Goal: Information Seeking & Learning: Learn about a topic

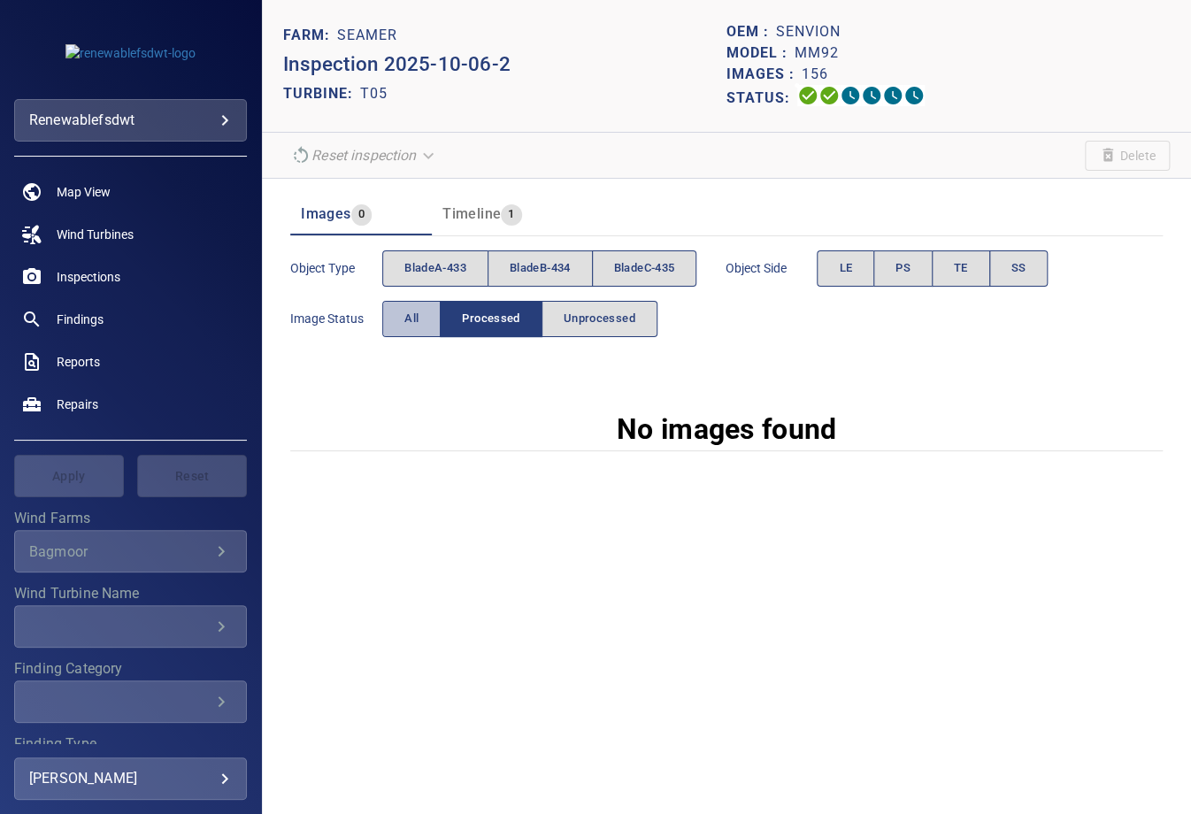
click at [419, 323] on button "All" at bounding box center [411, 319] width 58 height 36
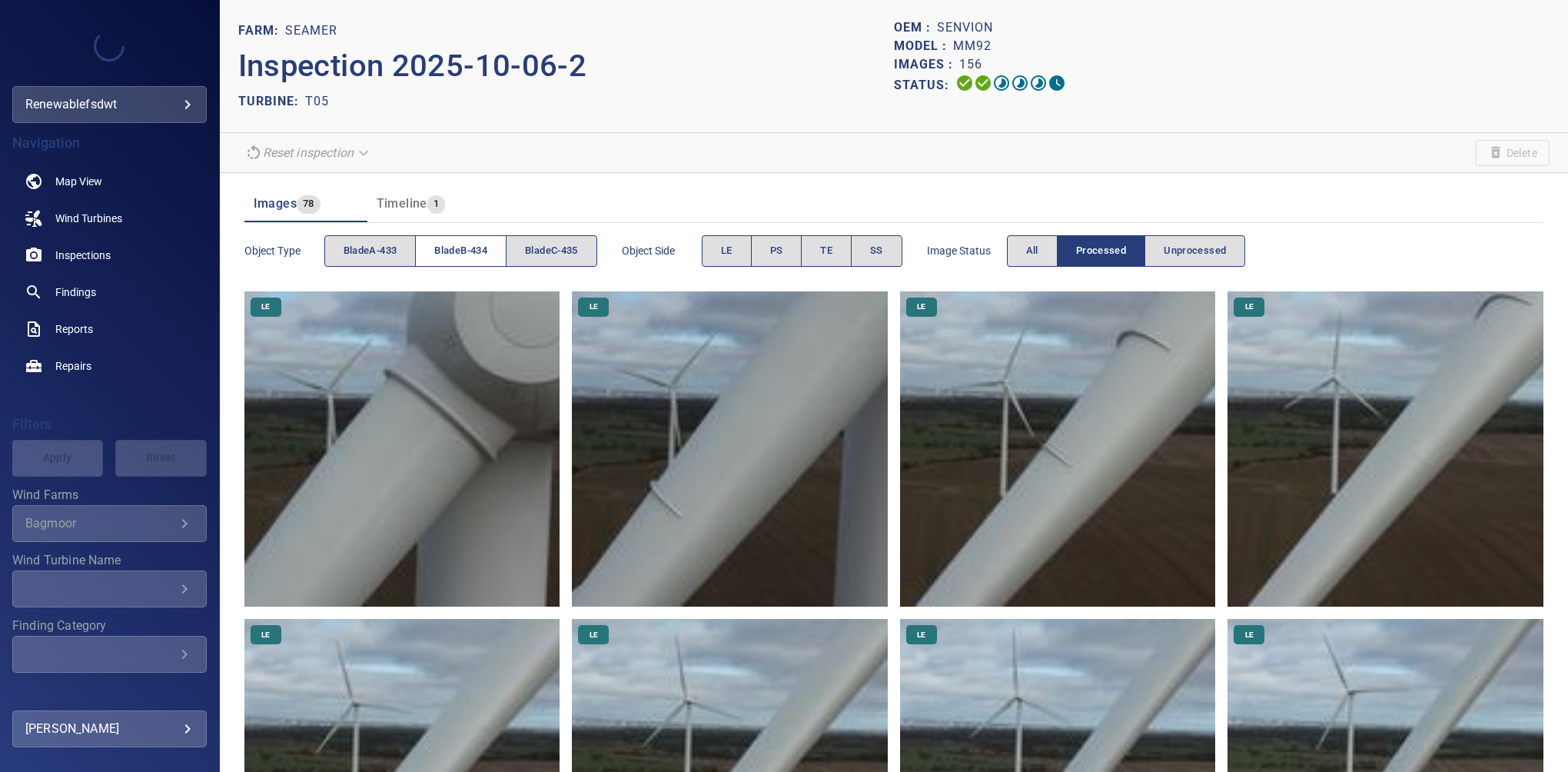
click at [462, 248] on span "bladeB-434" at bounding box center [461, 251] width 53 height 17
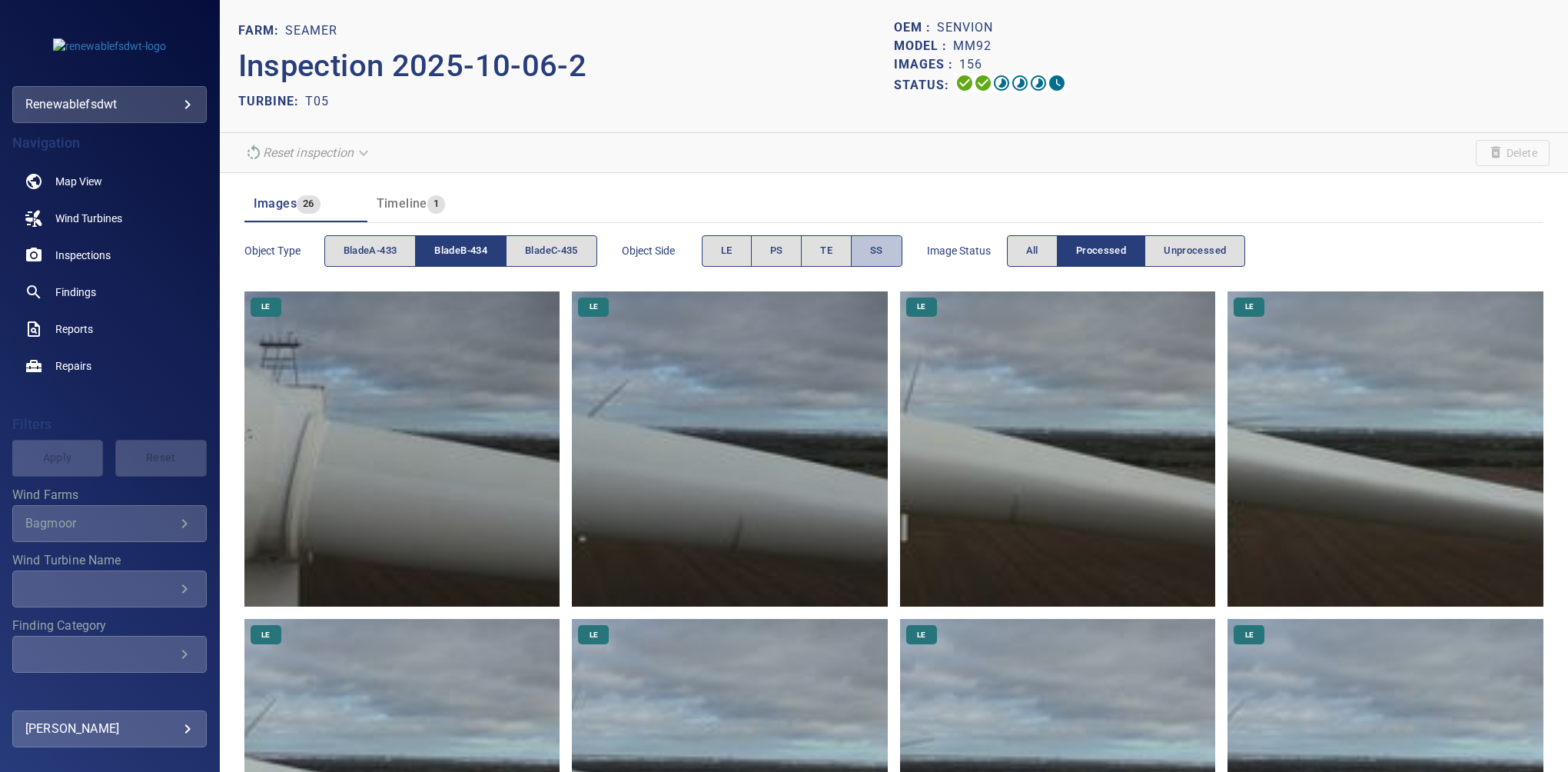
click at [874, 262] on button "SS" at bounding box center [876, 251] width 51 height 31
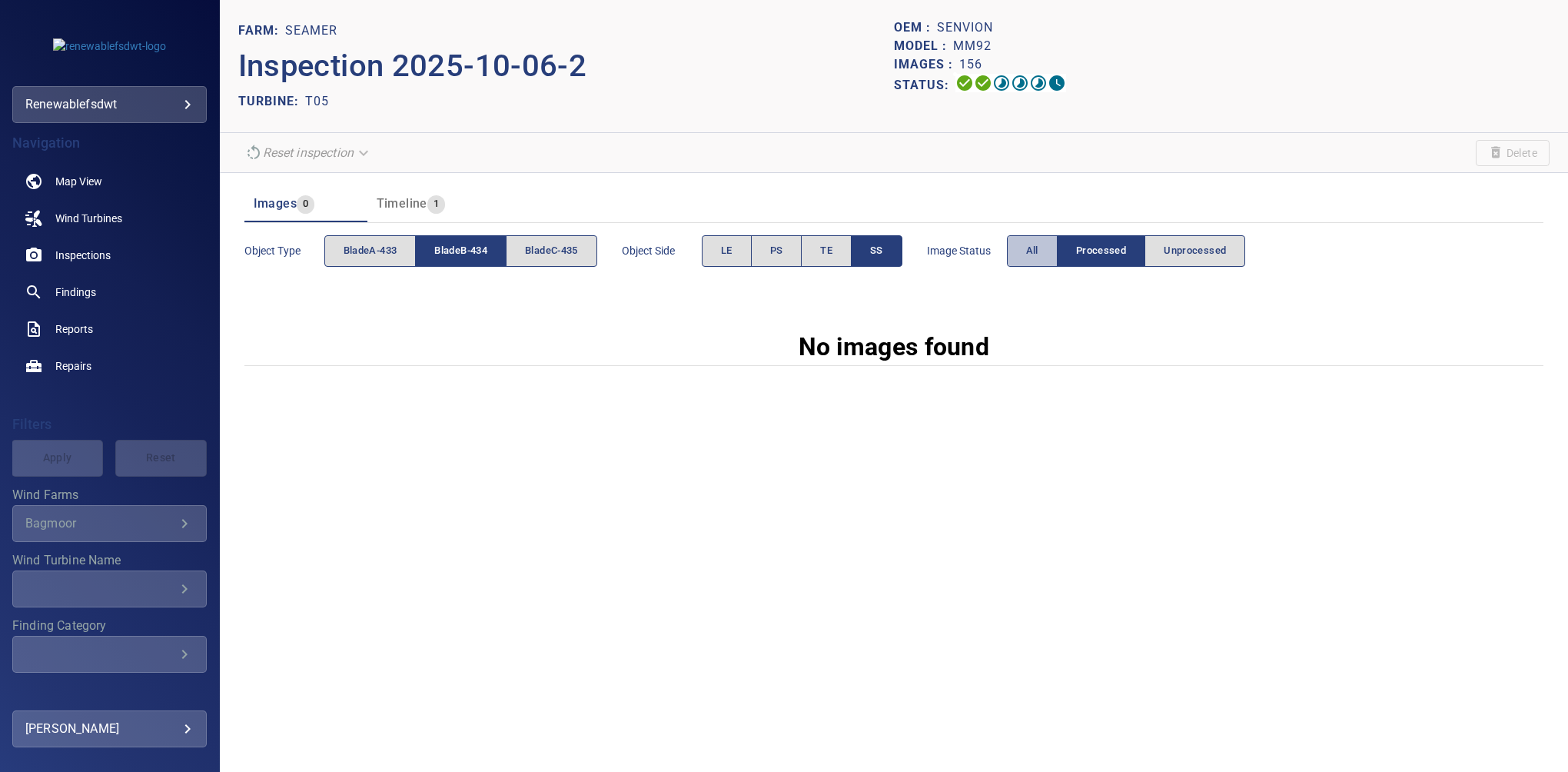
click at [1024, 259] on button "All" at bounding box center [1033, 251] width 50 height 31
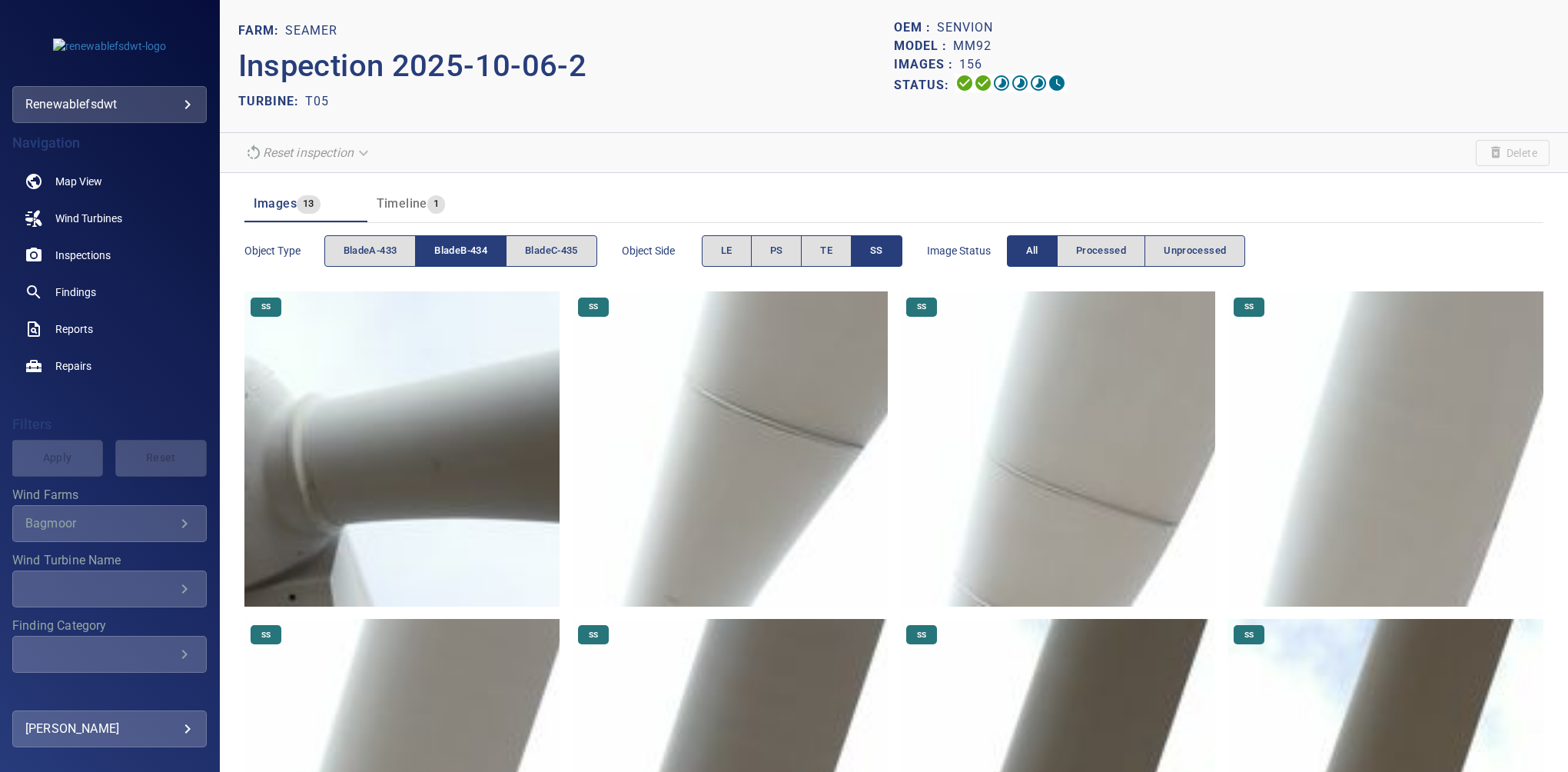
scroll to position [469, 0]
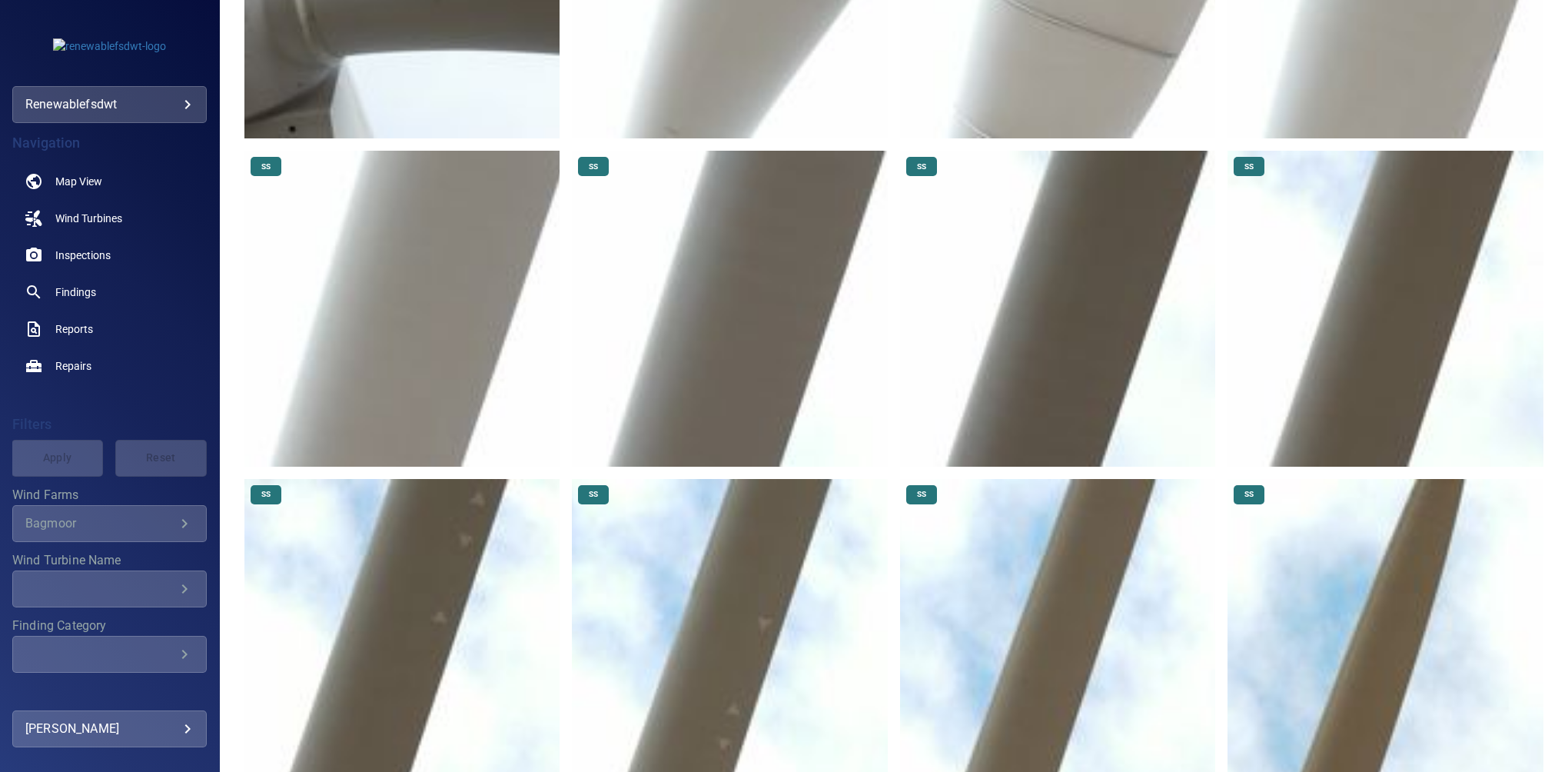
drag, startPoint x: 1555, startPoint y: 335, endPoint x: 1557, endPoint y: 304, distance: 31.1
click at [1557, 304] on div "FARM: Seamer Inspection 2025-10-06-2 TURBINE: T05 OEM : Senvion Model : MM92 Im…" at bounding box center [894, 386] width 1348 height 772
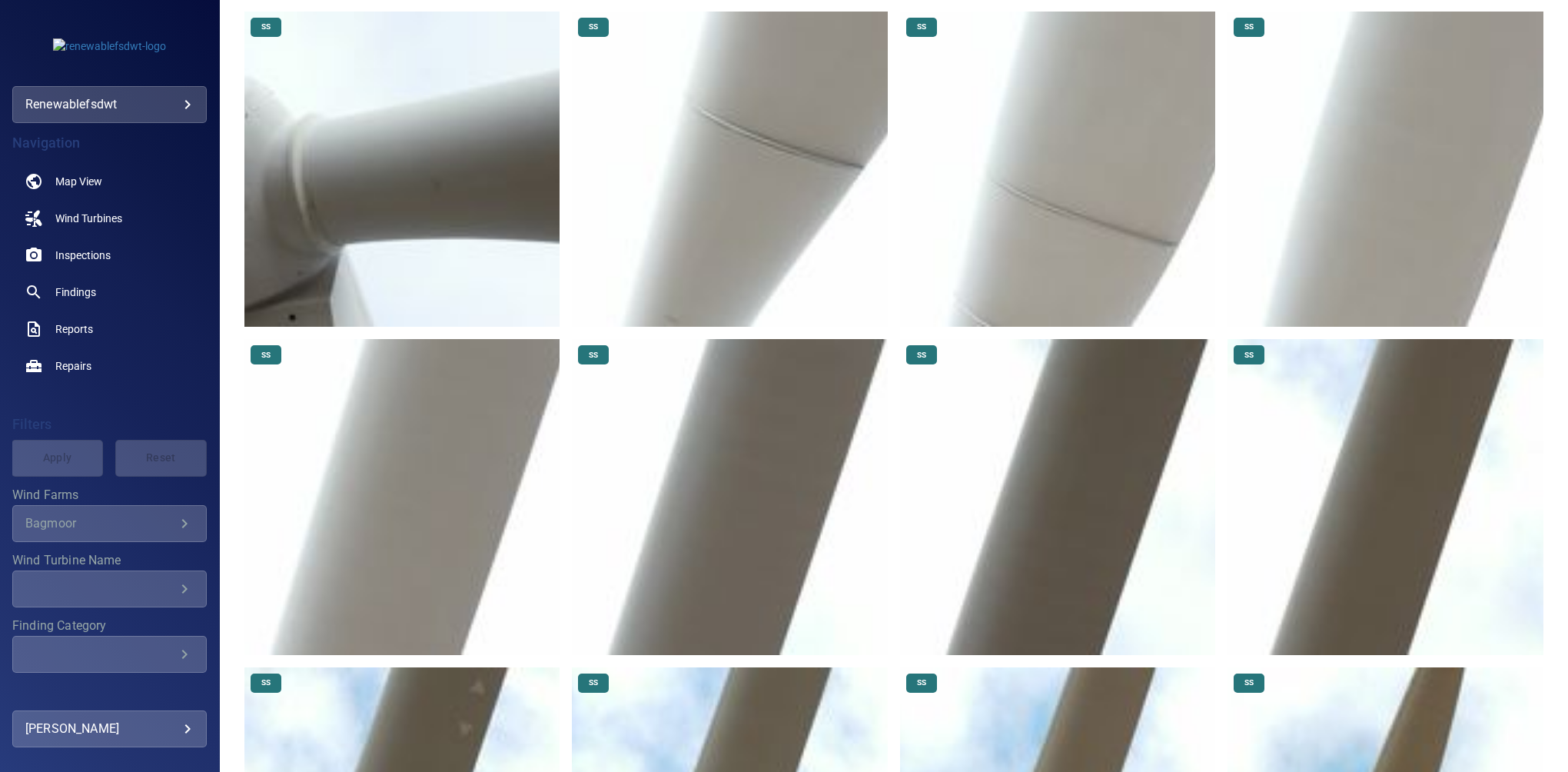
scroll to position [0, 0]
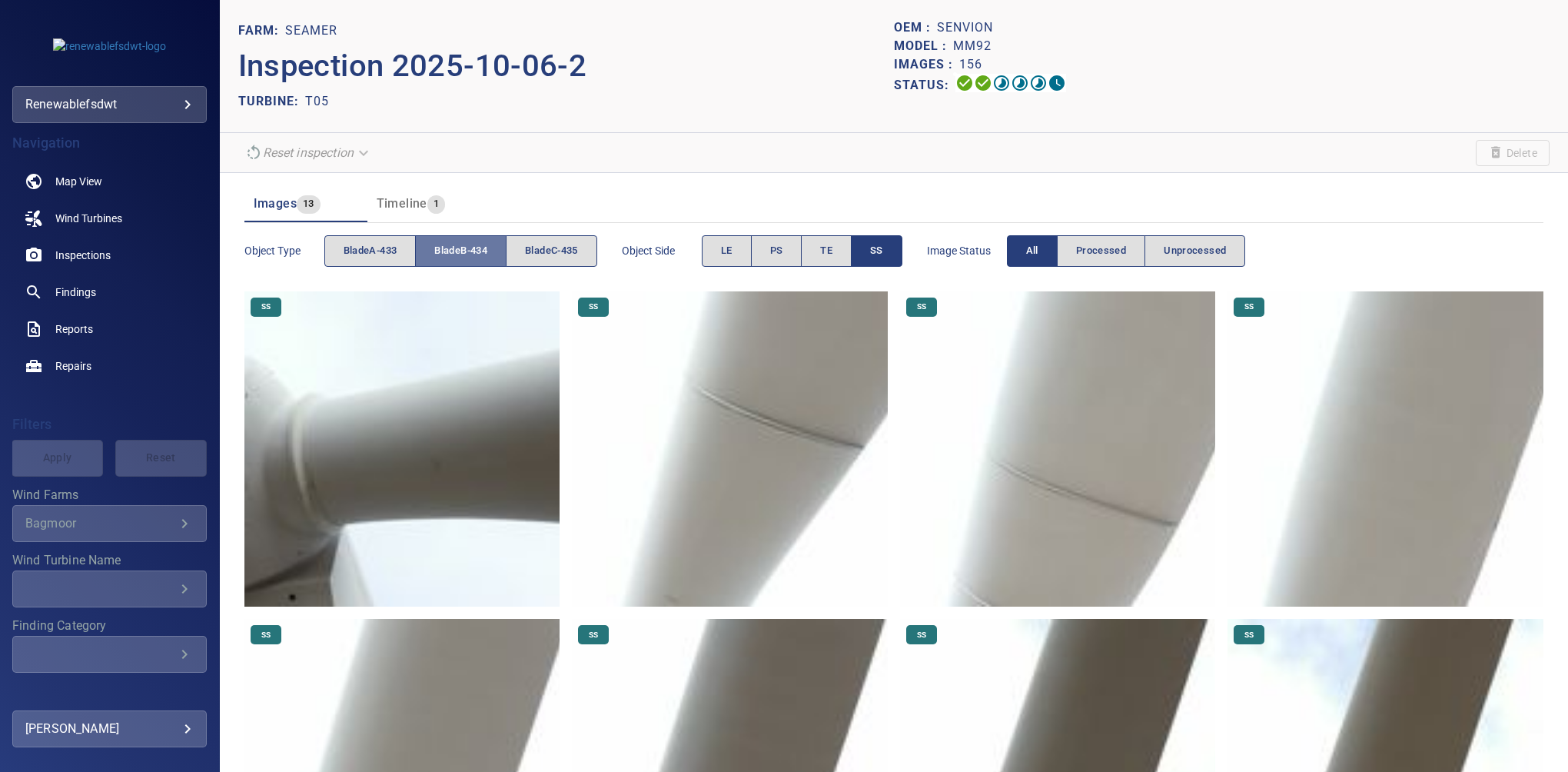
click at [459, 249] on span "bladeB-434" at bounding box center [461, 251] width 53 height 17
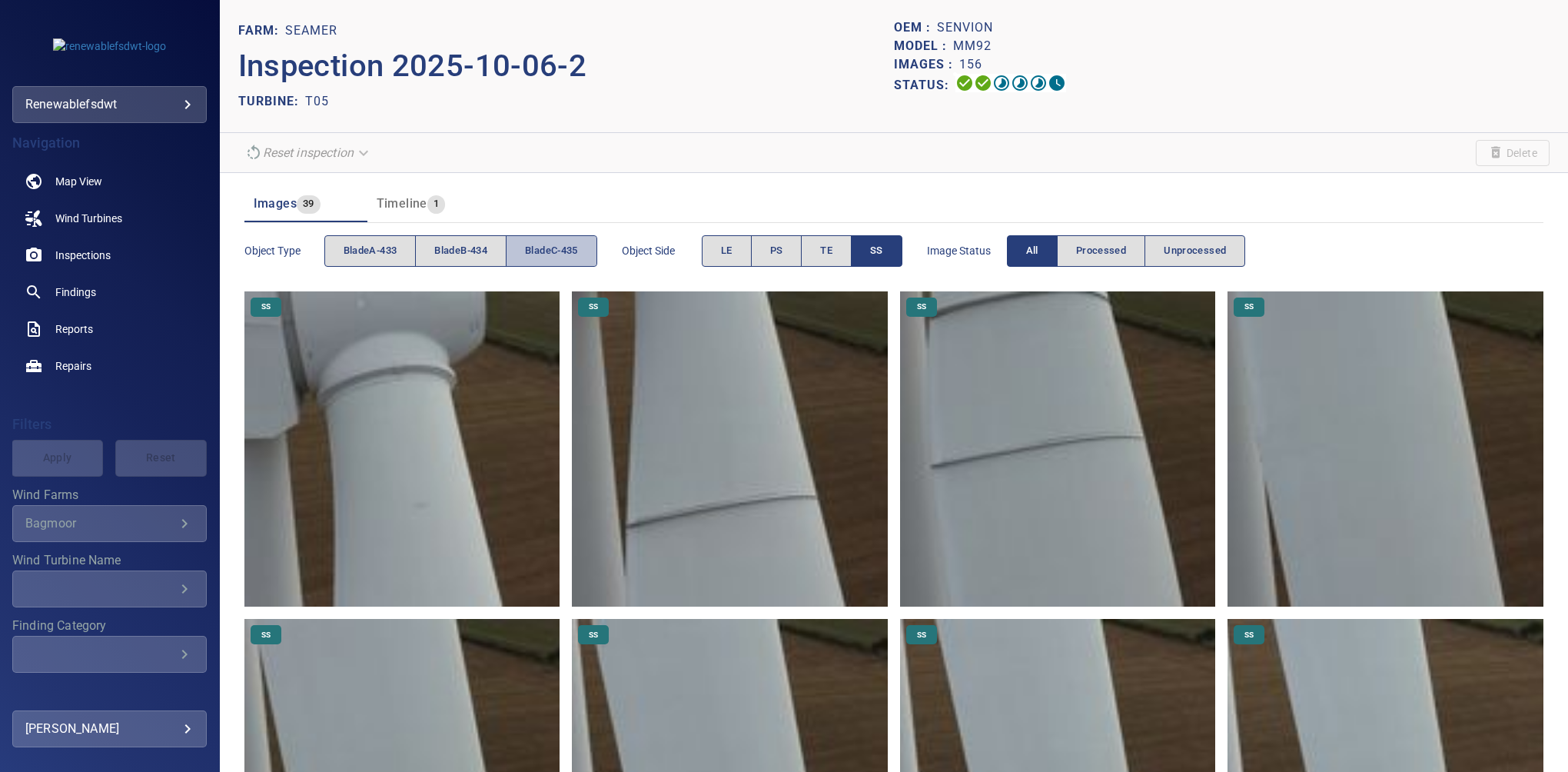
click at [535, 243] on span "bladeC-435" at bounding box center [551, 251] width 53 height 17
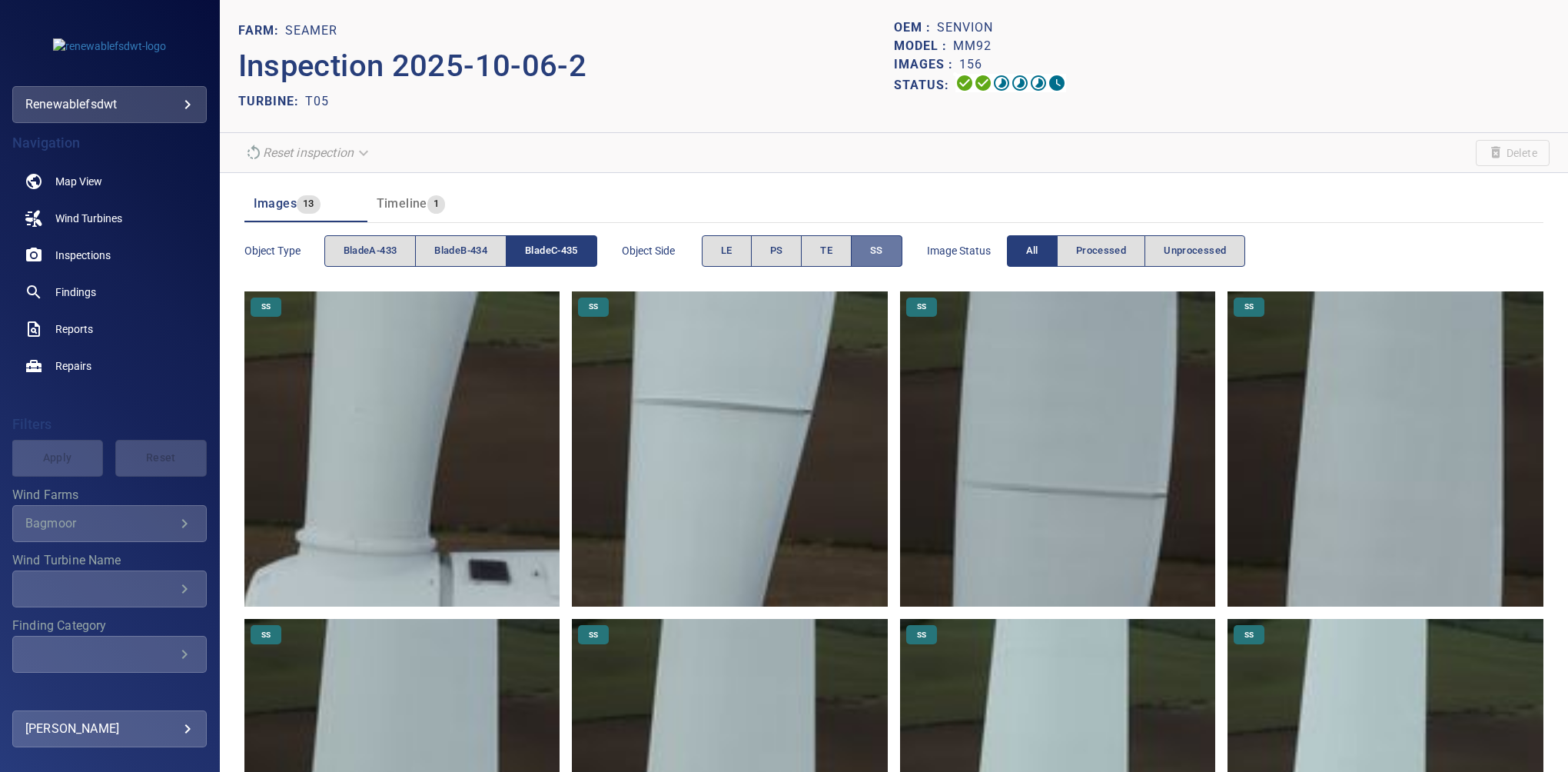
click at [876, 240] on button "SS" at bounding box center [876, 251] width 51 height 31
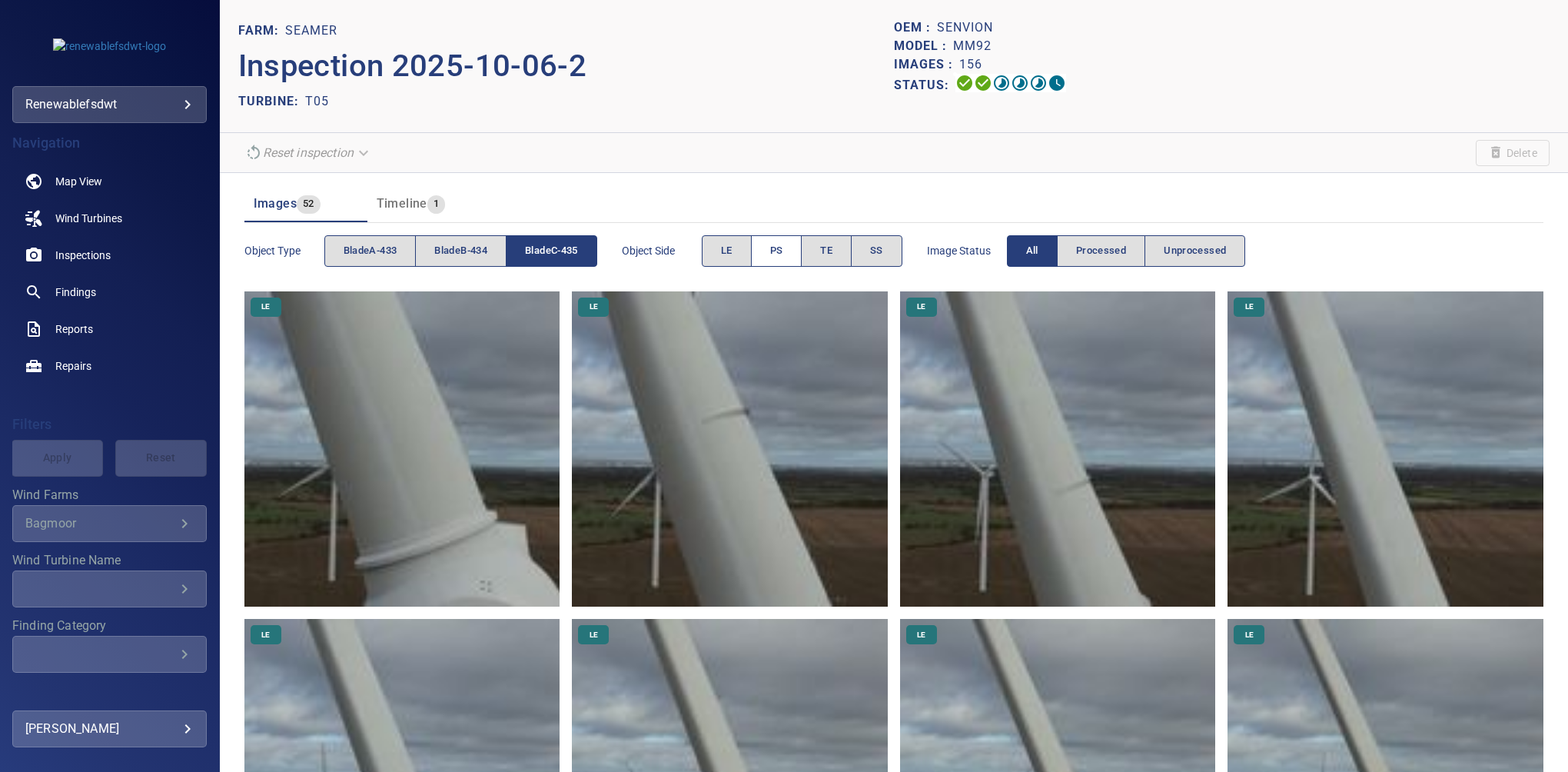
click at [788, 256] on button "PS" at bounding box center [776, 251] width 51 height 31
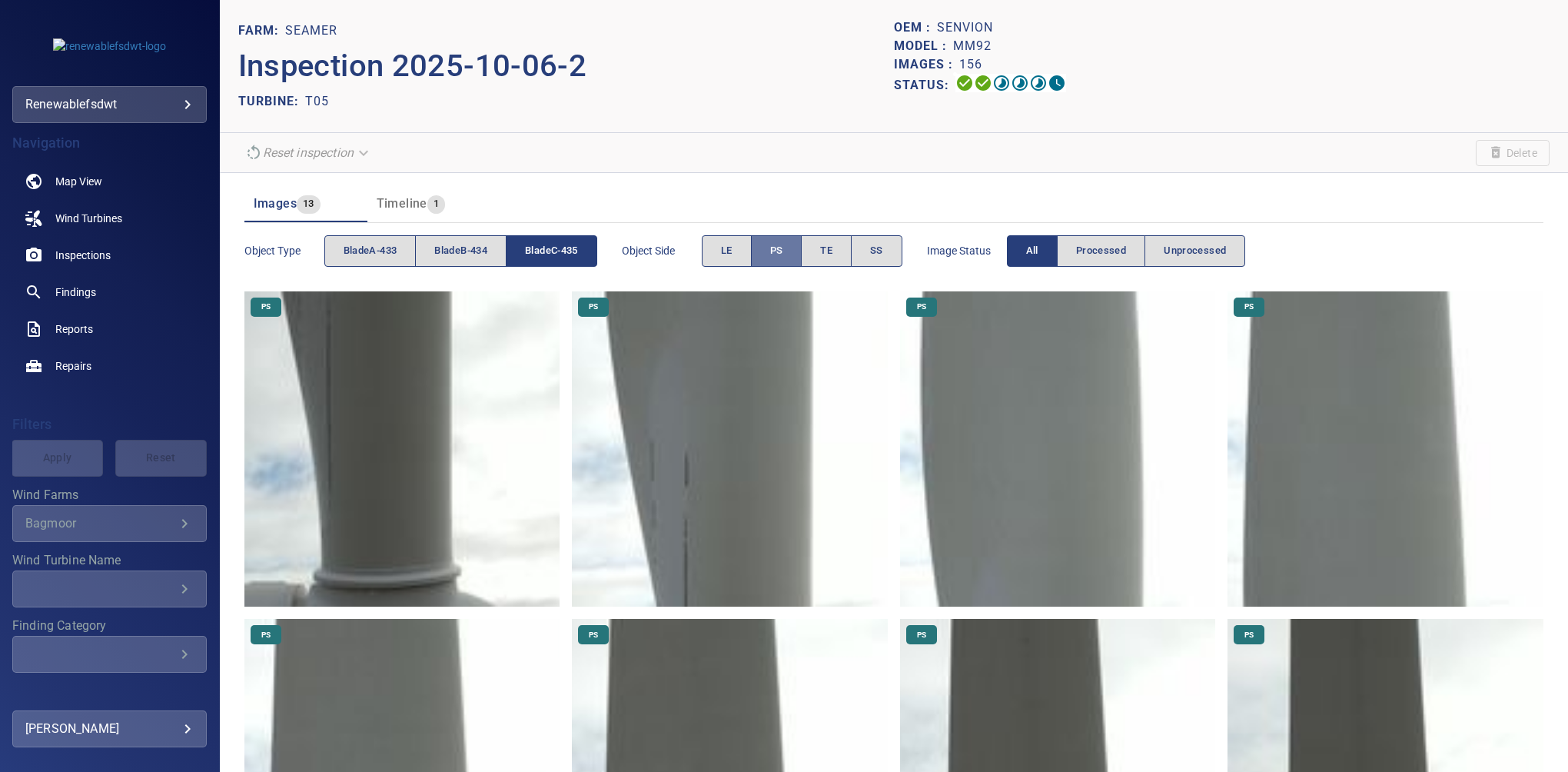
click at [782, 248] on span "PS" at bounding box center [776, 251] width 13 height 17
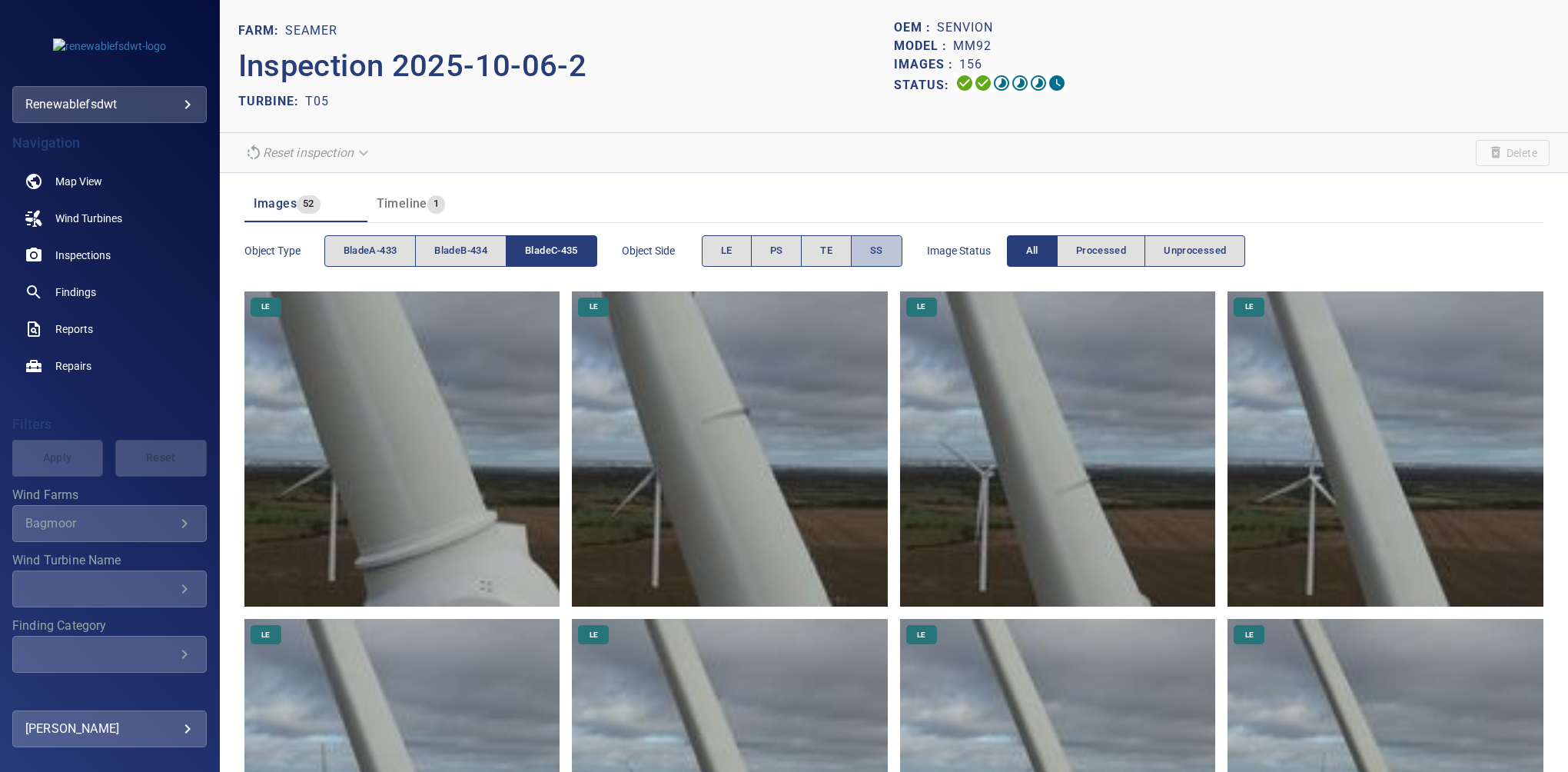
click at [882, 243] on span "SS" at bounding box center [876, 251] width 13 height 17
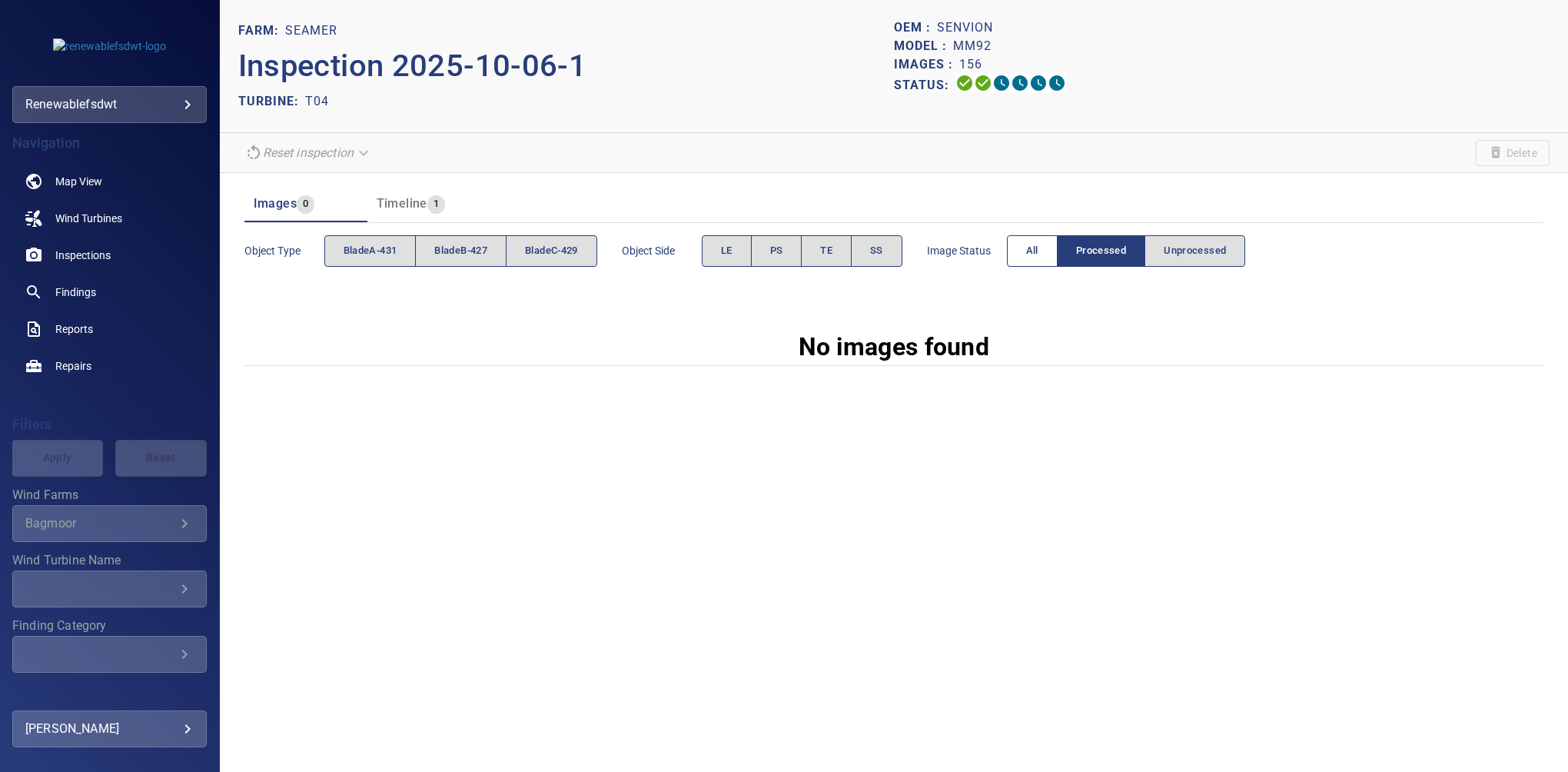
click at [1027, 250] on button "All" at bounding box center [1033, 251] width 50 height 31
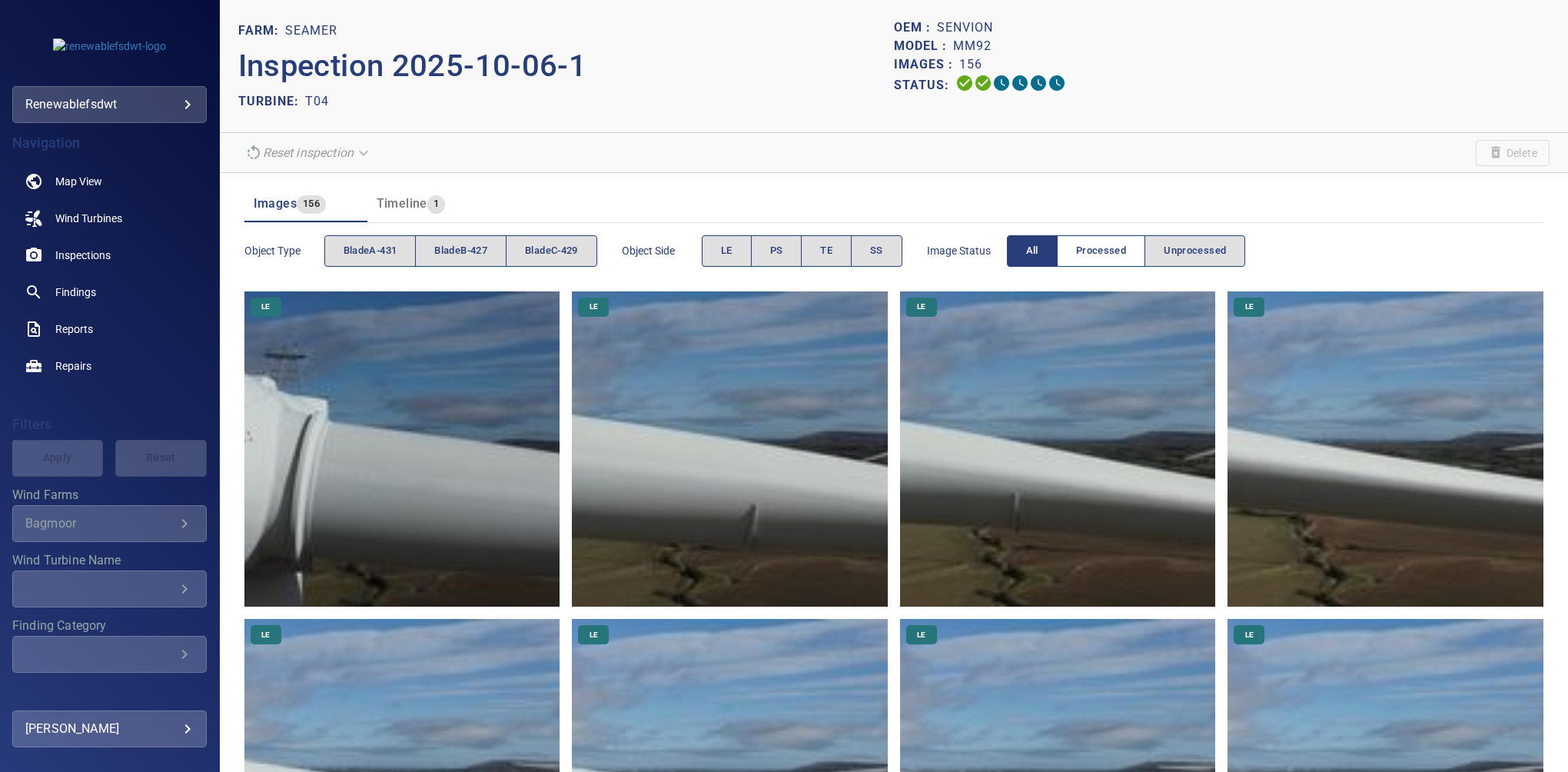
click at [1082, 245] on span "Processed" at bounding box center [1100, 251] width 50 height 17
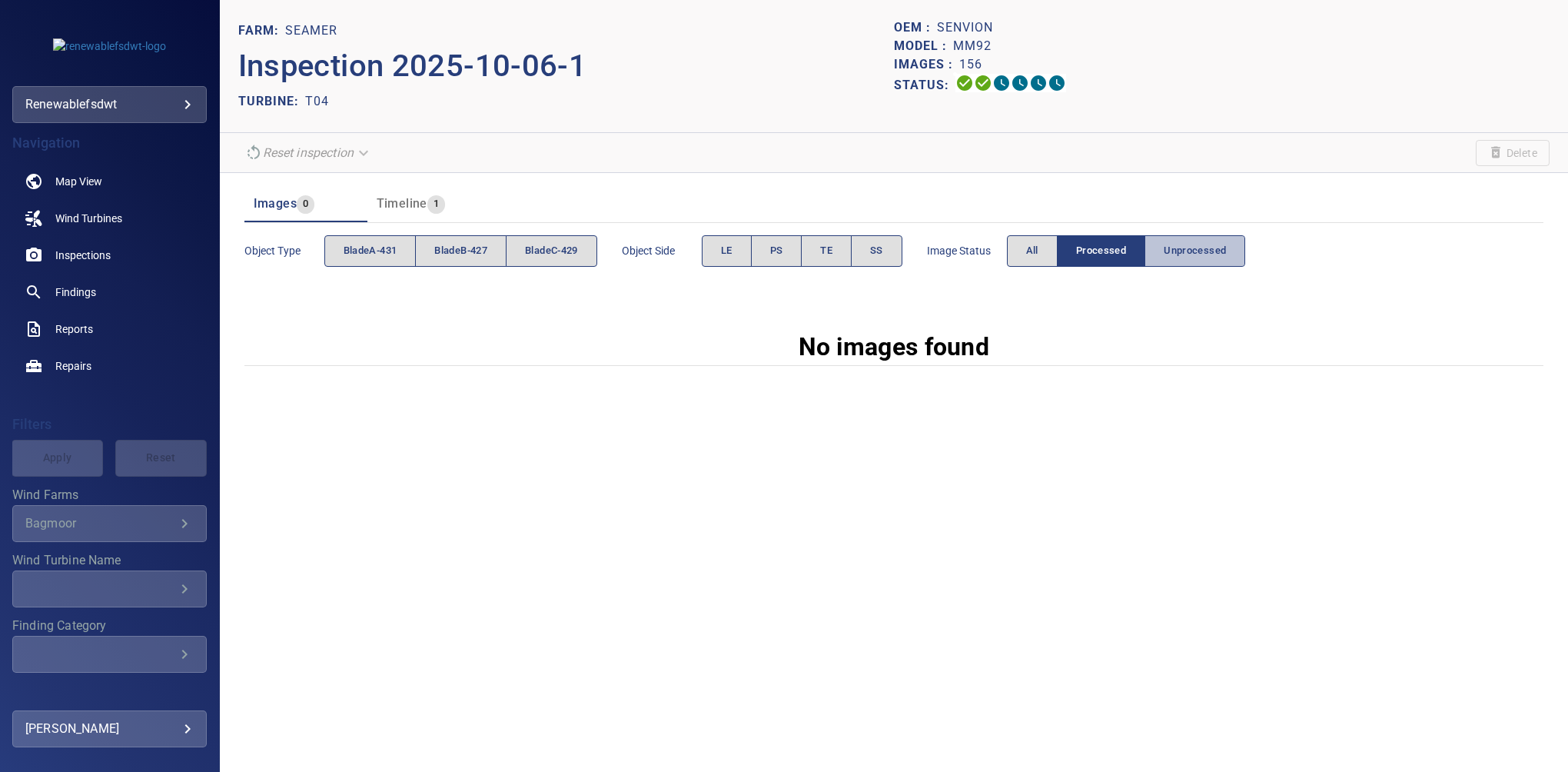
click at [1182, 250] on span "Unprocessed" at bounding box center [1195, 251] width 63 height 17
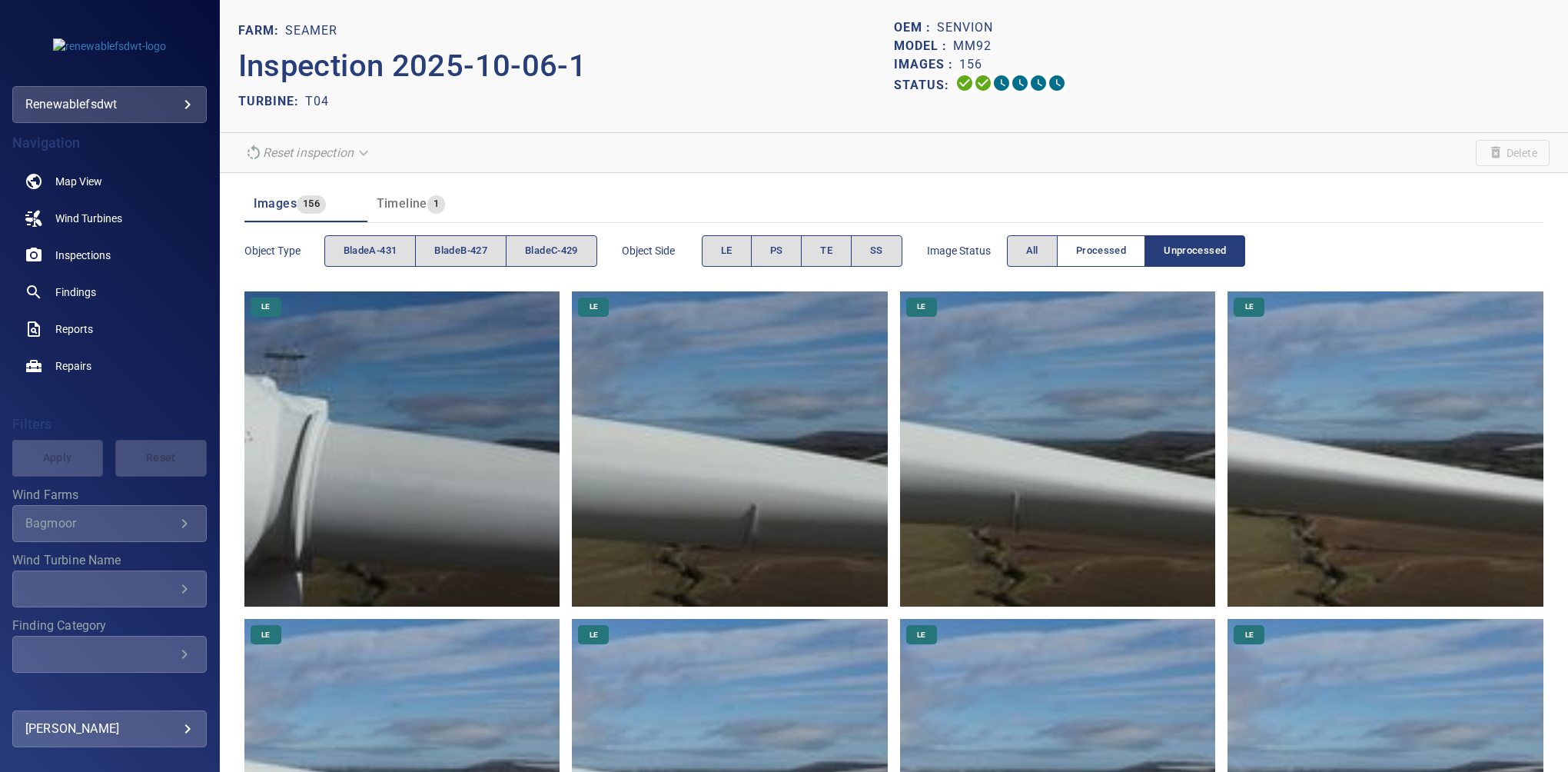
click at [1110, 246] on span "Processed" at bounding box center [1100, 251] width 50 height 17
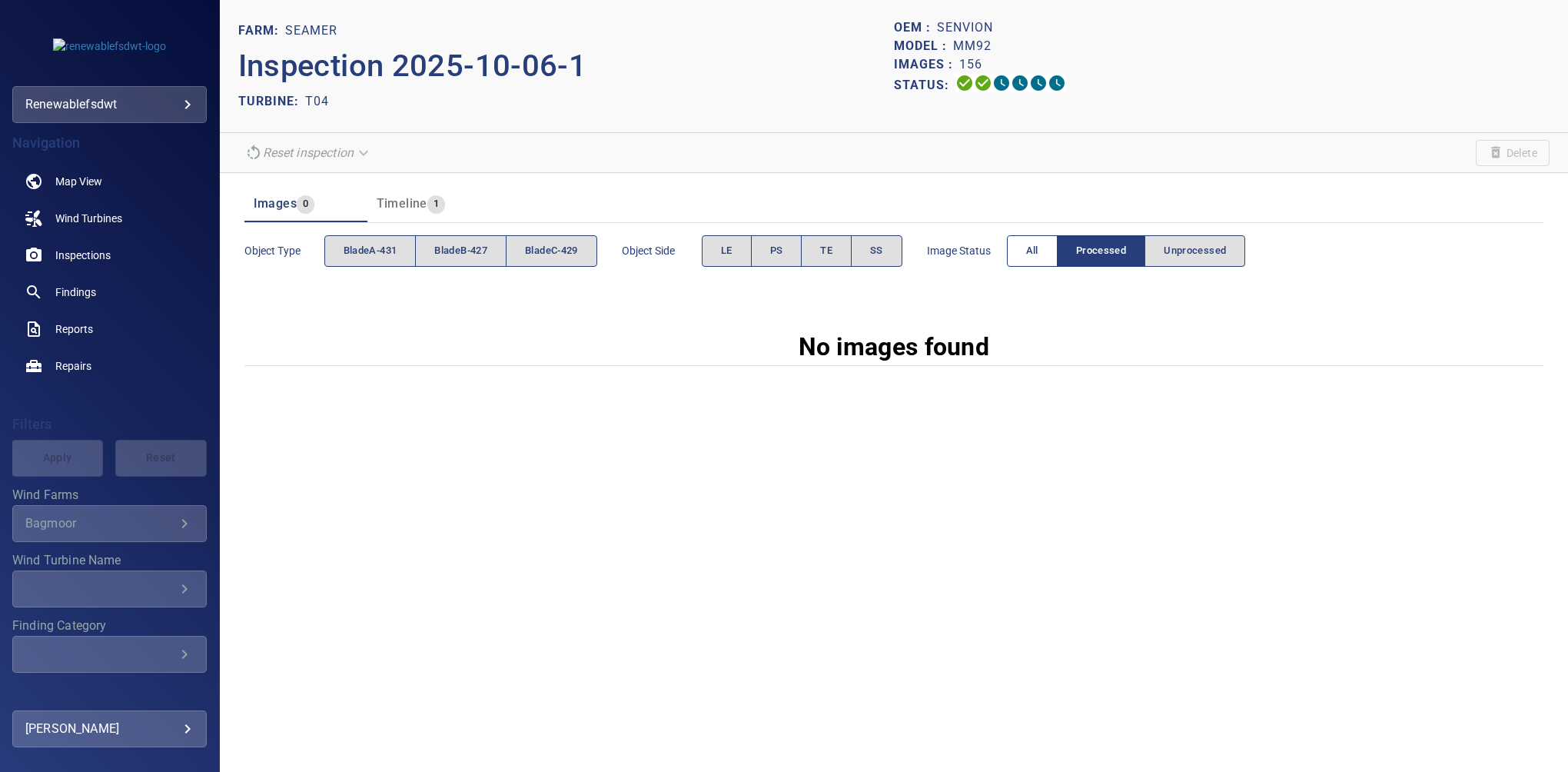
click at [1027, 253] on button "All" at bounding box center [1033, 251] width 50 height 31
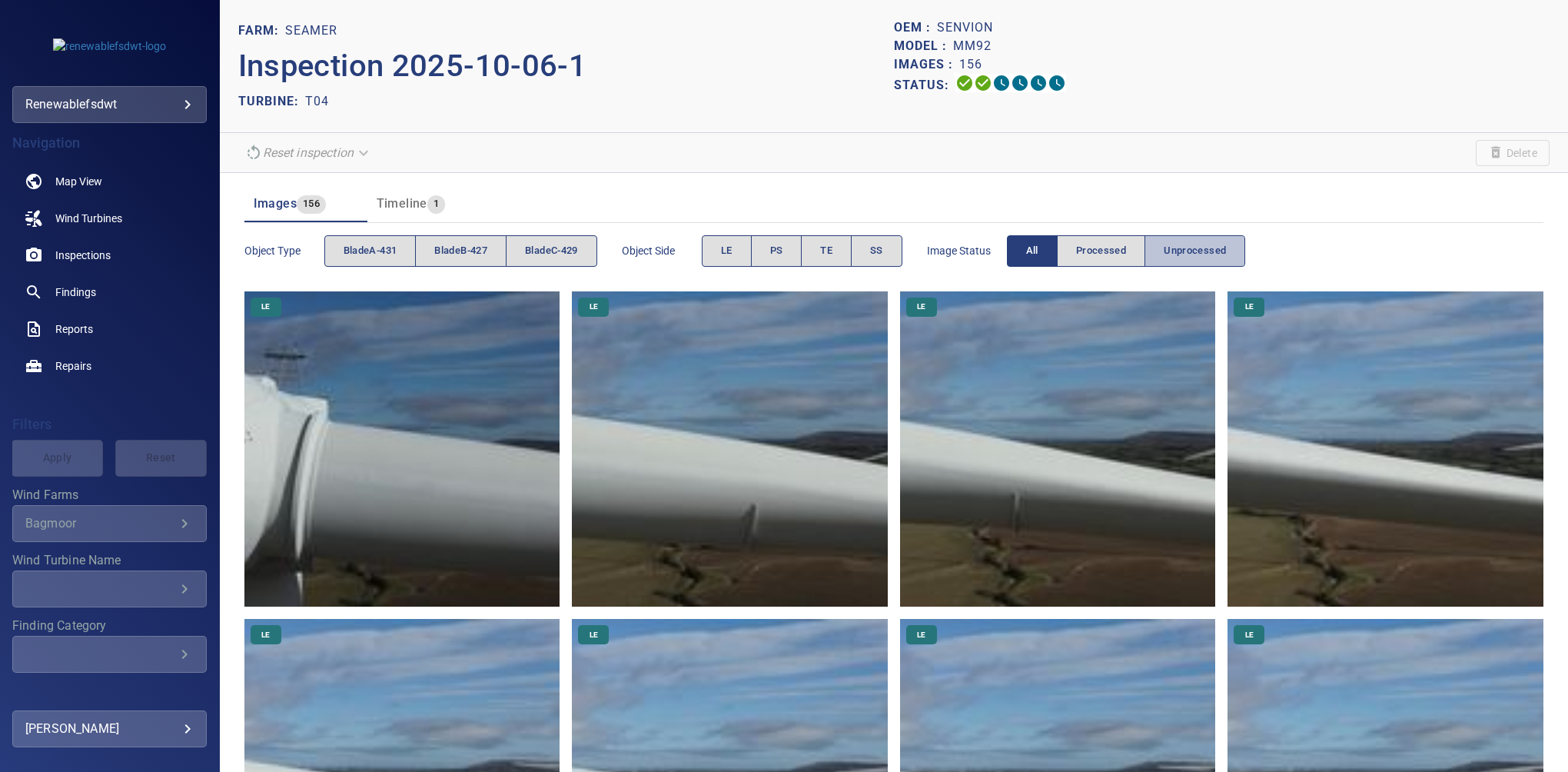
click at [1190, 249] on span "Unprocessed" at bounding box center [1195, 251] width 63 height 17
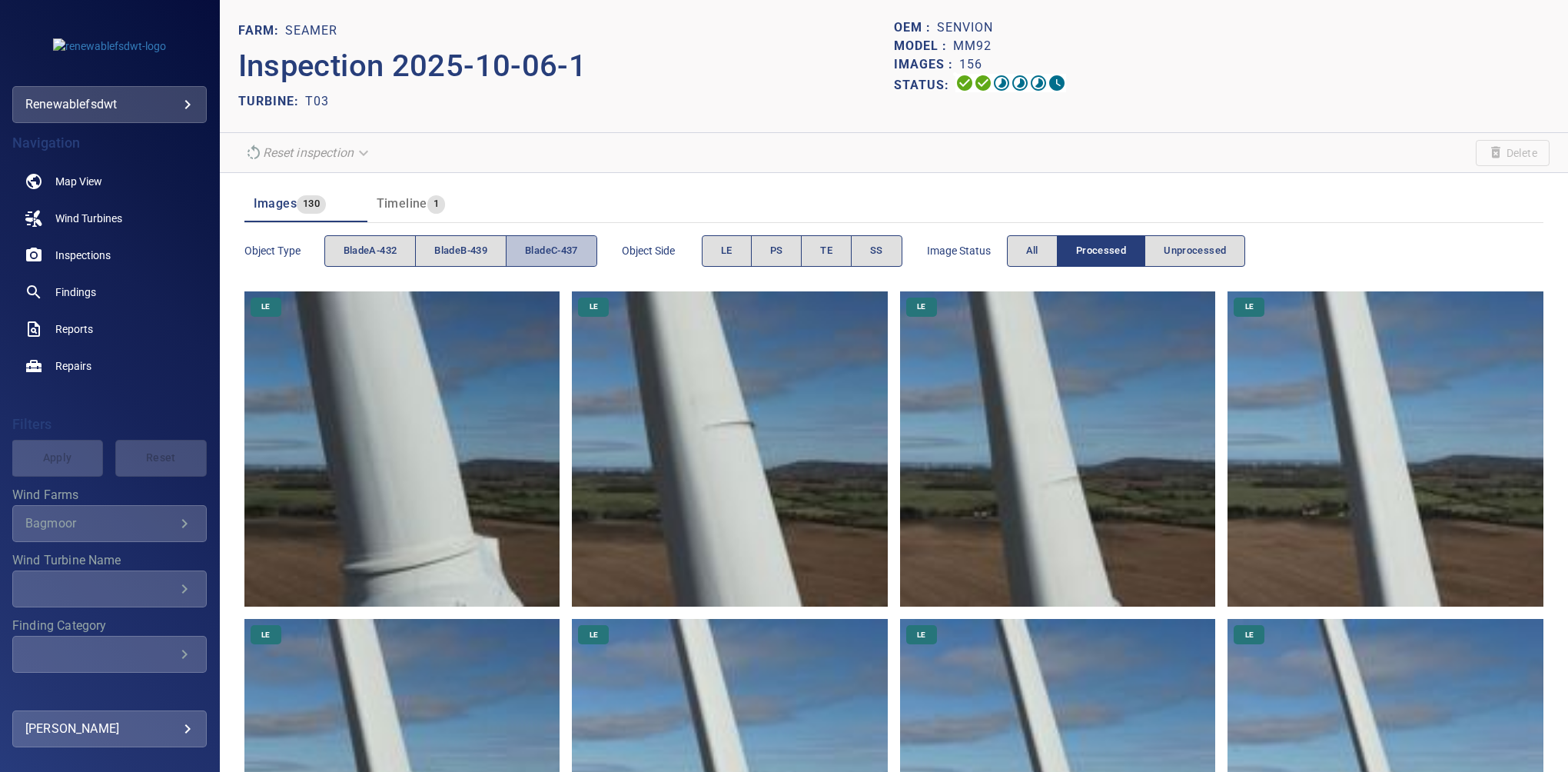
click at [543, 245] on span "bladeC-437" at bounding box center [551, 251] width 53 height 17
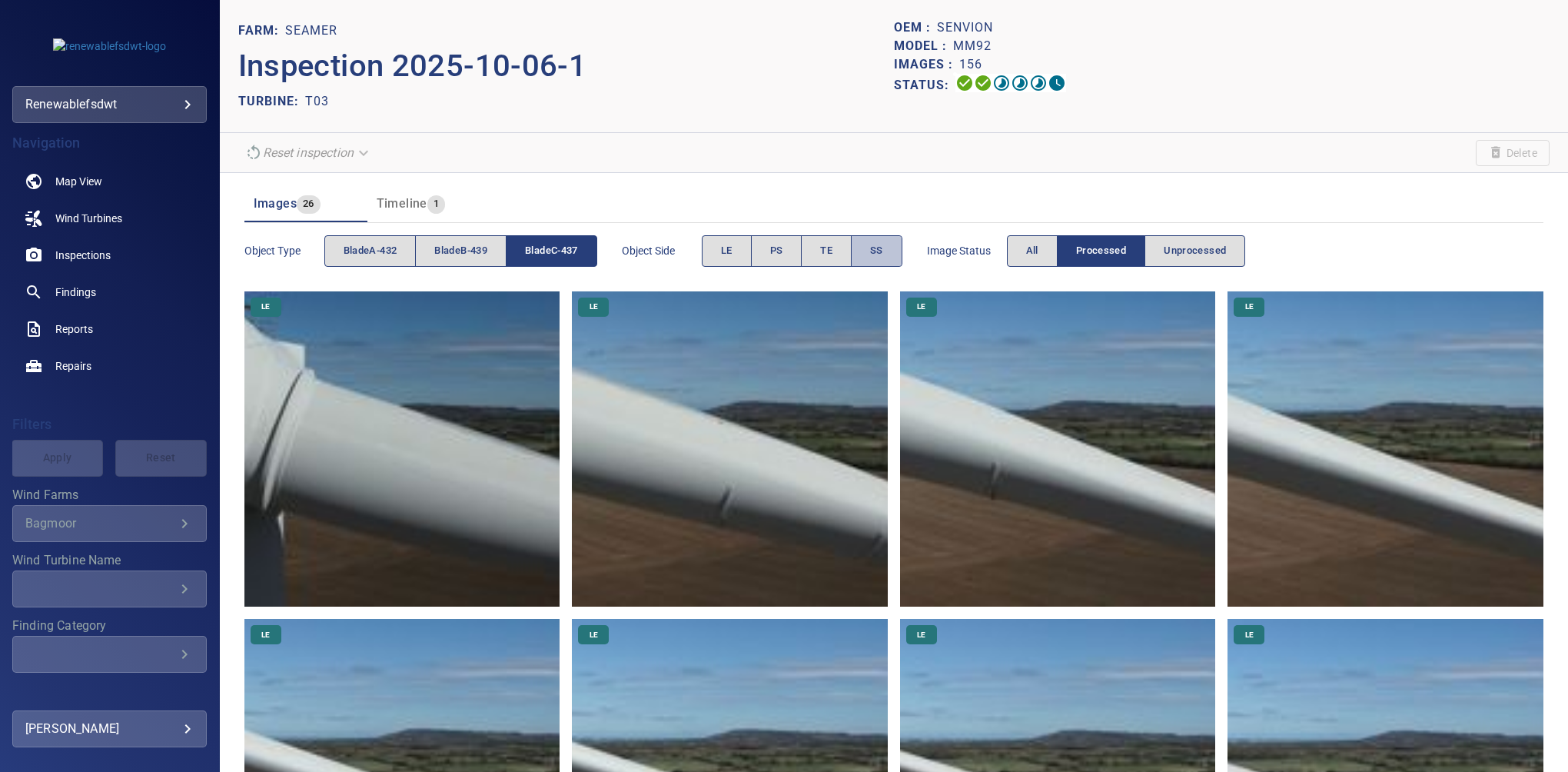
click at [874, 258] on button "SS" at bounding box center [876, 251] width 51 height 31
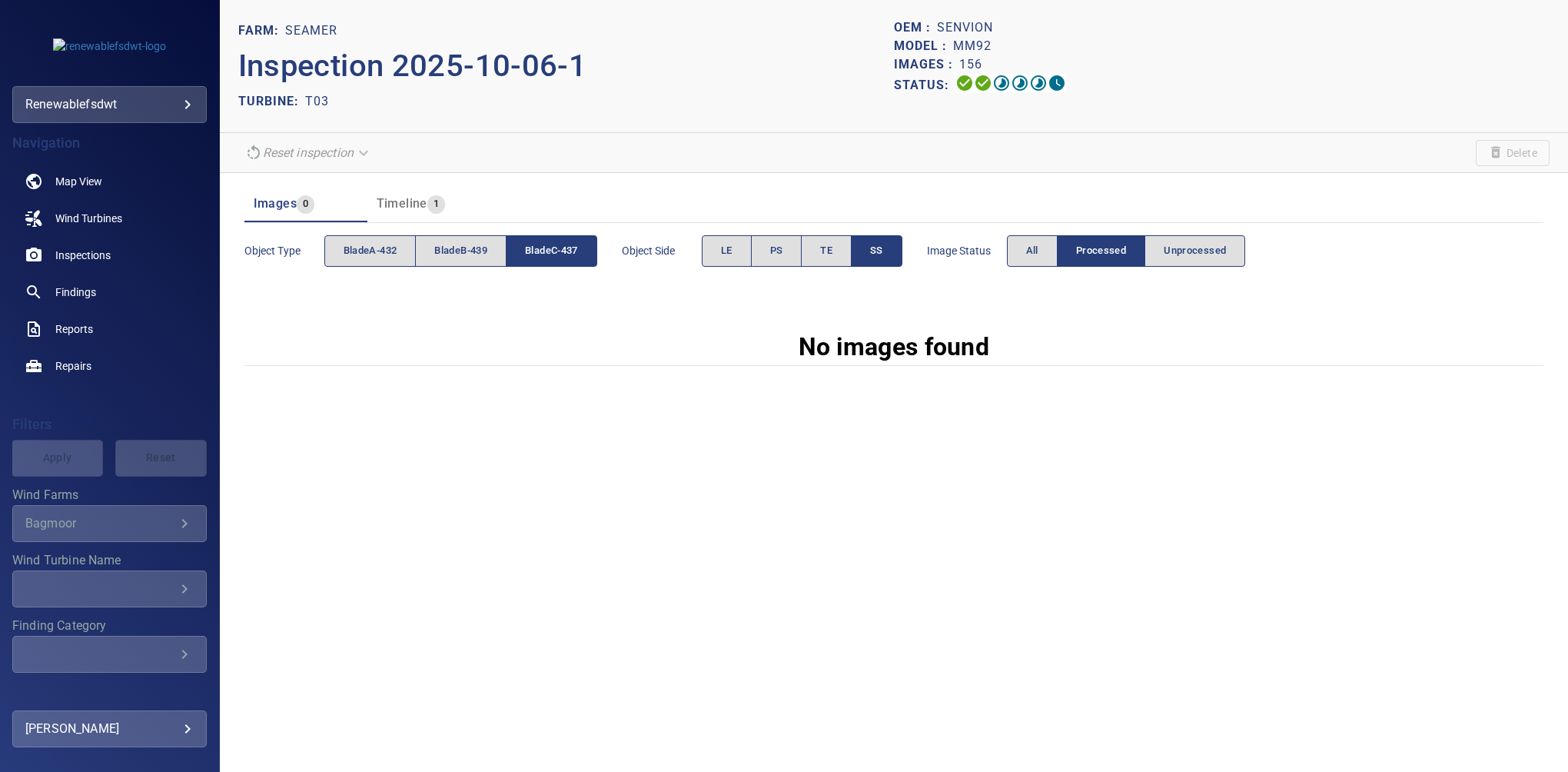
click at [1028, 270] on div "Image Status All Processed Unprocessed" at bounding box center [1086, 251] width 319 height 43
click at [1030, 258] on span "All" at bounding box center [1033, 251] width 12 height 17
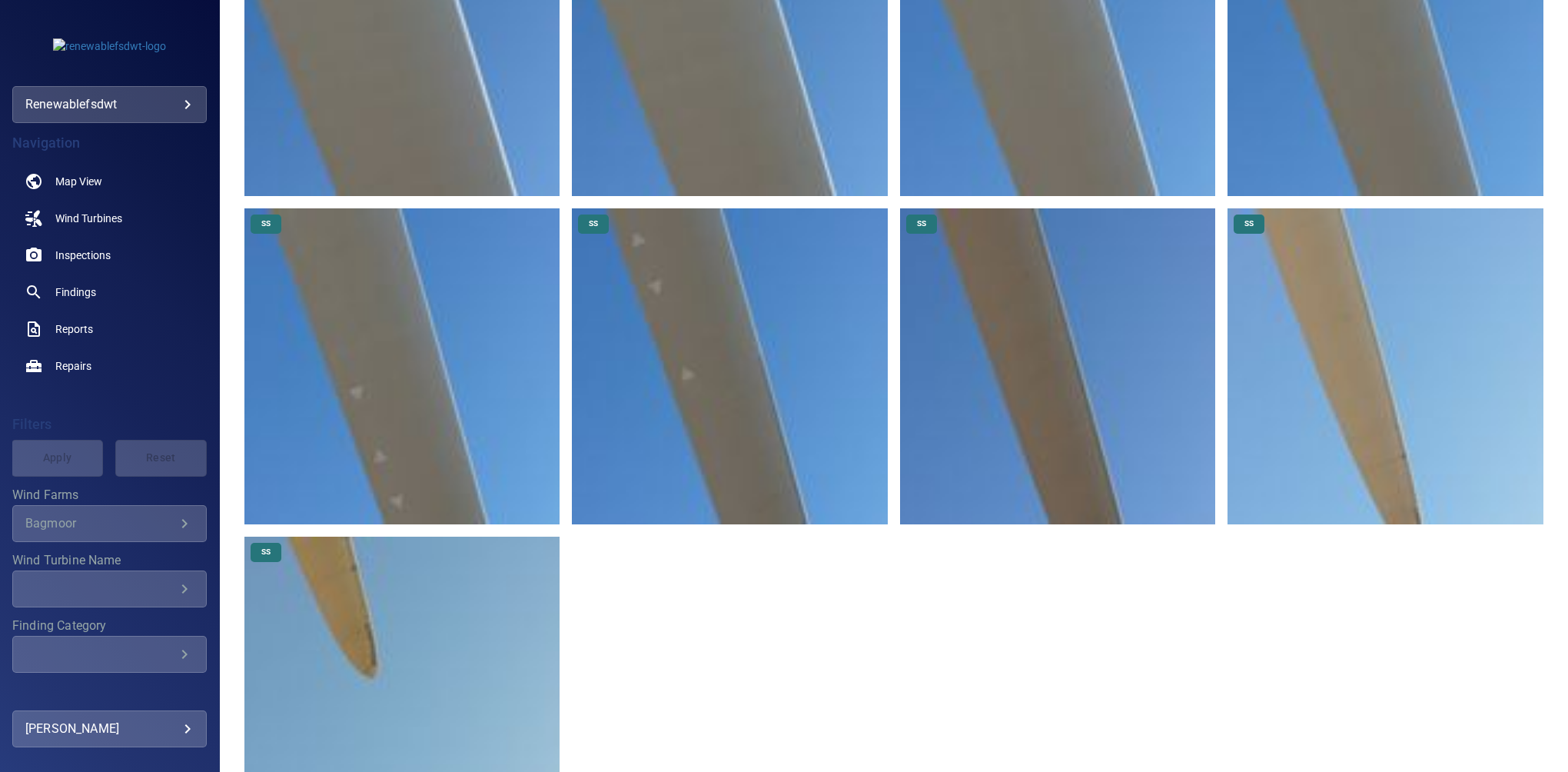
scroll to position [749, 0]
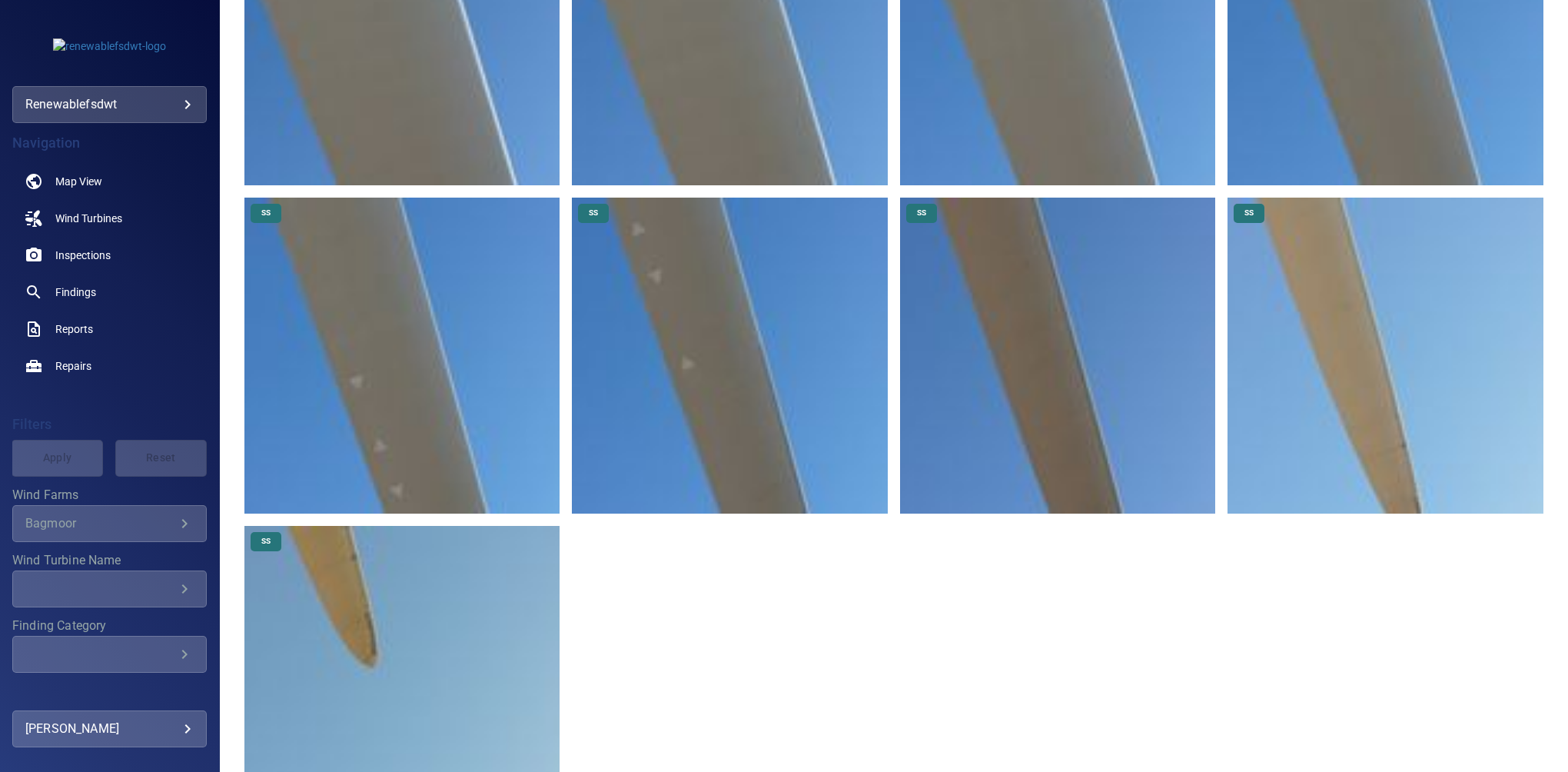
click at [393, 602] on img at bounding box center [402, 684] width 316 height 316
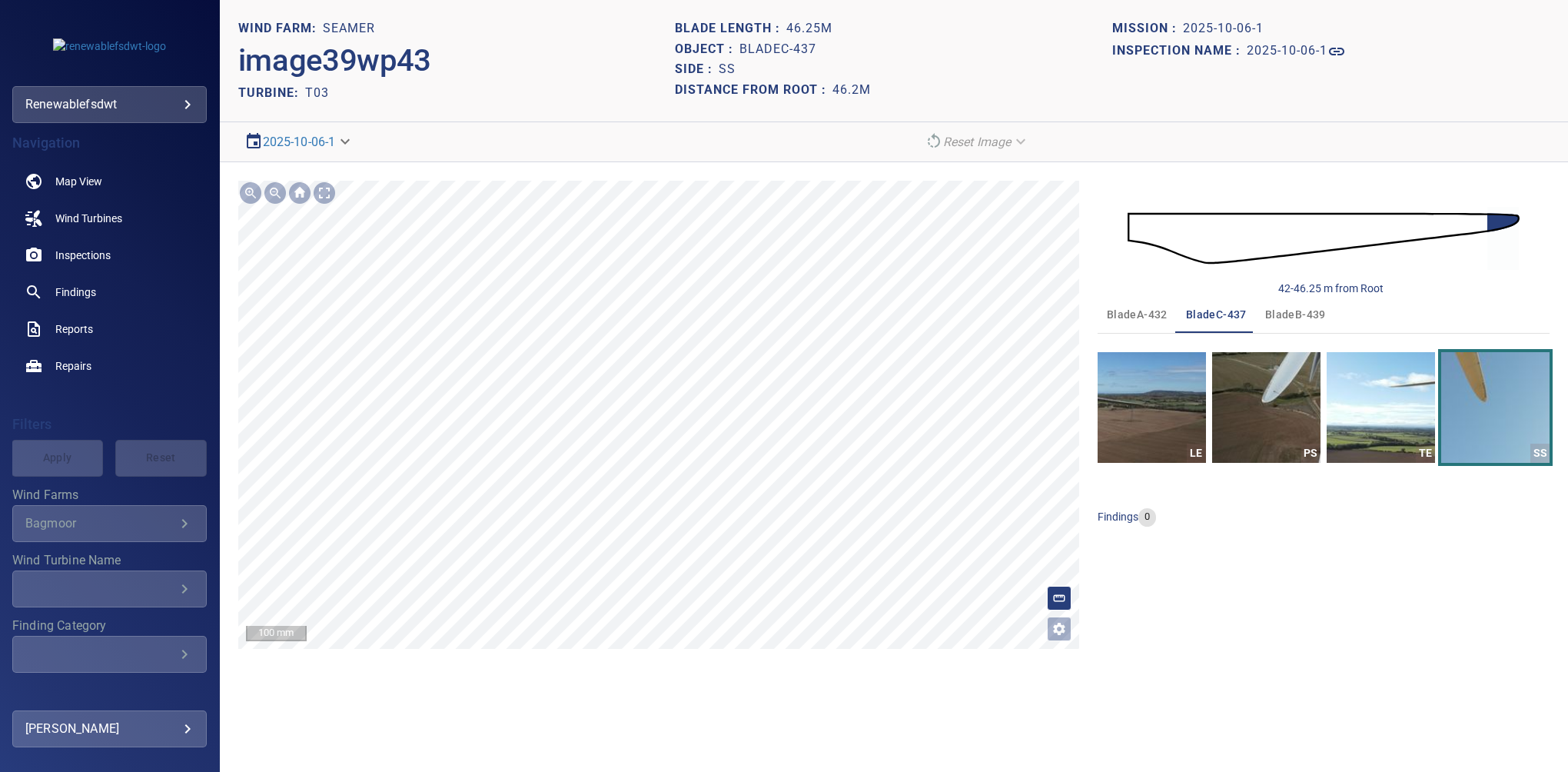
click at [786, 0] on html "**********" at bounding box center [784, 386] width 1568 height 772
click at [1264, 430] on img "button" at bounding box center [1266, 407] width 109 height 110
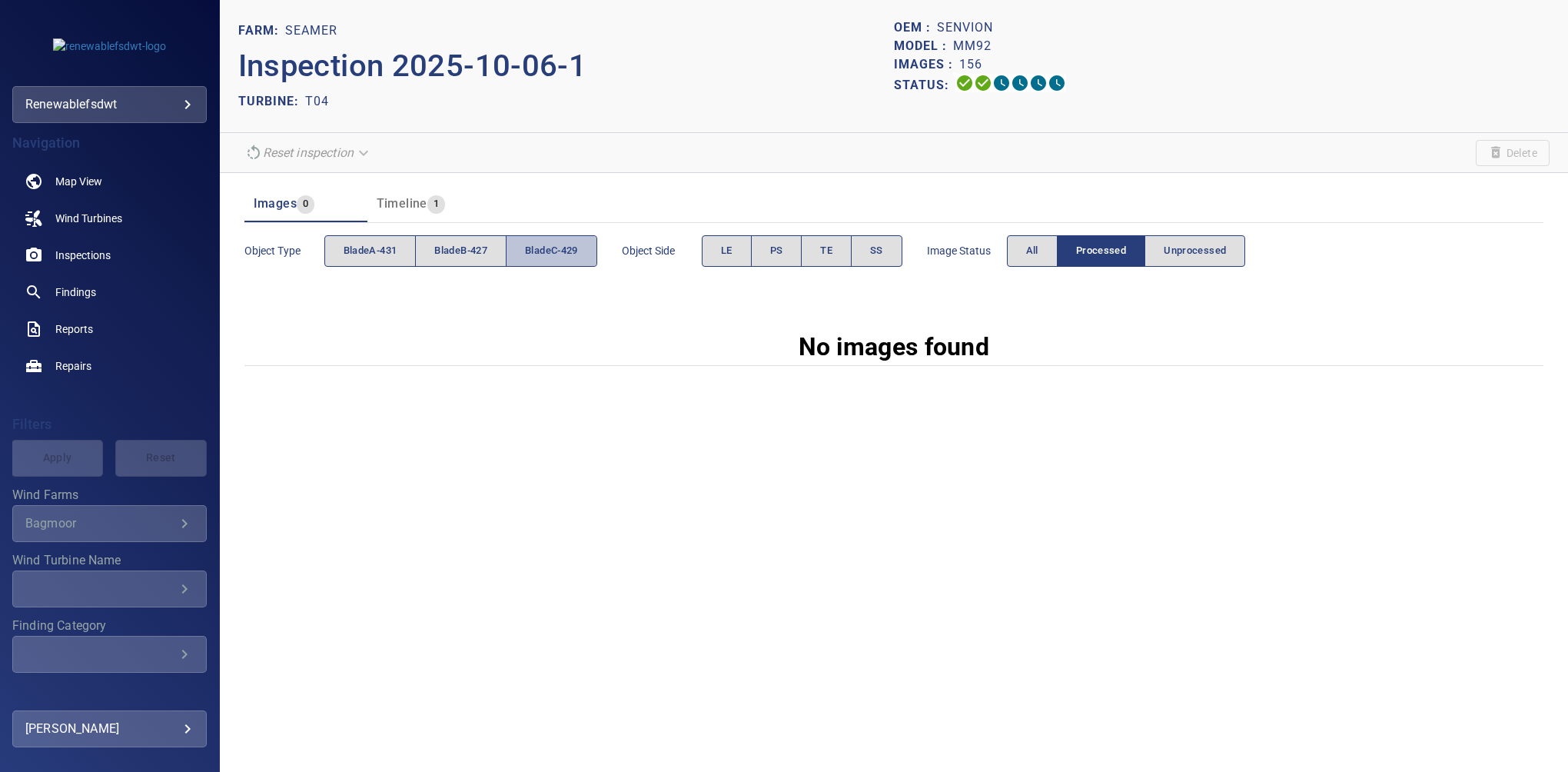
click at [568, 249] on span "bladeC-429" at bounding box center [551, 251] width 53 height 17
click at [775, 256] on span "PS" at bounding box center [776, 251] width 13 height 17
click at [1035, 253] on span "All" at bounding box center [1033, 251] width 12 height 17
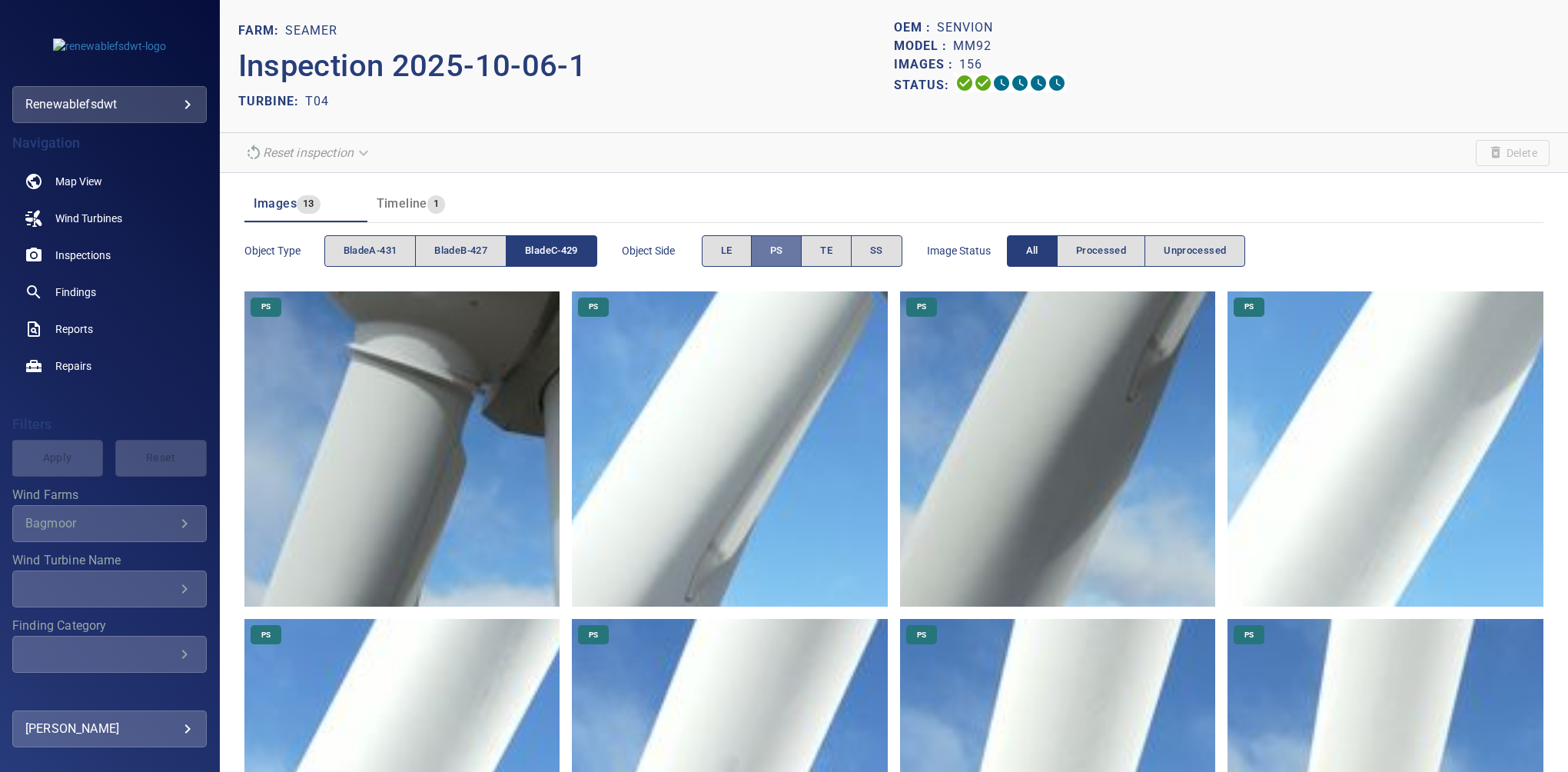
click at [781, 253] on span "PS" at bounding box center [776, 251] width 13 height 17
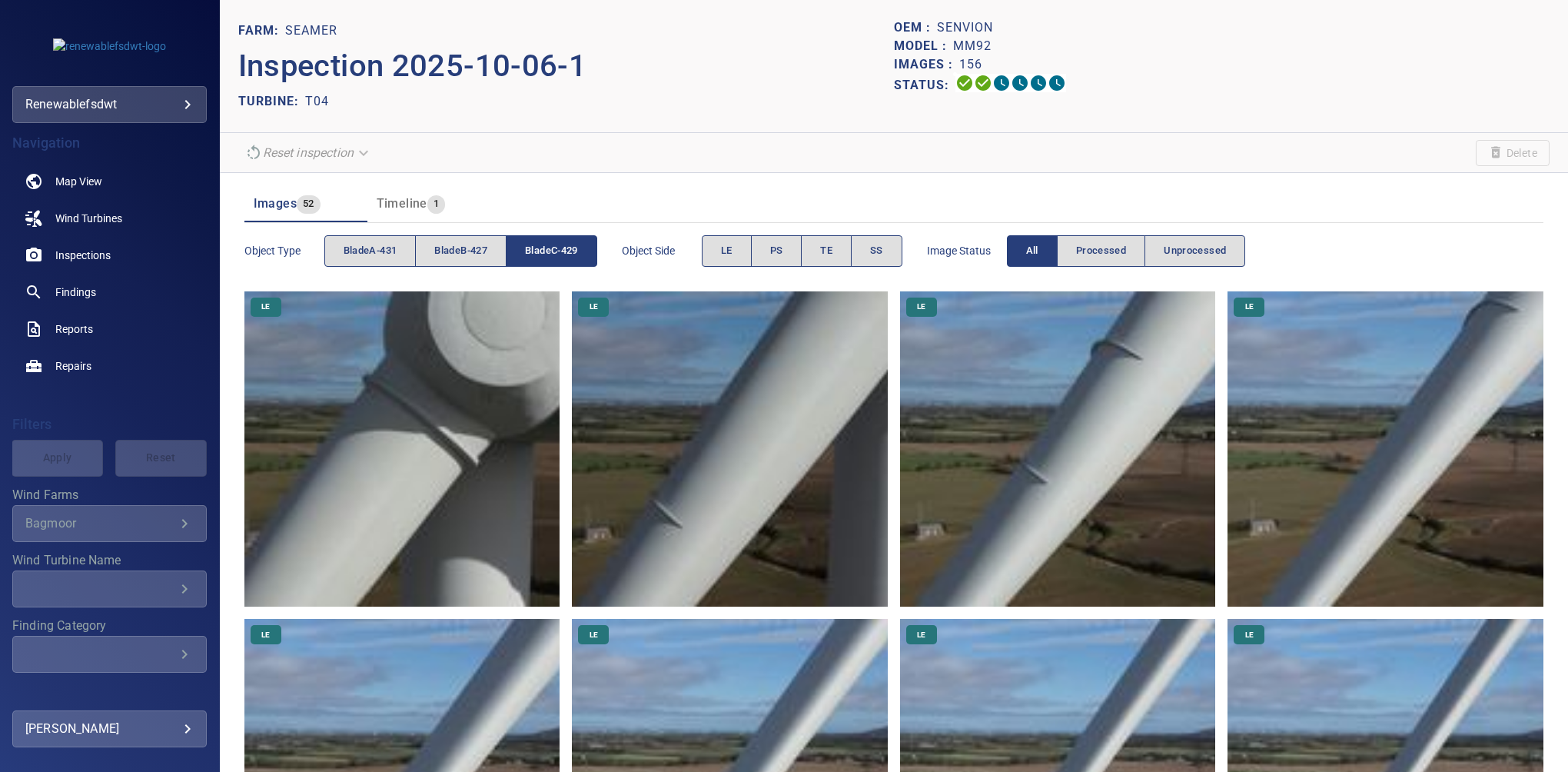
click at [565, 250] on span "bladeC-429" at bounding box center [551, 251] width 53 height 17
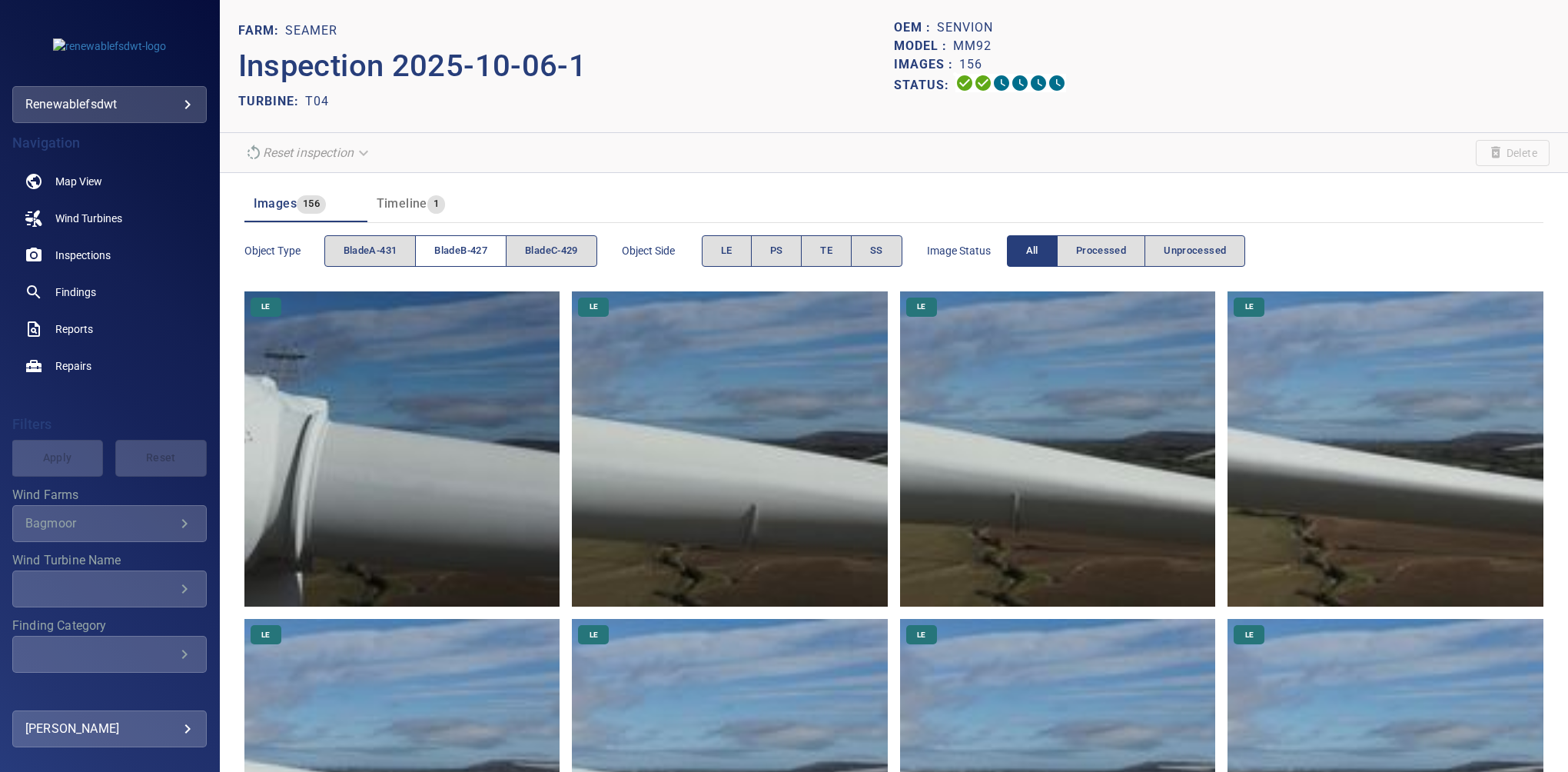
click at [476, 252] on span "bladeB-427" at bounding box center [461, 251] width 53 height 17
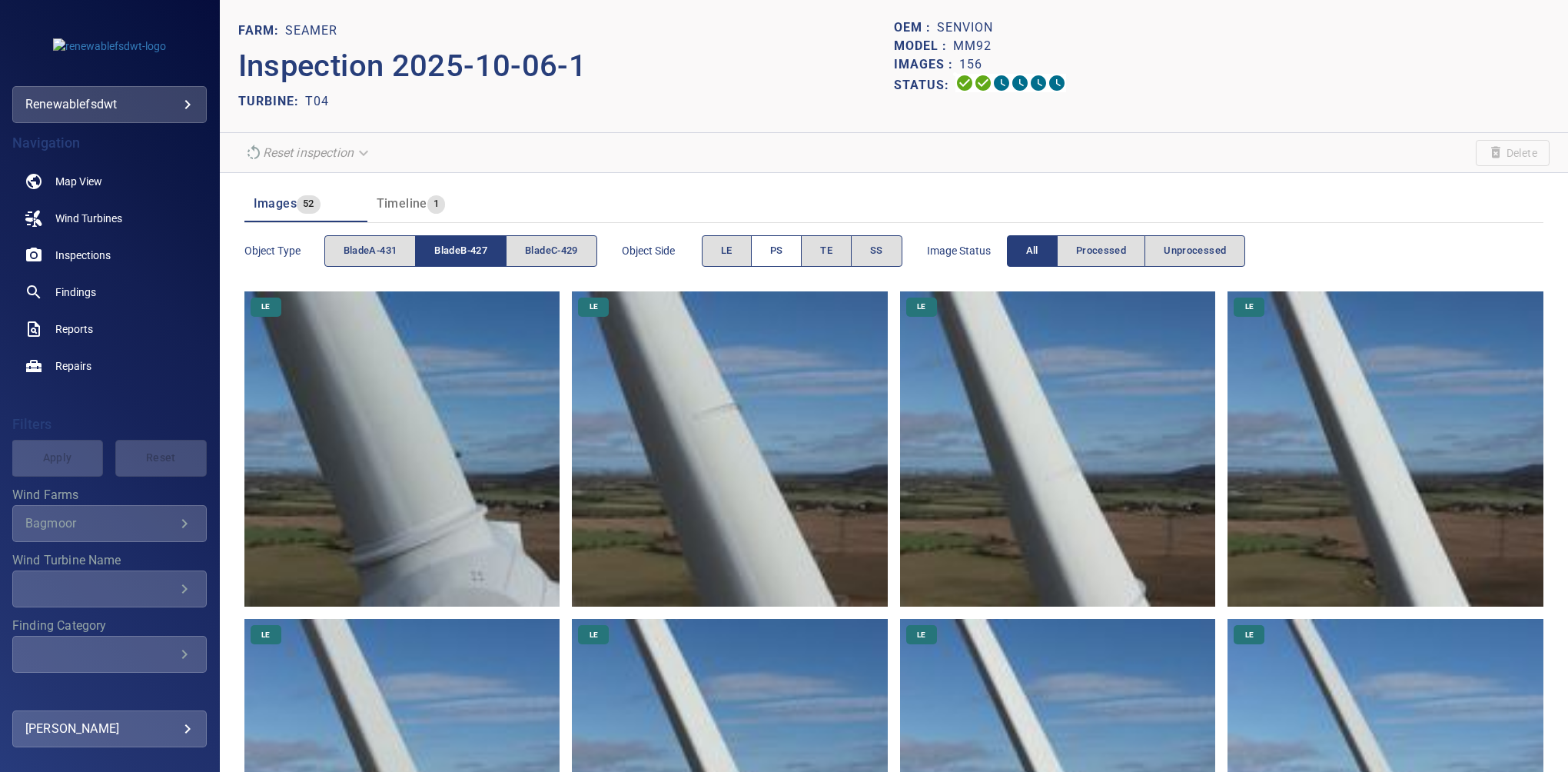
click at [794, 249] on button "PS" at bounding box center [776, 251] width 51 height 31
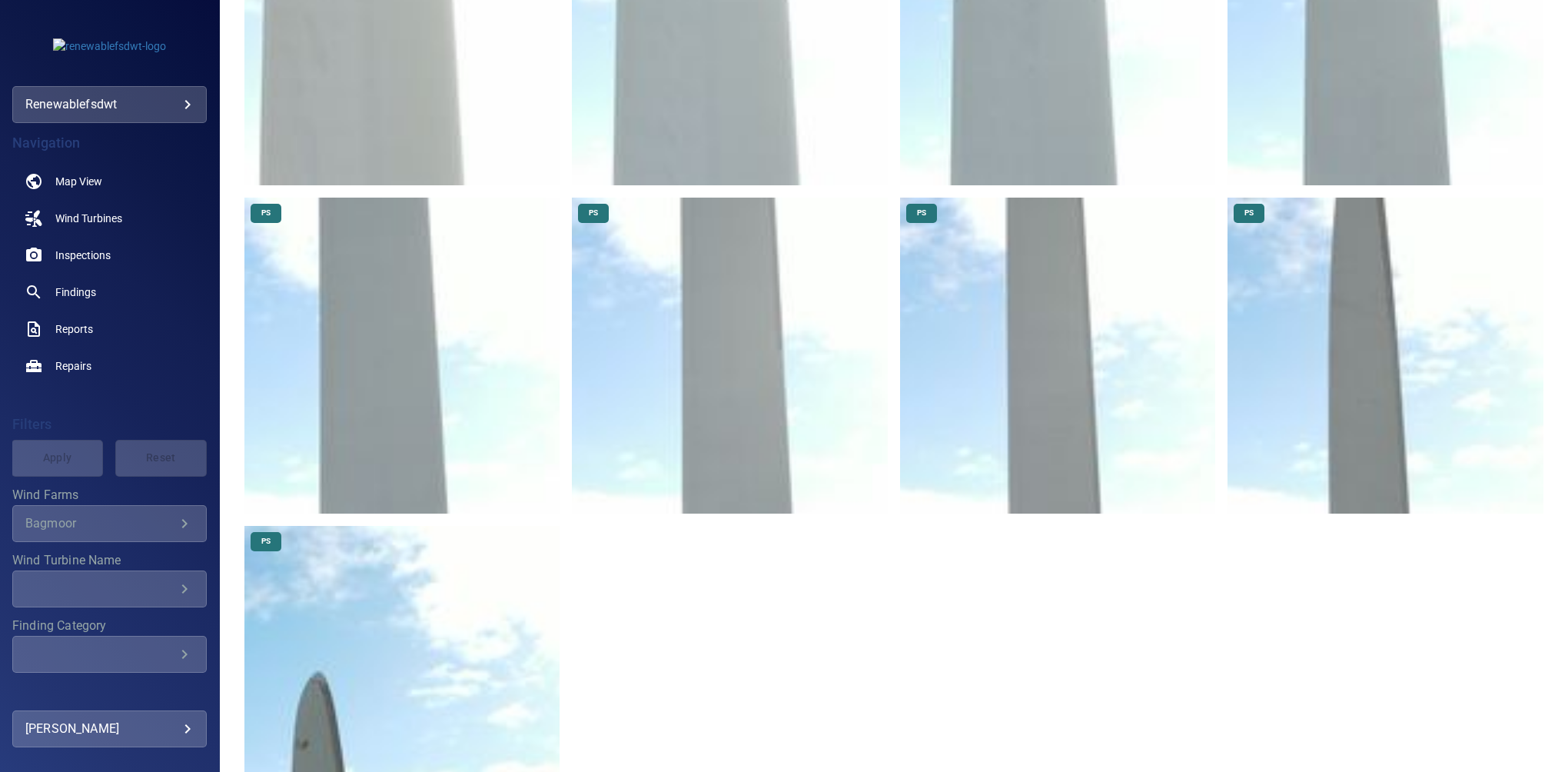
scroll to position [780, 0]
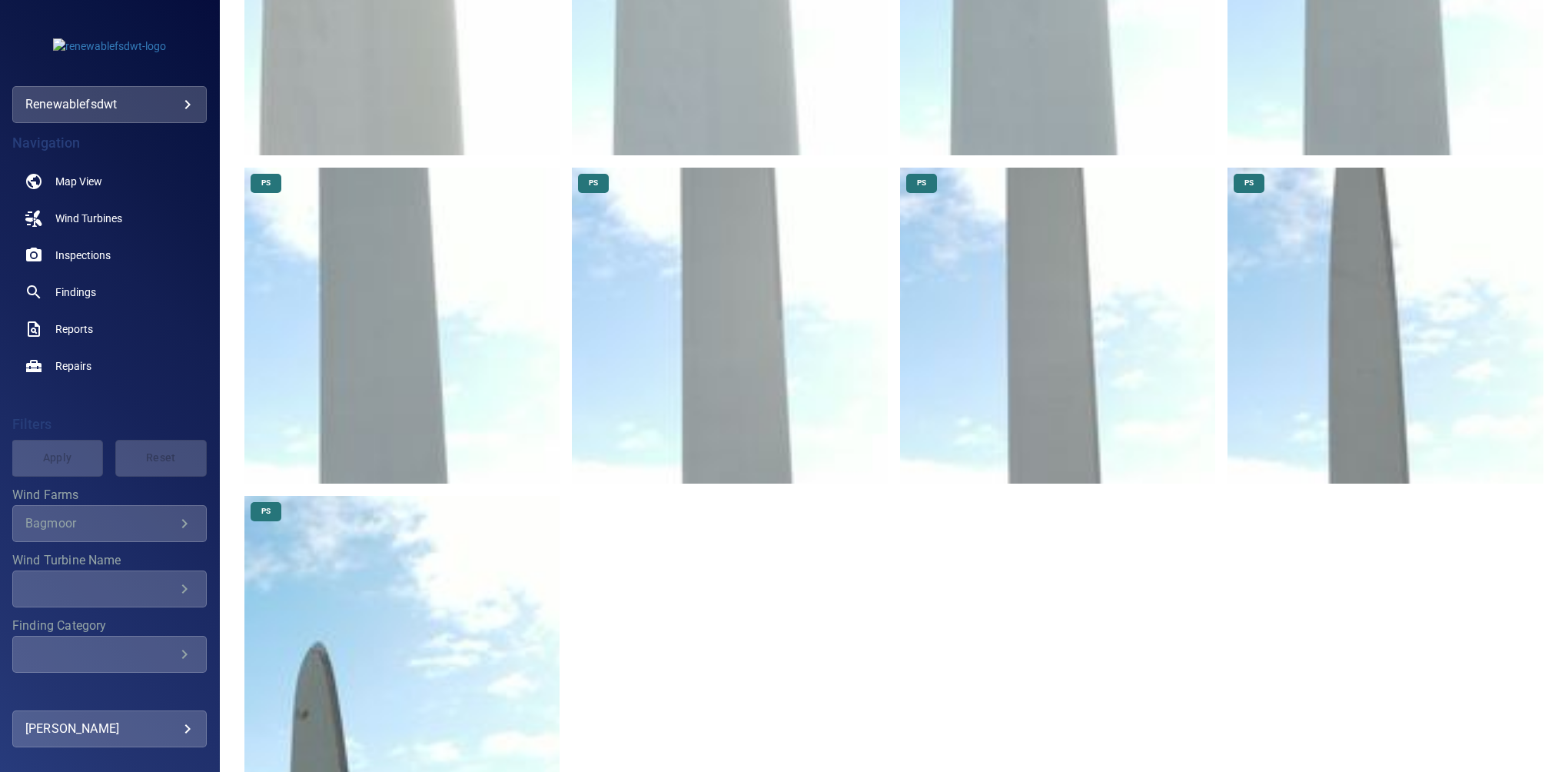
click at [366, 654] on img at bounding box center [402, 655] width 316 height 316
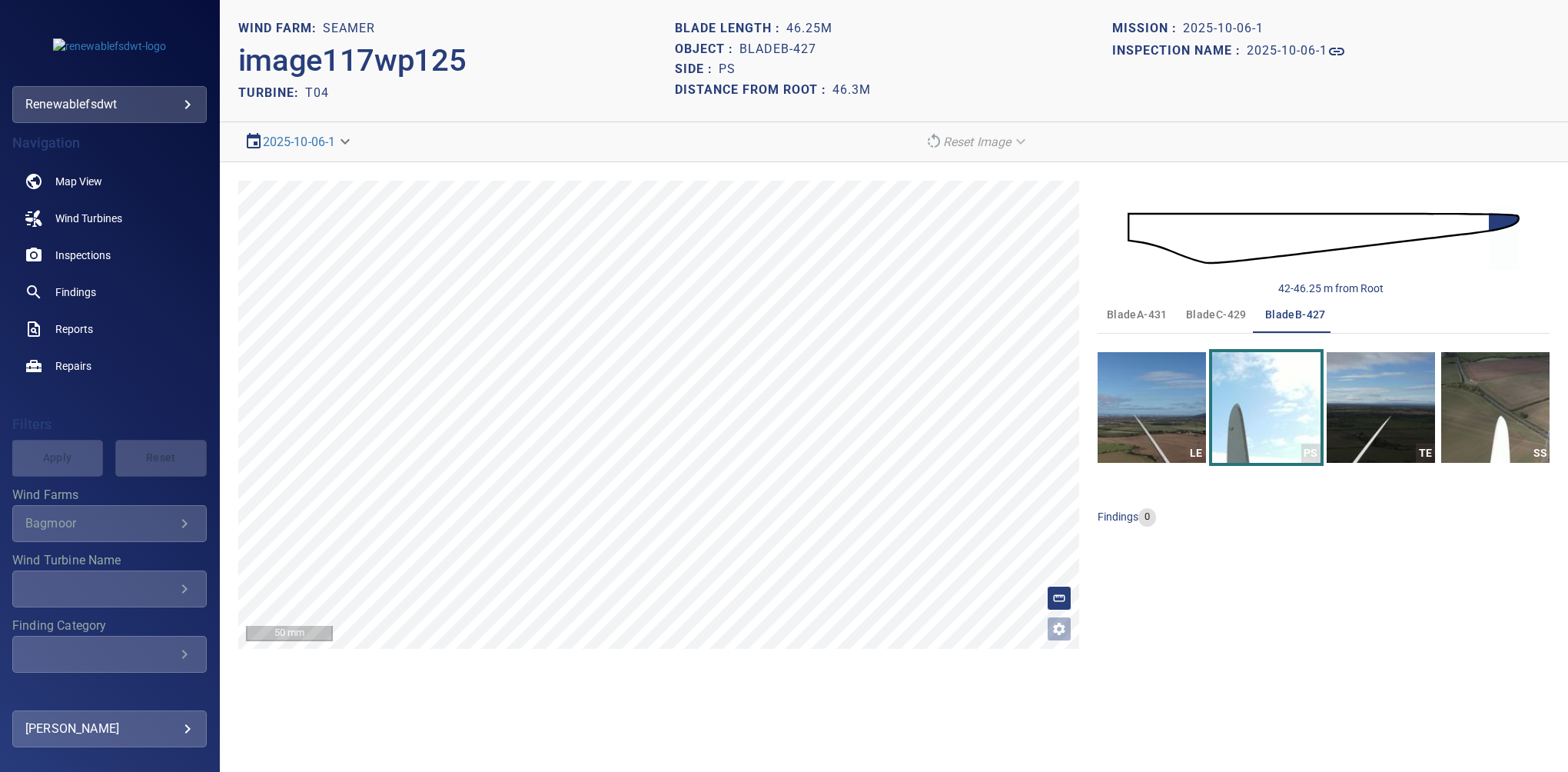
click at [1461, 609] on div "42-46.25 m from Root bladeA-431 bladeC-429 bladeB-427 LE PS TE SS findings 0" at bounding box center [1324, 415] width 452 height 469
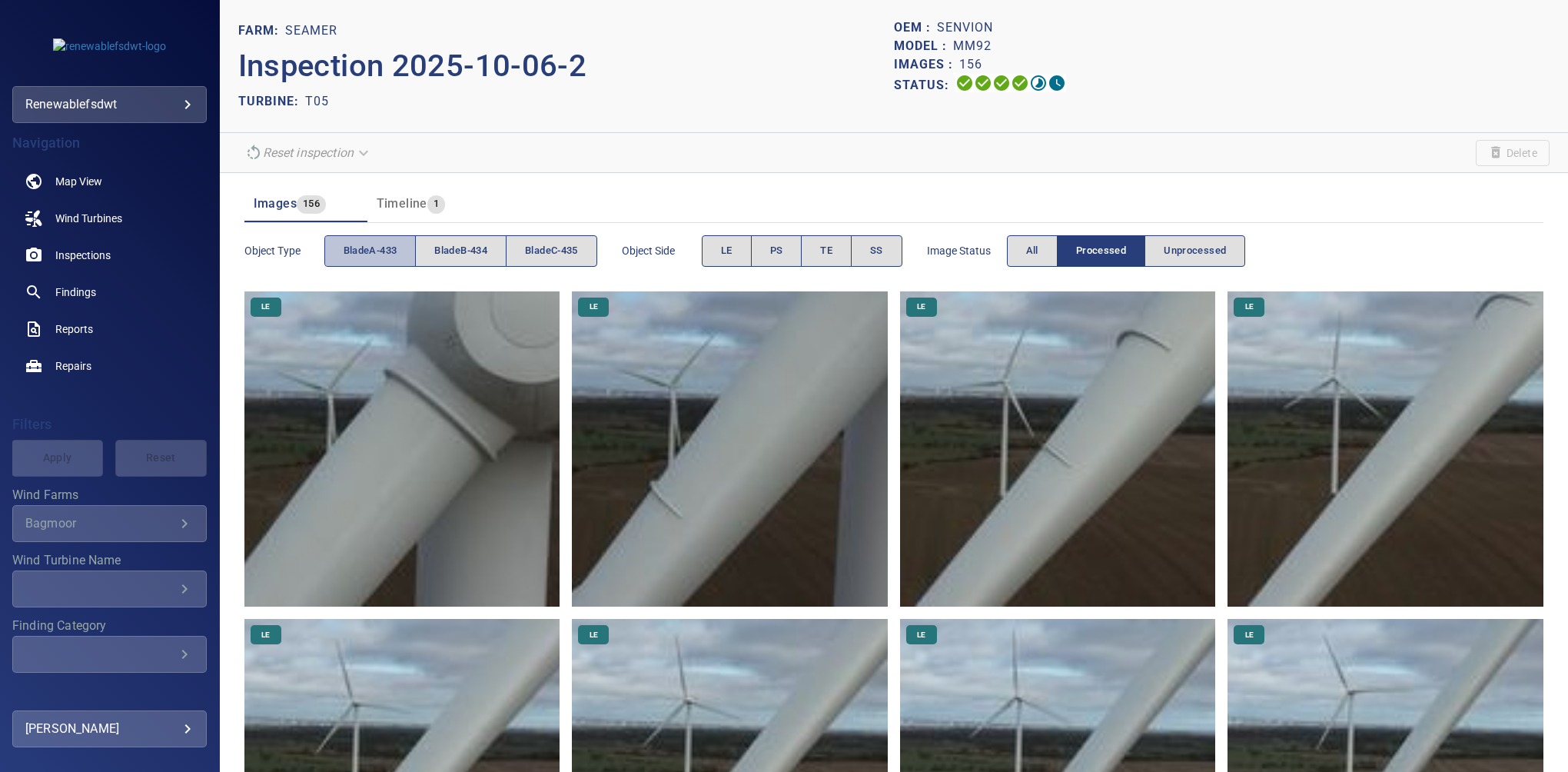
click at [388, 249] on span "bladeA-433" at bounding box center [370, 251] width 54 height 17
click at [783, 248] on span "PS" at bounding box center [776, 251] width 13 height 17
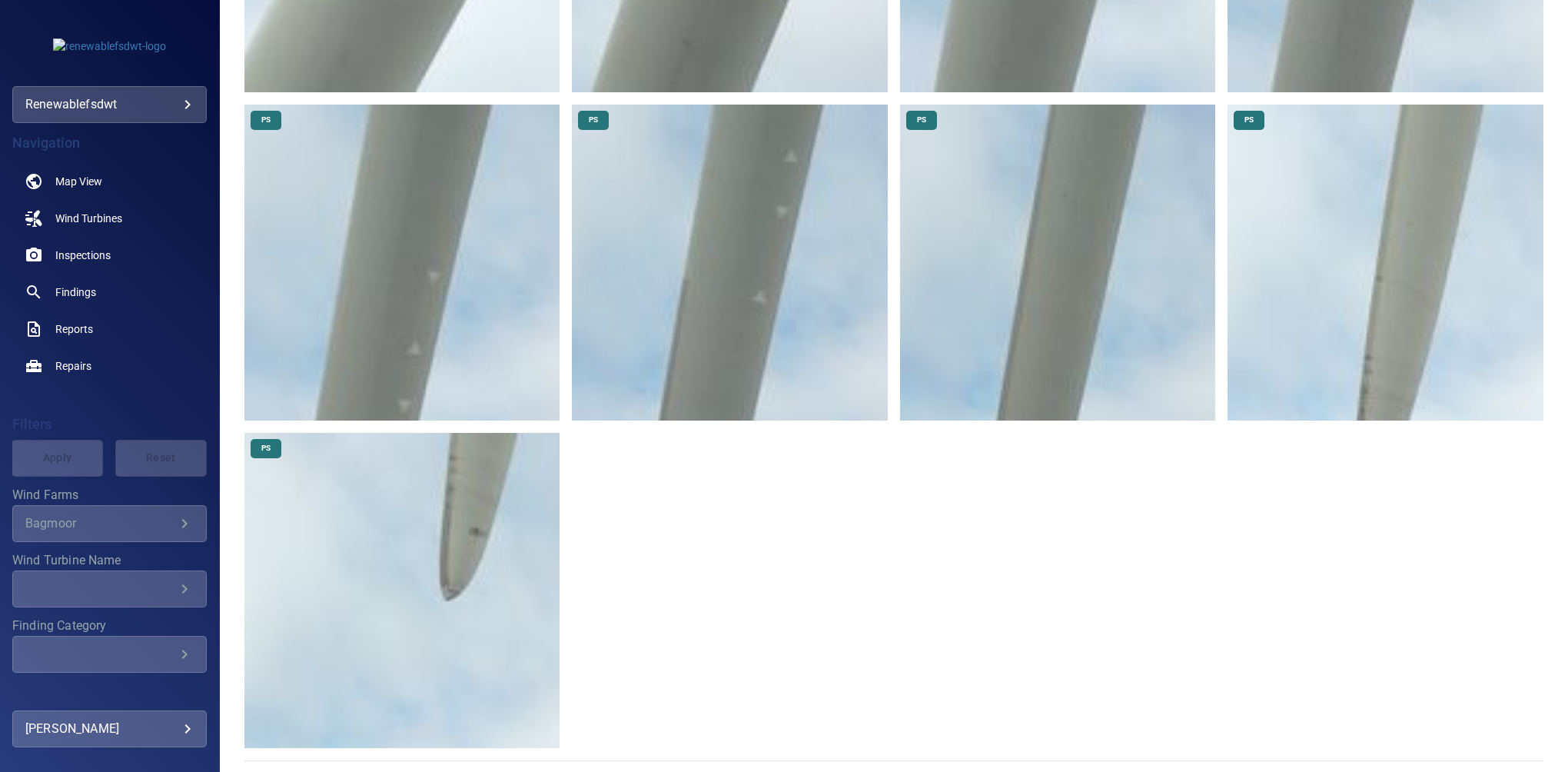
scroll to position [844, 0]
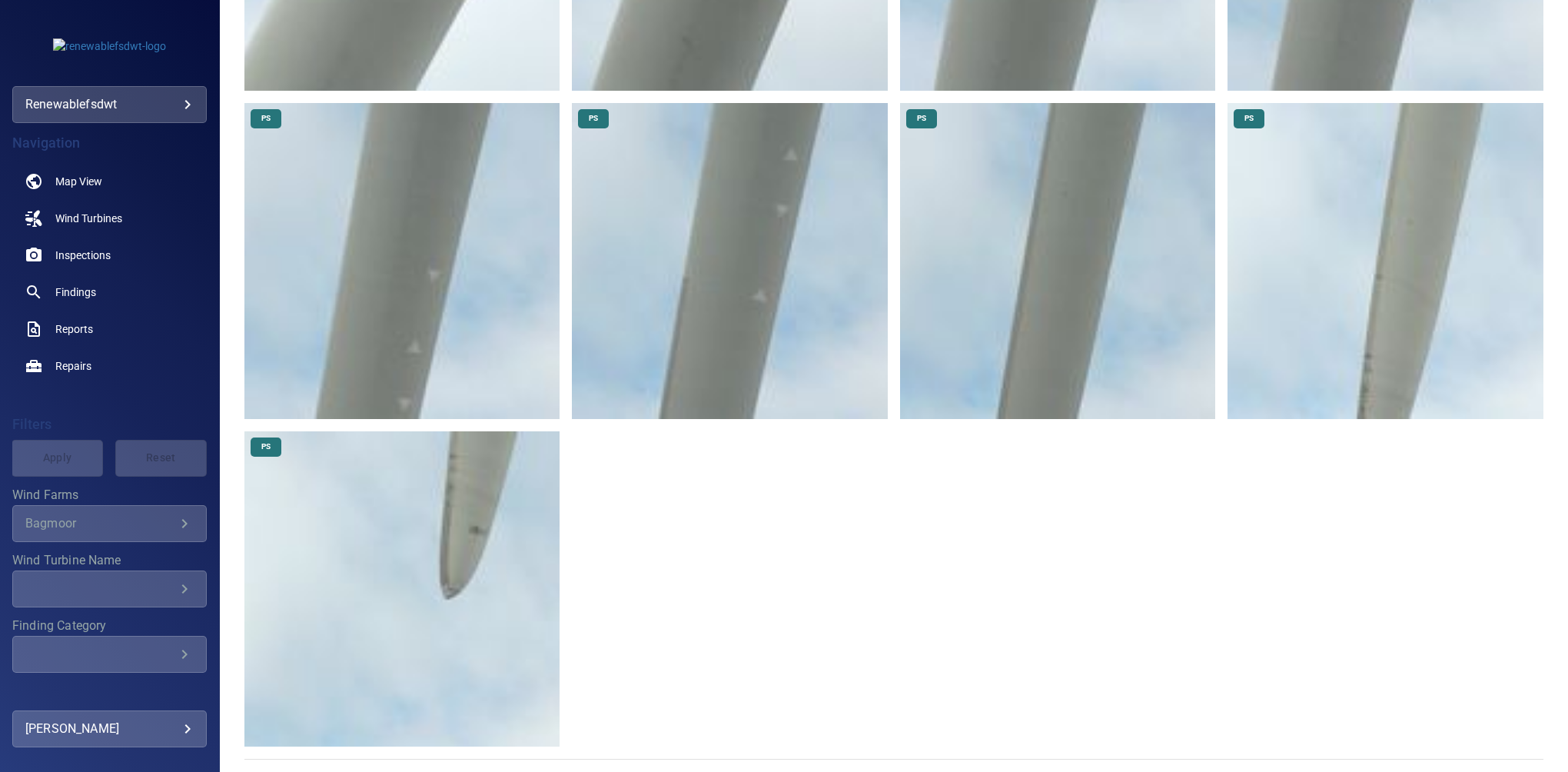
click at [446, 498] on img at bounding box center [402, 589] width 316 height 316
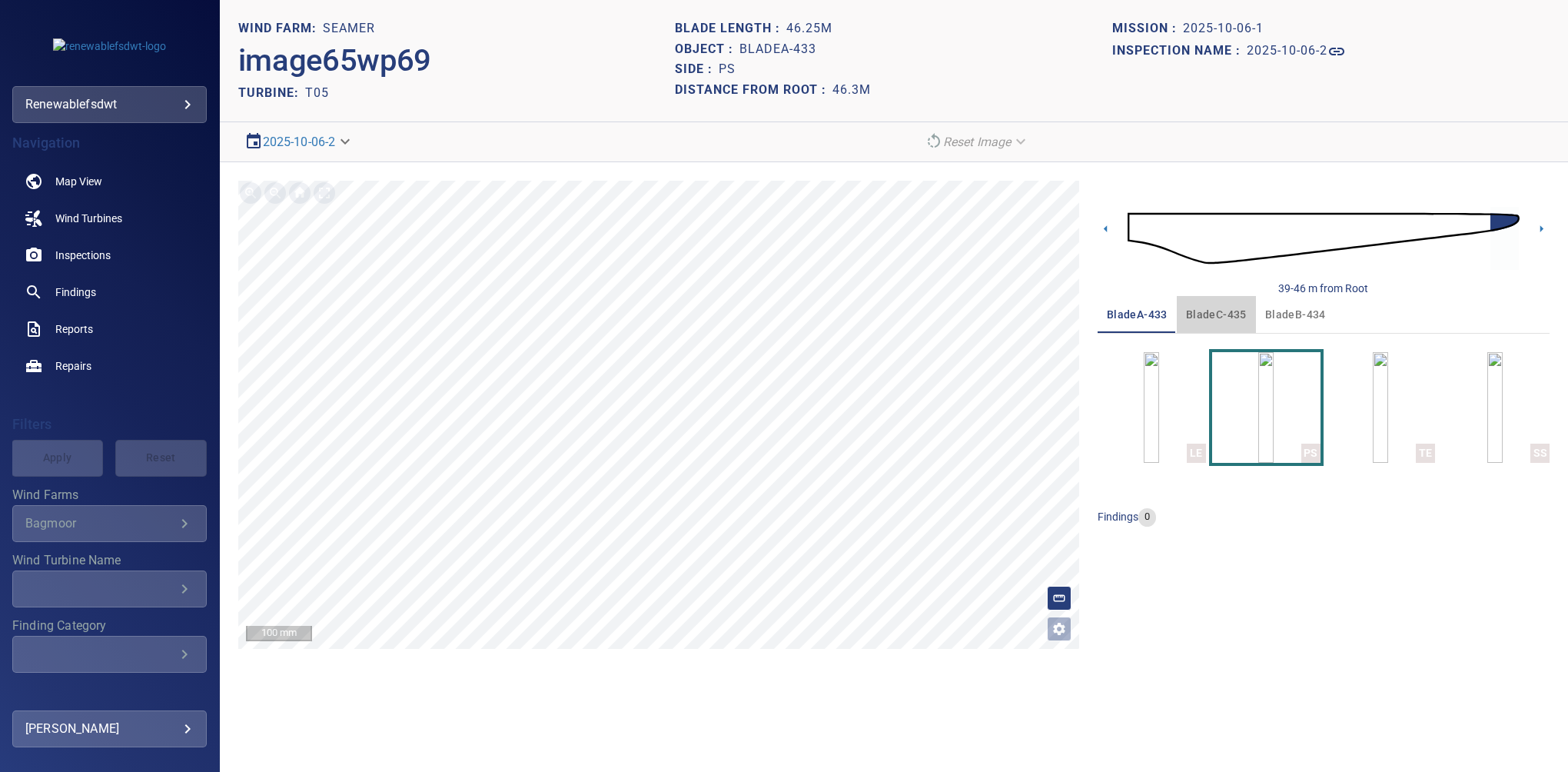
click at [1219, 308] on span "bladeC-435" at bounding box center [1217, 315] width 61 height 19
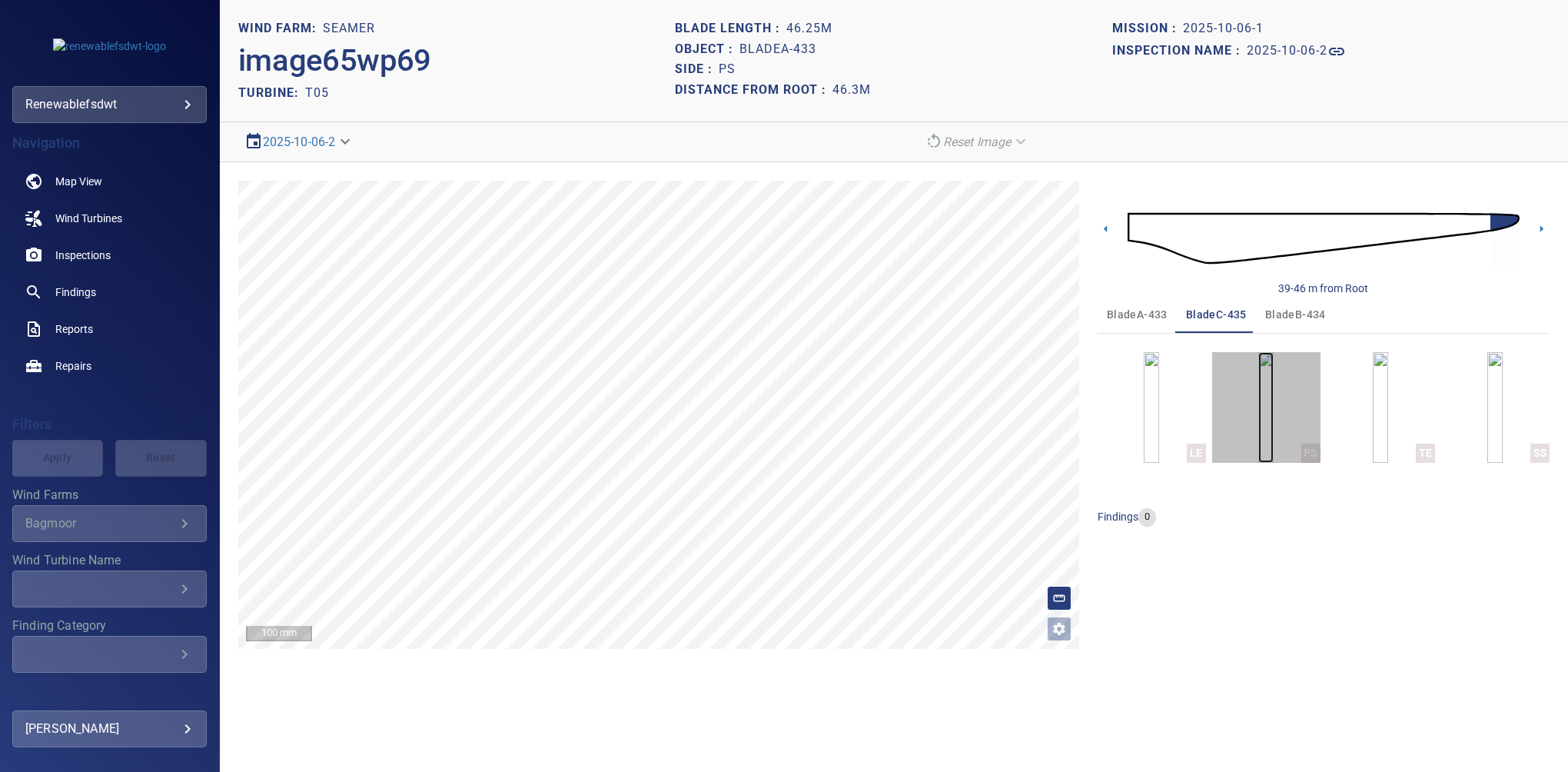
click at [1259, 412] on img "button" at bounding box center [1266, 407] width 16 height 110
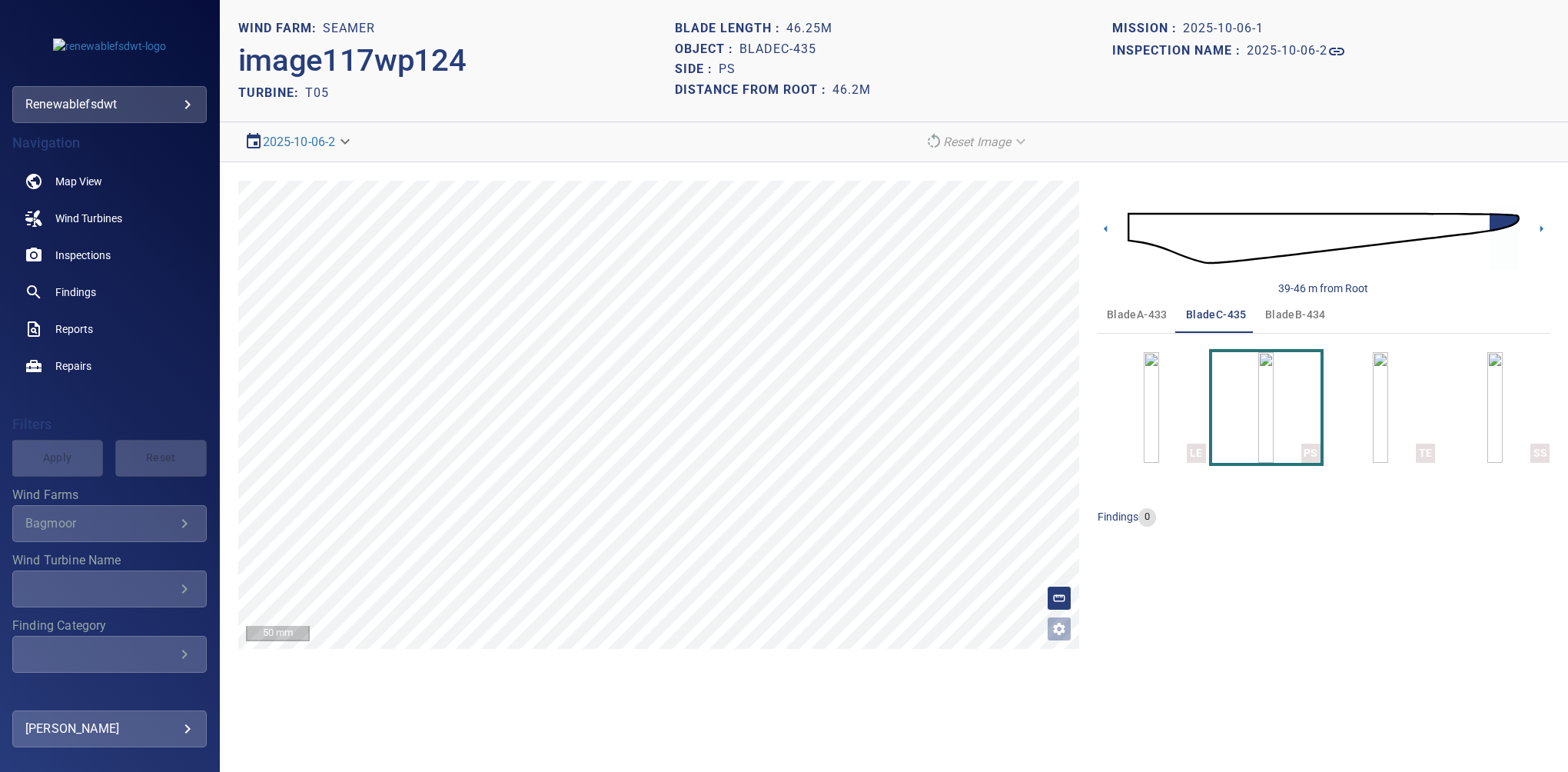
click at [1292, 316] on span "bladeB-434" at bounding box center [1296, 315] width 61 height 19
click at [1274, 383] on img "button" at bounding box center [1266, 407] width 16 height 110
click at [1208, 315] on span "bladeC-435" at bounding box center [1217, 315] width 61 height 19
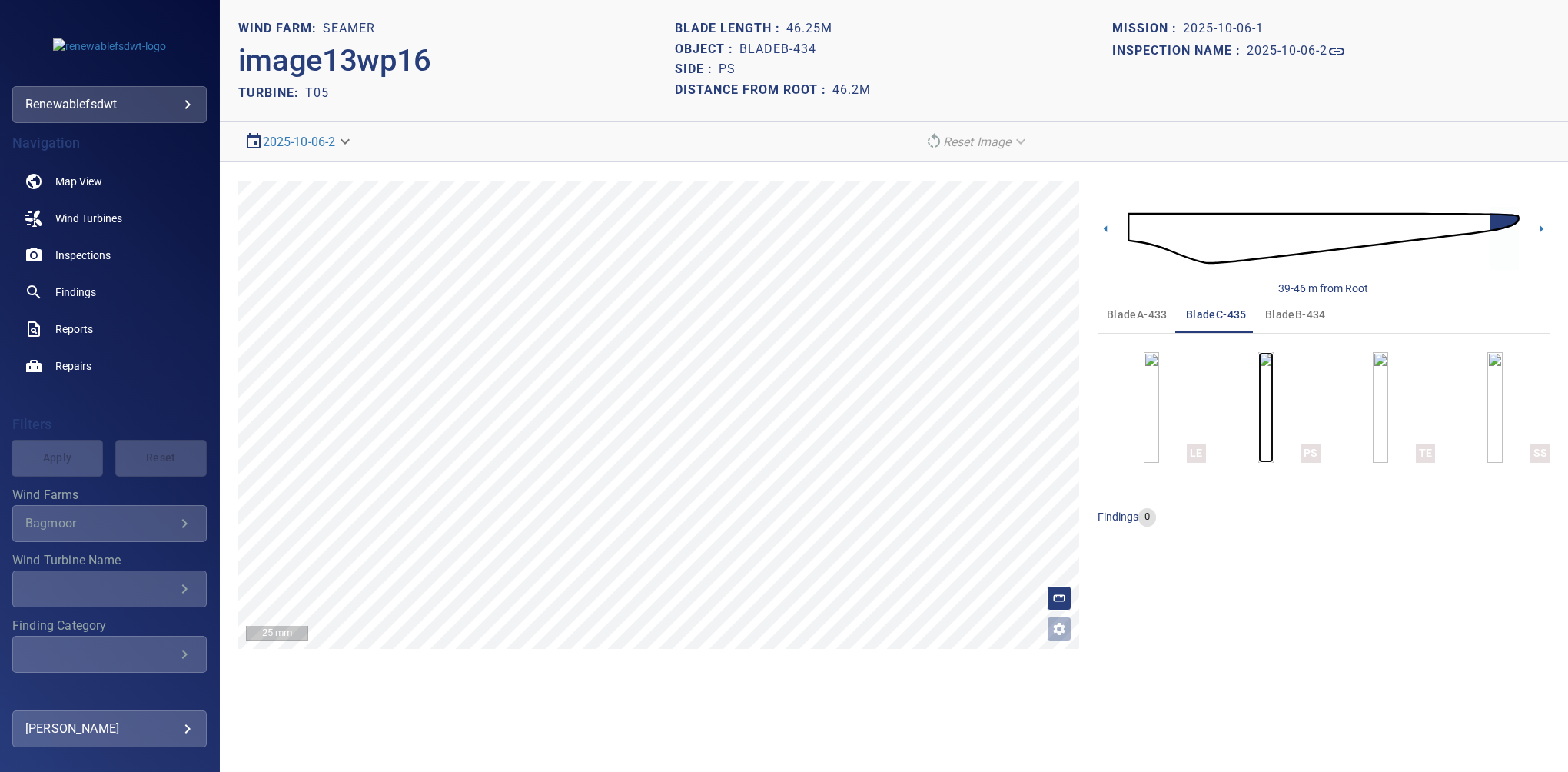
click at [1259, 403] on img "button" at bounding box center [1266, 407] width 16 height 110
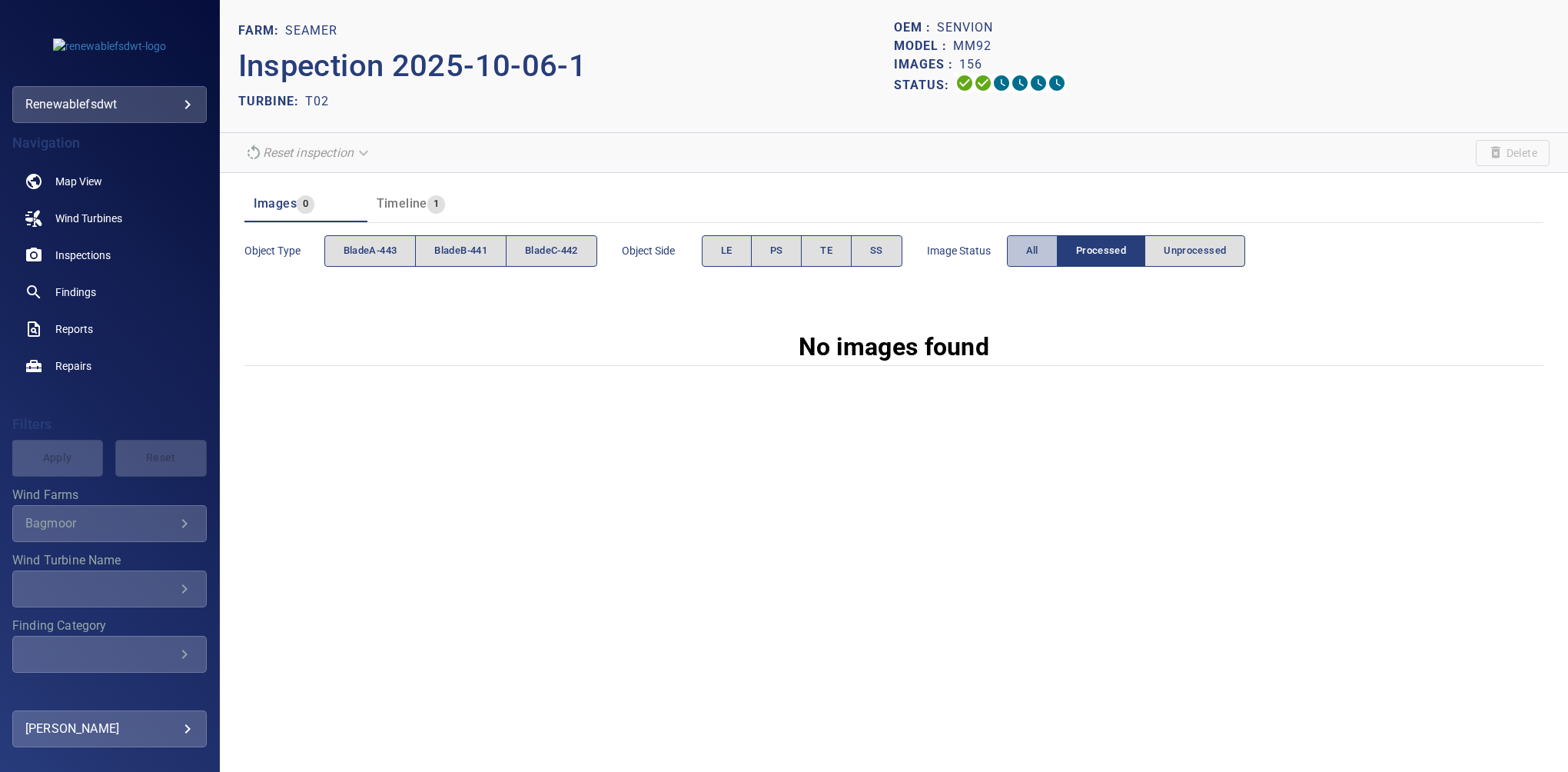
click at [1035, 248] on span "All" at bounding box center [1033, 251] width 12 height 17
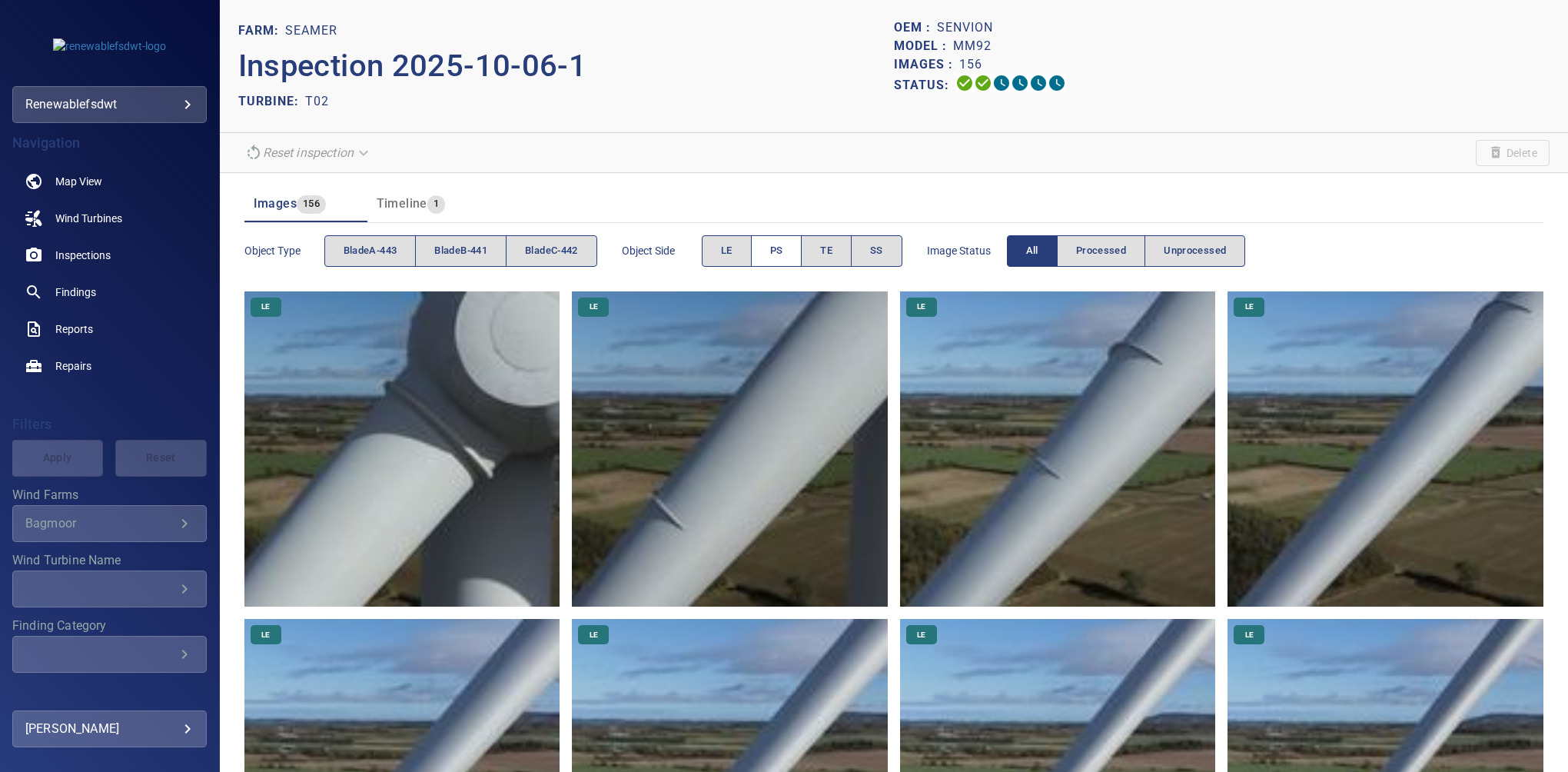
click at [778, 243] on span "PS" at bounding box center [776, 251] width 13 height 17
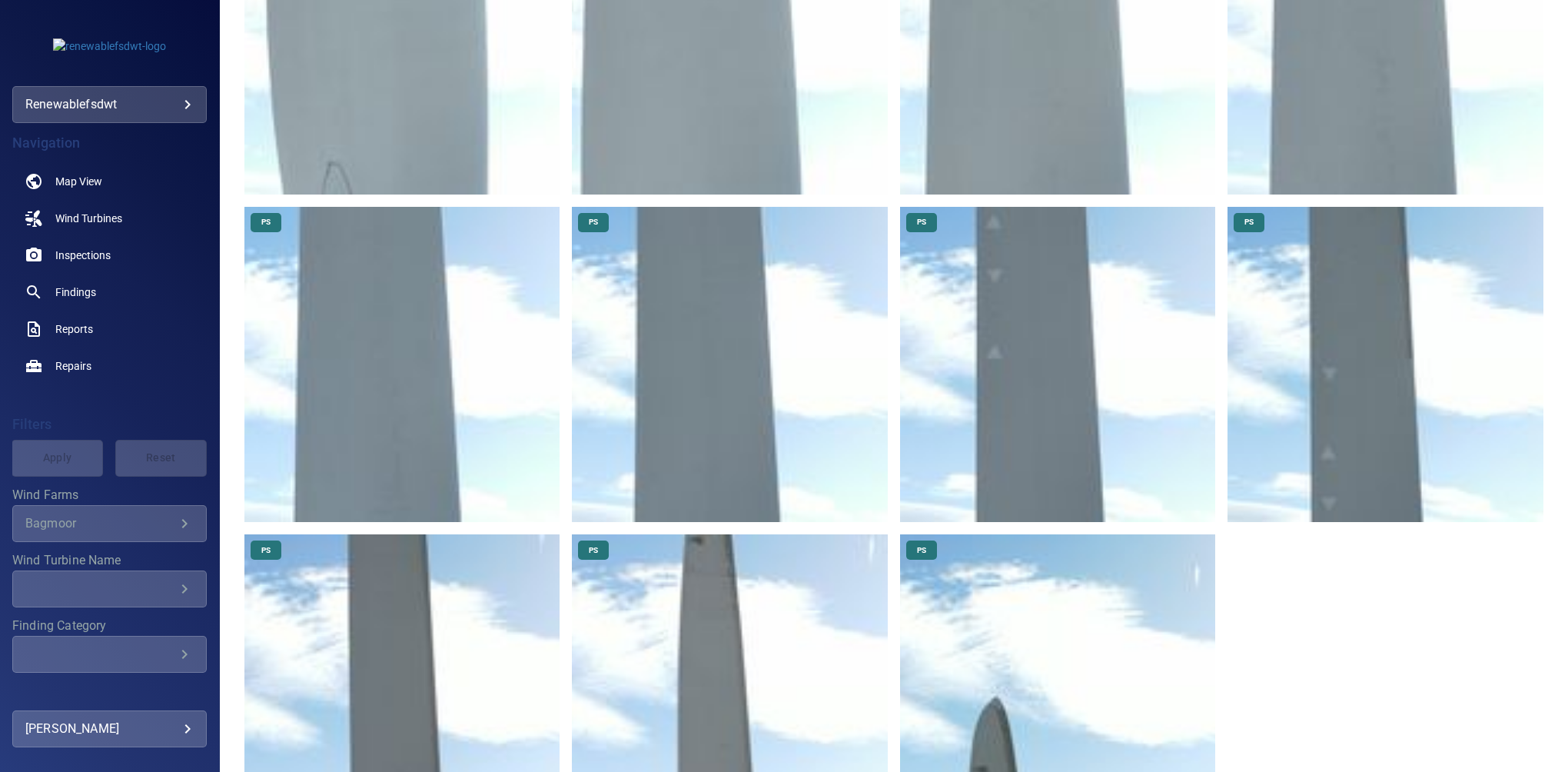
scroll to position [2795, 0]
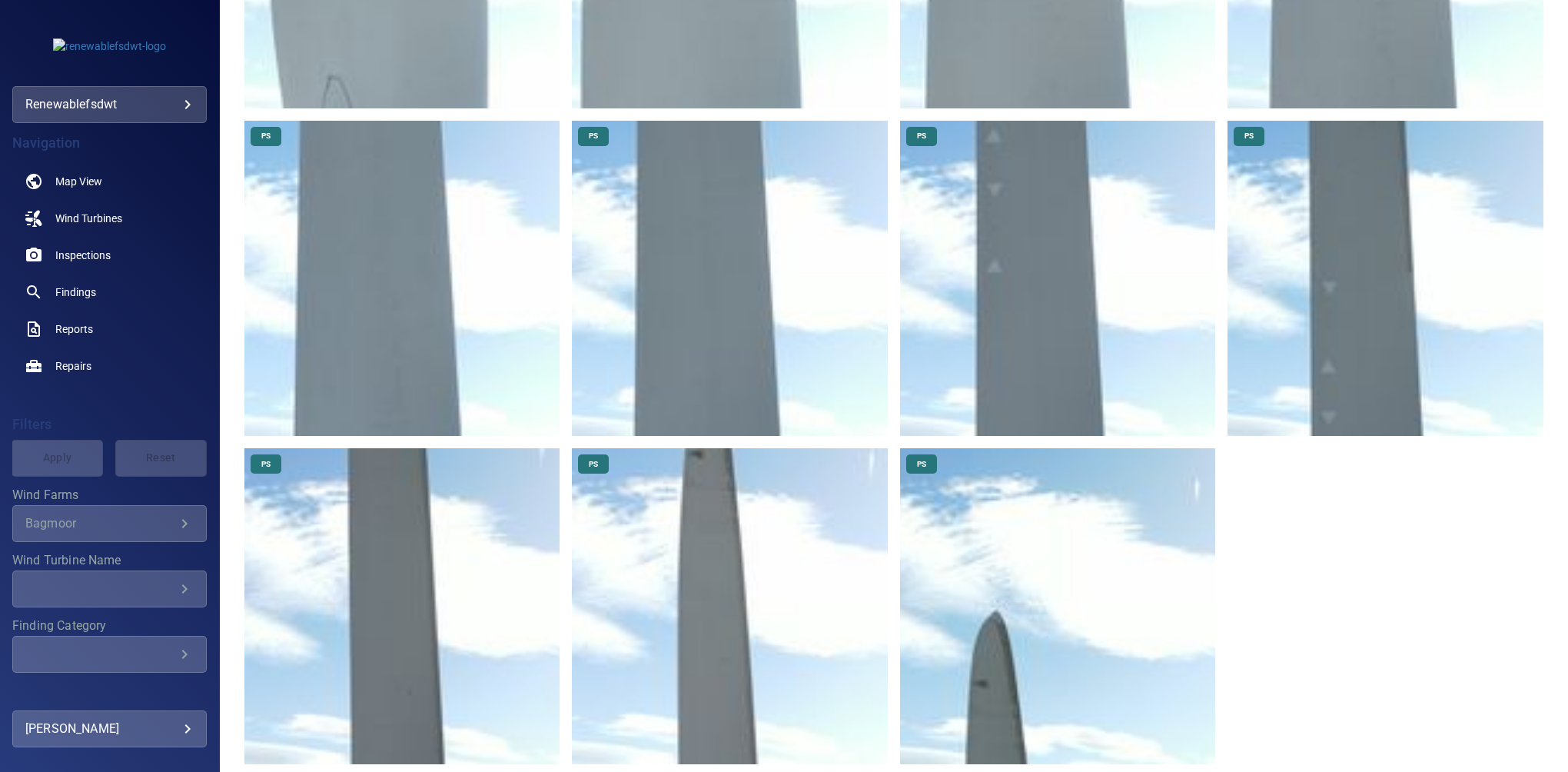
click at [1026, 598] on img at bounding box center [1059, 607] width 316 height 316
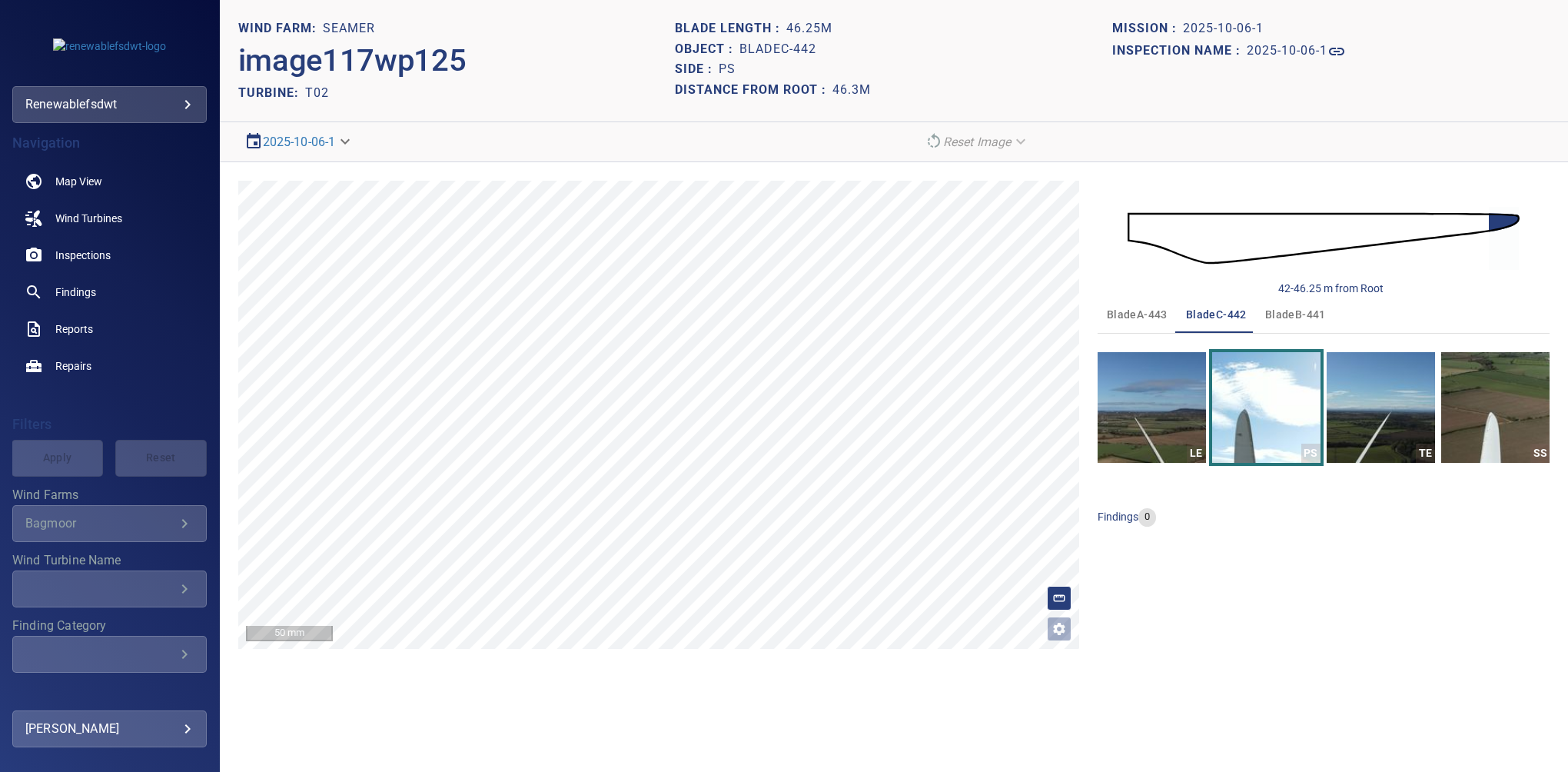
click at [1287, 317] on span "bladeB-441" at bounding box center [1296, 315] width 61 height 19
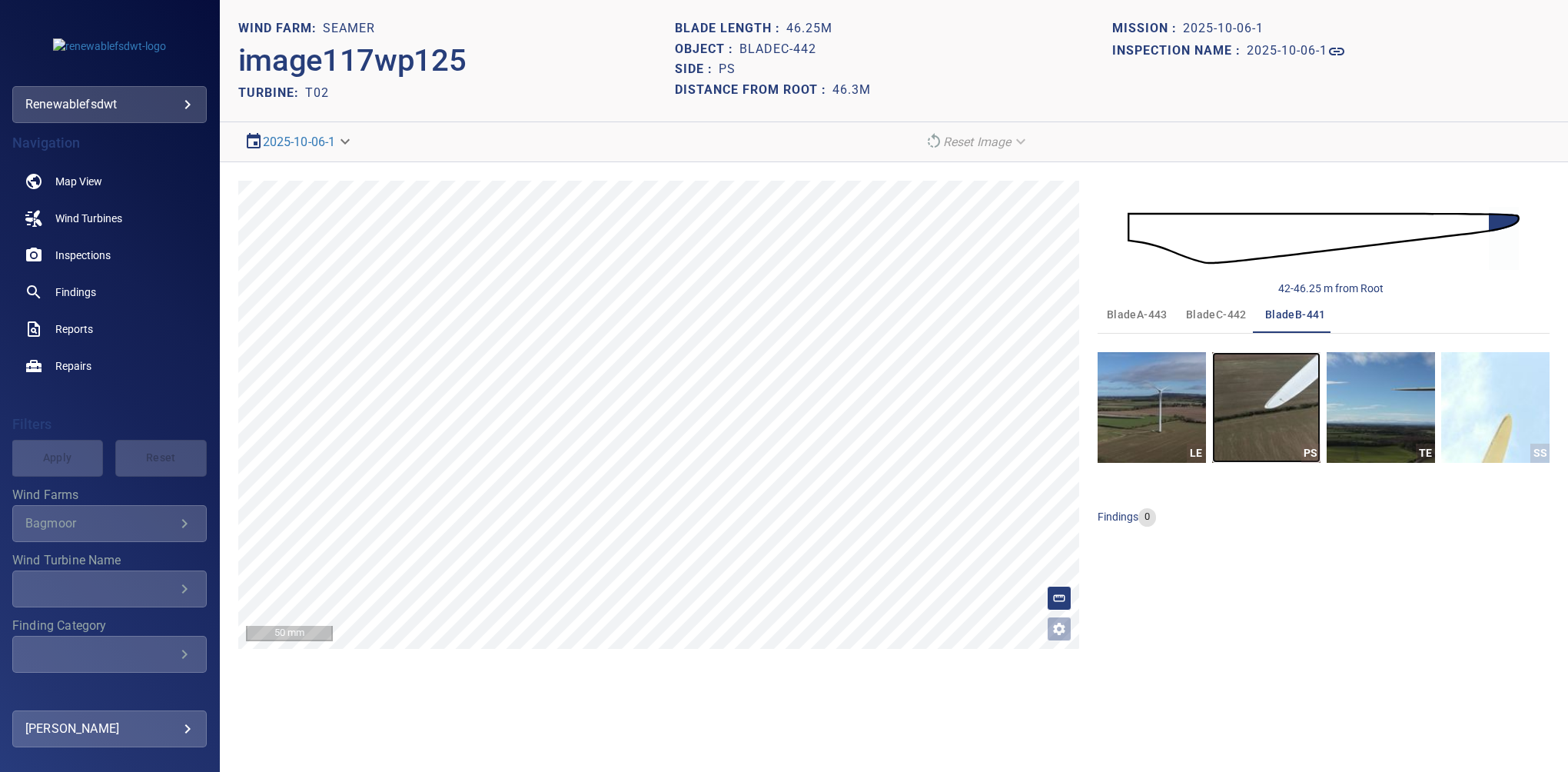
click at [1284, 402] on img "button" at bounding box center [1266, 407] width 109 height 110
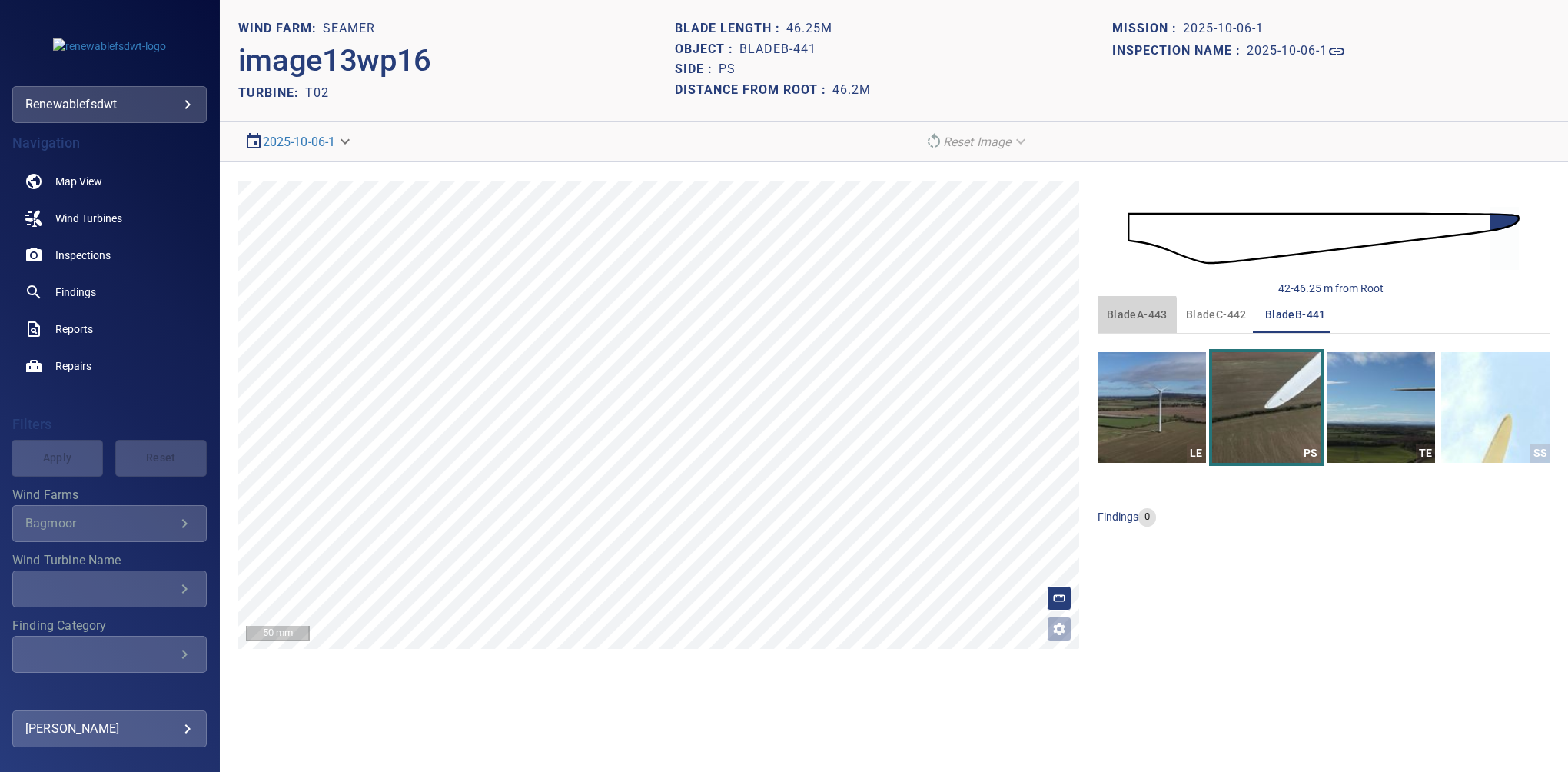
click at [1128, 316] on span "bladeA-443" at bounding box center [1138, 315] width 61 height 19
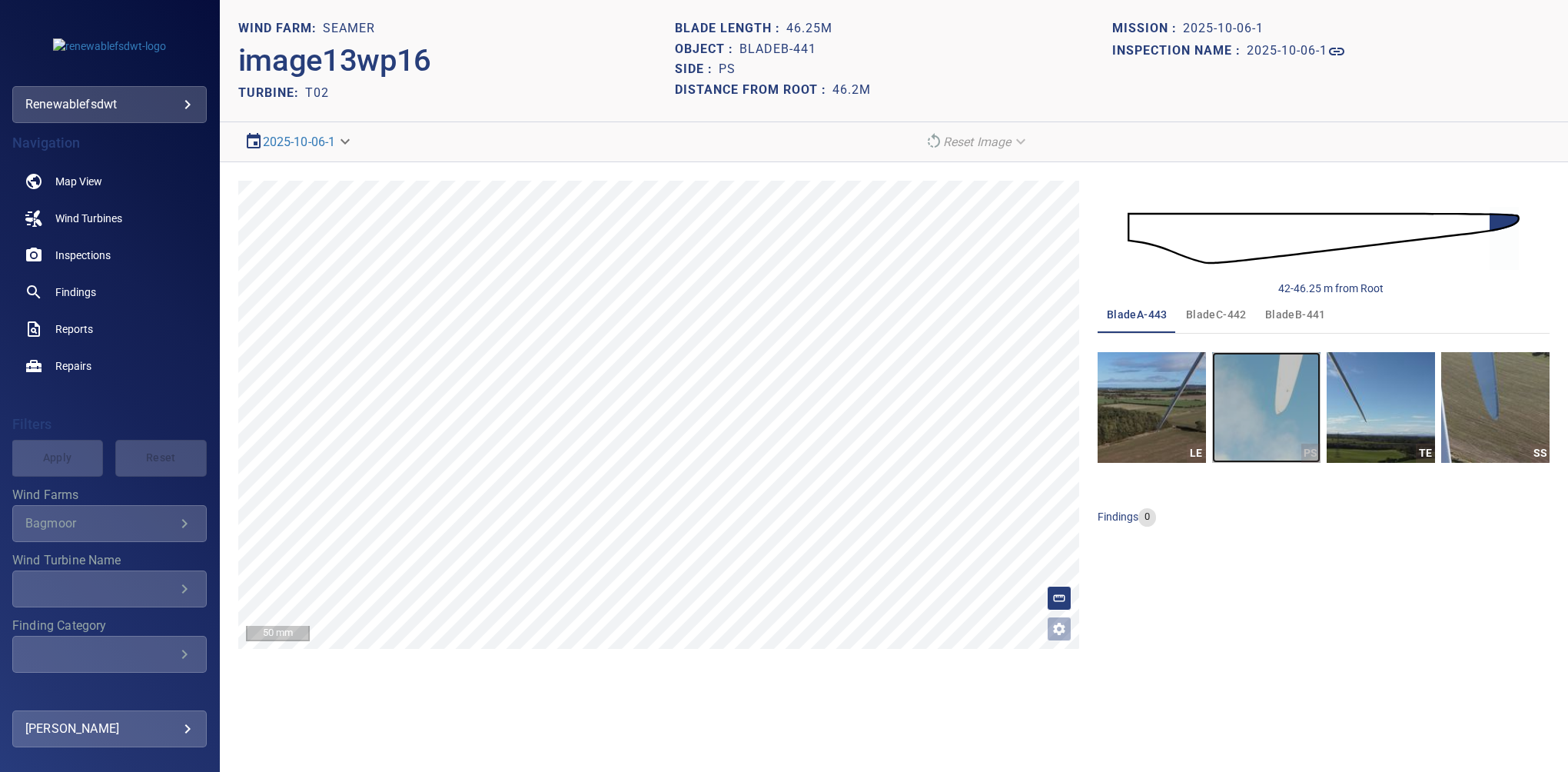
click at [1281, 402] on img "button" at bounding box center [1266, 407] width 109 height 110
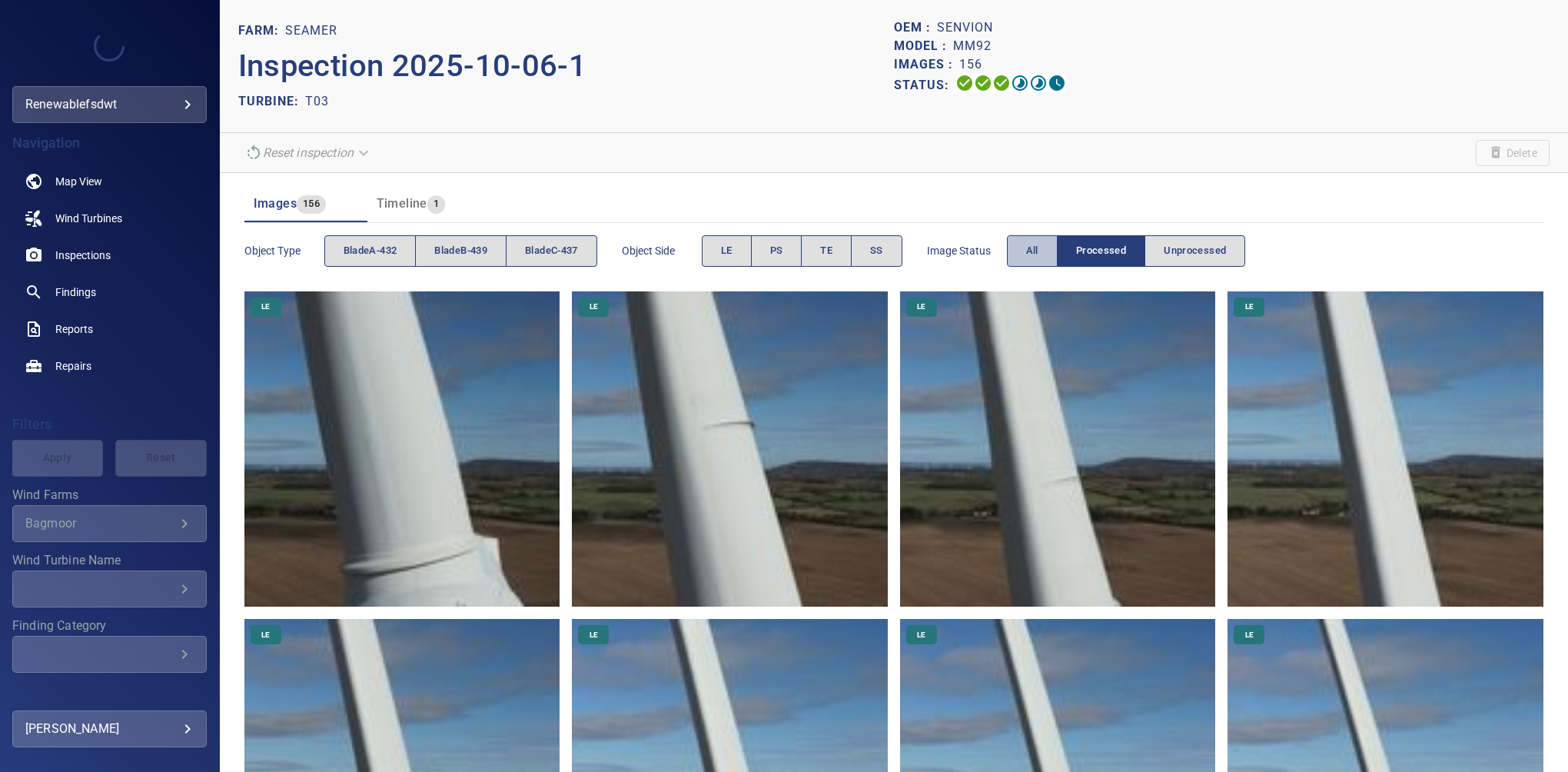
click at [1027, 240] on button "All" at bounding box center [1033, 251] width 50 height 31
click at [369, 245] on span "bladeA-432" at bounding box center [370, 251] width 54 height 17
click at [782, 250] on span "PS" at bounding box center [776, 251] width 13 height 17
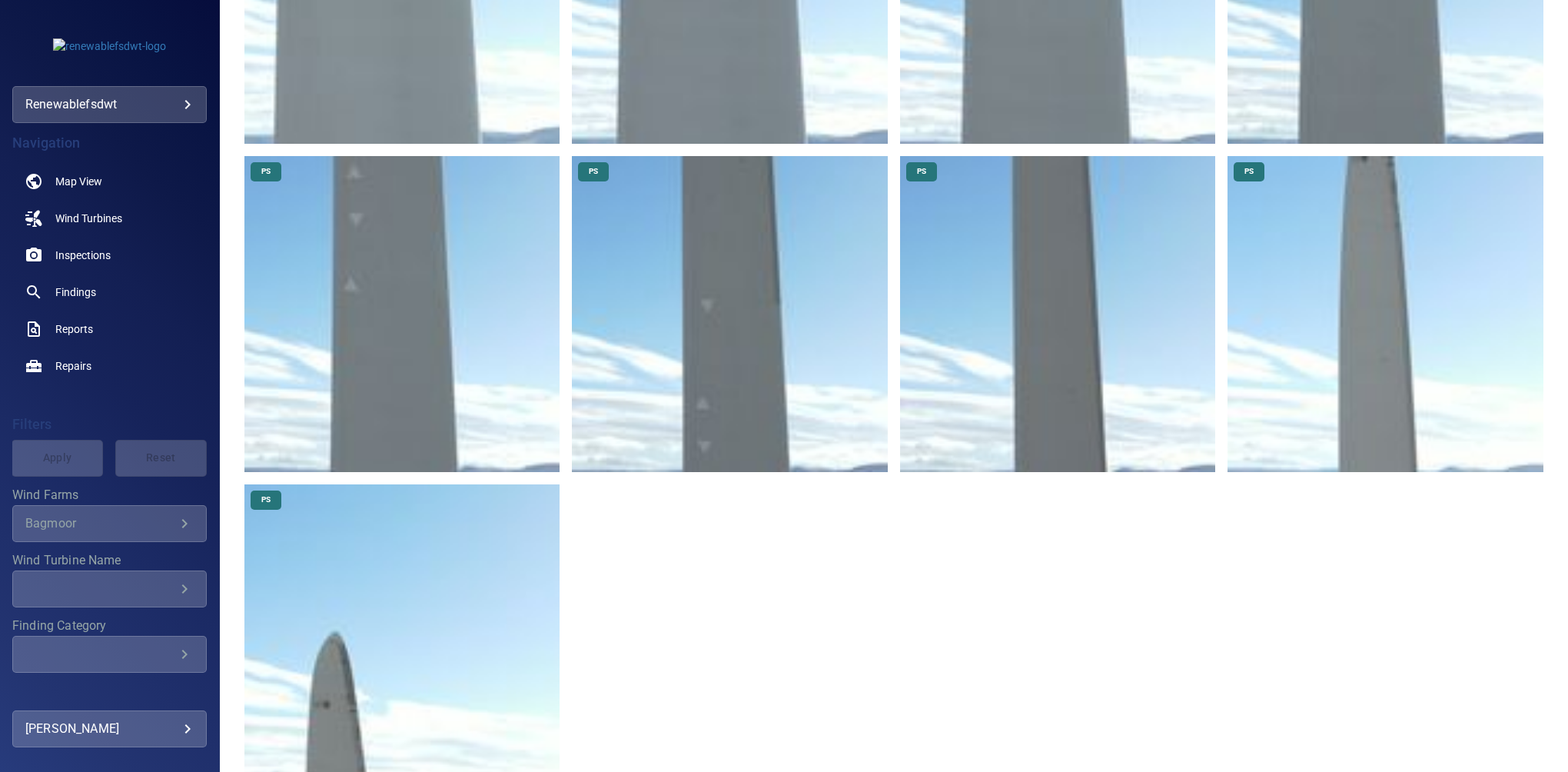
scroll to position [816, 0]
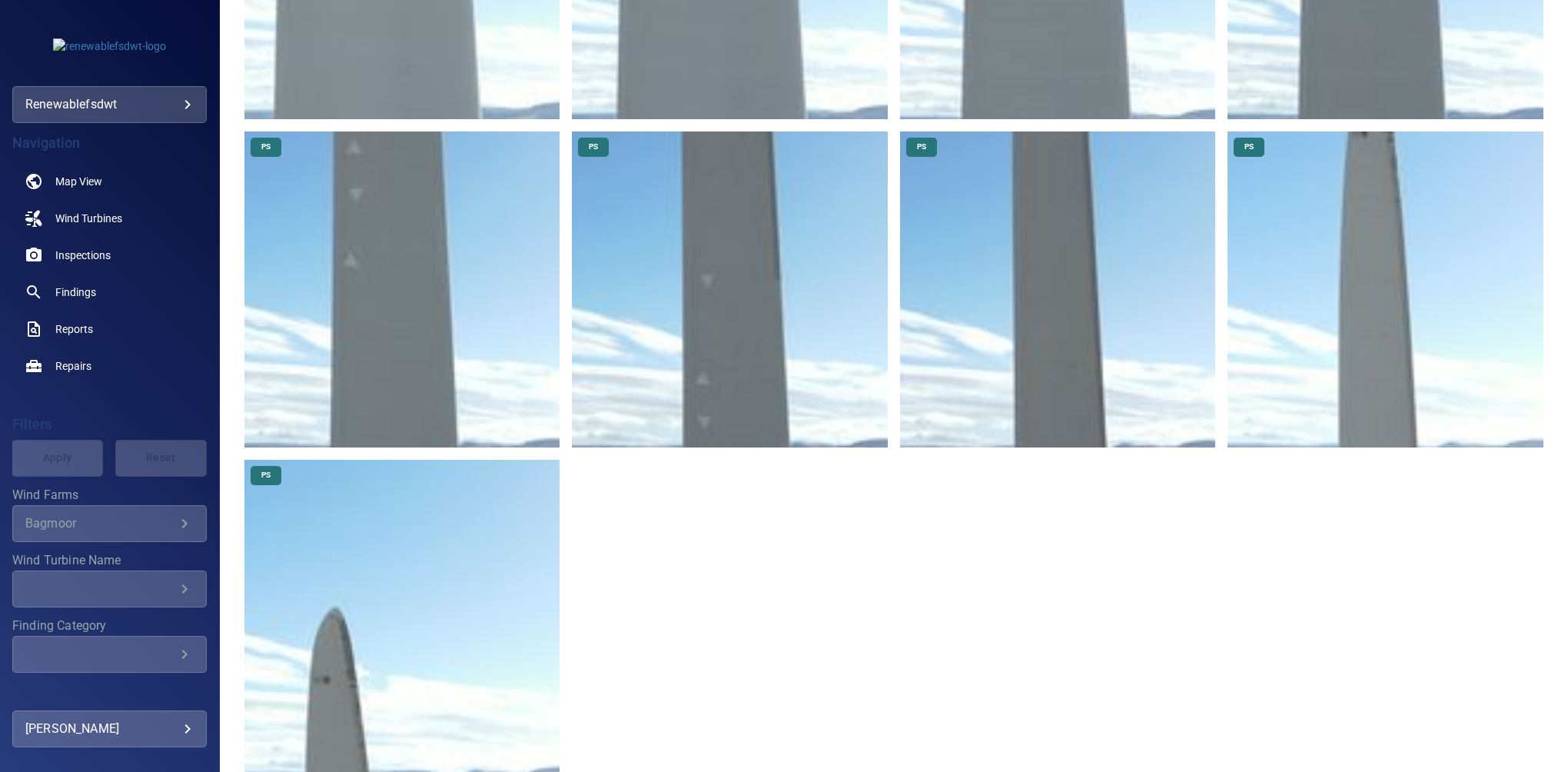
click at [352, 646] on img at bounding box center [402, 618] width 316 height 316
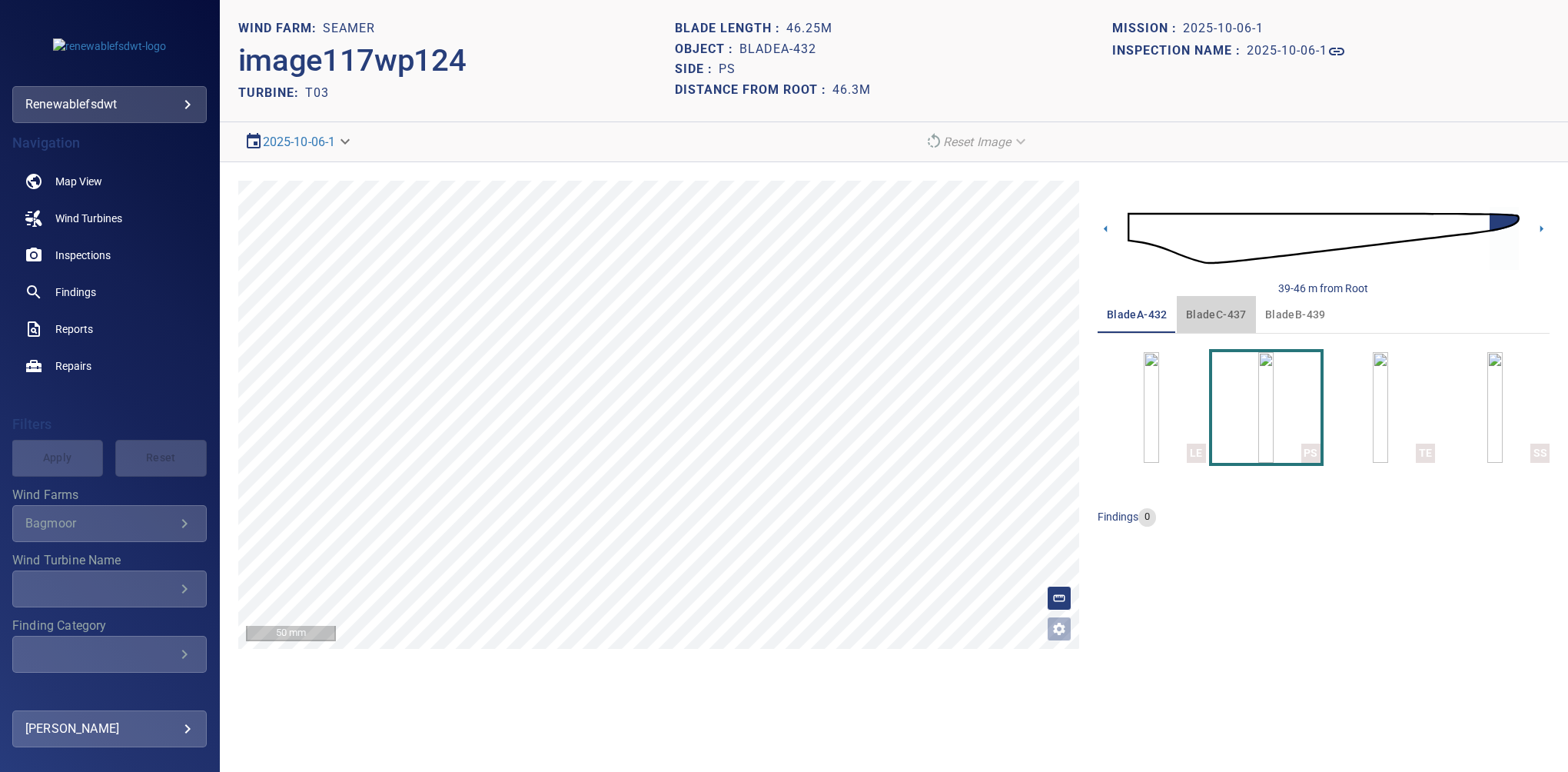
click at [1213, 309] on span "bladeC-437" at bounding box center [1217, 315] width 61 height 19
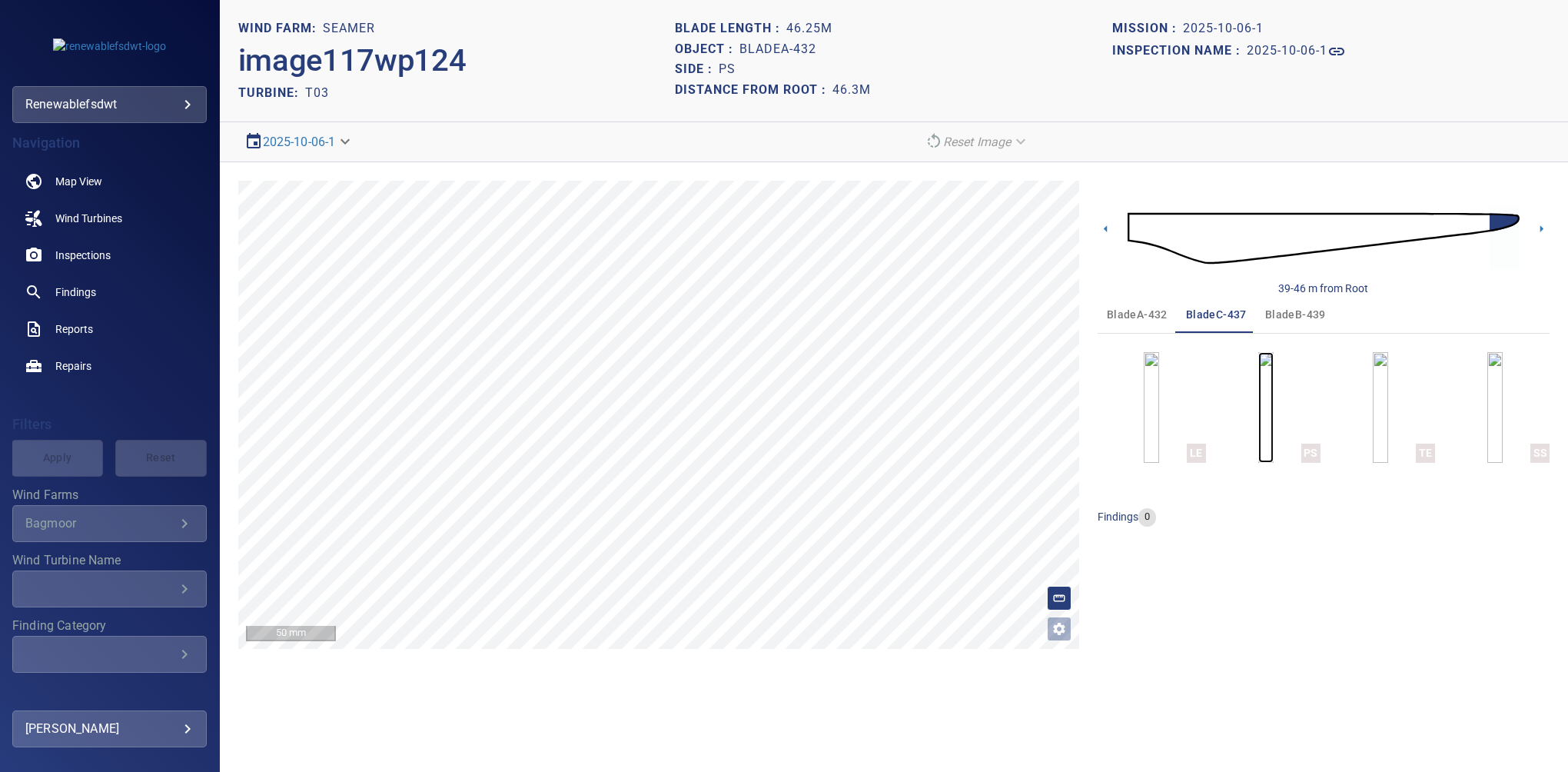
click at [1264, 385] on img "button" at bounding box center [1266, 407] width 16 height 110
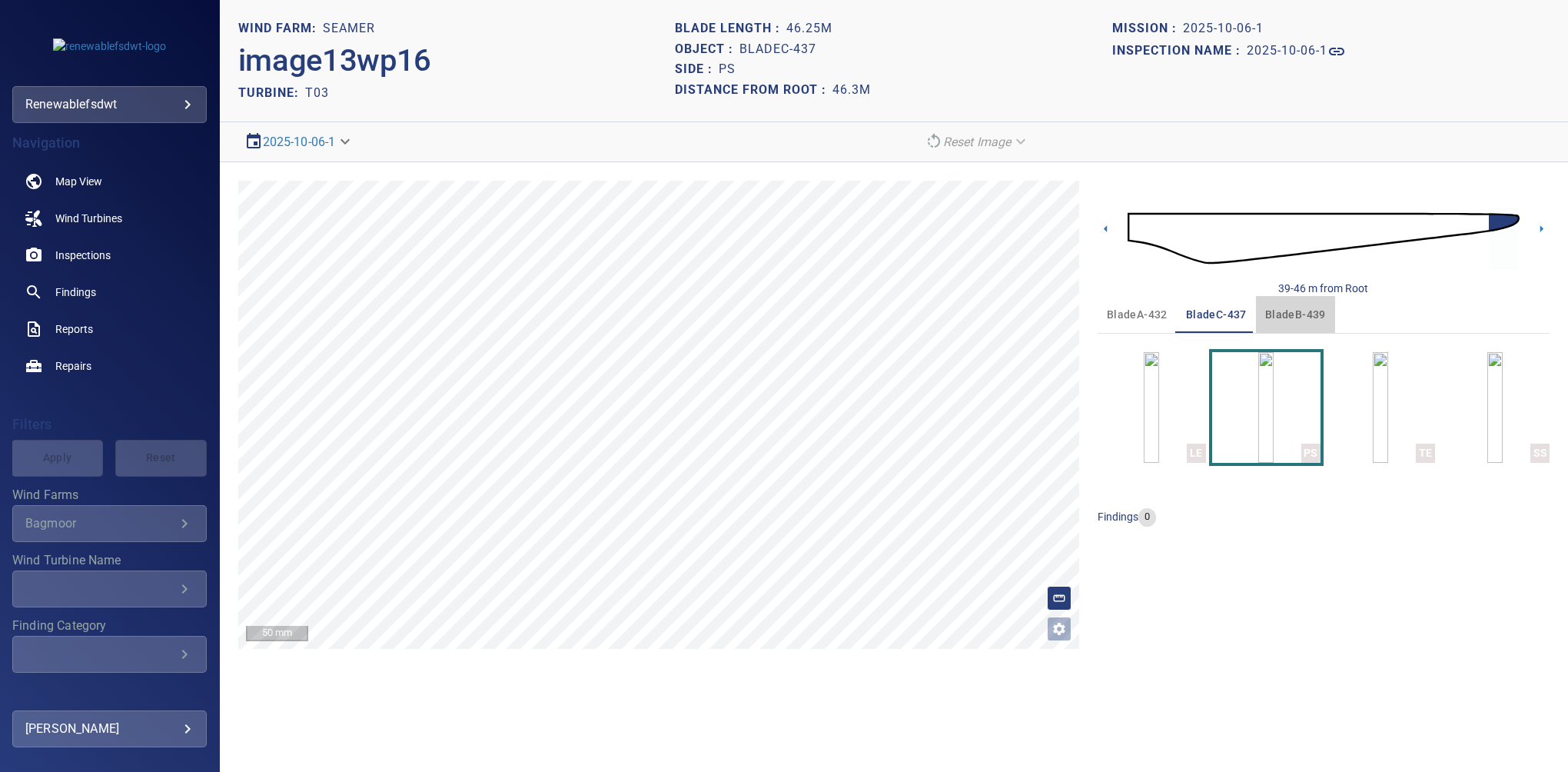
click at [1279, 313] on span "bladeB-439" at bounding box center [1296, 315] width 61 height 19
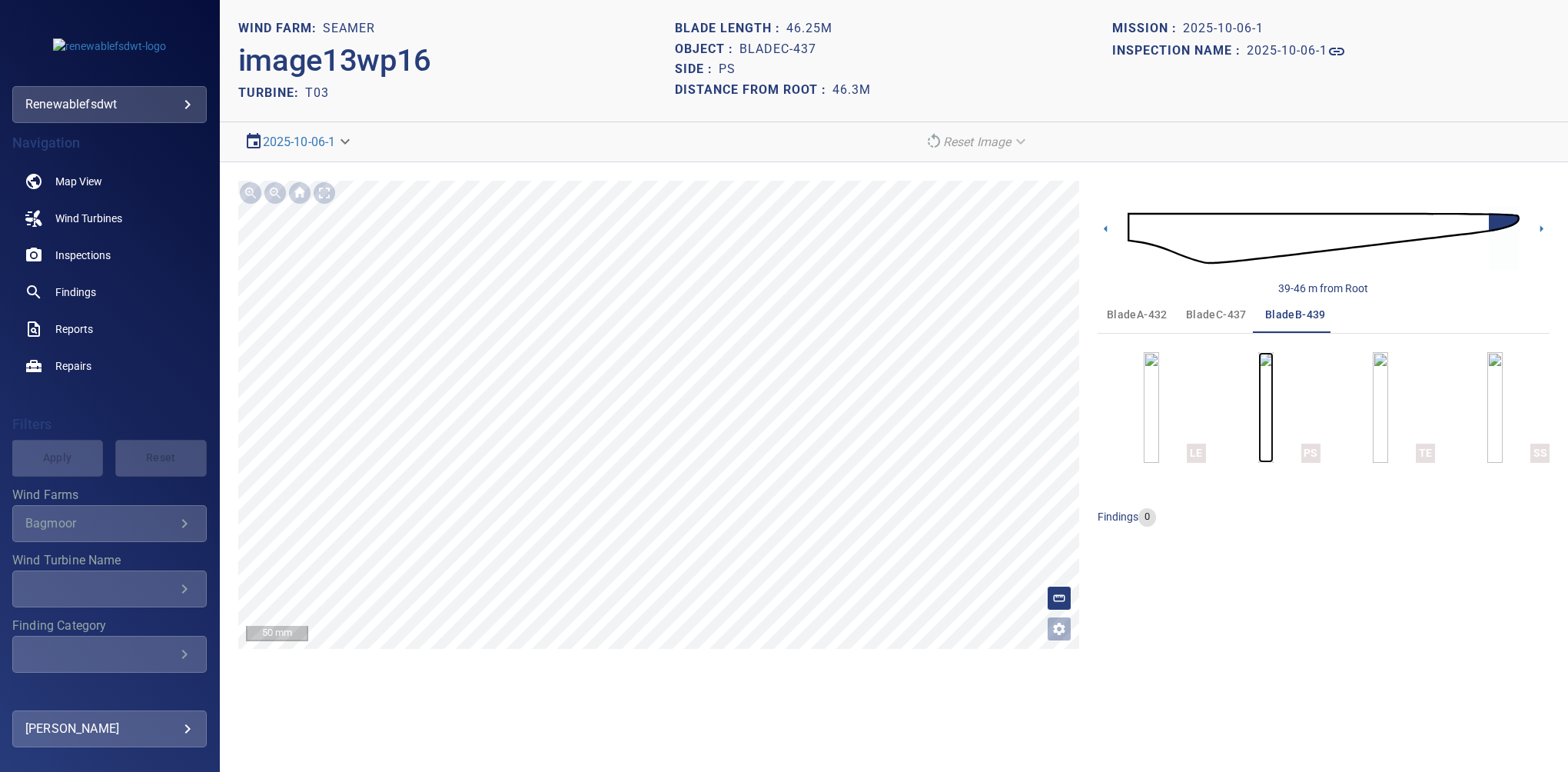
click at [1259, 371] on img "button" at bounding box center [1266, 407] width 16 height 110
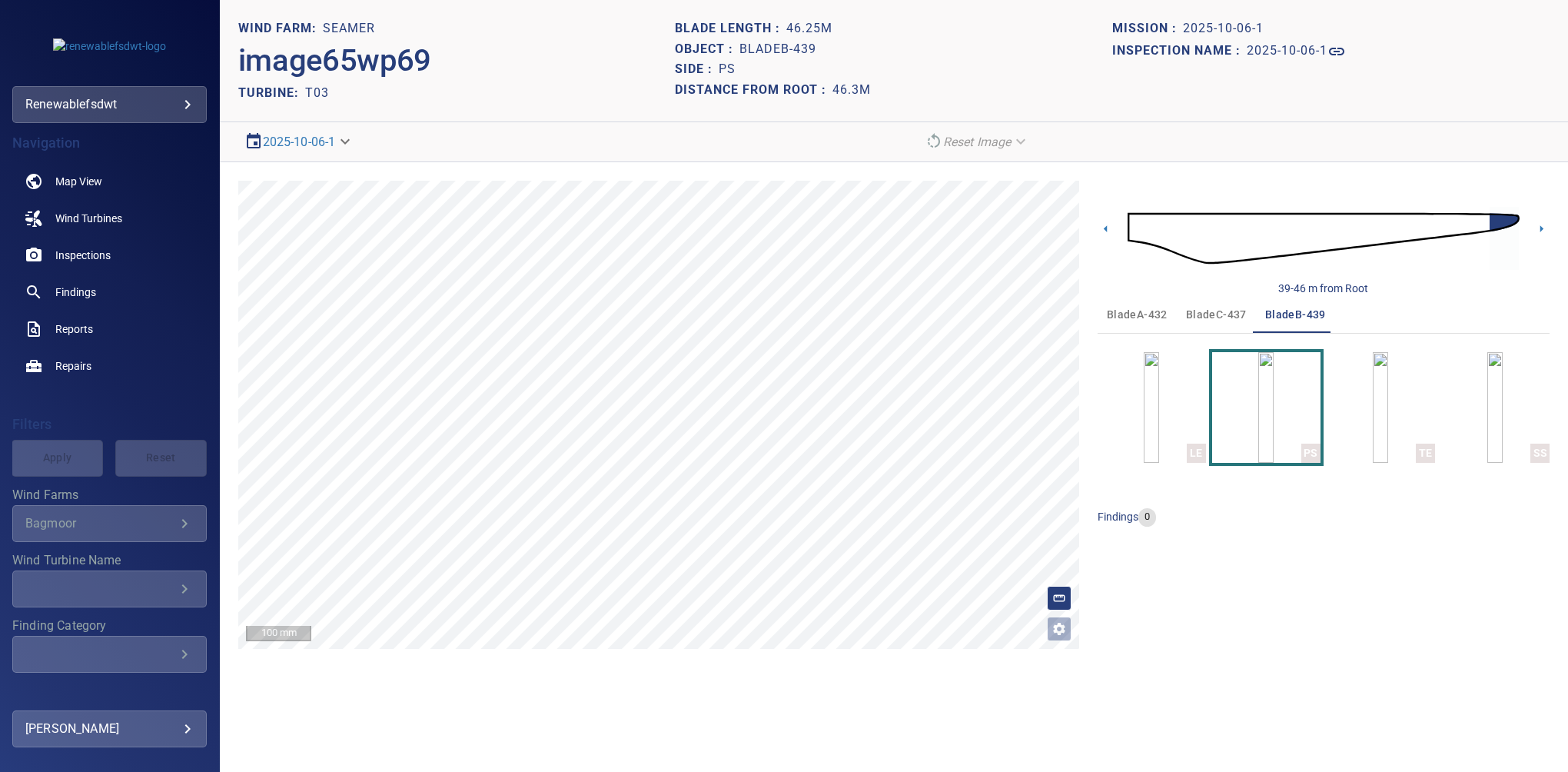
click at [83, 402] on div "Navigation Map View Wind Turbines Inspections Findings Reports Repairs Filters …" at bounding box center [110, 404] width 219 height 562
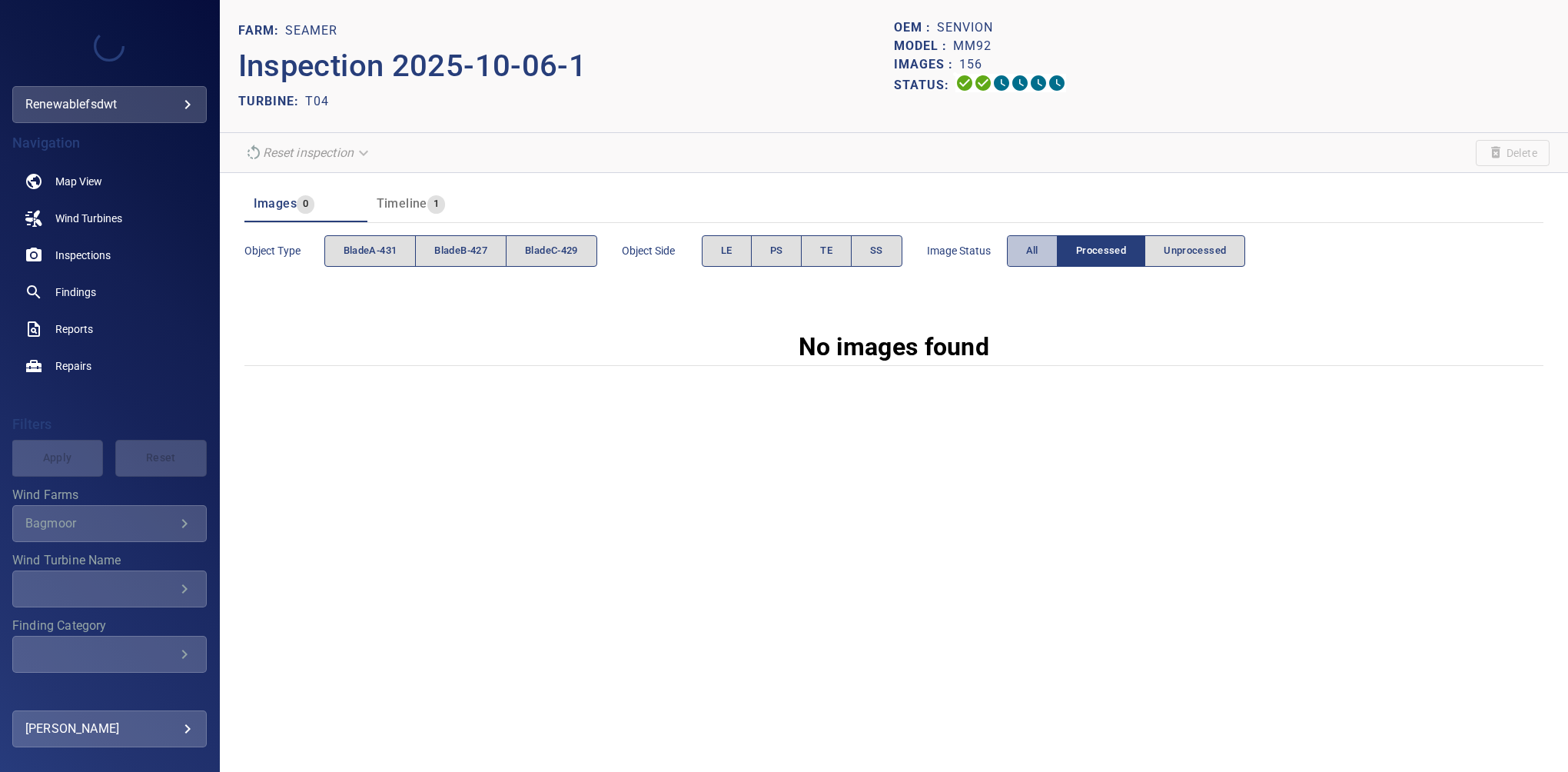
click at [1033, 254] on span "All" at bounding box center [1033, 251] width 12 height 17
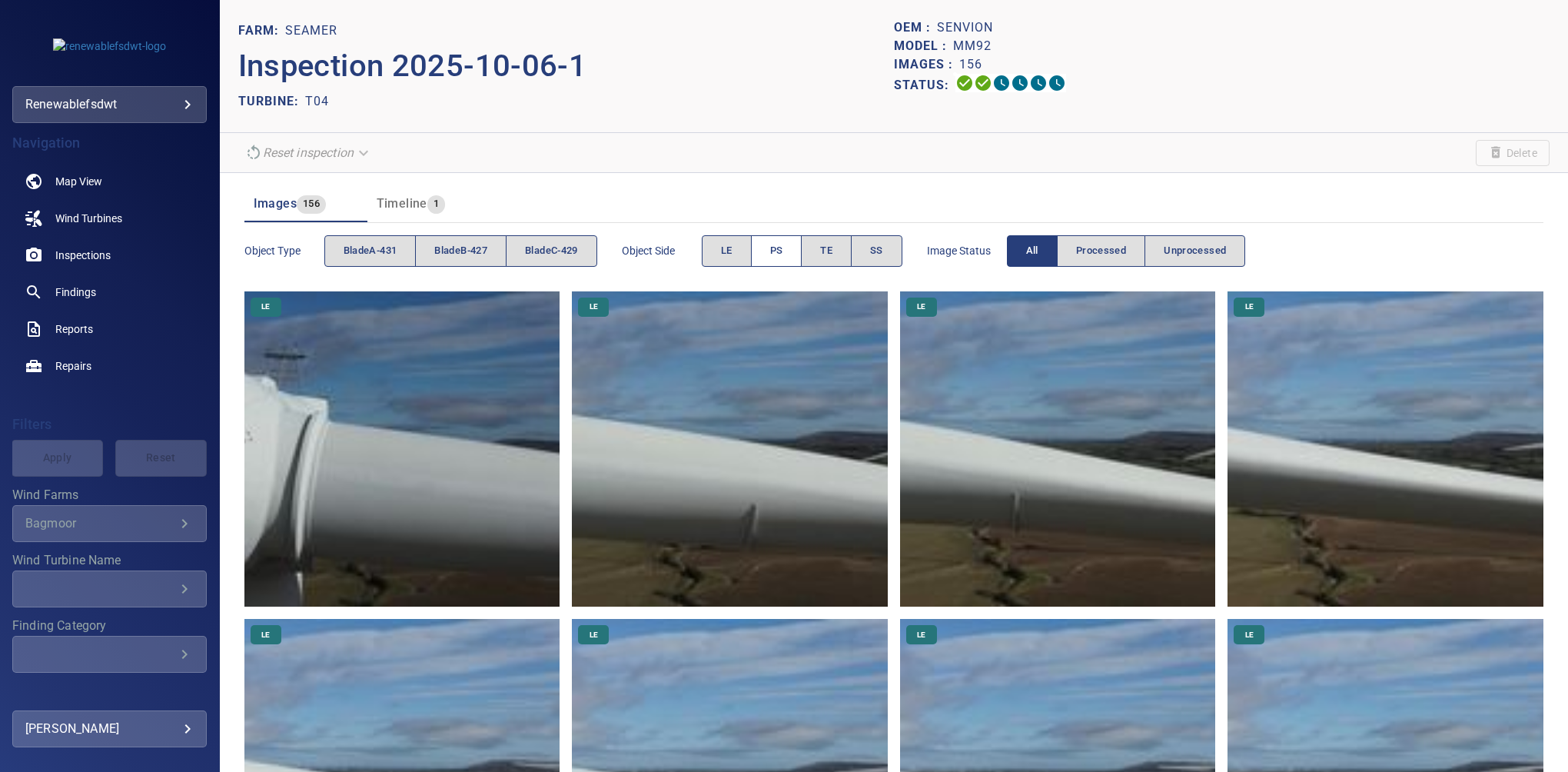
click at [769, 250] on button "PS" at bounding box center [776, 251] width 51 height 31
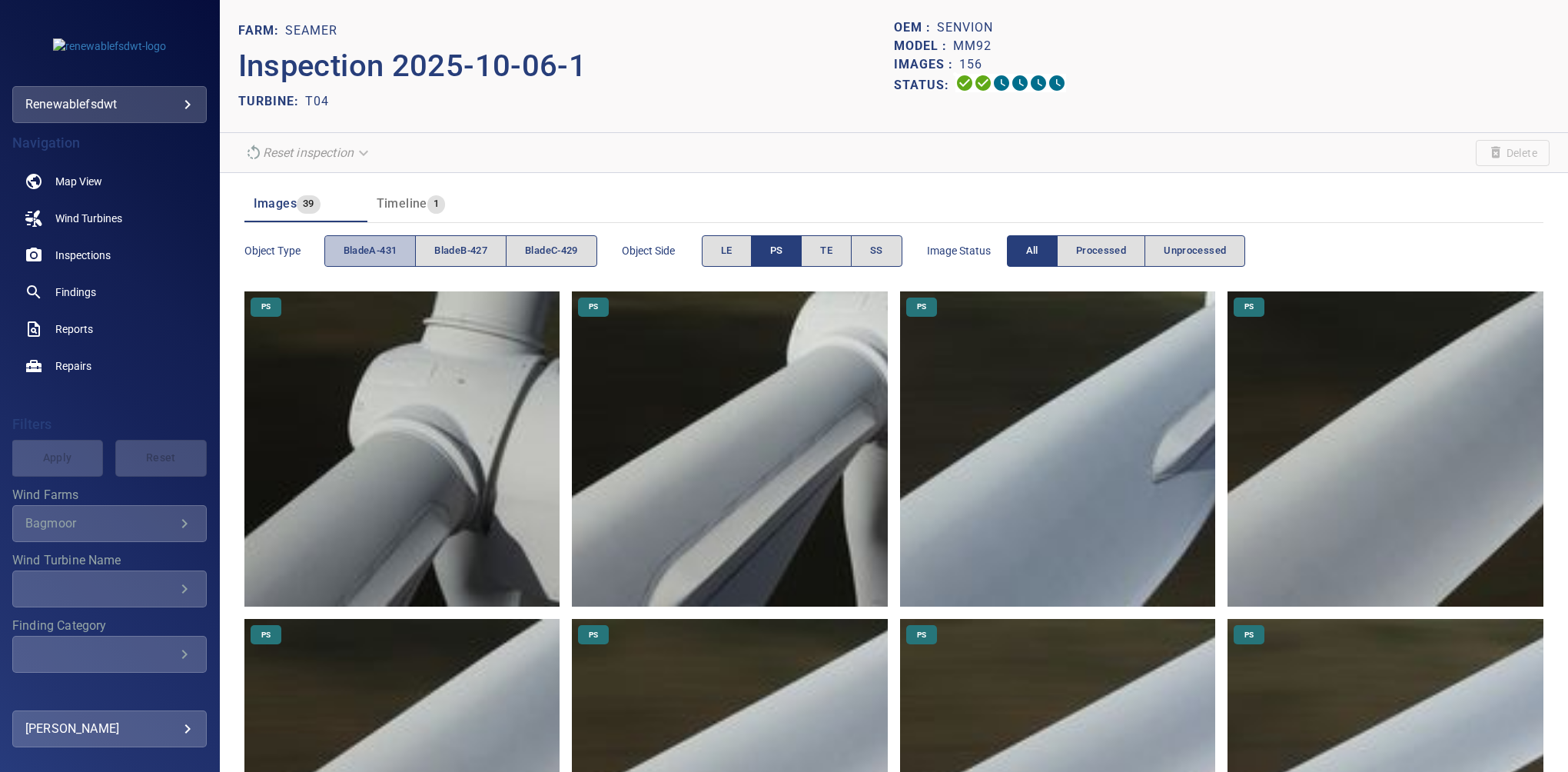
click at [365, 248] on span "bladeA-431" at bounding box center [370, 251] width 54 height 17
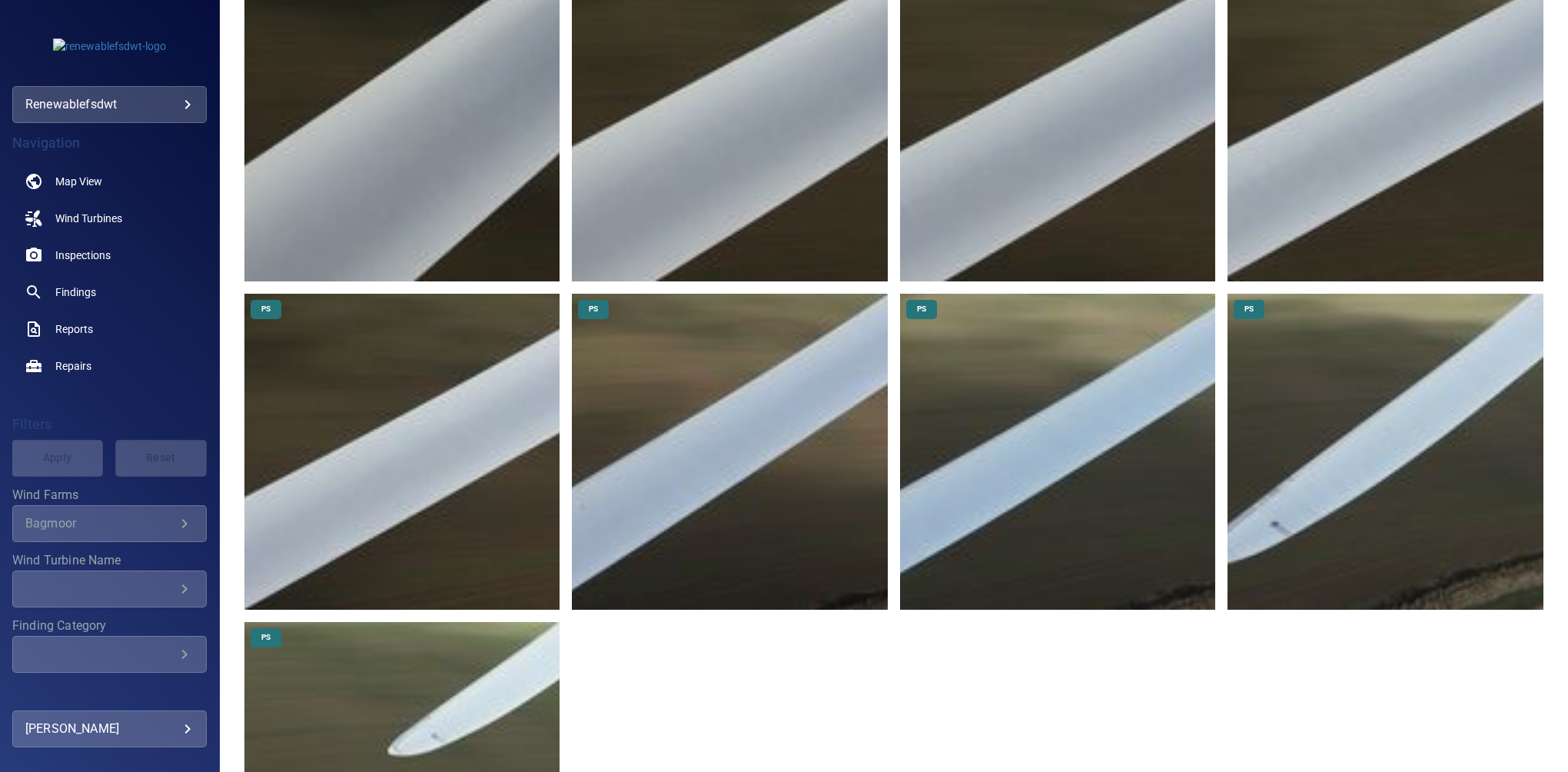
scroll to position [666, 0]
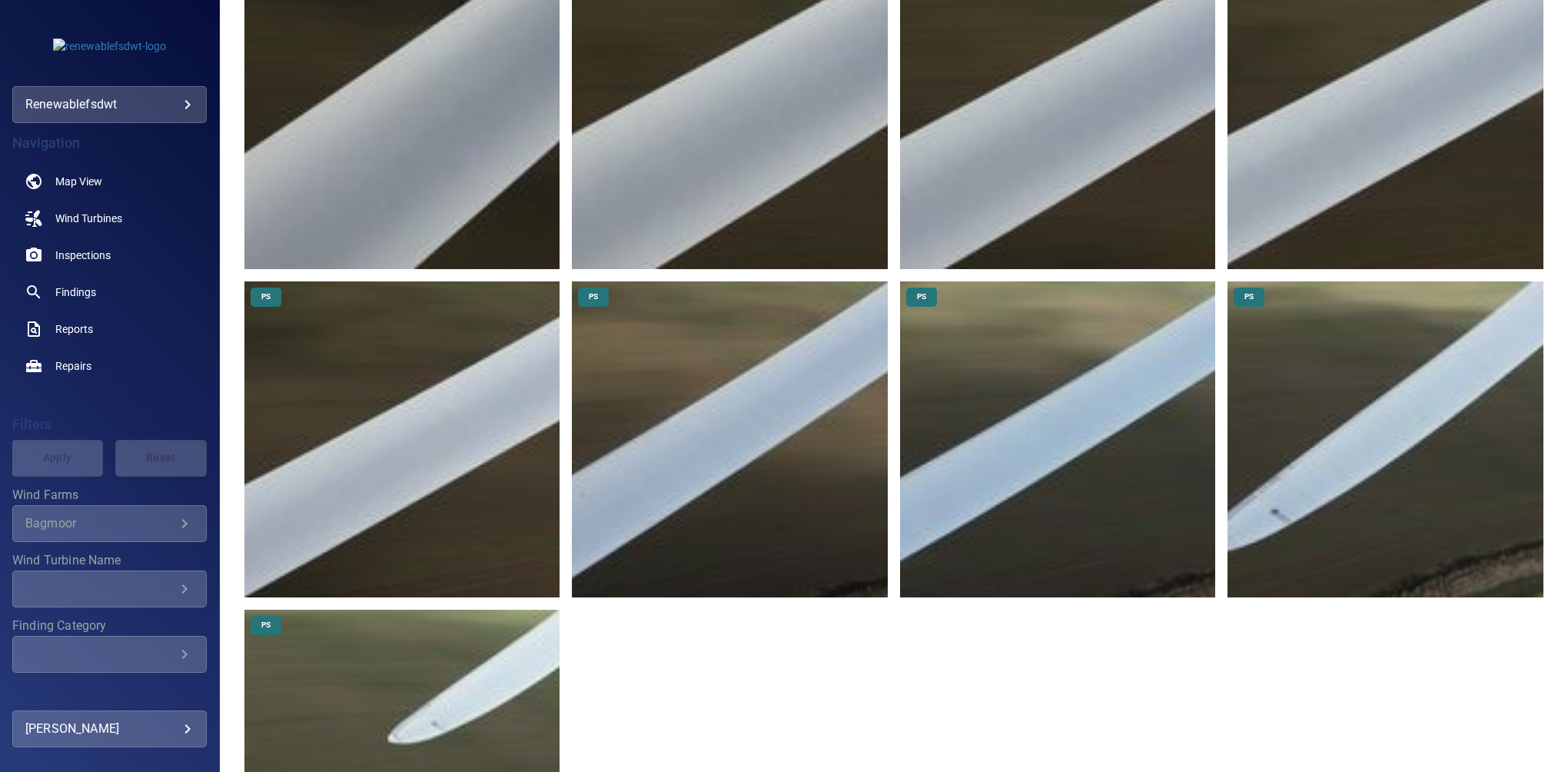
click at [396, 692] on img at bounding box center [402, 768] width 316 height 316
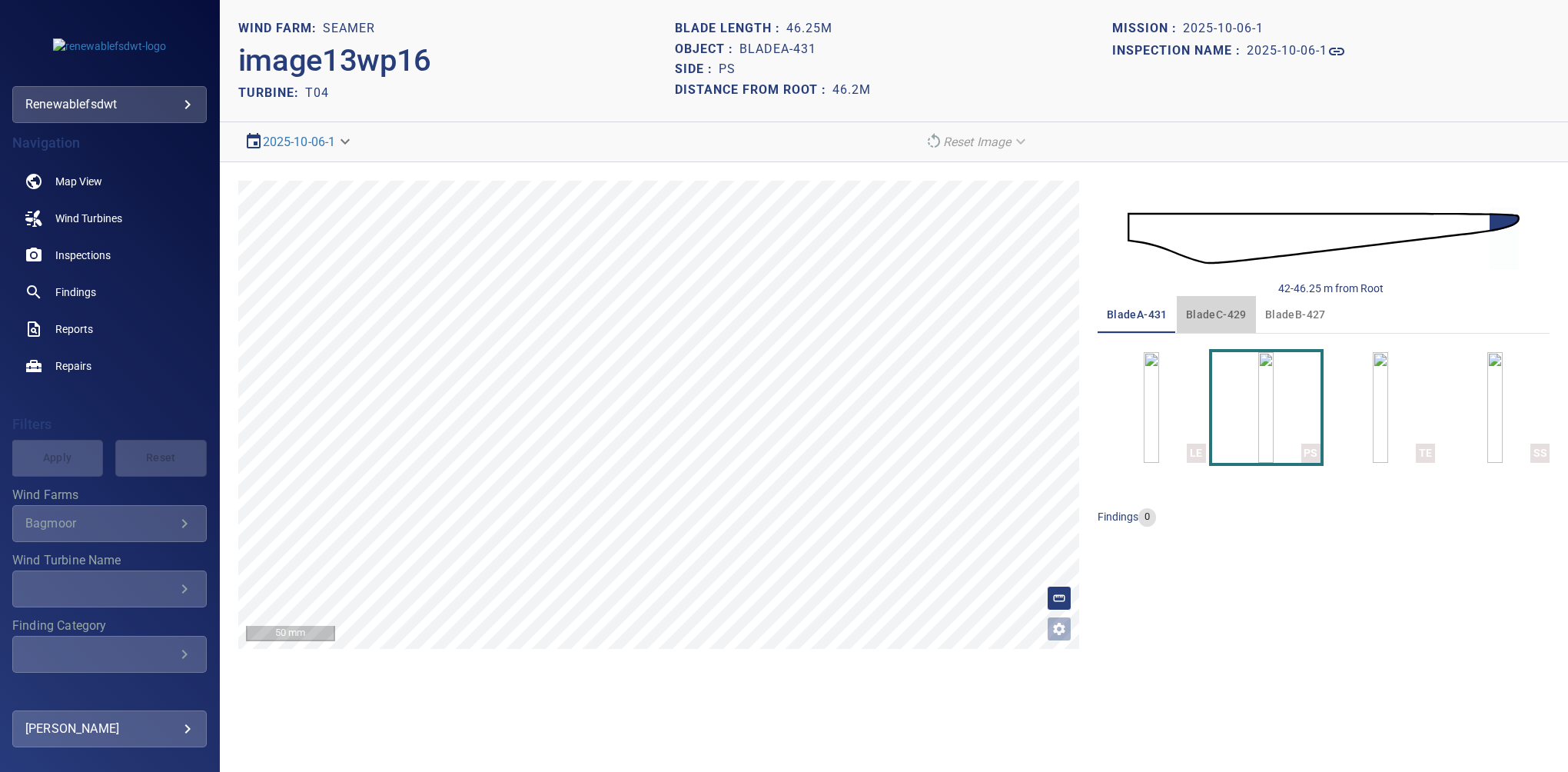
click at [1215, 313] on span "bladeC-429" at bounding box center [1217, 315] width 61 height 19
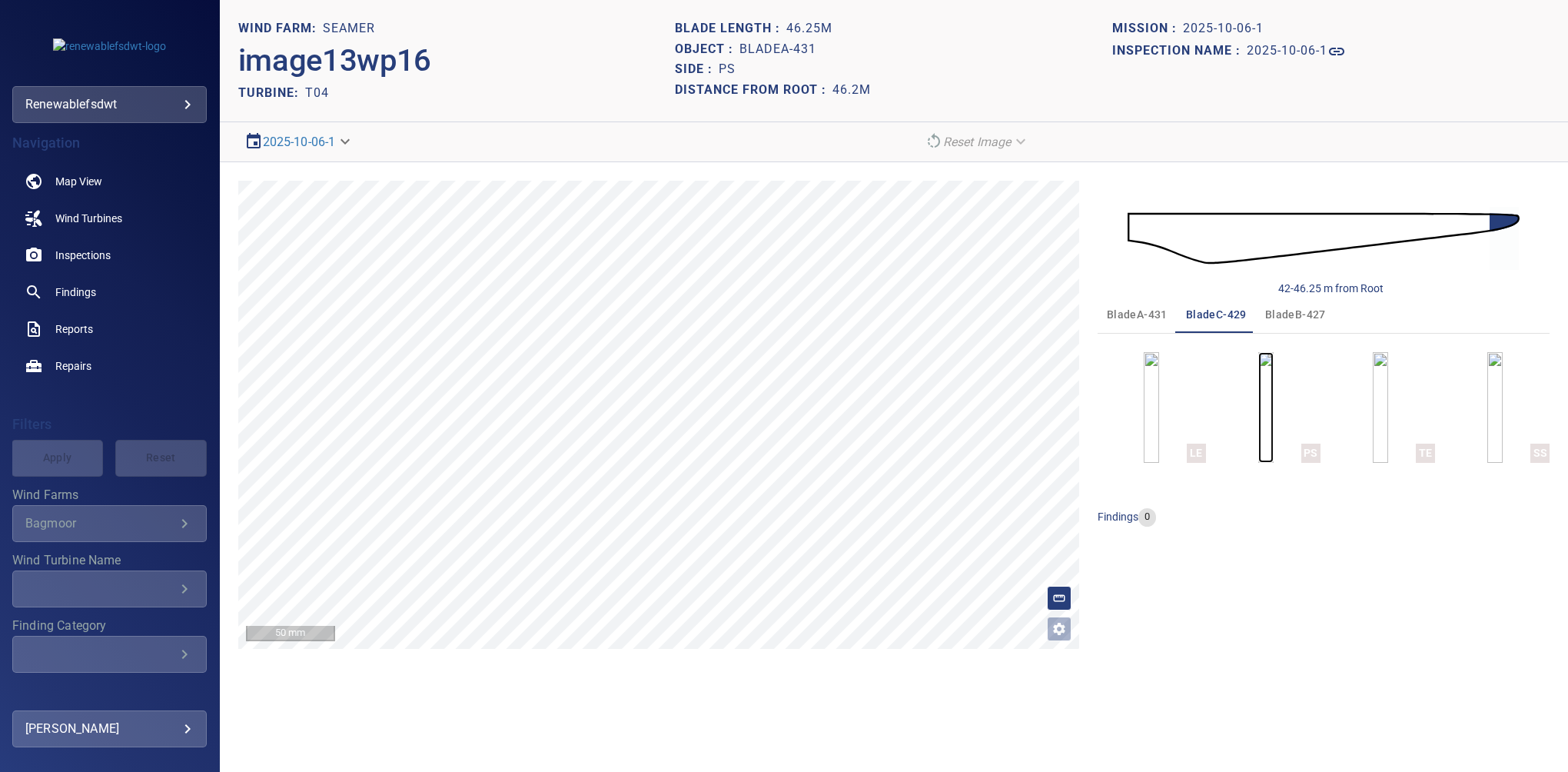
click at [1274, 377] on img "button" at bounding box center [1266, 407] width 16 height 110
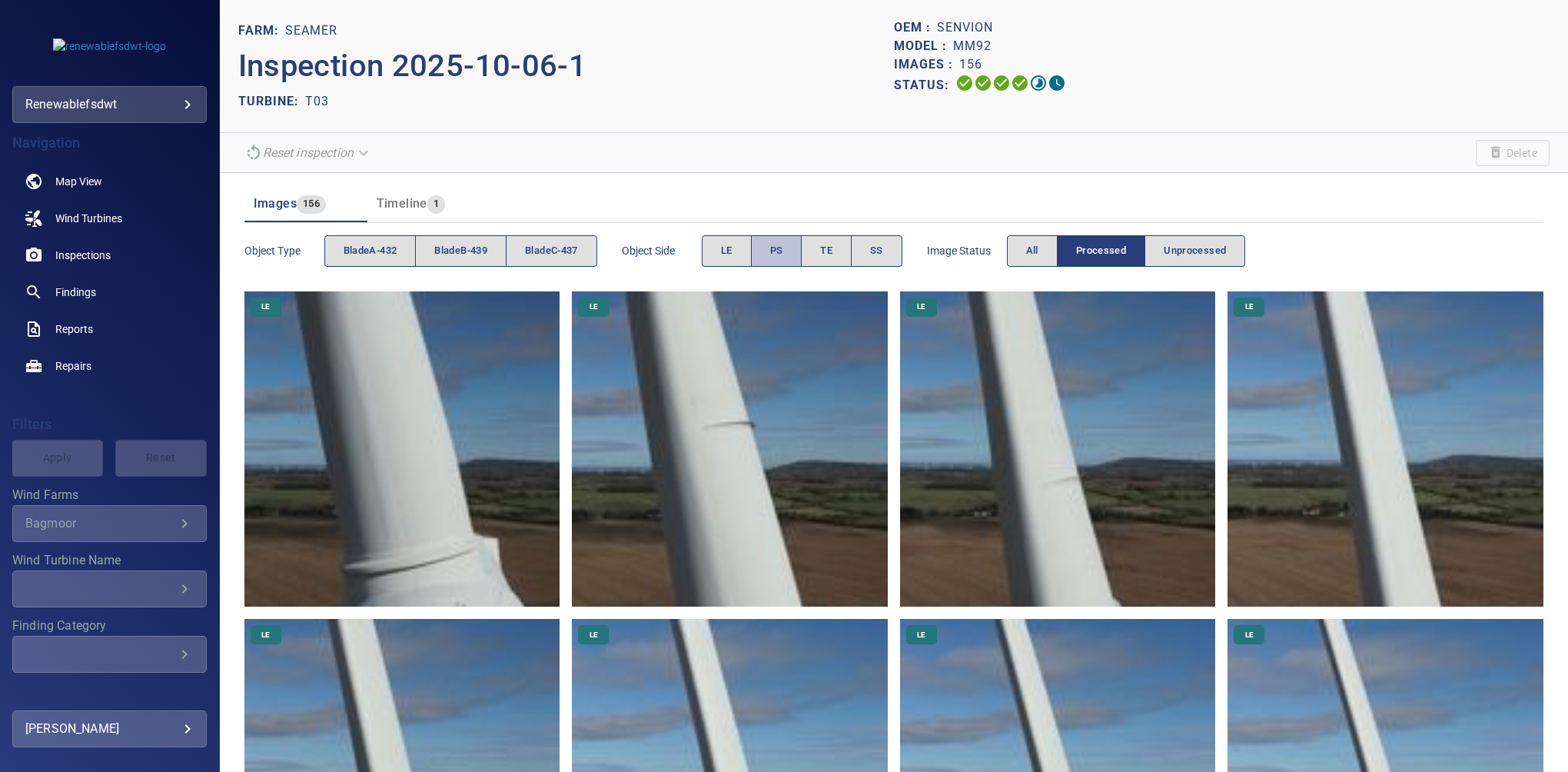
click at [775, 259] on button "PS" at bounding box center [776, 251] width 51 height 31
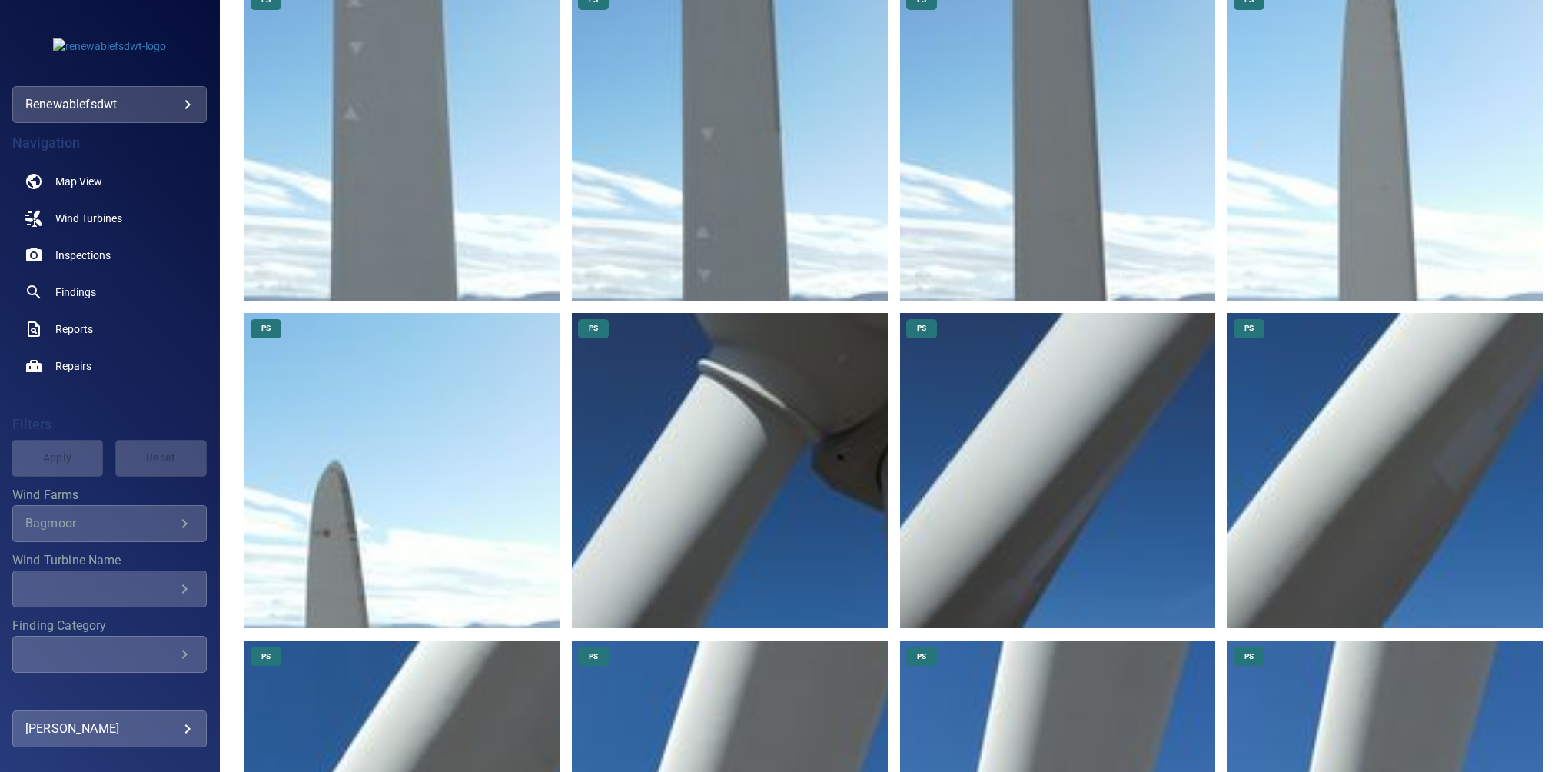
scroll to position [888, 0]
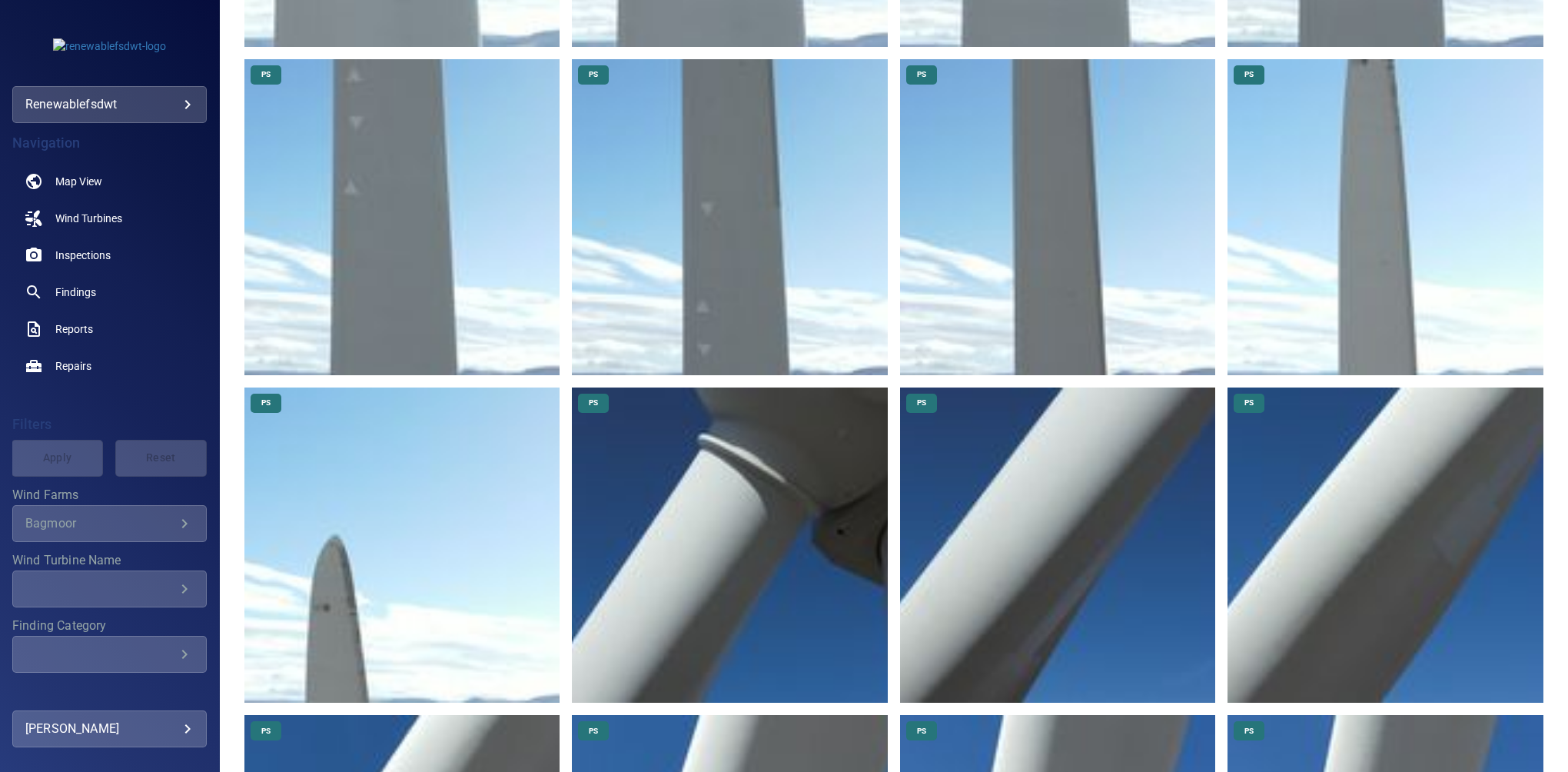
click at [323, 574] on img at bounding box center [402, 546] width 316 height 316
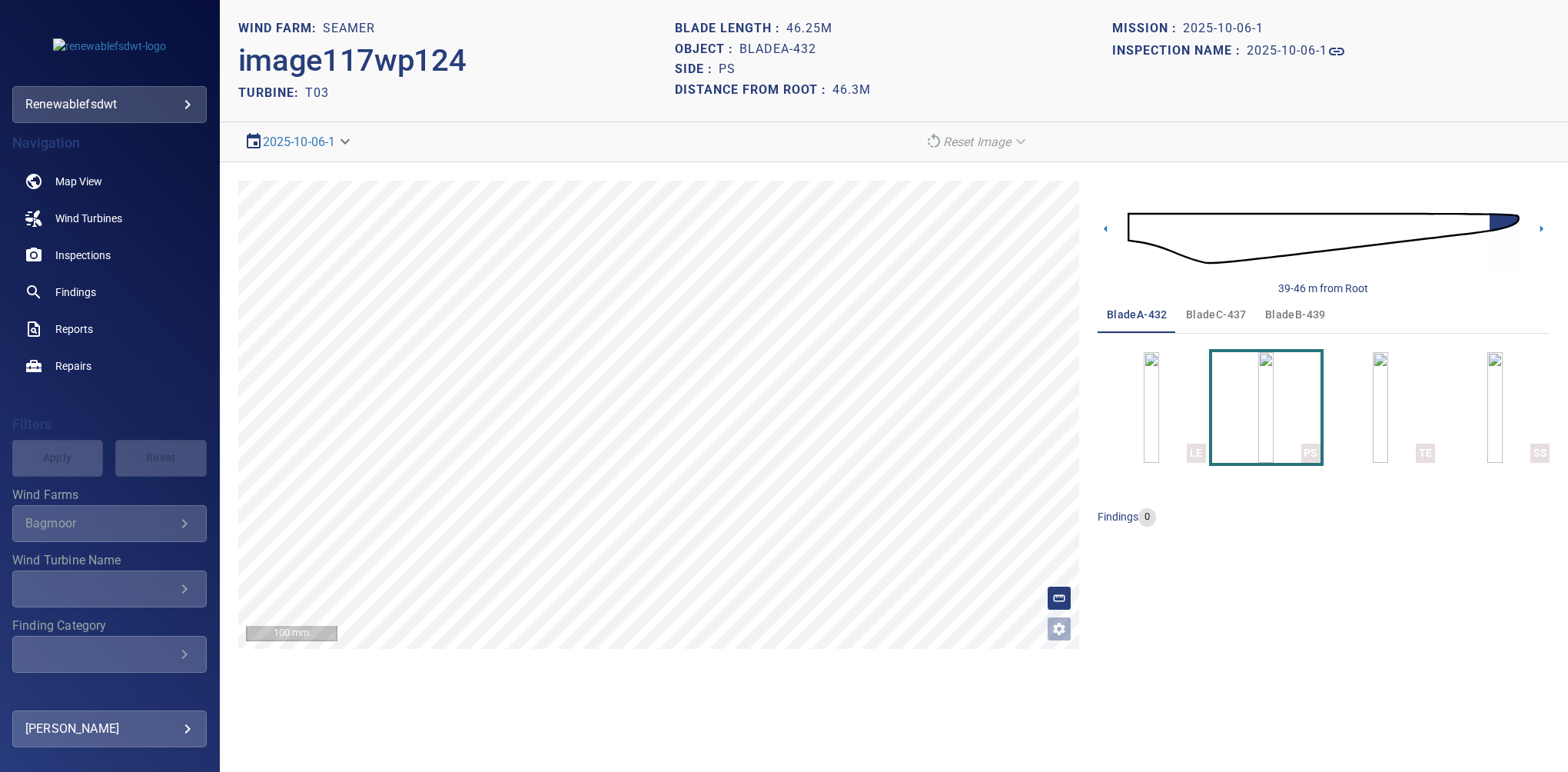
click at [1218, 318] on span "bladeC-437" at bounding box center [1217, 315] width 61 height 19
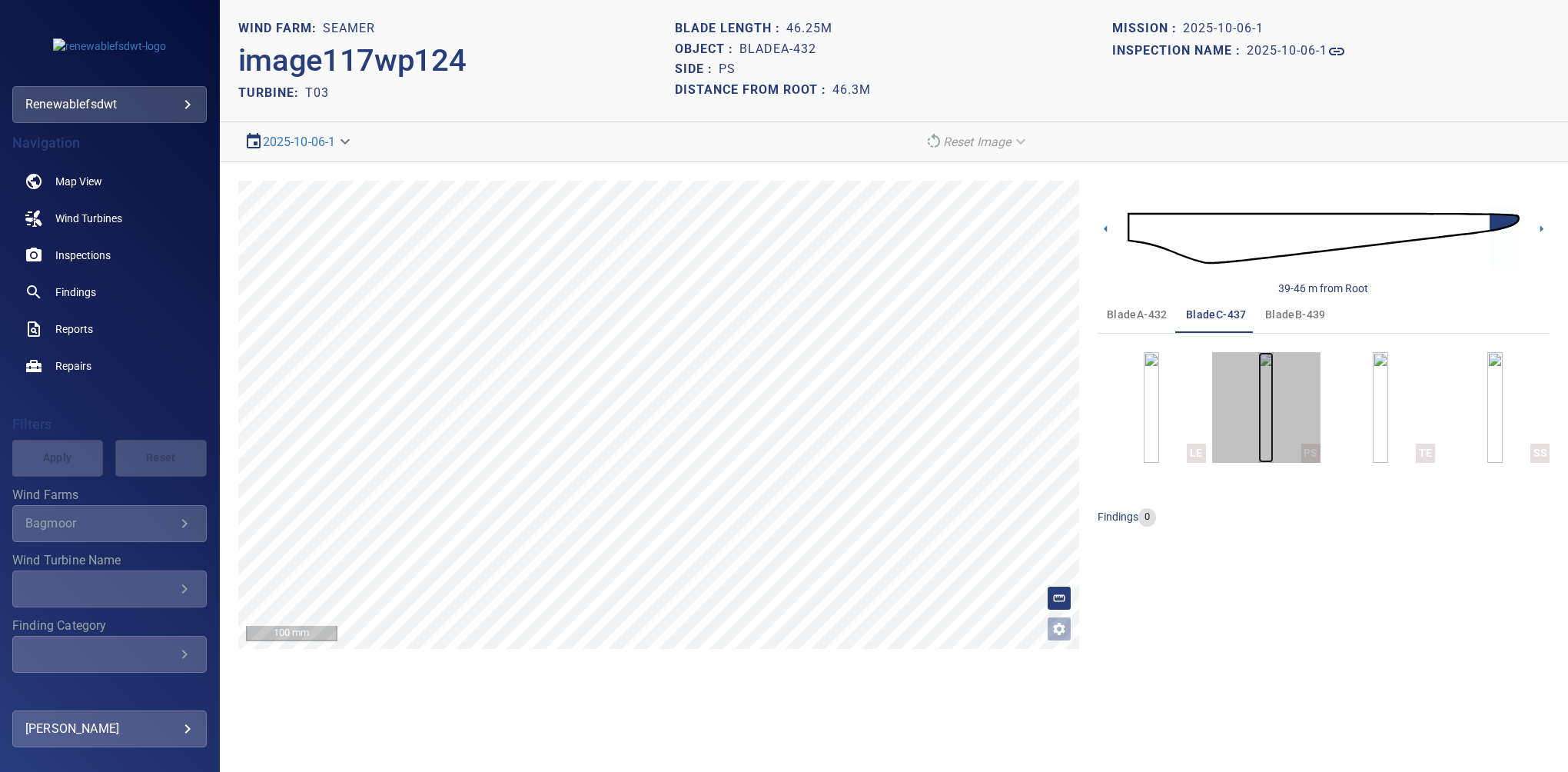
click at [1272, 394] on img "button" at bounding box center [1266, 407] width 16 height 110
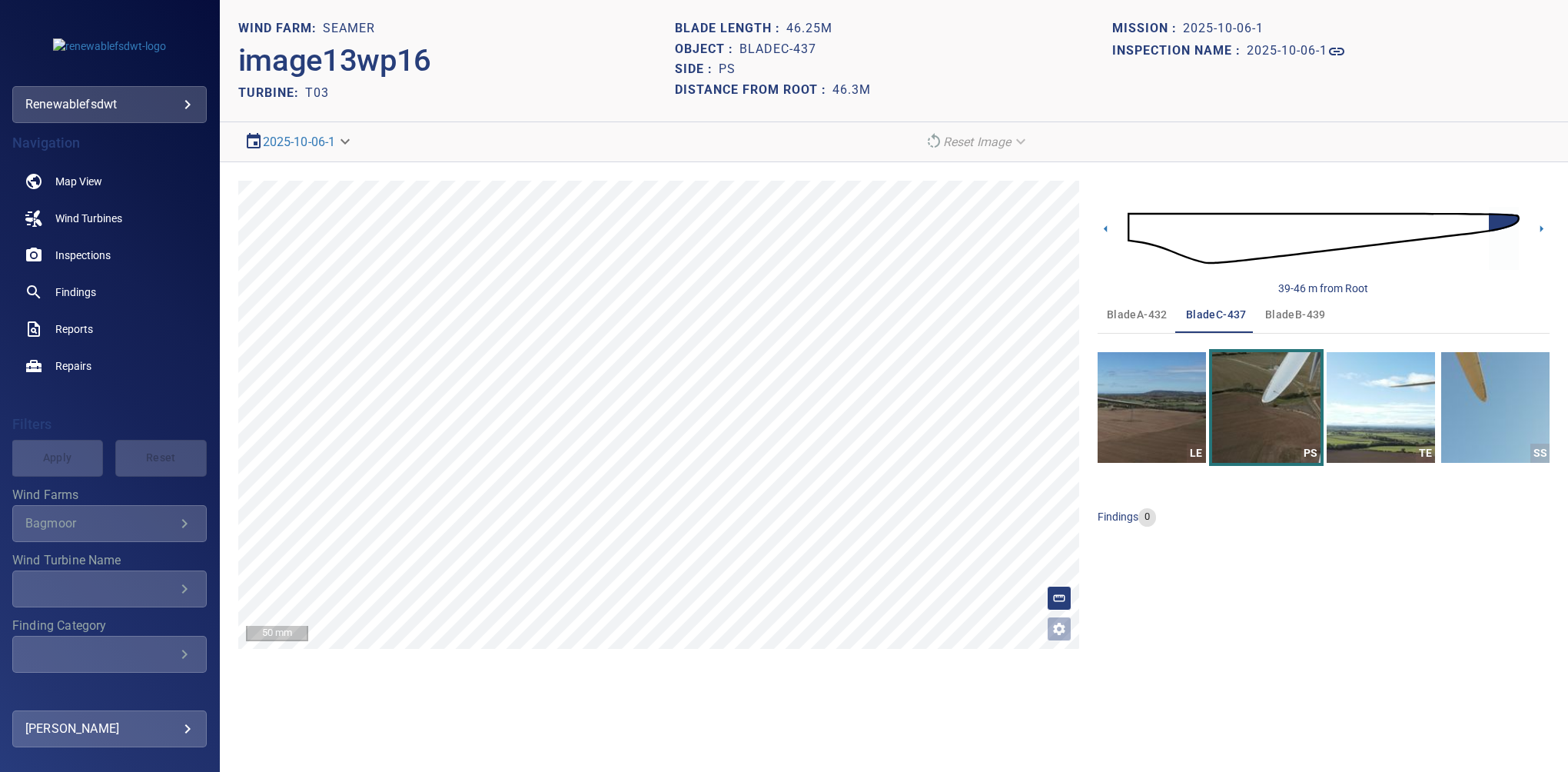
click at [1293, 314] on span "bladeB-439" at bounding box center [1296, 315] width 61 height 19
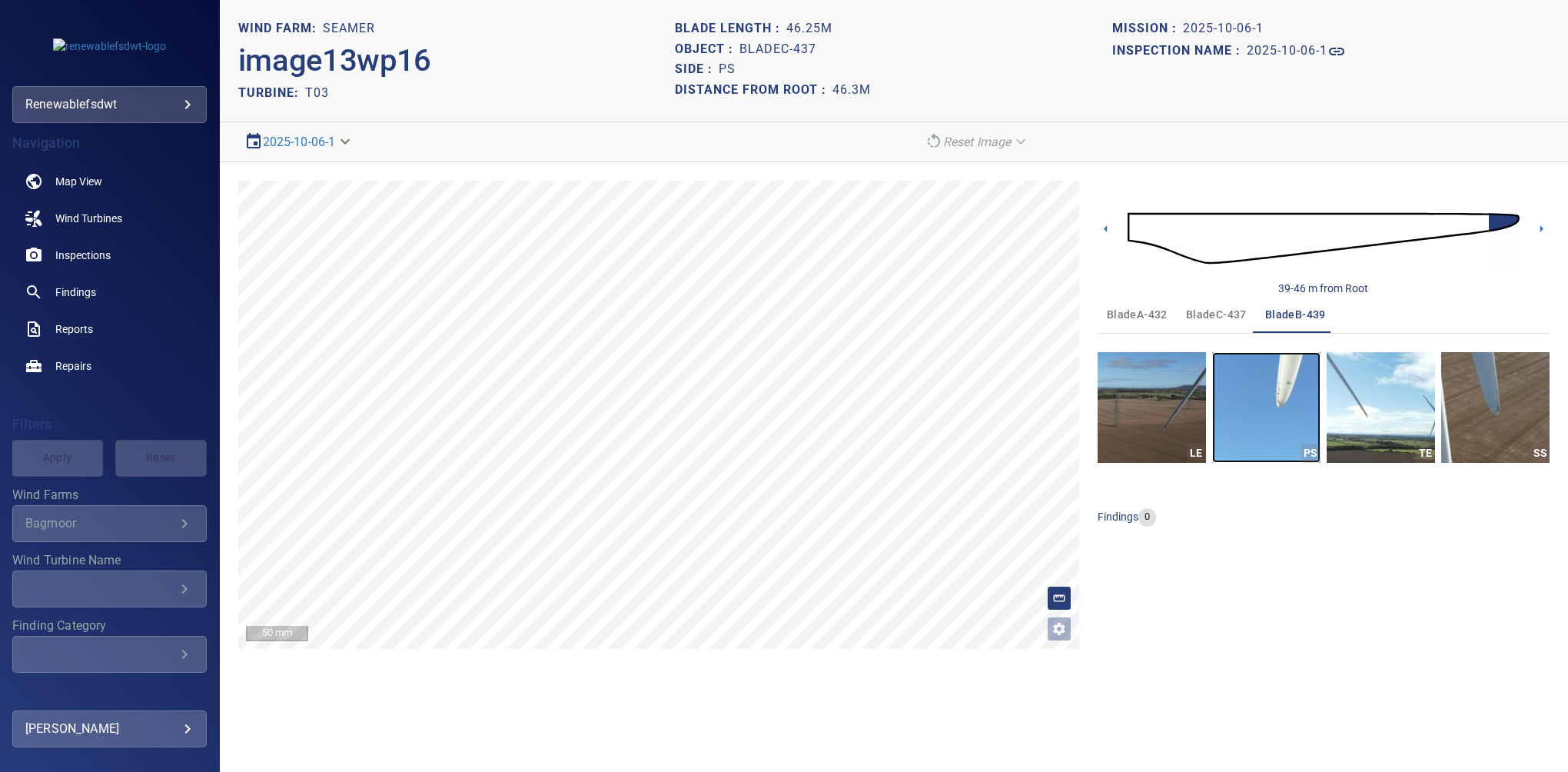
click at [1278, 404] on img "button" at bounding box center [1266, 407] width 109 height 110
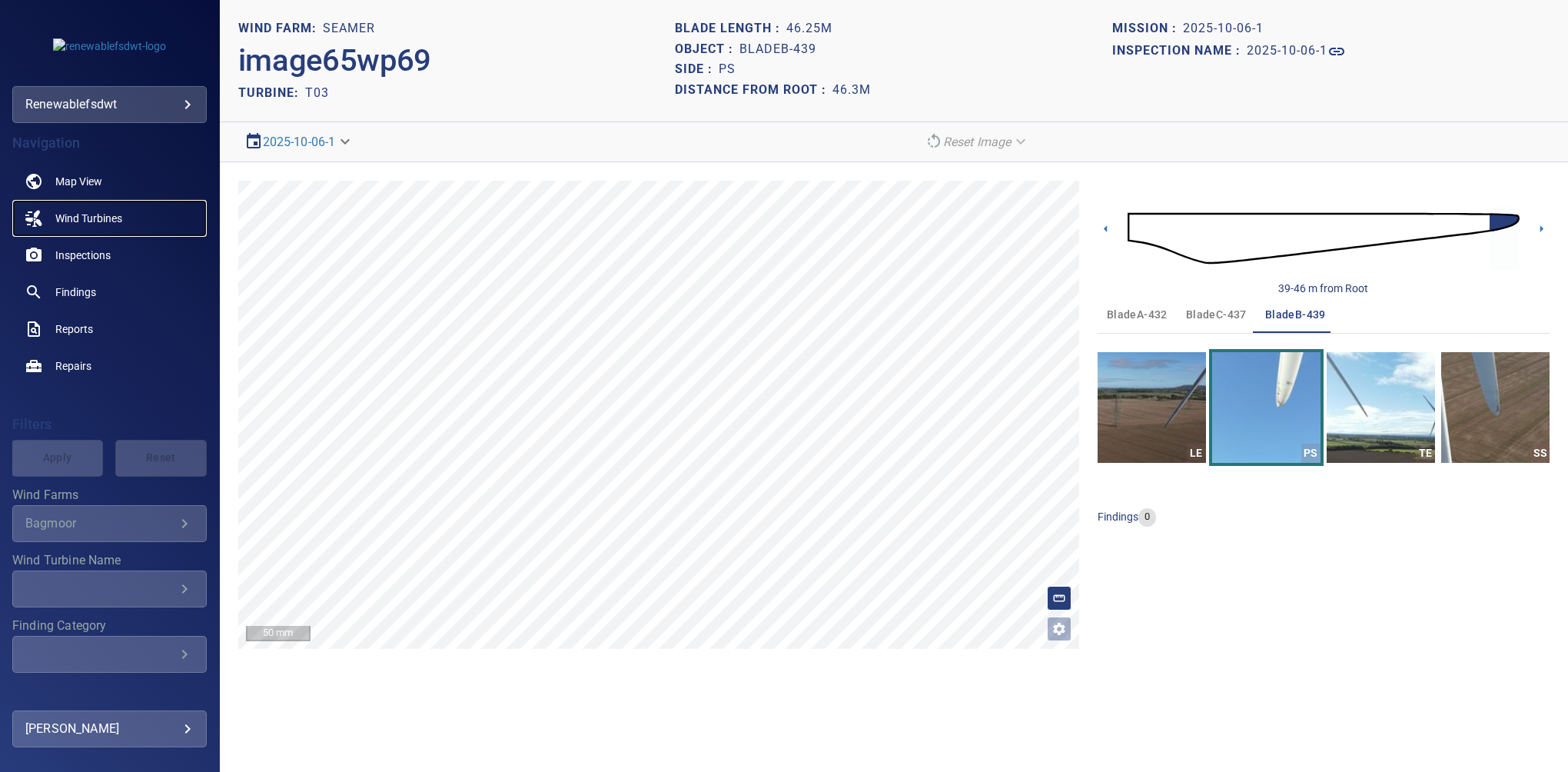
click at [90, 216] on span "Wind Turbines" at bounding box center [89, 218] width 67 height 16
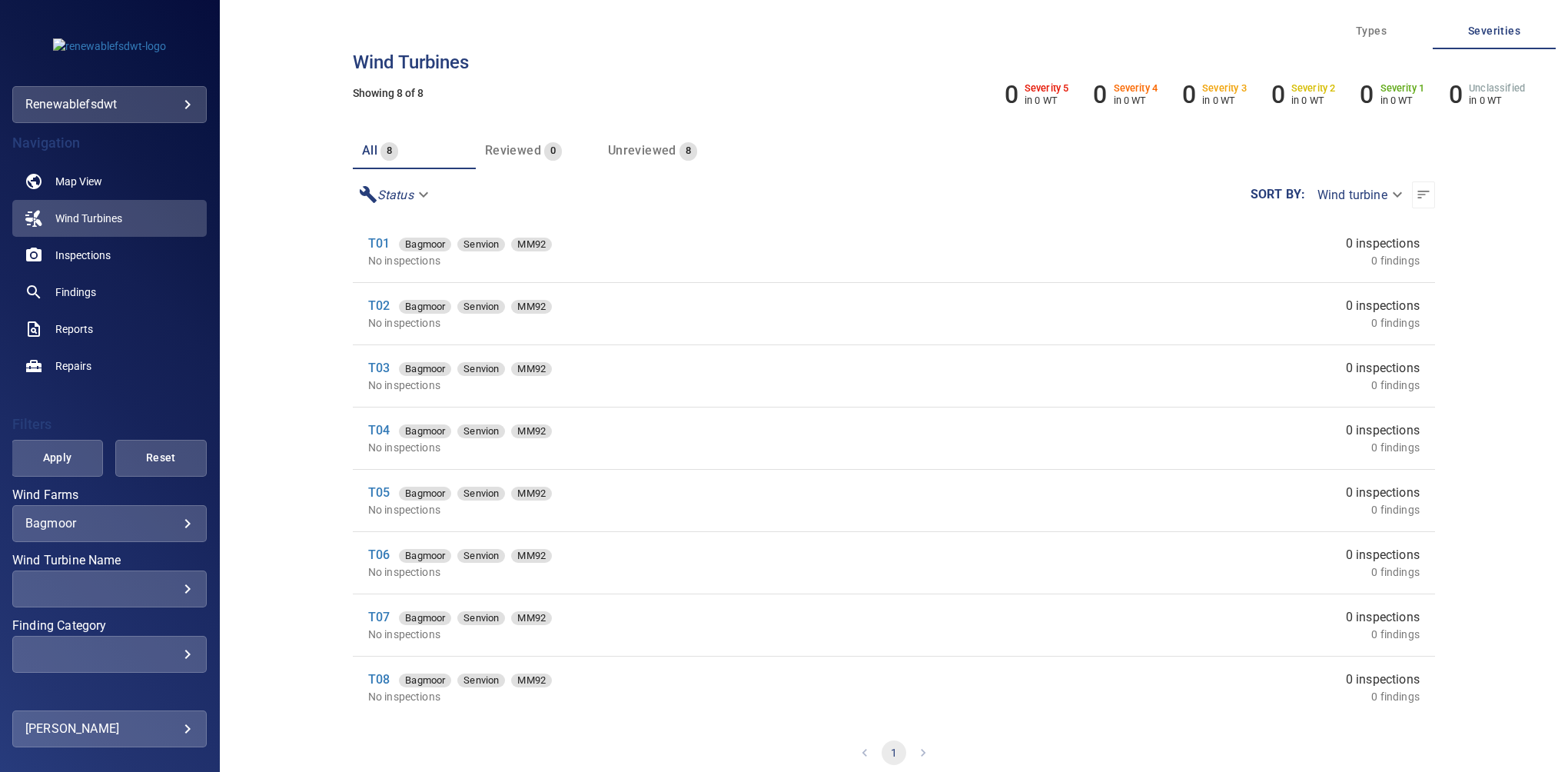
click at [194, 509] on div "Bagmoor ******* ​" at bounding box center [110, 523] width 195 height 37
click at [183, 520] on div "Bagmoor ******* ​" at bounding box center [110, 523] width 195 height 37
click at [175, 522] on body "**********" at bounding box center [784, 386] width 1568 height 772
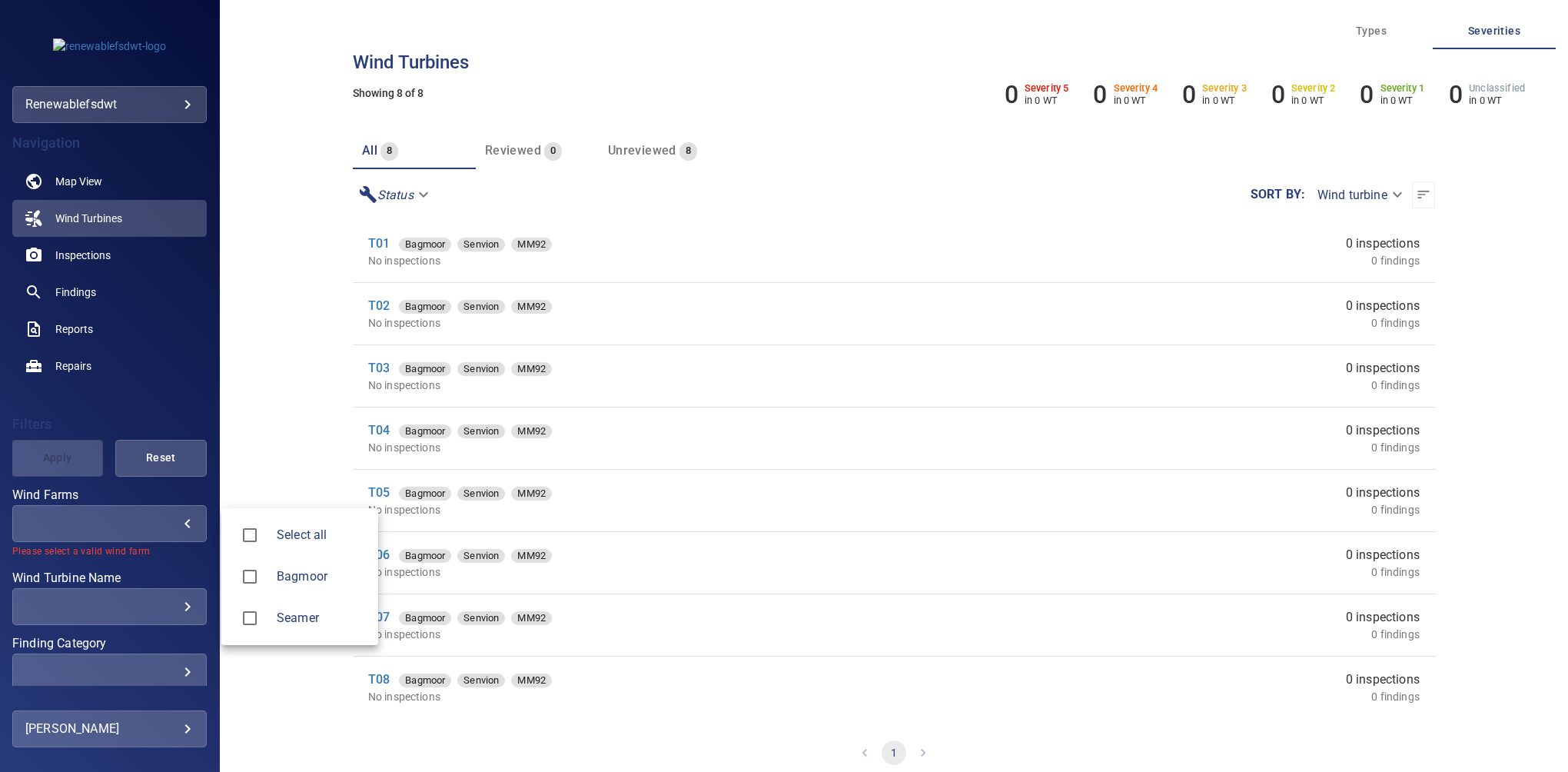
type input "******"
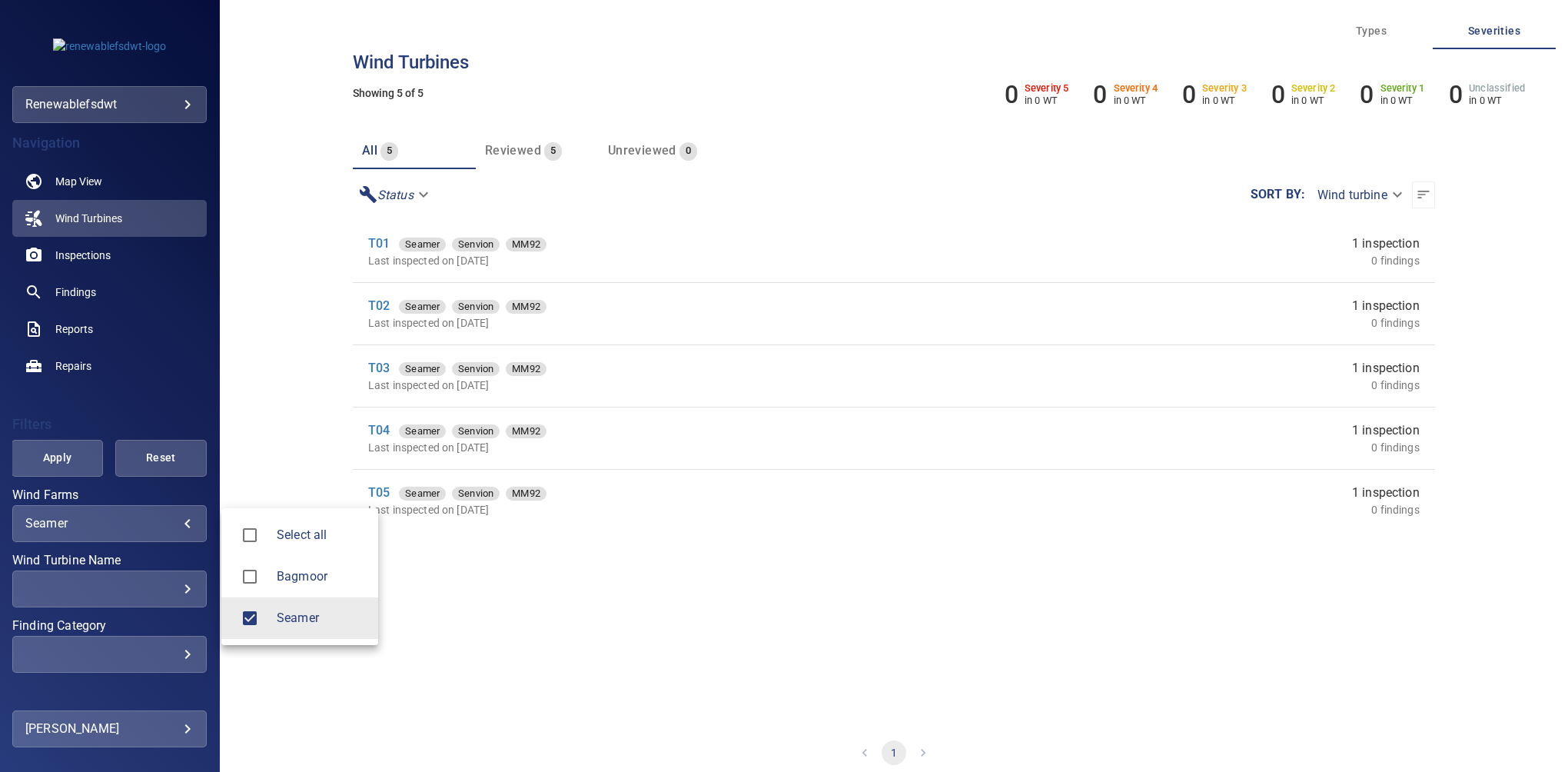
click at [282, 336] on div at bounding box center [784, 386] width 1568 height 772
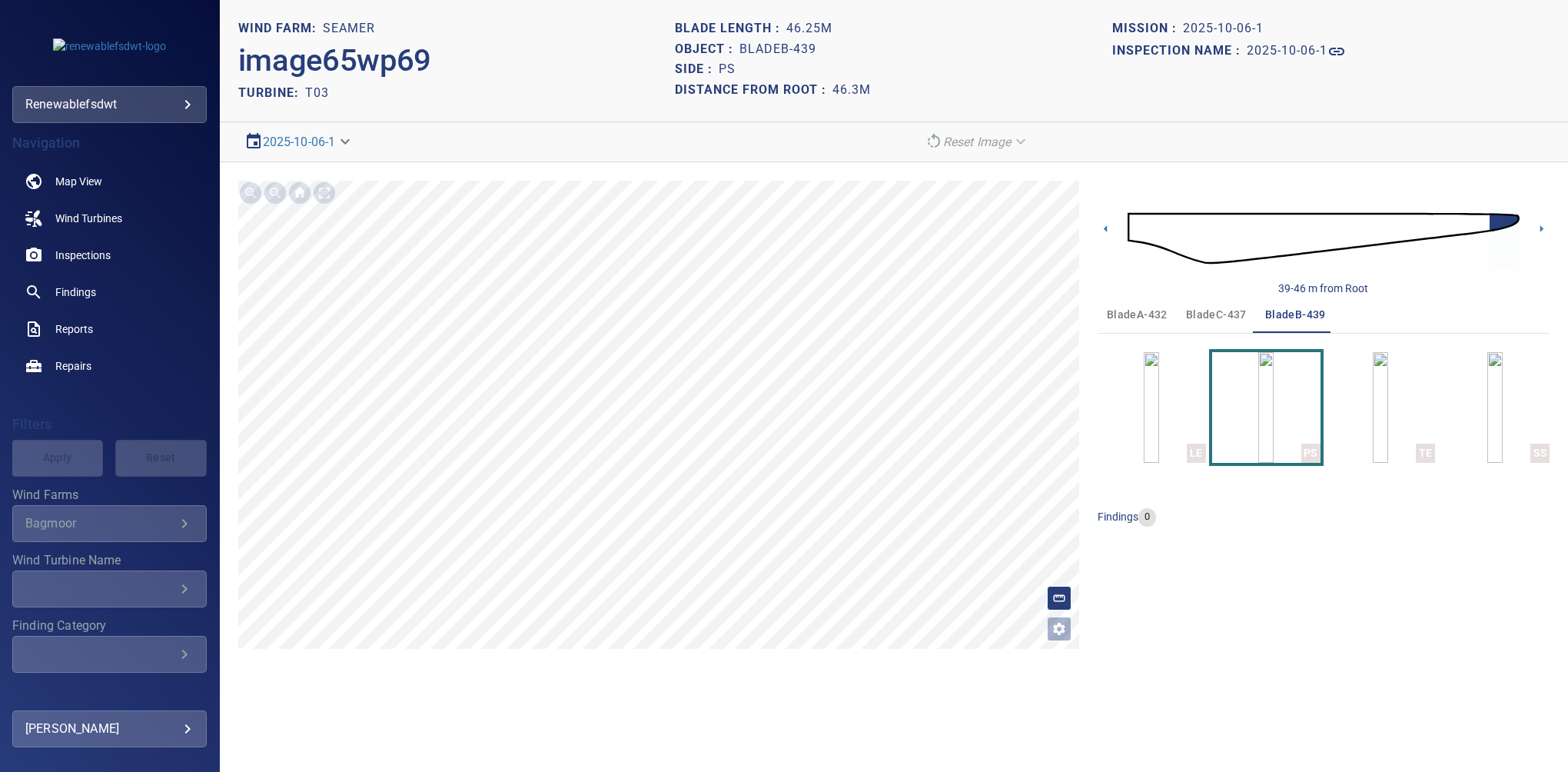
click at [1255, 141] on div "Reset Image" at bounding box center [1234, 142] width 631 height 27
click at [1148, 308] on span "bladeA-432" at bounding box center [1138, 315] width 61 height 19
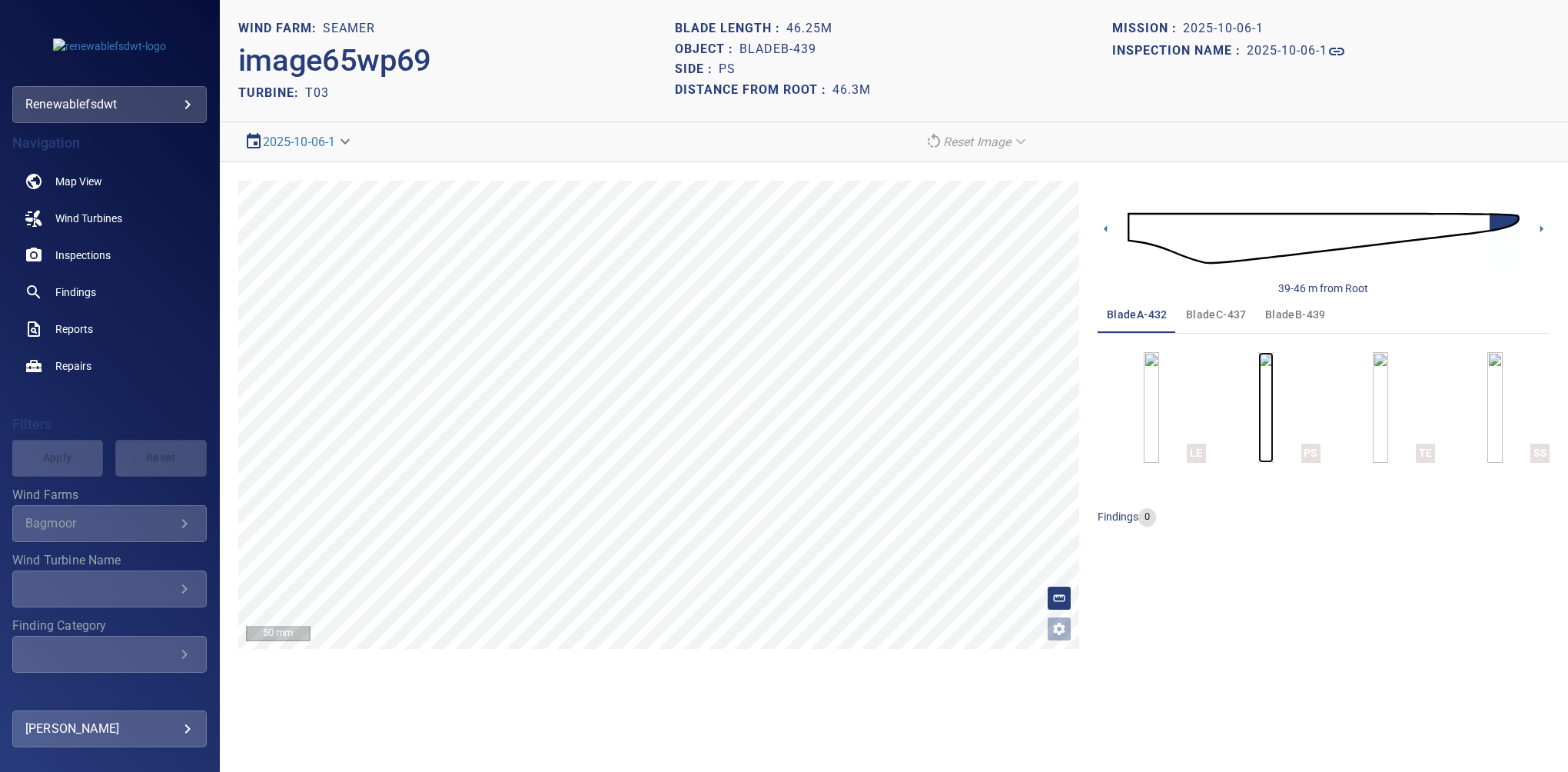
click at [1259, 409] on img "button" at bounding box center [1266, 407] width 16 height 110
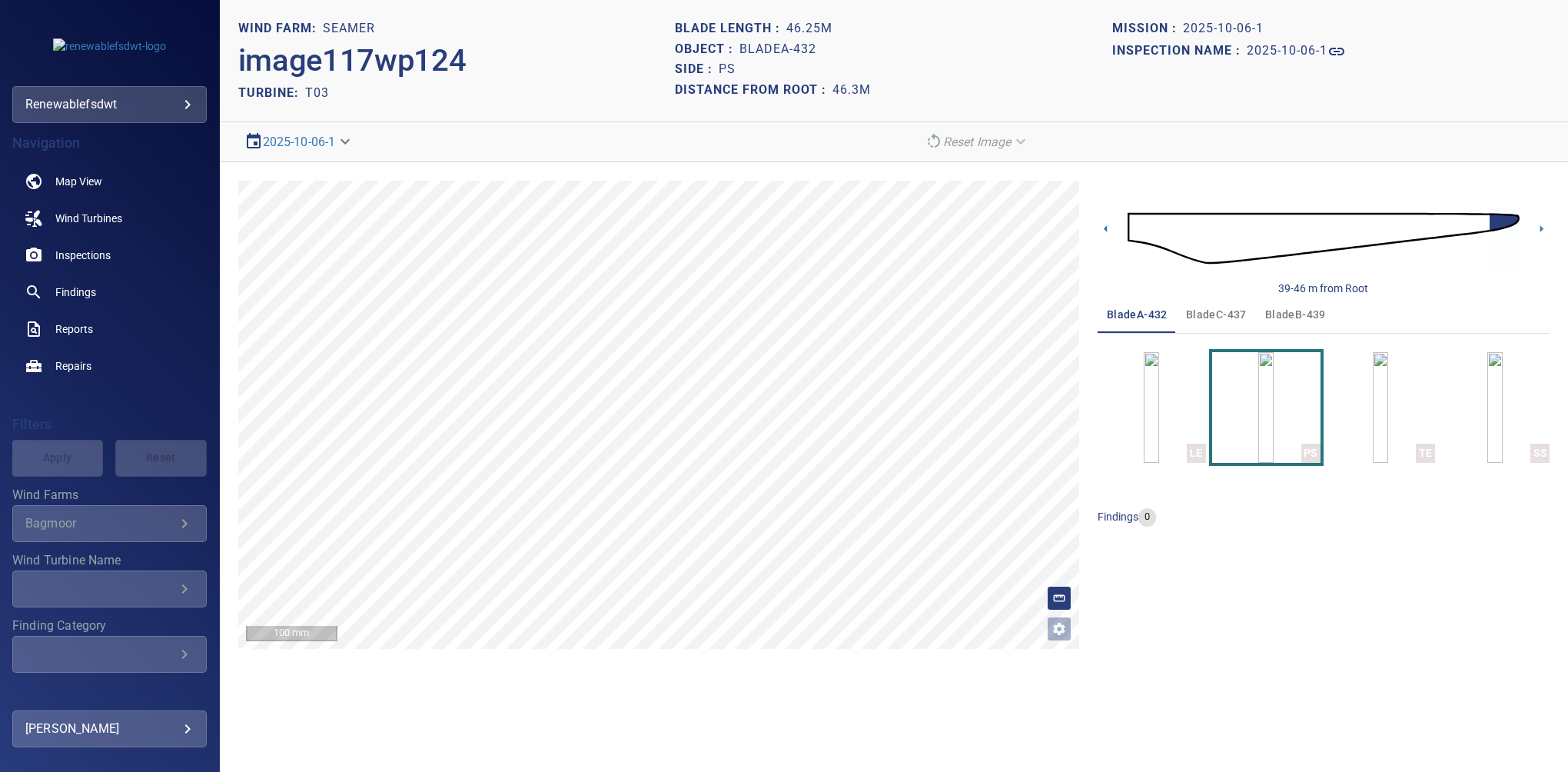
click at [1209, 620] on div "39-46 m from Root bladeA-432 bladeC-437 bladeB-439 LE PS TE SS findings 0" at bounding box center [1324, 415] width 452 height 469
click at [107, 218] on span "Wind Turbines" at bounding box center [89, 218] width 67 height 16
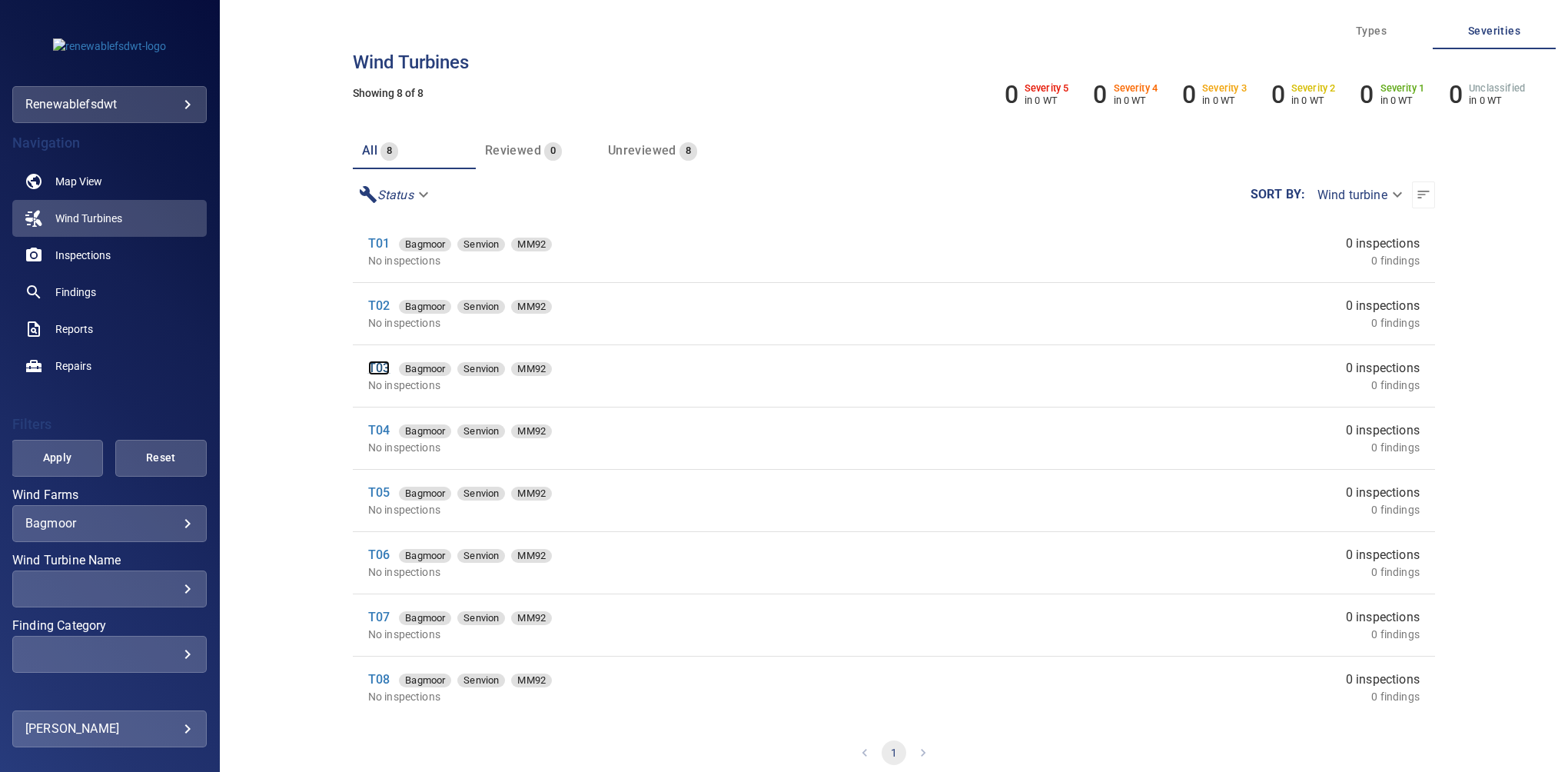
click at [382, 376] on link "T03" at bounding box center [379, 368] width 22 height 15
click at [171, 525] on body "**********" at bounding box center [784, 386] width 1568 height 772
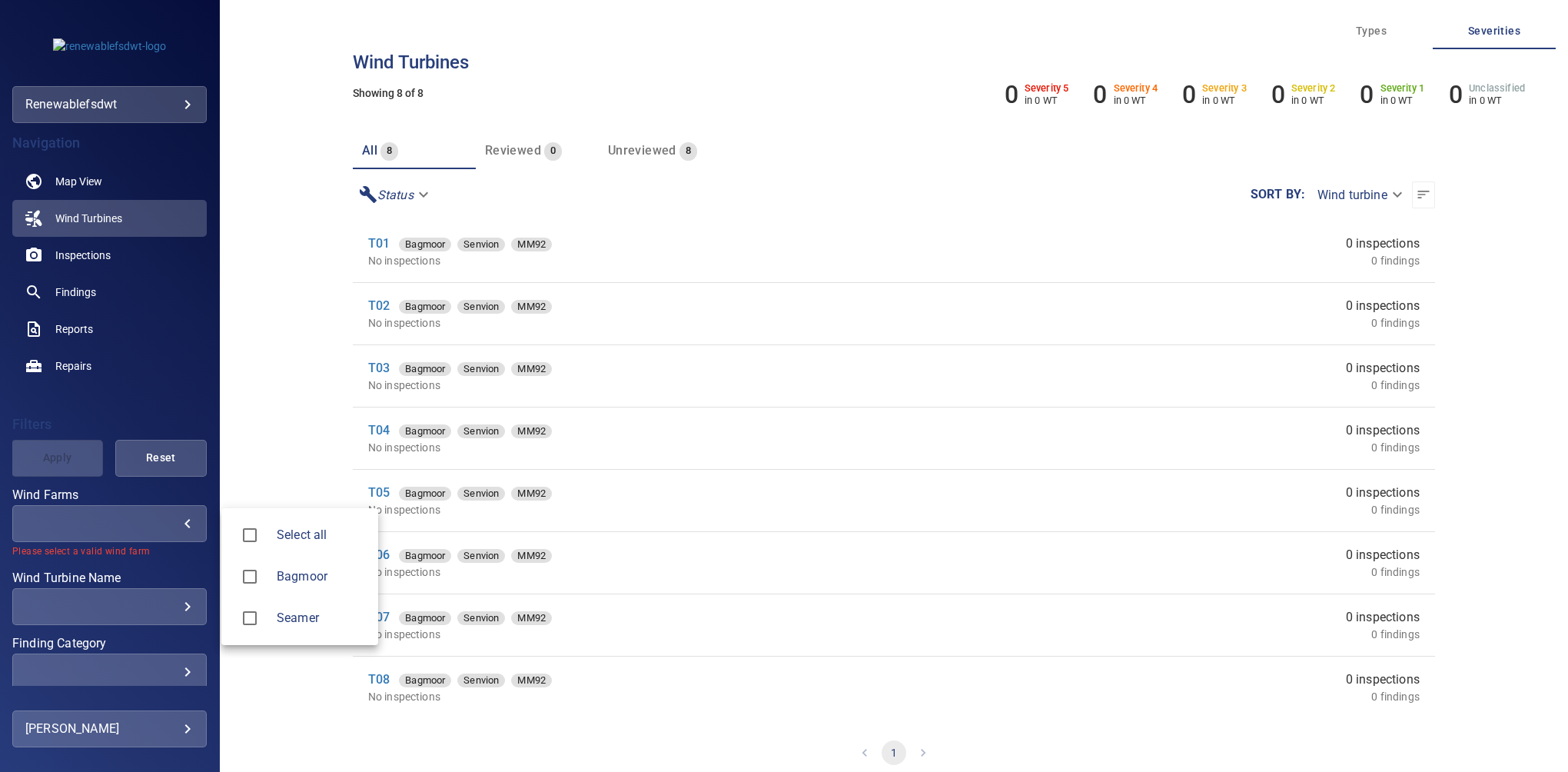
type input "******"
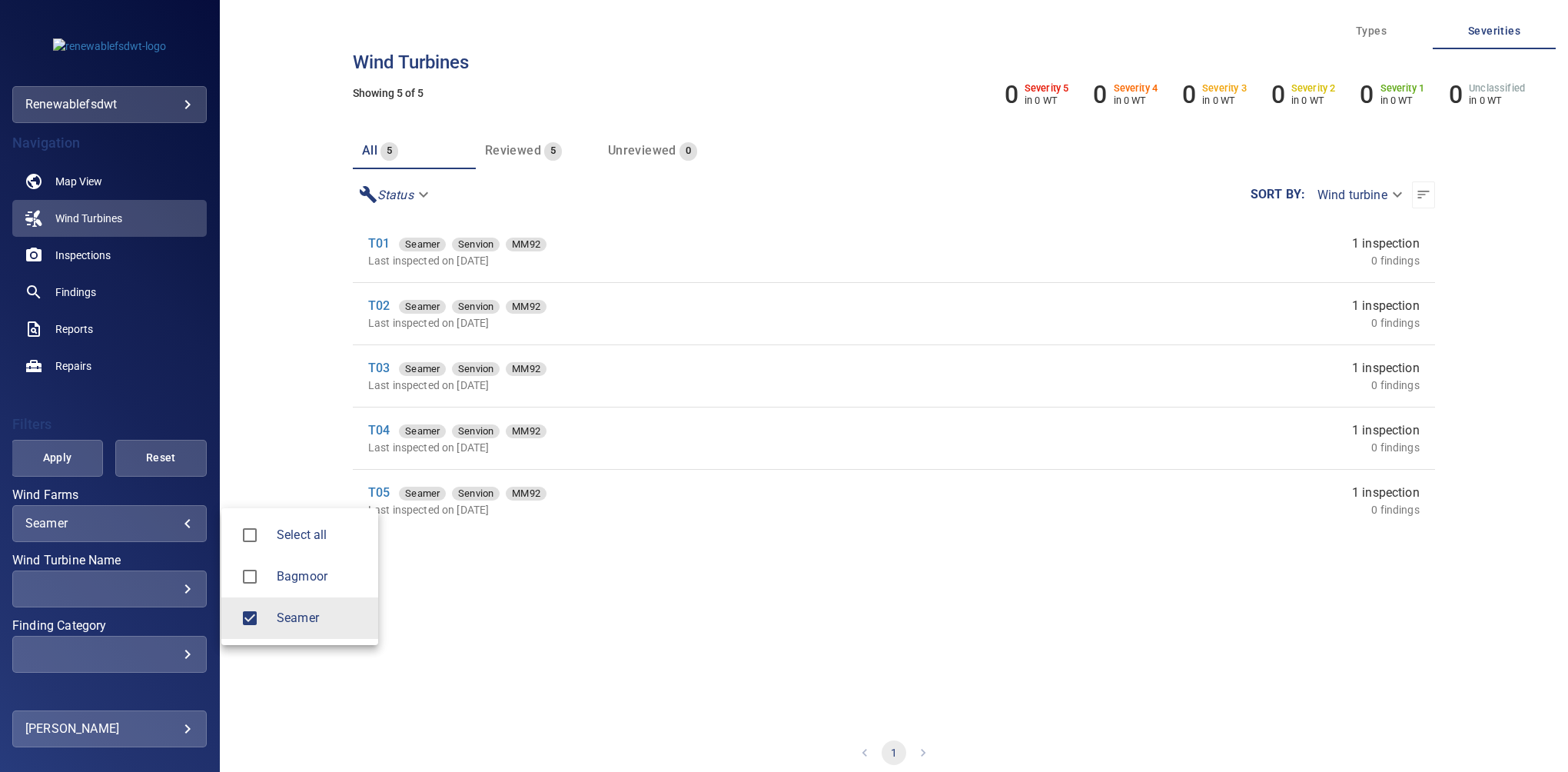
click at [265, 404] on div at bounding box center [784, 386] width 1568 height 772
click at [375, 369] on link "T03" at bounding box center [379, 368] width 22 height 15
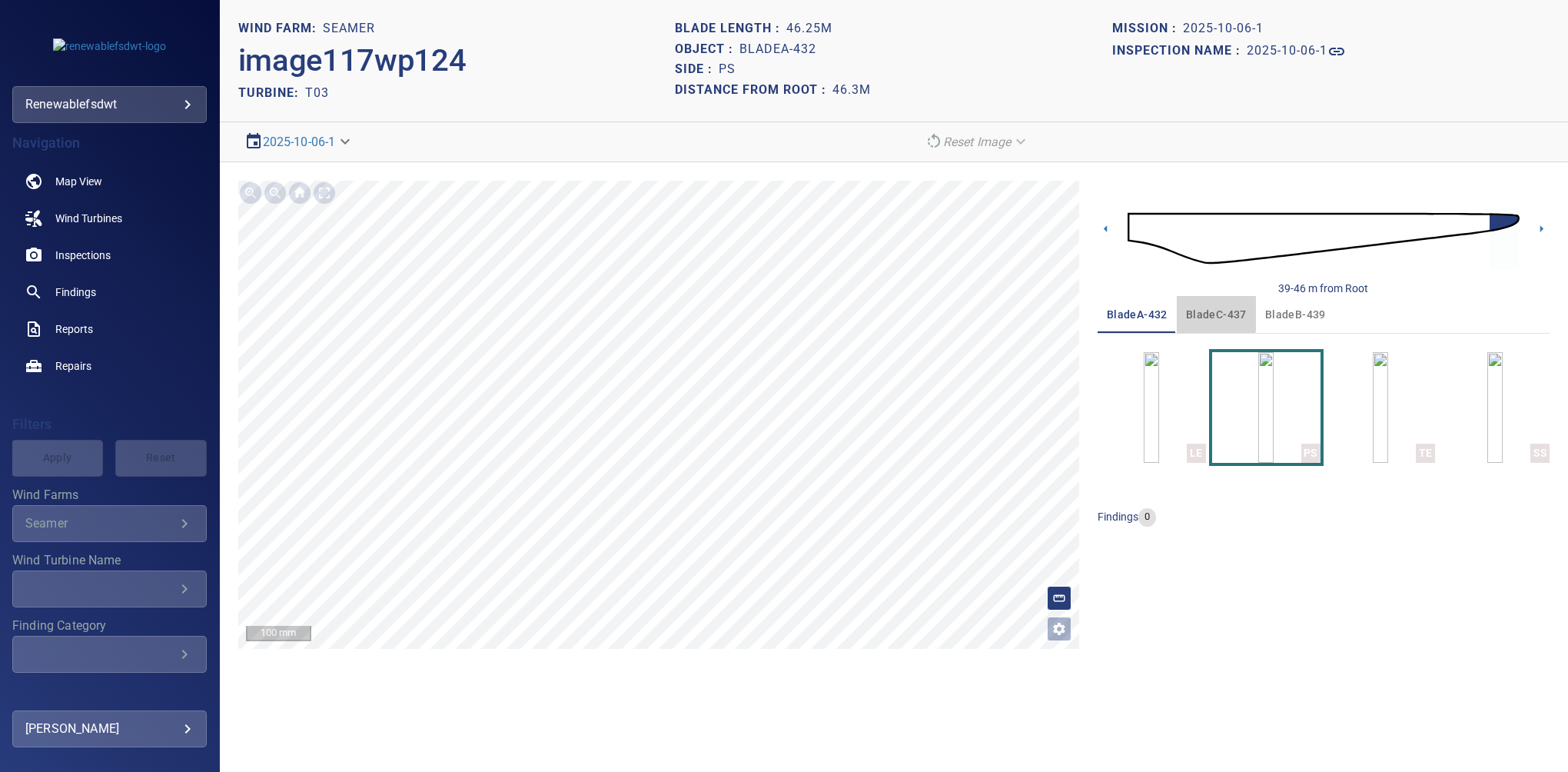
click at [1210, 309] on span "bladeC-437" at bounding box center [1217, 315] width 61 height 19
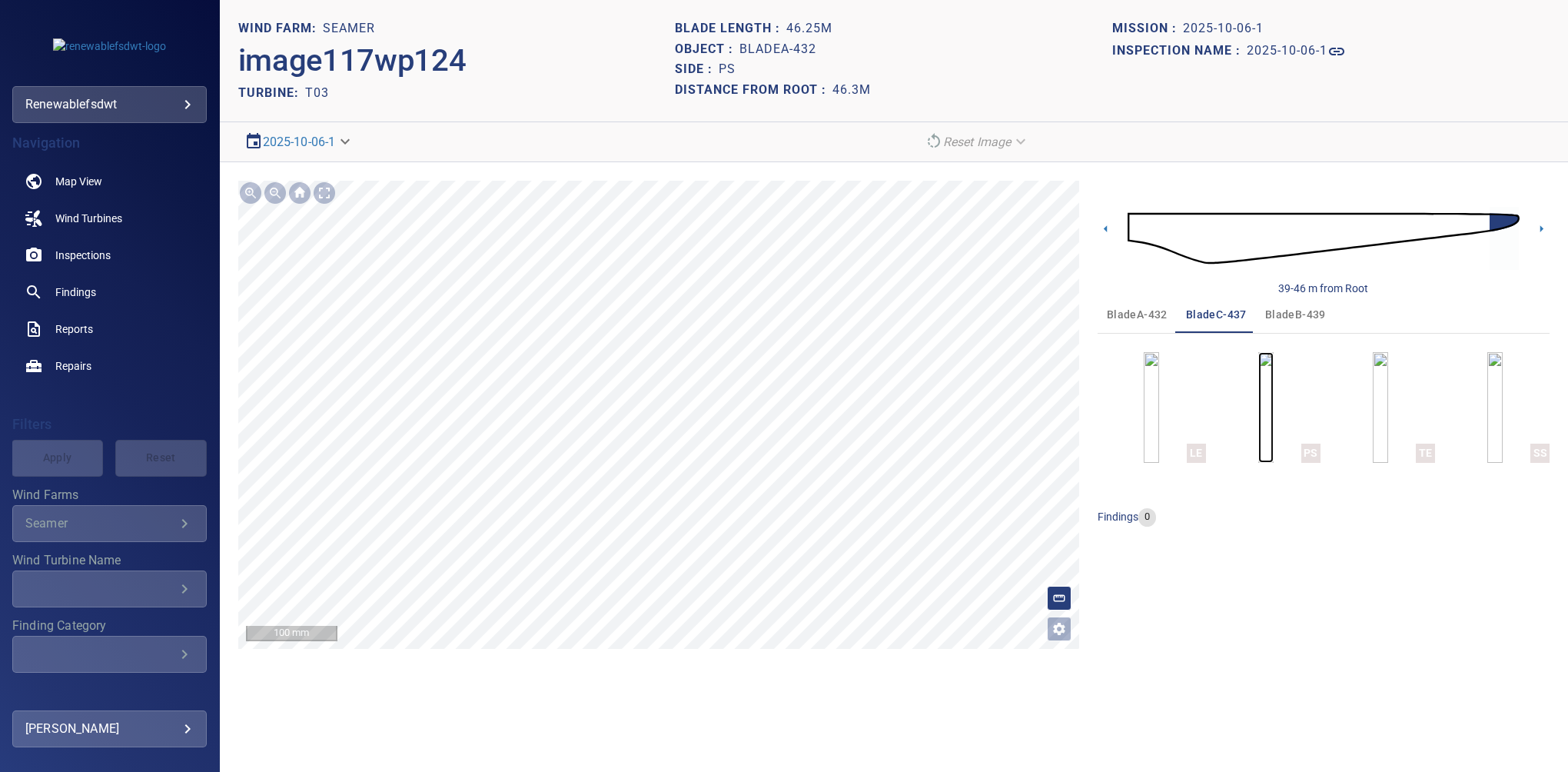
click at [1274, 403] on img "button" at bounding box center [1266, 407] width 16 height 110
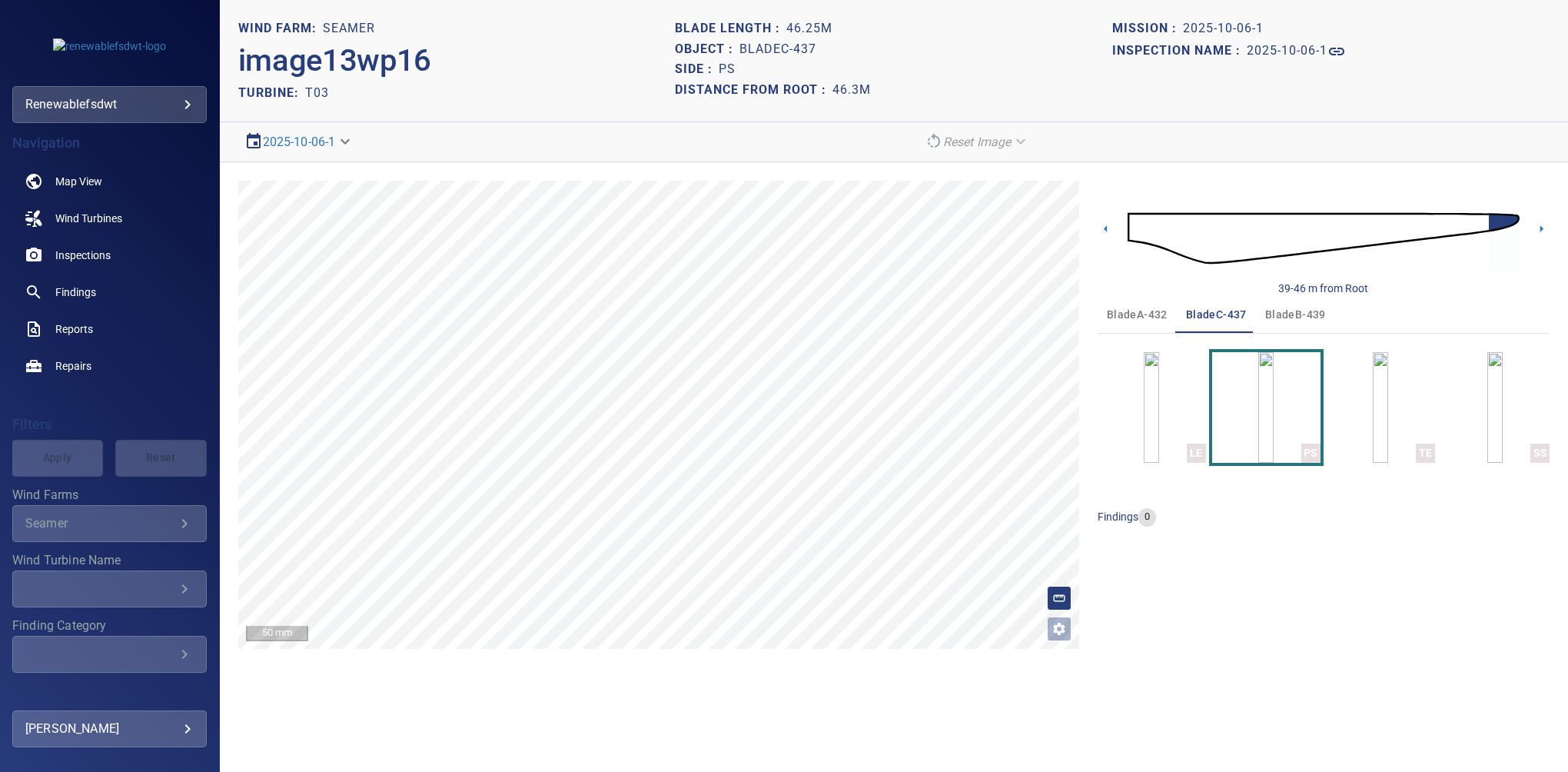
click at [1412, 516] on div "findings 0" at bounding box center [1324, 517] width 452 height 18
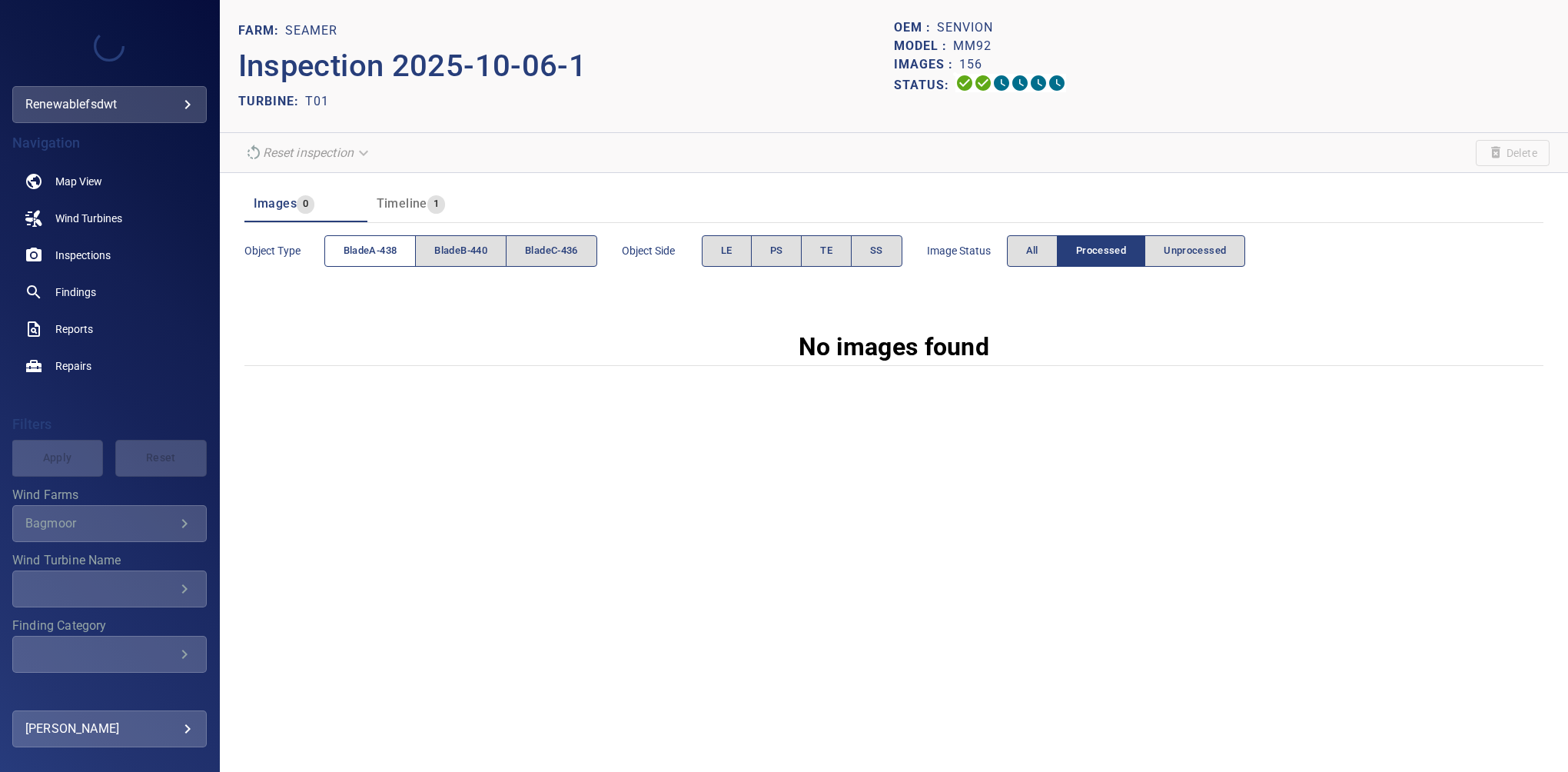
click at [368, 247] on span "bladeA-438" at bounding box center [370, 251] width 54 height 17
click at [788, 248] on button "PS" at bounding box center [776, 251] width 51 height 31
click at [1027, 234] on div "Image Status All Processed Unprocessed" at bounding box center [1086, 251] width 319 height 43
click at [1027, 247] on button "All" at bounding box center [1033, 251] width 50 height 31
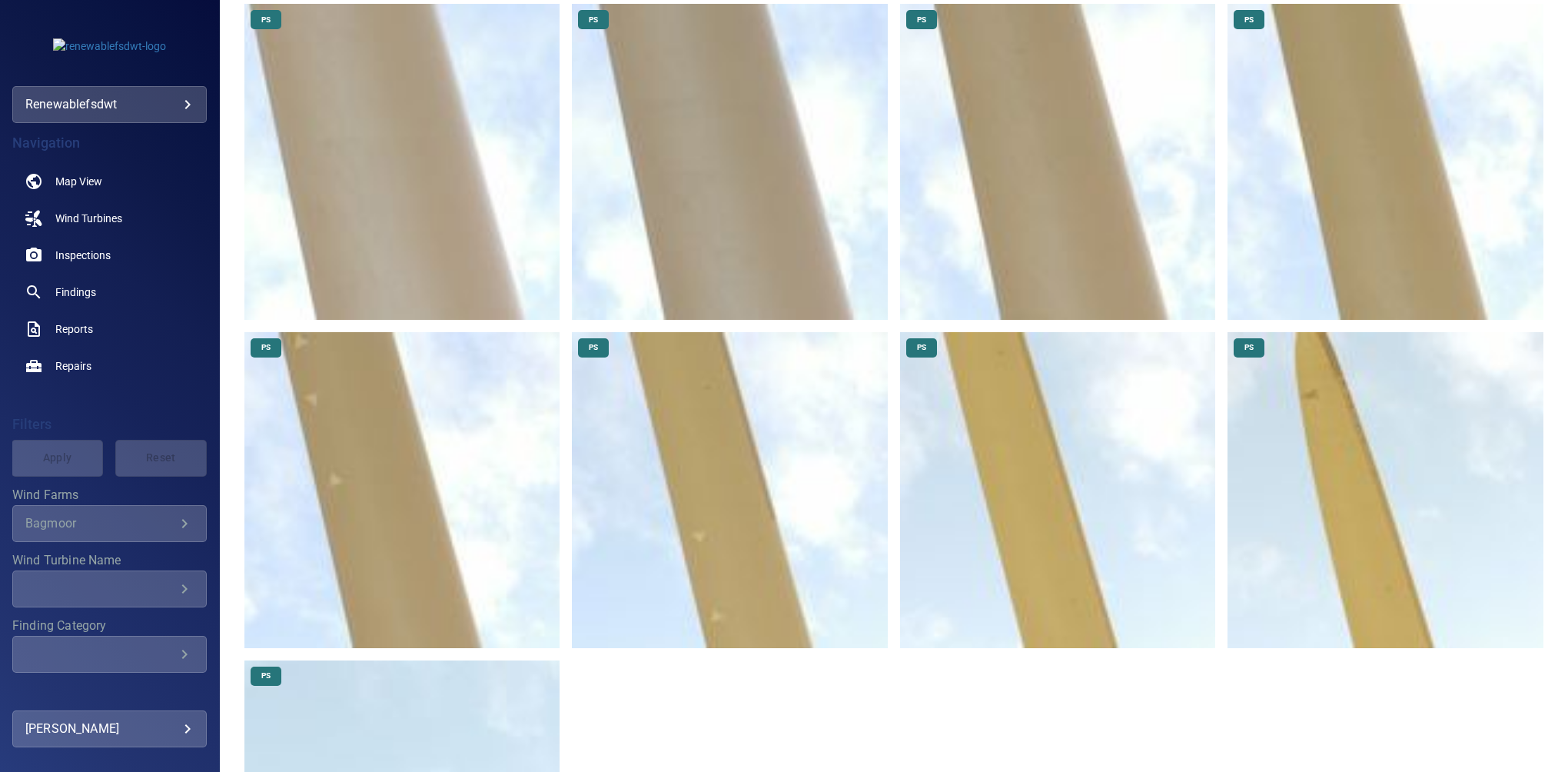
scroll to position [844, 0]
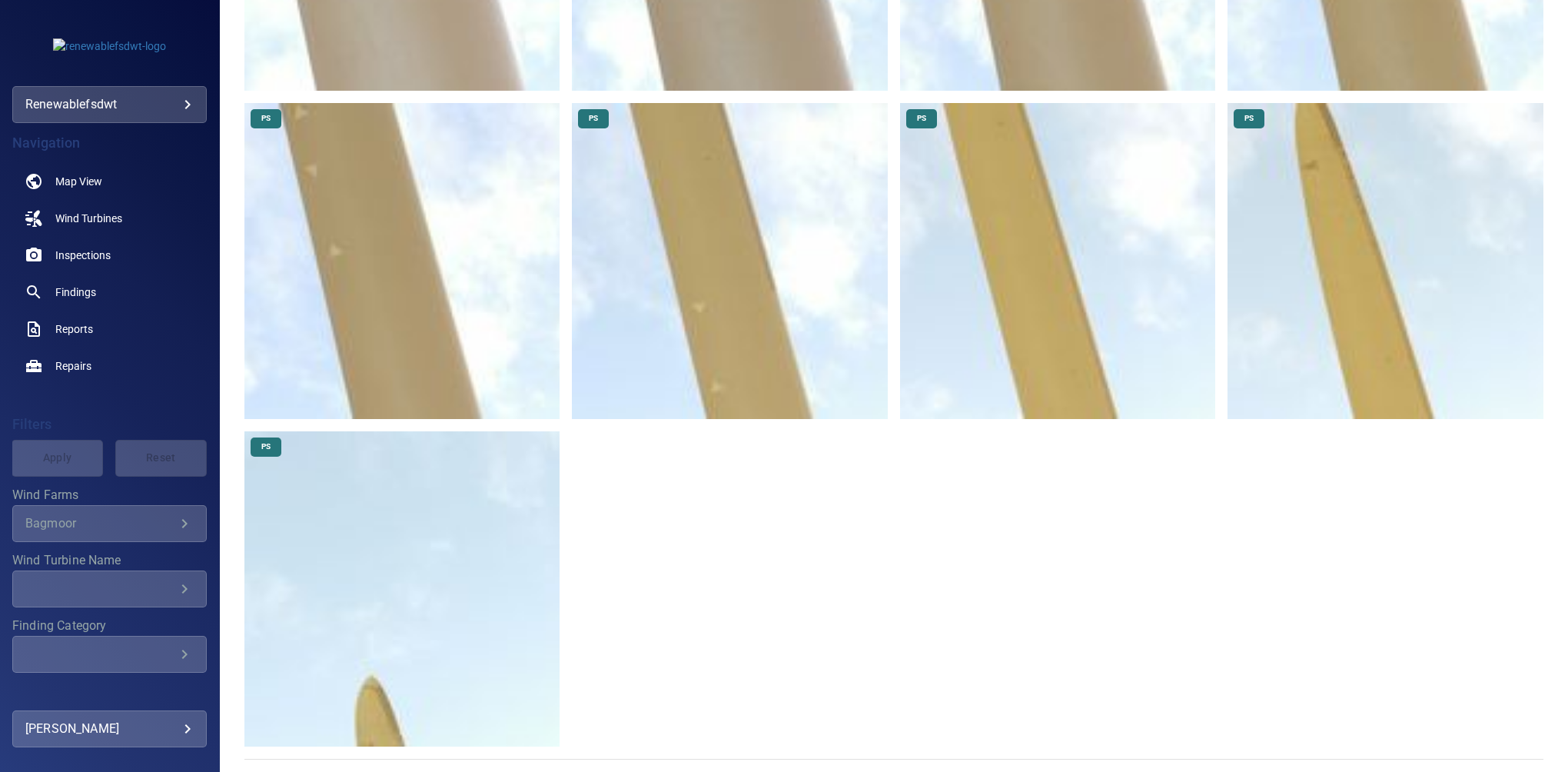
click at [1319, 149] on img at bounding box center [1386, 262] width 316 height 316
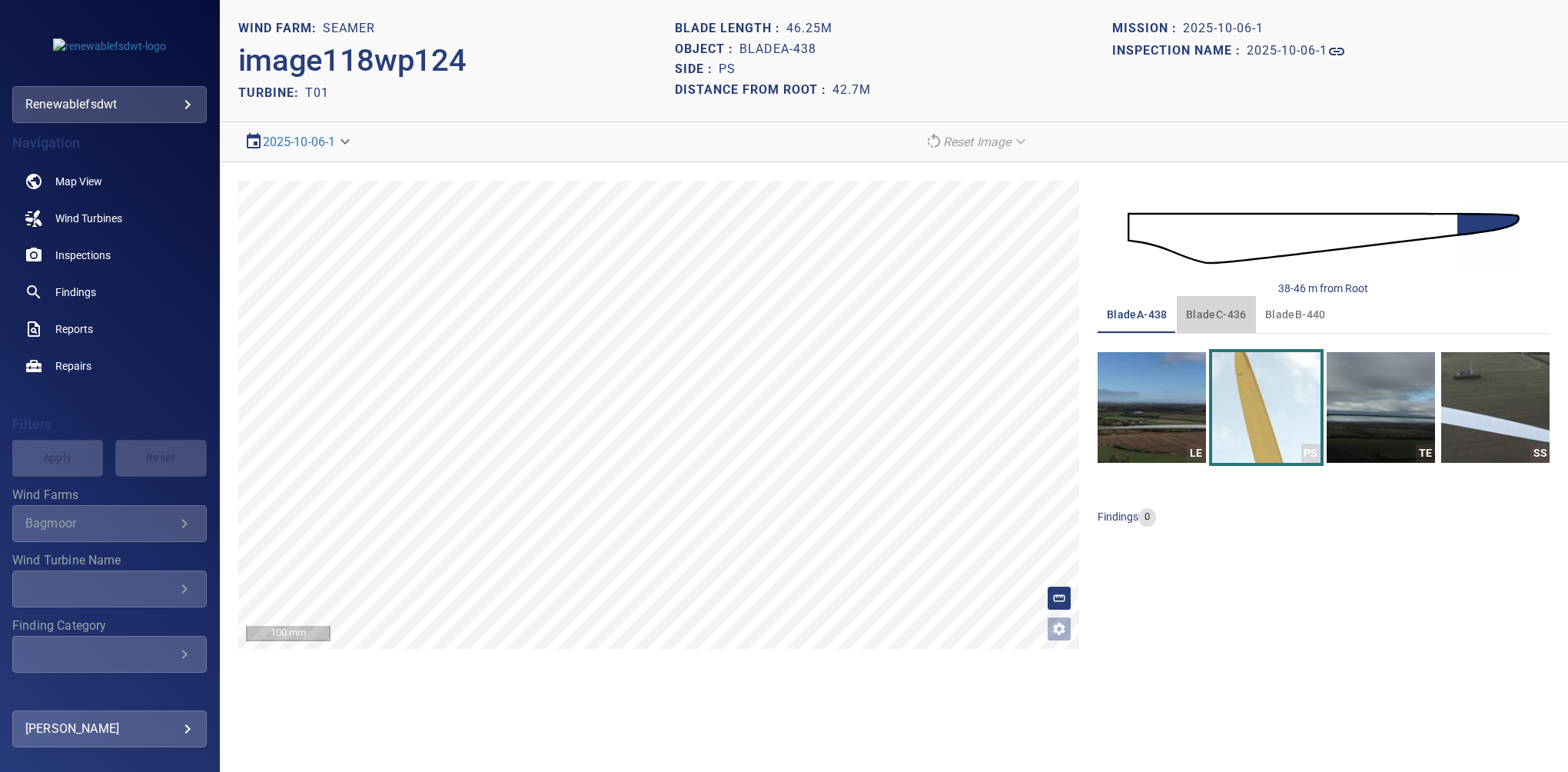
click at [1215, 316] on span "bladeC-436" at bounding box center [1217, 315] width 61 height 19
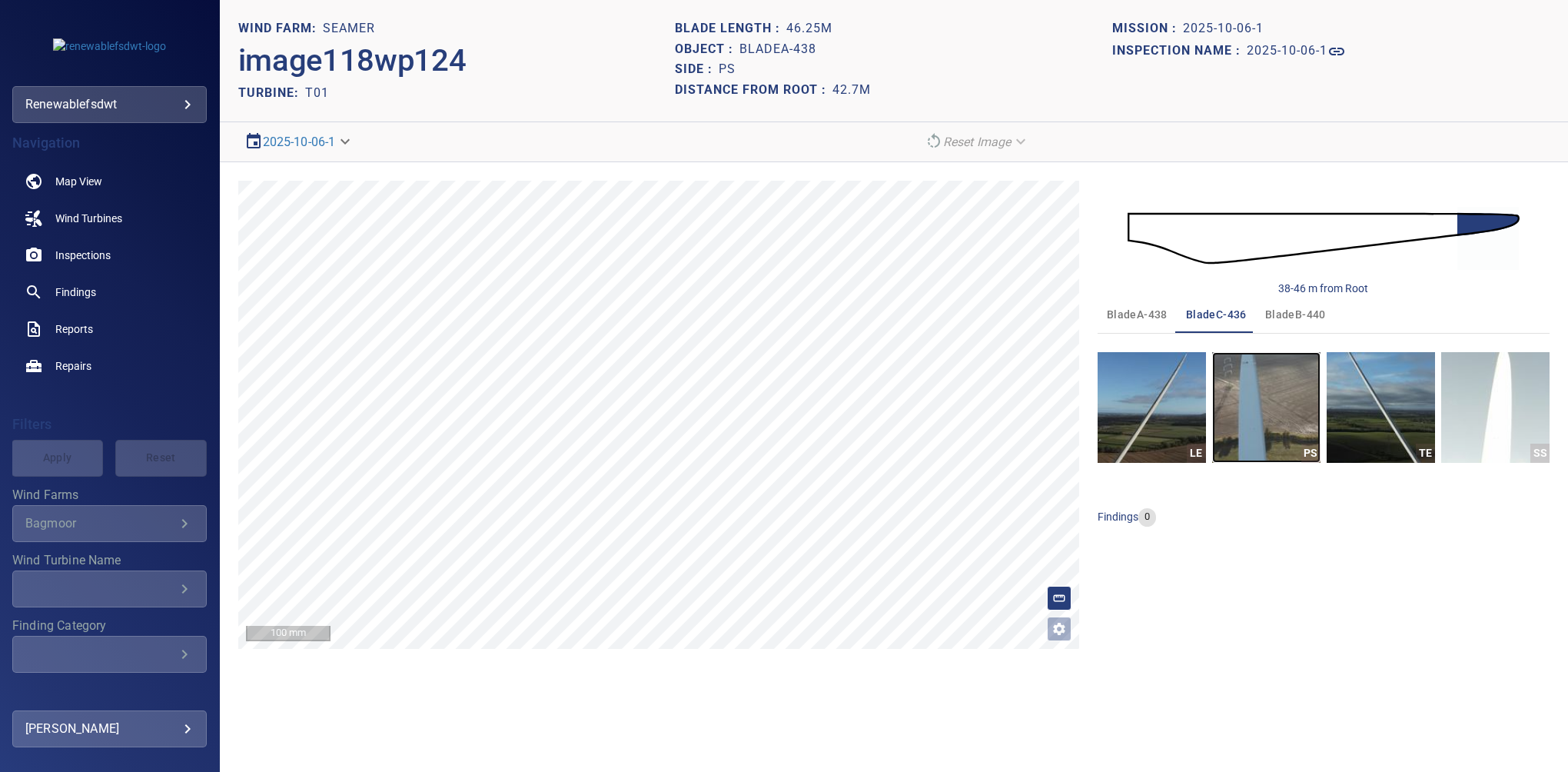
click at [1242, 372] on img "button" at bounding box center [1266, 407] width 109 height 110
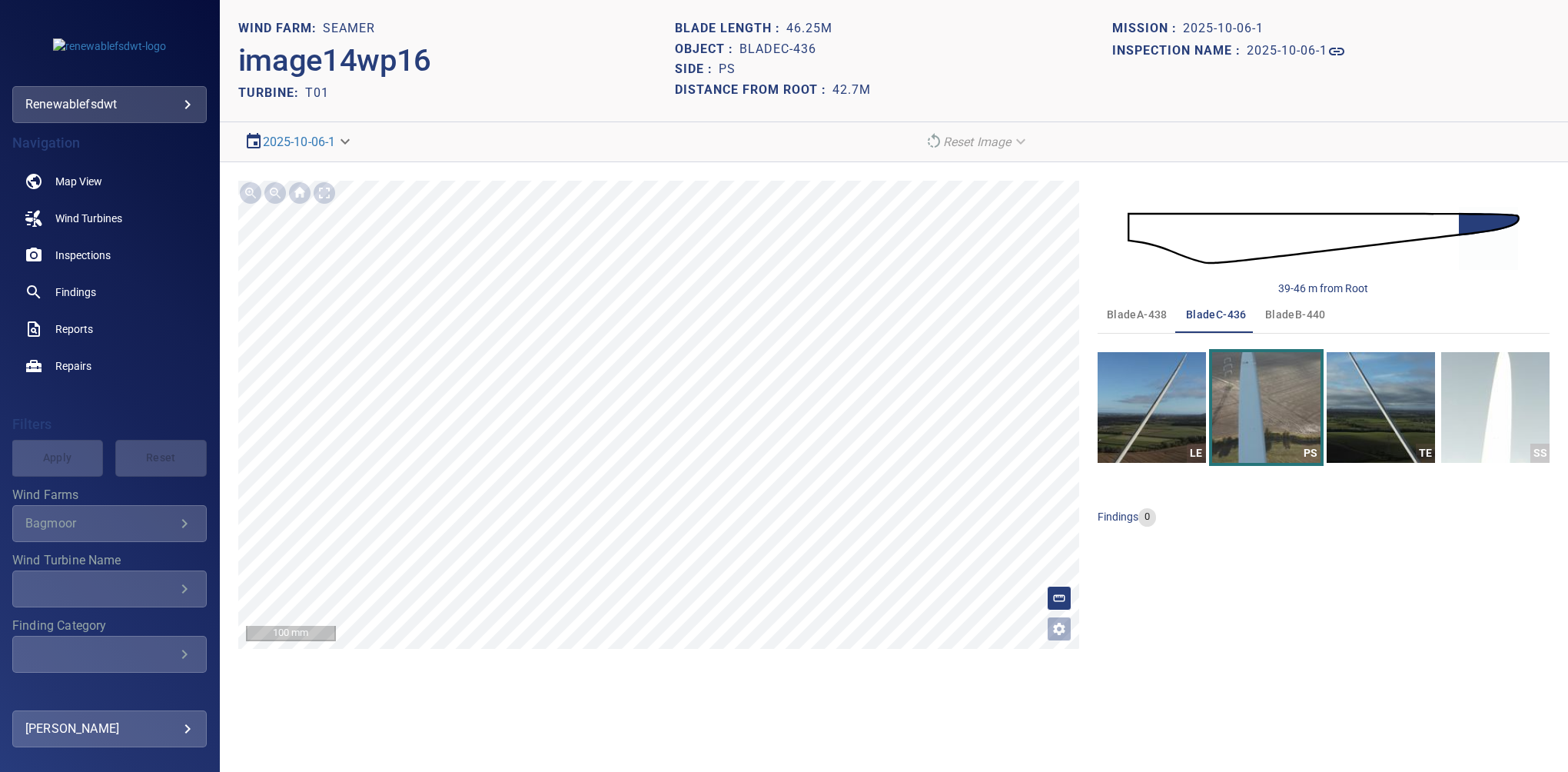
click at [1232, 502] on div "bladeA-438 bladeC-436 bladeB-440 LE PS TE SS findings 0" at bounding box center [1324, 418] width 452 height 243
click at [1294, 318] on span "bladeB-440" at bounding box center [1296, 315] width 61 height 19
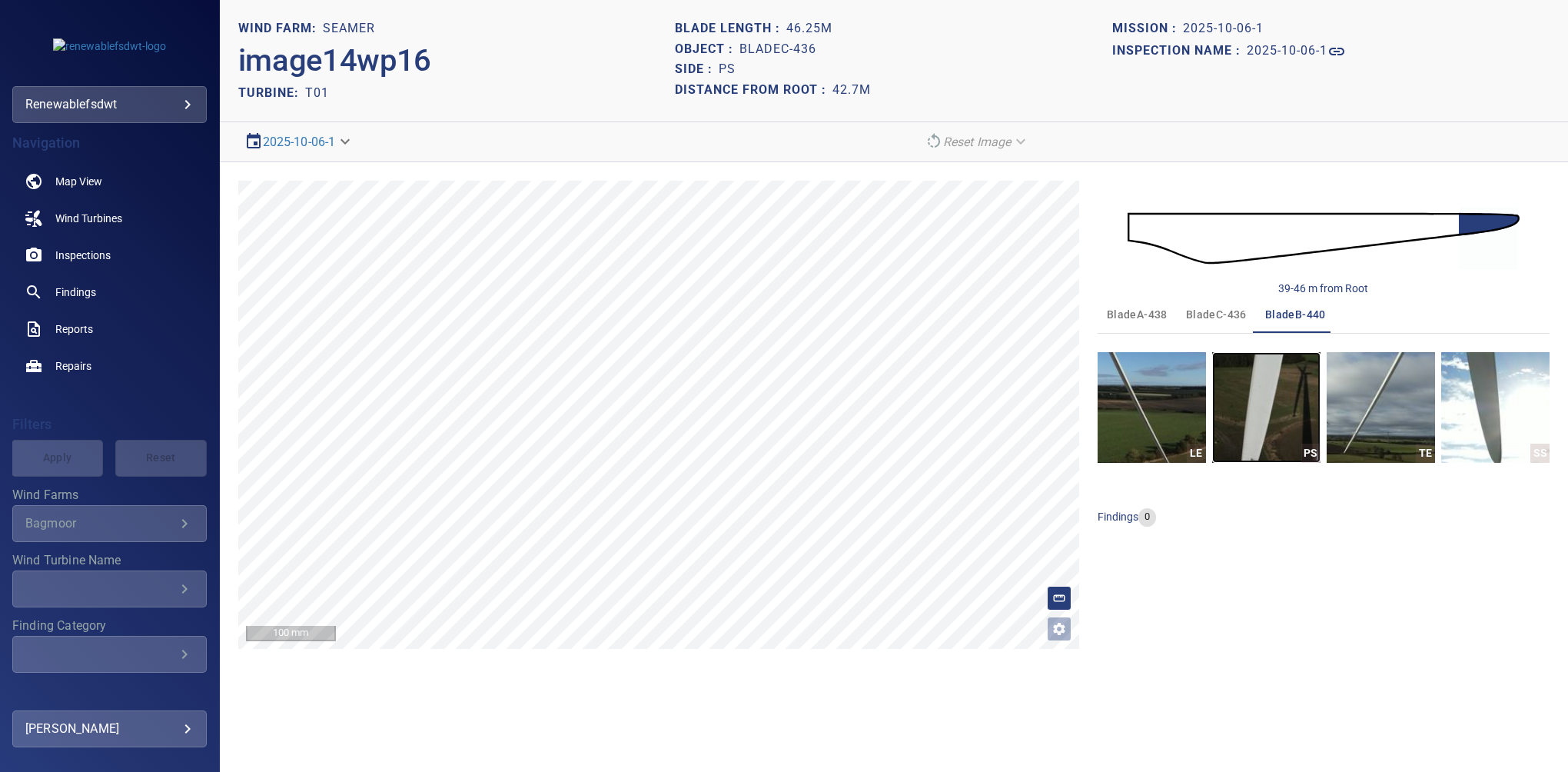
click at [1262, 402] on img "button" at bounding box center [1266, 407] width 109 height 110
click at [1506, 218] on img at bounding box center [1324, 237] width 392 height 95
click at [696, 168] on div "**********" at bounding box center [894, 415] width 1348 height 505
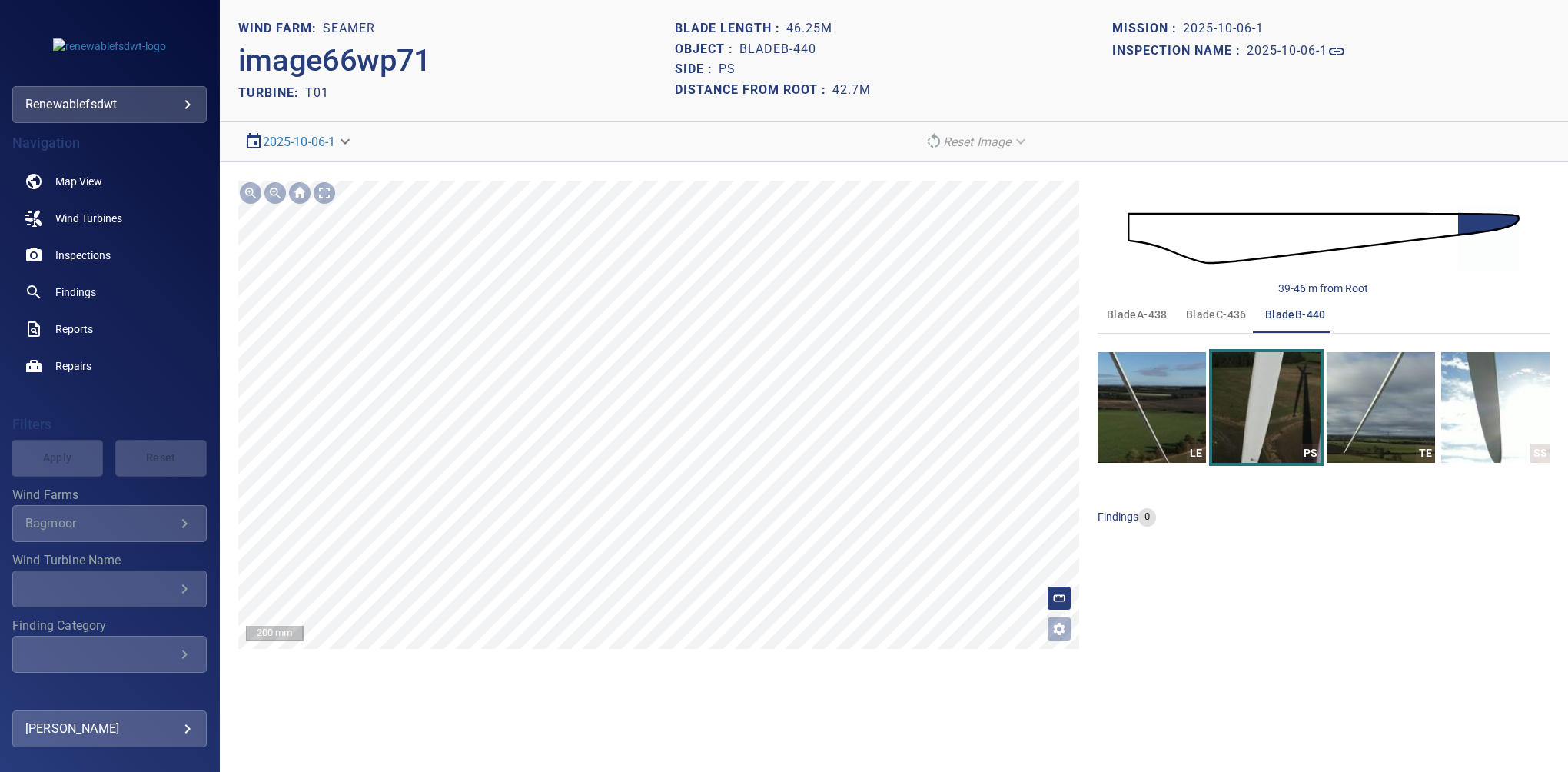
click at [668, 84] on section "**********" at bounding box center [894, 386] width 1348 height 772
click at [1211, 309] on span "bladeC-436" at bounding box center [1217, 315] width 61 height 19
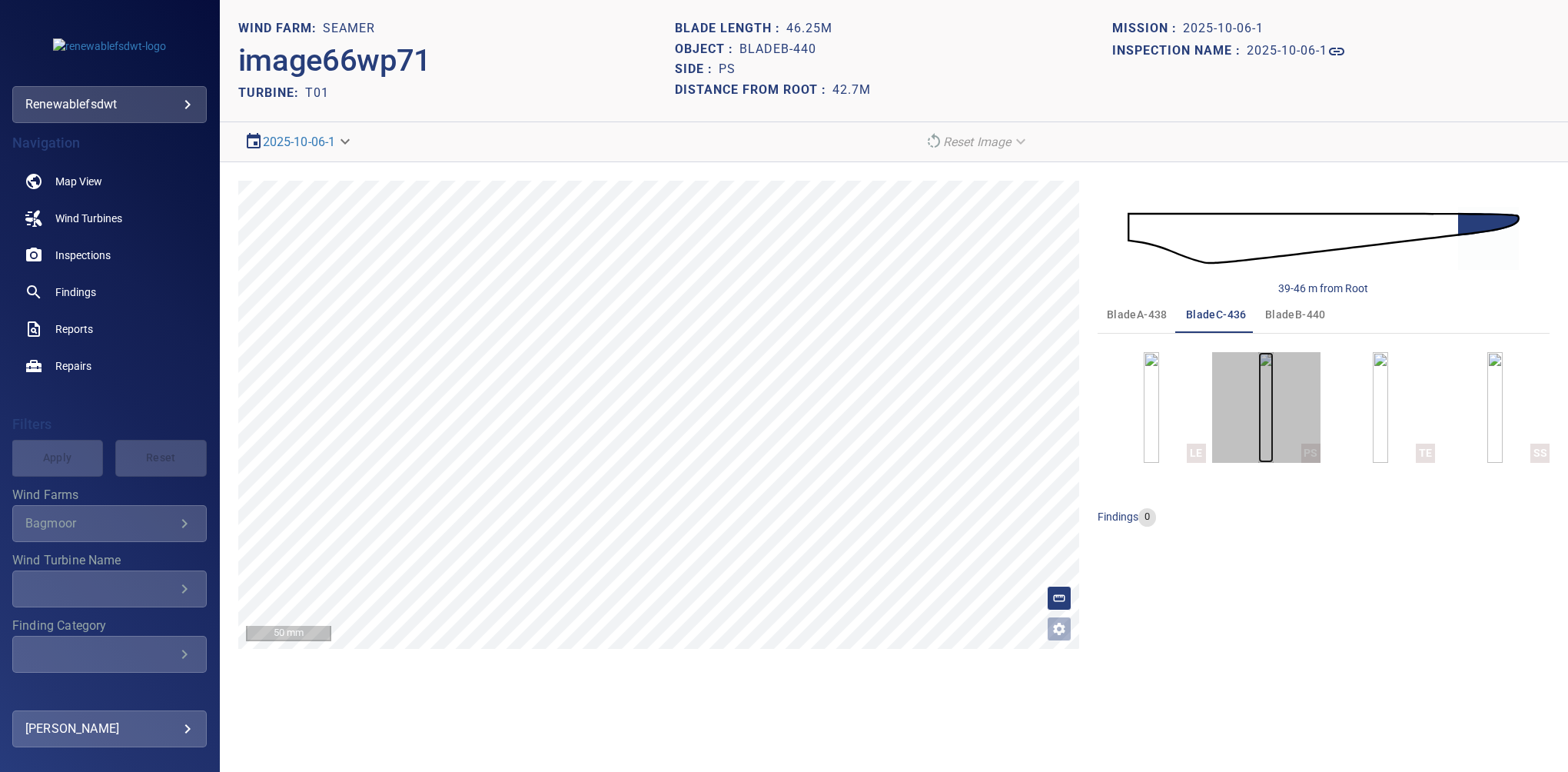
click at [1259, 363] on img "button" at bounding box center [1266, 407] width 16 height 110
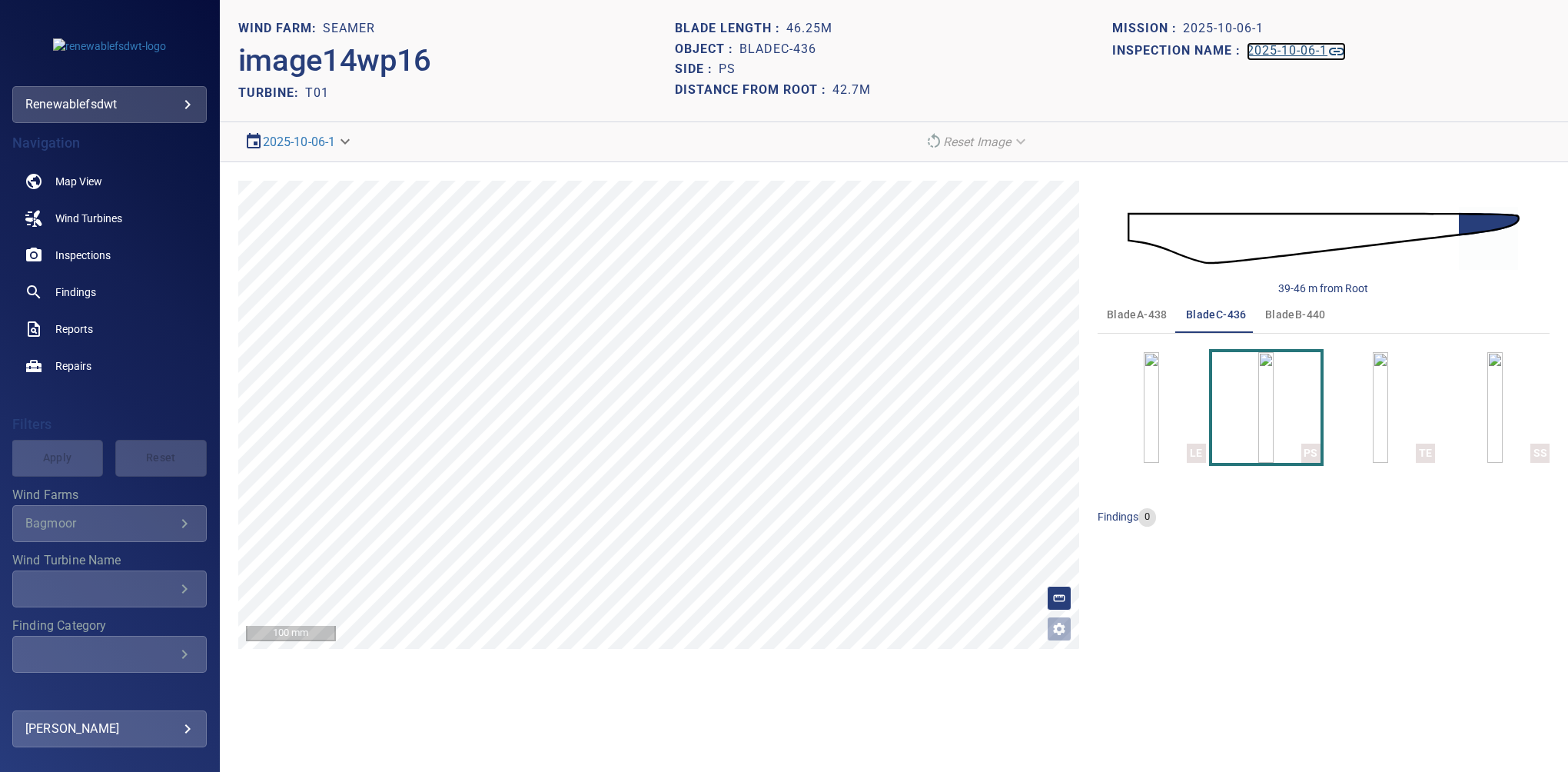
click at [1270, 57] on h1 "2025-10-06-1" at bounding box center [1287, 50] width 81 height 15
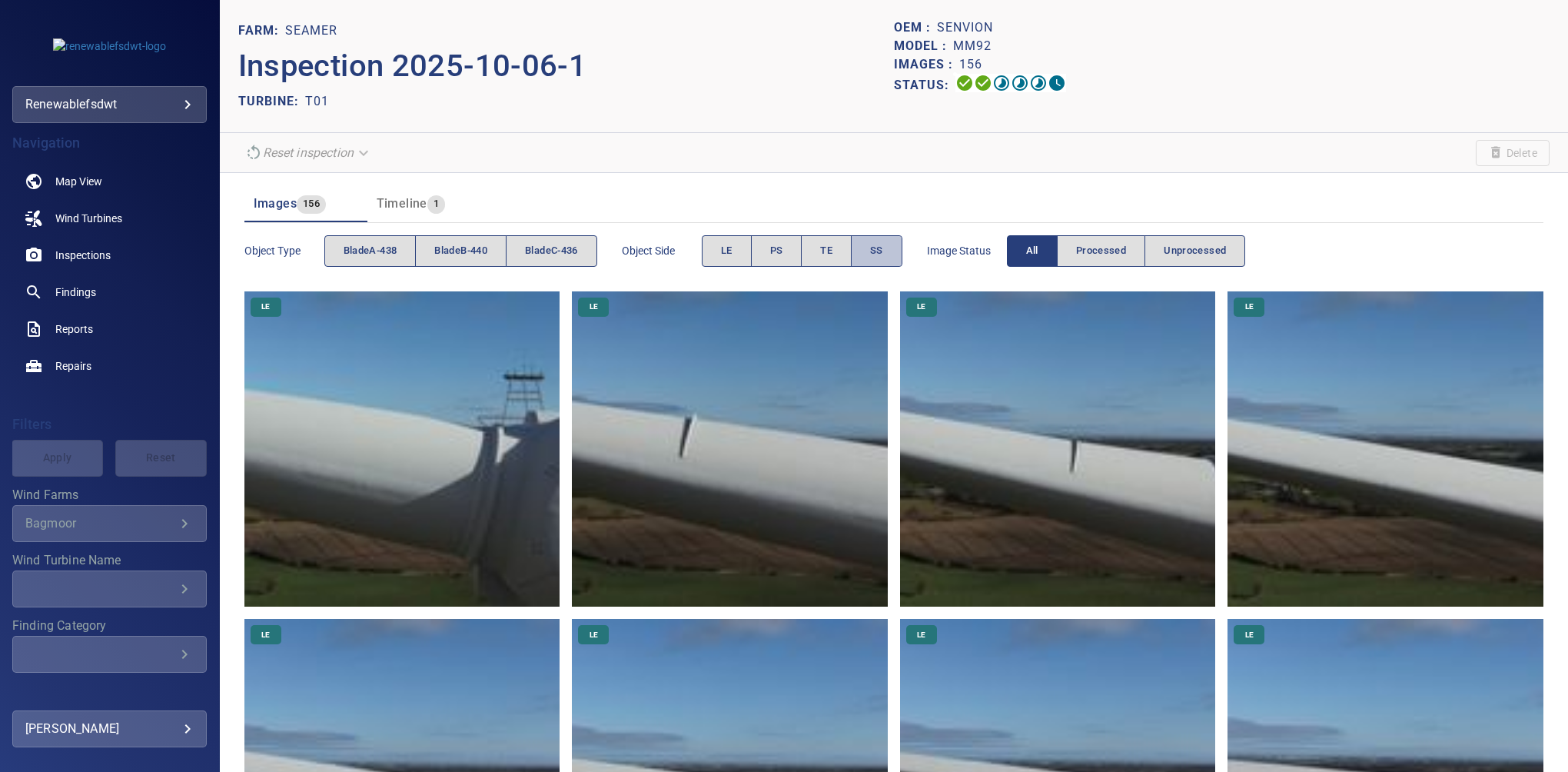
click at [895, 256] on button "SS" at bounding box center [876, 251] width 51 height 31
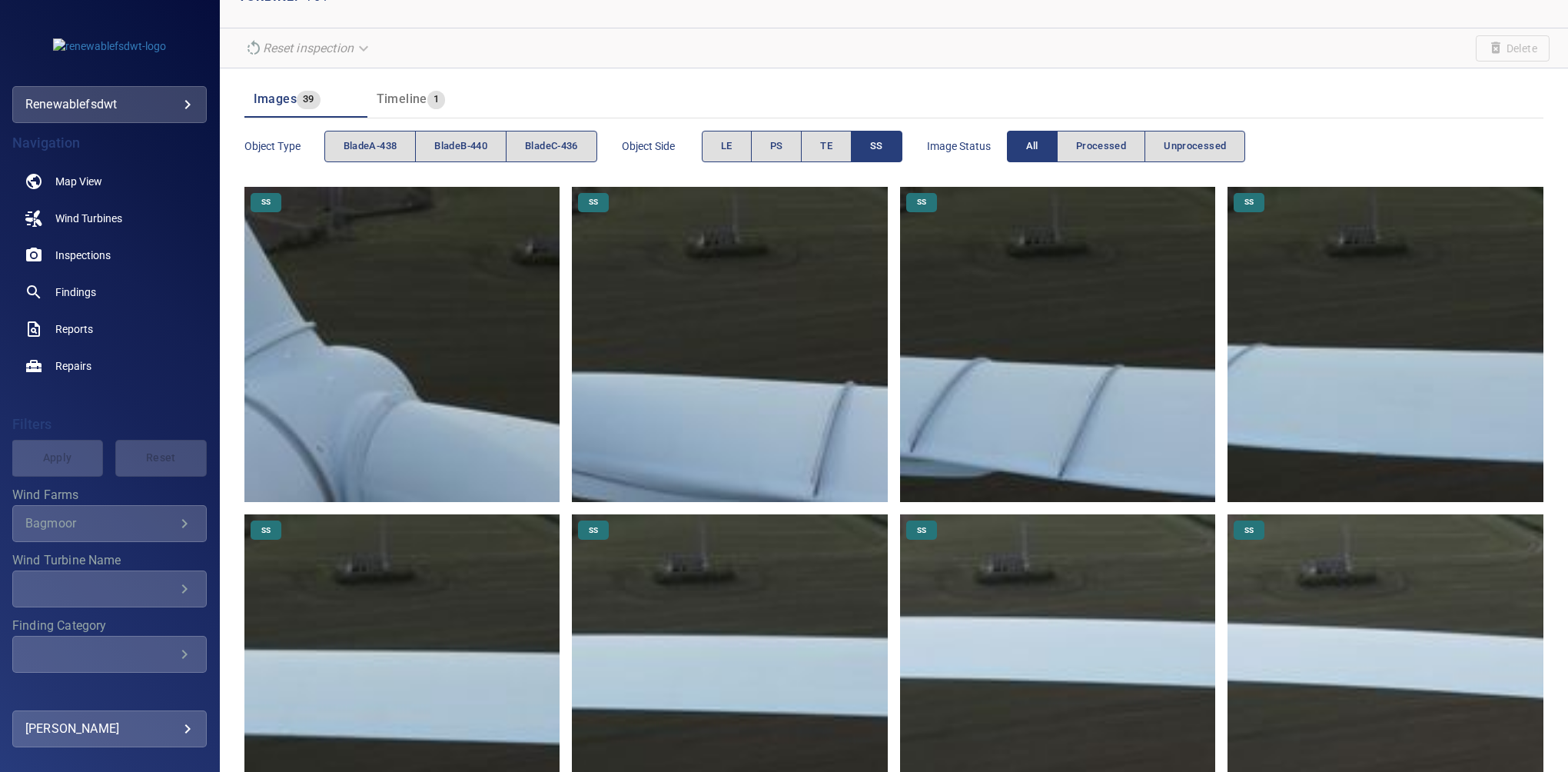
scroll to position [309, 0]
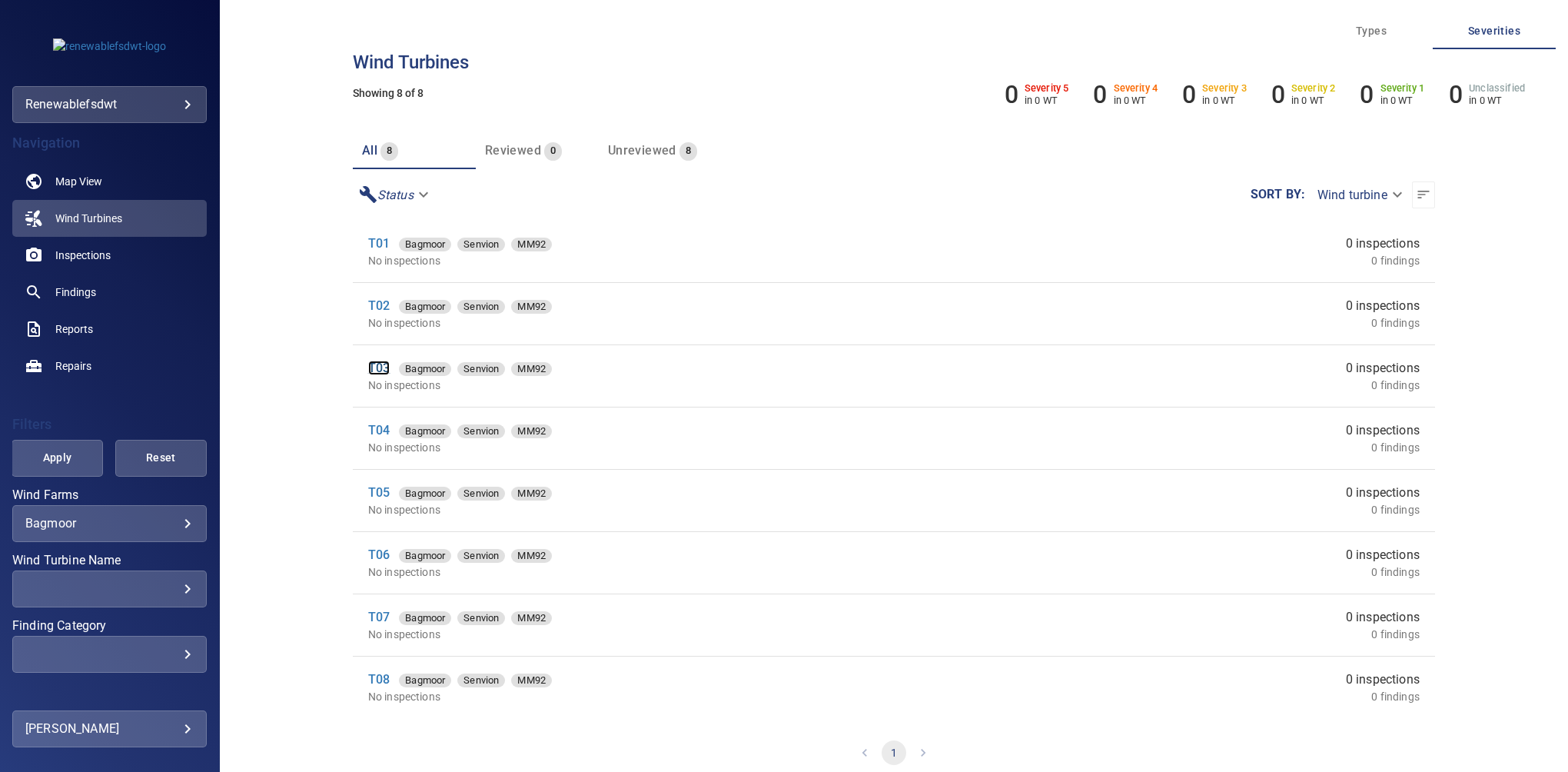
click at [372, 372] on link "T03" at bounding box center [379, 368] width 22 height 15
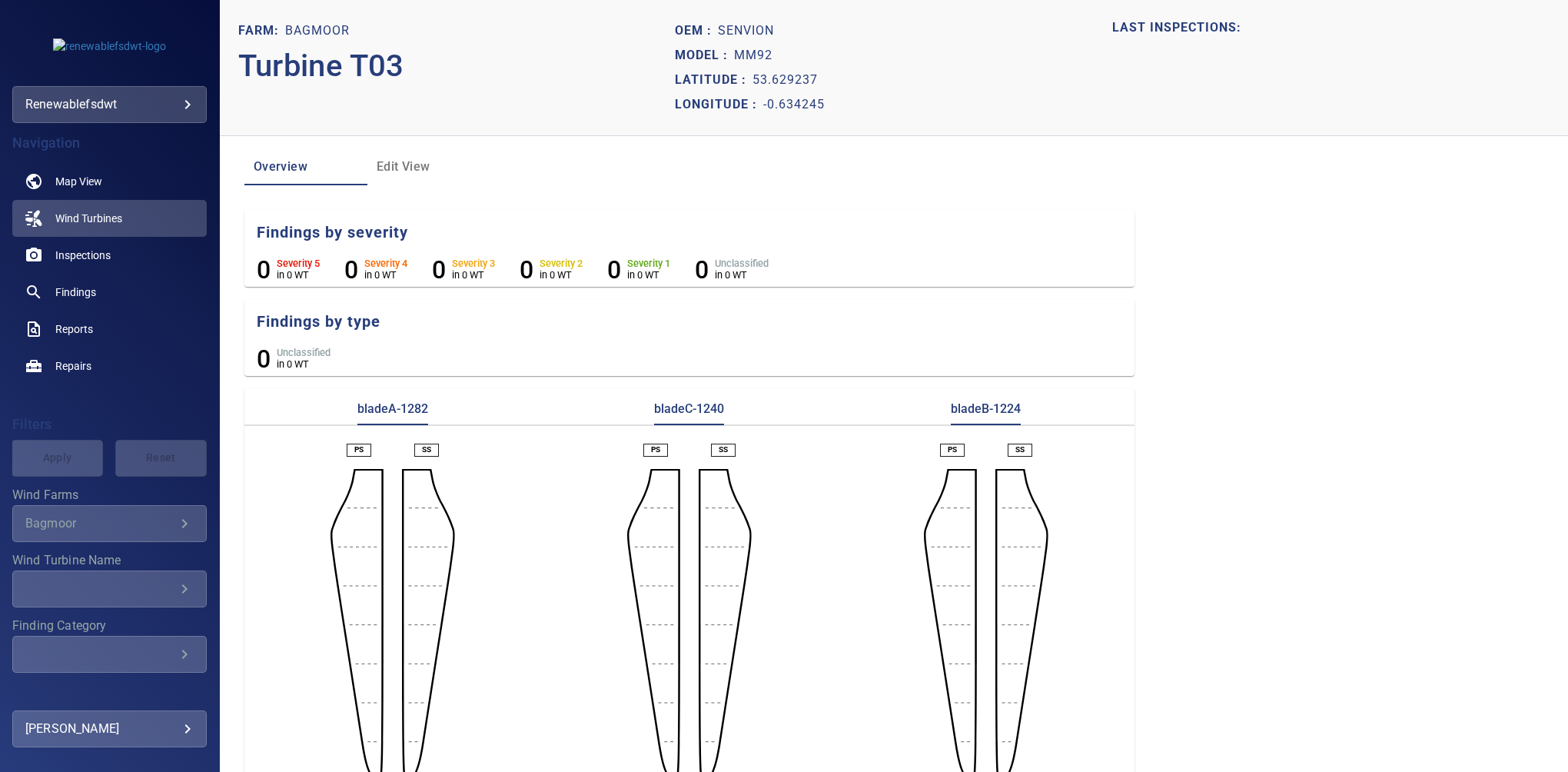
click at [1260, 553] on section "Farm: Bagmoor Turbine T03 Oem : Senvion Model : MM92 [GEOGRAPHIC_DATA] LAST INS…" at bounding box center [894, 386] width 1348 height 772
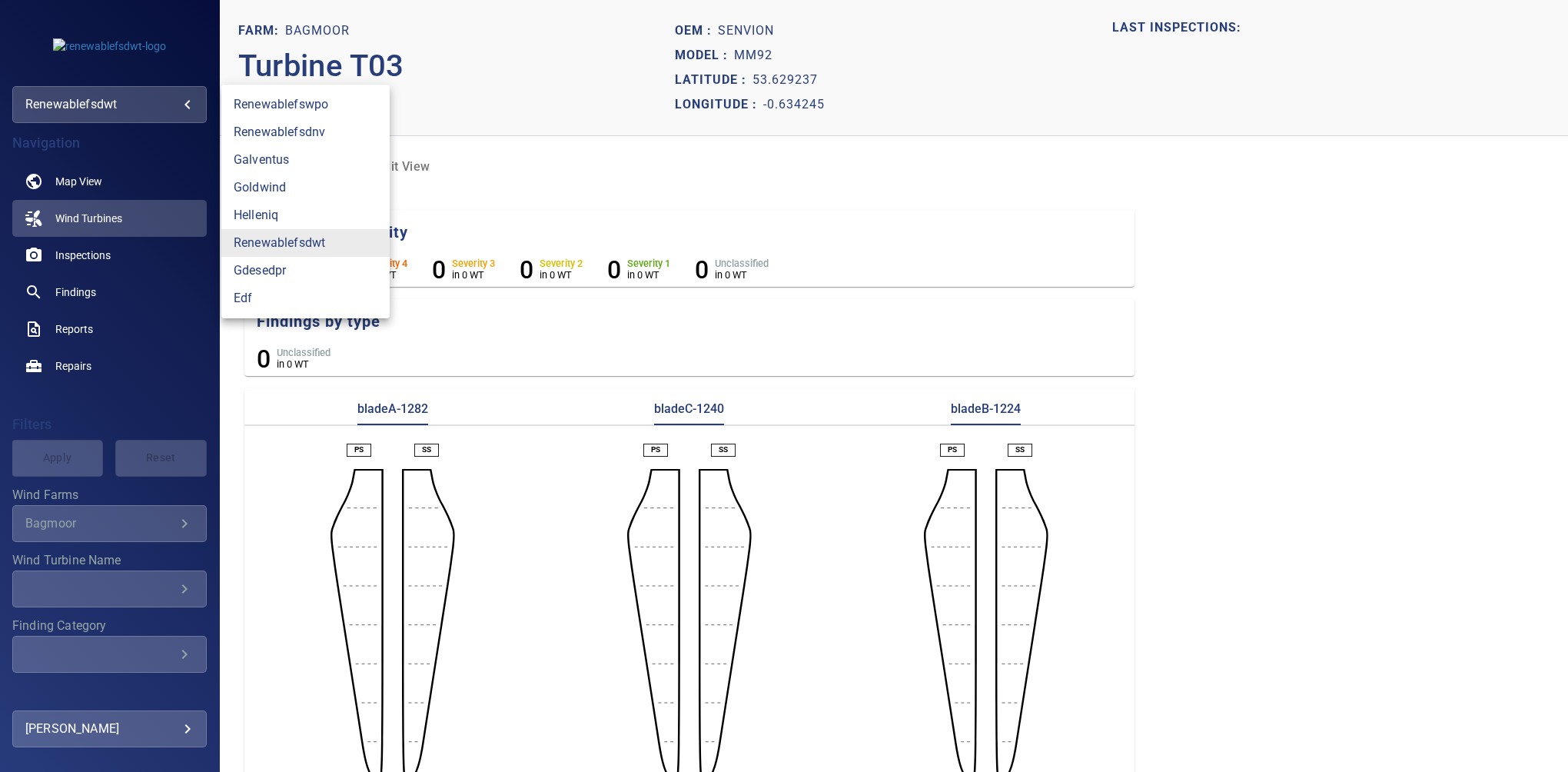
click at [111, 103] on body "**********" at bounding box center [784, 386] width 1568 height 772
click at [262, 240] on link "renewablefsdwt" at bounding box center [306, 243] width 169 height 28
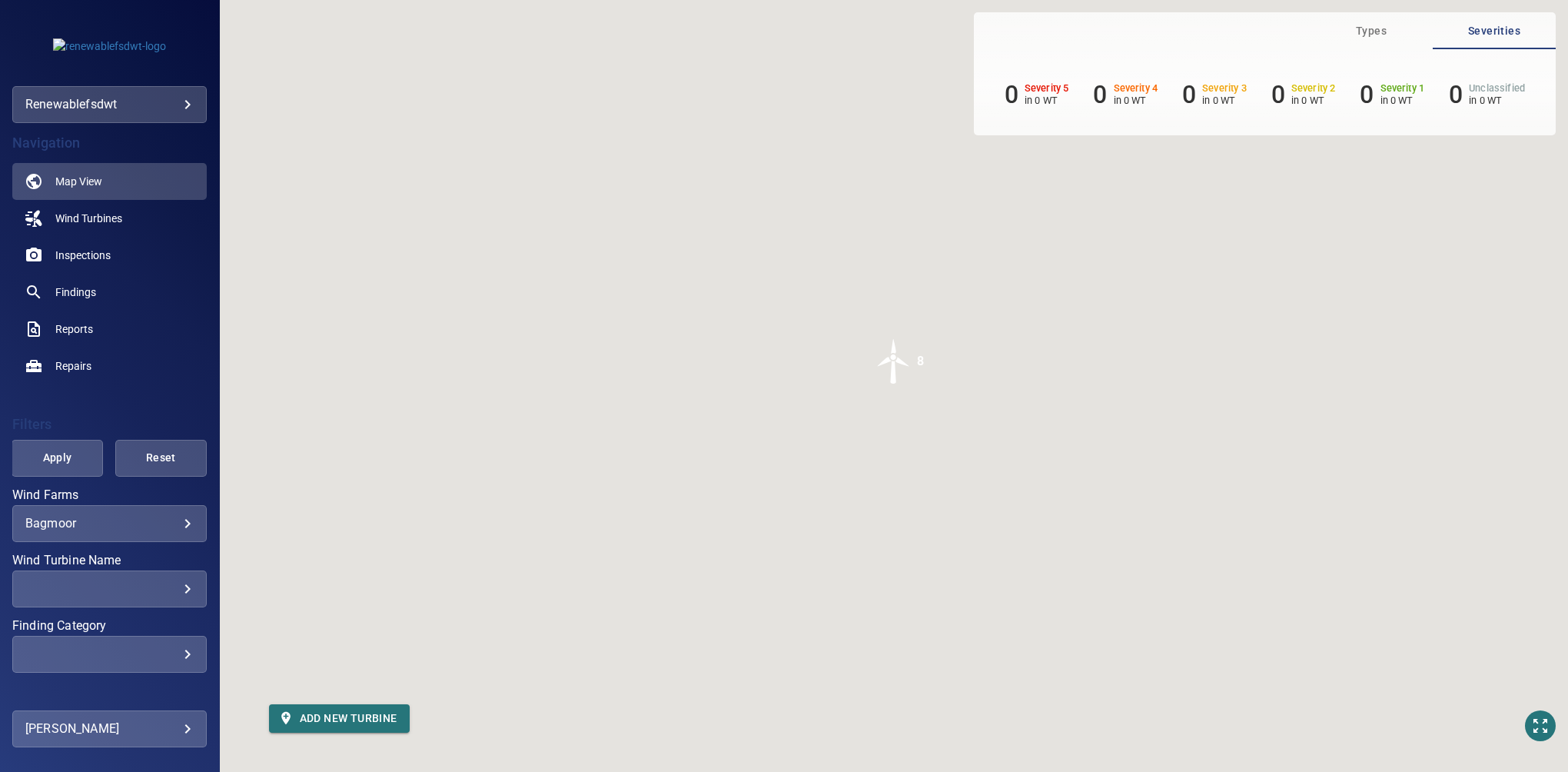
click at [169, 530] on div "Bagmoor ******* ​" at bounding box center [110, 523] width 195 height 37
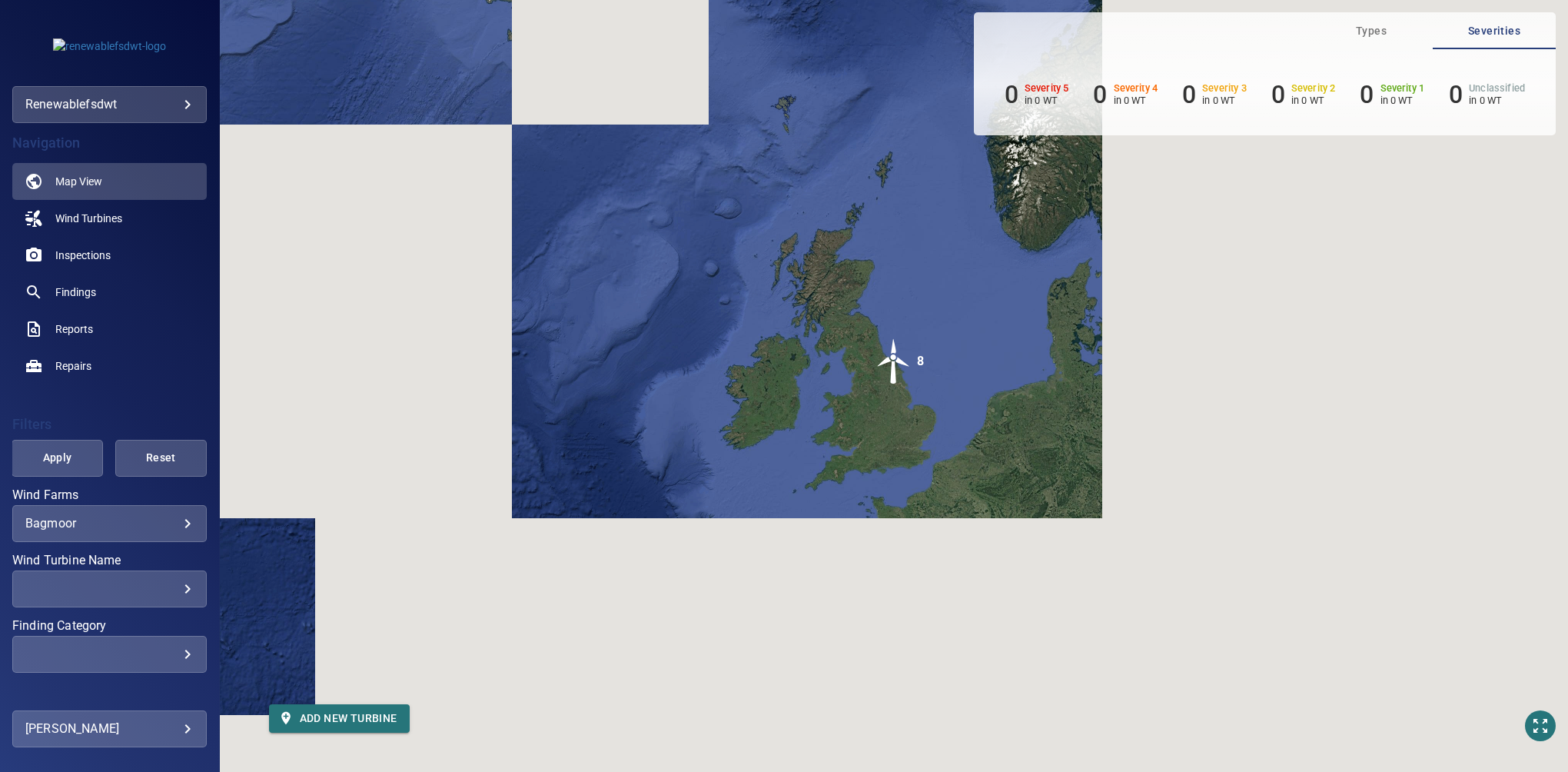
click at [169, 522] on body "**********" at bounding box center [784, 386] width 1568 height 772
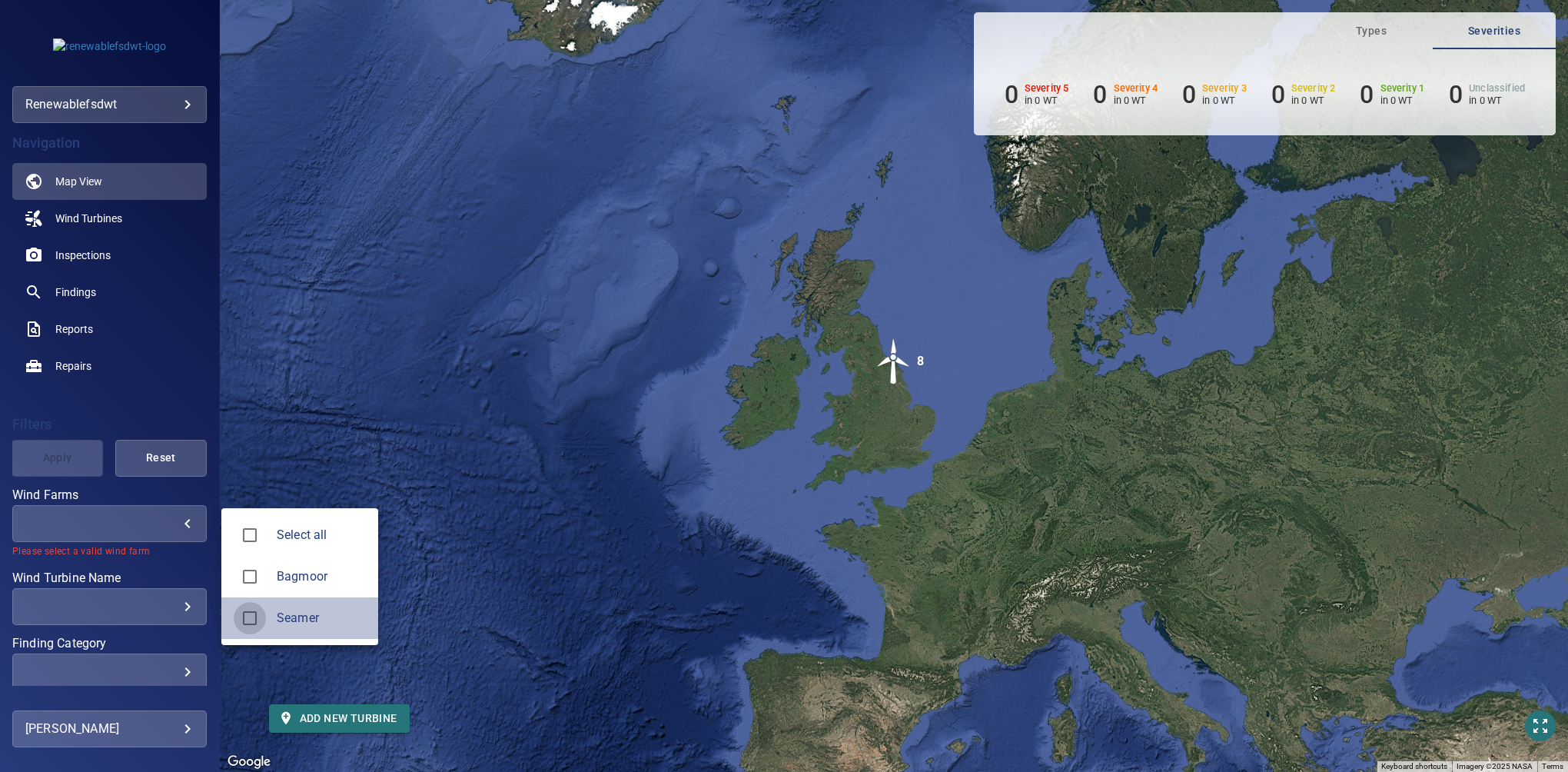
type input "******"
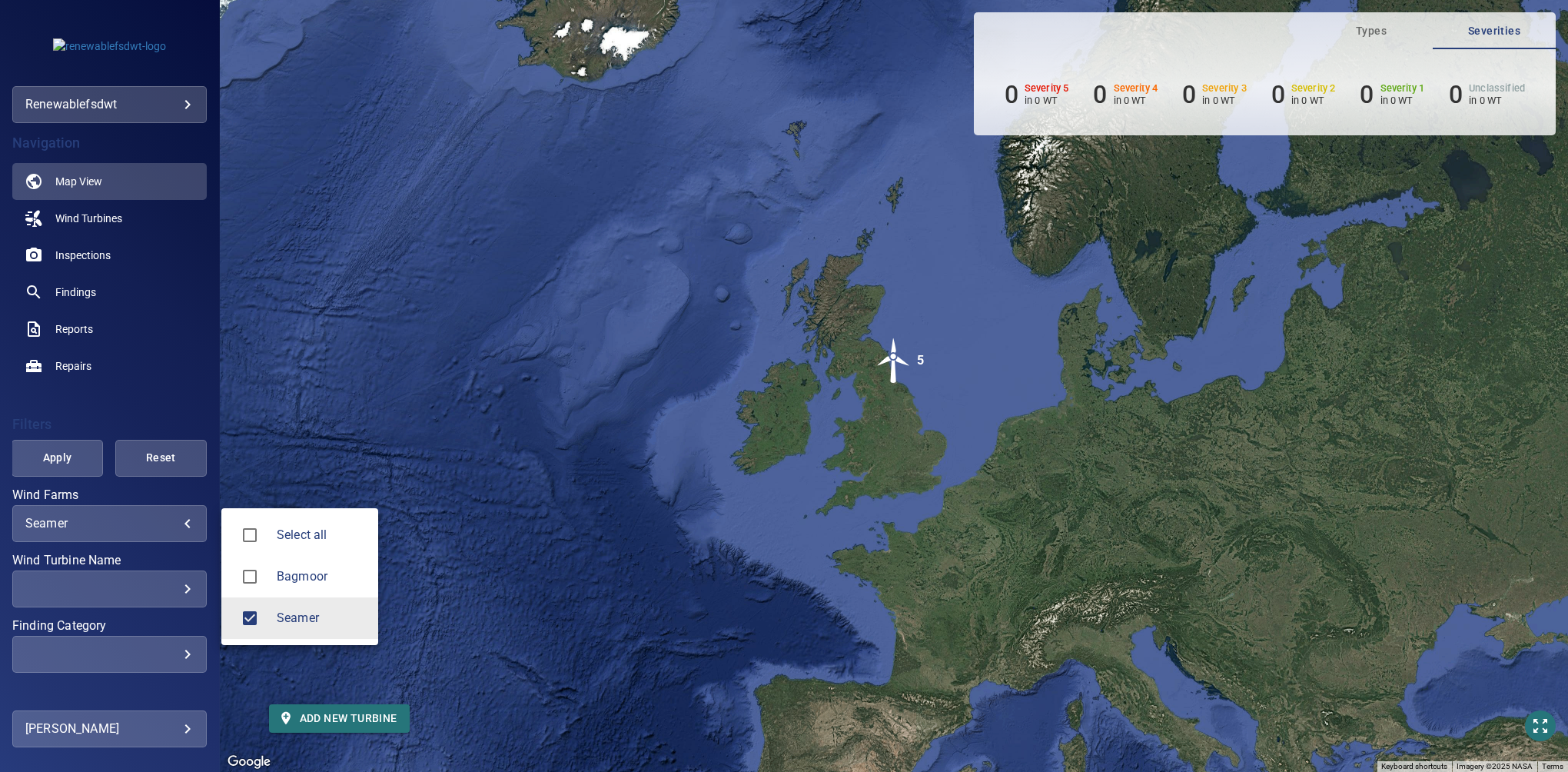
click at [160, 362] on div at bounding box center [784, 386] width 1568 height 772
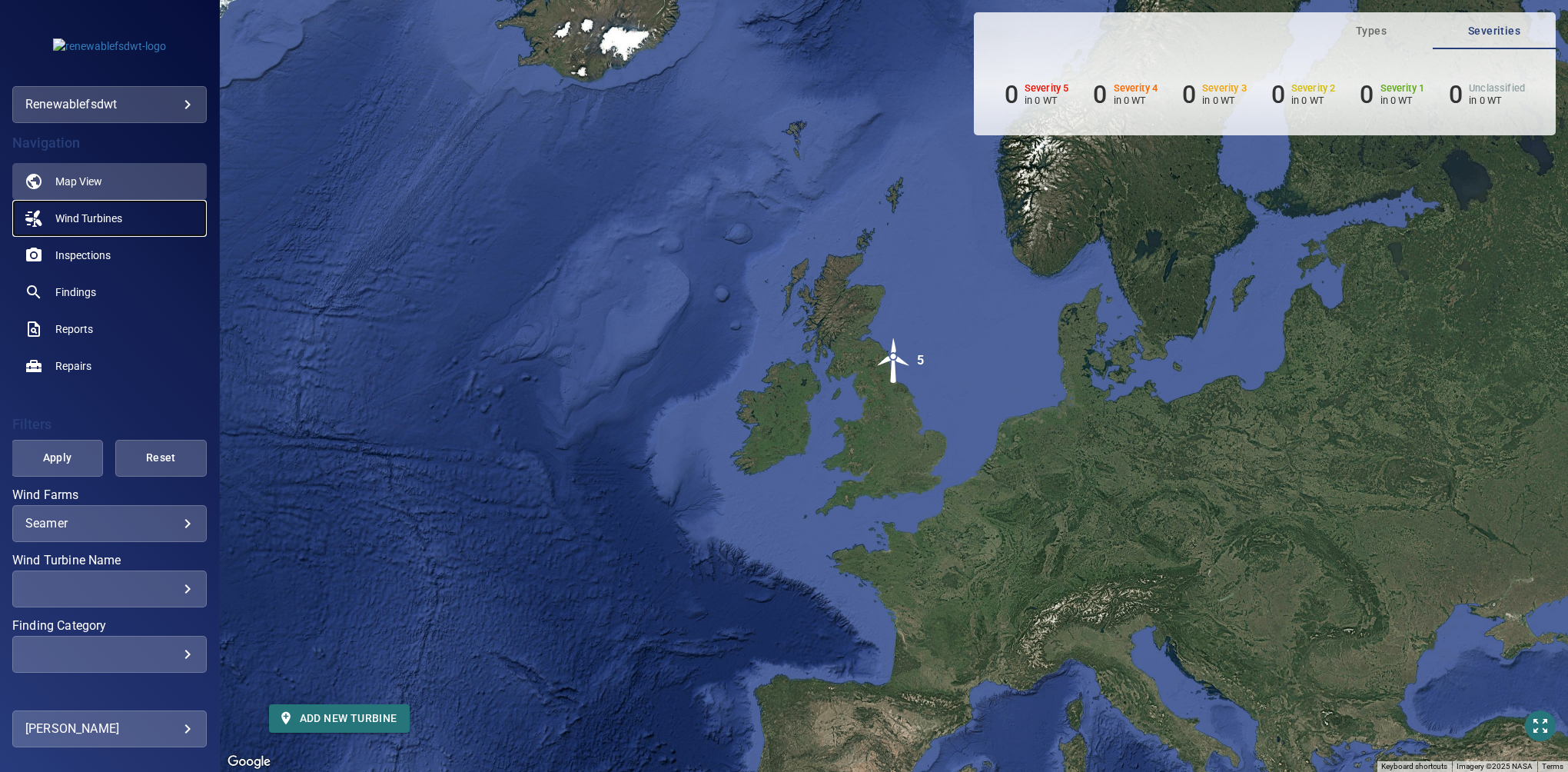
click at [111, 218] on span "Wind Turbines" at bounding box center [89, 218] width 67 height 16
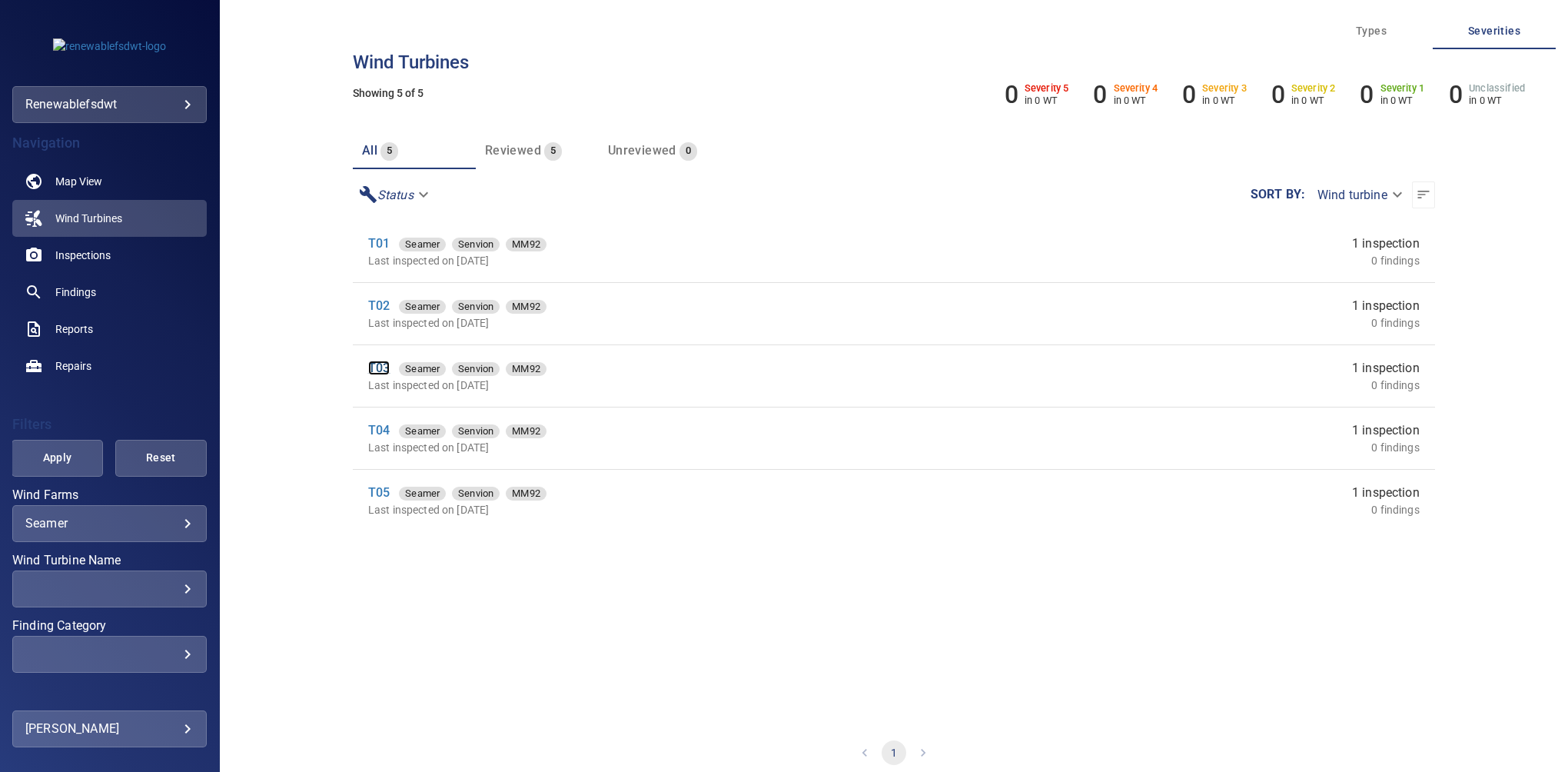
click at [381, 366] on link "T03" at bounding box center [379, 368] width 22 height 15
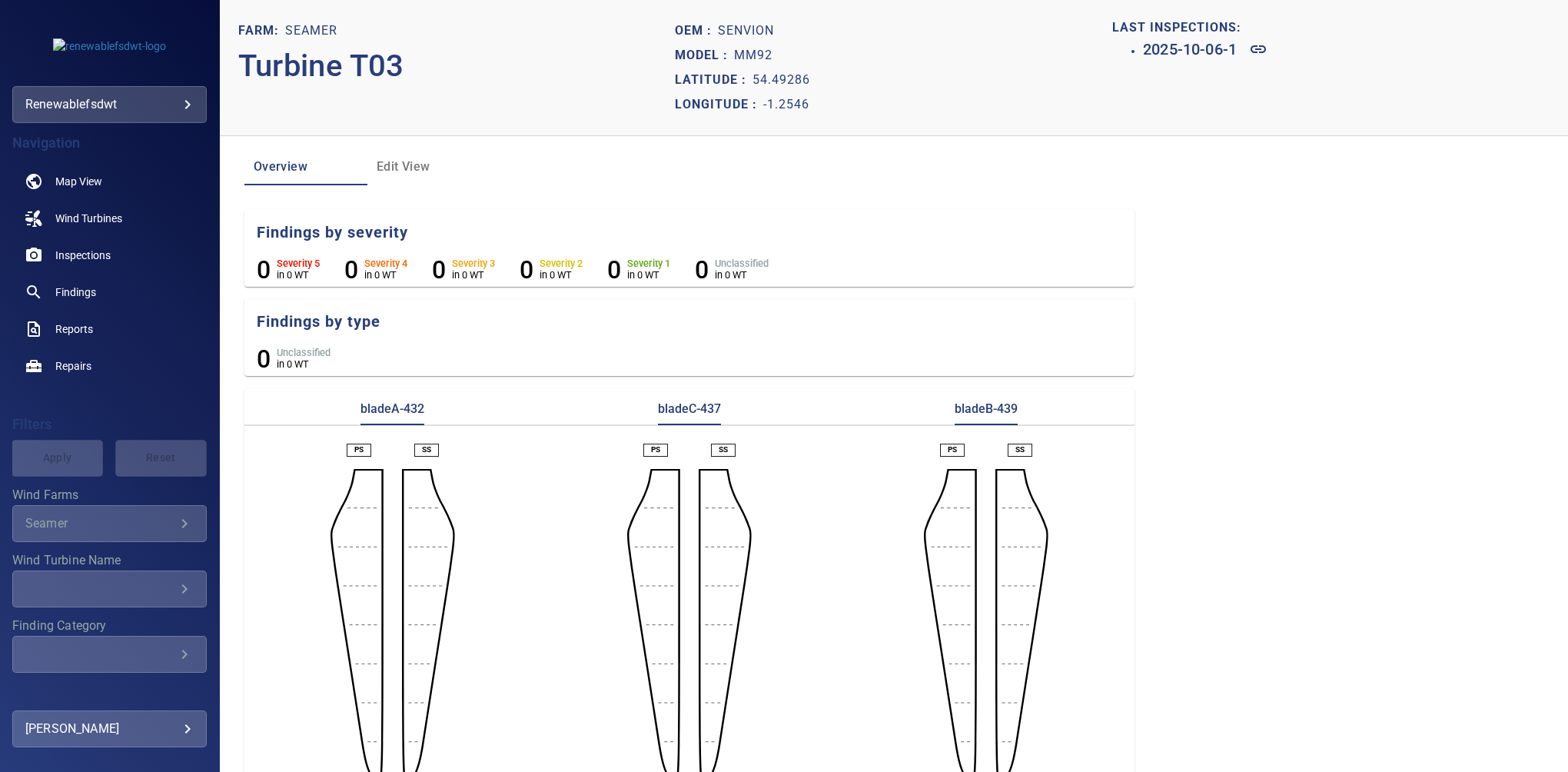
click at [400, 165] on span "Edit View" at bounding box center [429, 167] width 104 height 22
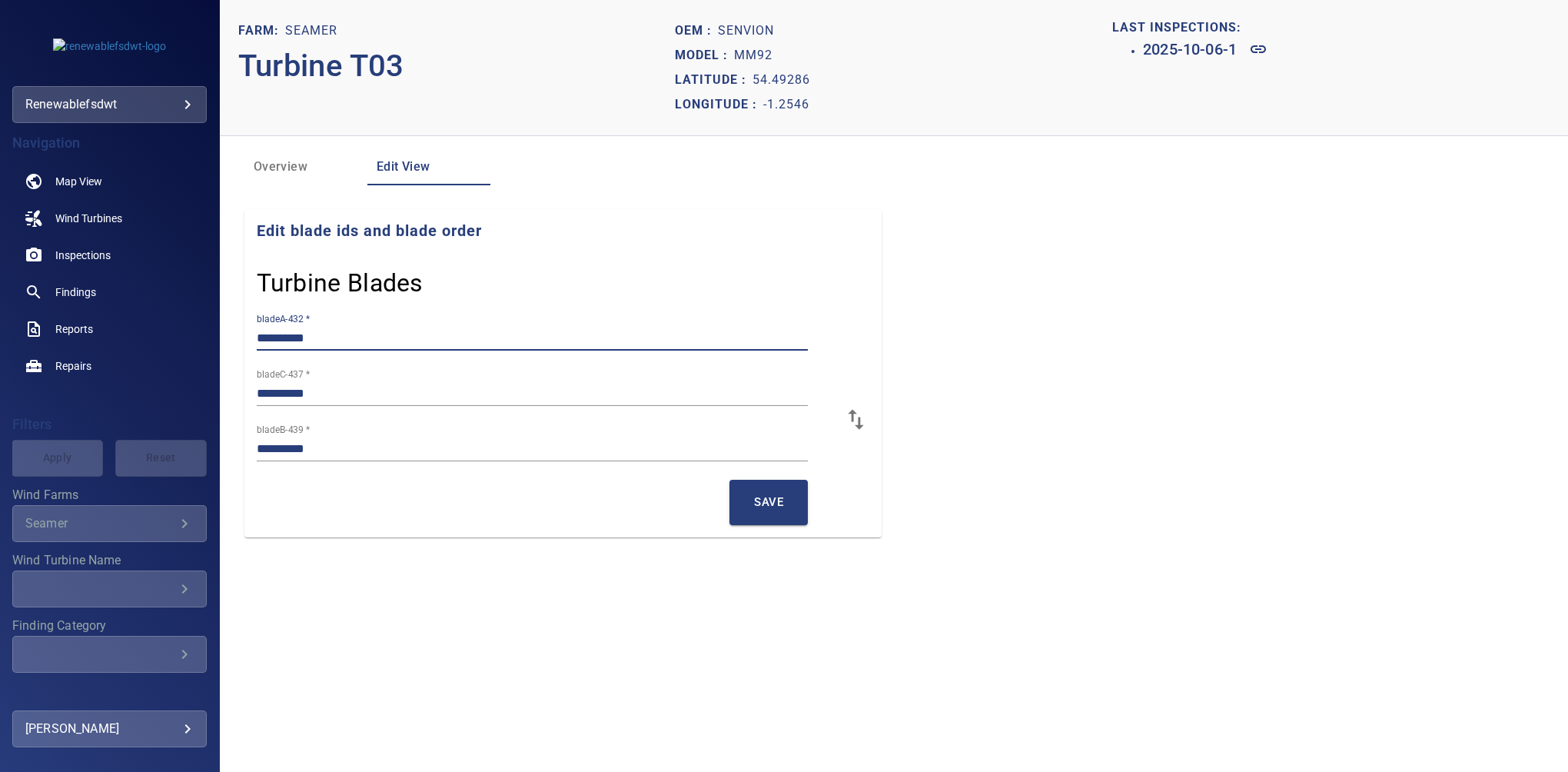
drag, startPoint x: 323, startPoint y: 335, endPoint x: 289, endPoint y: 339, distance: 34.2
click at [289, 339] on input "**********" at bounding box center [532, 338] width 551 height 24
paste input "text"
type input "**********"
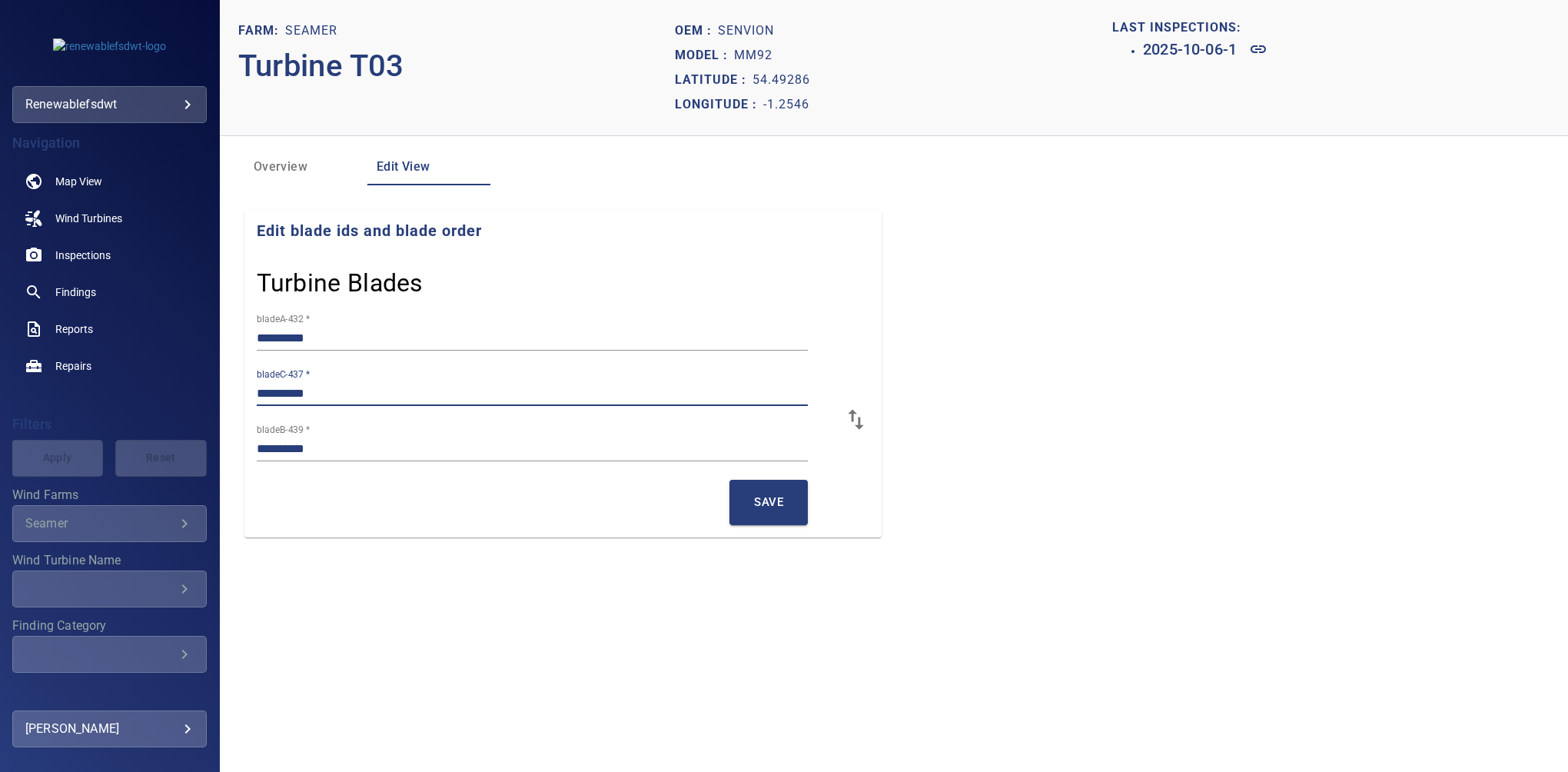
drag, startPoint x: 336, startPoint y: 390, endPoint x: 289, endPoint y: 402, distance: 48.5
click at [289, 402] on input "**********" at bounding box center [532, 394] width 551 height 24
paste input "text"
type input "**********"
click at [775, 502] on span "Save" at bounding box center [769, 502] width 30 height 20
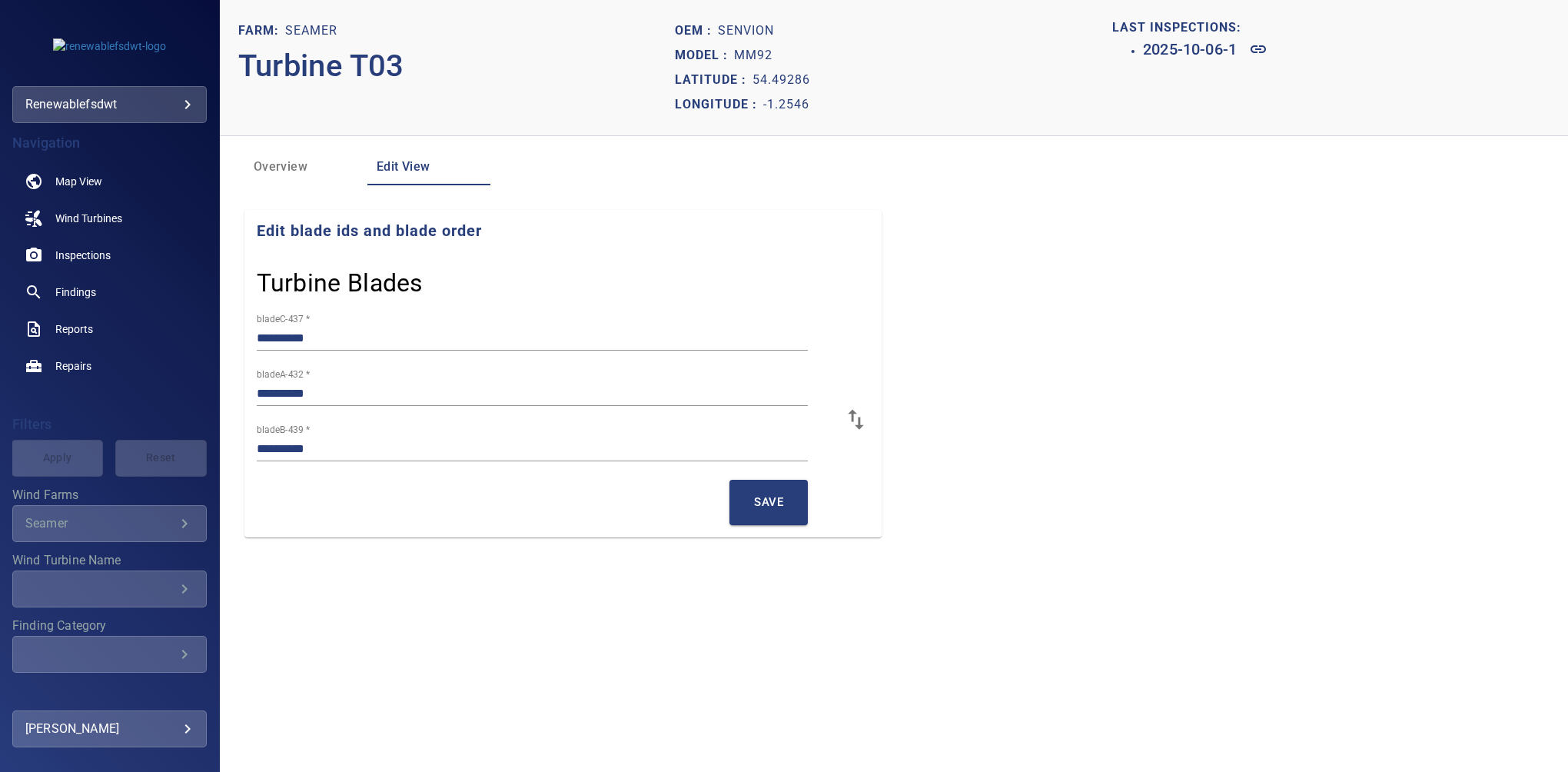
click at [288, 173] on span "Overview" at bounding box center [306, 167] width 104 height 22
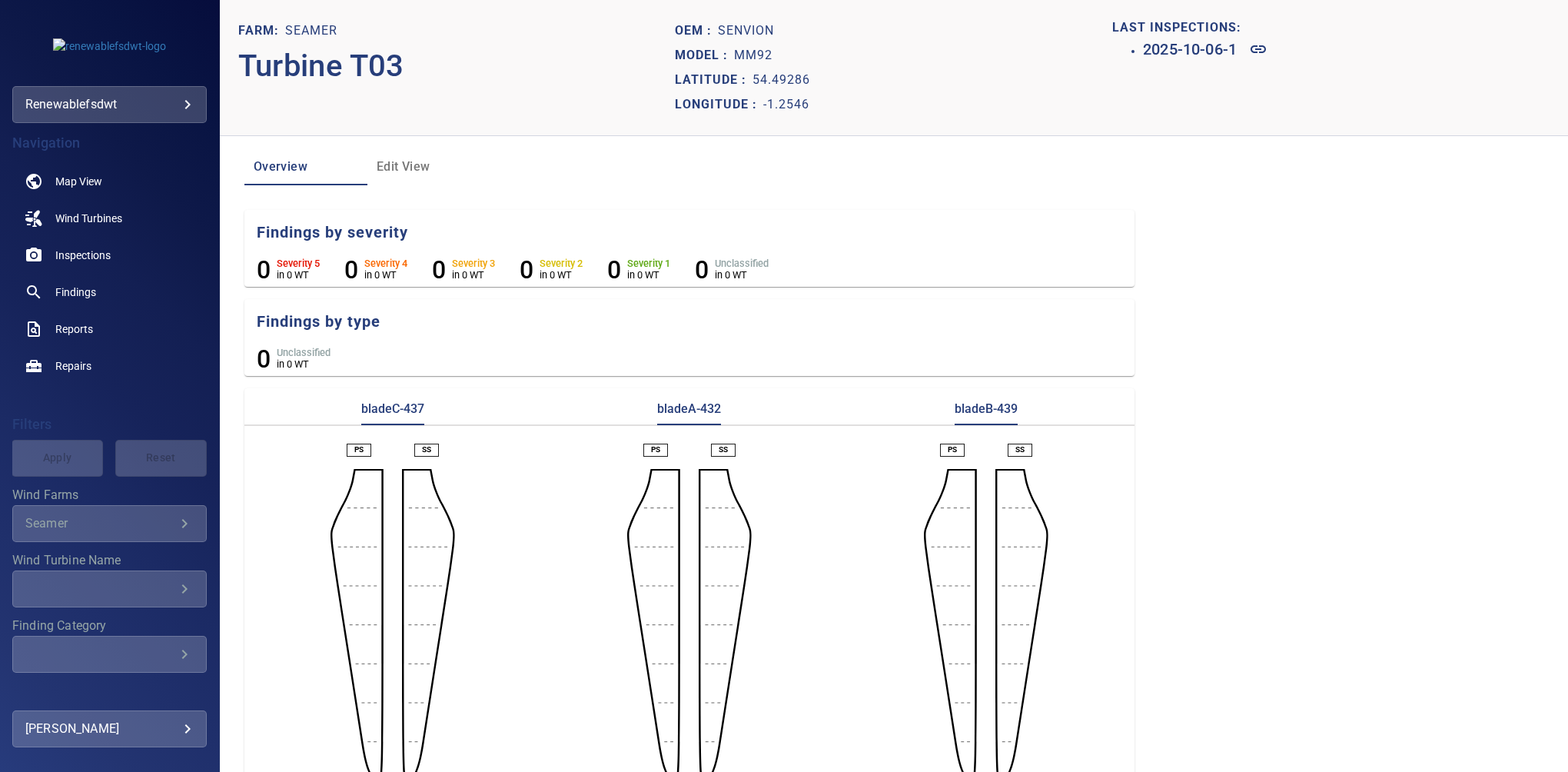
click at [384, 164] on span "Edit View" at bounding box center [429, 167] width 104 height 22
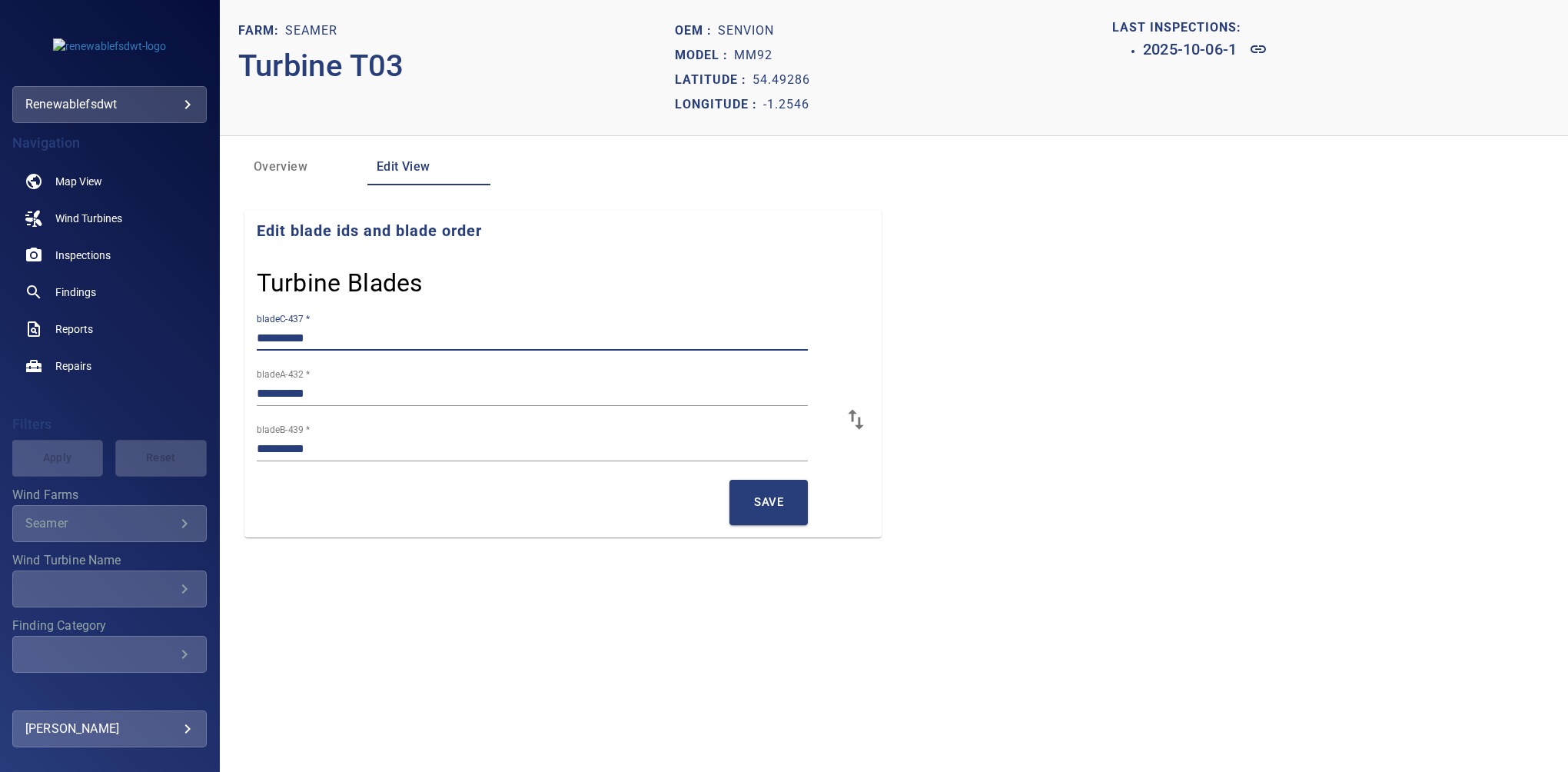
drag, startPoint x: 323, startPoint y: 334, endPoint x: 288, endPoint y: 339, distance: 35.4
click at [288, 339] on input "**********" at bounding box center [532, 338] width 551 height 24
paste input "text"
type input "**********"
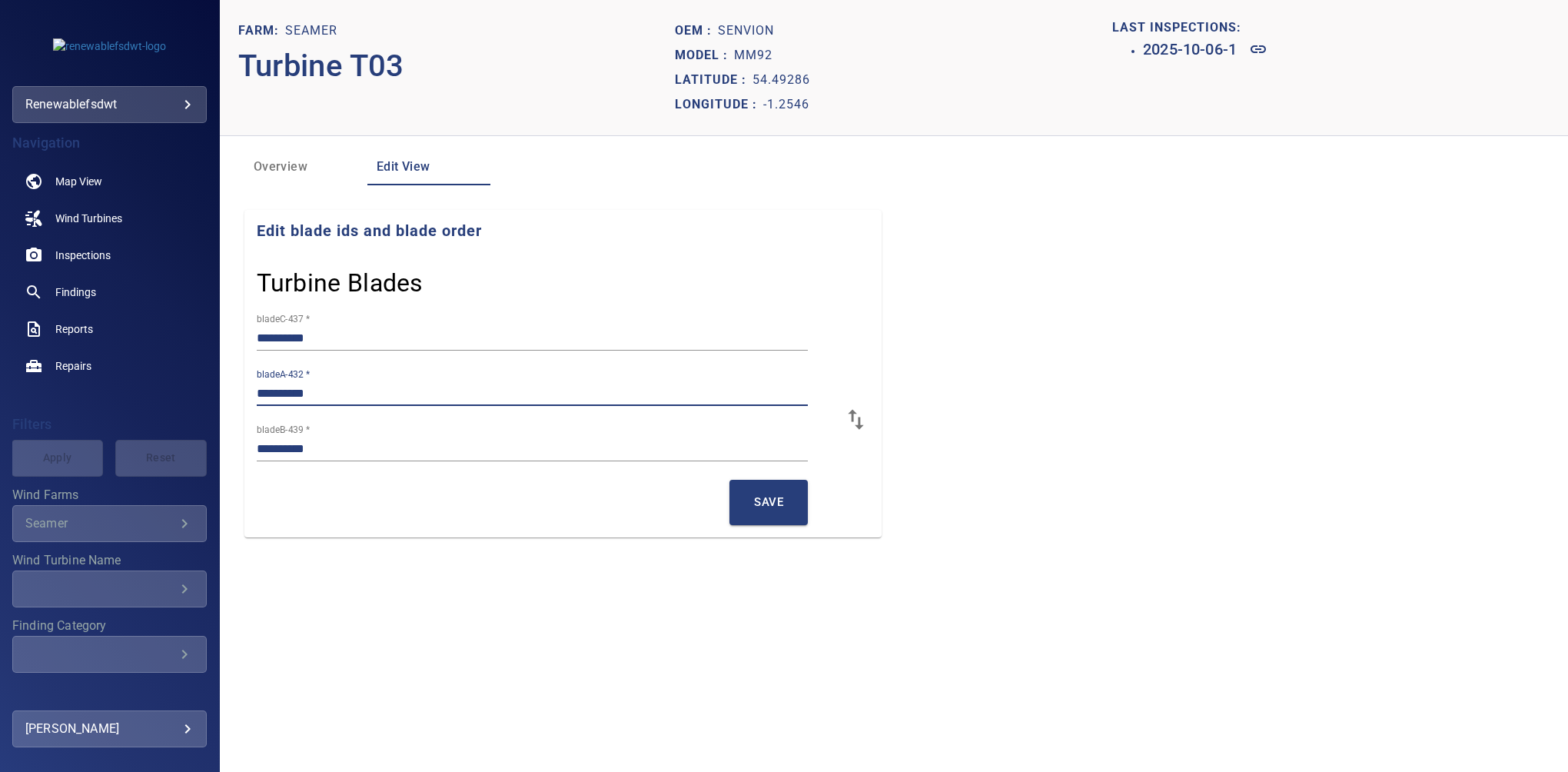
click at [409, 389] on input "**********" at bounding box center [532, 394] width 551 height 24
drag, startPoint x: 325, startPoint y: 393, endPoint x: 289, endPoint y: 396, distance: 36.1
click at [289, 396] on input "**********" at bounding box center [532, 394] width 551 height 24
paste input "text"
type input "**********"
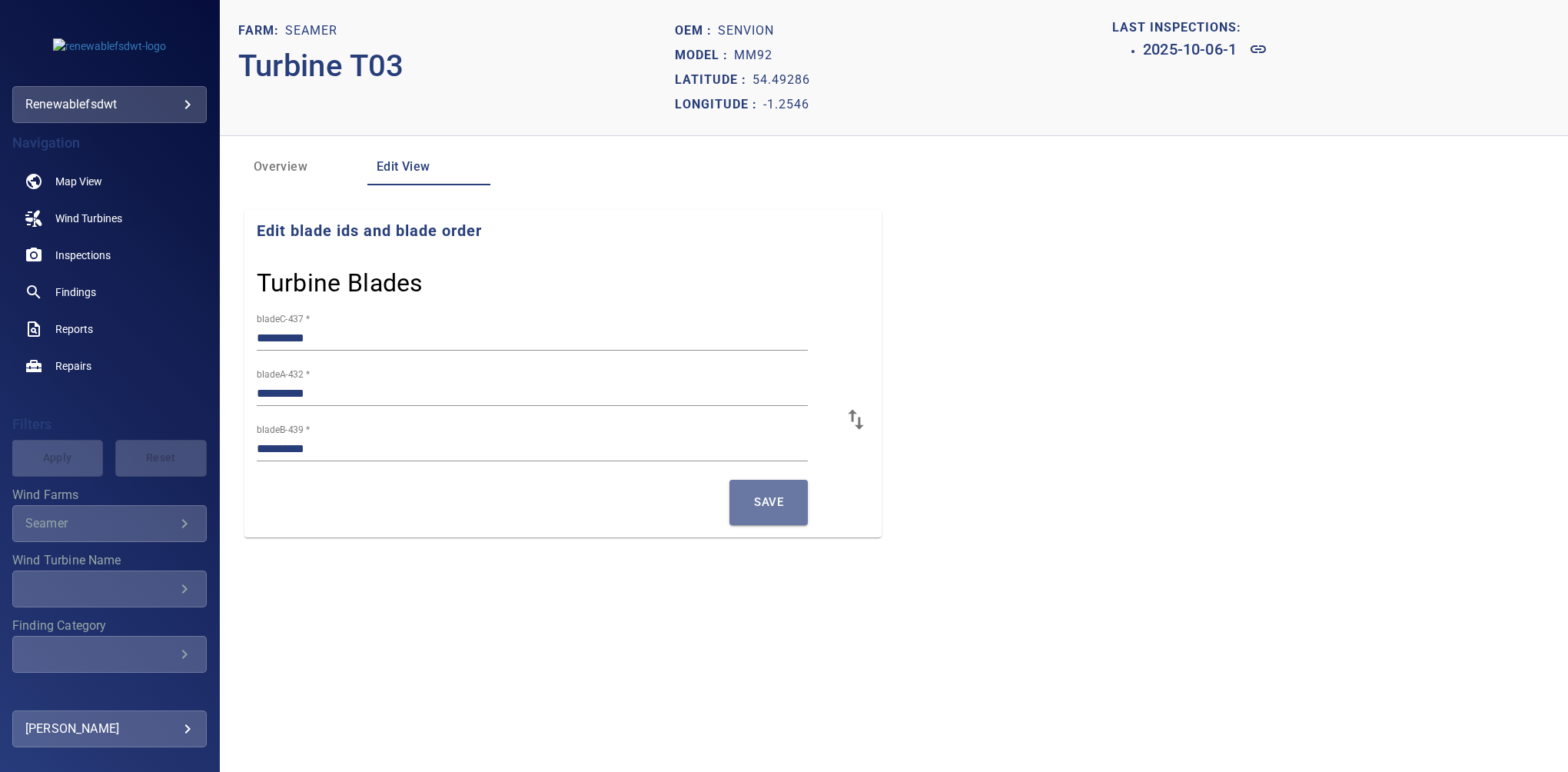
click at [754, 498] on span "Save" at bounding box center [769, 502] width 30 height 20
click at [336, 339] on input "**********" at bounding box center [532, 338] width 551 height 24
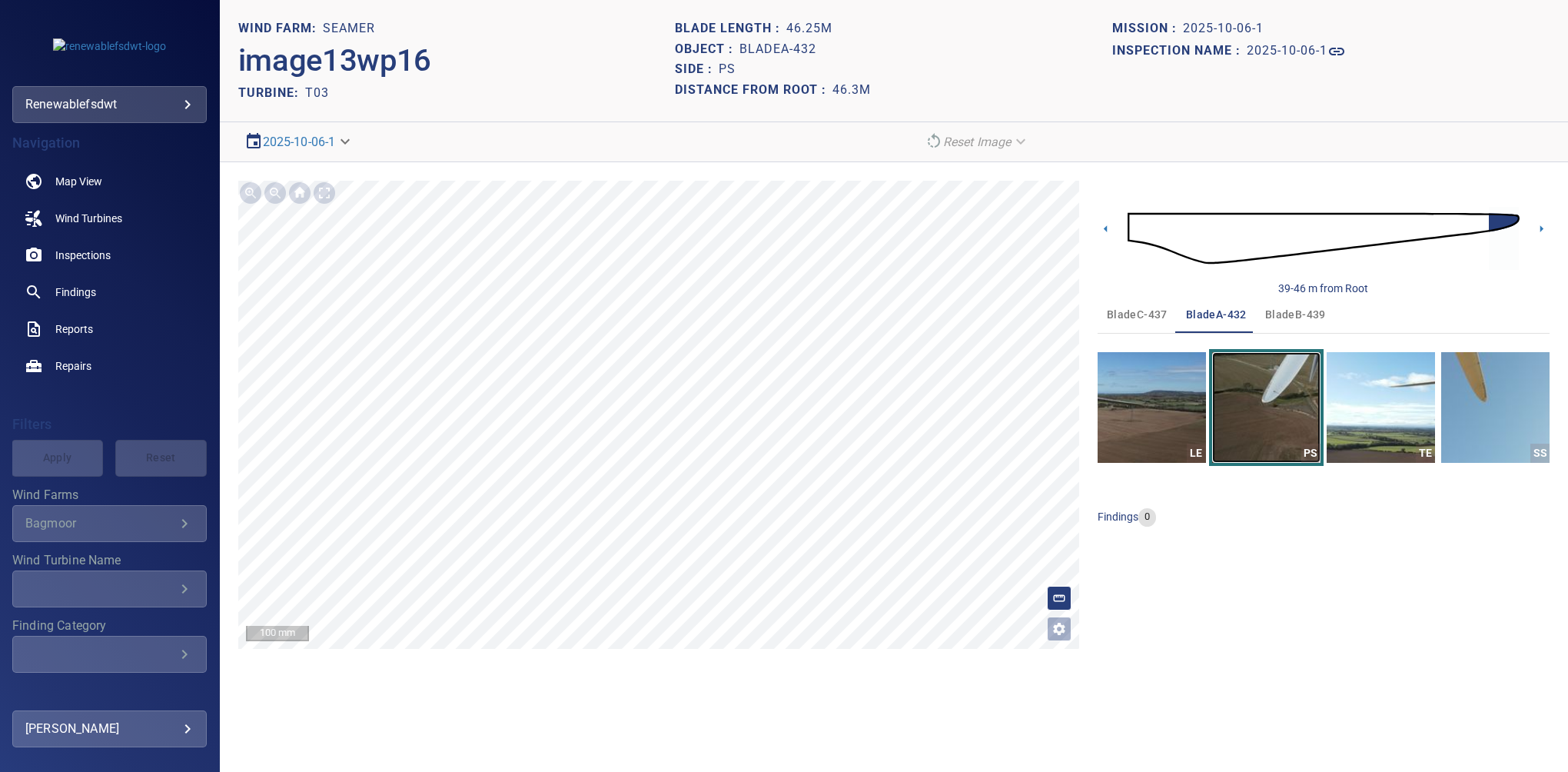
click at [1291, 394] on img "button" at bounding box center [1266, 407] width 109 height 110
click at [1123, 310] on span "bladeC-437" at bounding box center [1138, 315] width 61 height 19
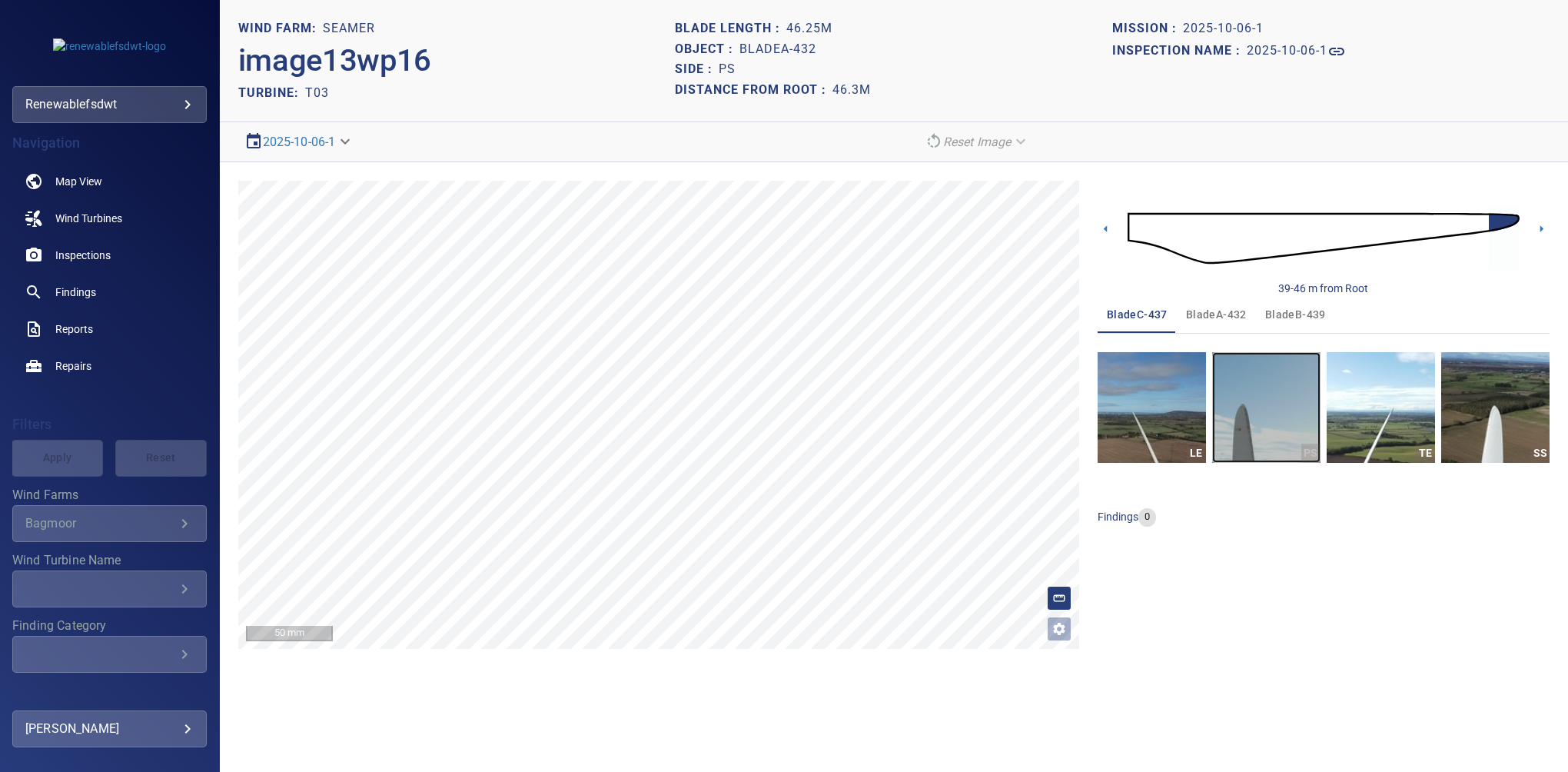
click at [1286, 409] on img "button" at bounding box center [1266, 407] width 109 height 110
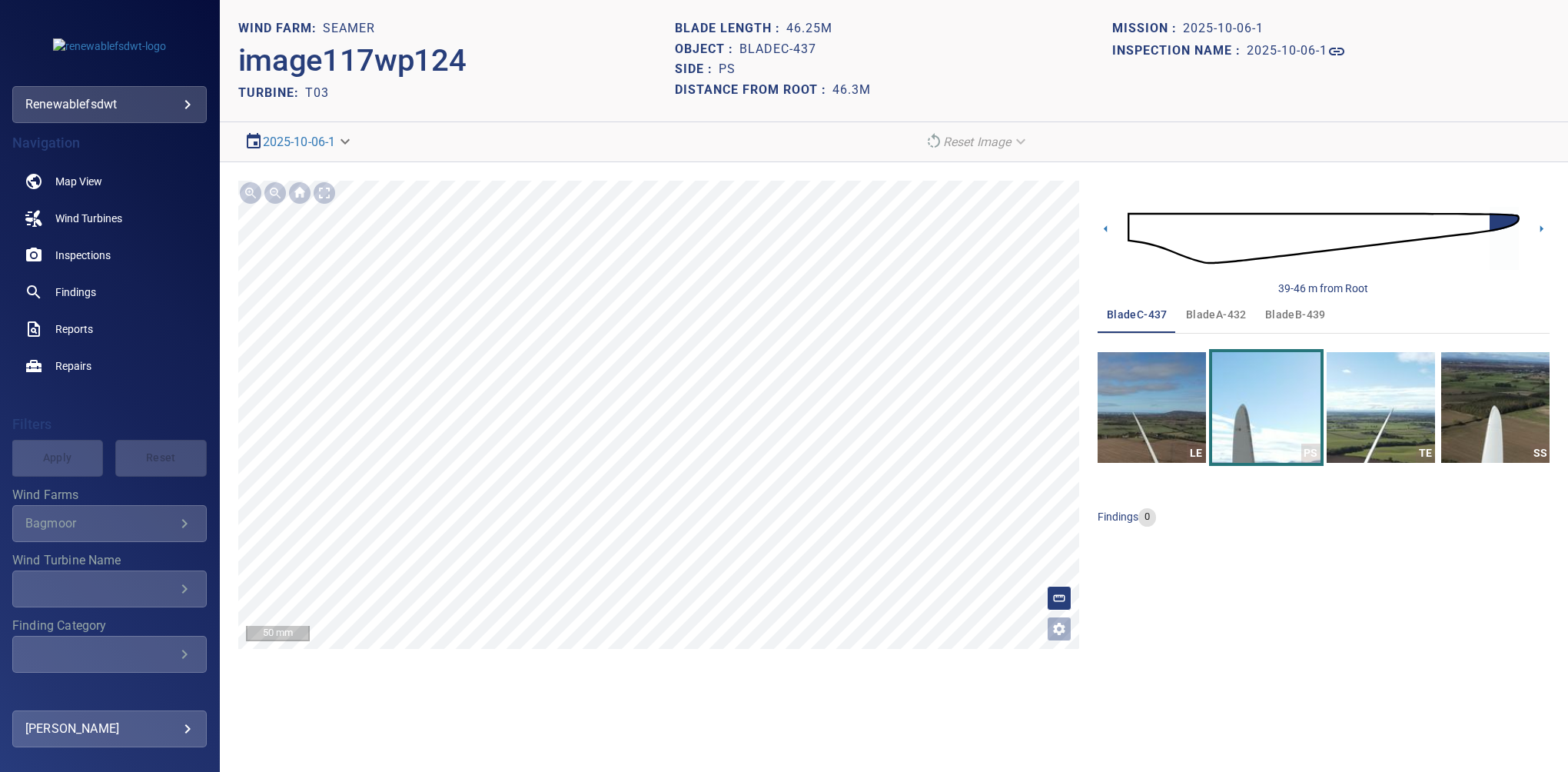
click at [1202, 313] on span "bladeA-432" at bounding box center [1217, 315] width 61 height 19
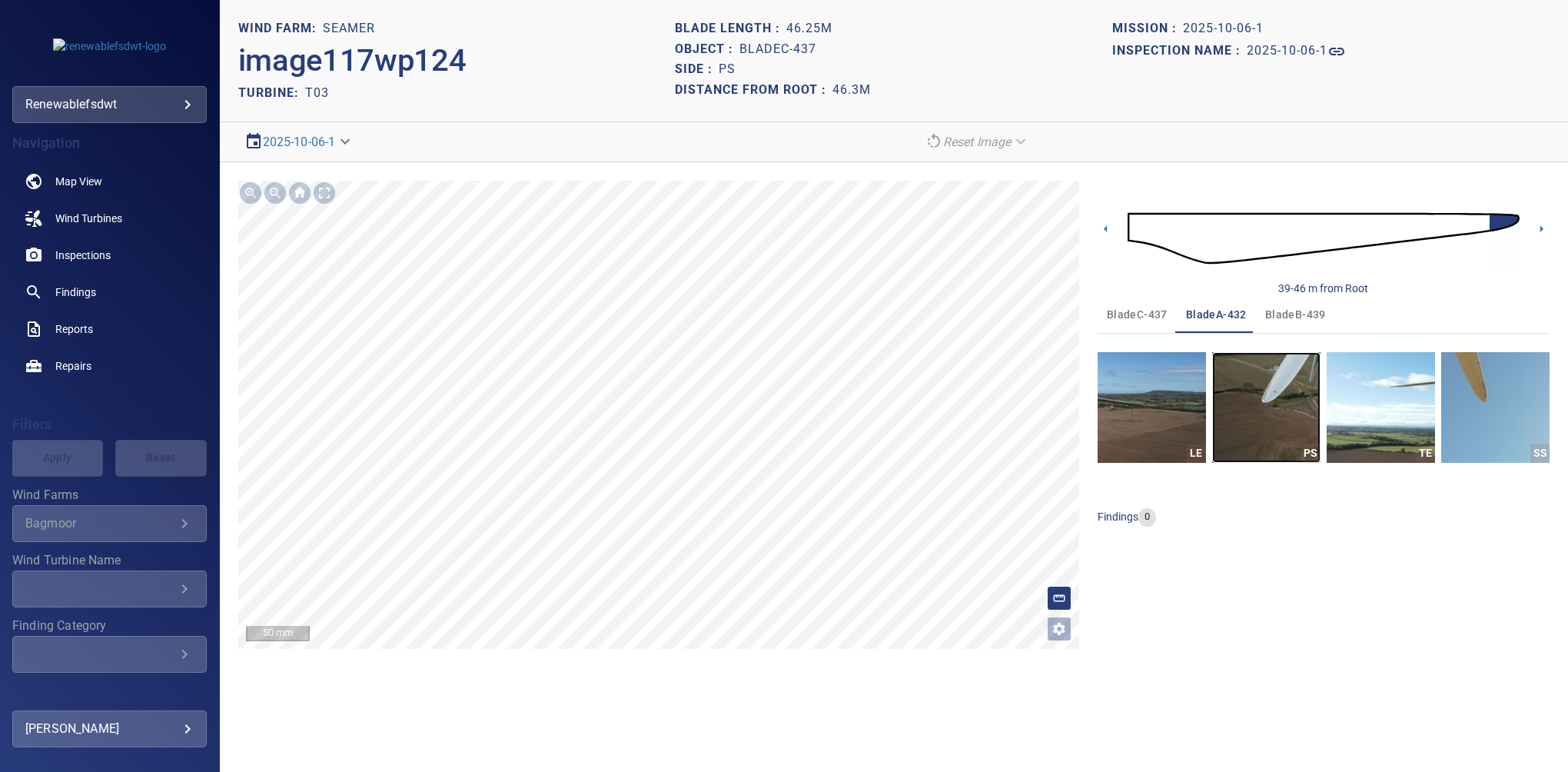
click at [1250, 383] on img "button" at bounding box center [1266, 407] width 109 height 110
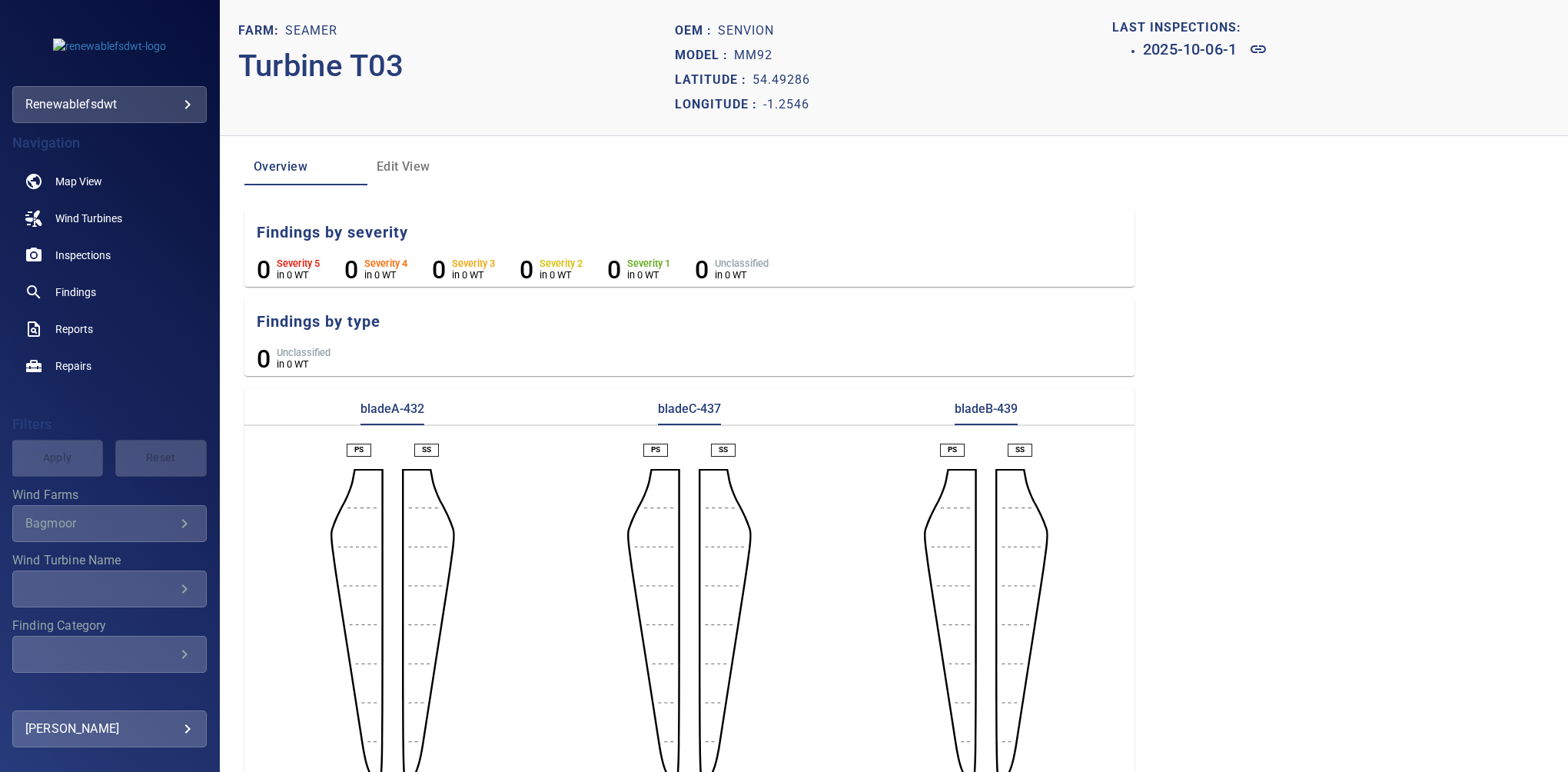
click at [452, 372] on ul "0 Unclassified in 0 WT" at bounding box center [689, 359] width 890 height 30
click at [302, 130] on header "Farm: Seamer Turbine T03 Oem : Senvion Model : MM92 Latitude : 54.49286 Longitu…" at bounding box center [894, 68] width 1348 height 136
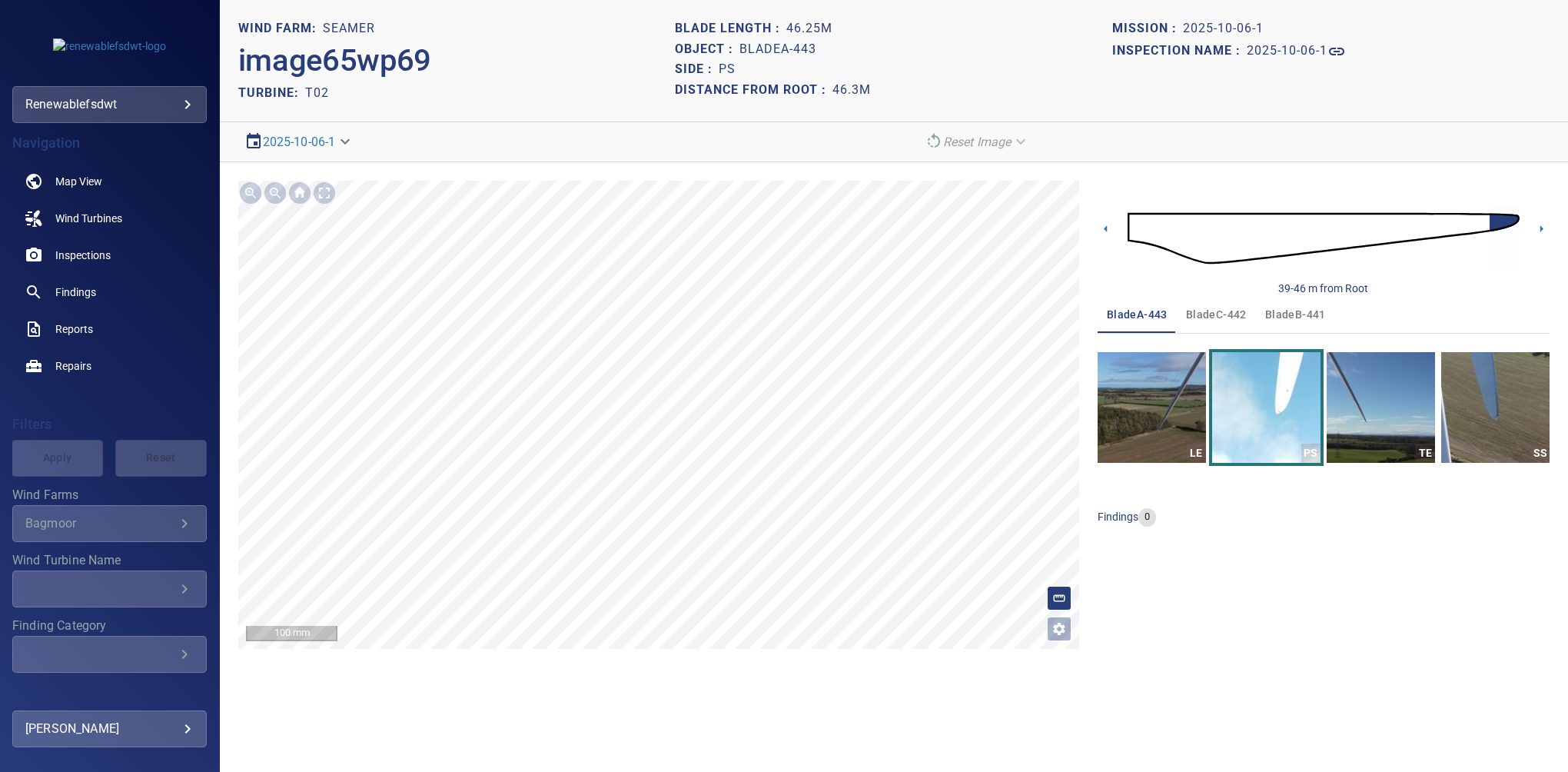
click at [1226, 308] on span "bladeC-442" at bounding box center [1217, 315] width 61 height 19
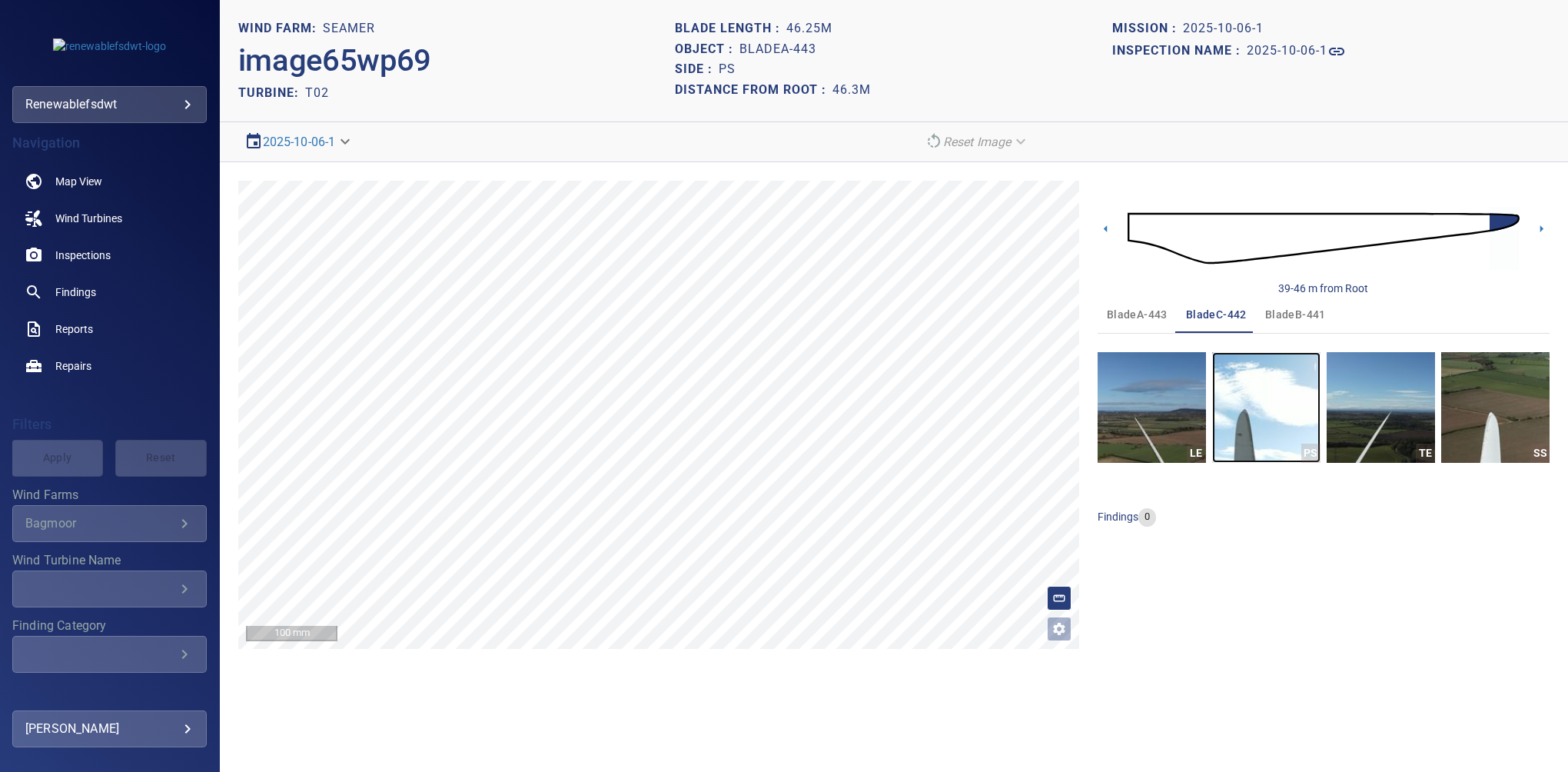
click at [1250, 415] on img "button" at bounding box center [1266, 407] width 109 height 110
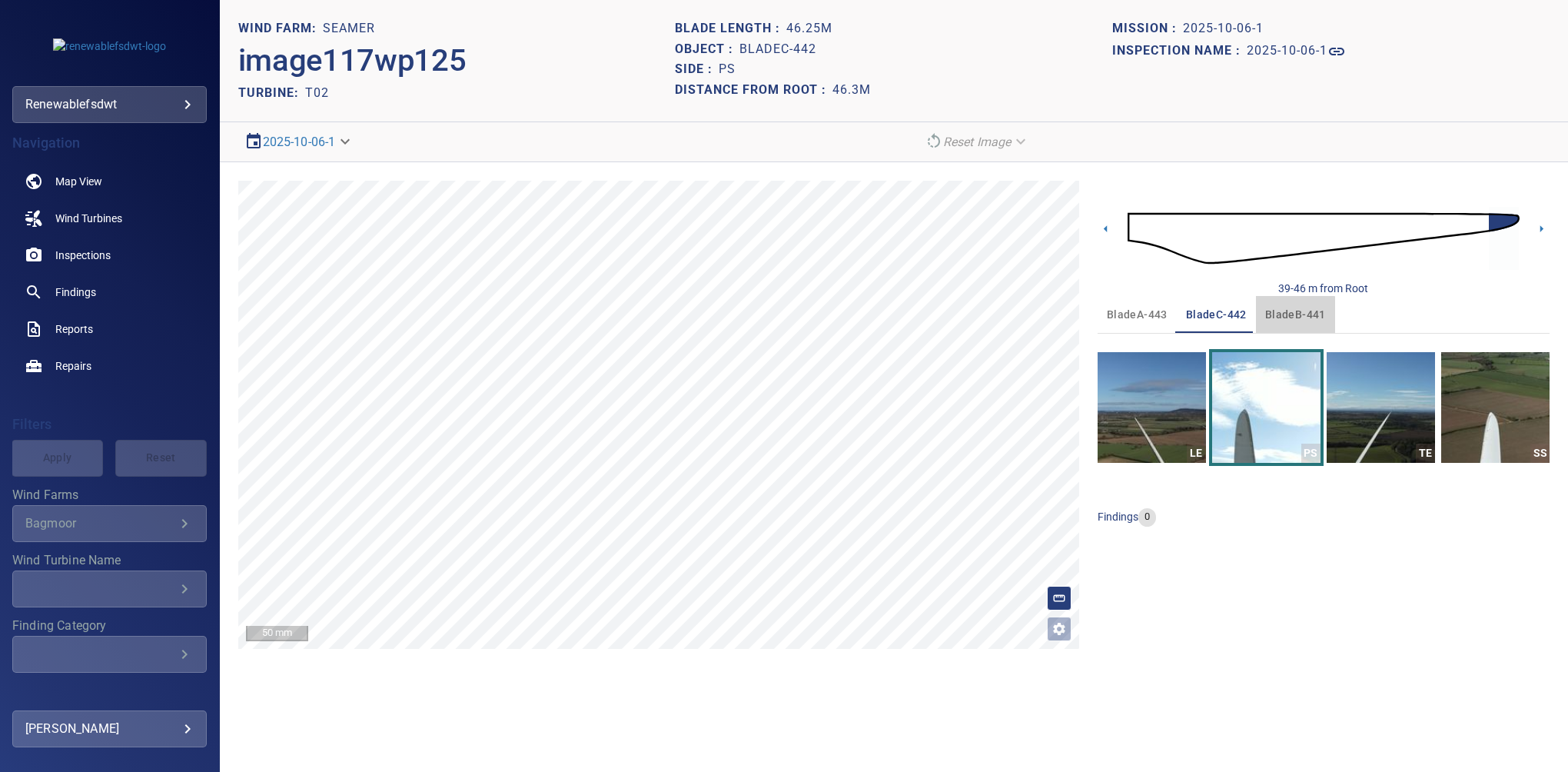
click at [1279, 315] on span "bladeB-441" at bounding box center [1296, 315] width 61 height 19
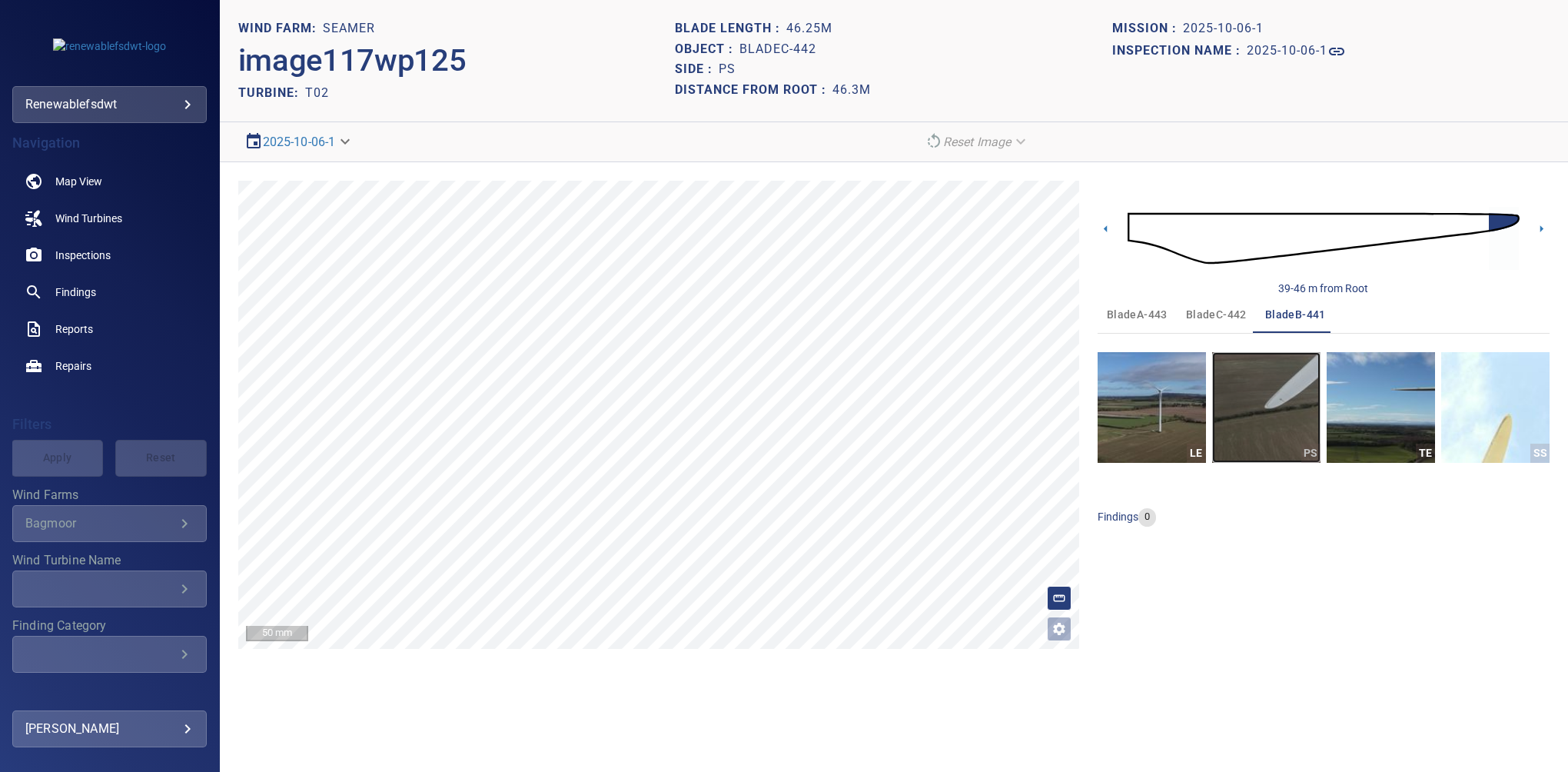
click at [1261, 394] on img "button" at bounding box center [1266, 407] width 109 height 110
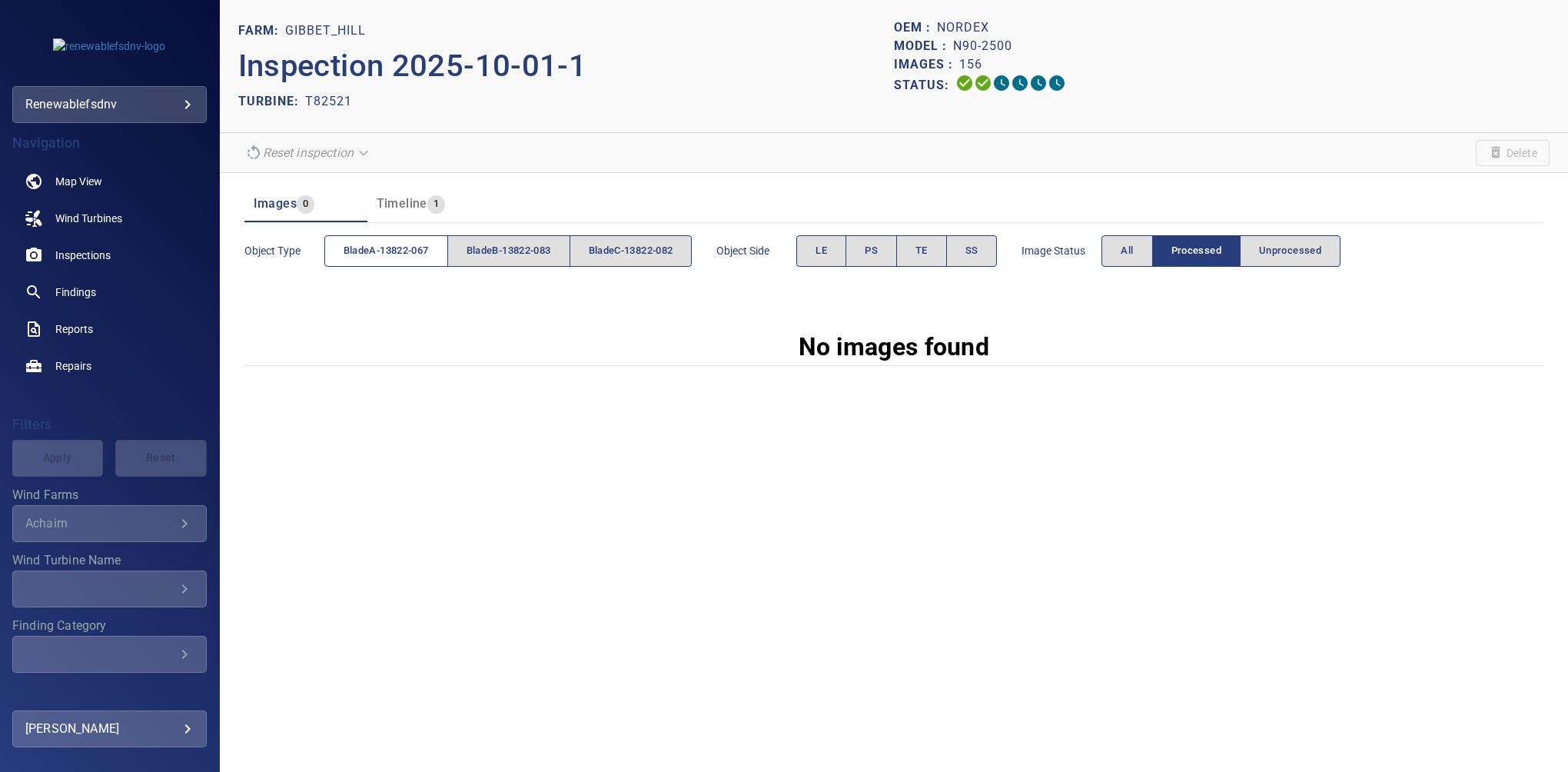
click at [406, 249] on span "bladeA-13822-067" at bounding box center [386, 251] width 85 height 17
click at [869, 250] on button "PS" at bounding box center [871, 251] width 51 height 31
click at [1151, 253] on button "All" at bounding box center [1127, 251] width 50 height 31
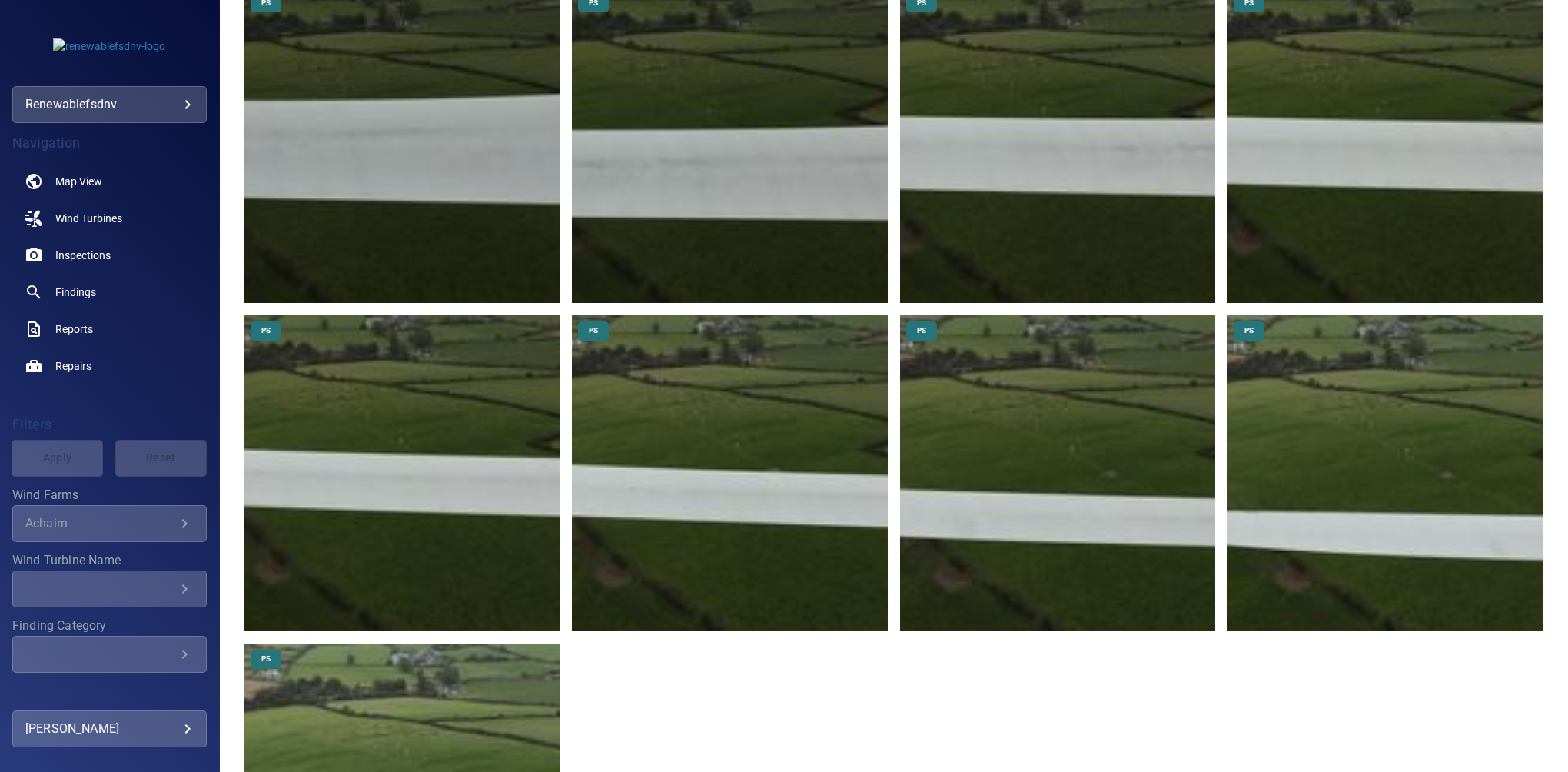
scroll to position [787, 0]
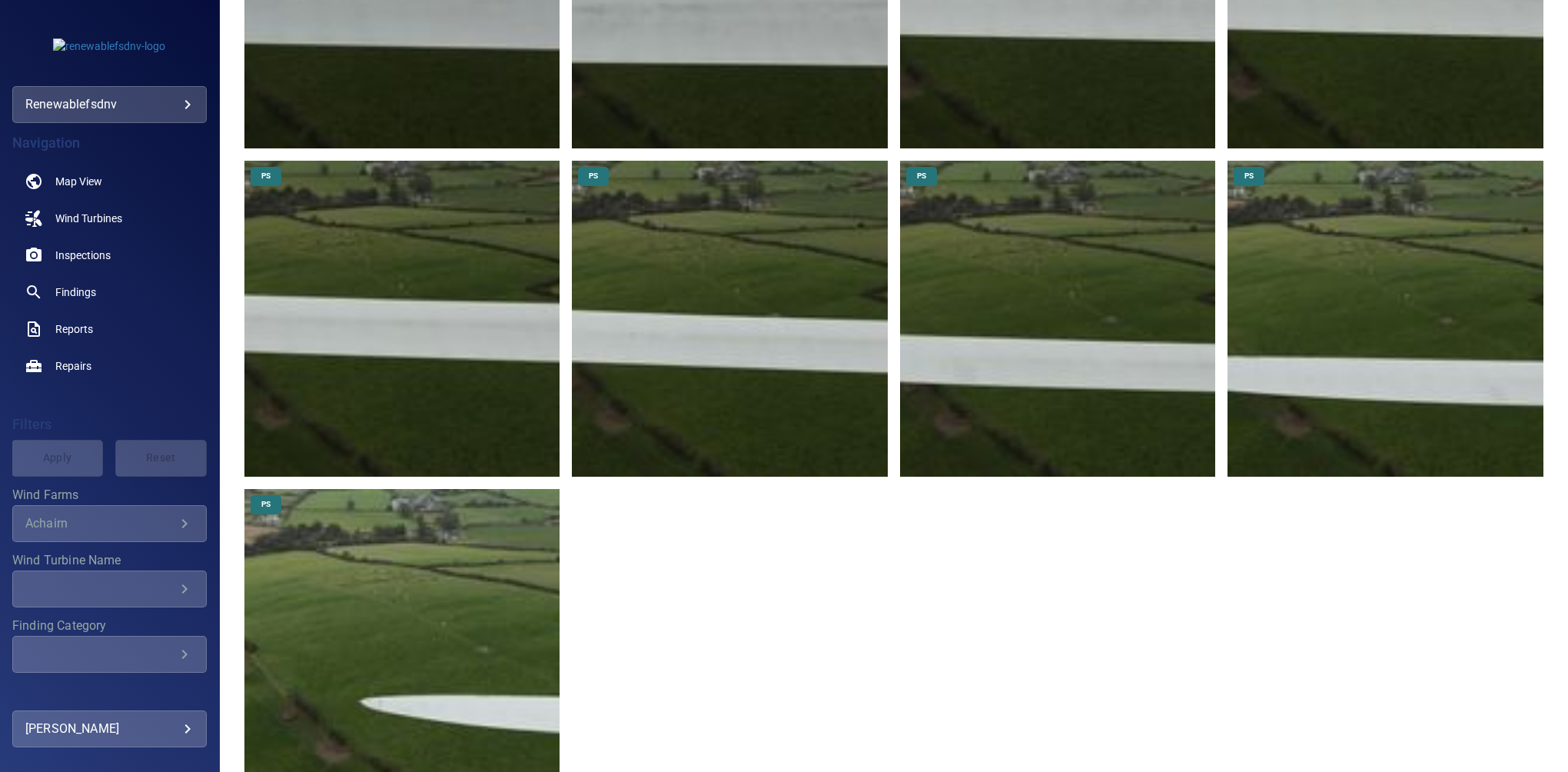
click at [366, 679] on img at bounding box center [402, 648] width 316 height 316
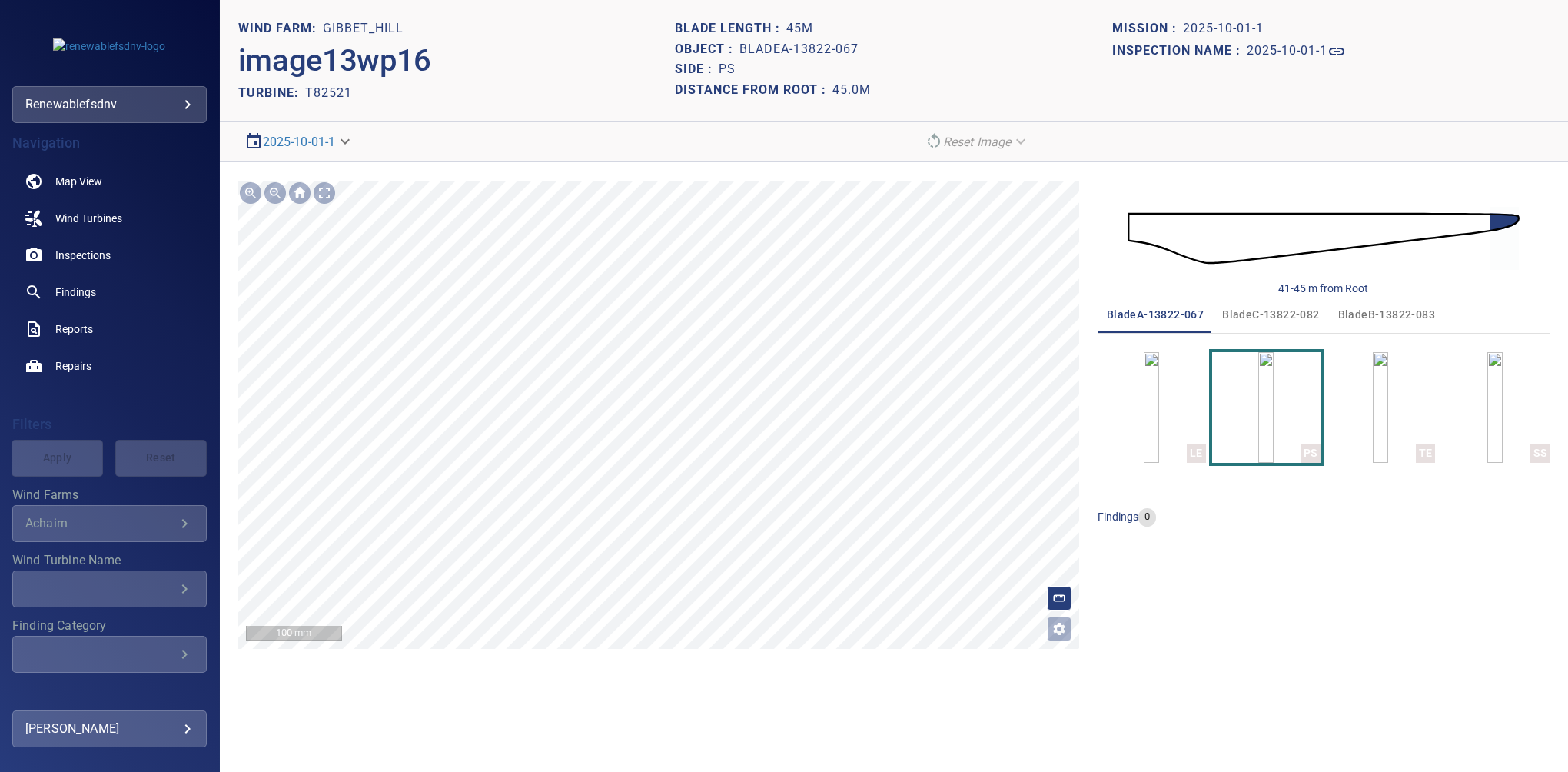
click at [53, 416] on main "**********" at bounding box center [784, 386] width 1568 height 772
click at [0, 403] on html "**********" at bounding box center [784, 386] width 1568 height 772
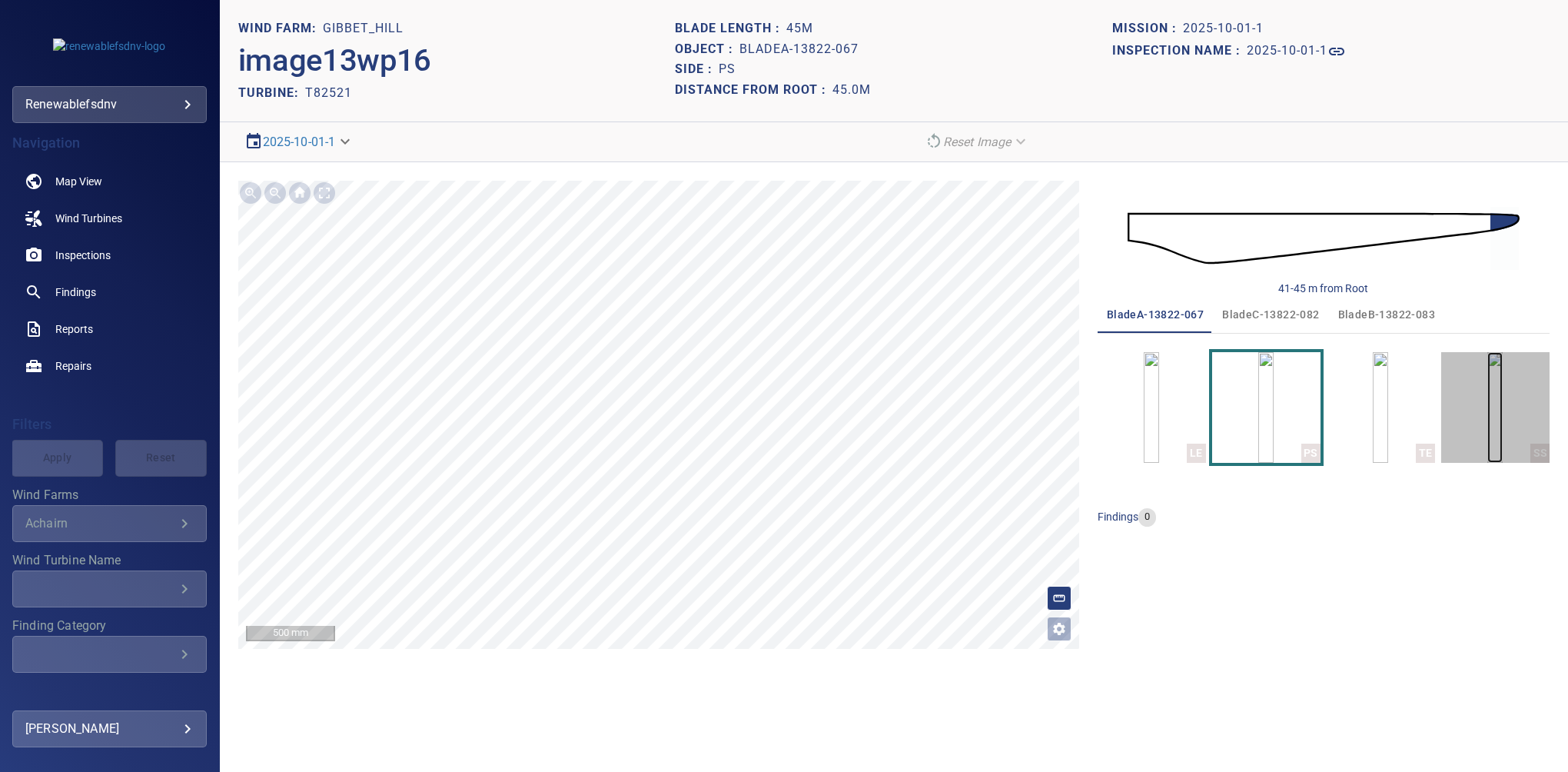
click at [1489, 412] on img "button" at bounding box center [1496, 407] width 16 height 110
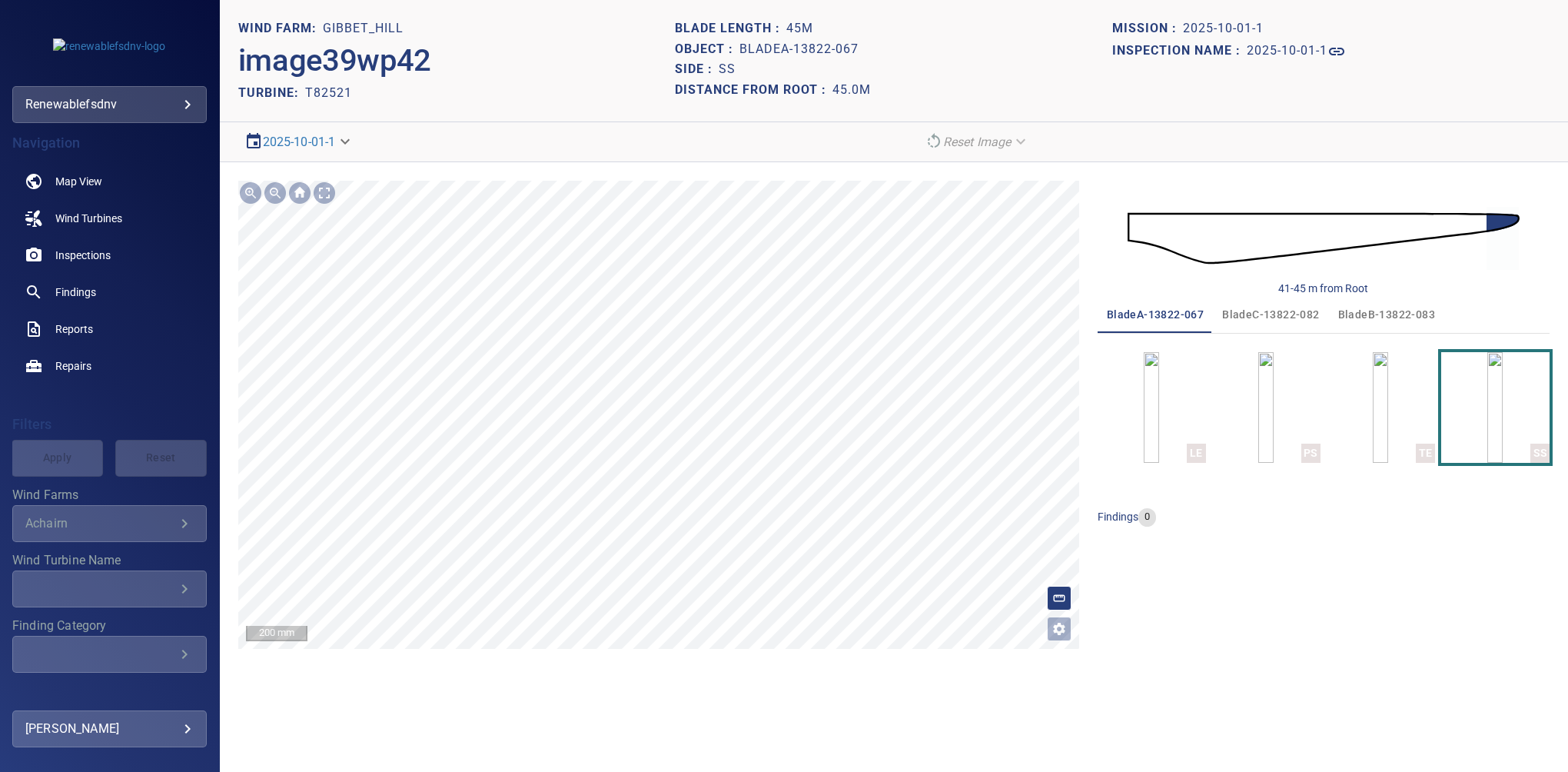
click at [757, 73] on section "**********" at bounding box center [894, 386] width 1348 height 772
click at [1476, 222] on img at bounding box center [1324, 237] width 392 height 95
click at [483, 771] on html "**********" at bounding box center [784, 386] width 1568 height 772
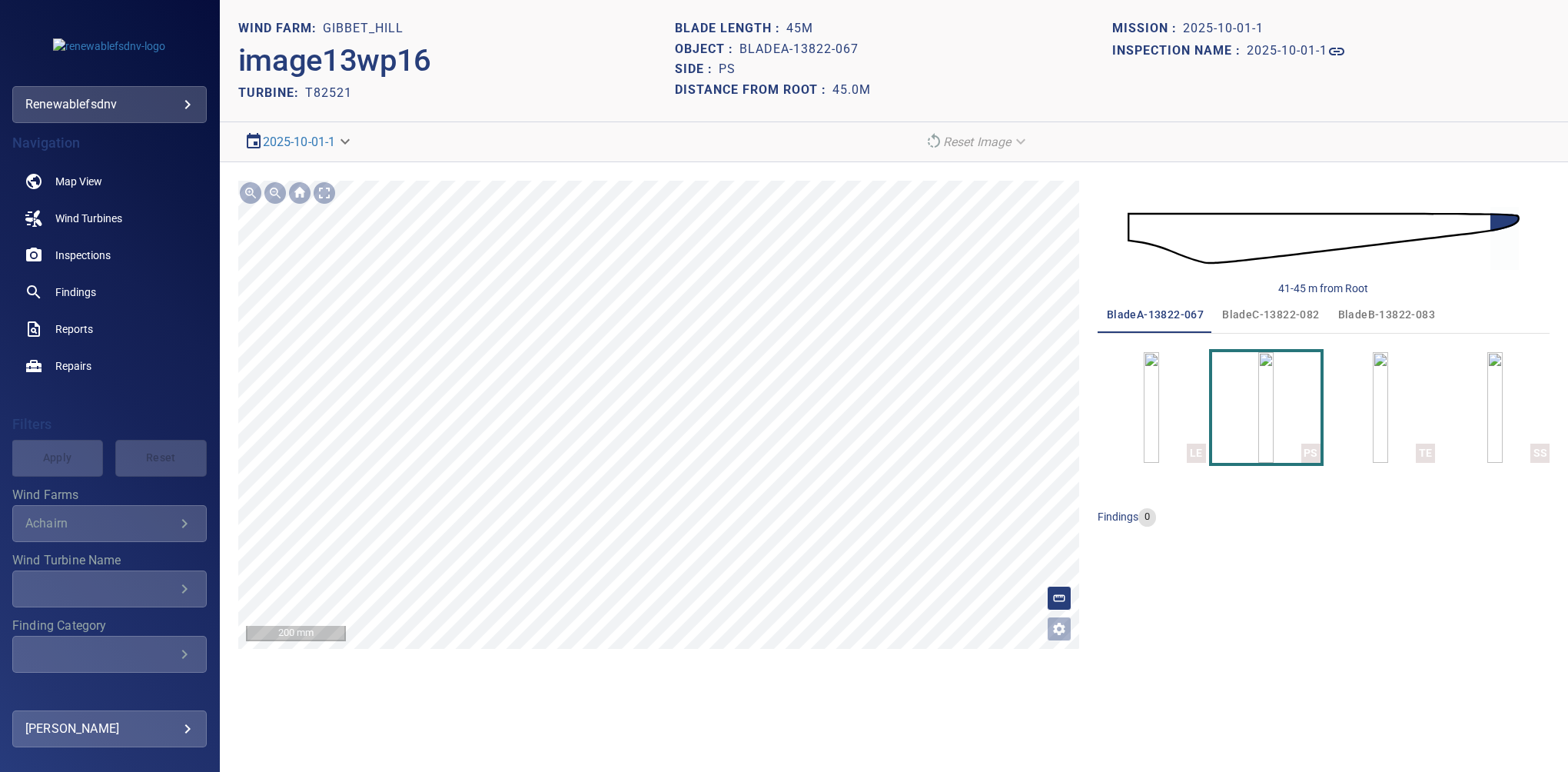
click at [0, 332] on html "**********" at bounding box center [784, 386] width 1568 height 772
click at [18, 359] on main "**********" at bounding box center [784, 386] width 1568 height 772
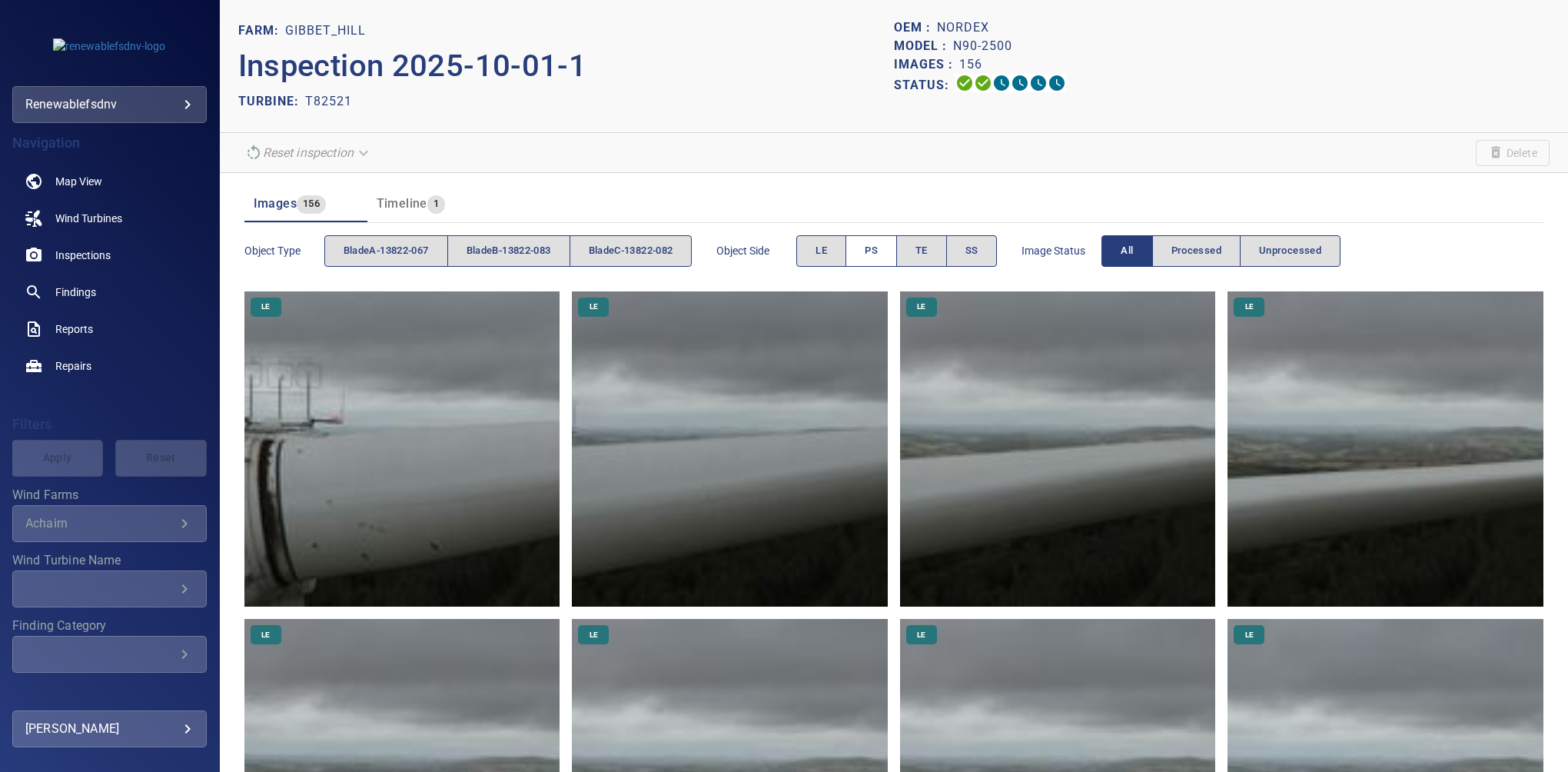
click at [878, 243] on span "PS" at bounding box center [871, 251] width 13 height 17
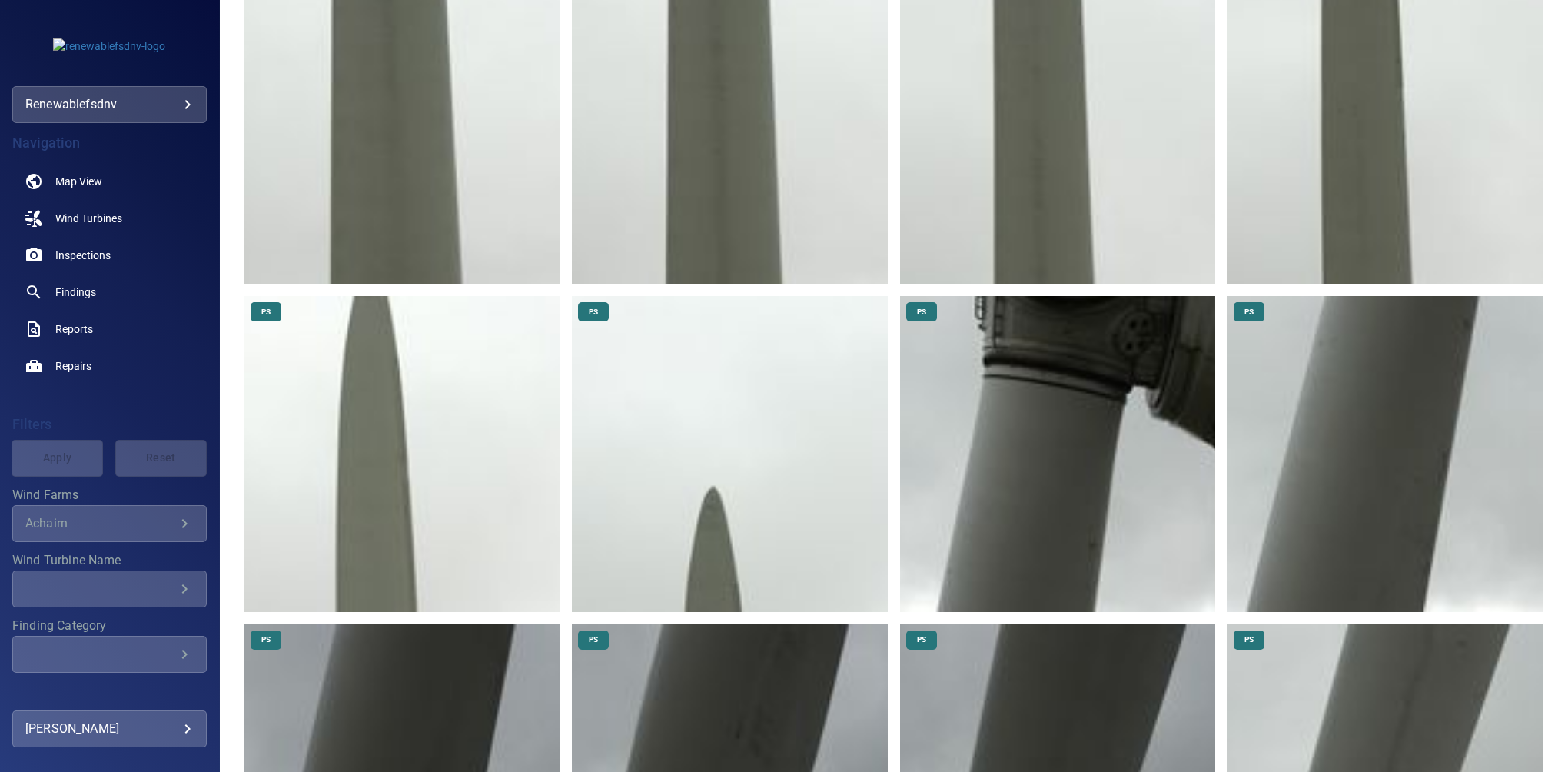
scroll to position [1979, 0]
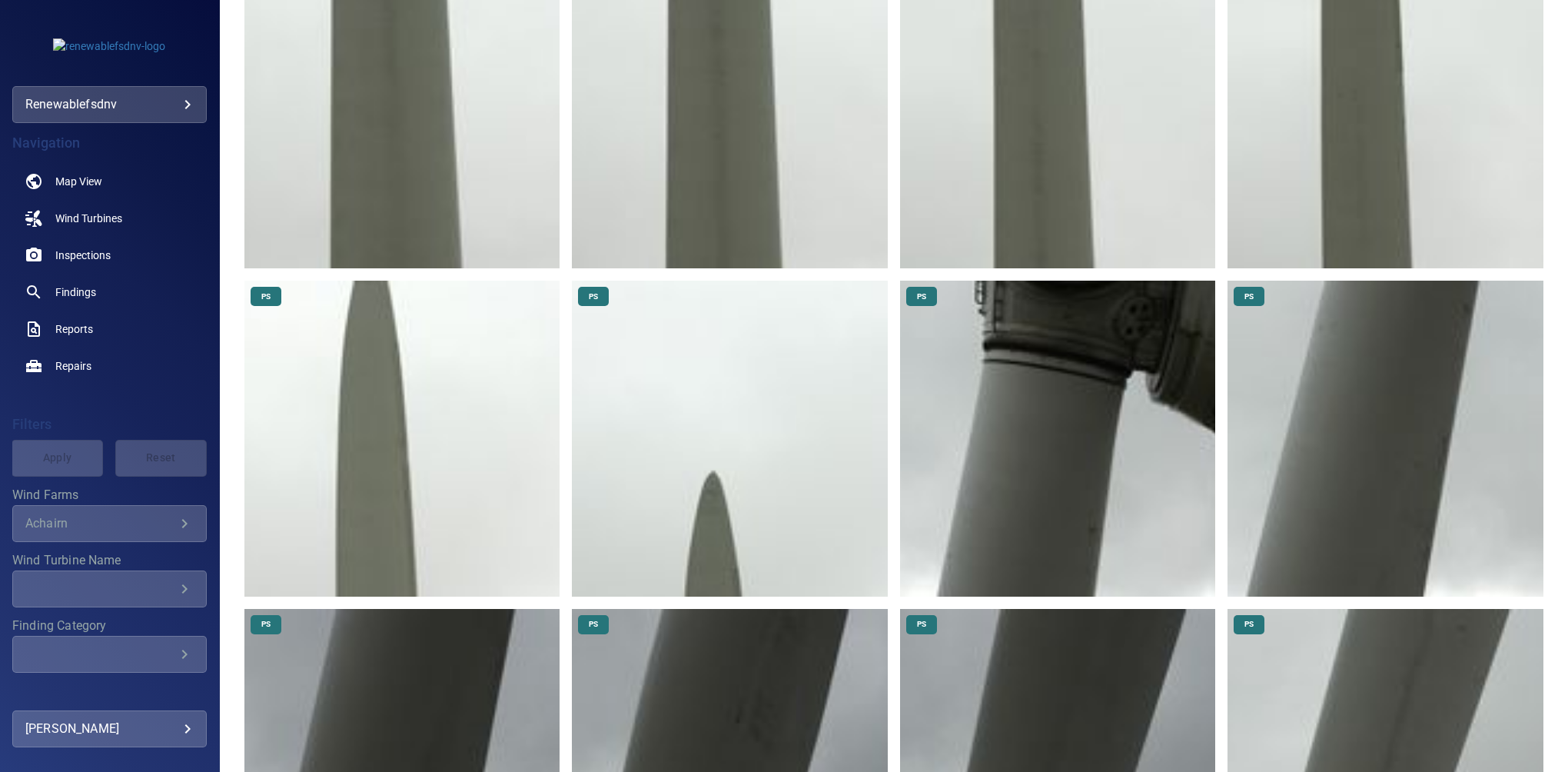
click at [378, 310] on img at bounding box center [402, 439] width 316 height 316
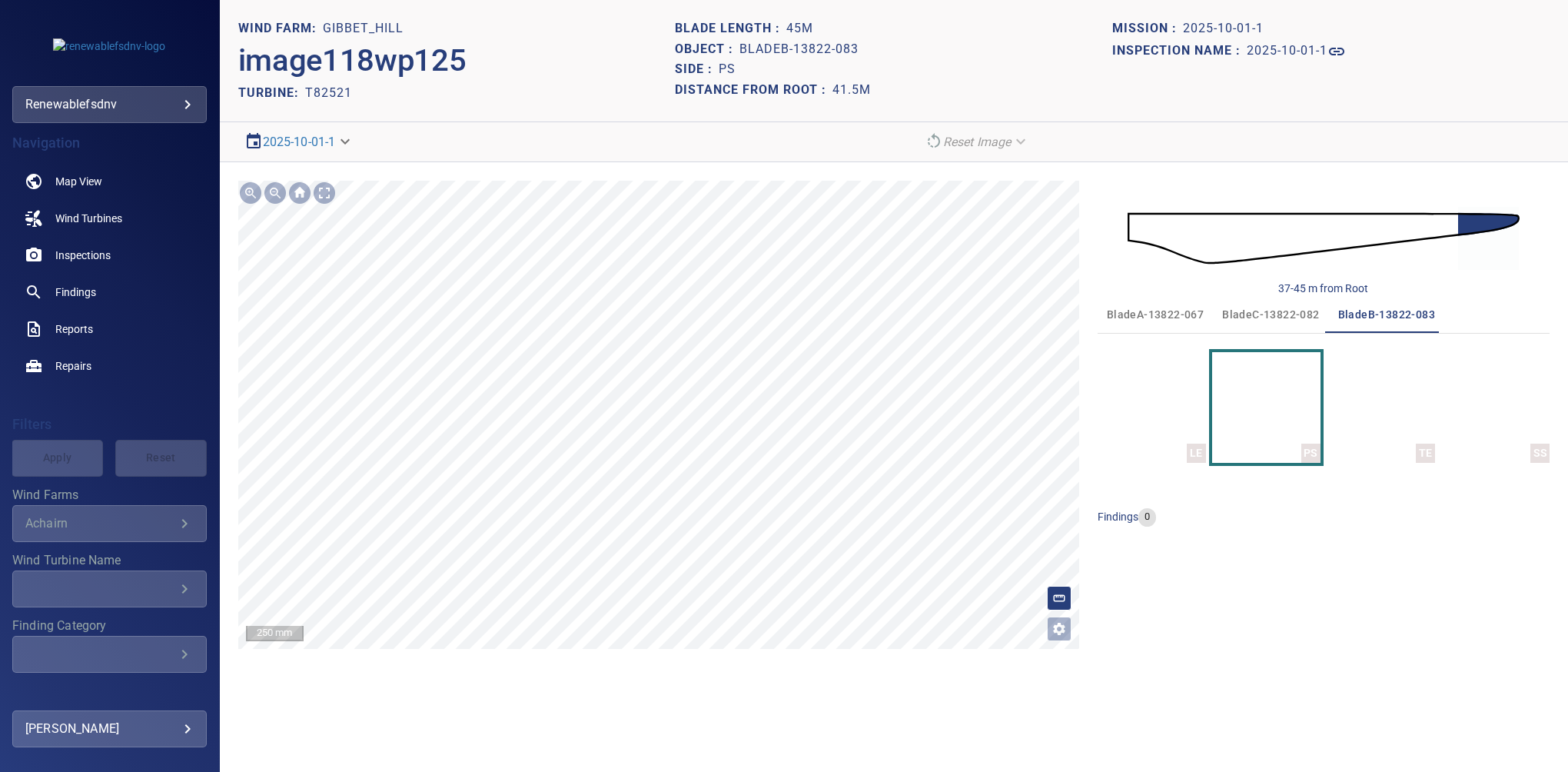
click at [667, 660] on div "**********" at bounding box center [894, 415] width 1348 height 505
click at [745, 0] on html "**********" at bounding box center [784, 386] width 1568 height 772
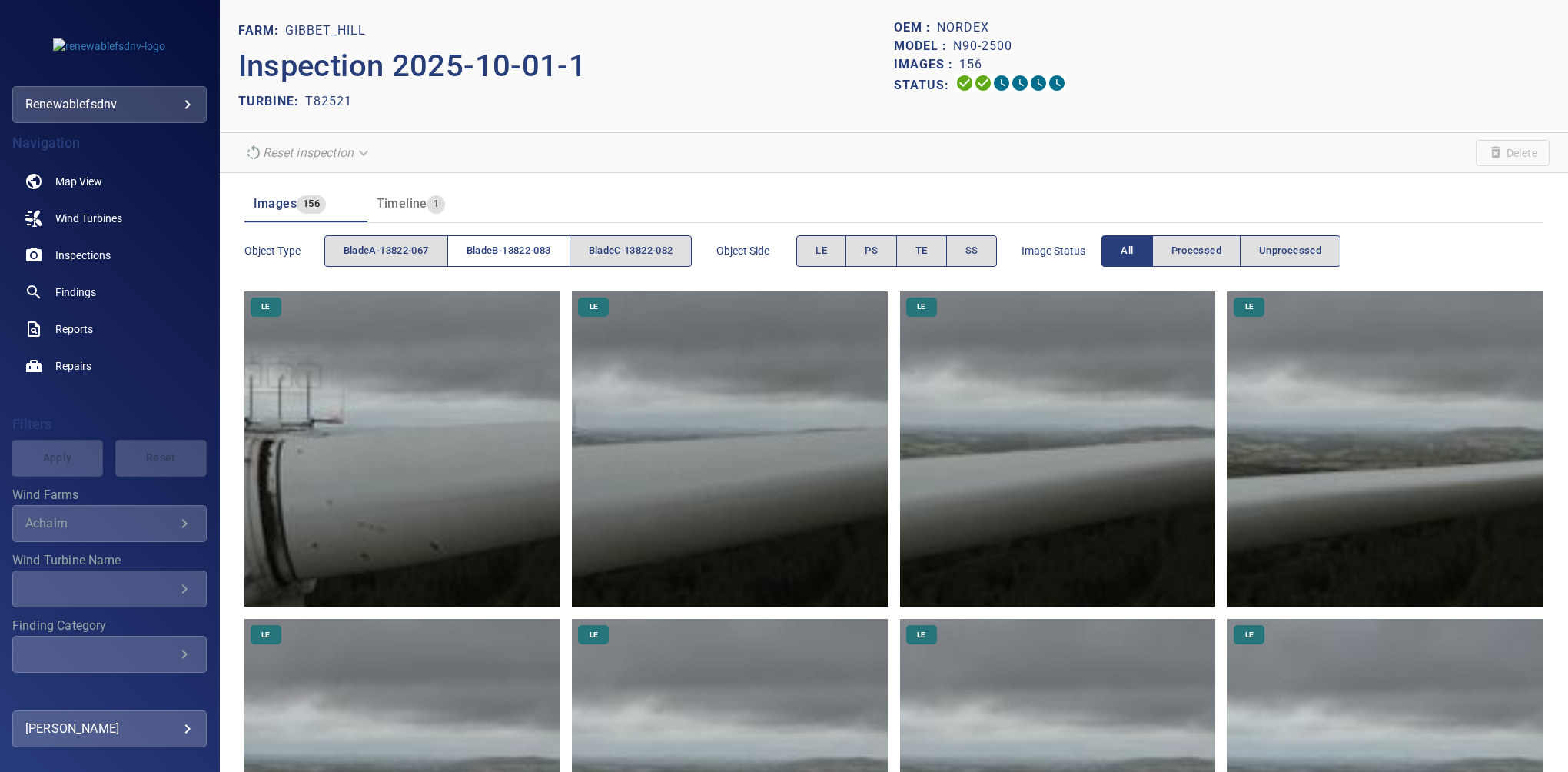
click at [522, 248] on span "bladeB-13822-083" at bounding box center [508, 251] width 84 height 17
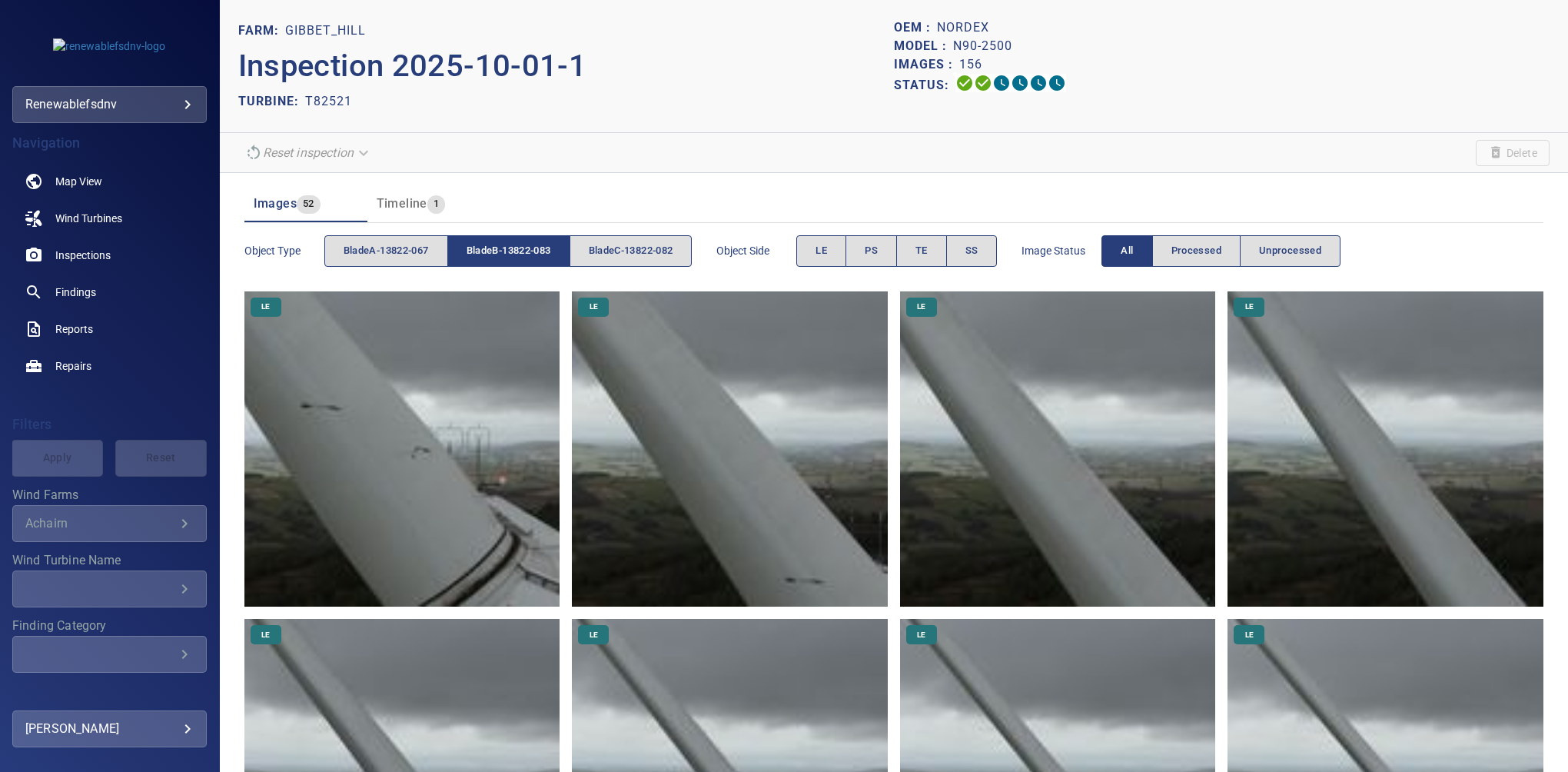
click at [522, 248] on span "bladeB-13822-083" at bounding box center [508, 251] width 84 height 17
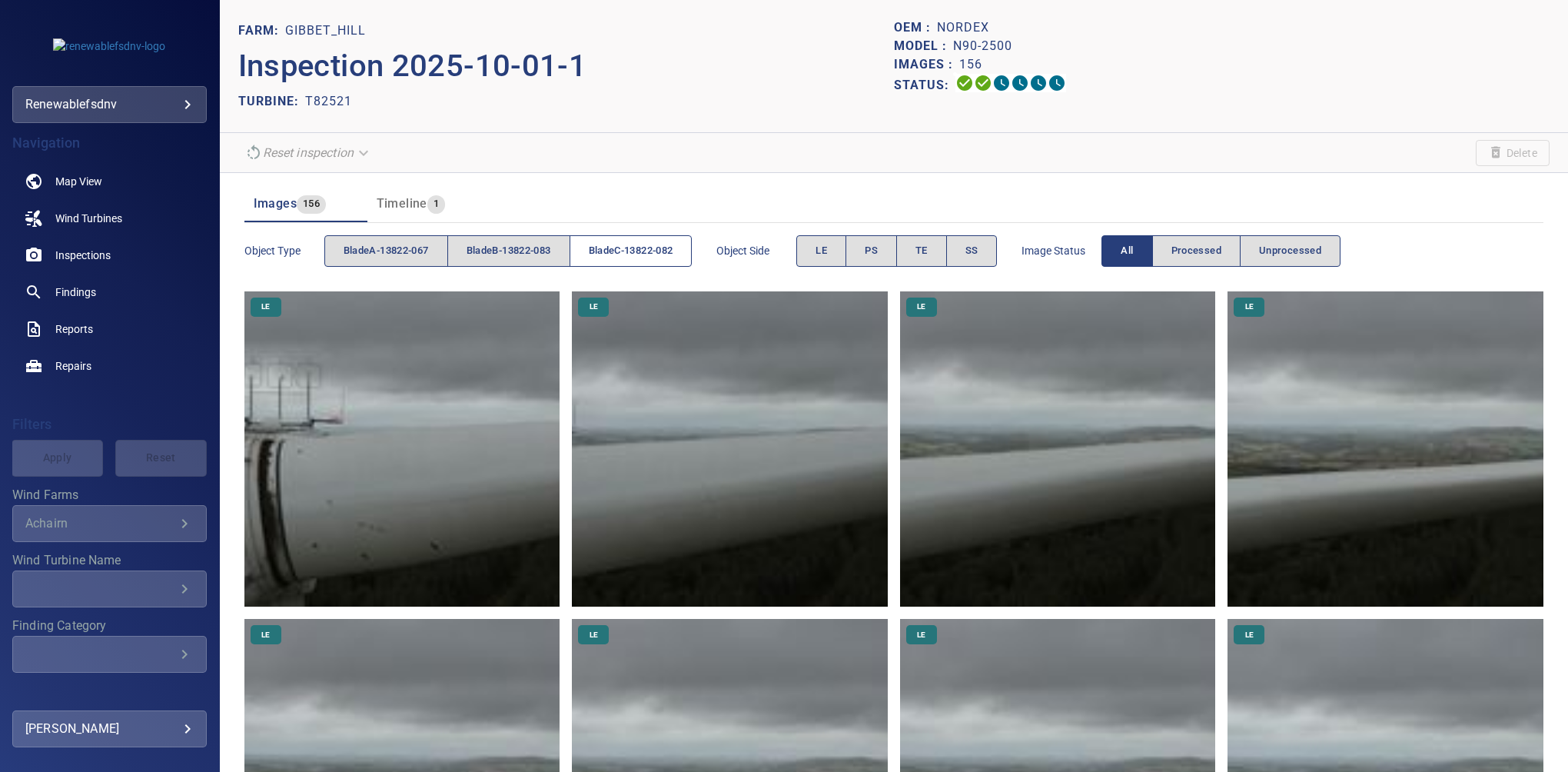
click at [602, 243] on span "bladeC-13822-082" at bounding box center [631, 251] width 84 height 17
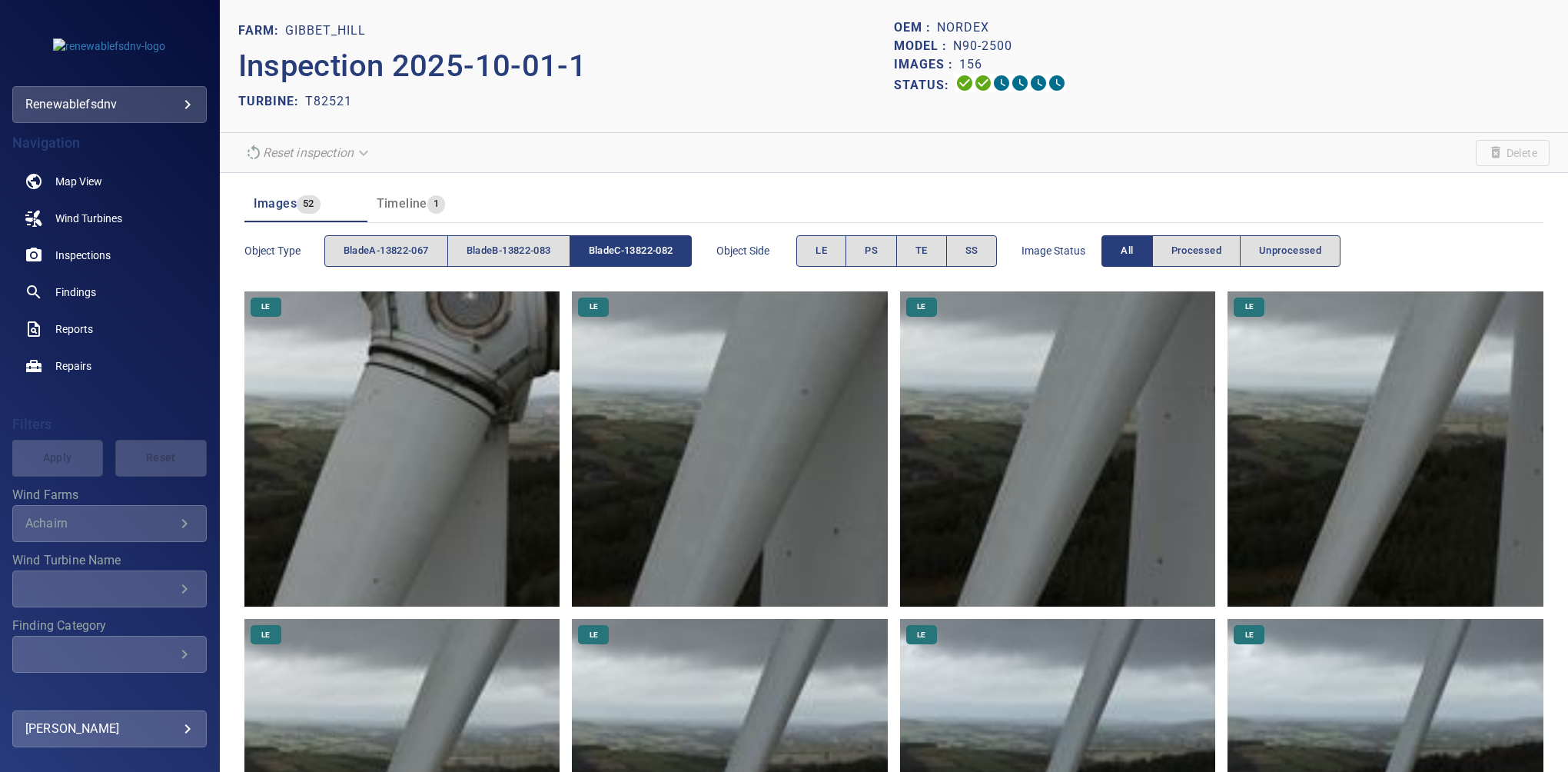
click at [438, 347] on img at bounding box center [402, 449] width 316 height 316
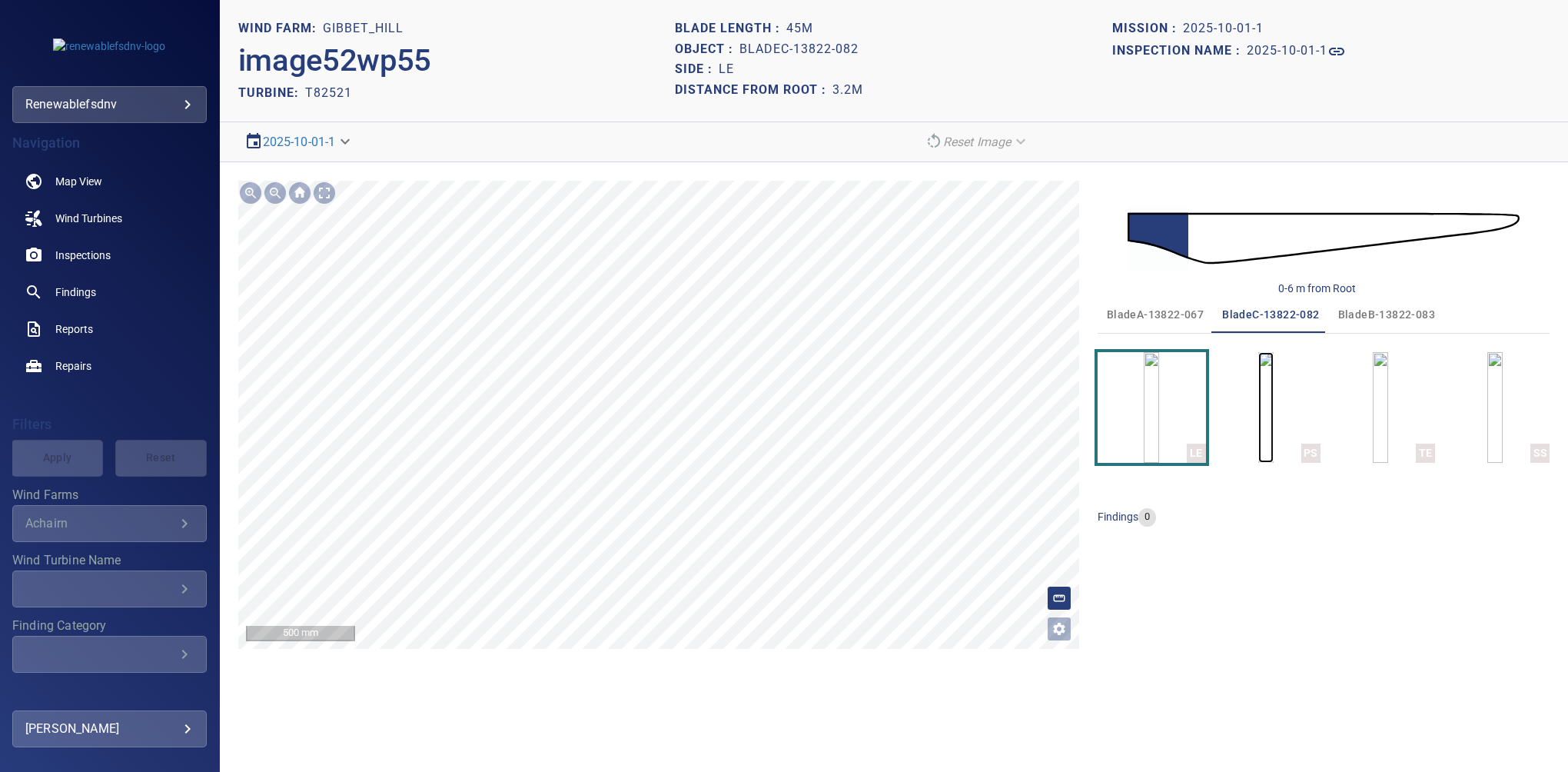
click at [1272, 409] on img "button" at bounding box center [1266, 407] width 16 height 110
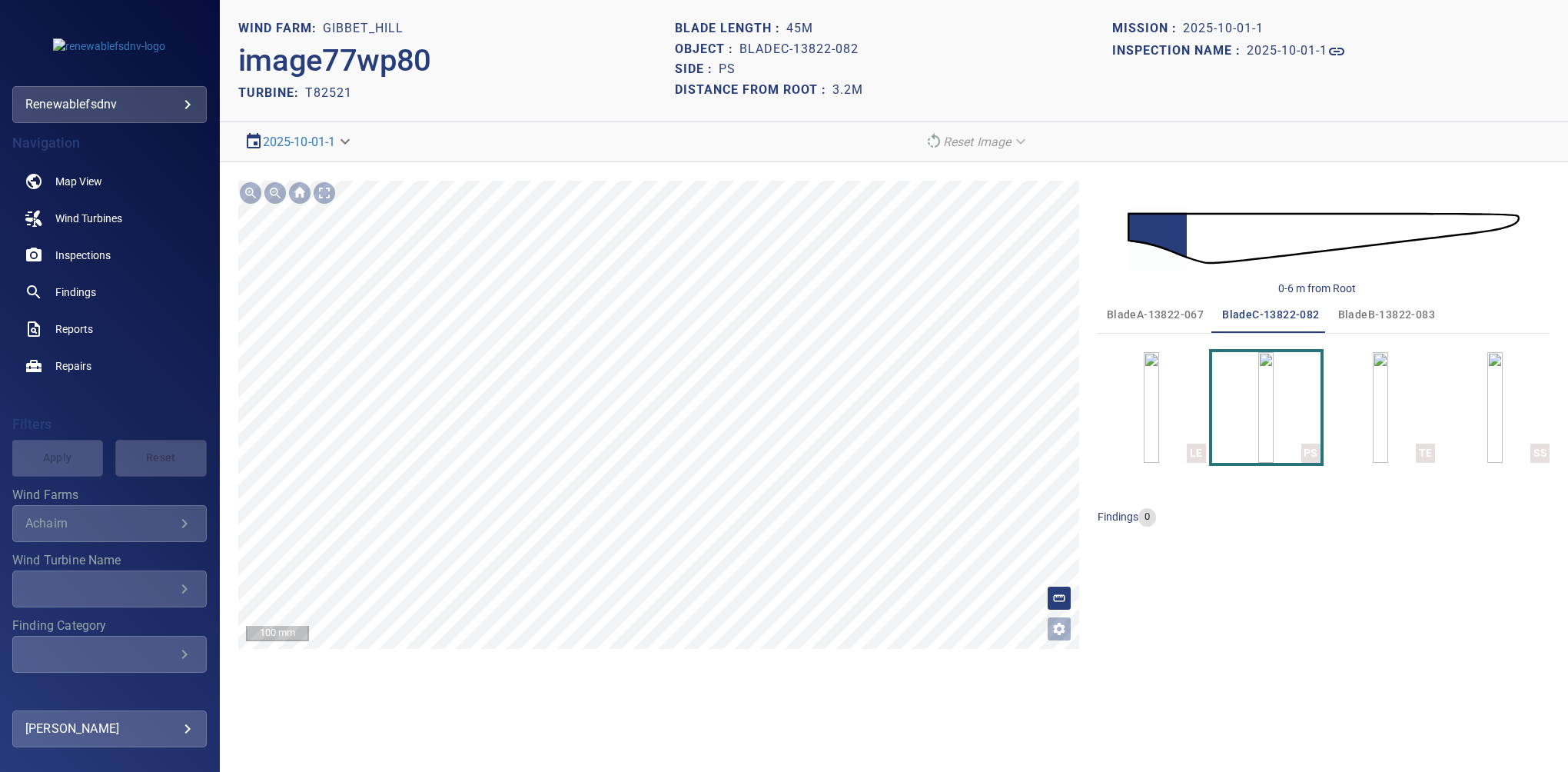
click at [682, 664] on div "**********" at bounding box center [894, 415] width 1348 height 505
click at [1377, 312] on span "bladeB-13822-083" at bounding box center [1386, 315] width 96 height 19
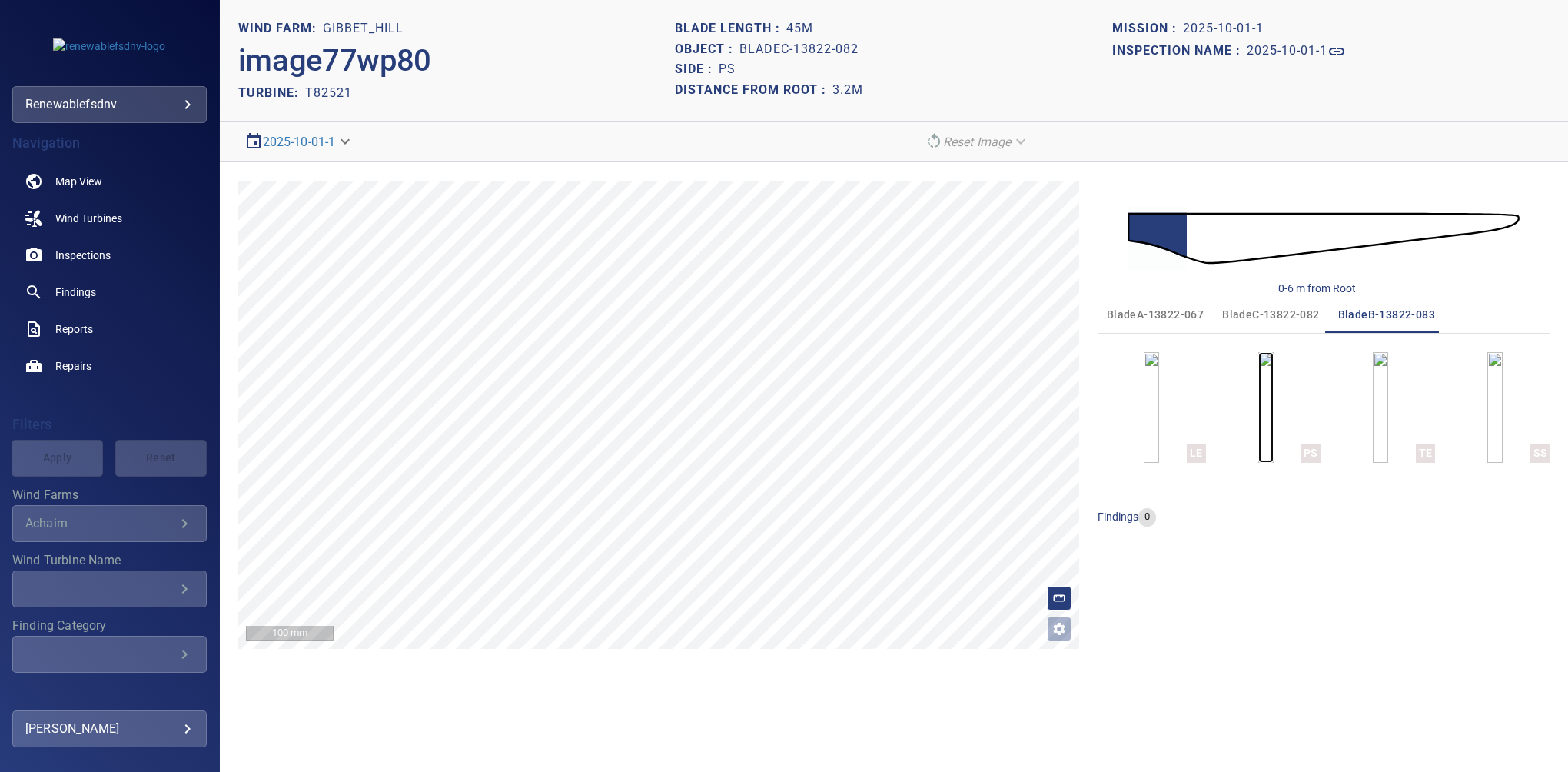
click at [1273, 424] on img "button" at bounding box center [1266, 407] width 16 height 110
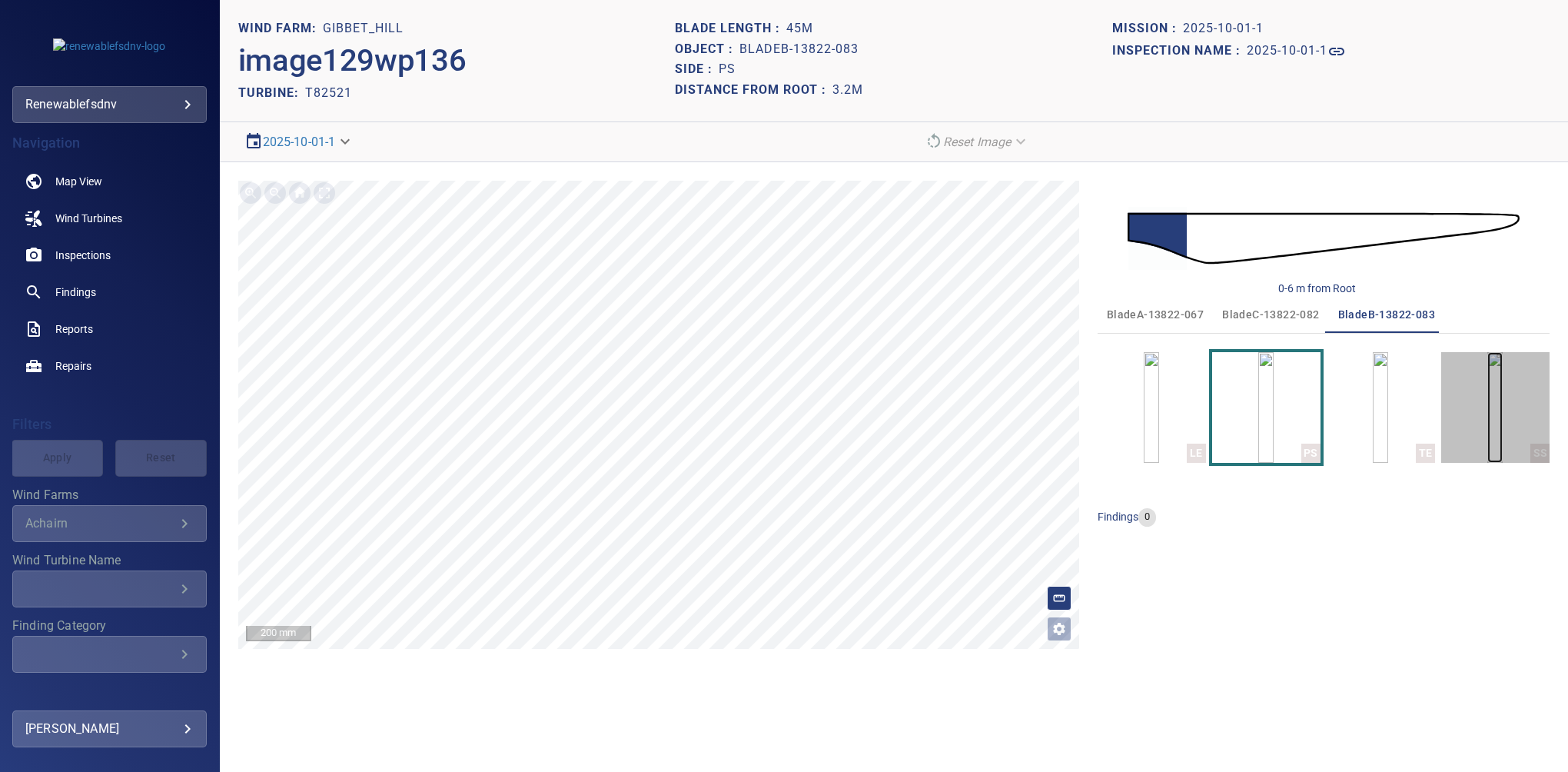
click at [1503, 409] on img "button" at bounding box center [1496, 407] width 16 height 110
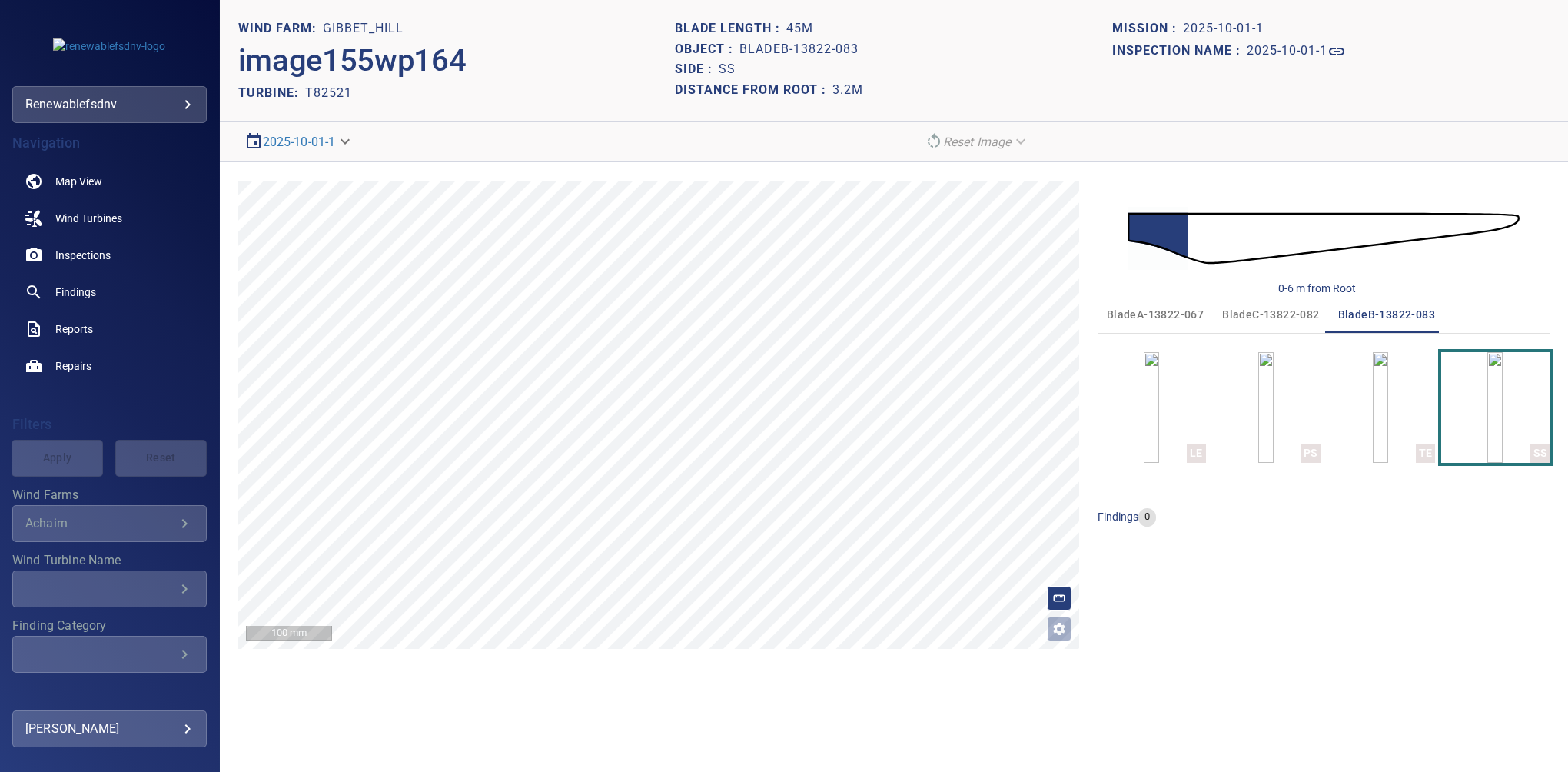
click at [1264, 317] on span "bladeC-13822-082" at bounding box center [1270, 315] width 96 height 19
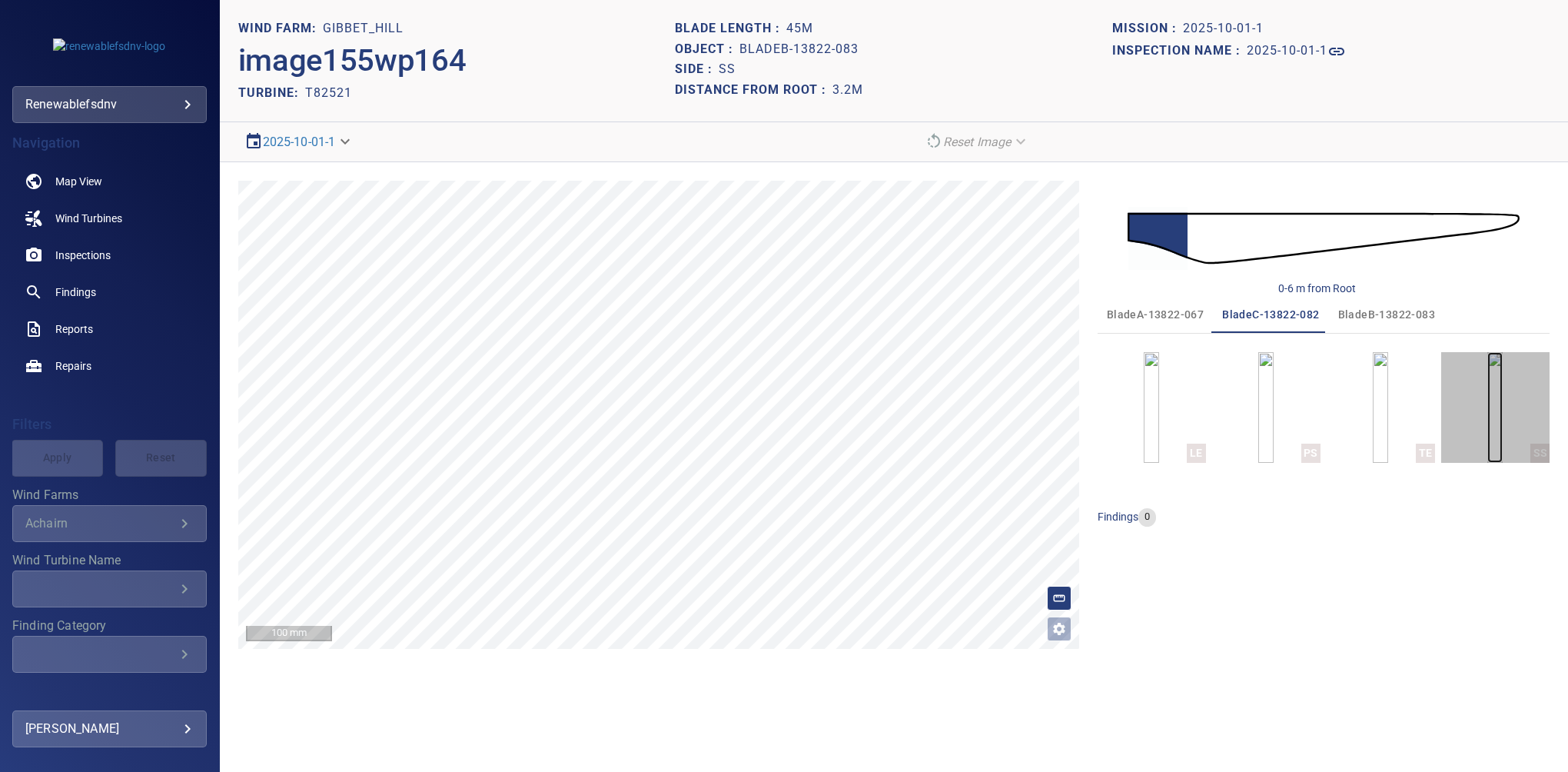
click at [1488, 380] on img "button" at bounding box center [1496, 407] width 16 height 110
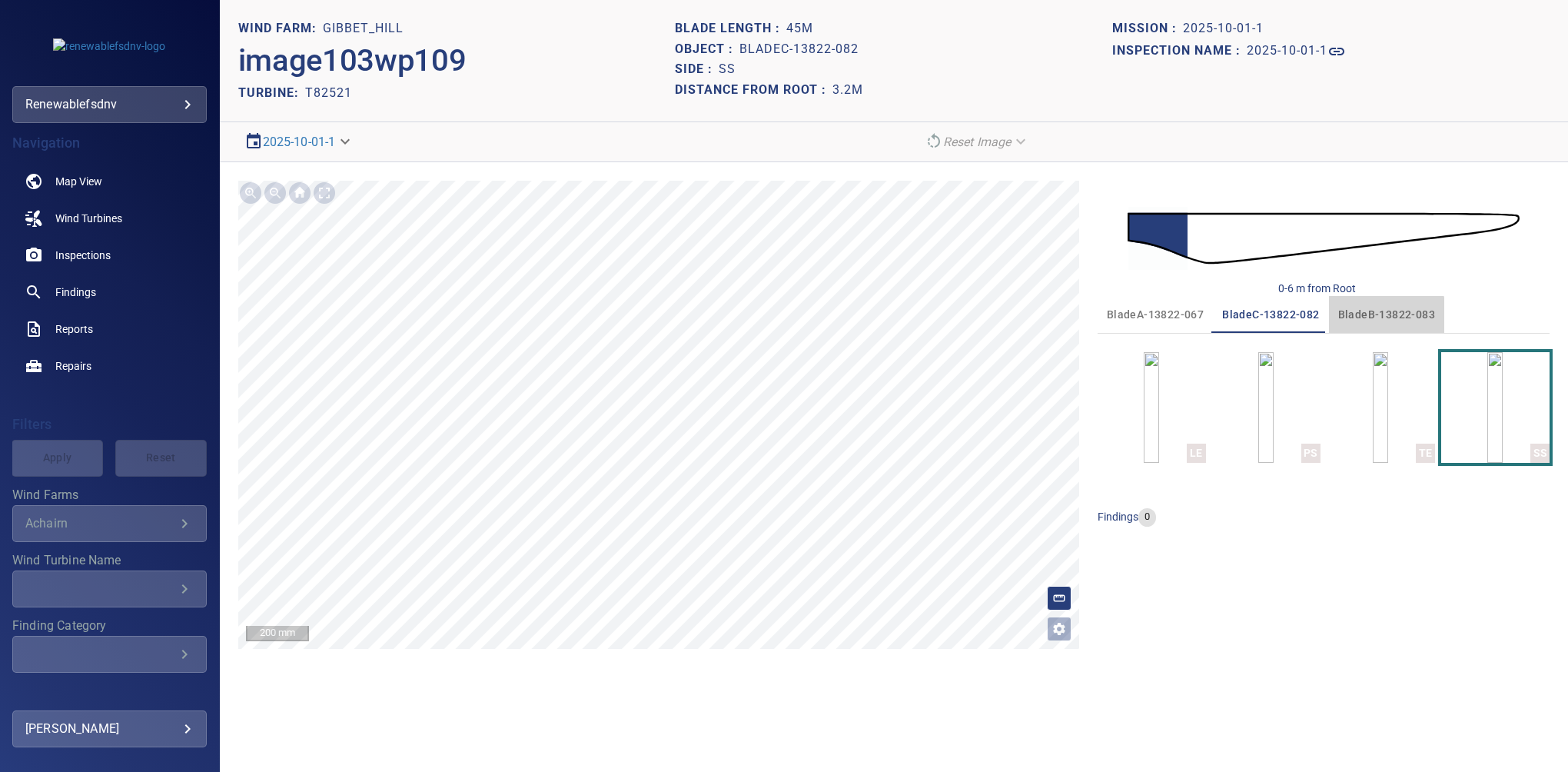
click at [1372, 317] on span "bladeB-13822-083" at bounding box center [1386, 315] width 96 height 19
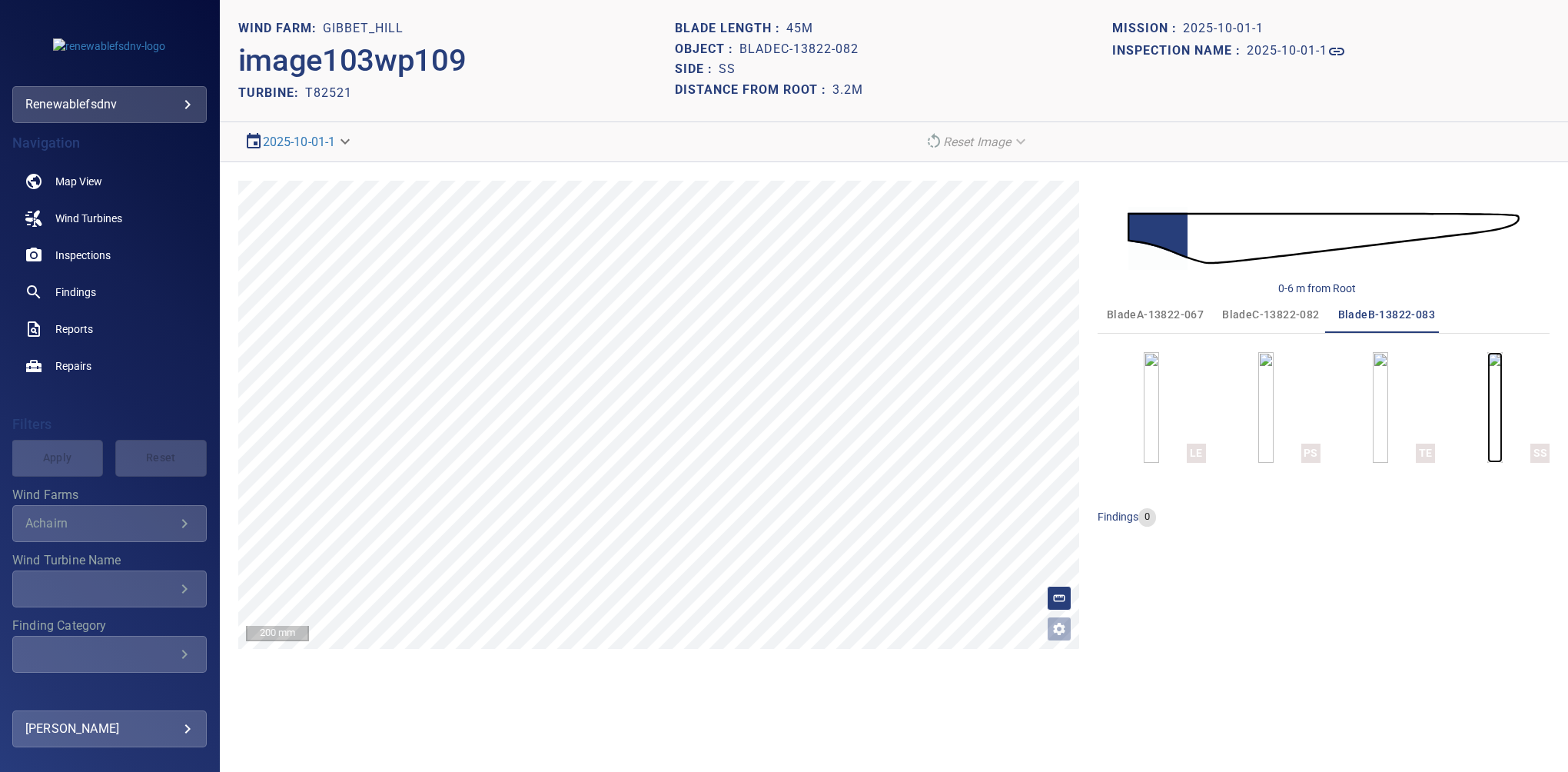
click at [1503, 409] on img "button" at bounding box center [1496, 407] width 16 height 110
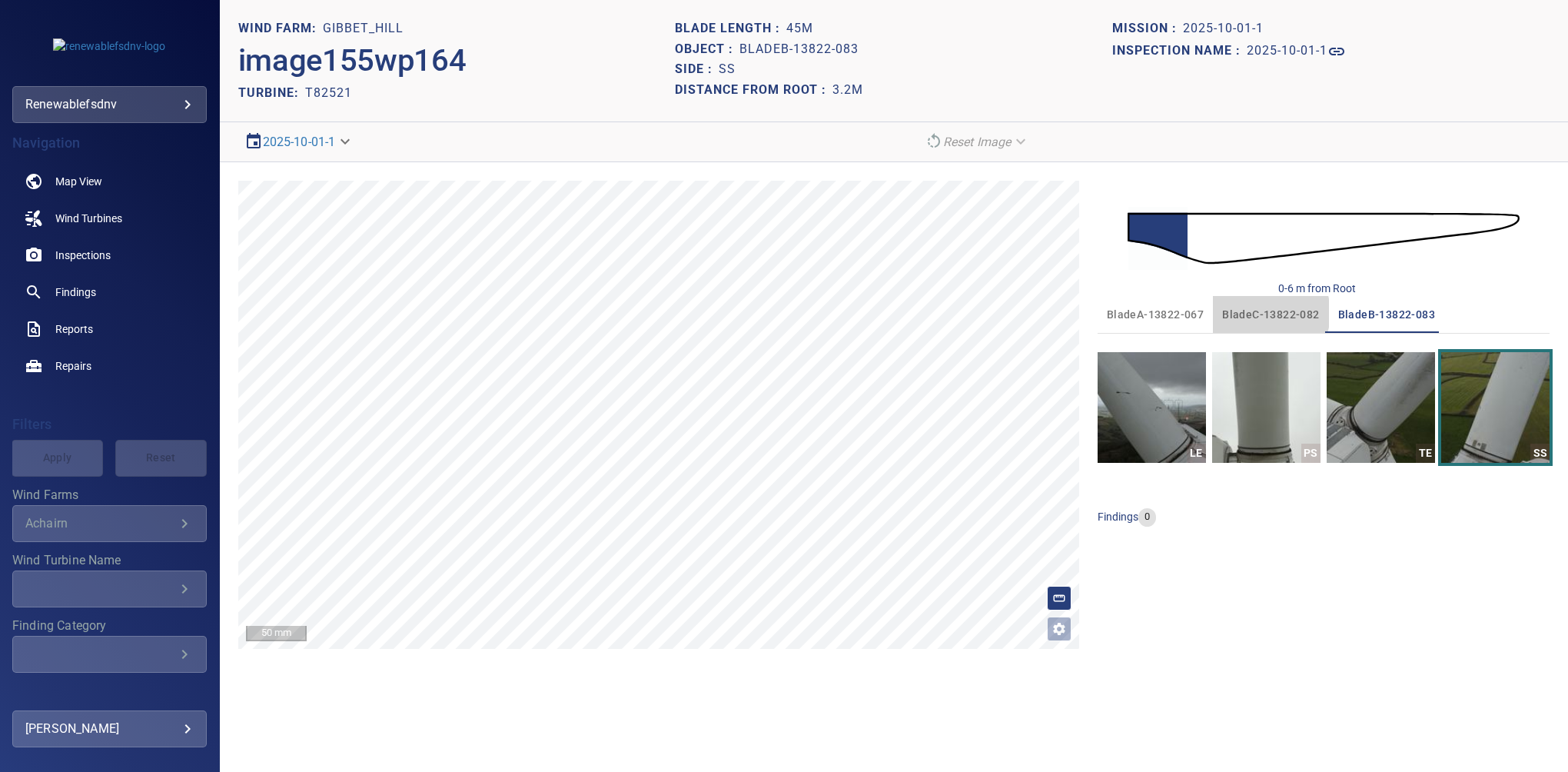
click at [1262, 312] on span "bladeC-13822-082" at bounding box center [1270, 315] width 96 height 19
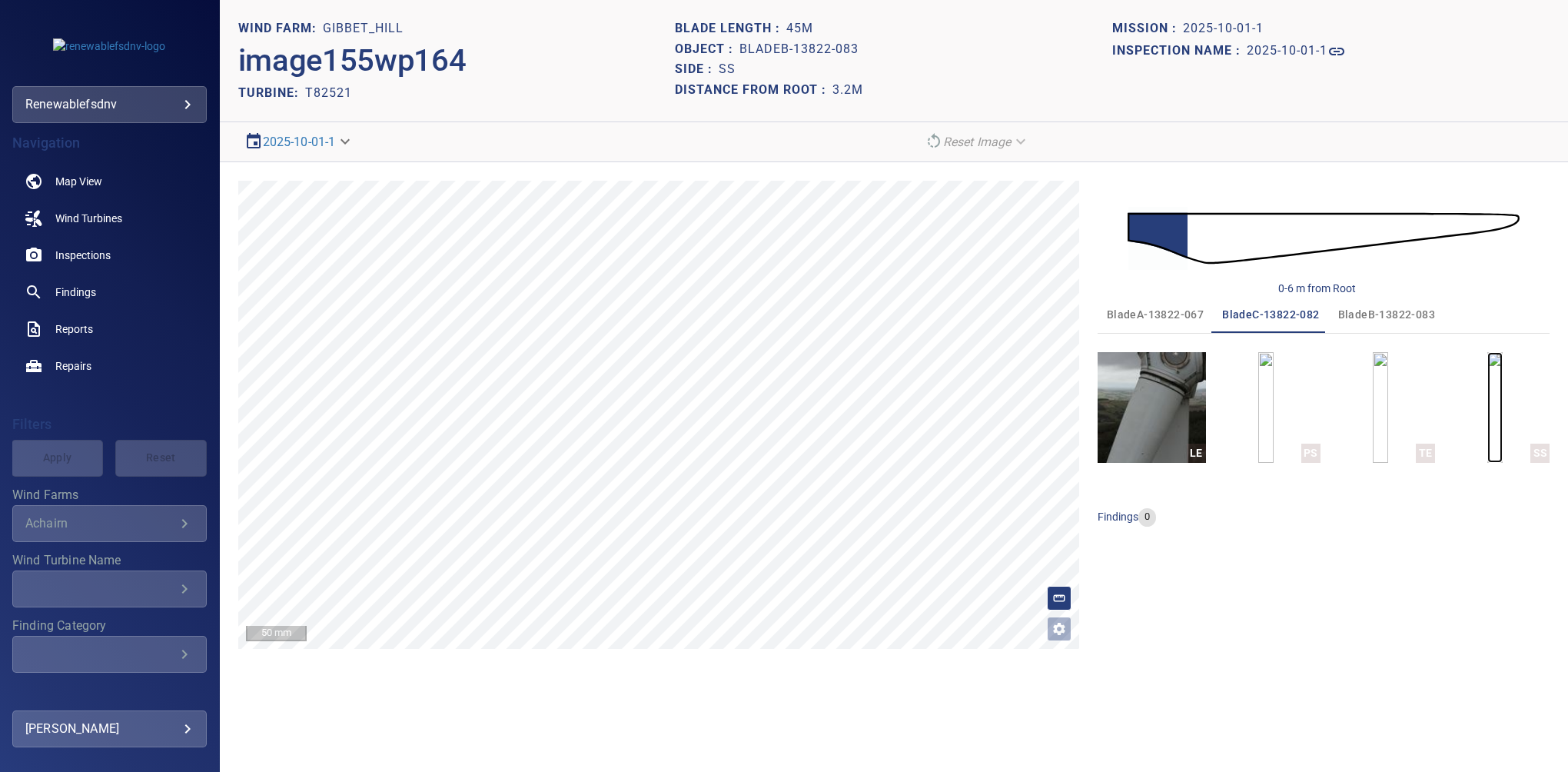
click at [1488, 390] on img "button" at bounding box center [1496, 407] width 16 height 110
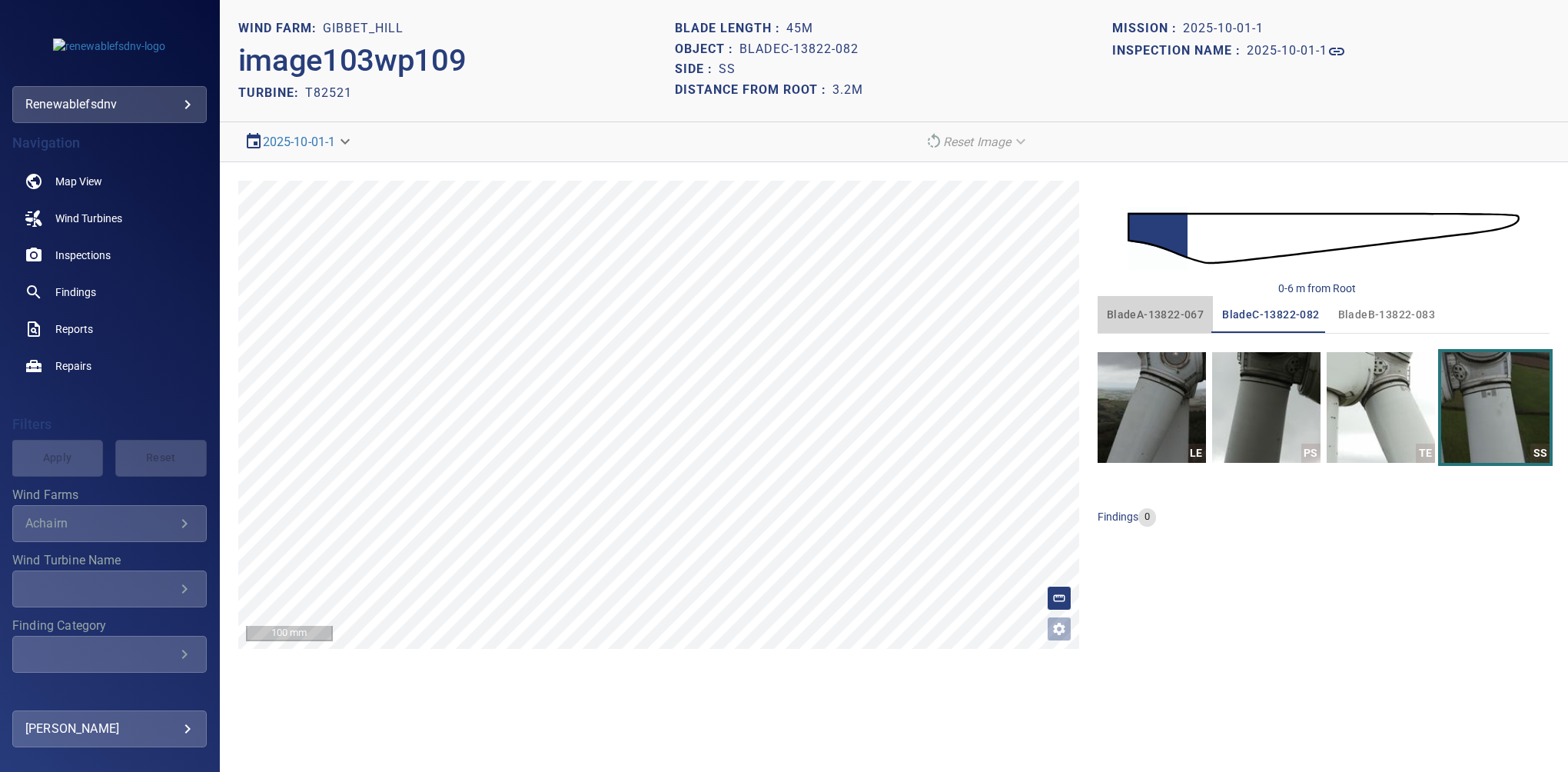
click at [1149, 313] on span "bladeA-13822-067" at bounding box center [1155, 315] width 96 height 19
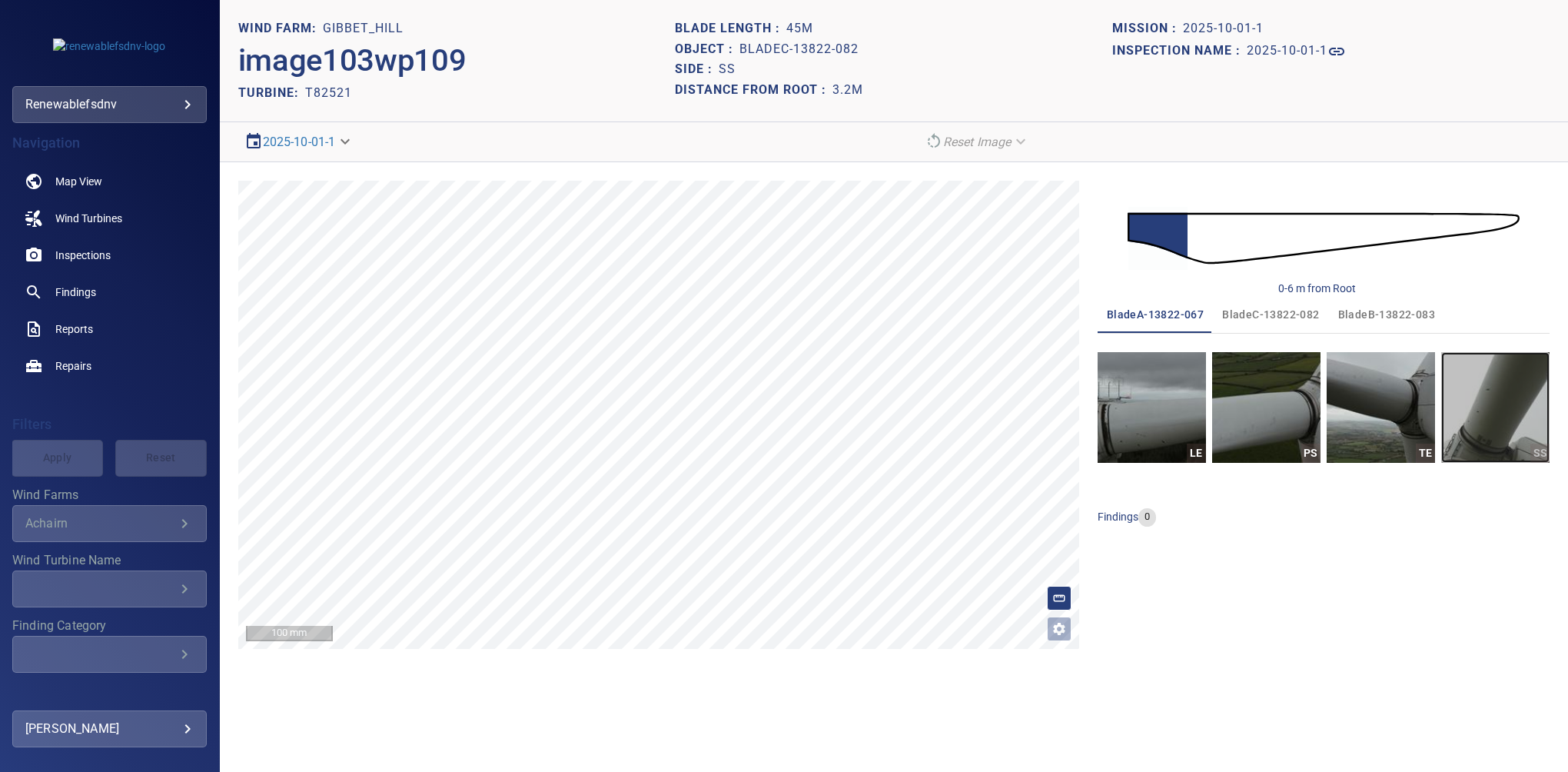
click at [1488, 420] on img "button" at bounding box center [1496, 407] width 109 height 110
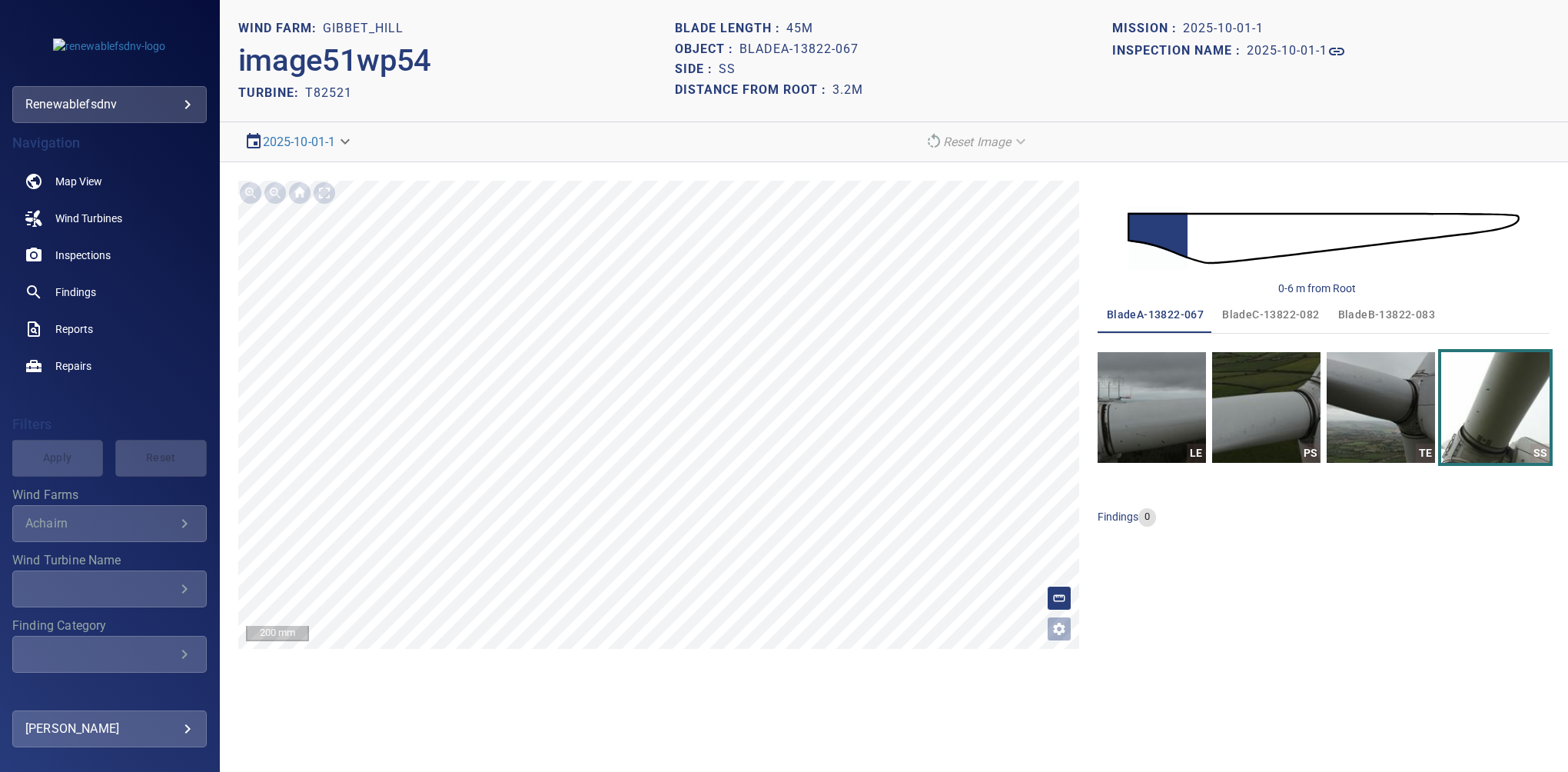
click at [1375, 309] on span "bladeB-13822-083" at bounding box center [1386, 315] width 96 height 19
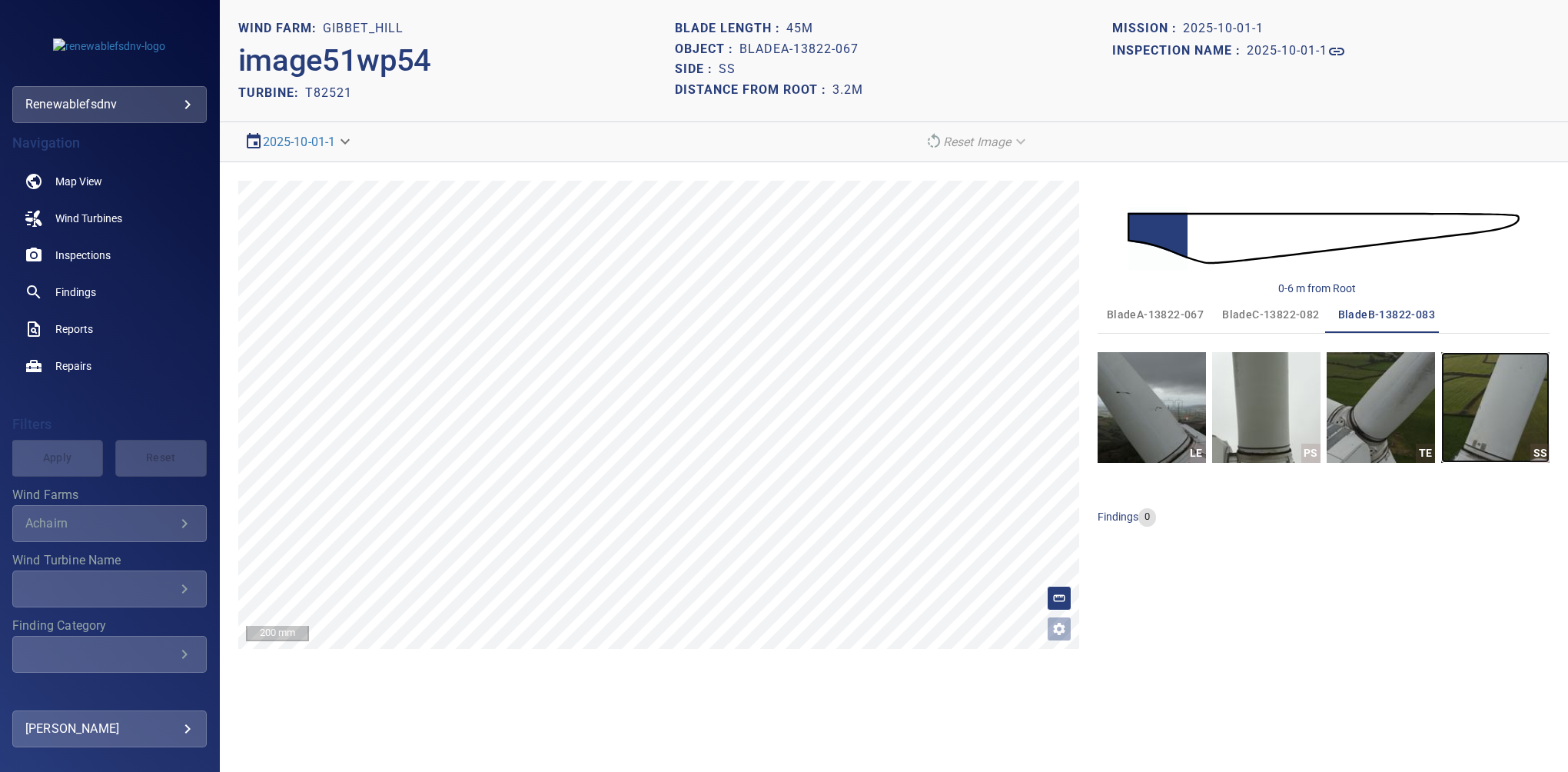
click at [1495, 426] on img "button" at bounding box center [1496, 407] width 109 height 110
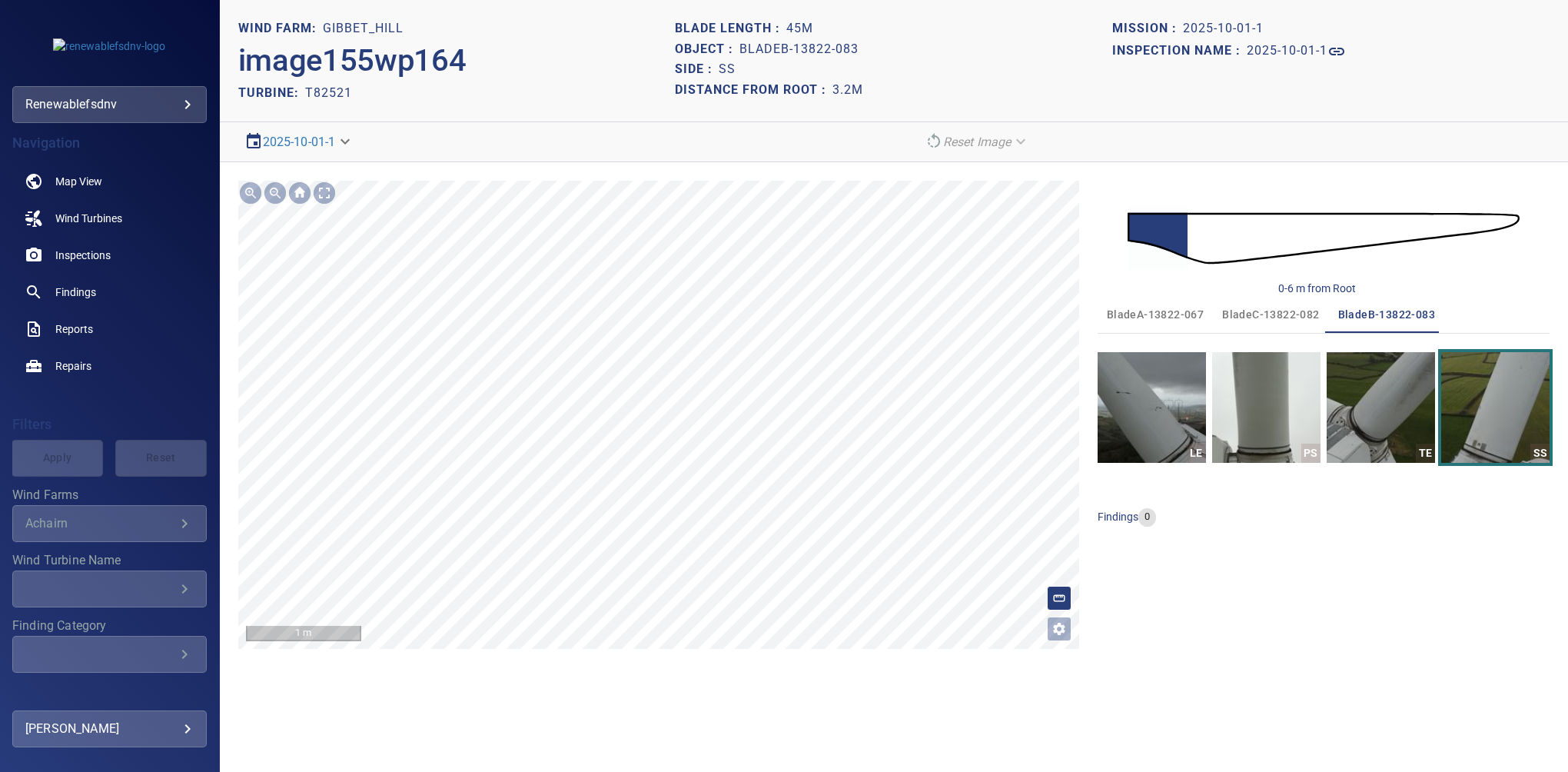
click at [608, 172] on div "**********" at bounding box center [894, 415] width 1348 height 505
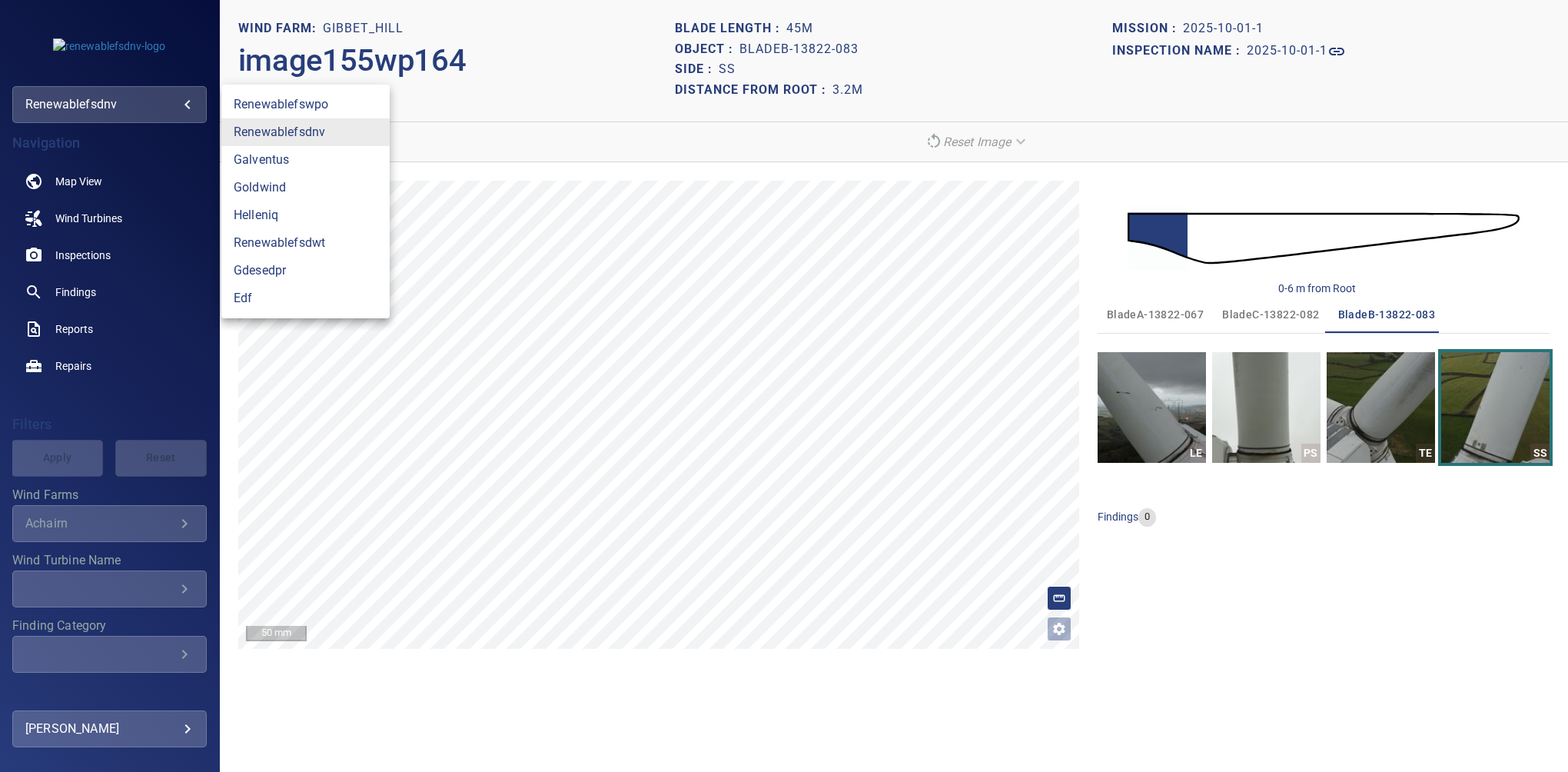
click at [114, 109] on body "**********" at bounding box center [784, 386] width 1568 height 772
click at [303, 130] on link "renewablefsdnv" at bounding box center [306, 132] width 169 height 28
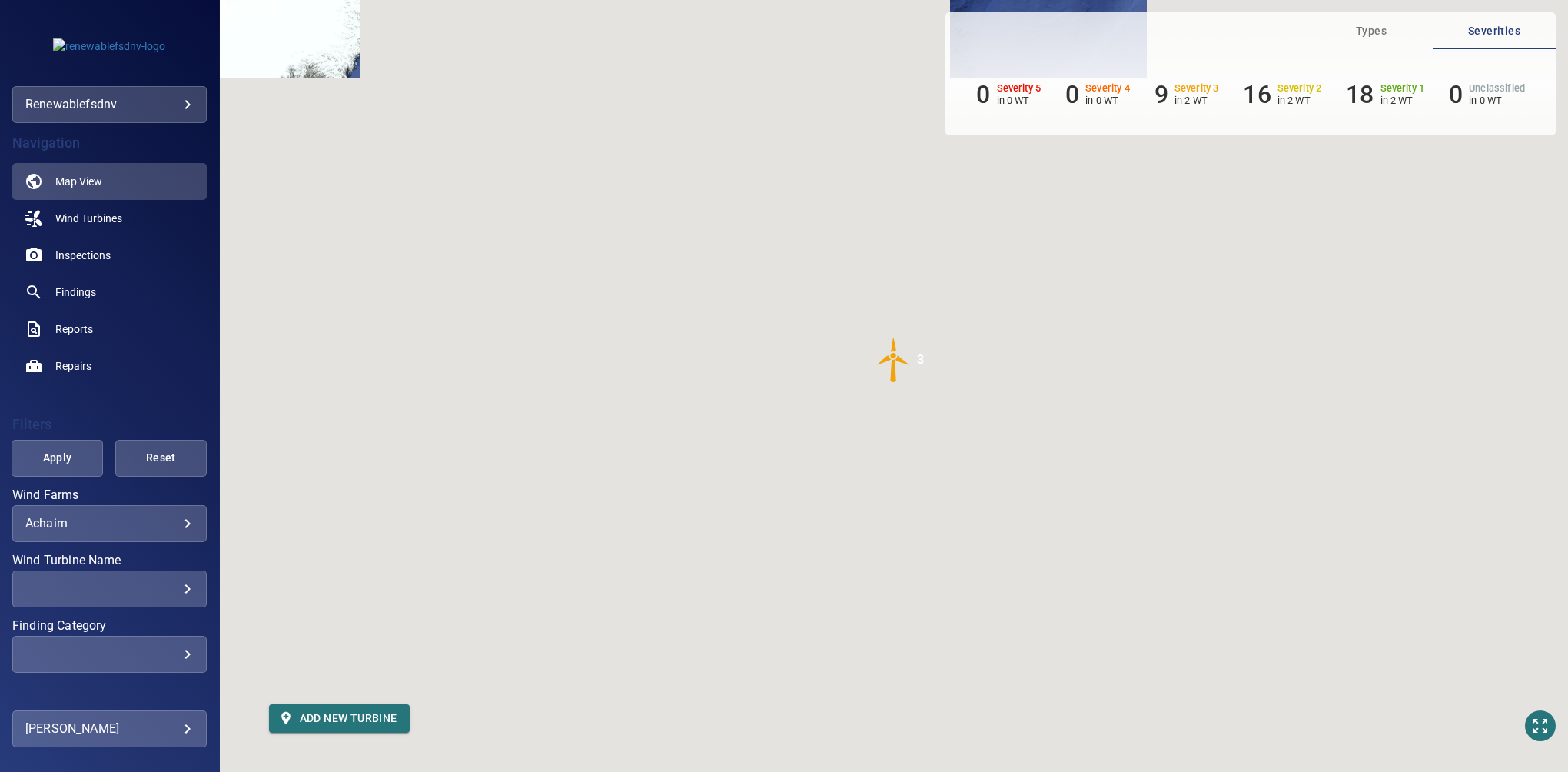
click at [176, 526] on body "**********" at bounding box center [784, 386] width 1568 height 772
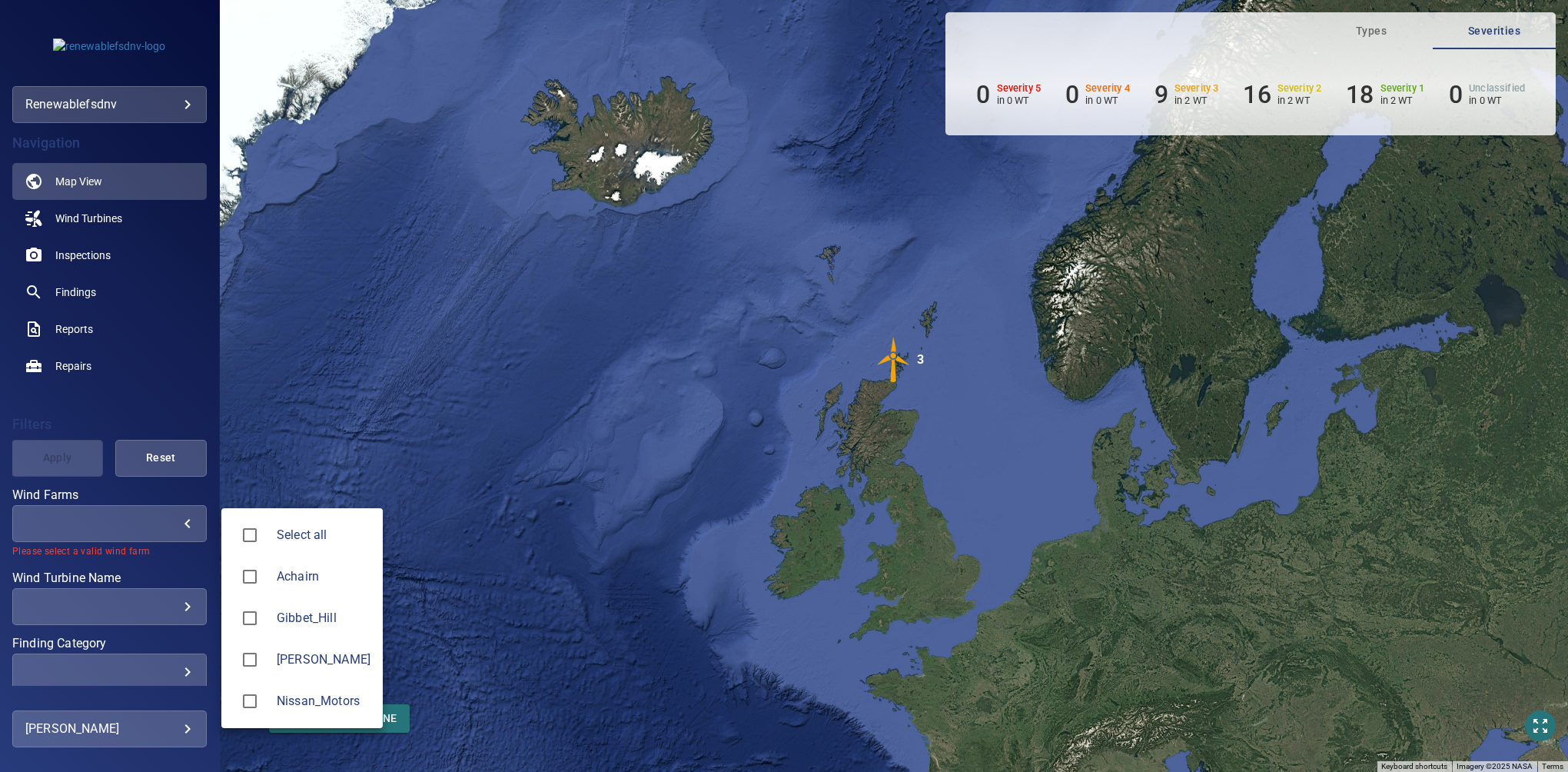
type input "**********"
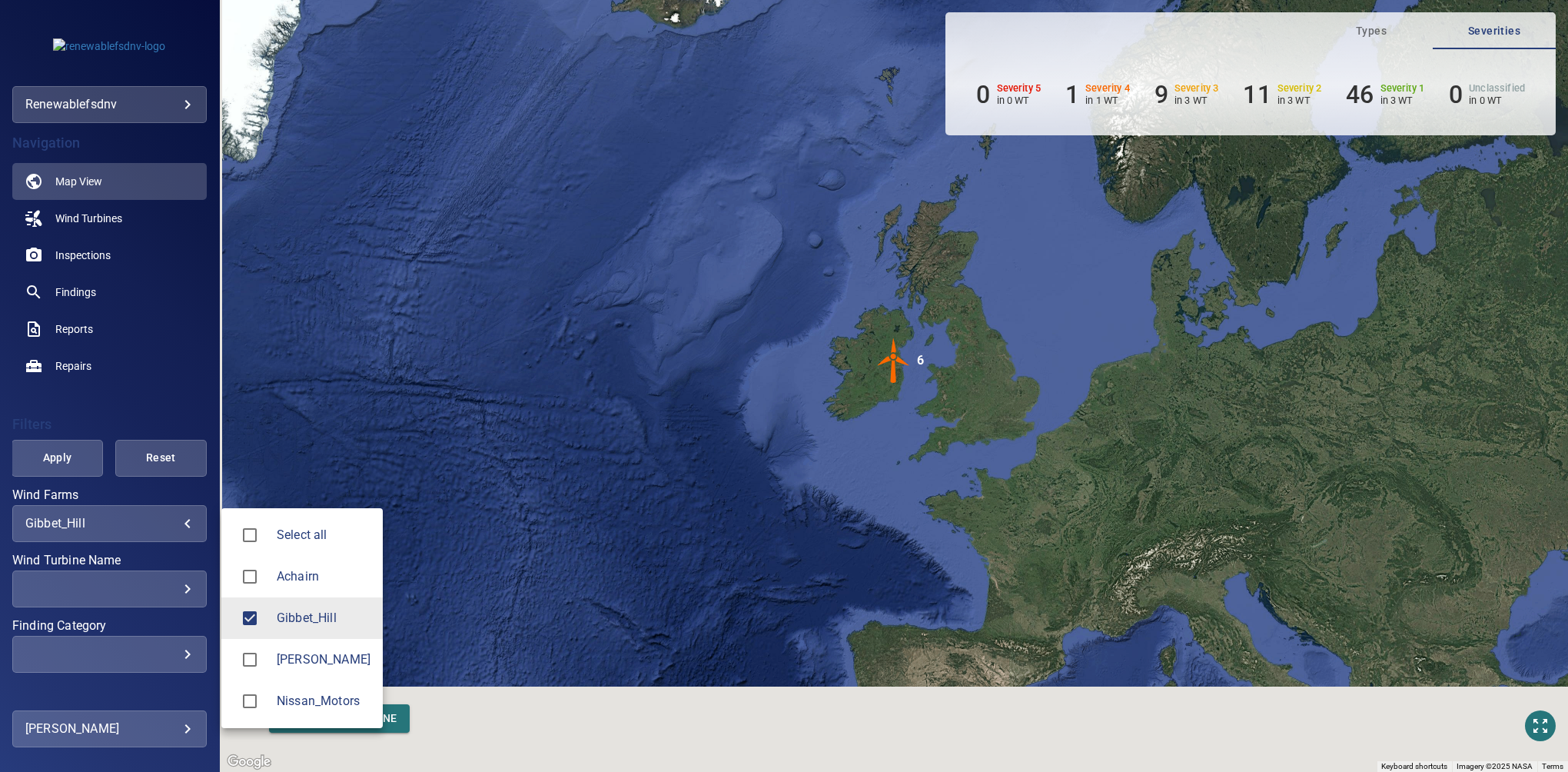
click at [136, 390] on div at bounding box center [784, 386] width 1568 height 772
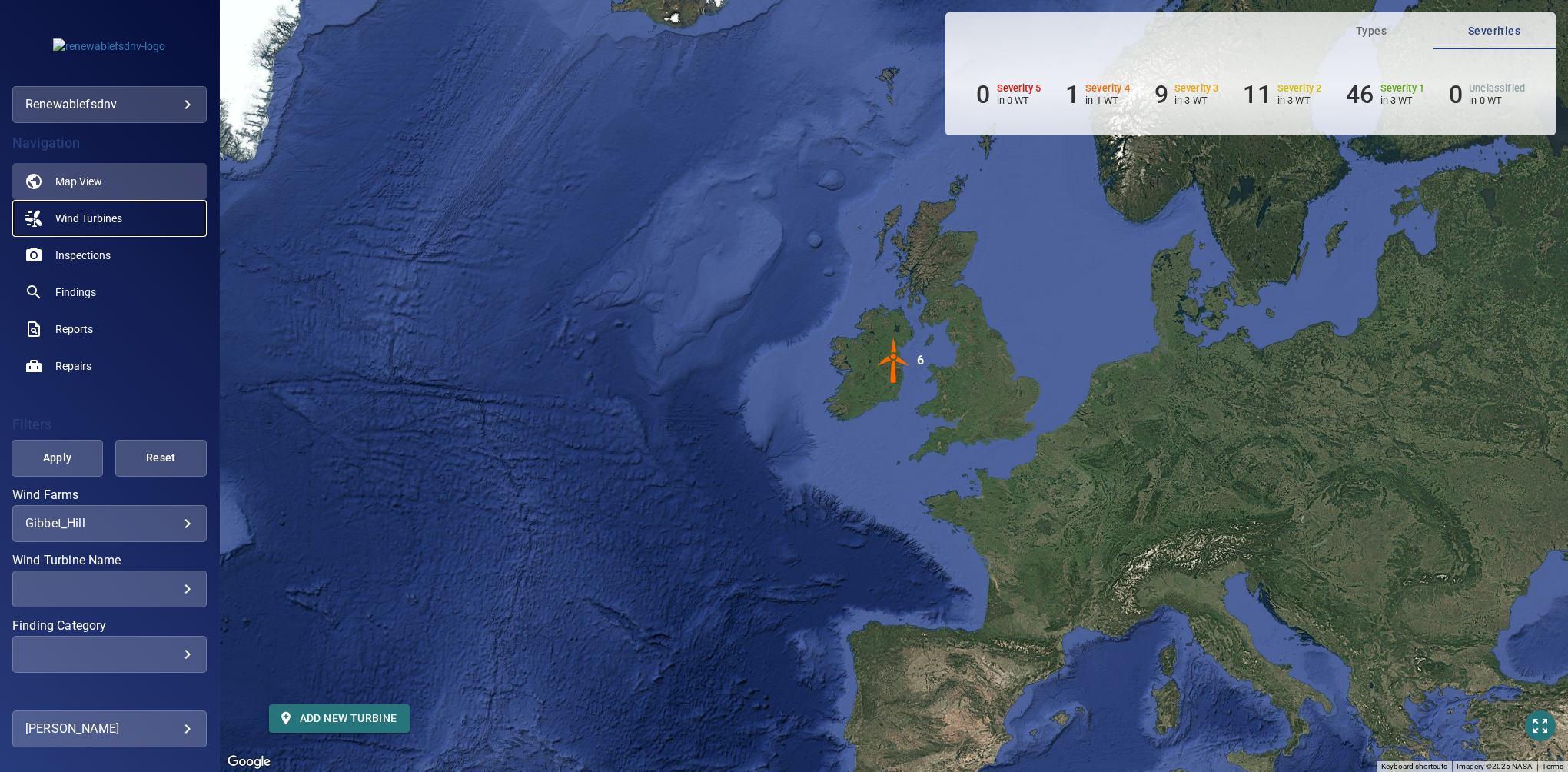
click at [104, 224] on span "Wind Turbines" at bounding box center [89, 218] width 67 height 16
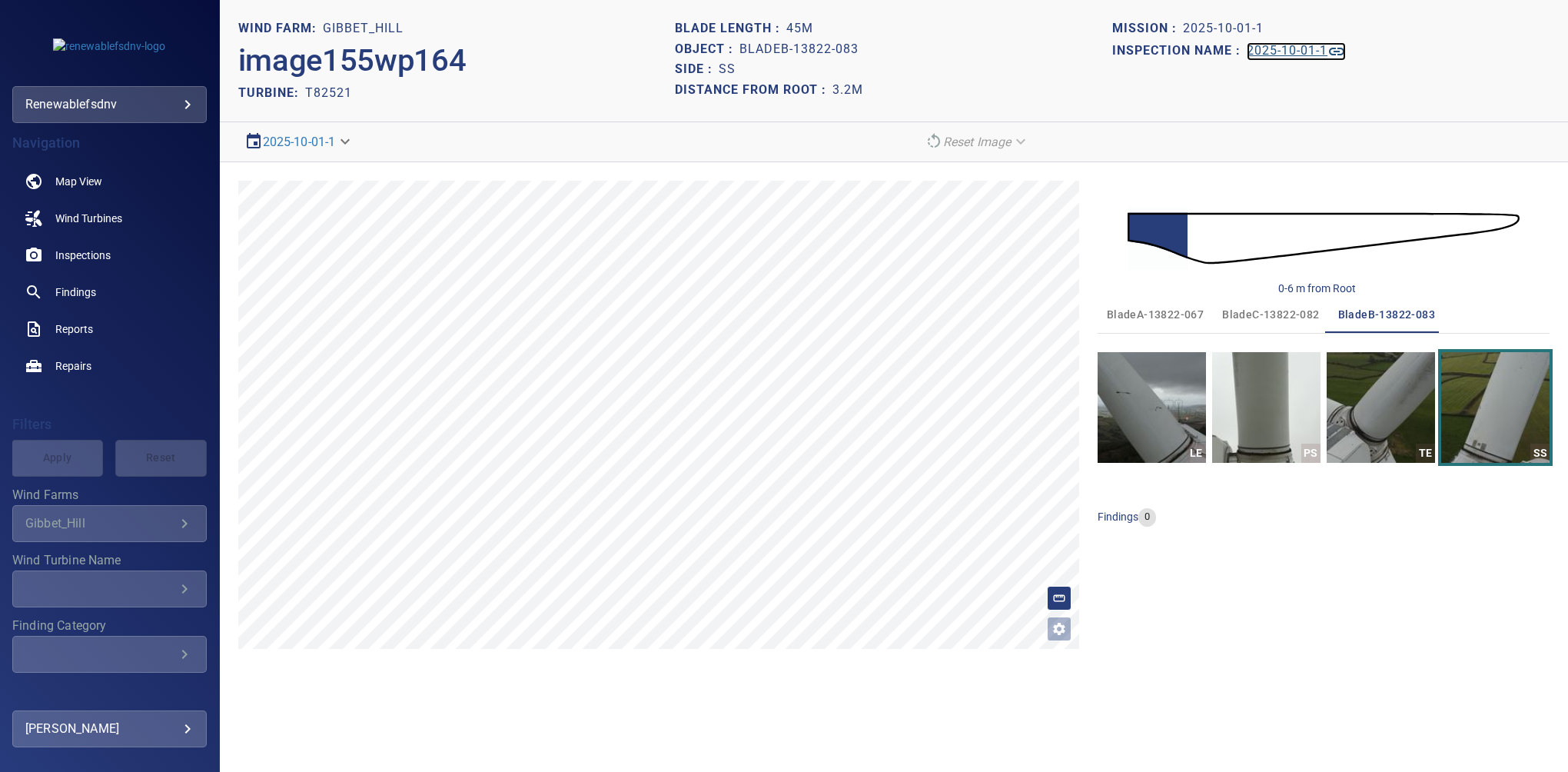
click at [1269, 46] on h1 "2025-10-01-1" at bounding box center [1287, 50] width 81 height 15
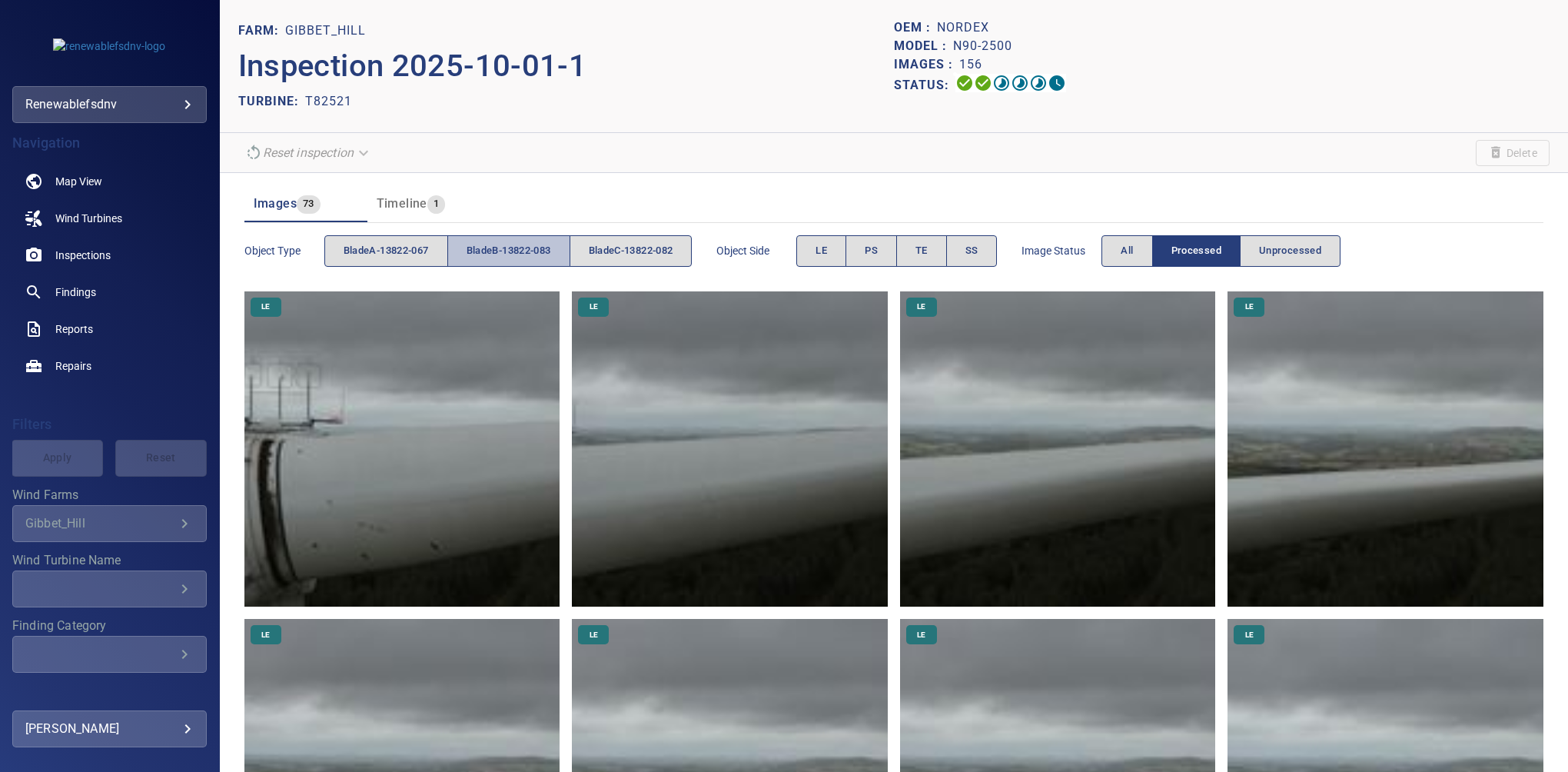
click at [508, 249] on span "bladeB-13822-083" at bounding box center [508, 251] width 84 height 17
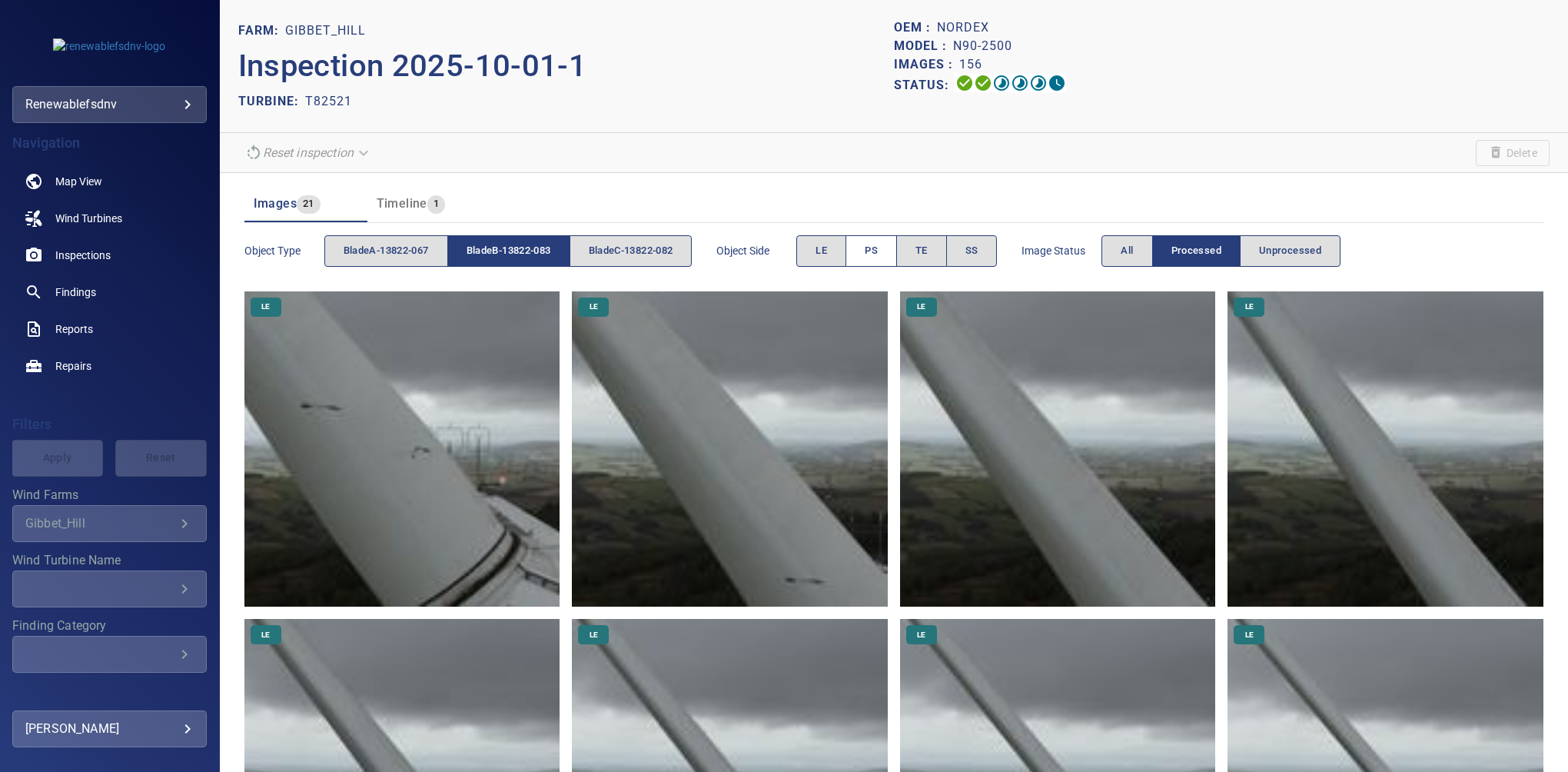
click at [875, 248] on span "PS" at bounding box center [871, 251] width 13 height 17
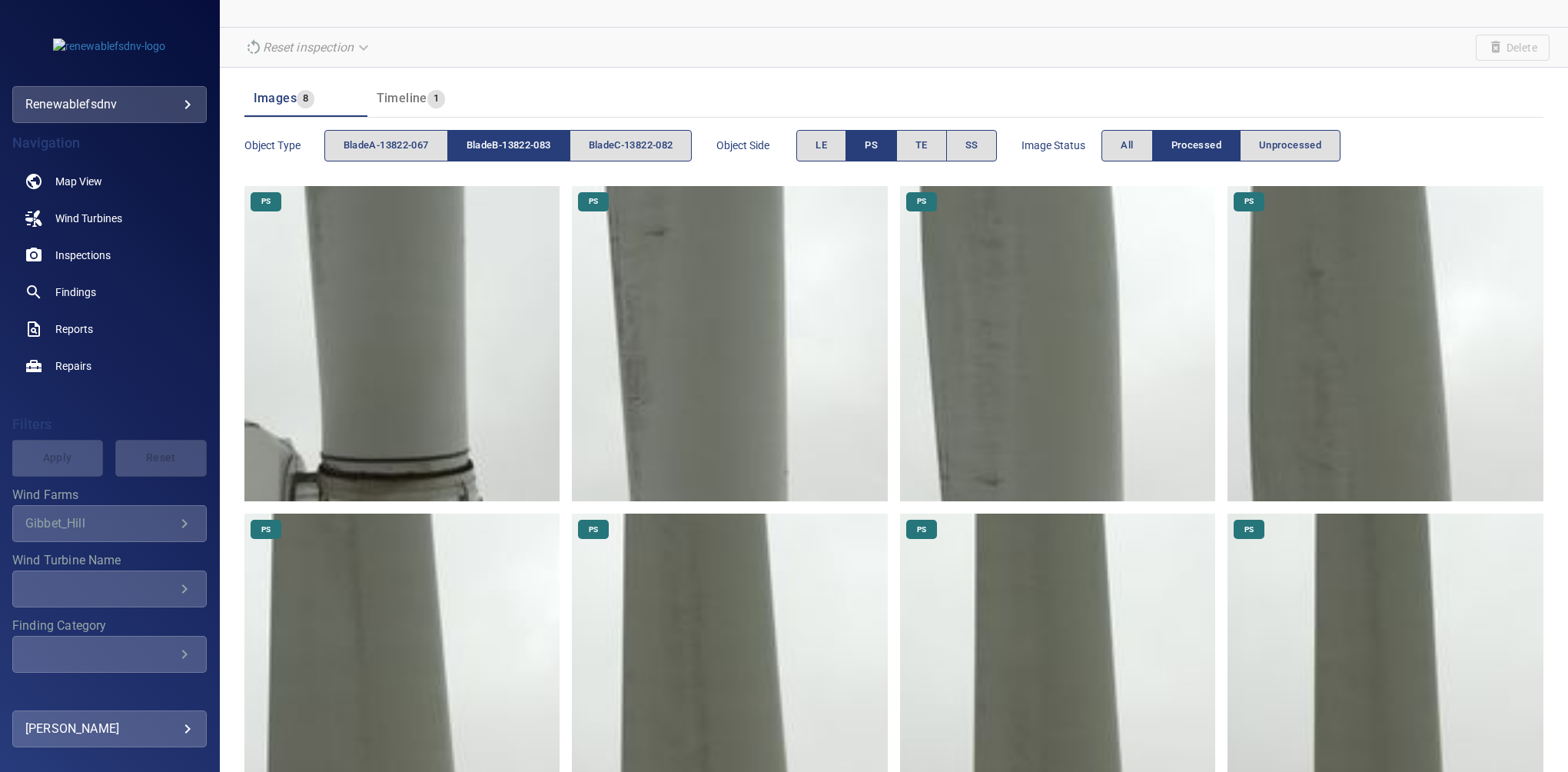
scroll to position [194, 0]
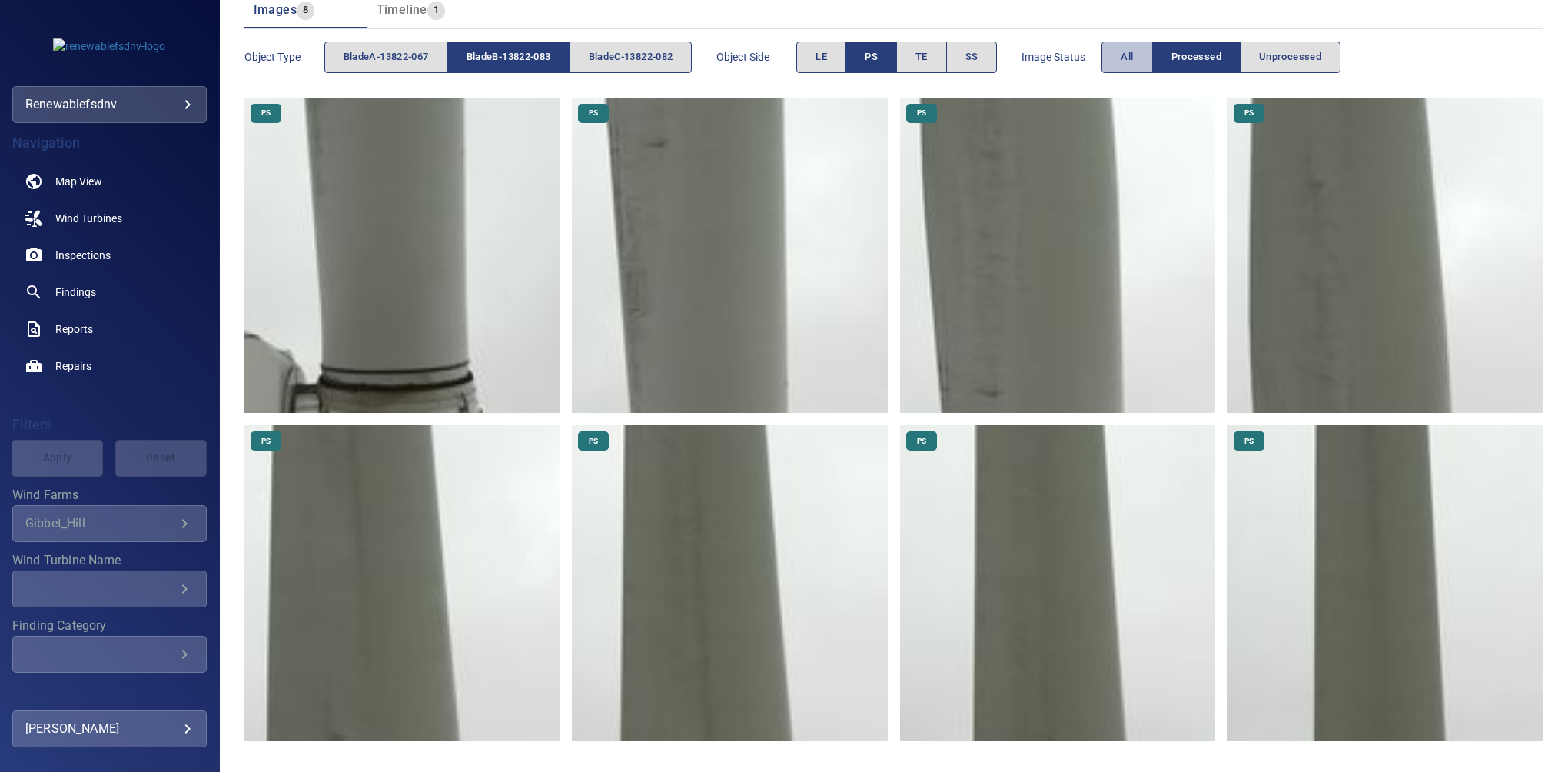
click at [1133, 57] on span "All" at bounding box center [1127, 57] width 12 height 17
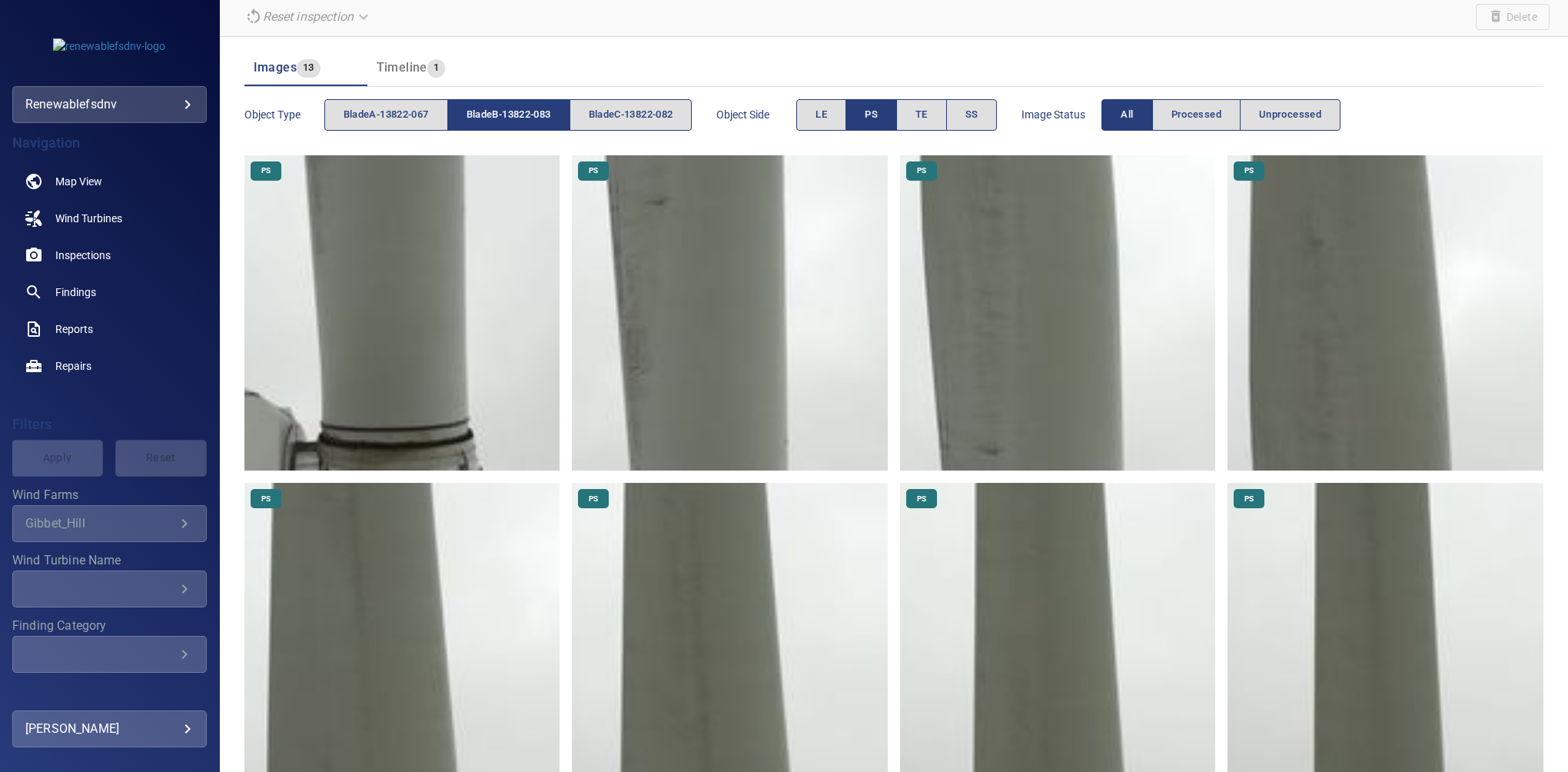
scroll to position [70, 0]
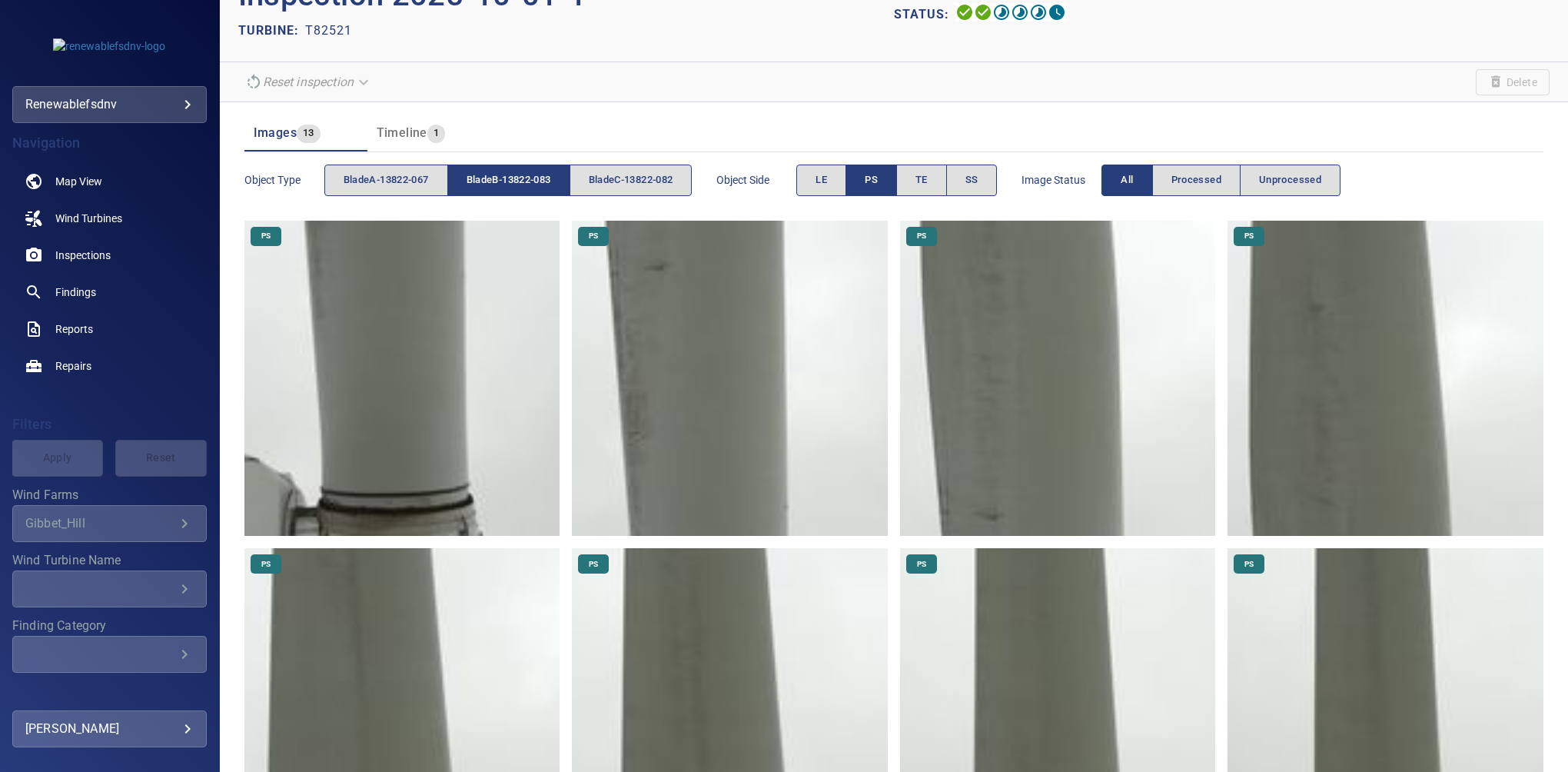
click at [476, 178] on span "bladeB-13822-083" at bounding box center [508, 180] width 84 height 17
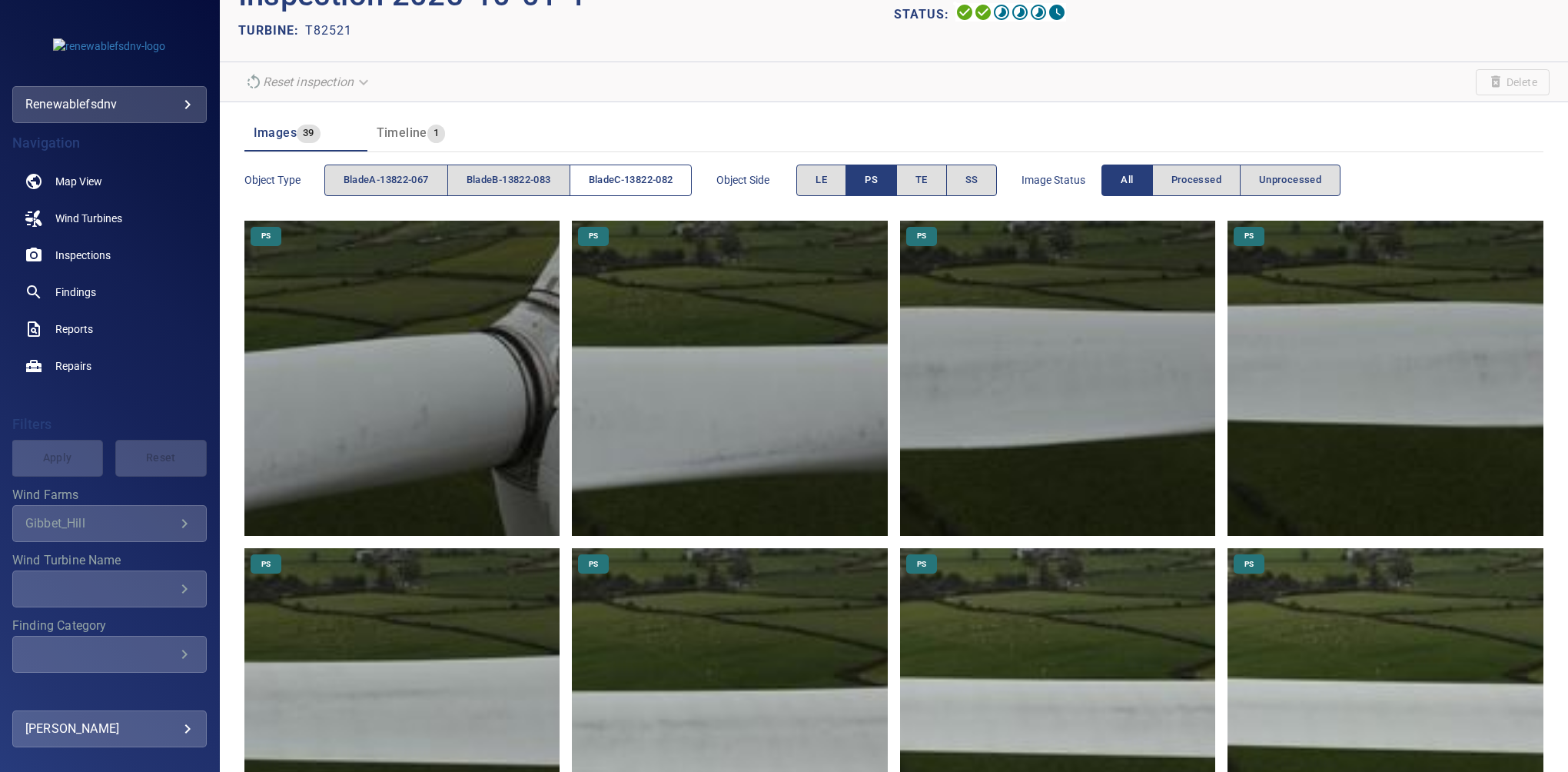
click at [581, 178] on button "bladeC-13822-082" at bounding box center [631, 180] width 123 height 31
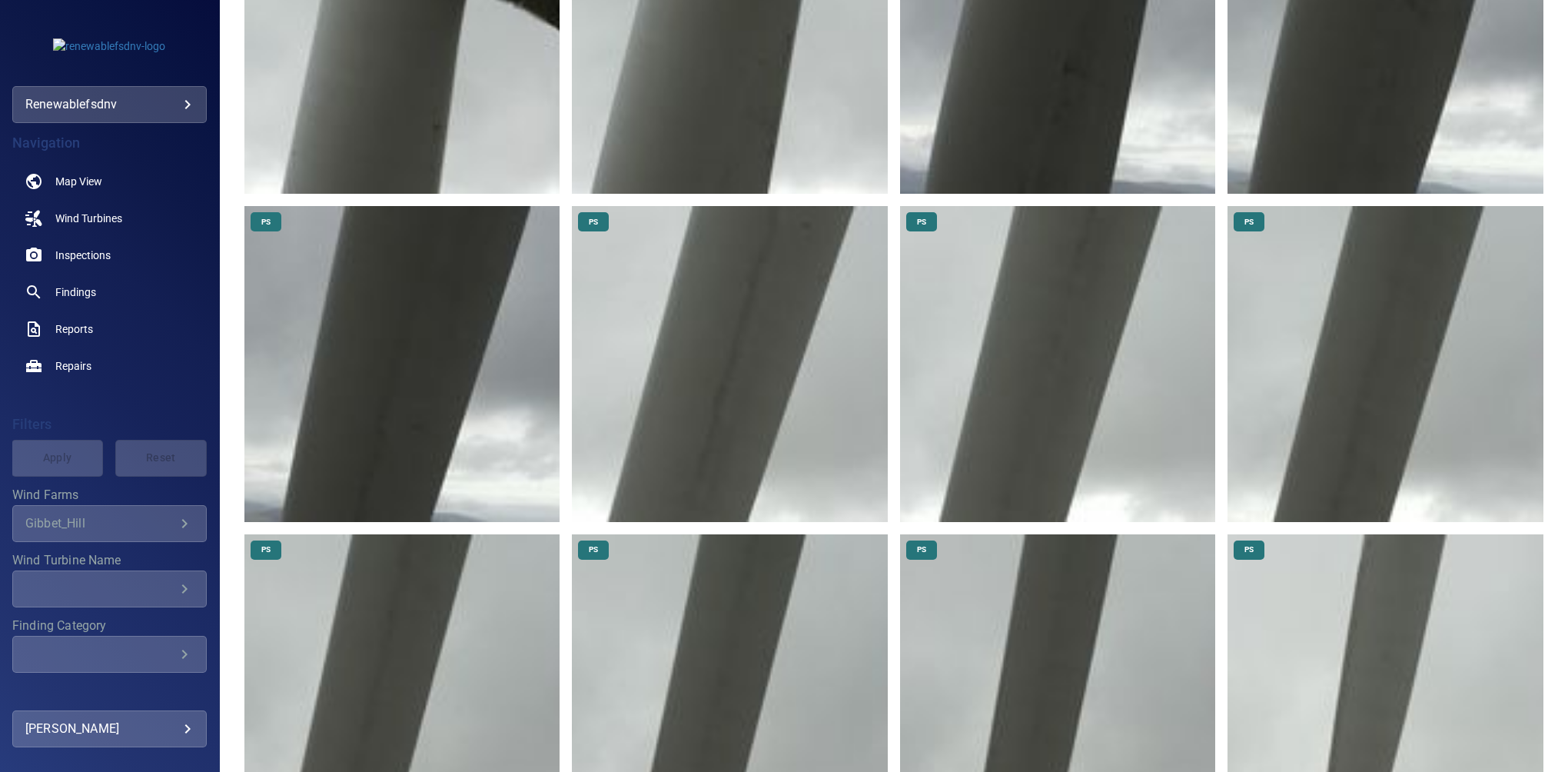
scroll to position [602, 0]
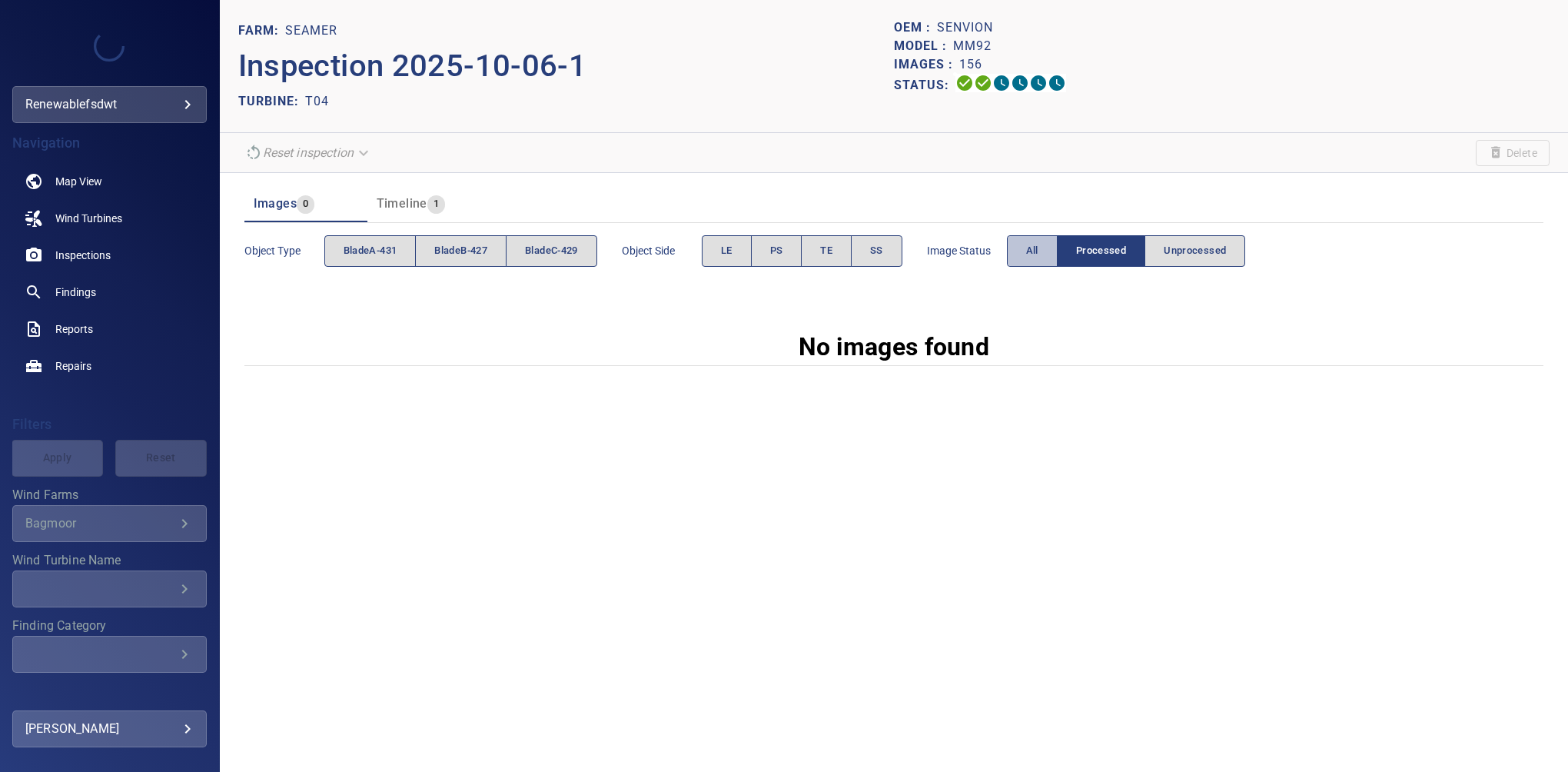
click at [1035, 250] on span "All" at bounding box center [1033, 251] width 12 height 17
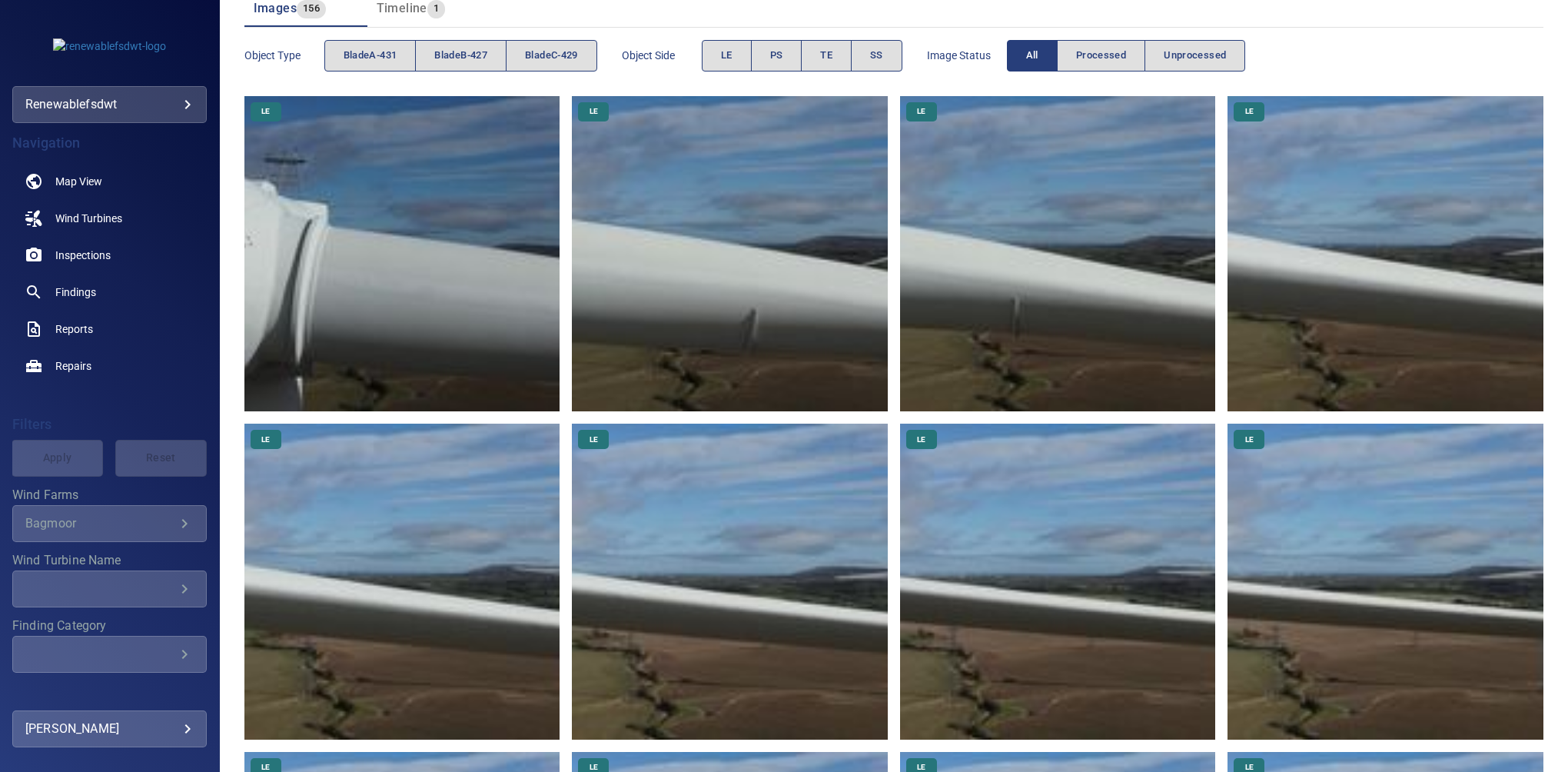
scroll to position [43, 0]
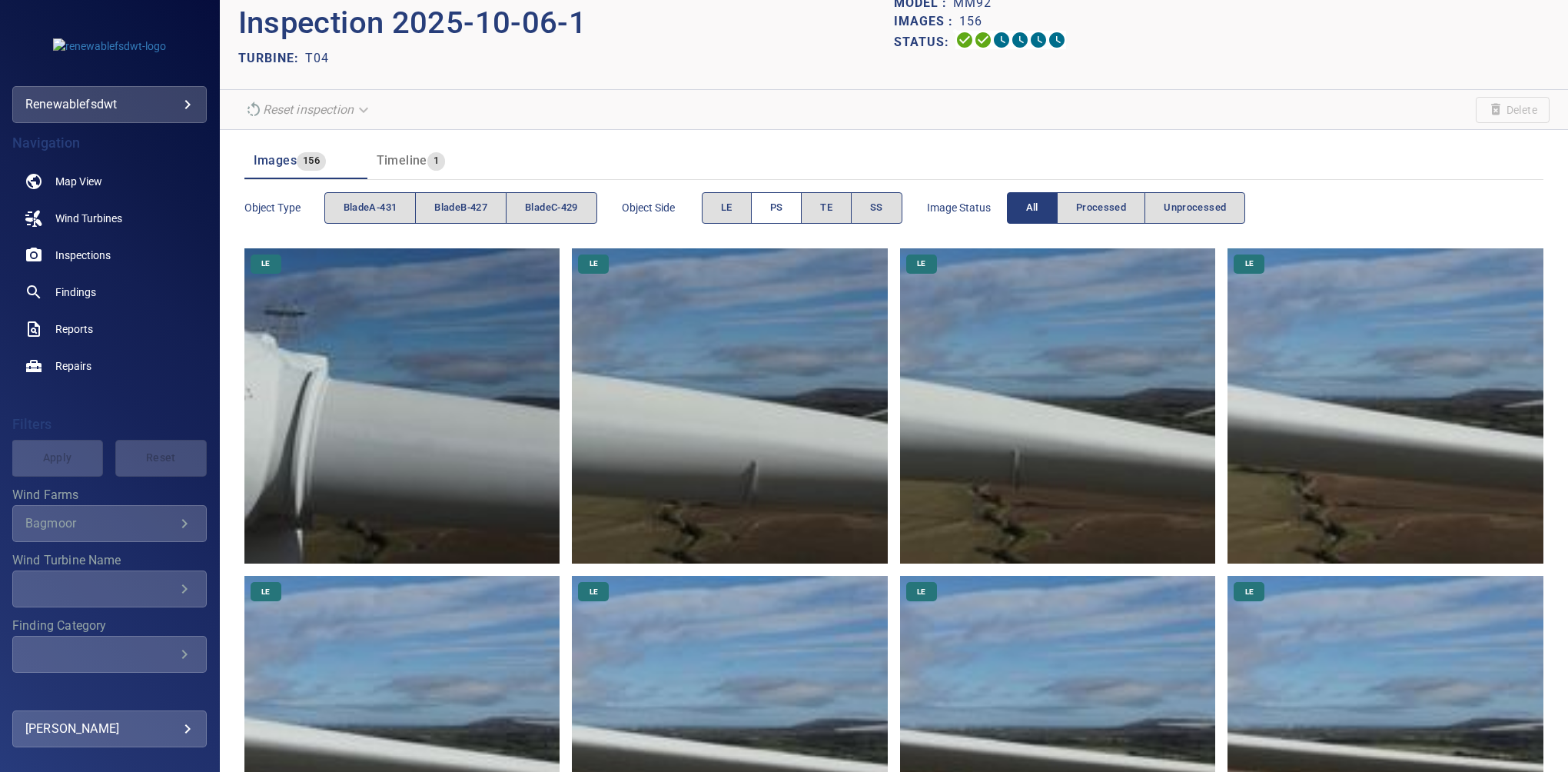
click at [782, 194] on button "PS" at bounding box center [776, 208] width 51 height 31
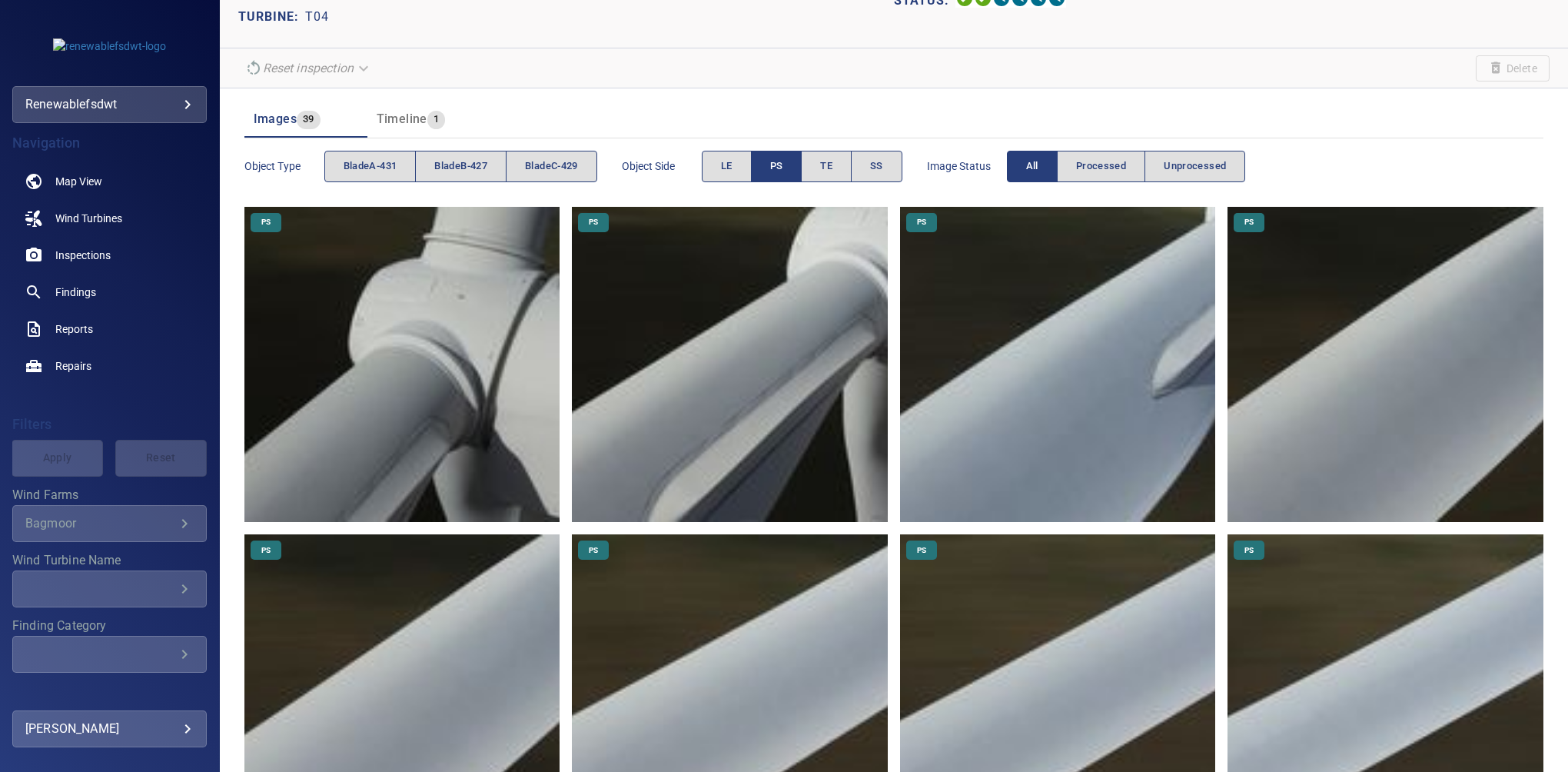
scroll to position [0, 0]
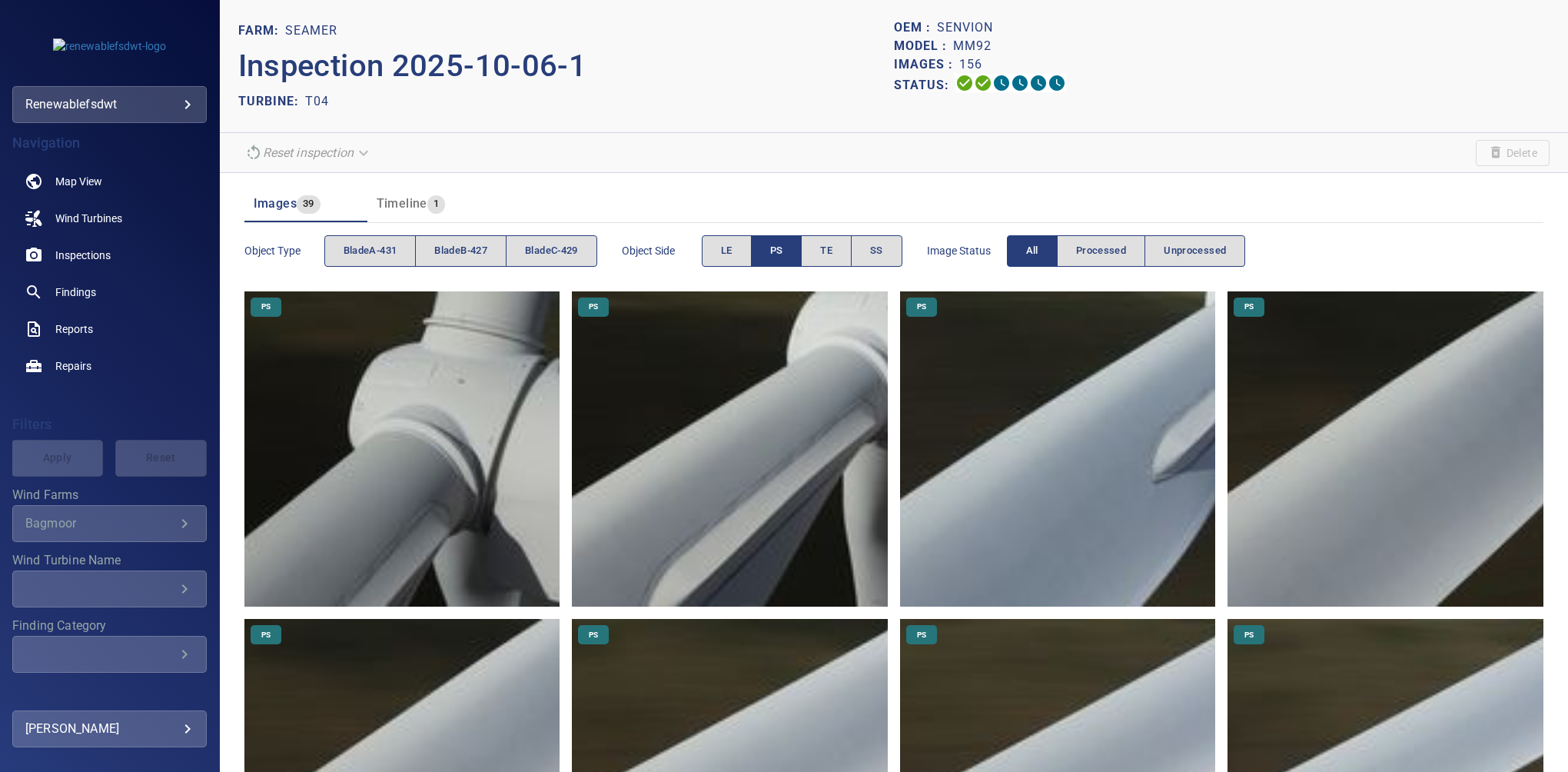
click at [769, 254] on button "PS" at bounding box center [776, 251] width 51 height 31
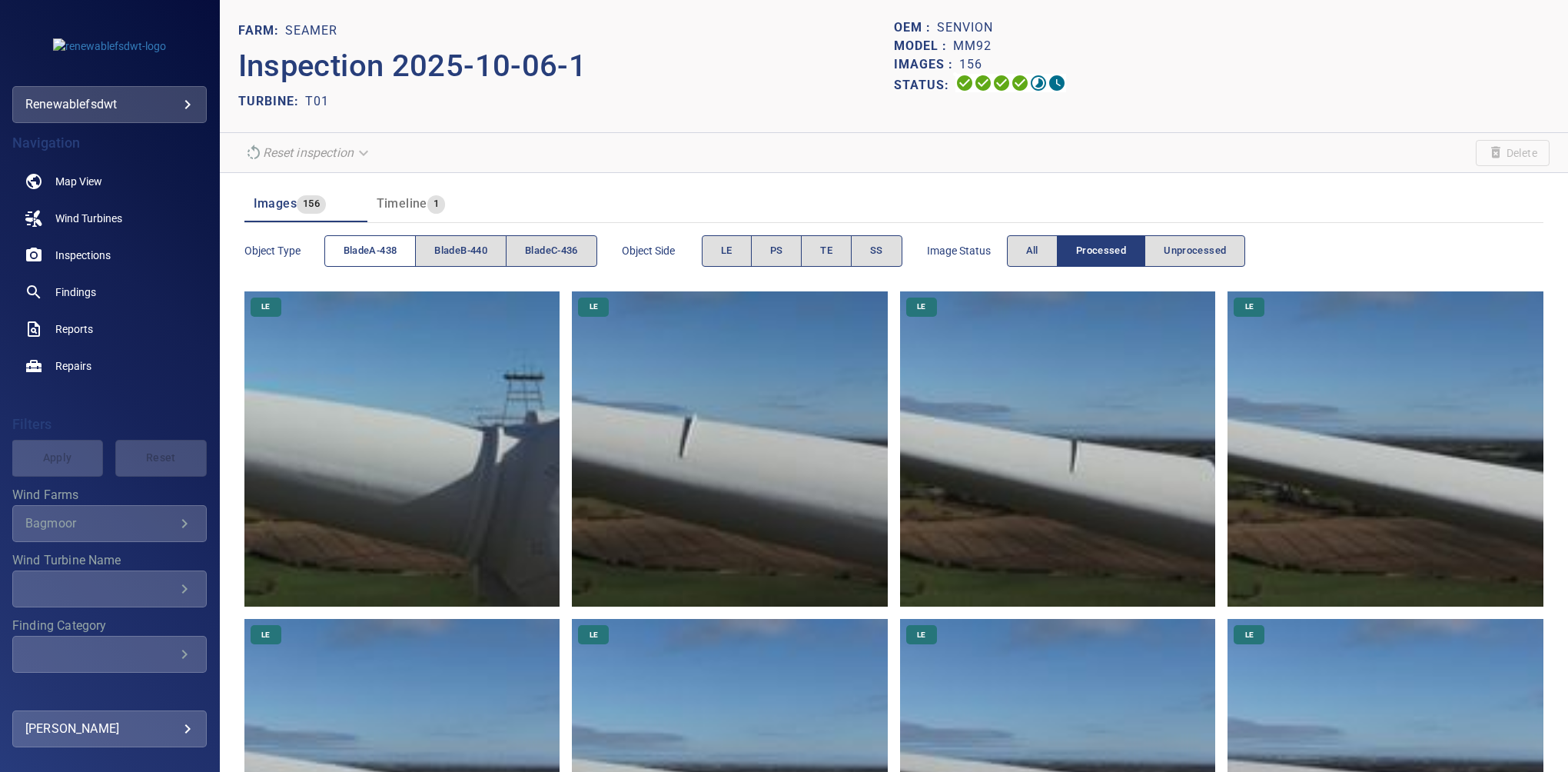
click at [378, 249] on span "bladeA-438" at bounding box center [370, 251] width 54 height 17
click at [794, 243] on button "PS" at bounding box center [776, 251] width 51 height 31
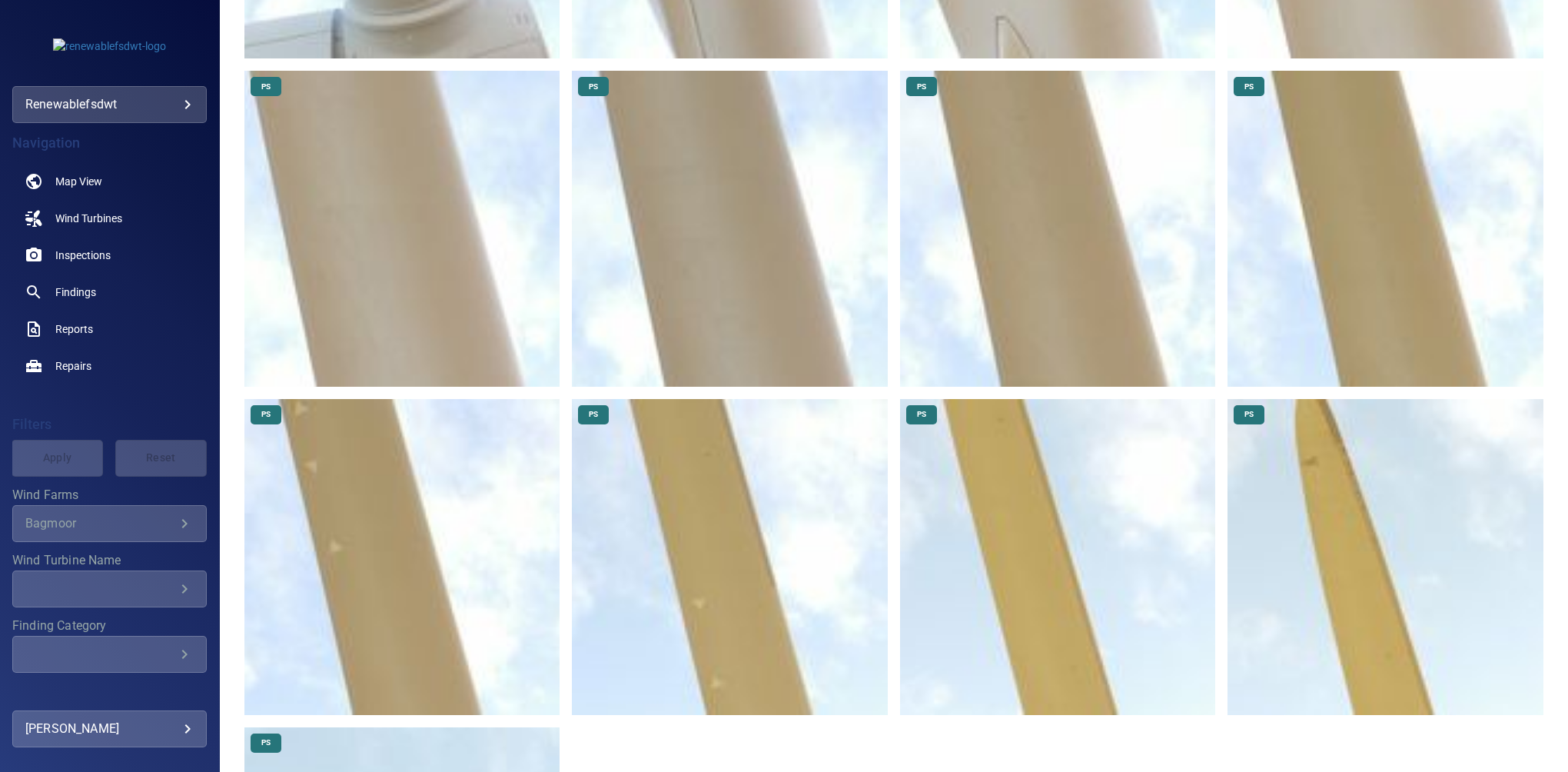
scroll to position [602, 0]
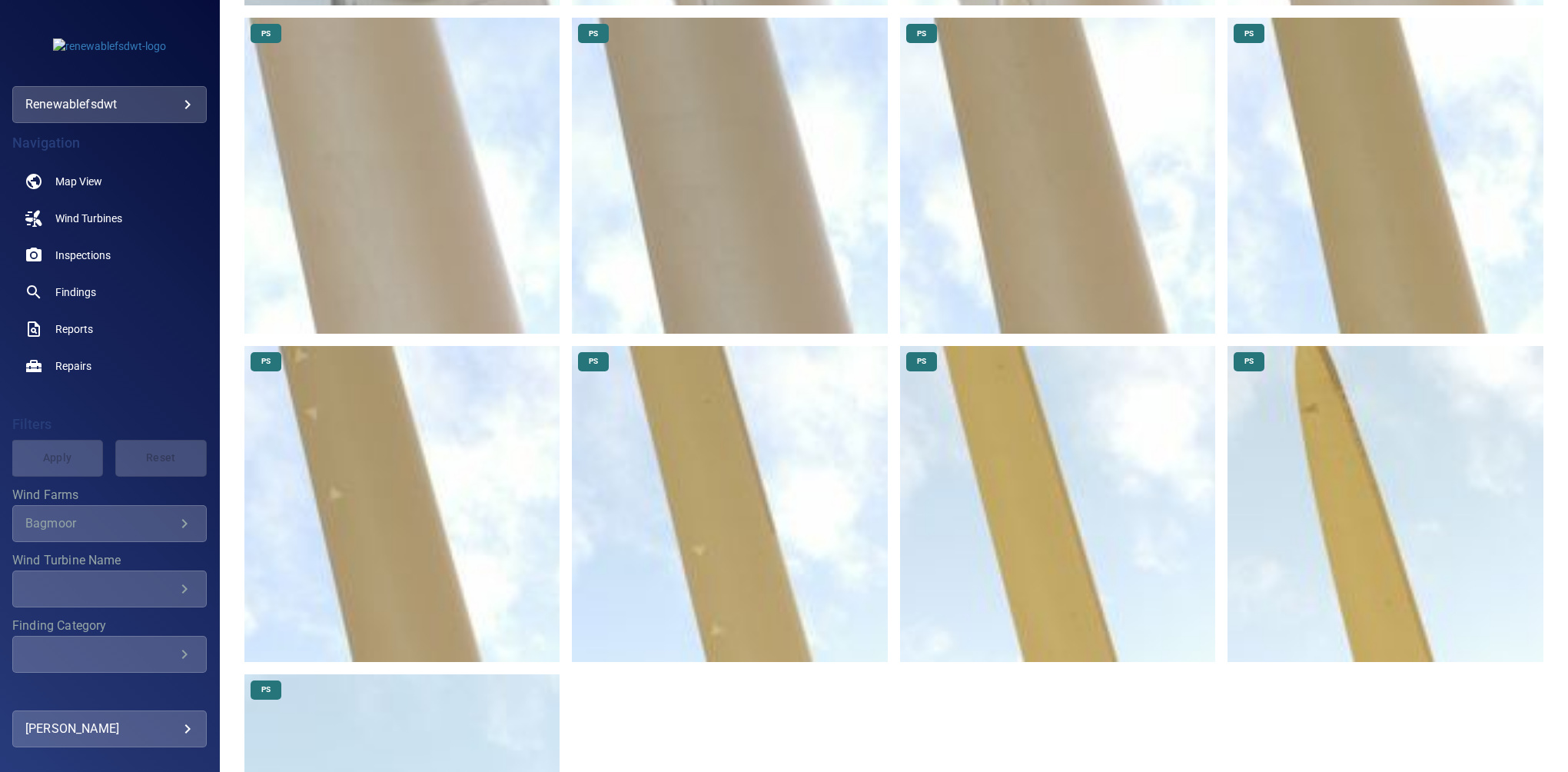
click at [1321, 394] on img at bounding box center [1386, 504] width 316 height 316
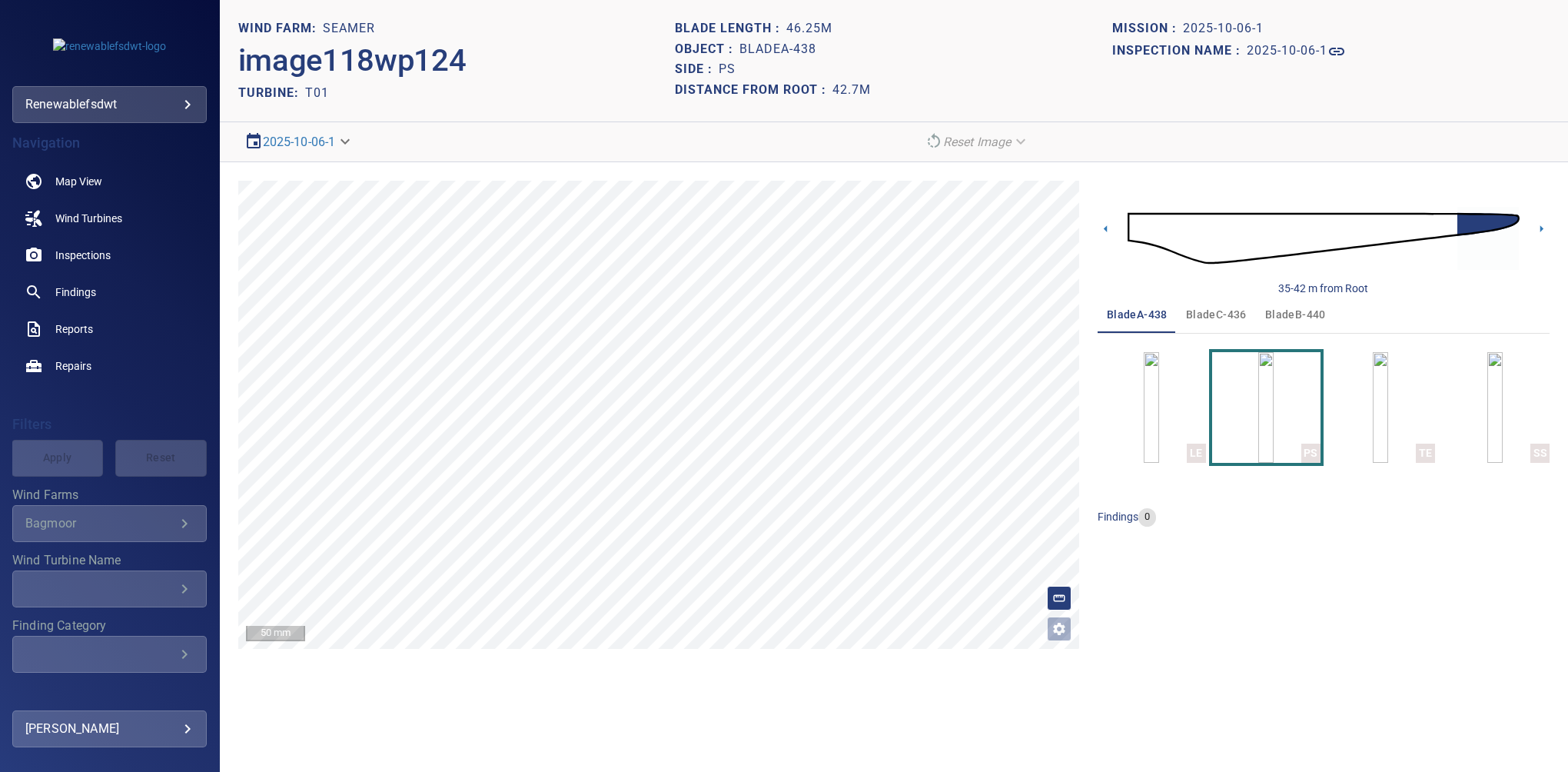
click at [1360, 549] on div "35-42 m from Root bladeA-438 bladeC-436 bladeB-440 LE PS TE SS findings 0" at bounding box center [1324, 415] width 452 height 469
click at [1221, 316] on span "bladeC-436" at bounding box center [1217, 315] width 61 height 19
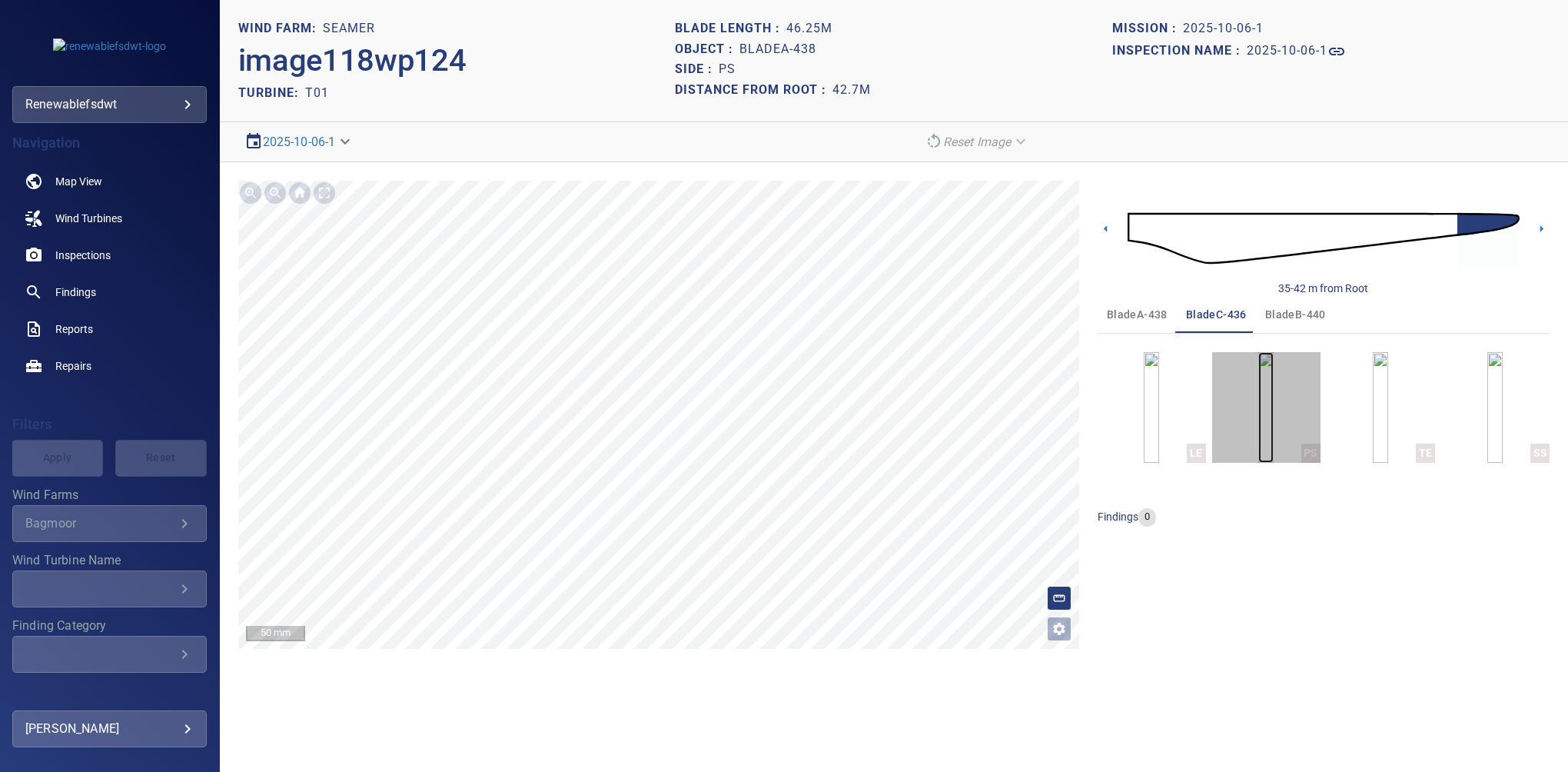
click at [1272, 363] on img "button" at bounding box center [1266, 407] width 16 height 110
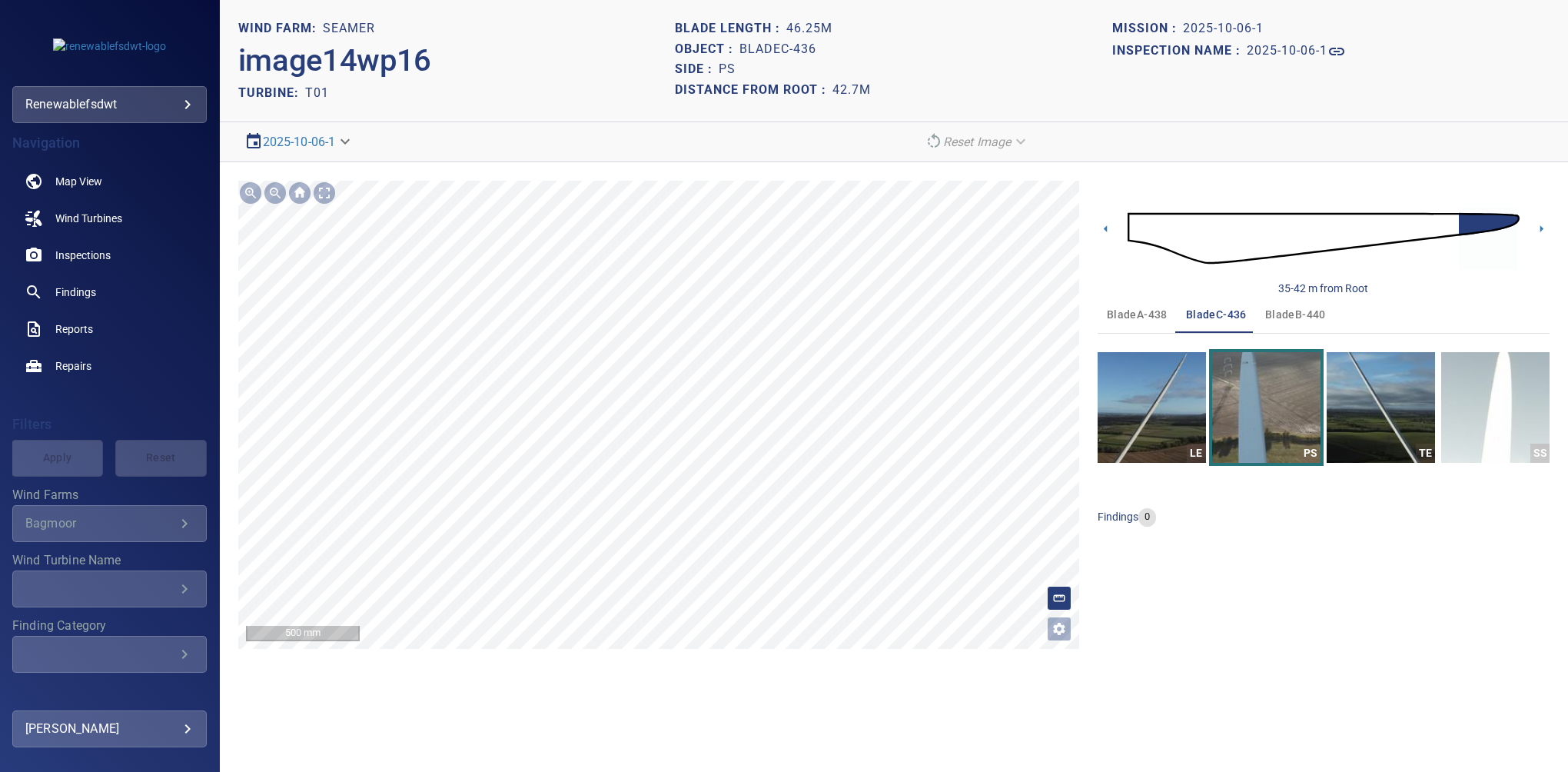
click at [577, 710] on section "**********" at bounding box center [894, 386] width 1348 height 772
click at [1382, 574] on div "35-42 m from Root bladeA-438 bladeC-436 bladeB-440 LE PS TE SS findings 0" at bounding box center [1324, 415] width 452 height 469
click at [1282, 309] on span "bladeB-440" at bounding box center [1296, 315] width 61 height 19
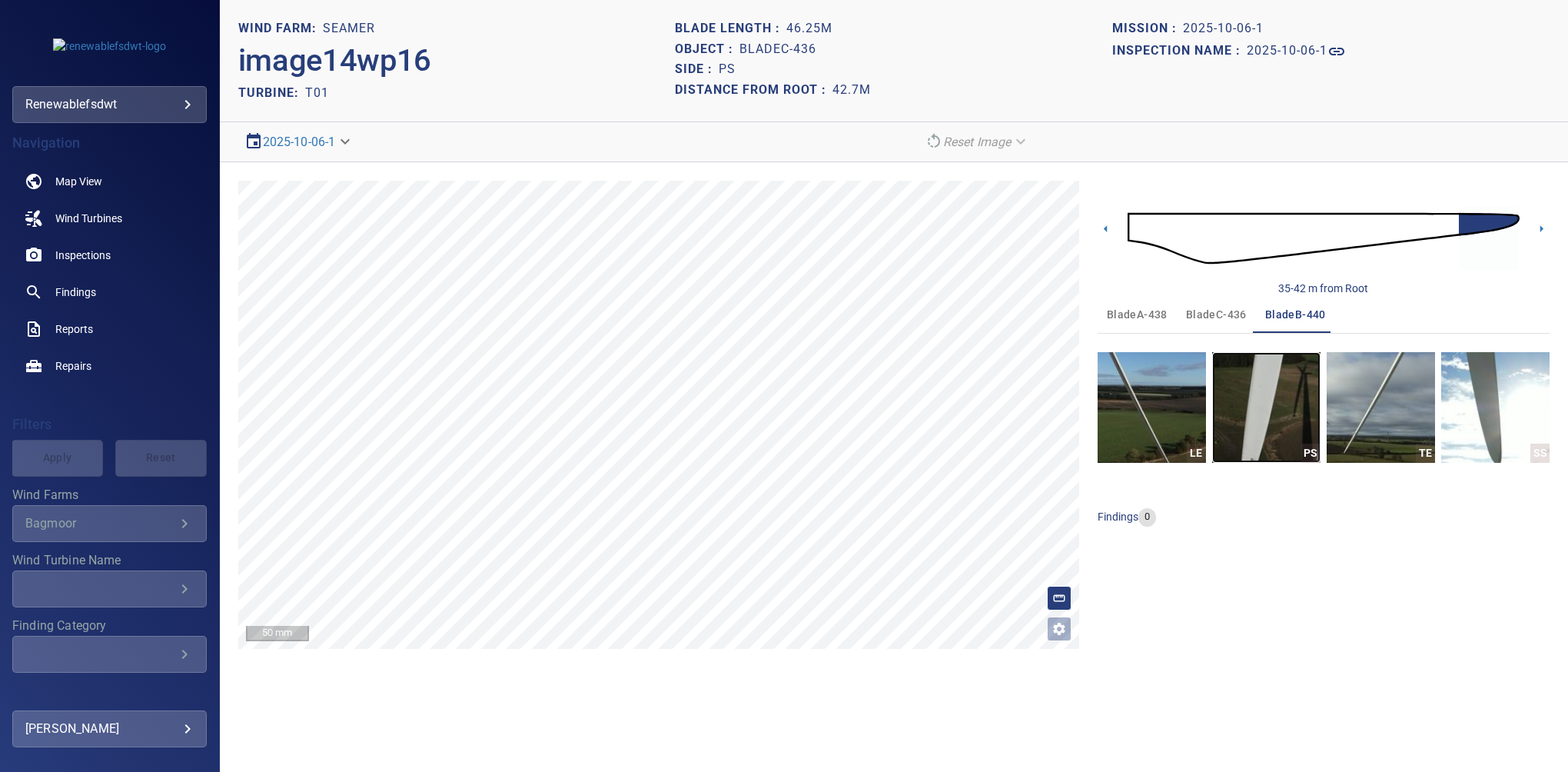
click at [1246, 415] on img "button" at bounding box center [1266, 407] width 109 height 110
click at [589, 176] on div "**********" at bounding box center [894, 415] width 1348 height 505
click at [1544, 230] on icon at bounding box center [1542, 229] width 17 height 17
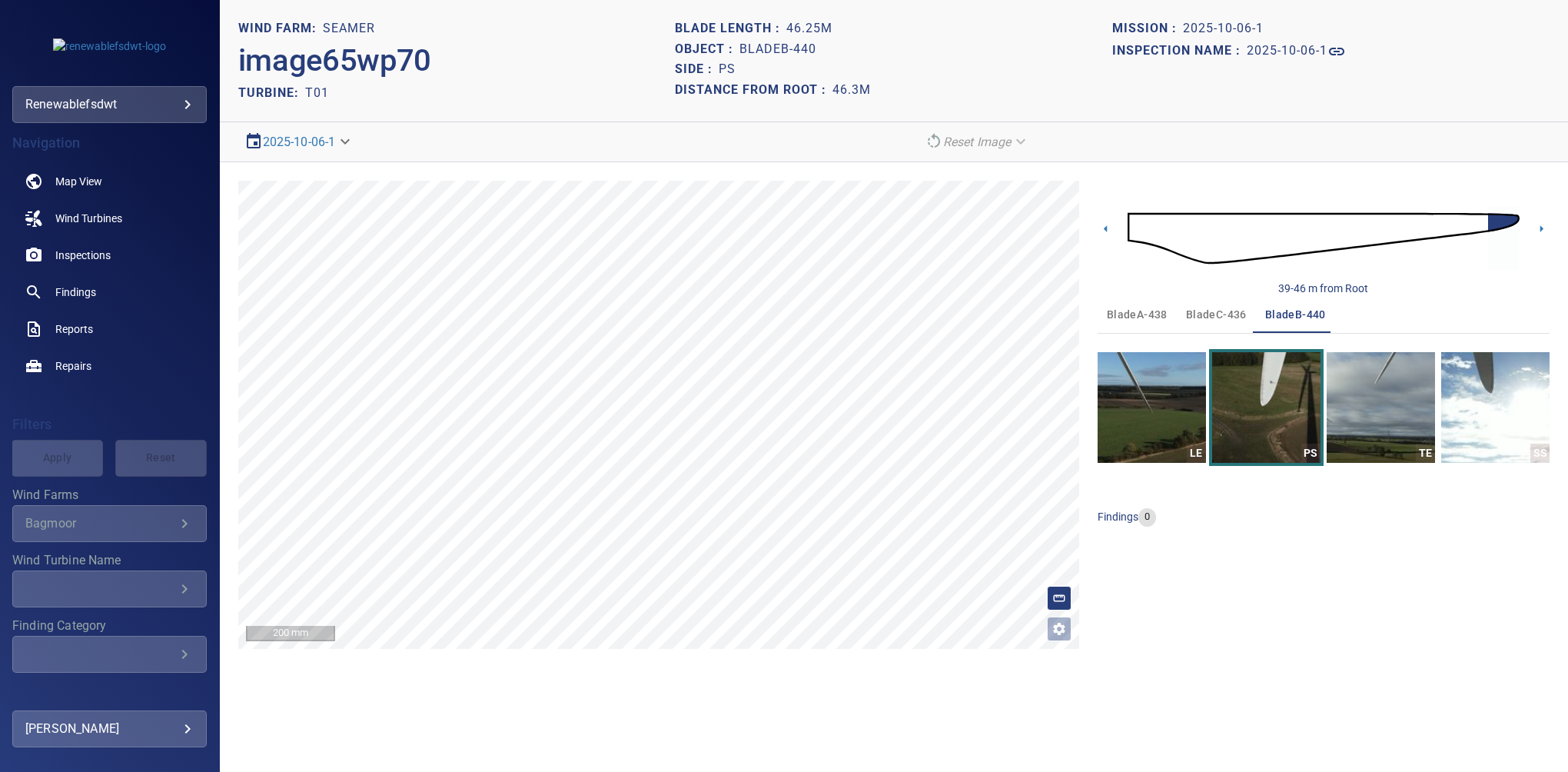
click at [1393, 529] on ul at bounding box center [1324, 533] width 452 height 12
click at [1218, 320] on span "bladeC-436" at bounding box center [1217, 315] width 61 height 19
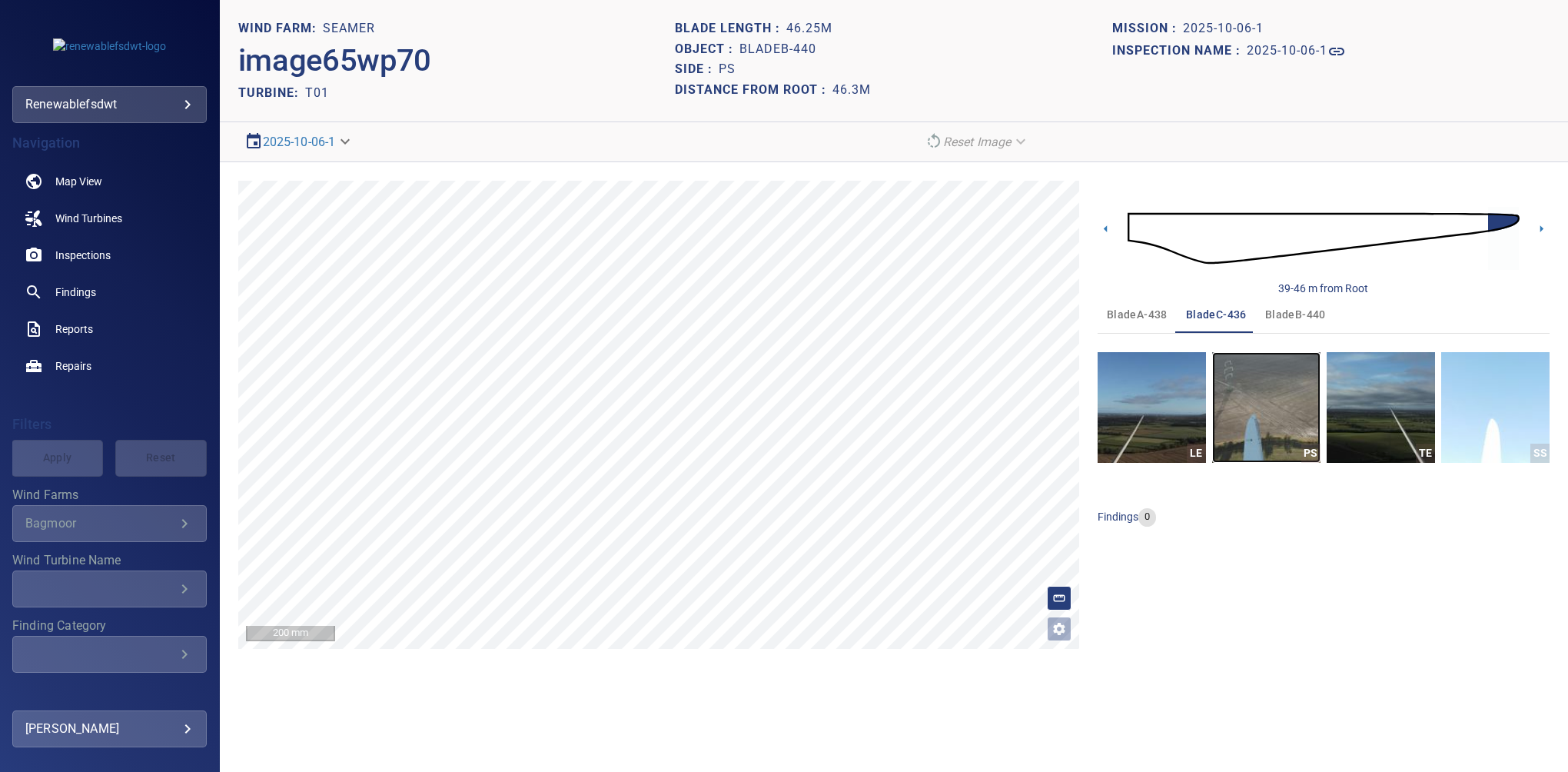
click at [1261, 416] on img "button" at bounding box center [1266, 407] width 109 height 110
click at [1402, 602] on div "39-46 m from Root bladeA-438 bladeC-436 bladeB-440 LE PS TE SS findings 0" at bounding box center [1324, 415] width 452 height 469
click at [1444, 556] on div "39-46 m from Root bladeA-438 bladeC-436 bladeB-440 LE PS TE SS findings 0" at bounding box center [1324, 415] width 452 height 469
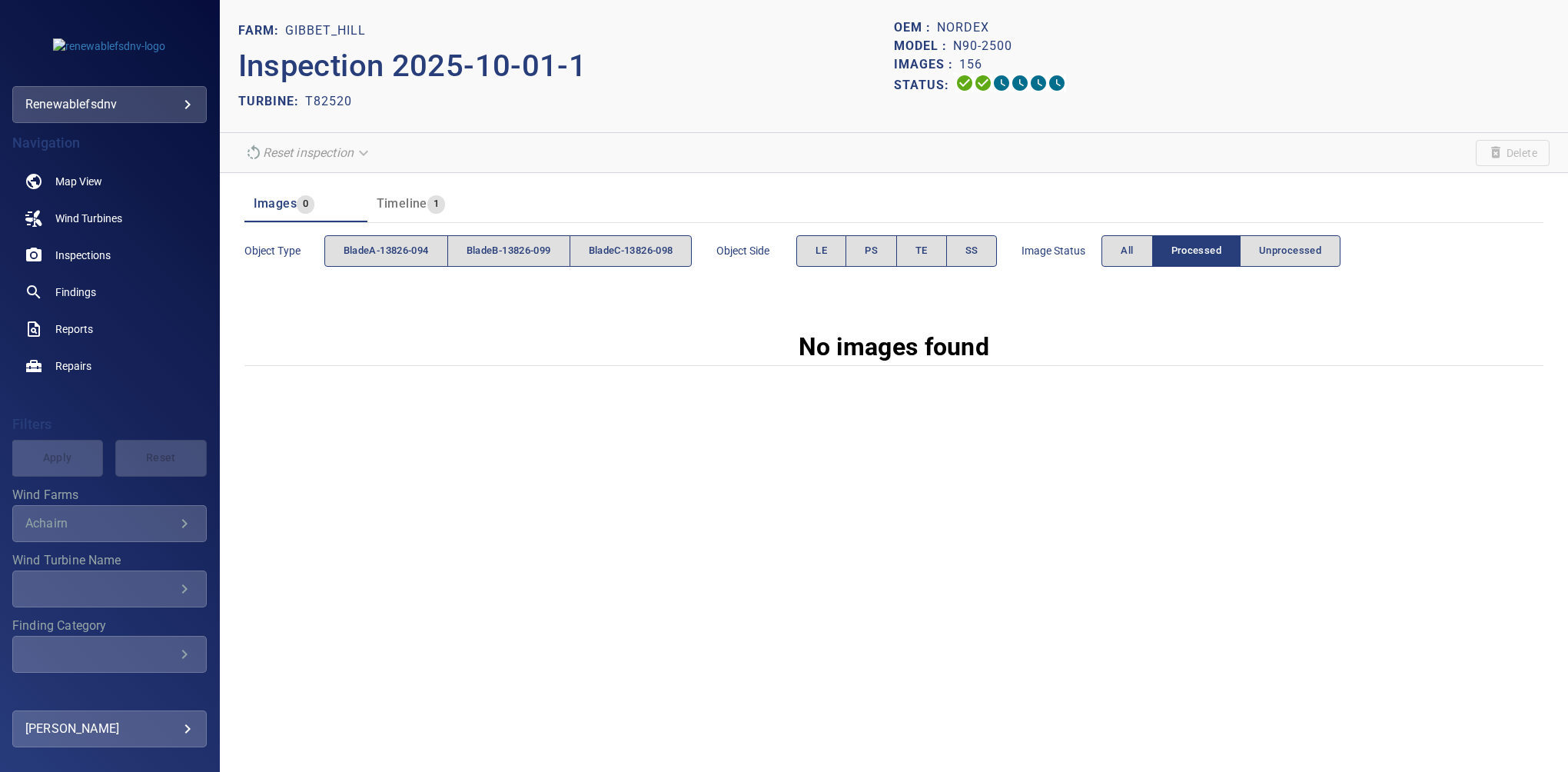
click at [1102, 256] on span "Image Status" at bounding box center [1062, 251] width 80 height 16
click at [1126, 249] on button "All" at bounding box center [1127, 251] width 50 height 31
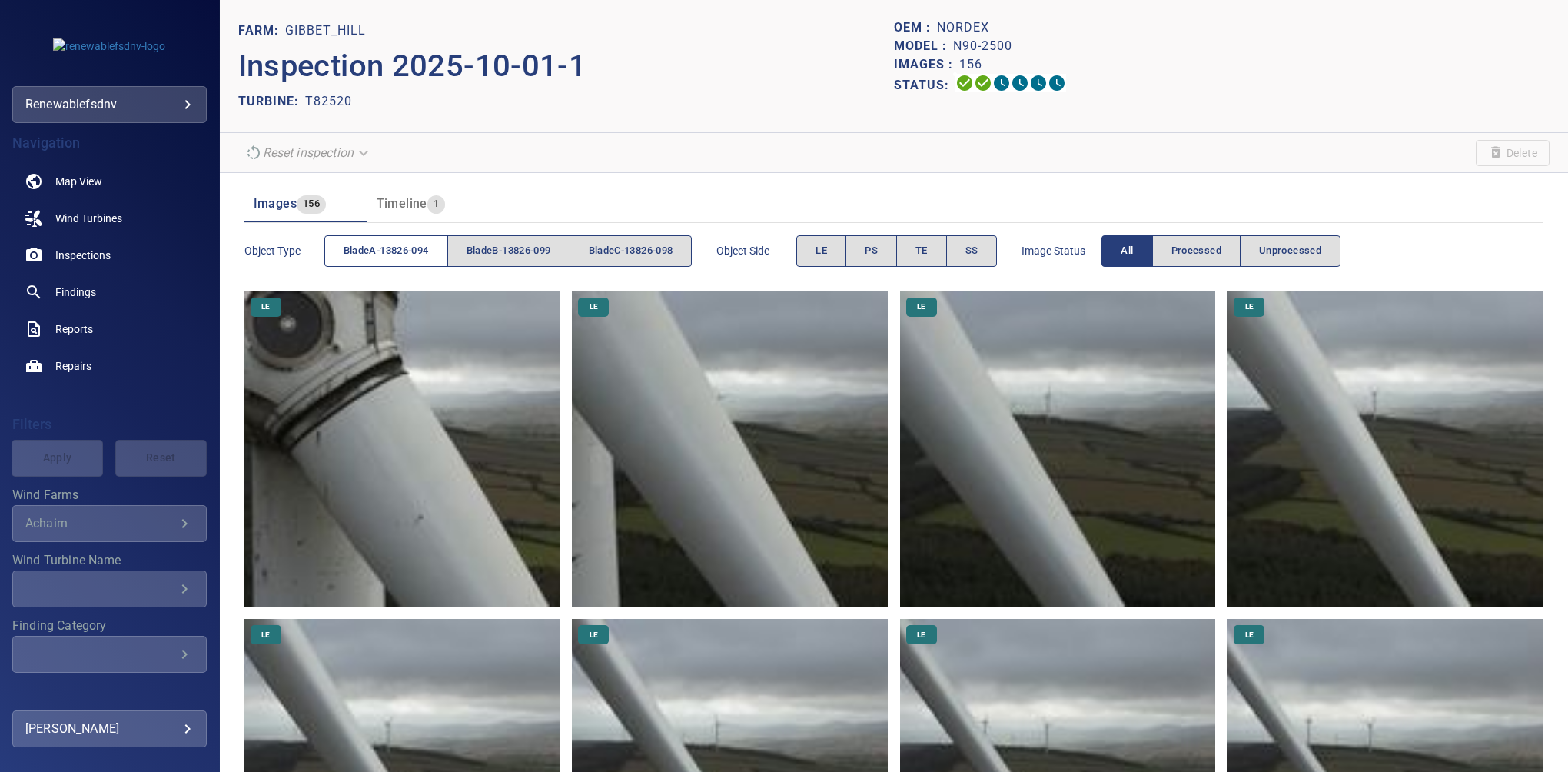
click at [406, 243] on span "bladeA-13826-094" at bounding box center [386, 251] width 85 height 17
click at [874, 250] on button "PS" at bounding box center [871, 251] width 51 height 31
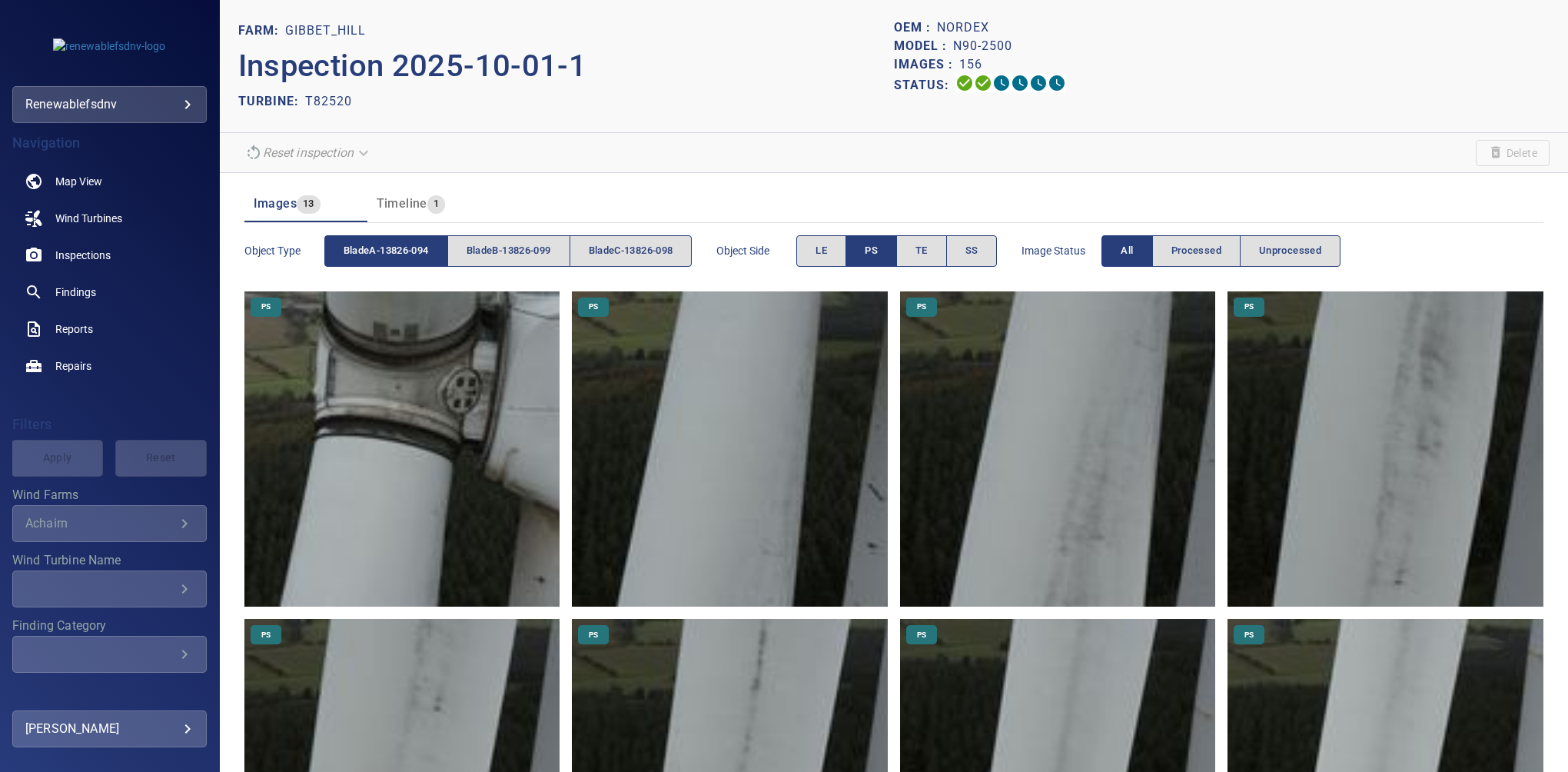
click at [429, 388] on img at bounding box center [402, 449] width 316 height 316
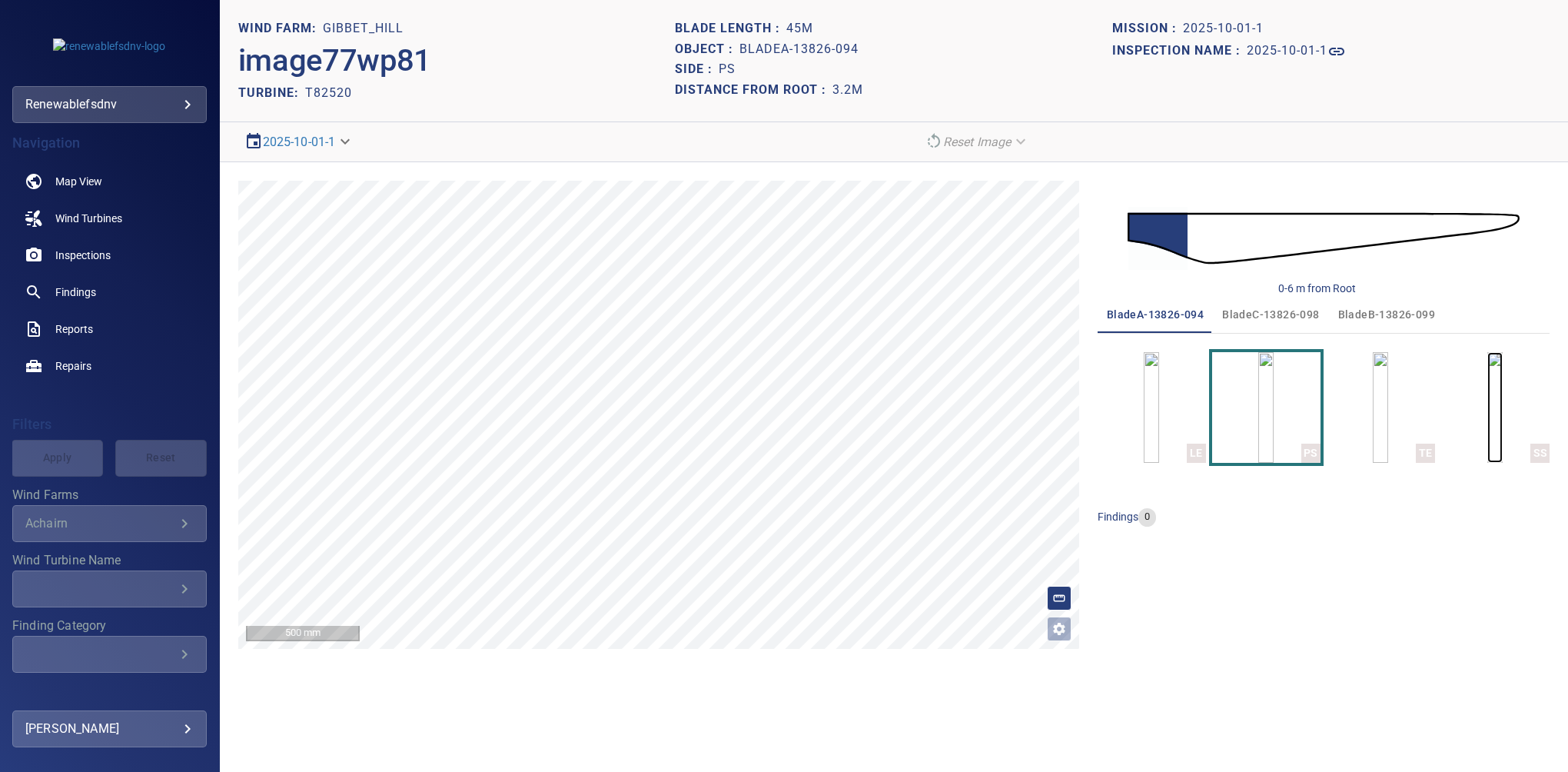
click at [1488, 398] on img "button" at bounding box center [1496, 407] width 16 height 110
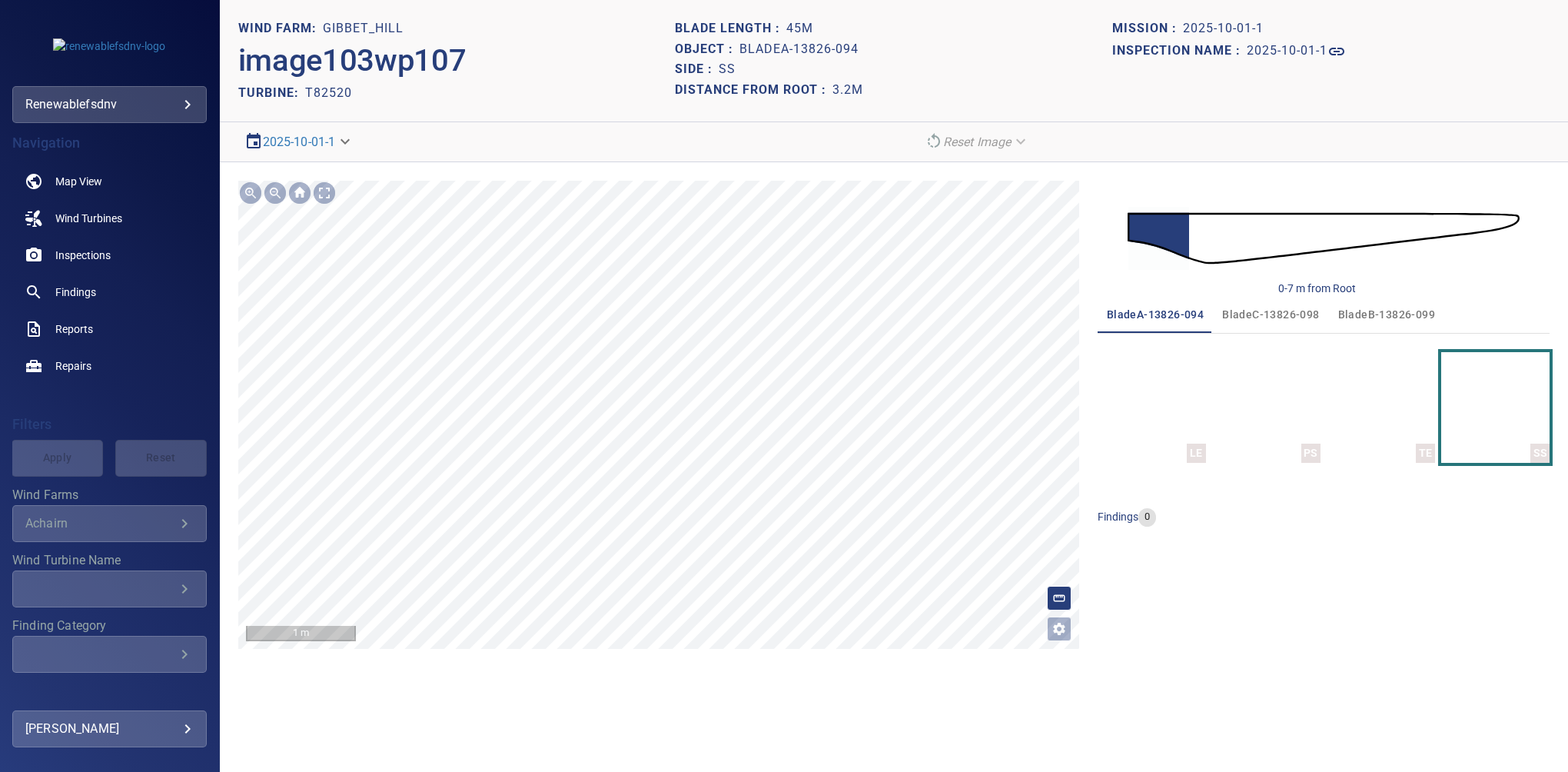
click at [666, 651] on div "**********" at bounding box center [894, 415] width 1348 height 505
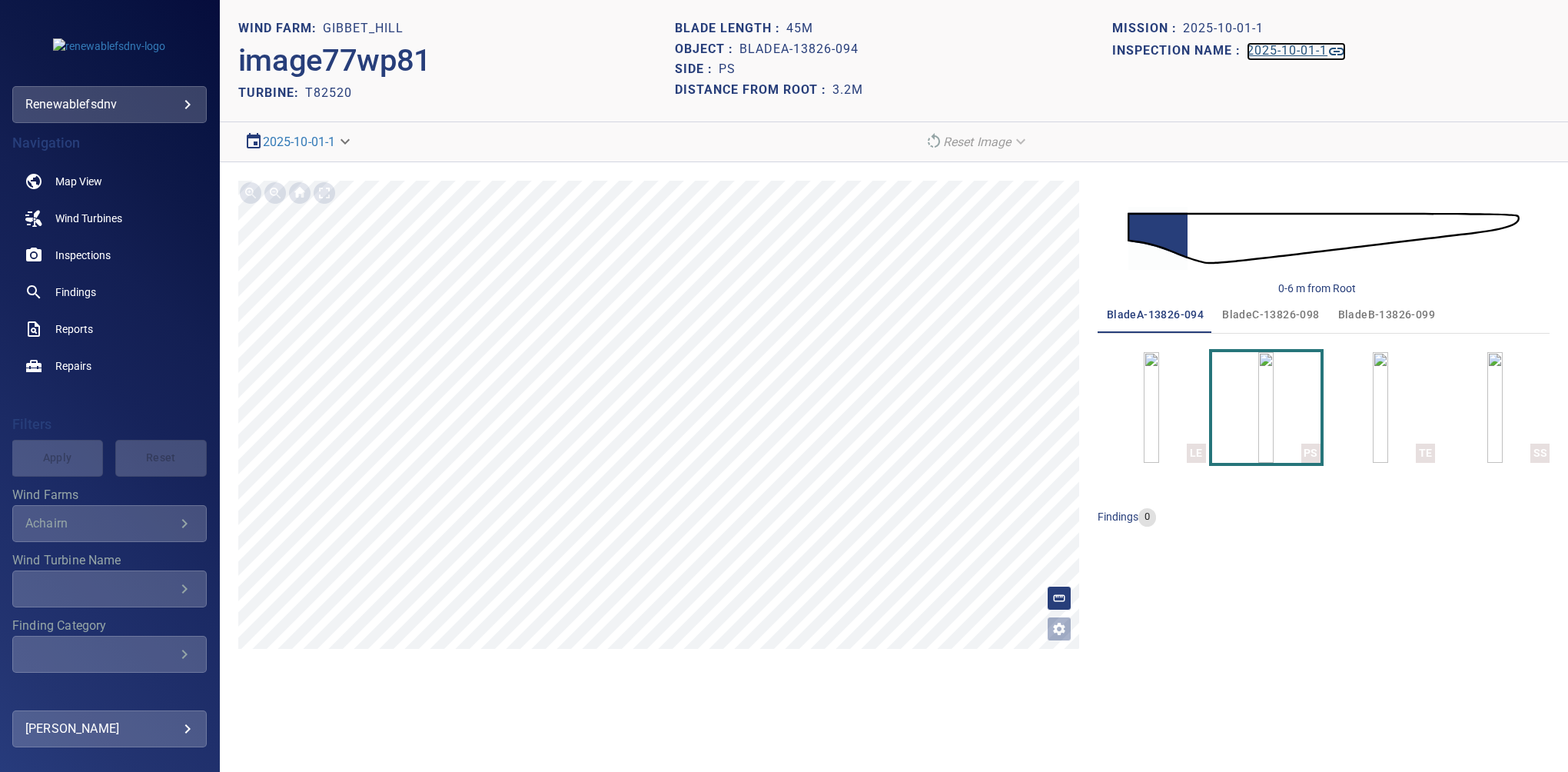
click at [1266, 46] on h1 "2025-10-01-1" at bounding box center [1287, 50] width 81 height 15
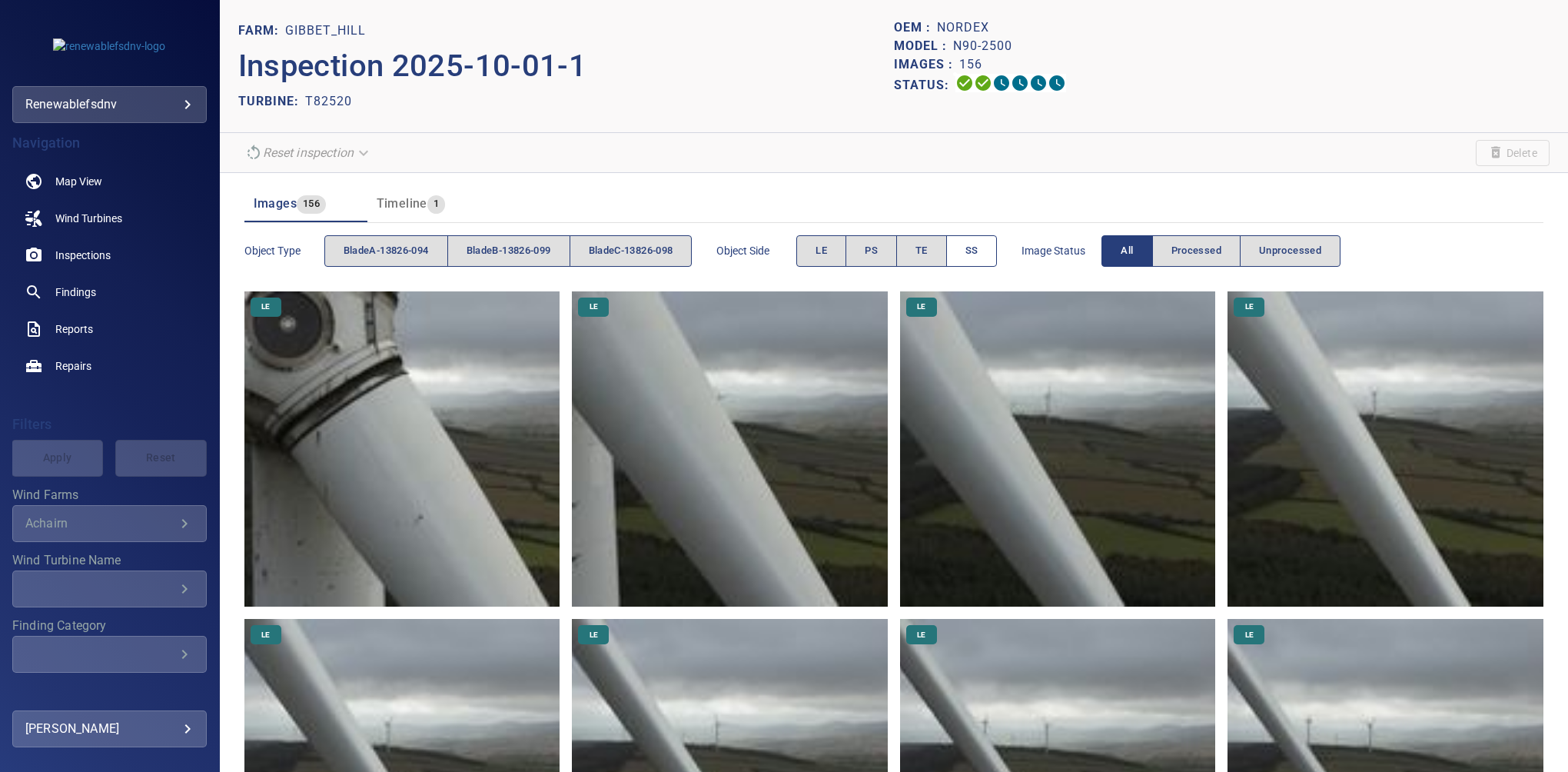
click at [994, 249] on button "SS" at bounding box center [972, 251] width 51 height 31
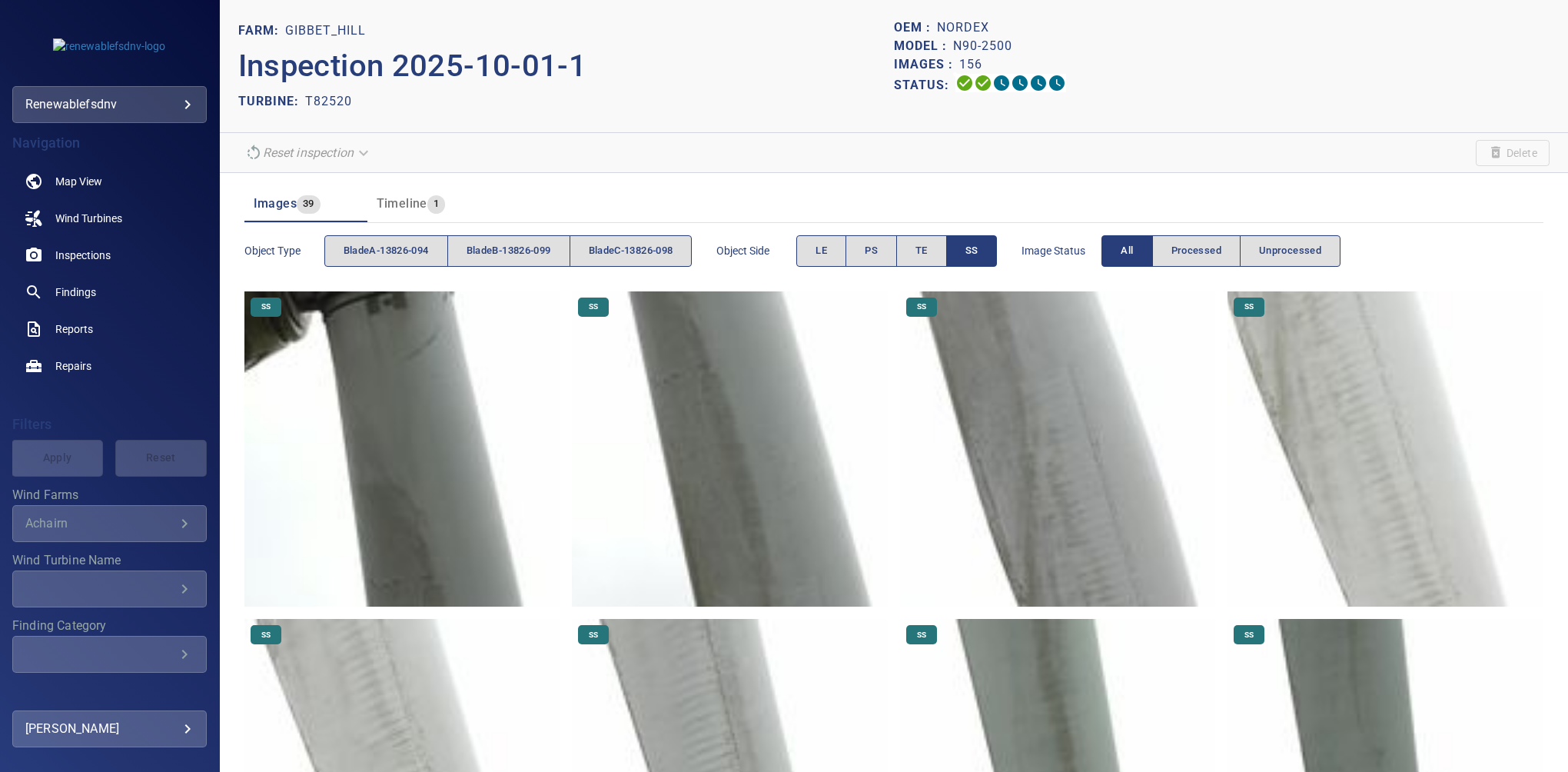
click at [382, 304] on img at bounding box center [402, 449] width 316 height 316
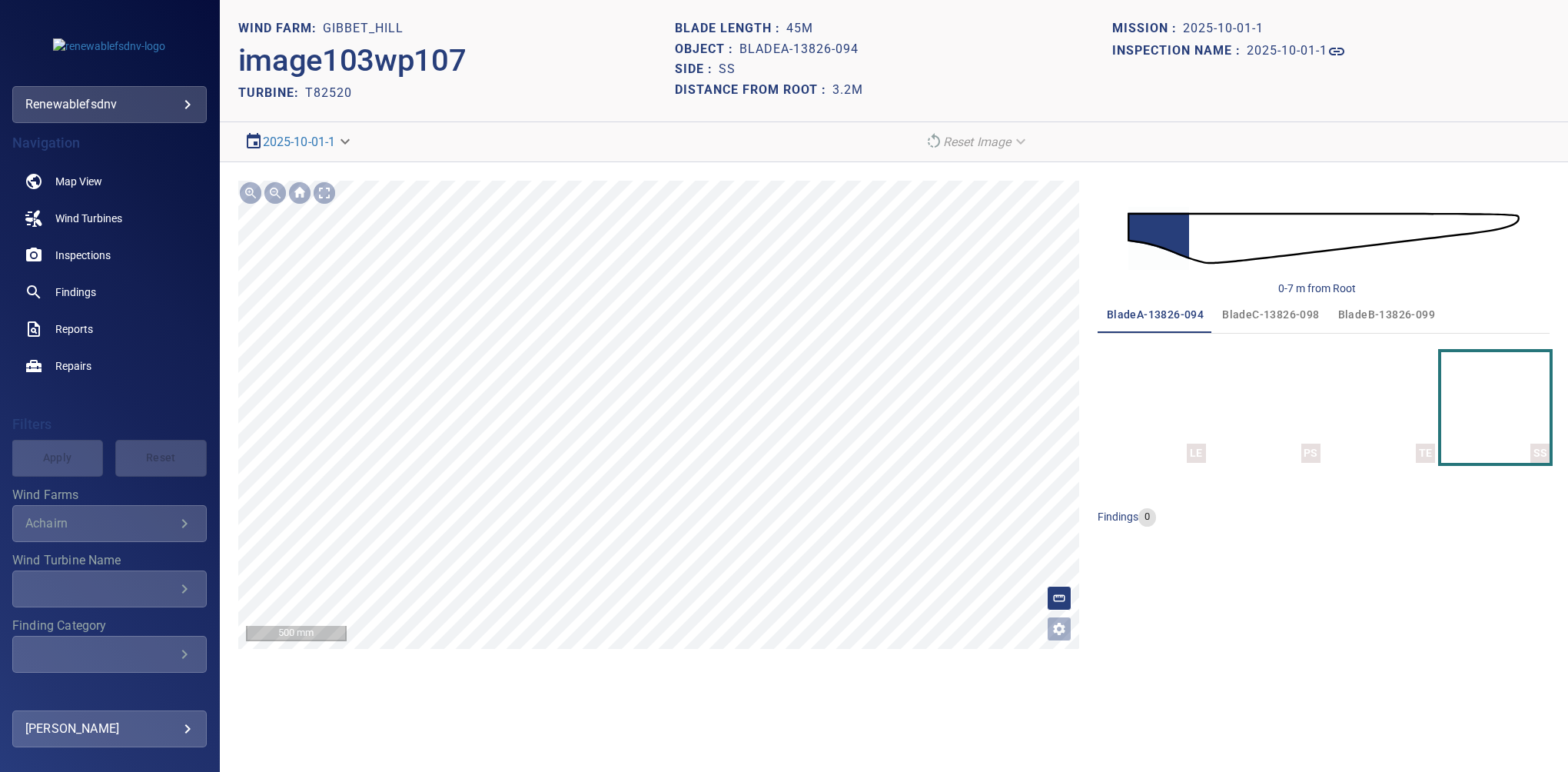
click at [680, 700] on section "**********" at bounding box center [894, 386] width 1348 height 772
click at [1245, 544] on div "0-7 m from Root bladeA-13826-094 bladeC-13826-098 bladeB-13826-099 LE PS TE SS …" at bounding box center [1324, 415] width 452 height 469
click at [1439, 569] on div "0-7 m from Root bladeA-13826-094 bladeC-13826-098 bladeB-13826-099 LE PS TE SS …" at bounding box center [1324, 415] width 452 height 469
click at [1255, 316] on span "bladeC-13826-098" at bounding box center [1270, 315] width 96 height 19
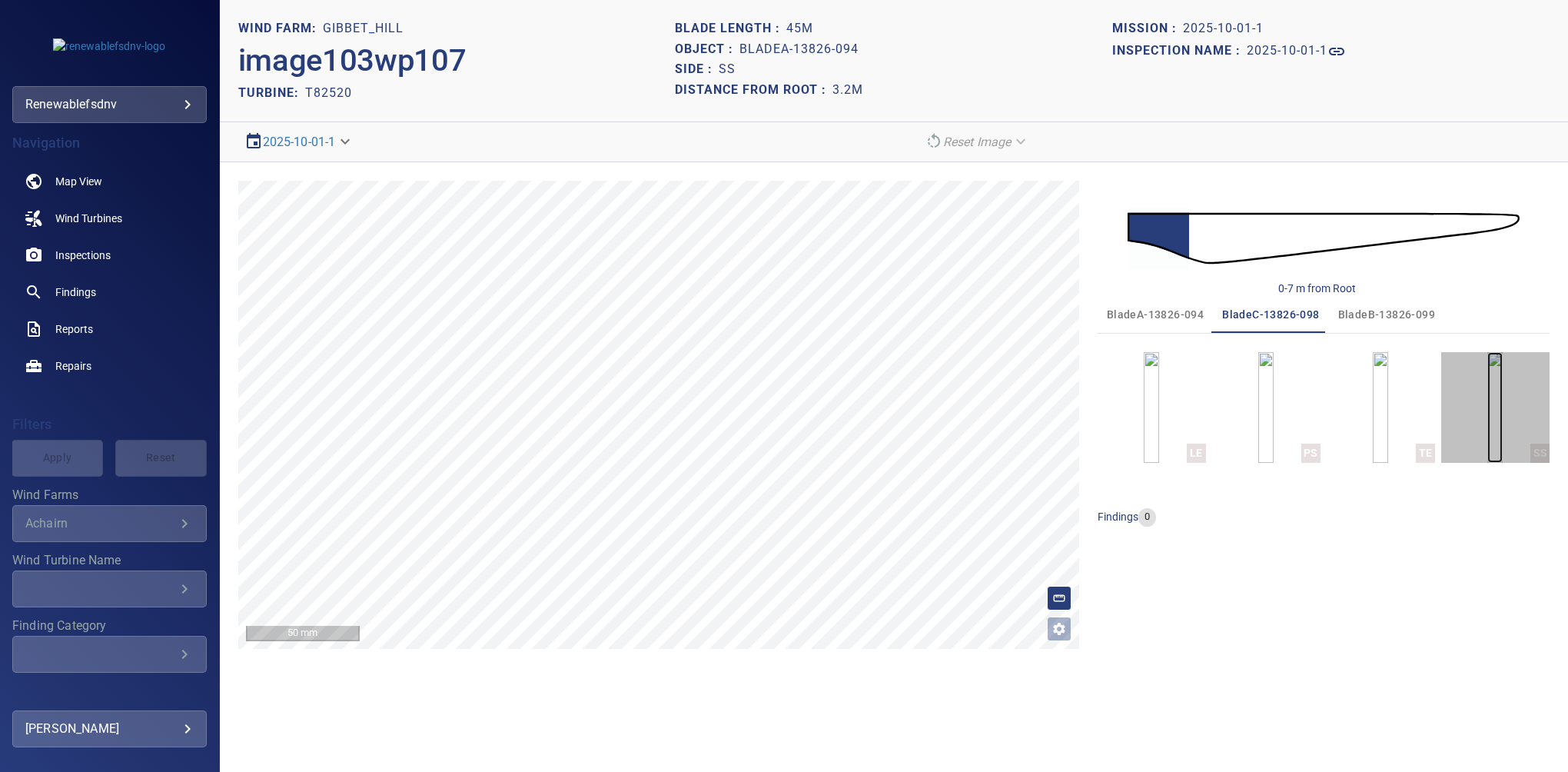
click at [1488, 403] on img "button" at bounding box center [1496, 407] width 16 height 110
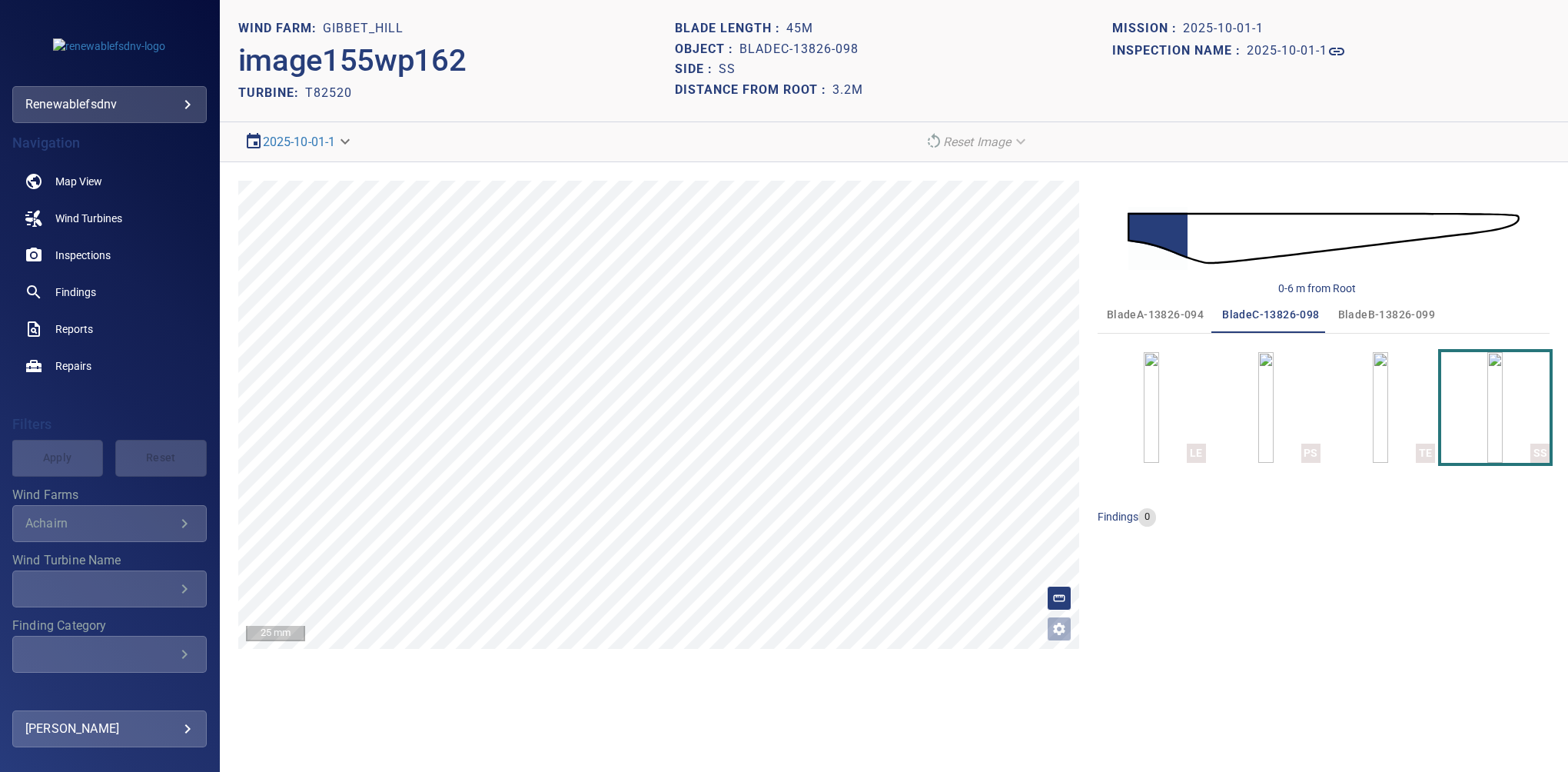
click at [782, 687] on section "**********" at bounding box center [894, 386] width 1348 height 772
click at [1395, 200] on img at bounding box center [1324, 237] width 392 height 95
click at [1444, 557] on div "0-6 m from Root bladeA-13826-094 bladeC-13826-098 bladeB-13826-099 LE PS TE SS …" at bounding box center [1324, 415] width 452 height 469
click at [1396, 321] on span "bladeB-13826-099" at bounding box center [1386, 315] width 96 height 19
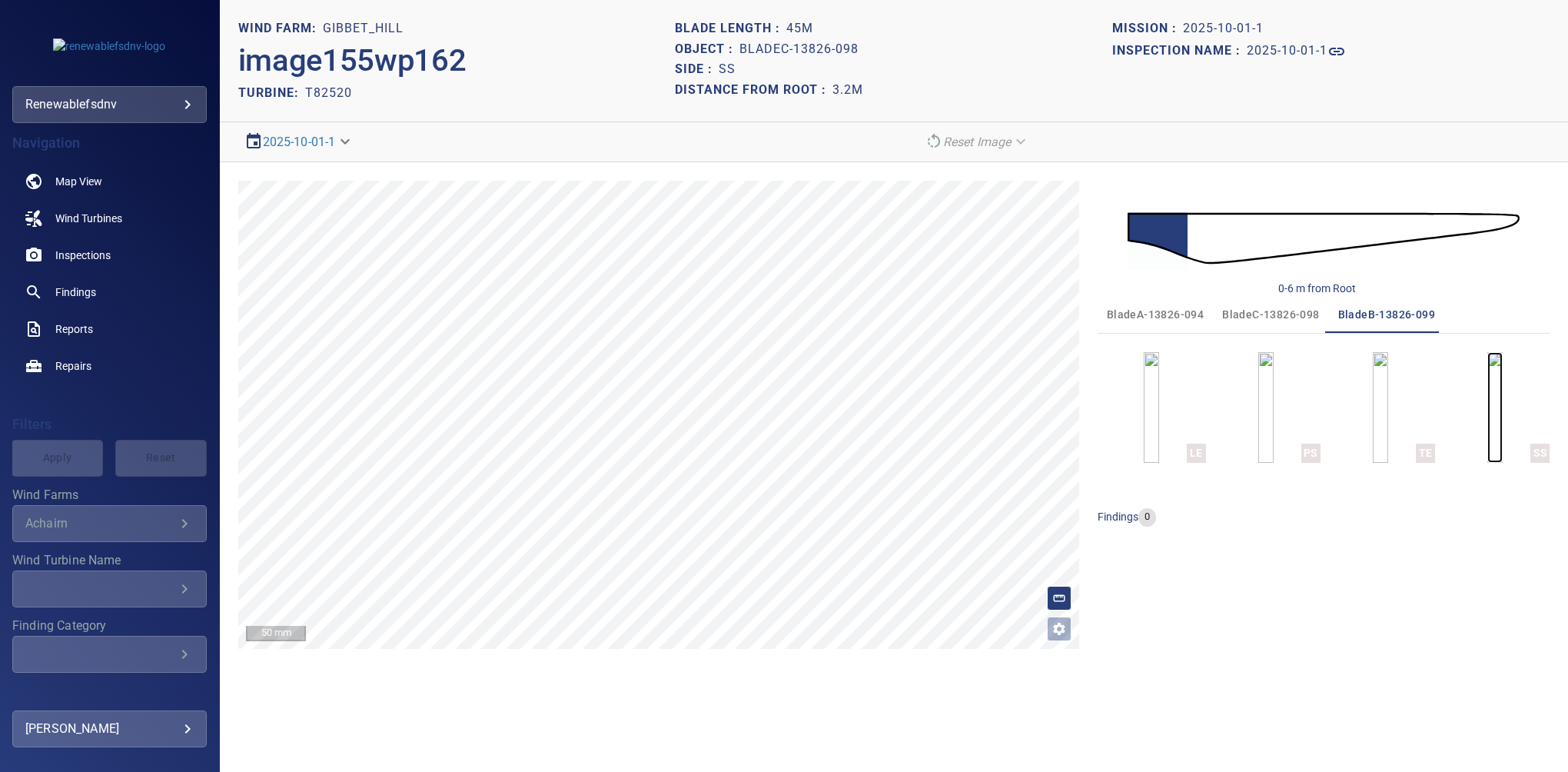
click at [1492, 416] on img "button" at bounding box center [1496, 407] width 16 height 110
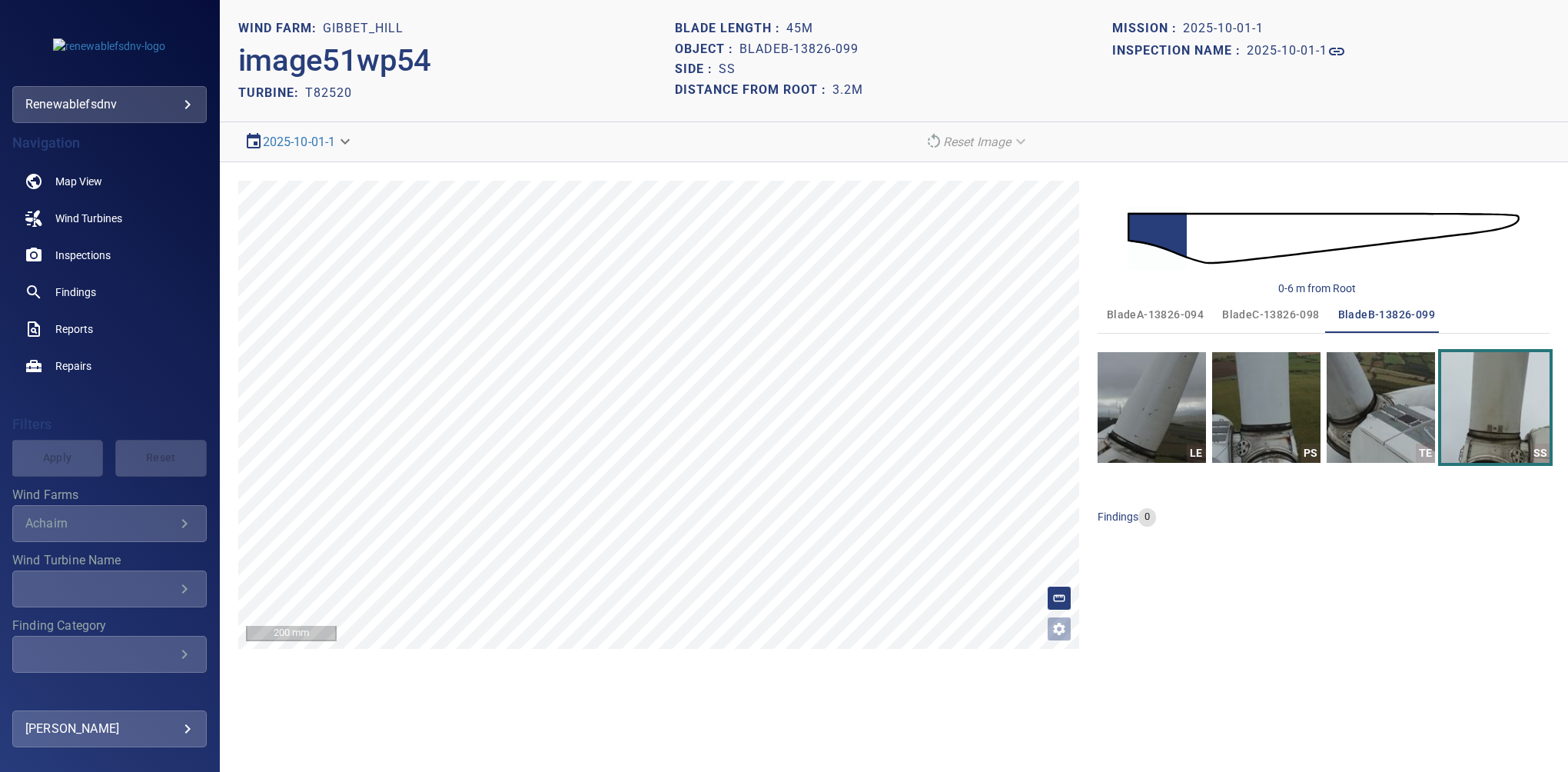
click at [1425, 555] on div "0-6 m from Root bladeA-13826-094 bladeC-13826-098 bladeB-13826-099 LE PS TE SS …" at bounding box center [1324, 415] width 452 height 469
click at [1272, 321] on span "bladeC-13826-098" at bounding box center [1270, 315] width 96 height 19
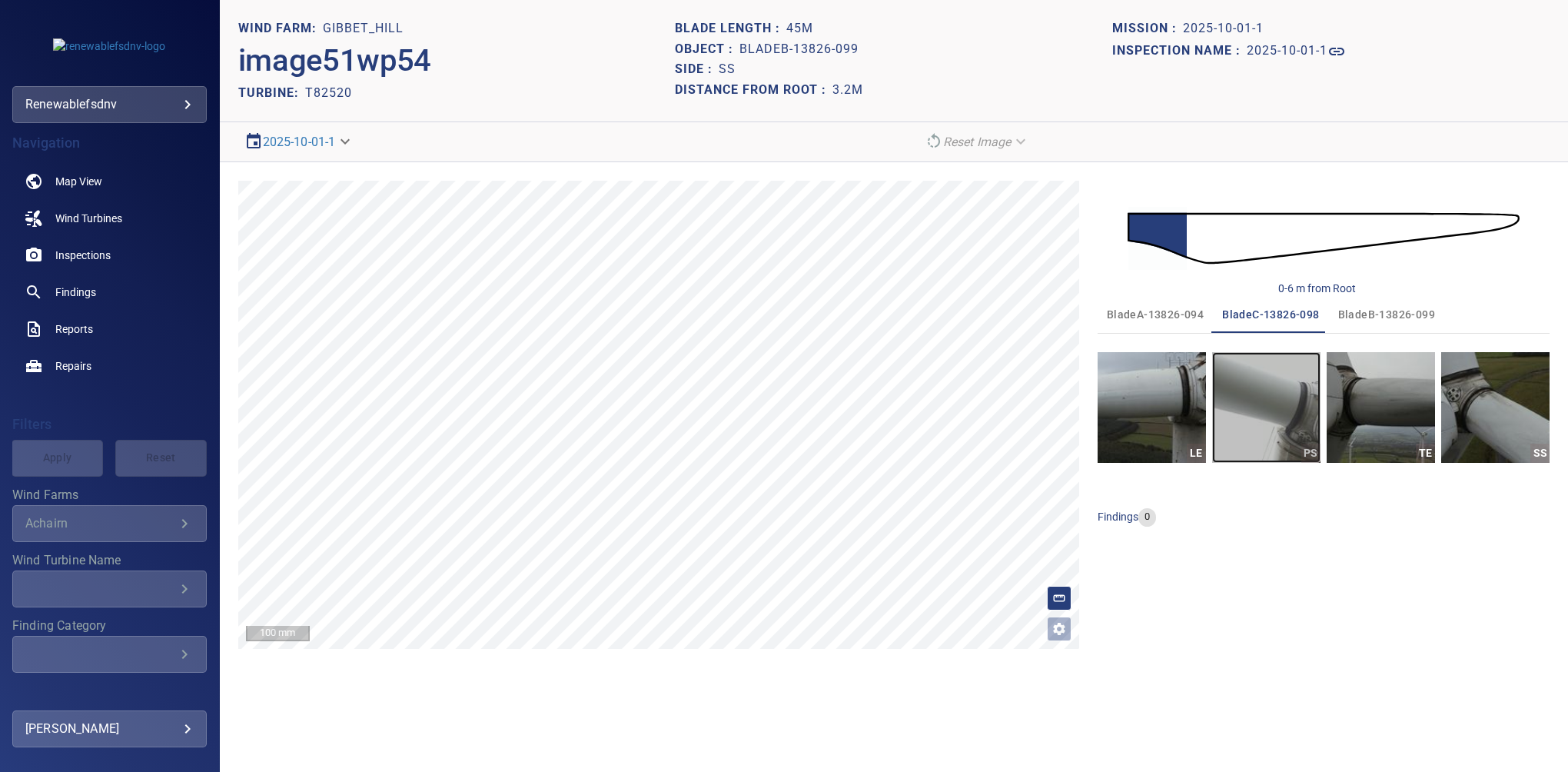
click at [1276, 403] on img "button" at bounding box center [1266, 407] width 109 height 110
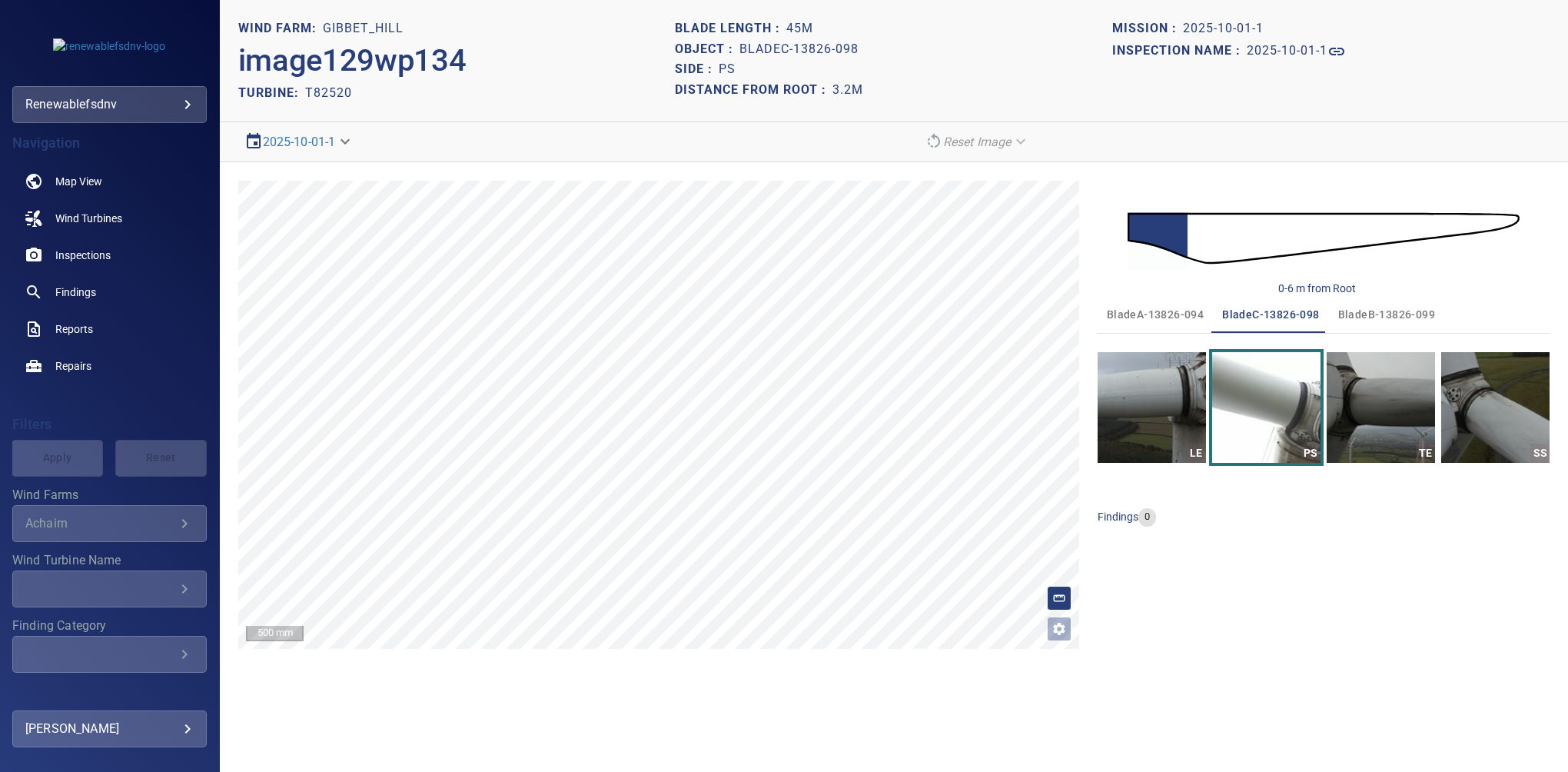
click at [1312, 548] on div "0-6 m from Root bladeA-13826-094 bladeC-13826-098 bladeB-13826-099 LE PS TE SS …" at bounding box center [1324, 415] width 452 height 469
click at [1166, 310] on span "bladeA-13826-094" at bounding box center [1155, 315] width 96 height 19
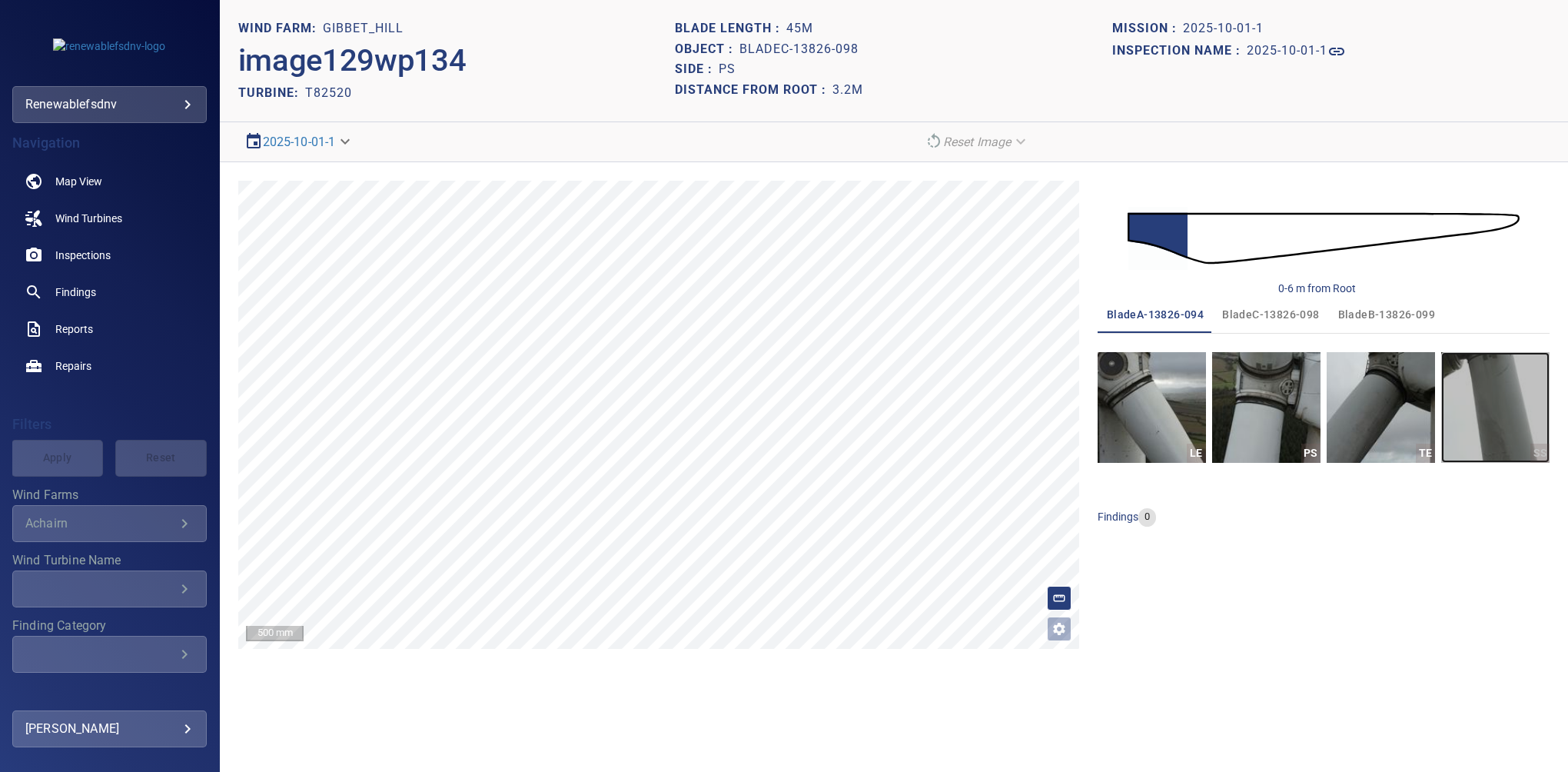
click at [1500, 366] on img "button" at bounding box center [1496, 407] width 109 height 110
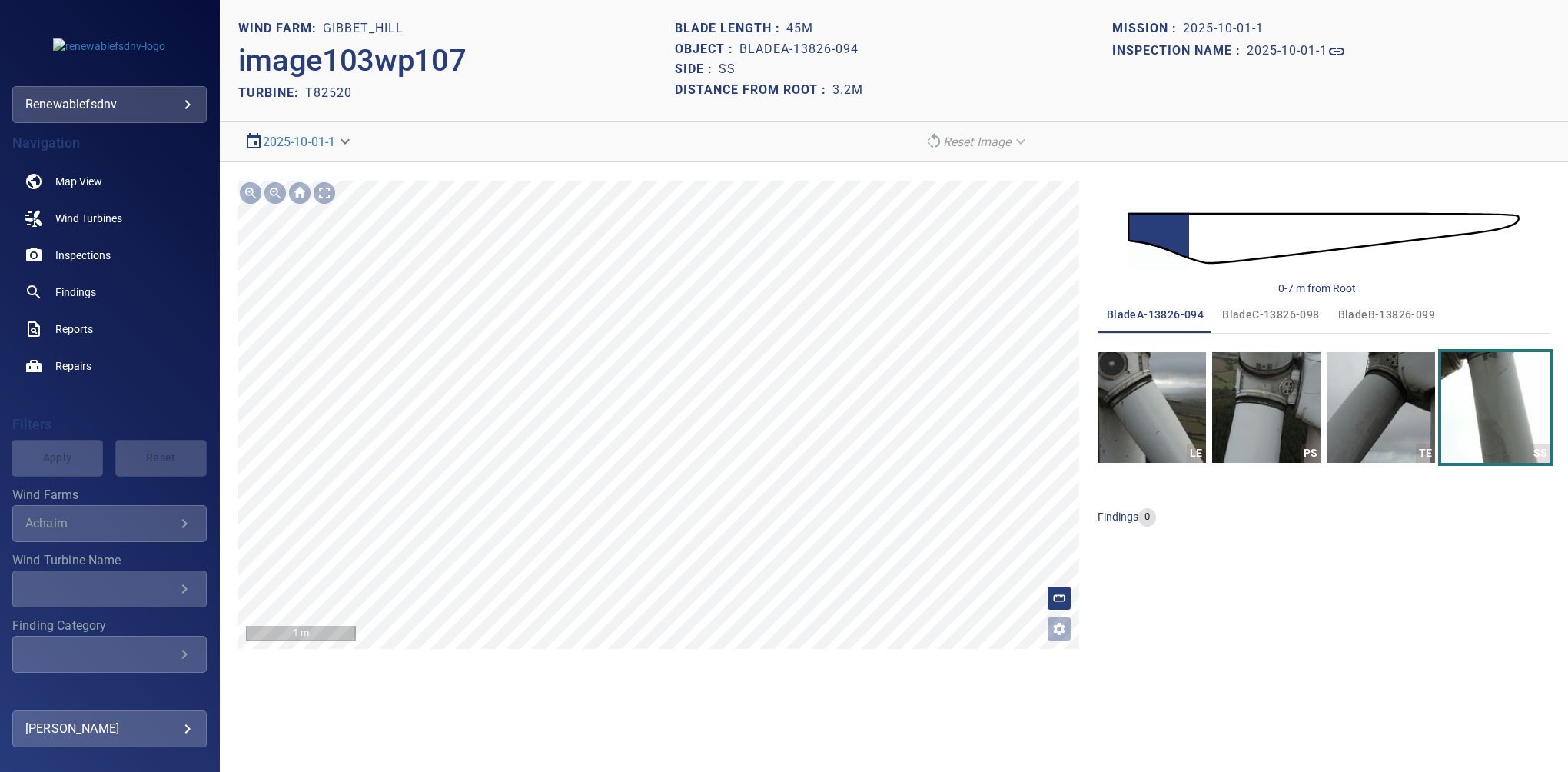
click at [735, 754] on section "**********" at bounding box center [894, 386] width 1348 height 772
click at [1289, 62] on div "Inspection name : 2025-10-01-1" at bounding box center [1331, 51] width 437 height 24
click at [1297, 46] on h1 "2025-10-01-1" at bounding box center [1287, 50] width 81 height 15
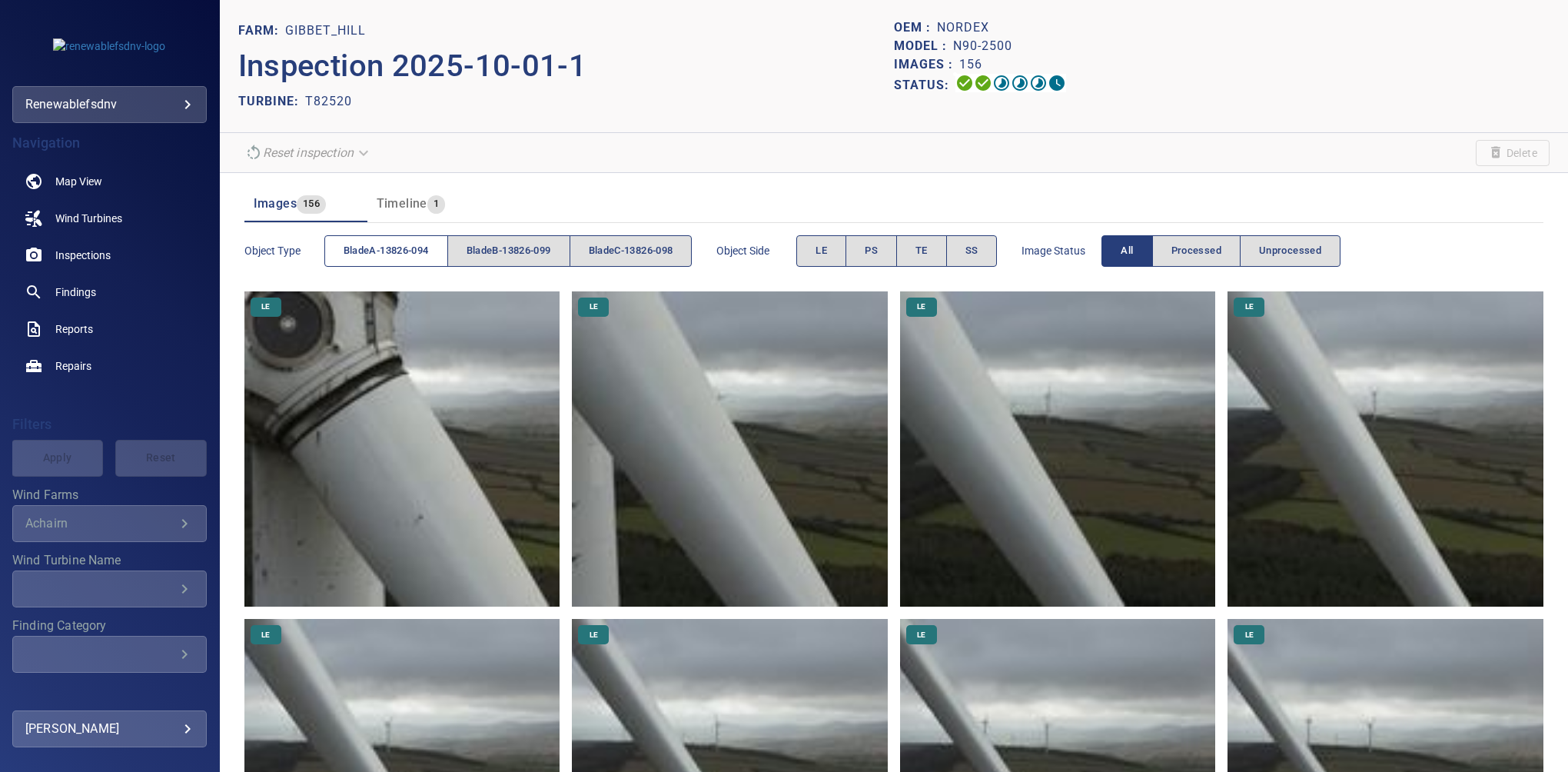
click at [402, 247] on span "bladeA-13826-094" at bounding box center [386, 251] width 85 height 17
click at [998, 236] on button "SS" at bounding box center [972, 251] width 51 height 31
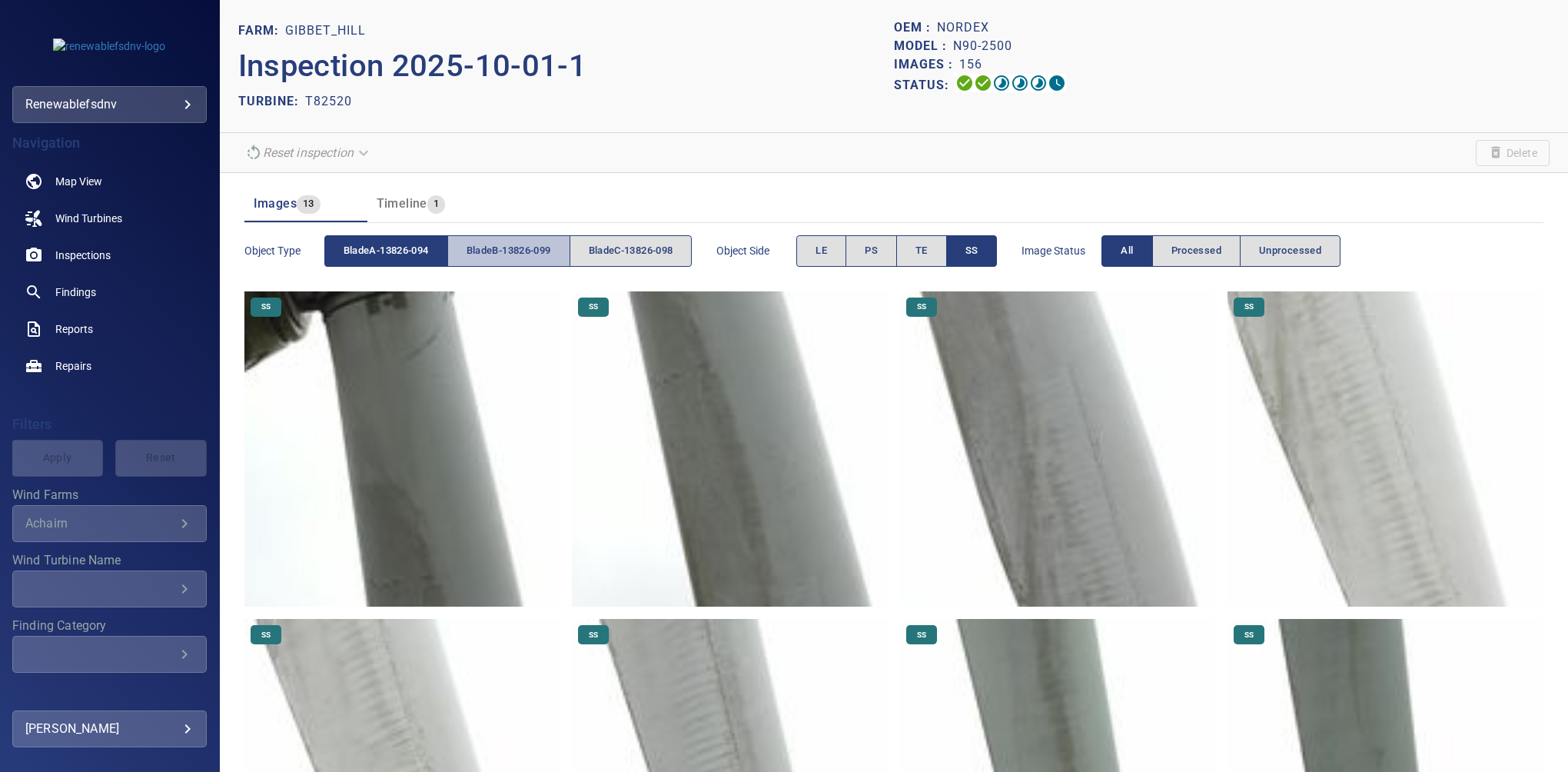
click at [473, 250] on span "bladeB-13826-099" at bounding box center [508, 251] width 84 height 17
click at [428, 245] on span "bladeA-13826-094" at bounding box center [386, 251] width 85 height 17
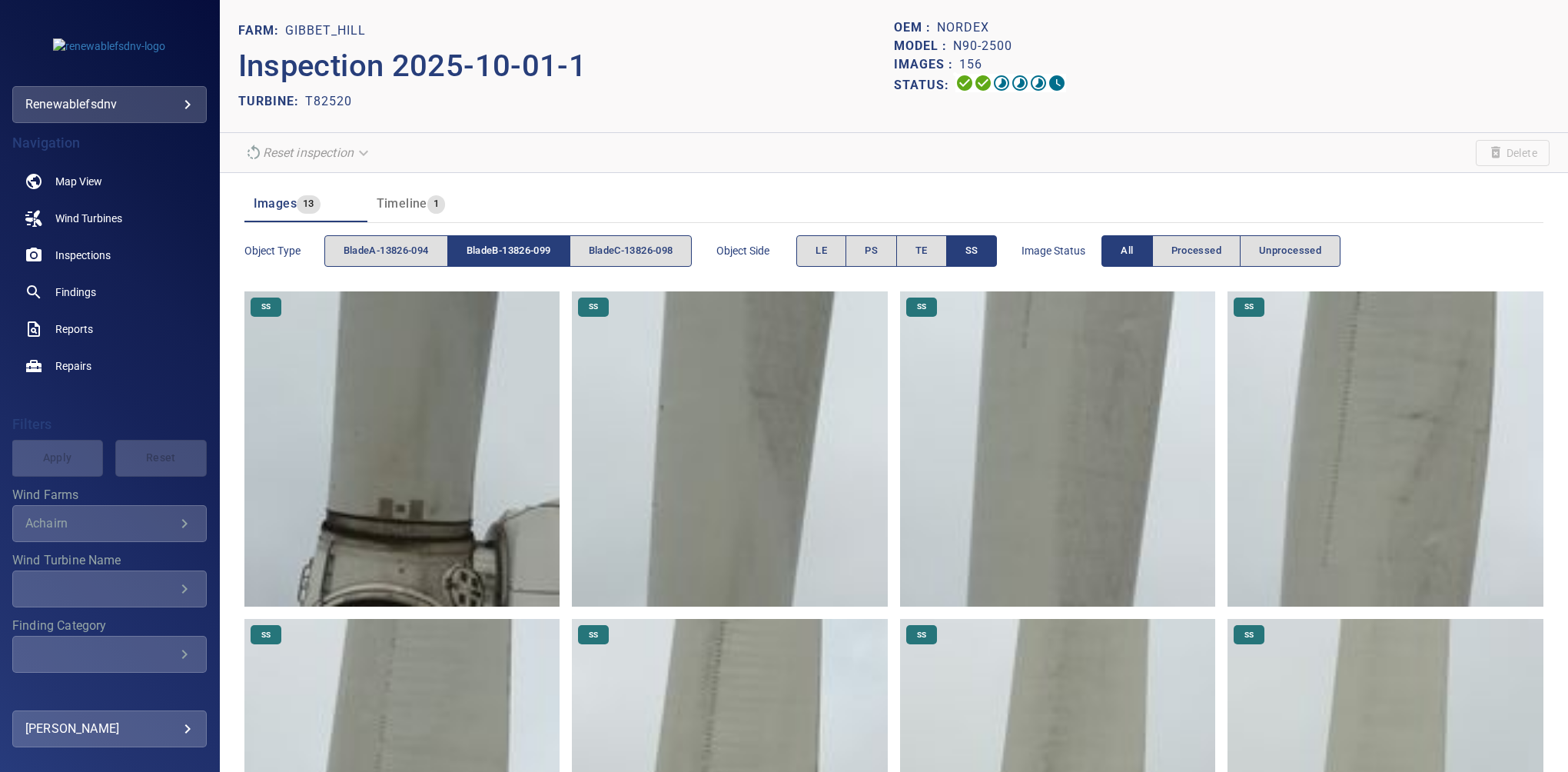
click at [976, 250] on span "SS" at bounding box center [972, 251] width 13 height 17
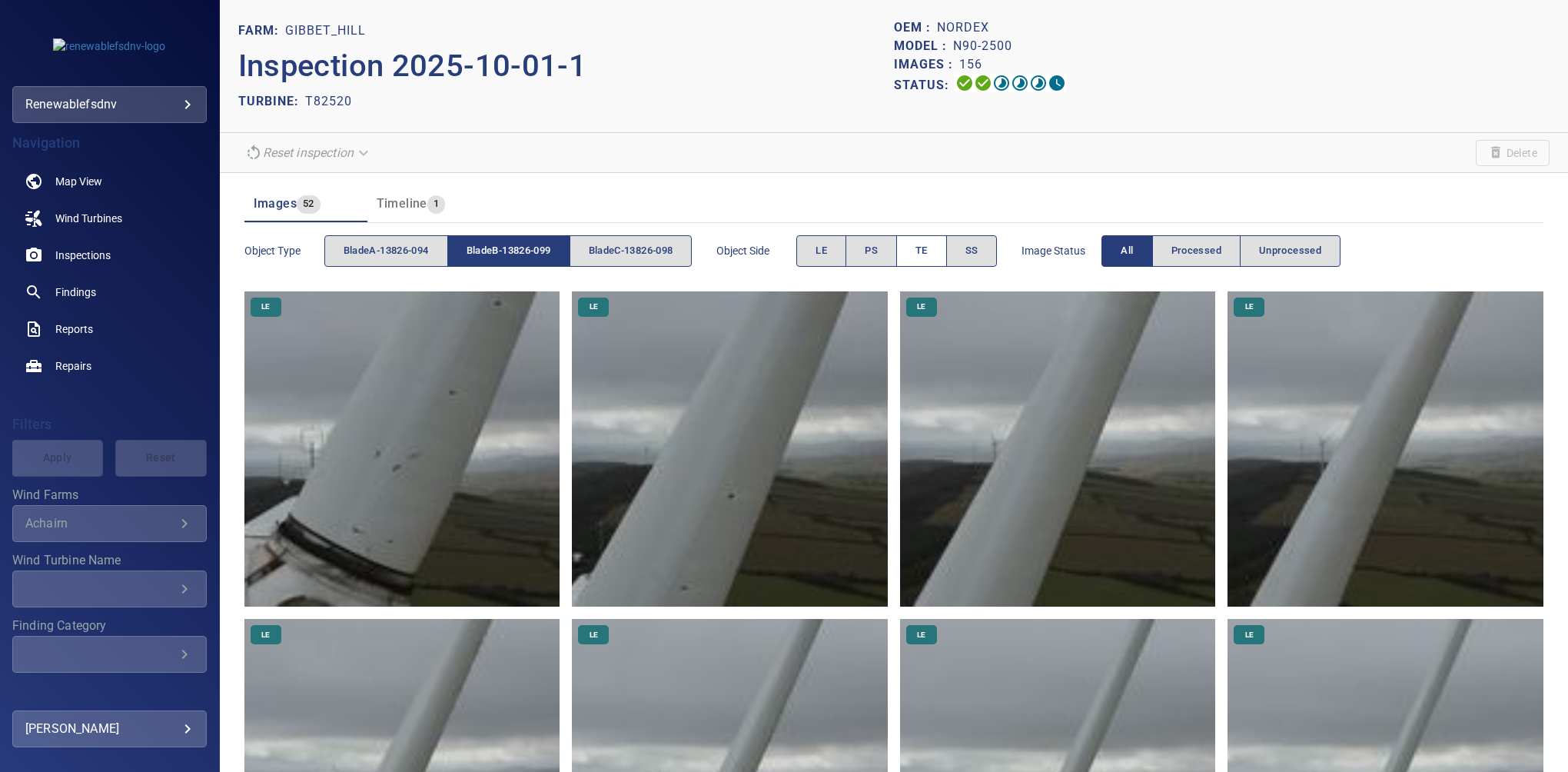
click at [939, 248] on button "TE" at bounding box center [921, 251] width 50 height 31
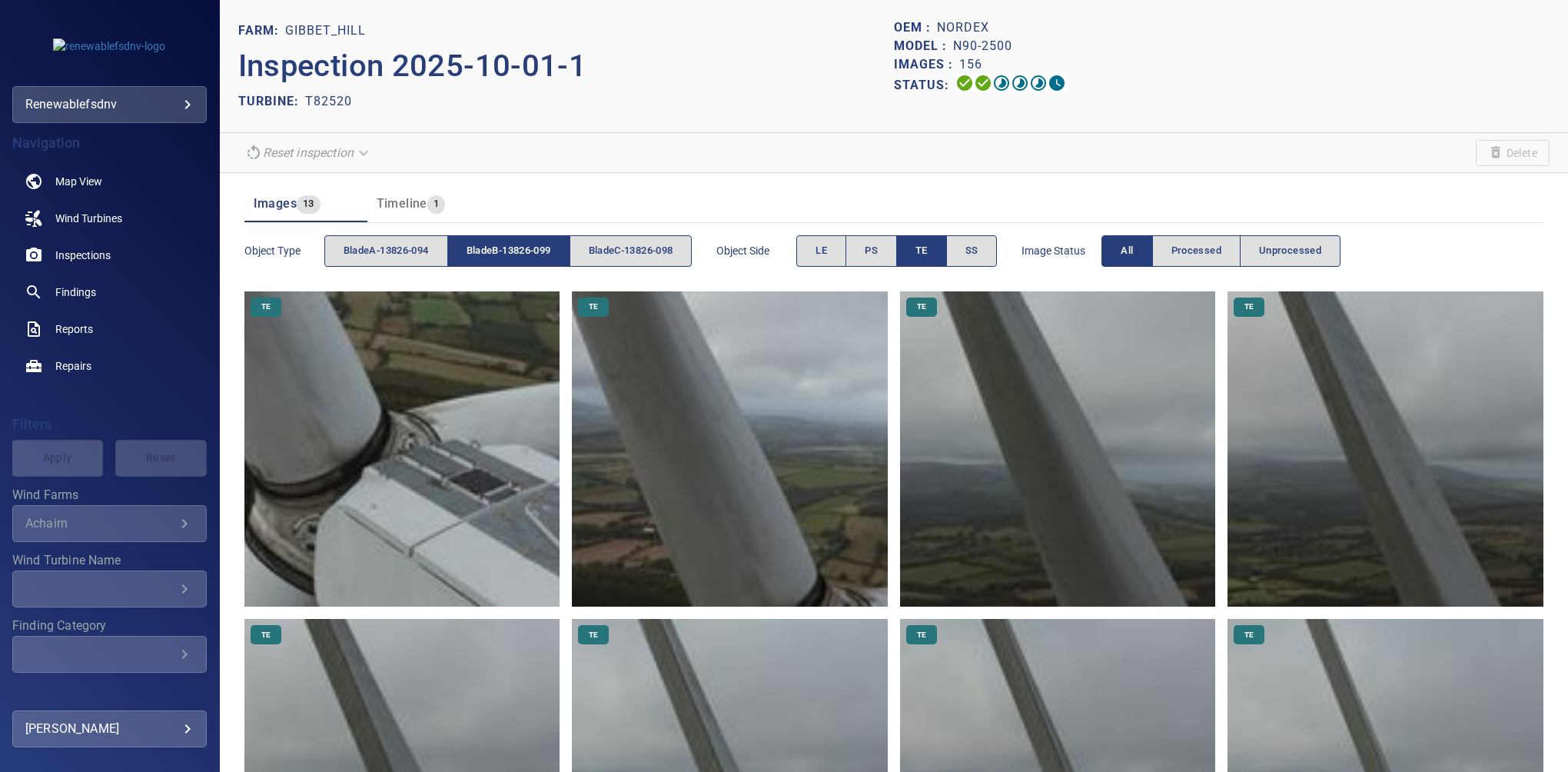
click at [551, 248] on span "bladeB-13826-099" at bounding box center [508, 251] width 84 height 17
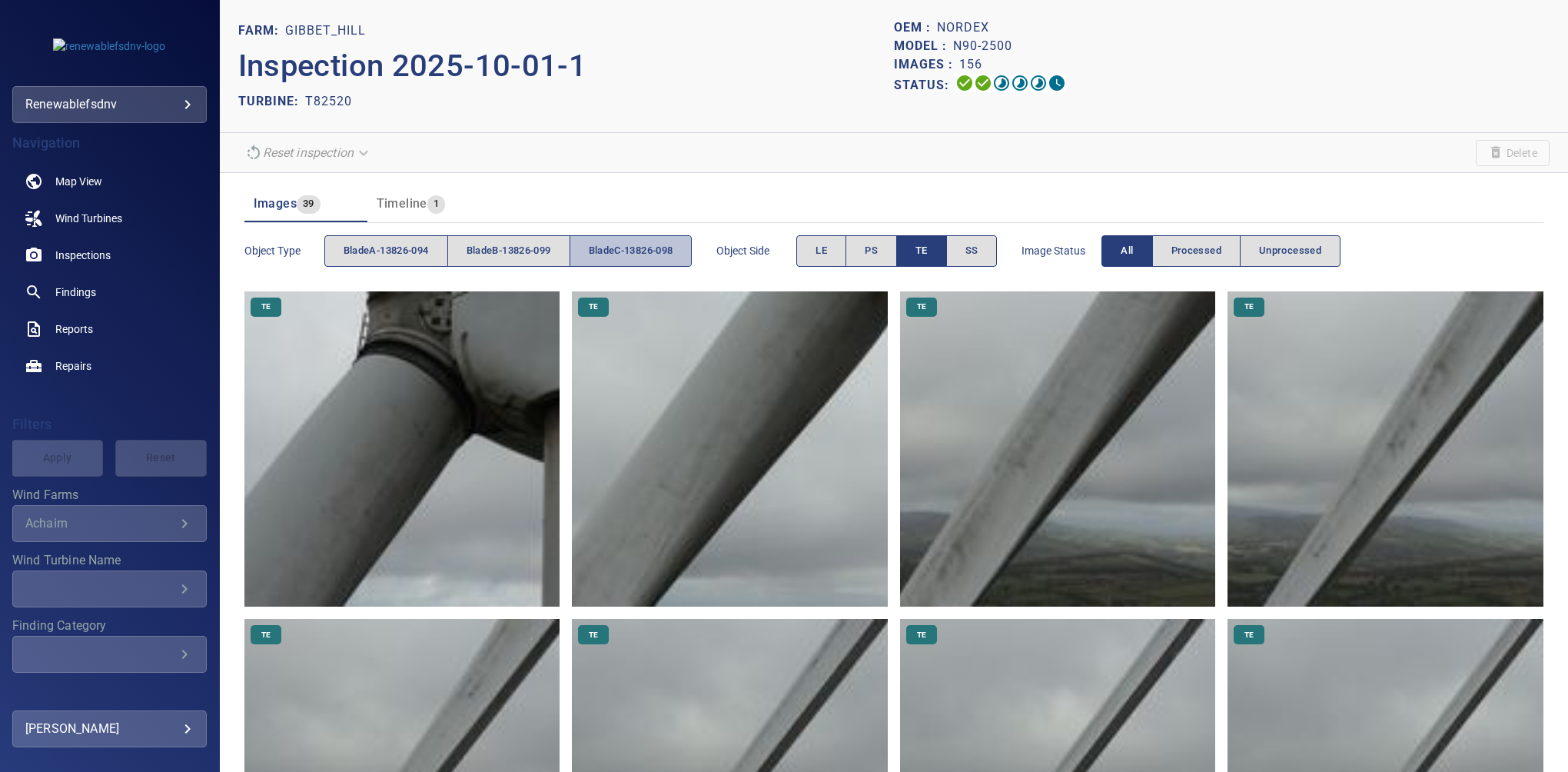
click at [634, 256] on span "bladeC-13826-098" at bounding box center [631, 251] width 84 height 17
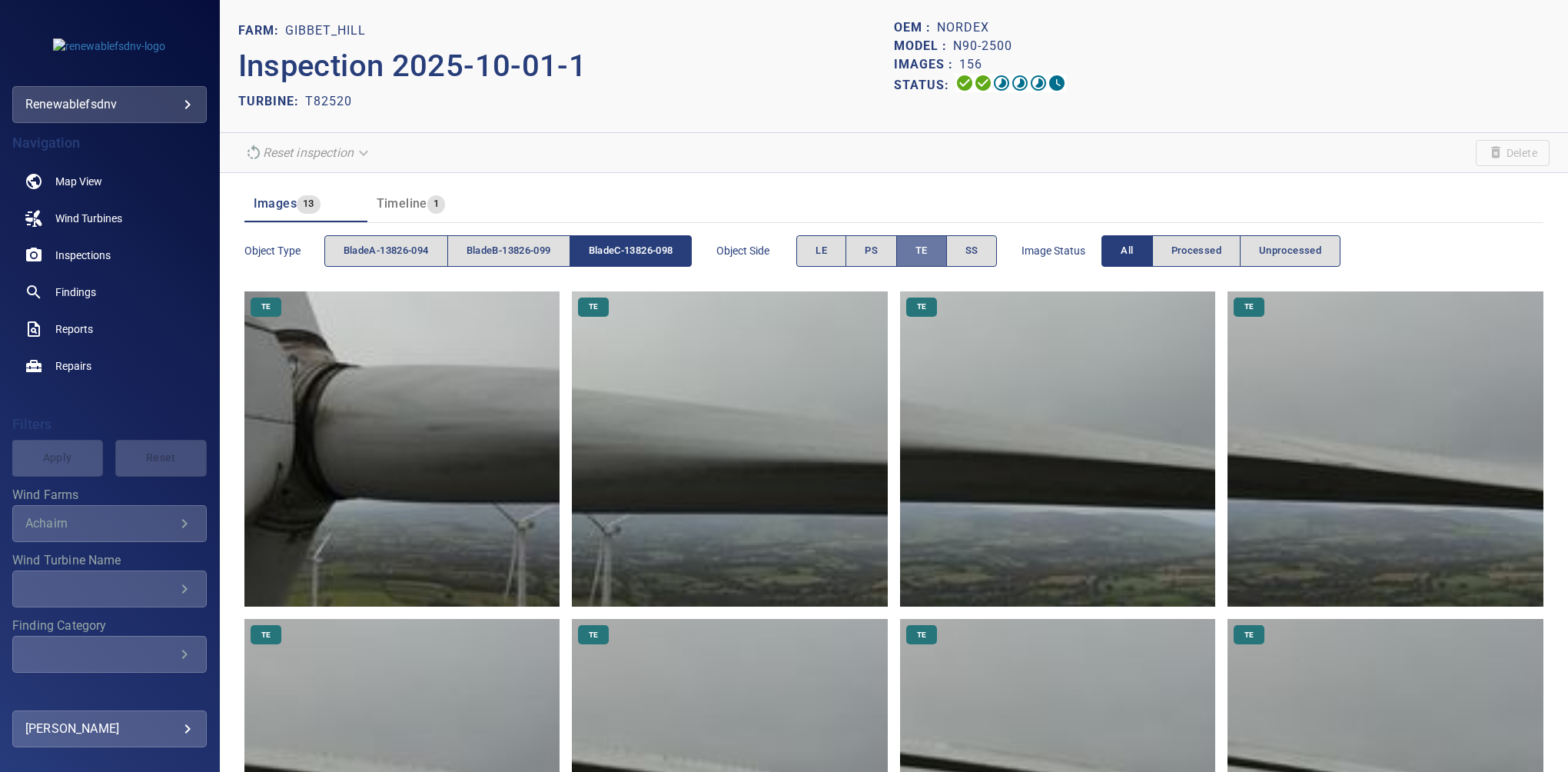
click at [916, 248] on button "TE" at bounding box center [921, 251] width 50 height 31
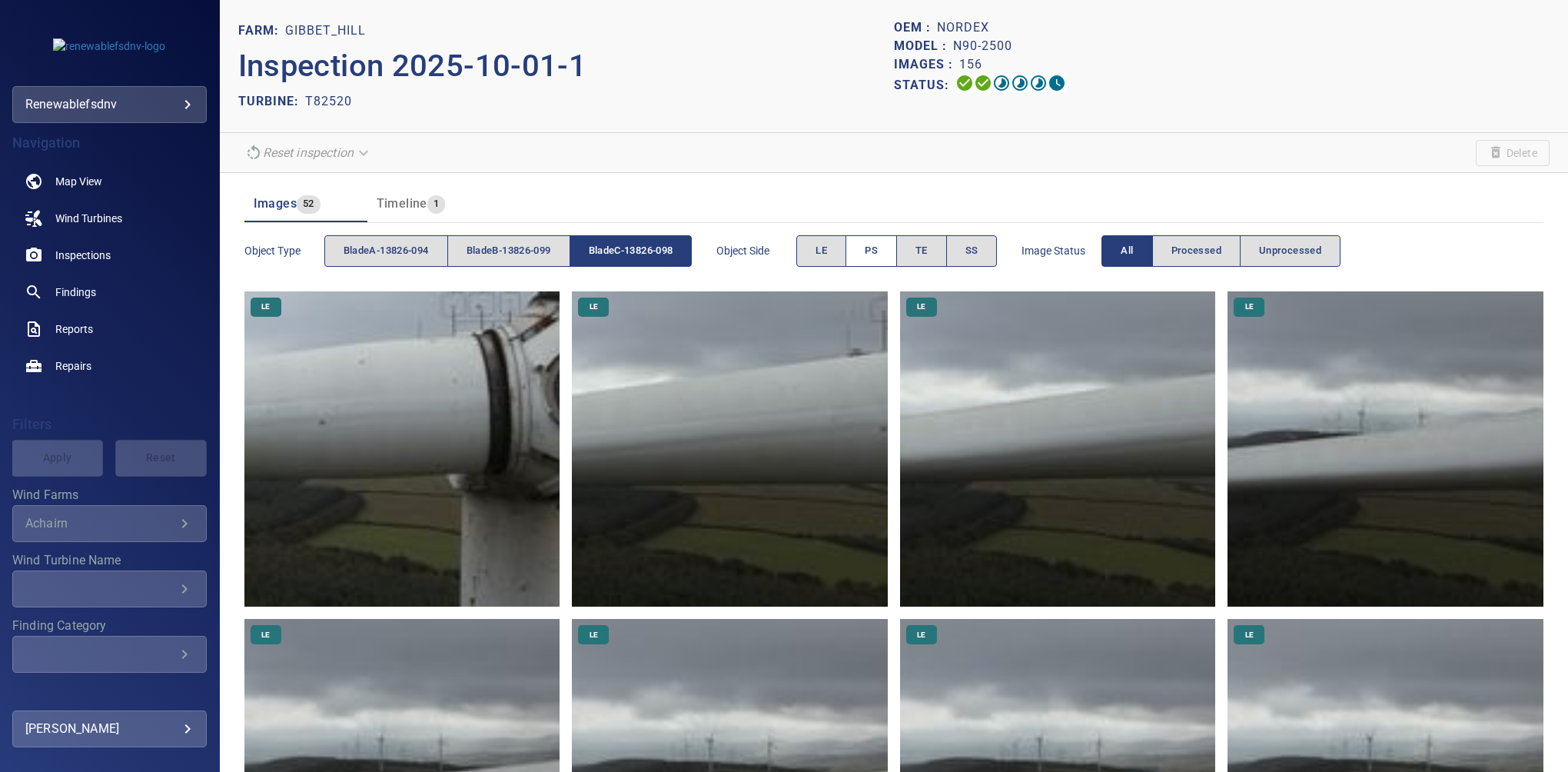
click at [895, 250] on button "PS" at bounding box center [871, 251] width 51 height 31
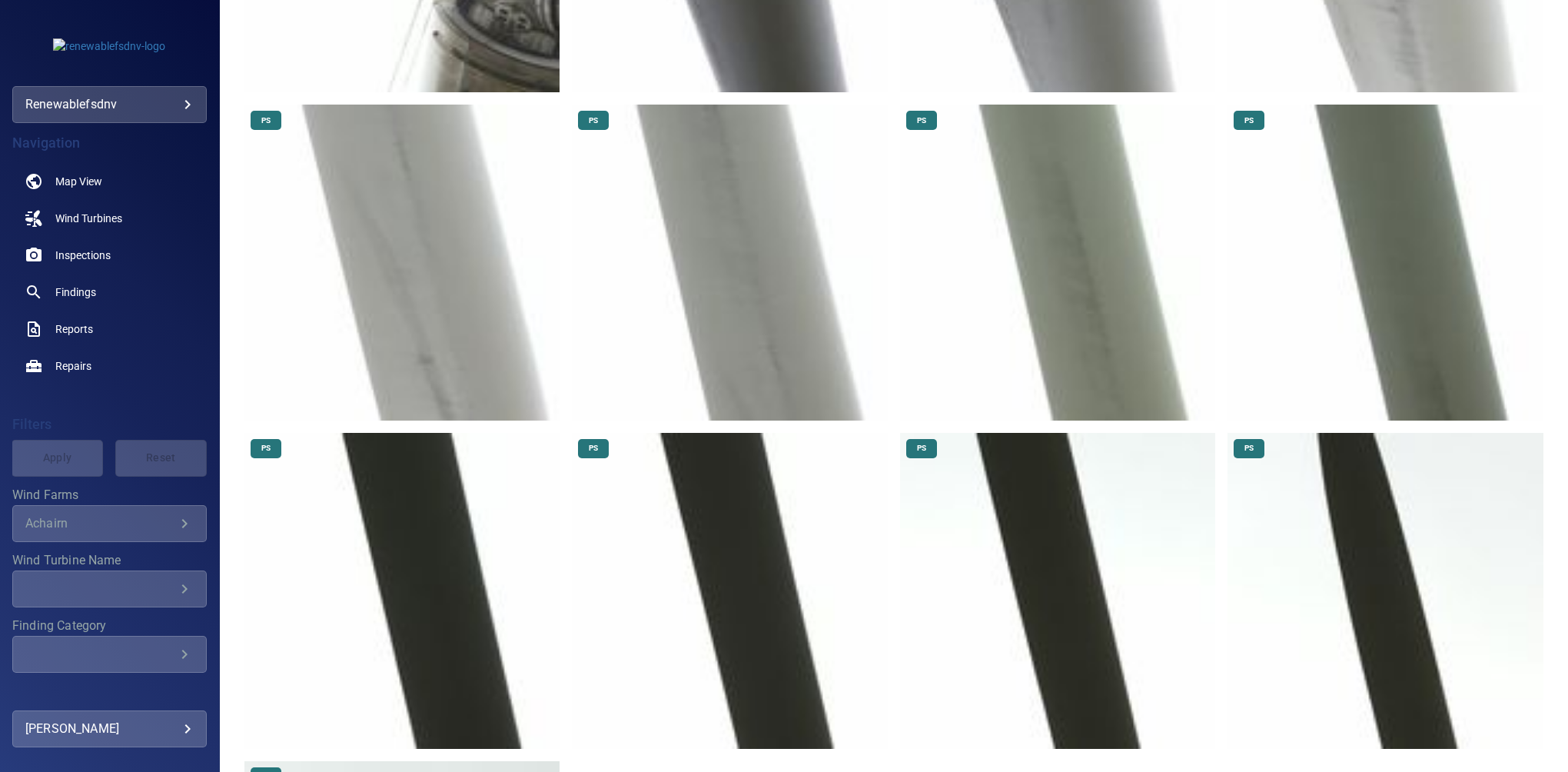
scroll to position [480, 0]
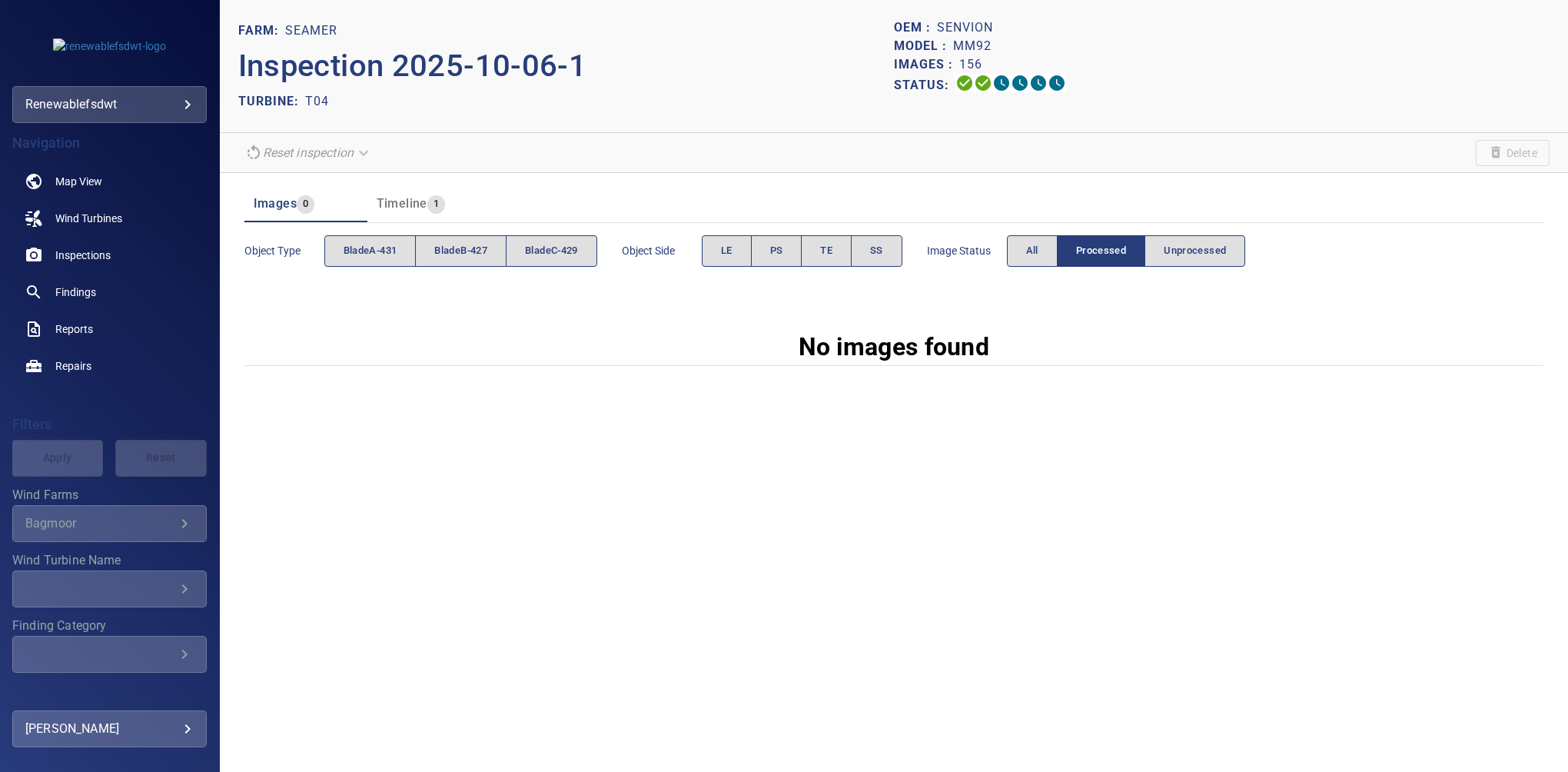
click at [1499, 438] on div "FARM: Seamer Inspection 2025-10-06-1 TURBINE: T04 OEM : Senvion Model : MM92 Im…" at bounding box center [894, 386] width 1348 height 772
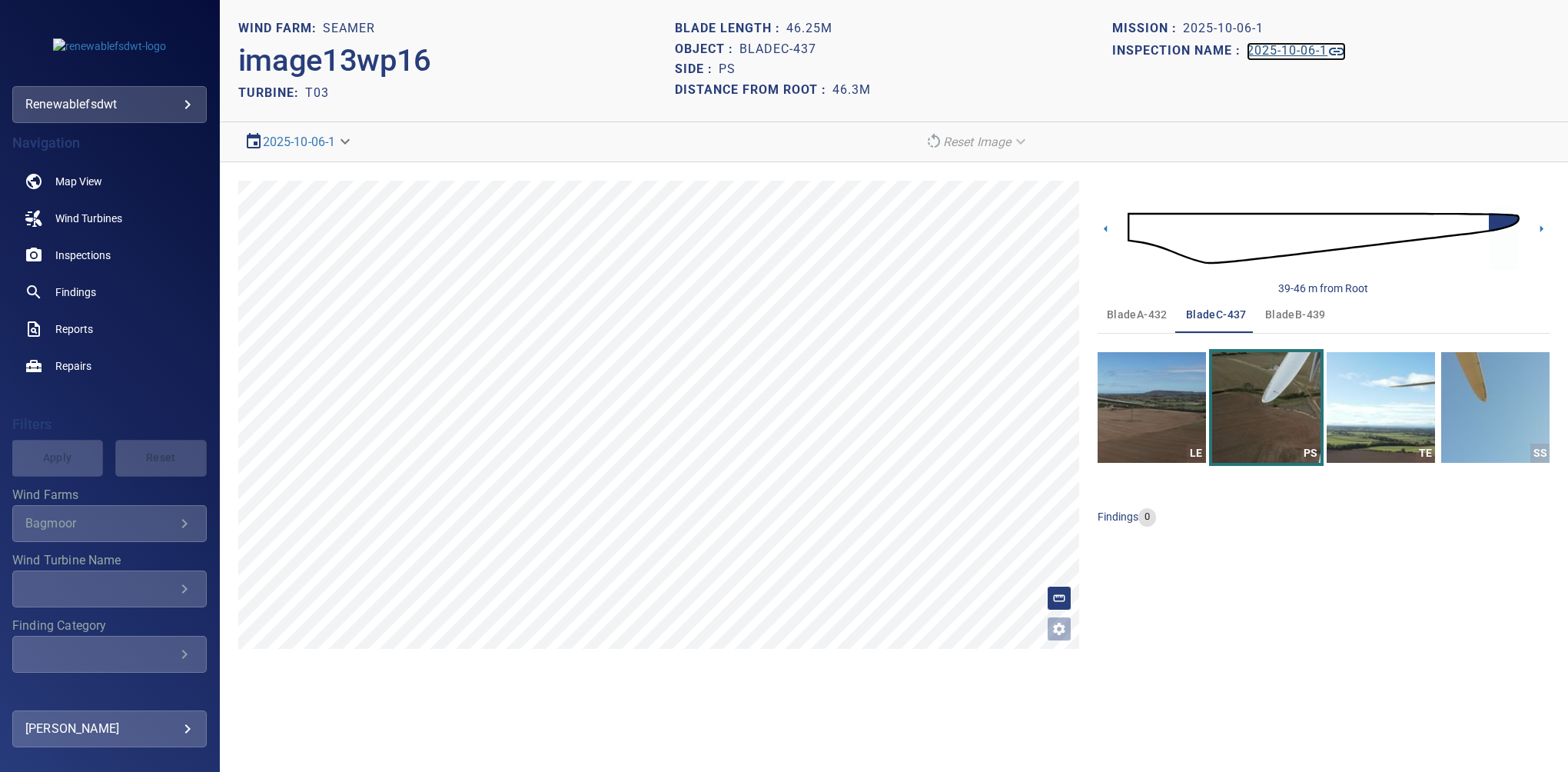
click at [1288, 50] on h1 "2025-10-06-1" at bounding box center [1287, 50] width 81 height 15
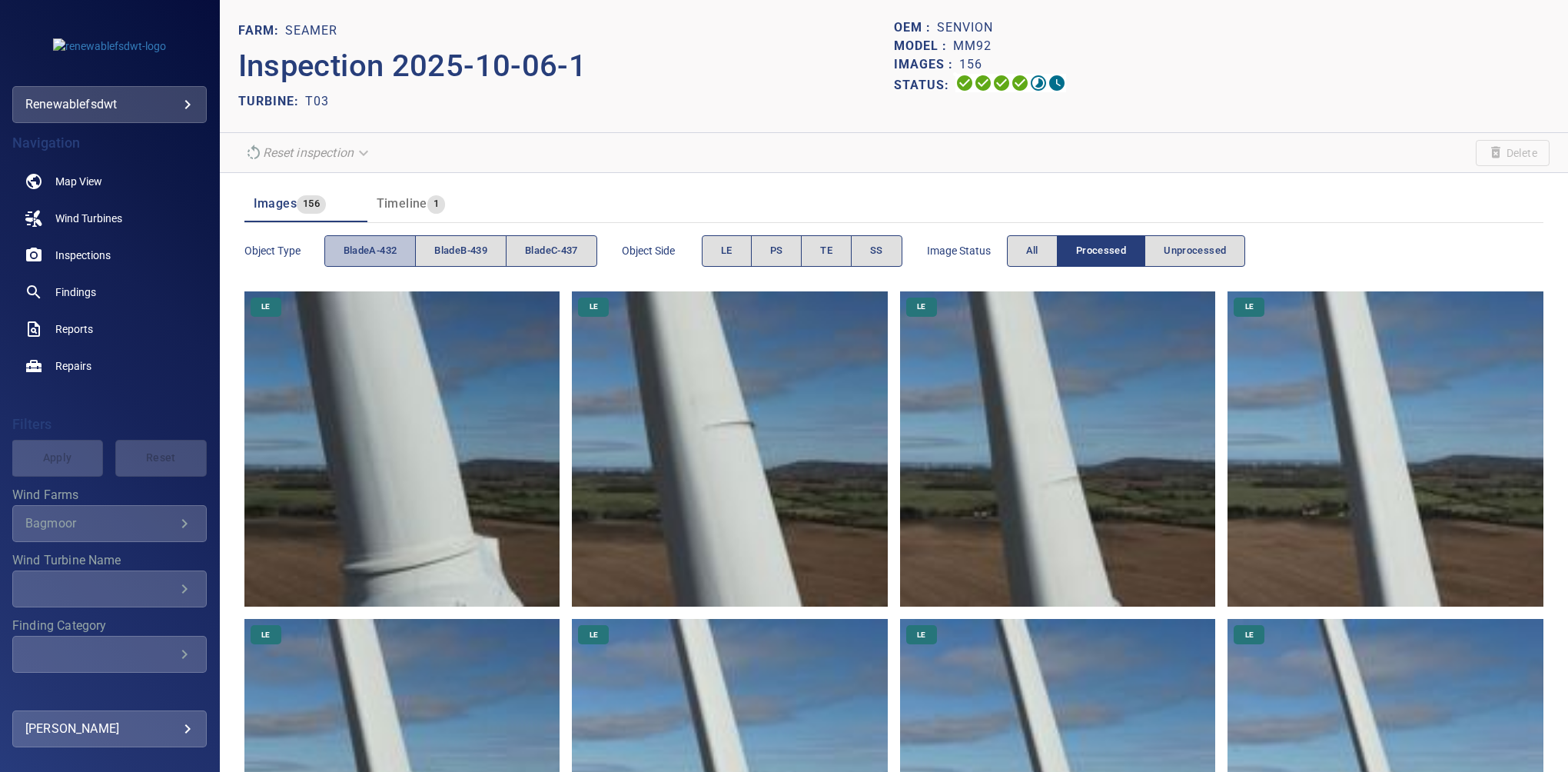
click at [363, 245] on span "bladeA-432" at bounding box center [370, 251] width 54 height 17
click at [557, 250] on span "bladeC-437" at bounding box center [551, 251] width 53 height 17
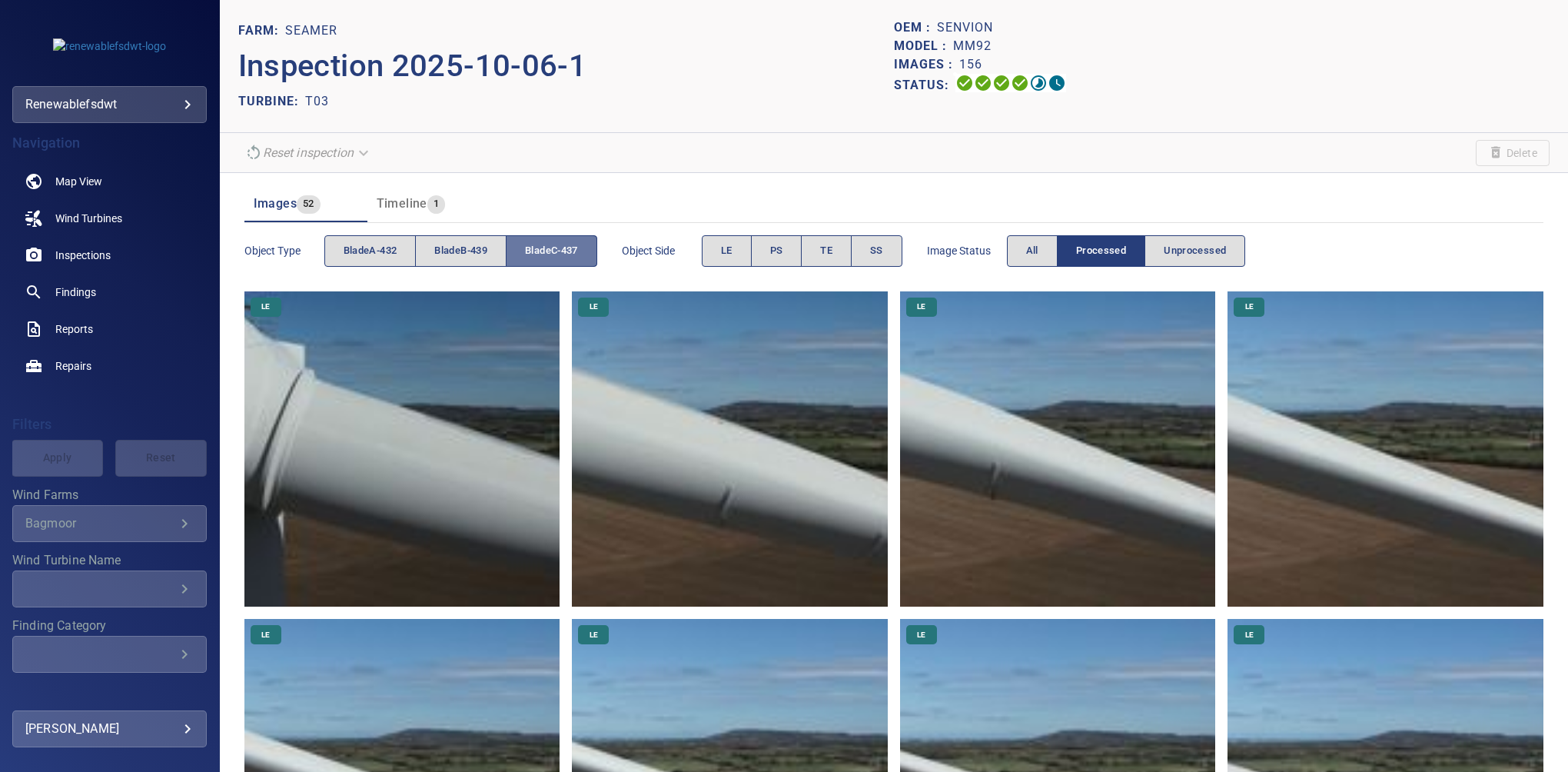
click at [557, 250] on span "bladeC-437" at bounding box center [551, 251] width 53 height 17
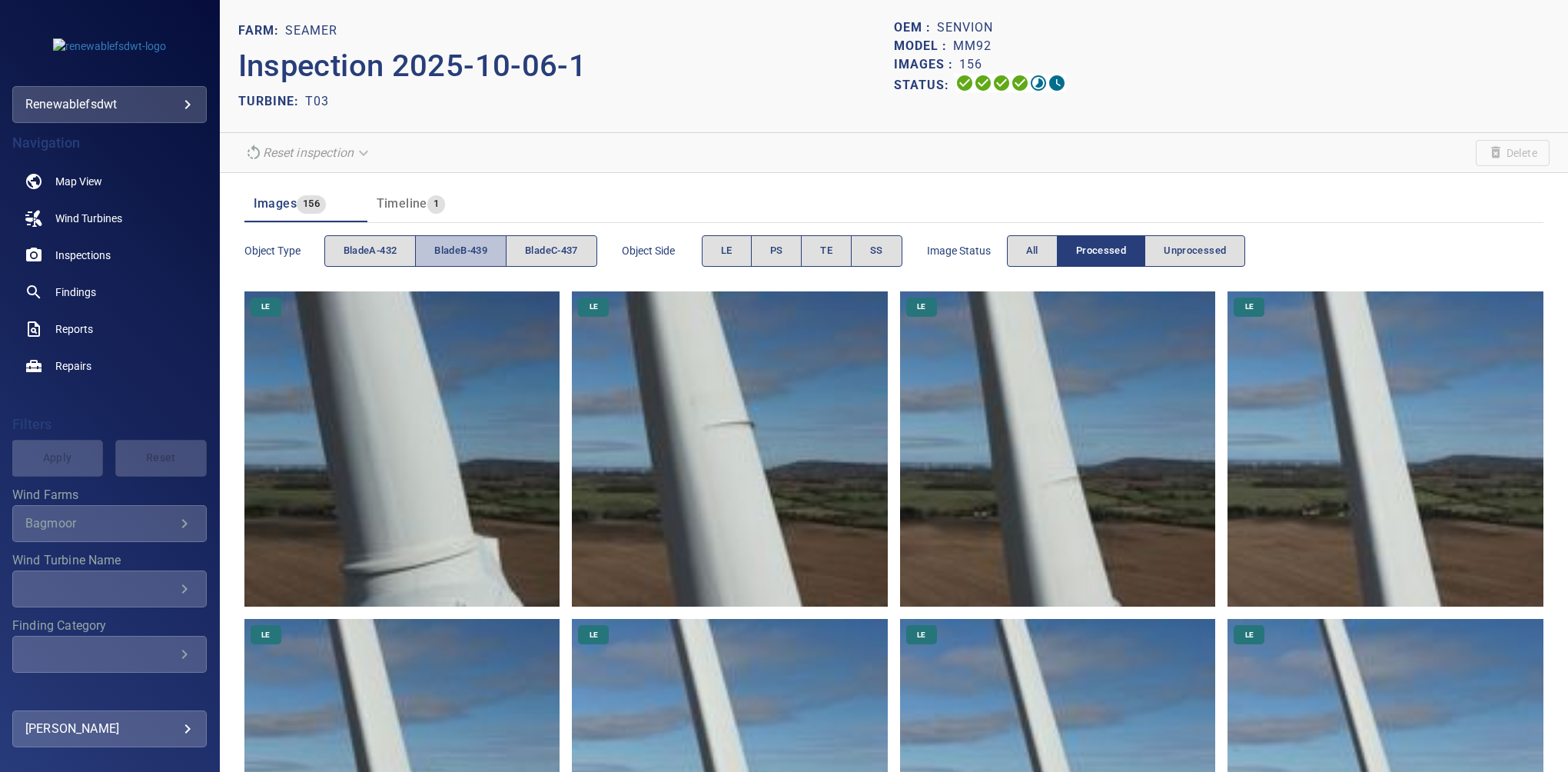
click at [445, 249] on span "bladeB-439" at bounding box center [461, 251] width 53 height 17
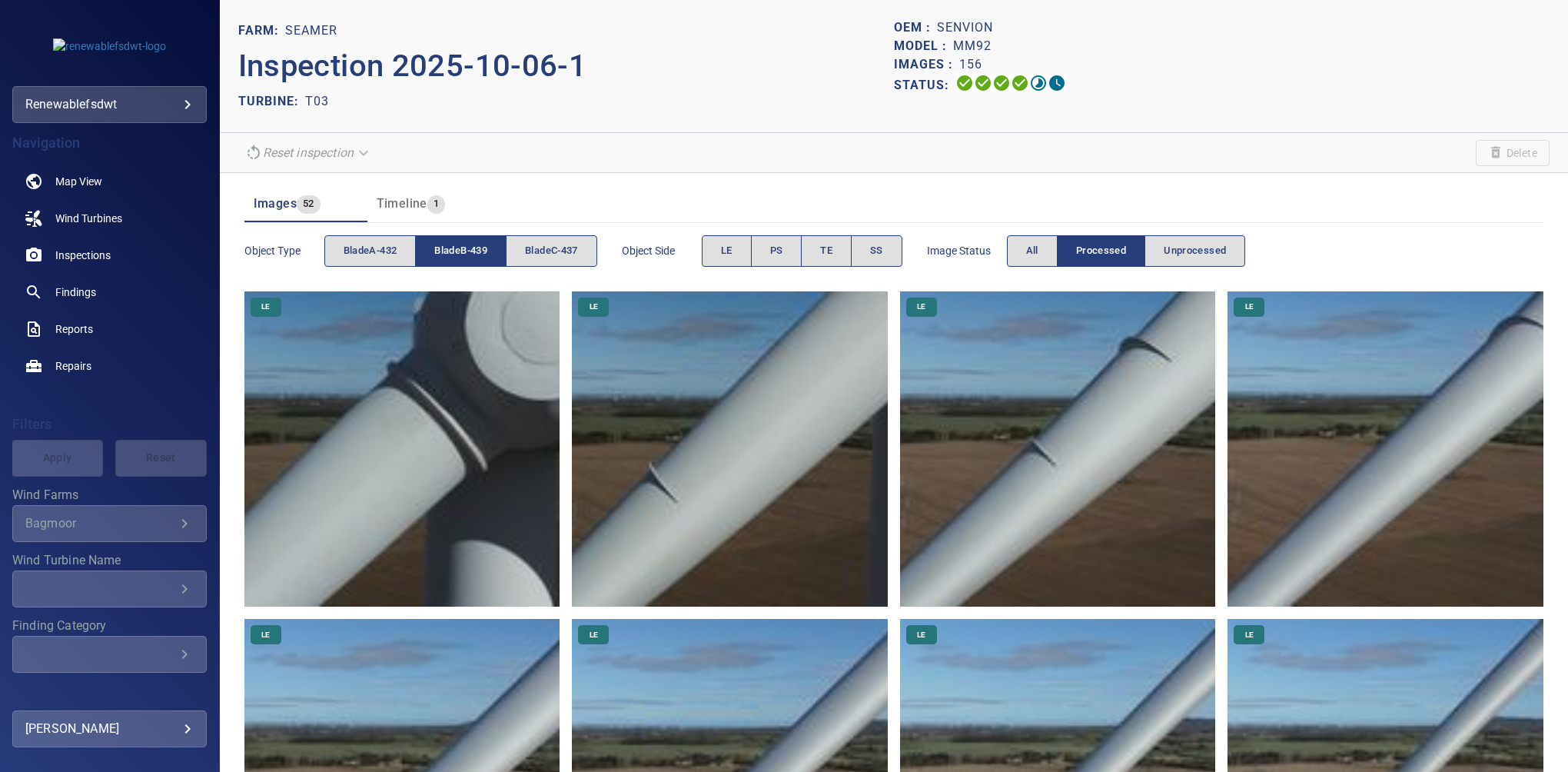
click at [445, 249] on span "bladeB-439" at bounding box center [461, 251] width 53 height 17
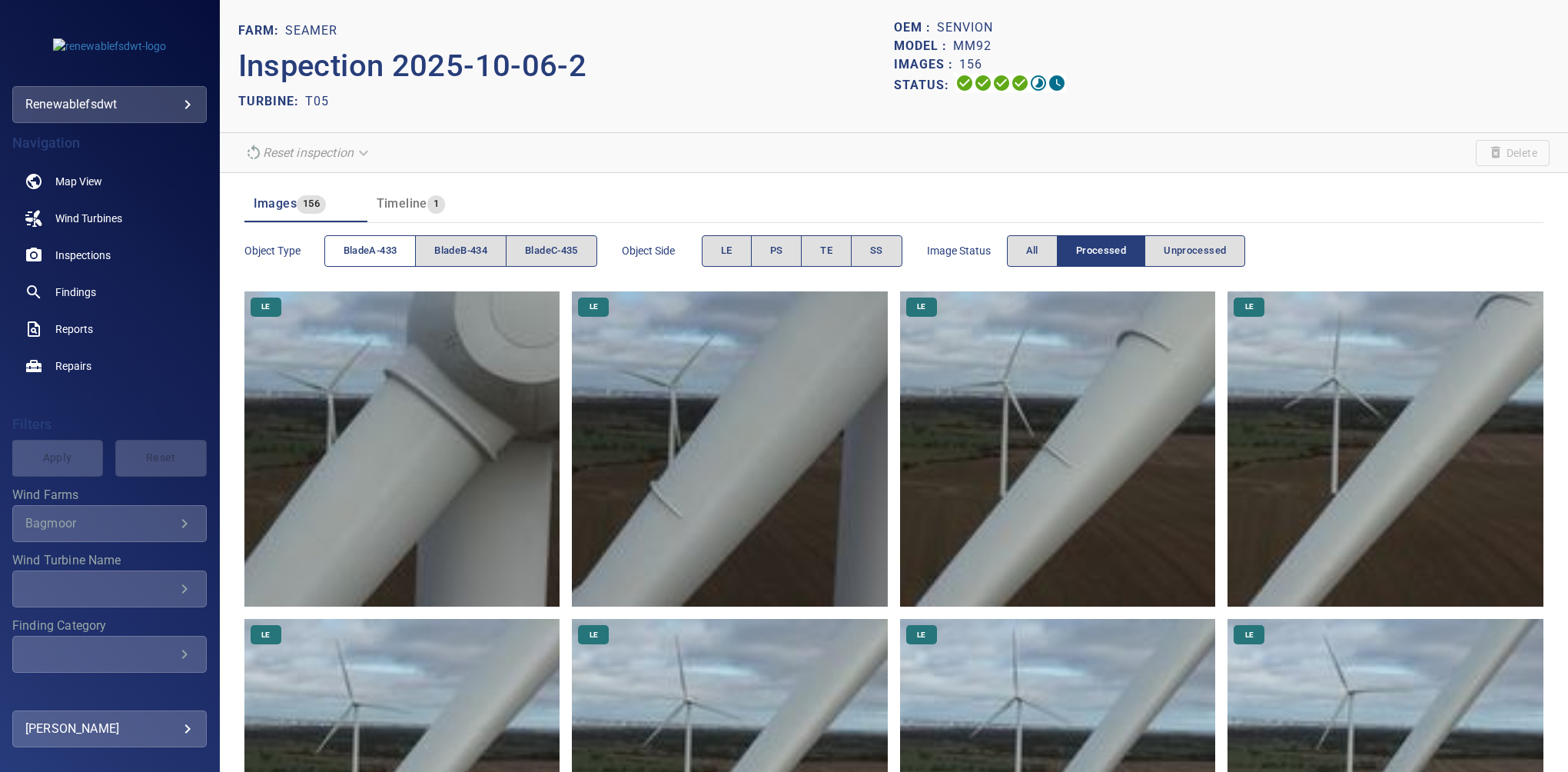
click at [378, 245] on span "bladeA-433" at bounding box center [370, 251] width 54 height 17
click at [775, 249] on span "PS" at bounding box center [776, 251] width 13 height 17
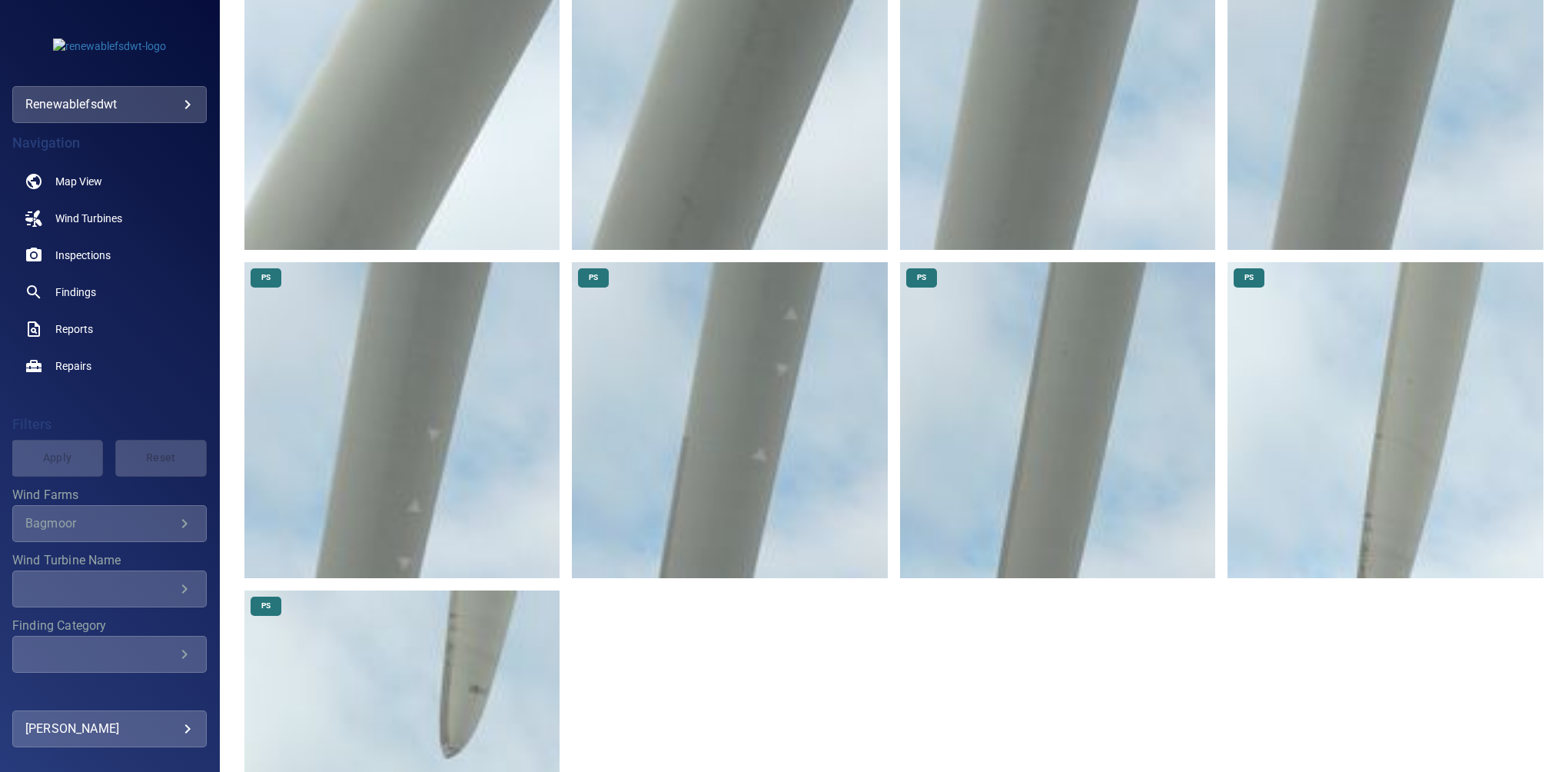
scroll to position [690, 0]
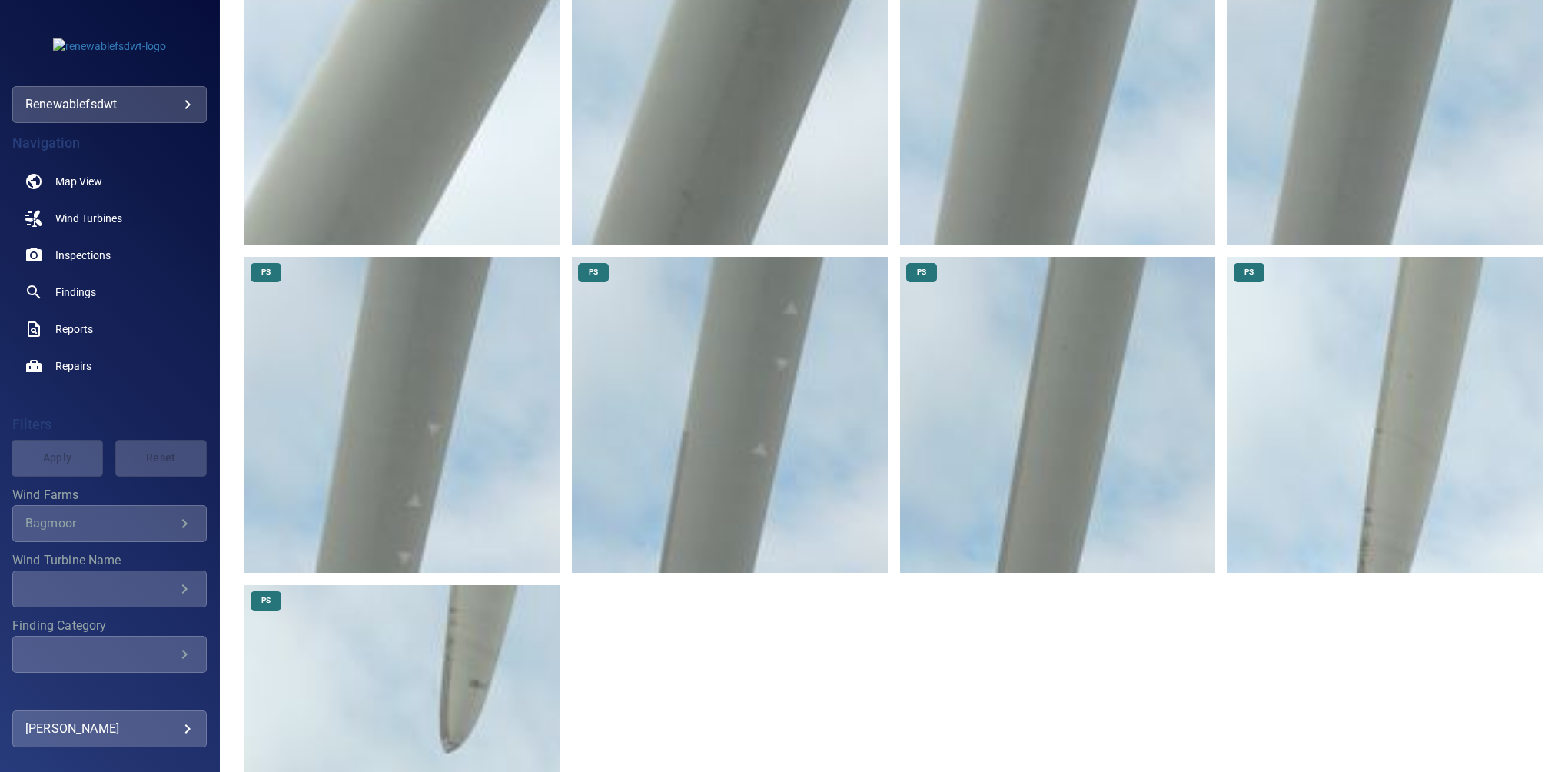
click at [446, 628] on img at bounding box center [402, 743] width 316 height 316
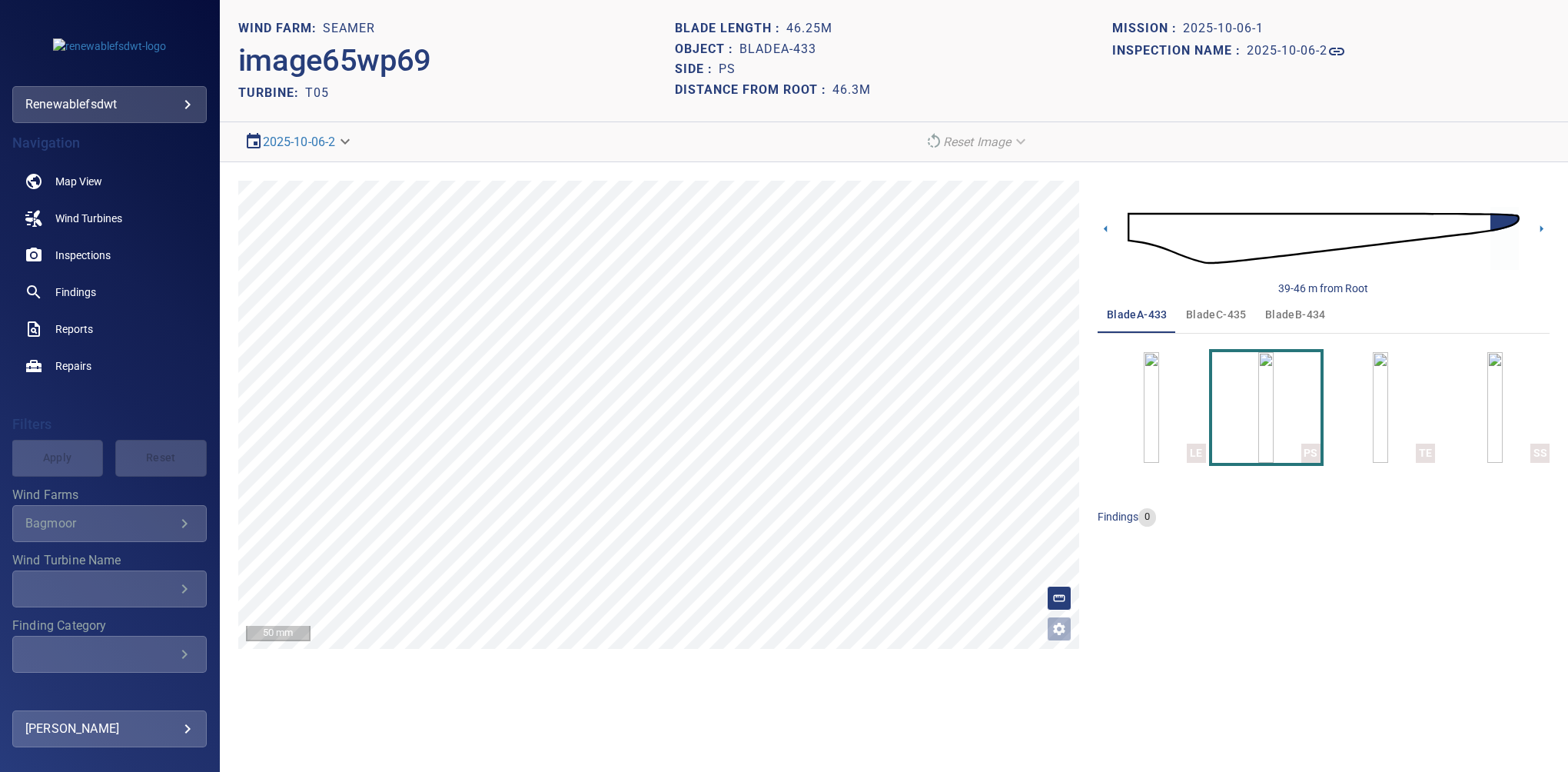
click at [1272, 575] on div "39-46 m from Root bladeA-433 bladeC-435 bladeB-434 LE PS TE SS findings 0" at bounding box center [1324, 415] width 452 height 469
click at [1211, 316] on span "bladeC-435" at bounding box center [1217, 315] width 61 height 19
click at [1259, 403] on img "button" at bounding box center [1266, 407] width 16 height 110
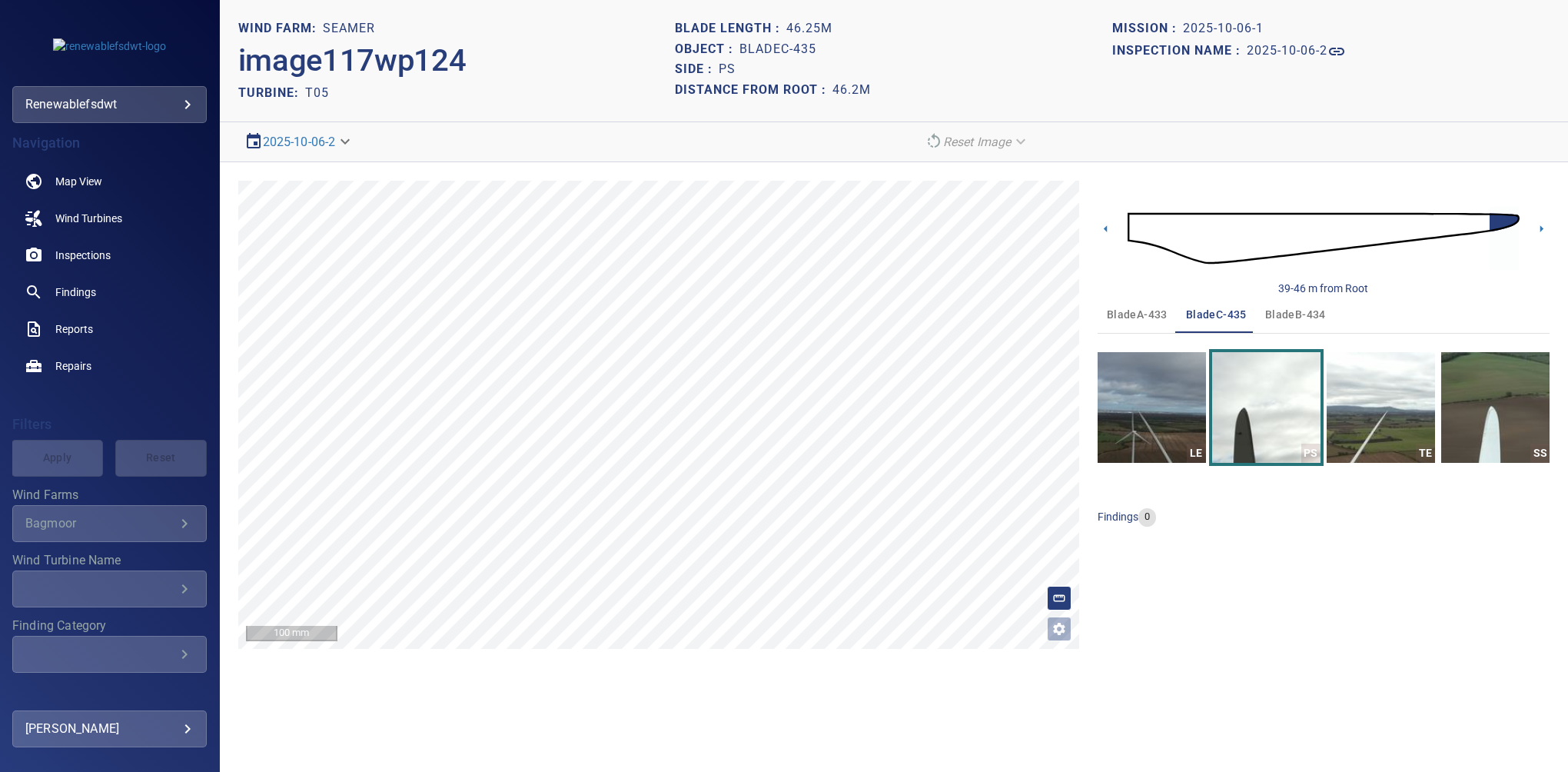
drag, startPoint x: 1359, startPoint y: 580, endPoint x: 1356, endPoint y: 572, distance: 8.5
click at [1359, 580] on div "39-46 m from Root bladeA-433 bladeC-435 bladeB-434 LE PS TE SS findings 0" at bounding box center [1324, 415] width 452 height 469
click at [1295, 316] on span "bladeB-434" at bounding box center [1296, 315] width 61 height 19
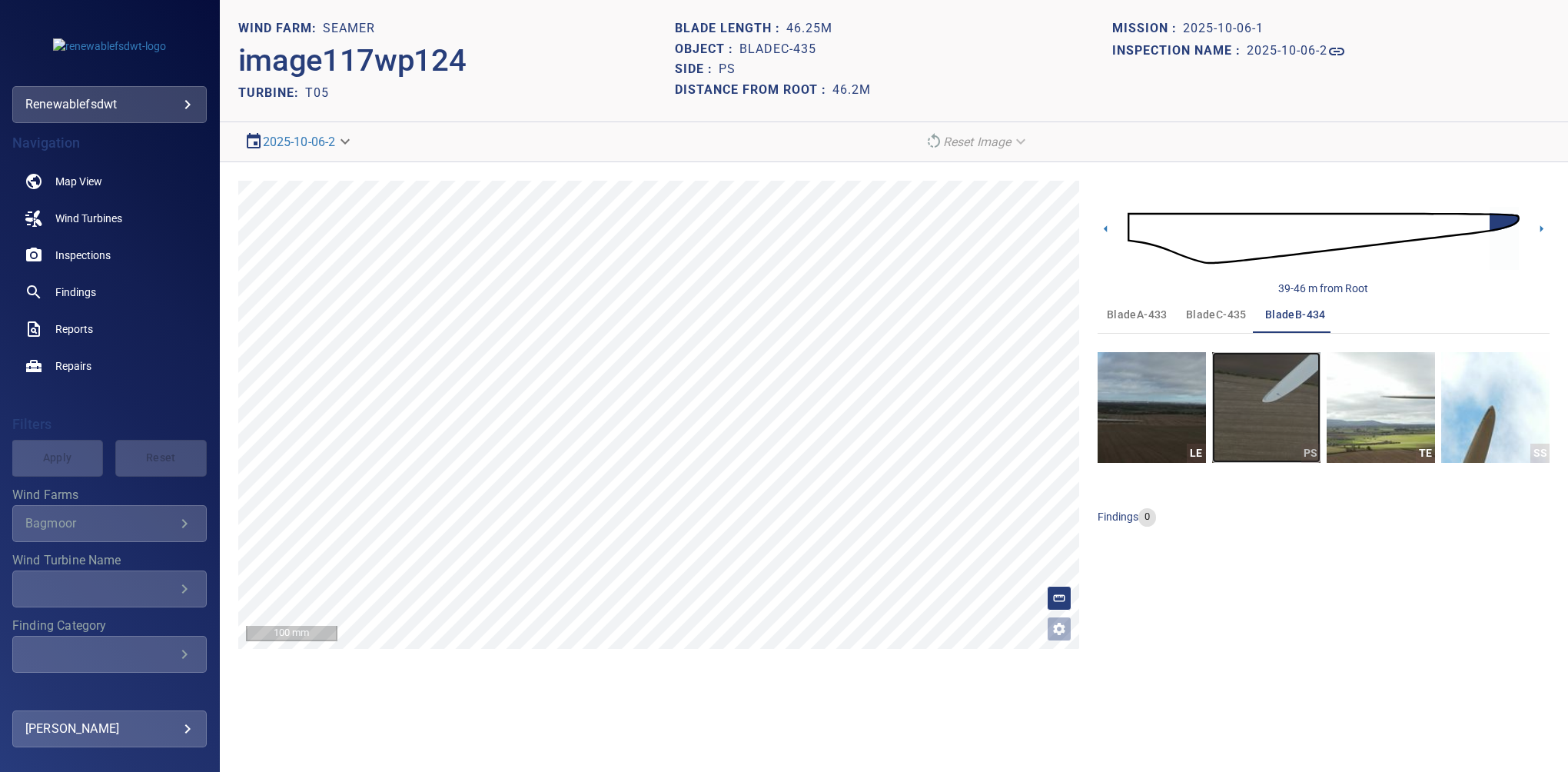
click at [1292, 389] on img "button" at bounding box center [1266, 407] width 109 height 110
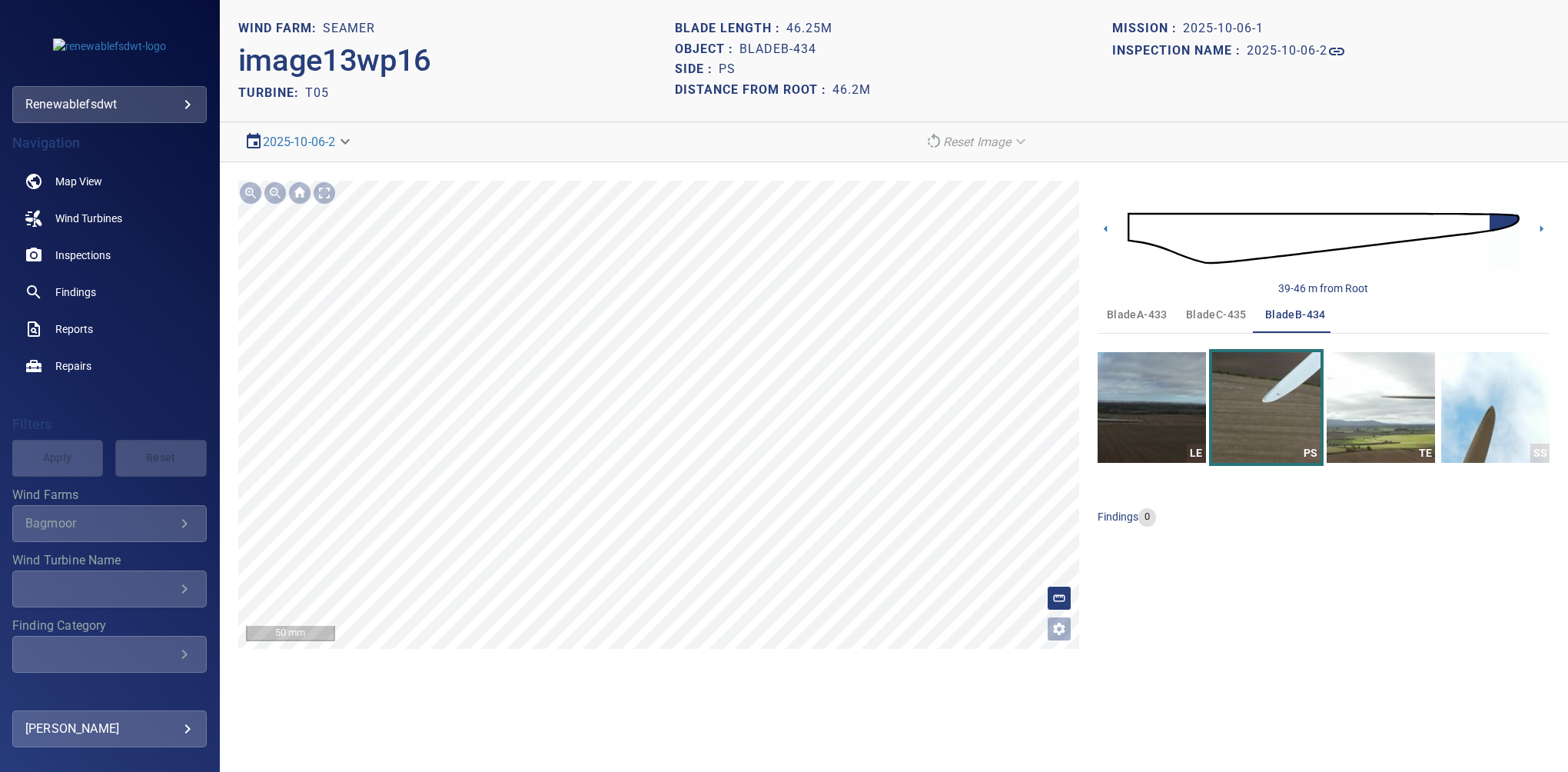
click at [1272, 596] on div "39-46 m from Root bladeA-433 bladeC-435 bladeB-434 LE PS TE SS findings 0" at bounding box center [1324, 415] width 452 height 469
click at [1255, 391] on img "button" at bounding box center [1266, 407] width 109 height 110
click at [1219, 309] on span "bladeC-435" at bounding box center [1217, 315] width 61 height 19
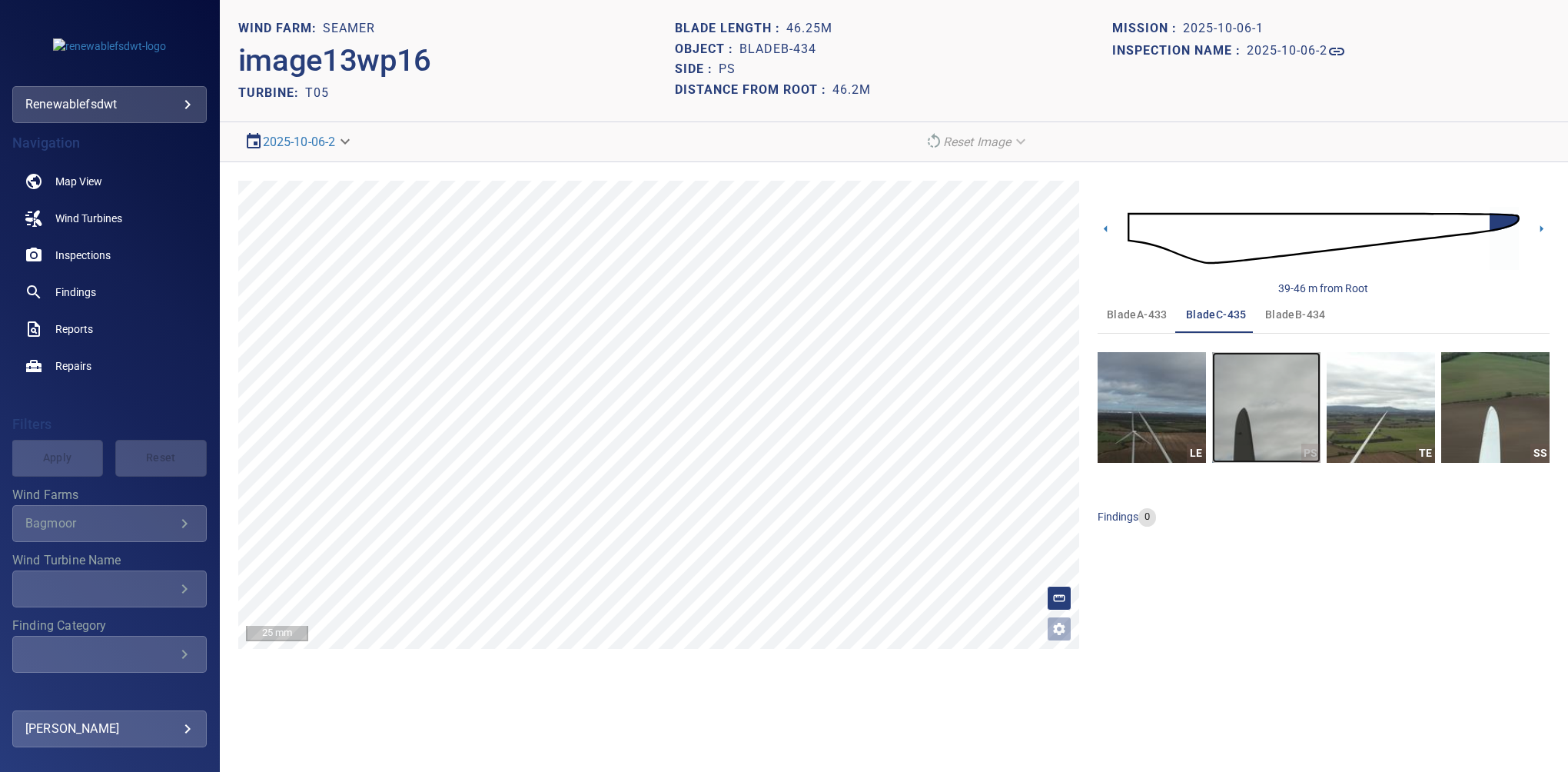
click at [1256, 409] on img "button" at bounding box center [1266, 407] width 109 height 110
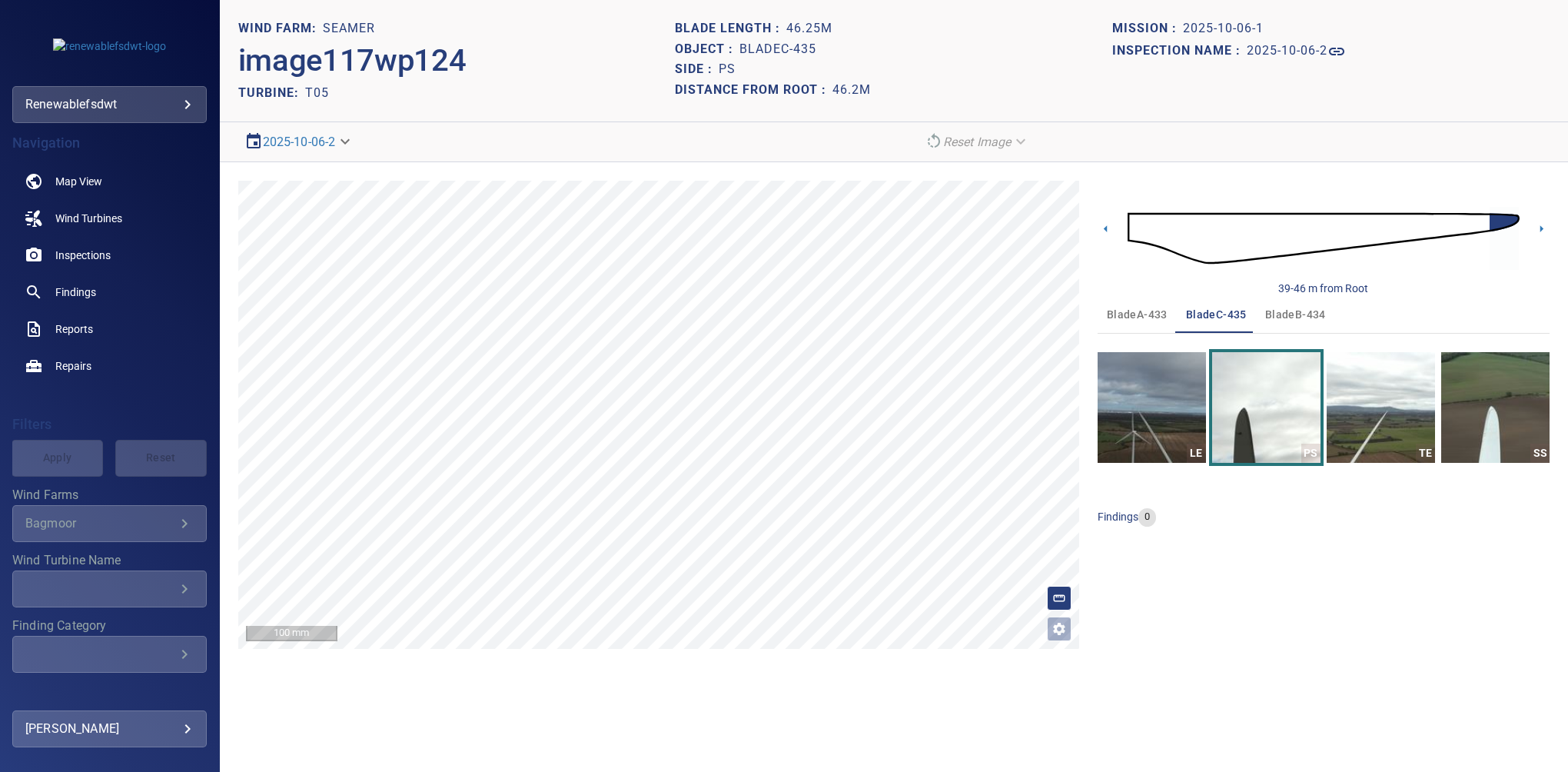
click at [1135, 318] on span "bladeA-433" at bounding box center [1138, 315] width 61 height 19
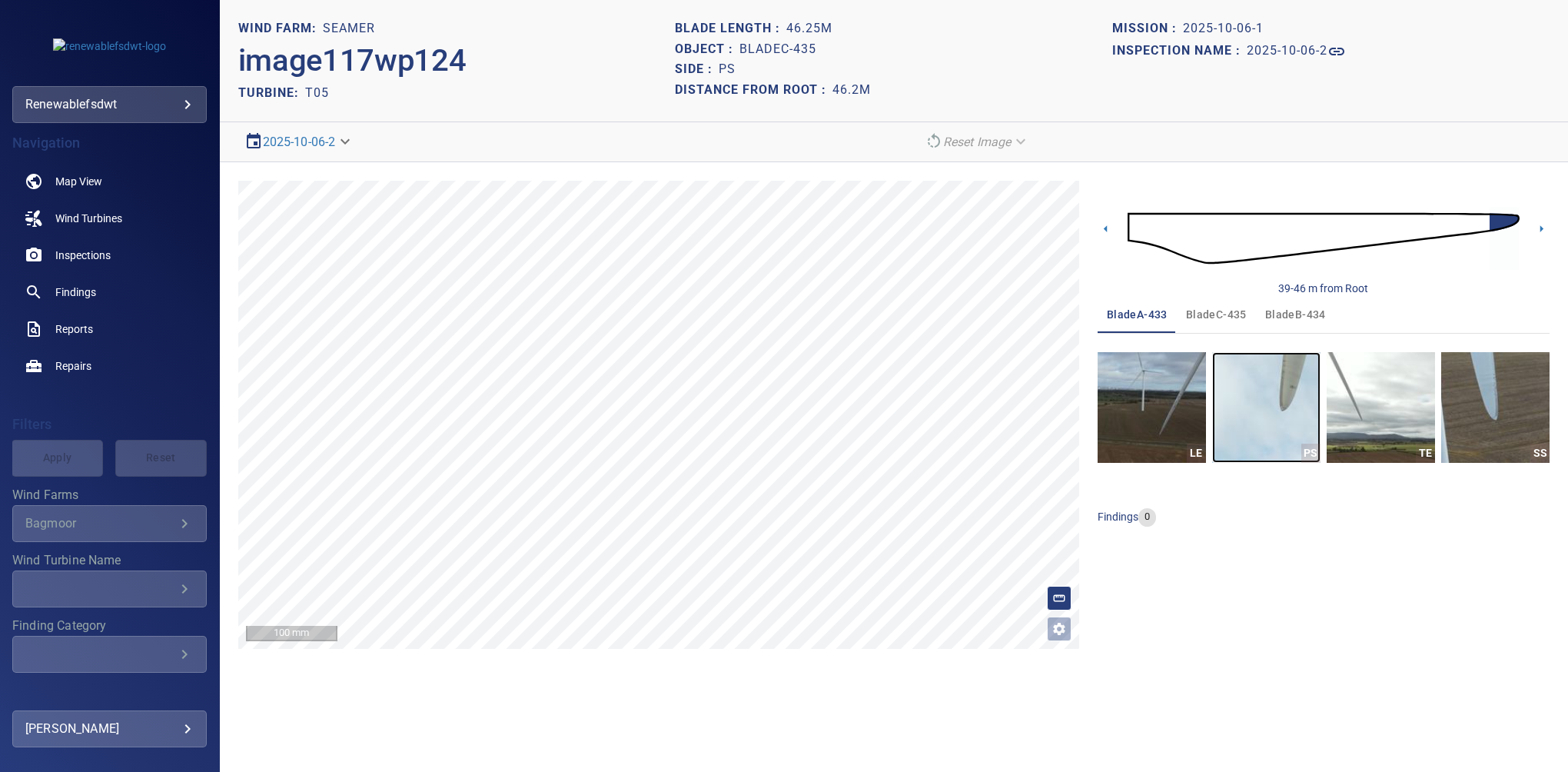
click at [1269, 389] on img "button" at bounding box center [1266, 407] width 109 height 110
click at [1326, 616] on div "39-46 m from Root bladeA-433 bladeC-435 bladeB-434 LE PS TE SS findings 0" at bounding box center [1324, 415] width 452 height 469
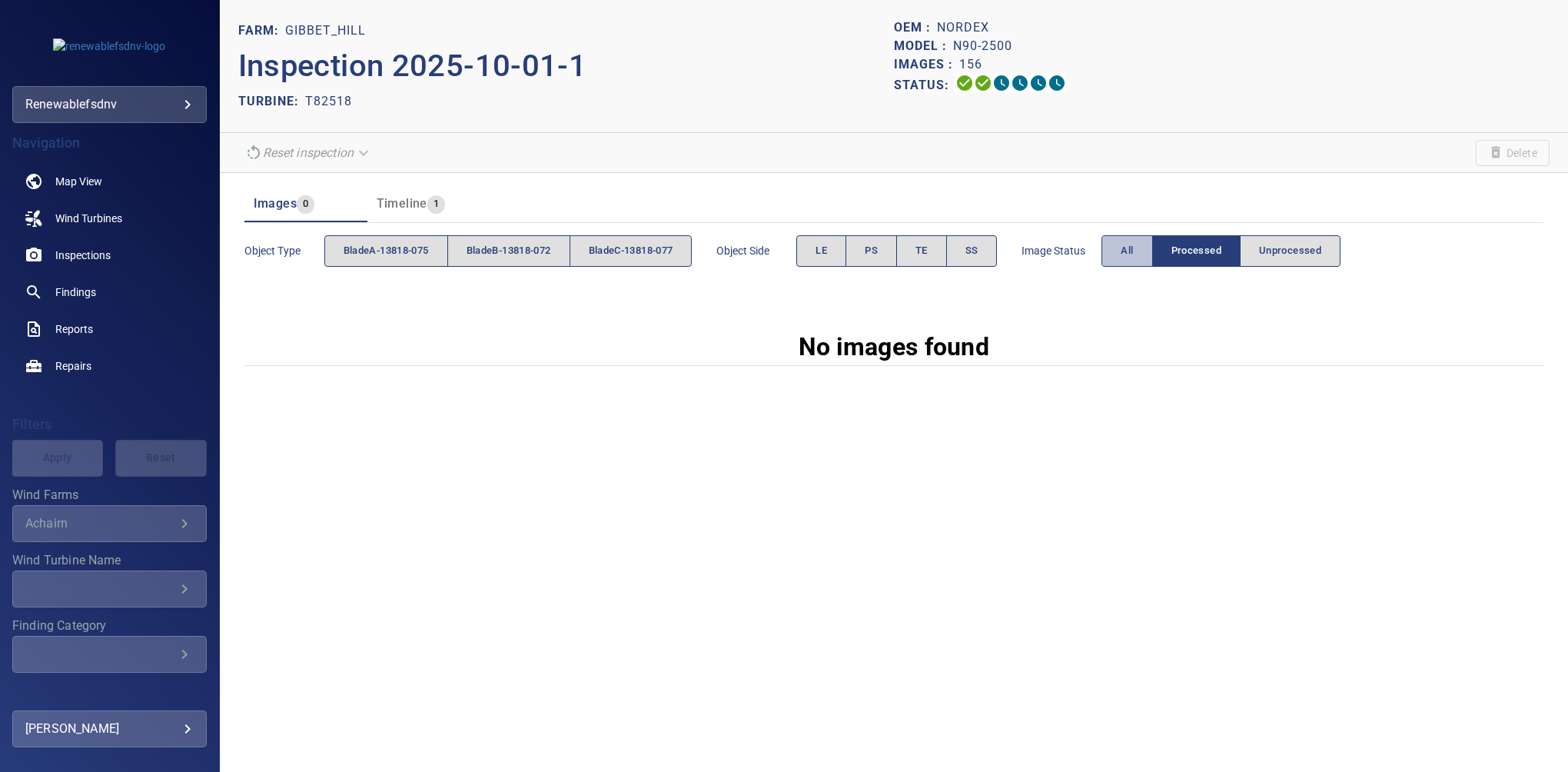
click at [1132, 259] on button "All" at bounding box center [1127, 251] width 50 height 31
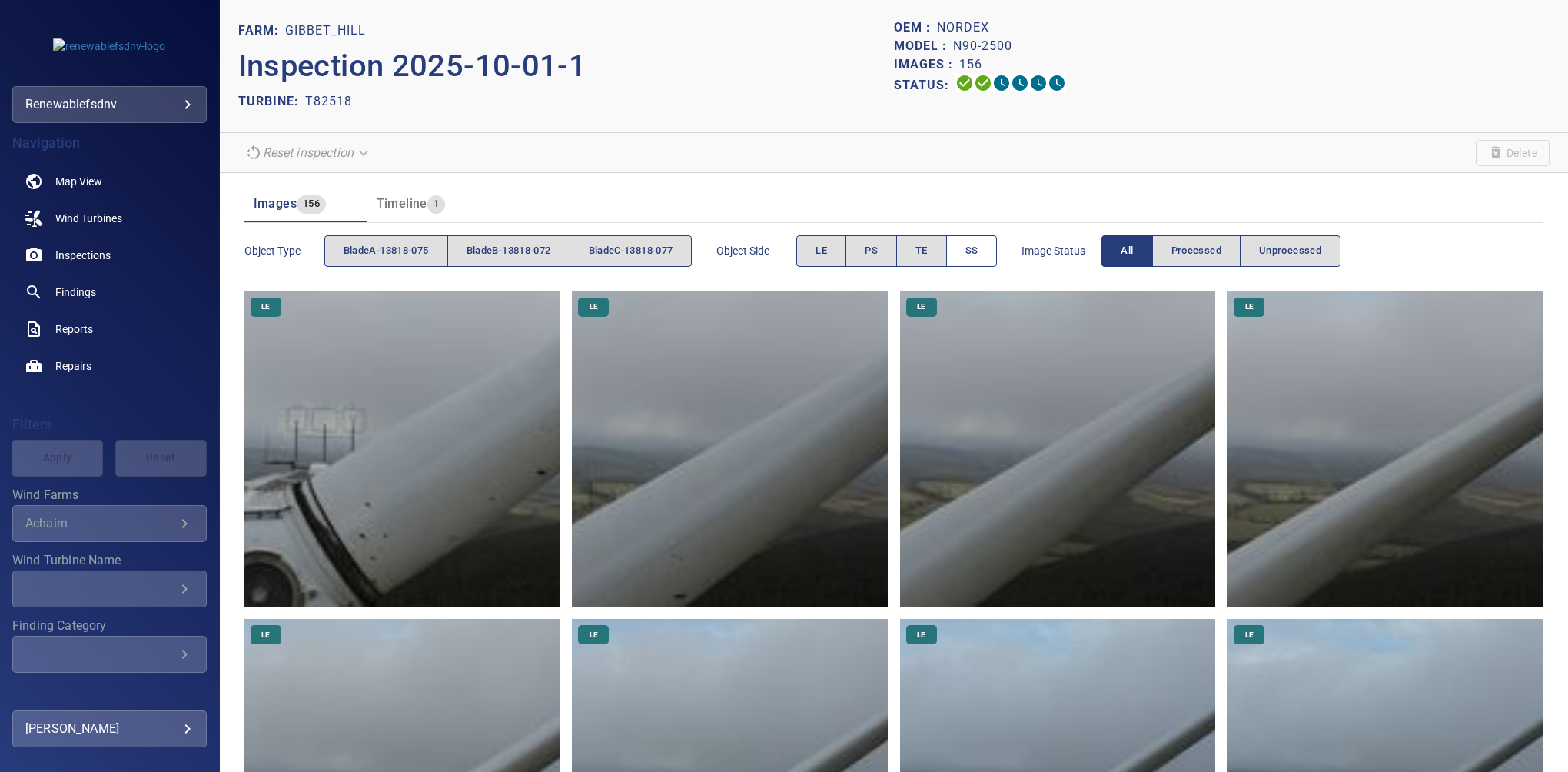
click at [973, 254] on button "SS" at bounding box center [972, 251] width 51 height 31
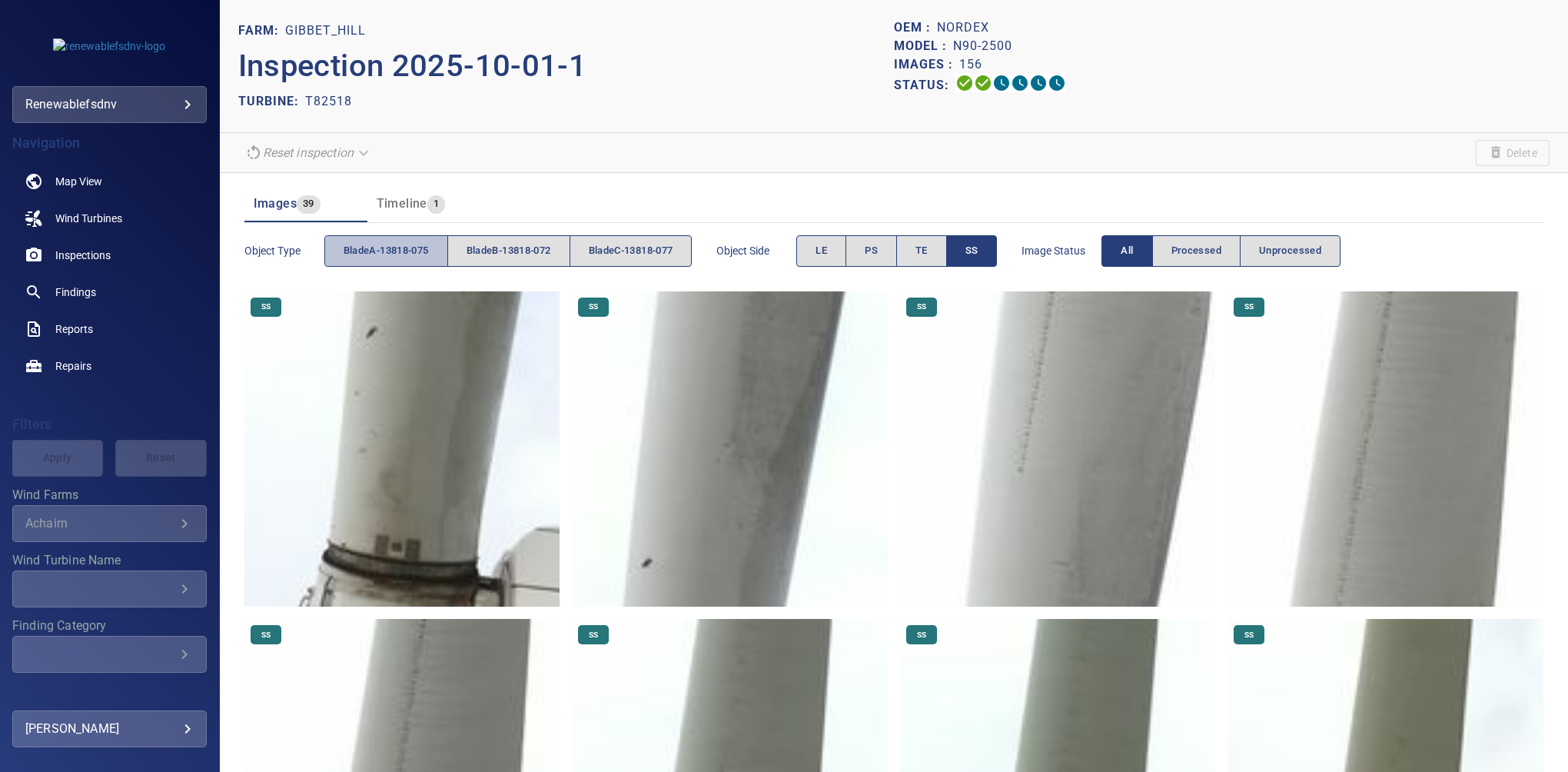
click at [374, 250] on span "bladeA-13818-075" at bounding box center [386, 251] width 85 height 17
click at [374, 529] on img at bounding box center [402, 449] width 316 height 316
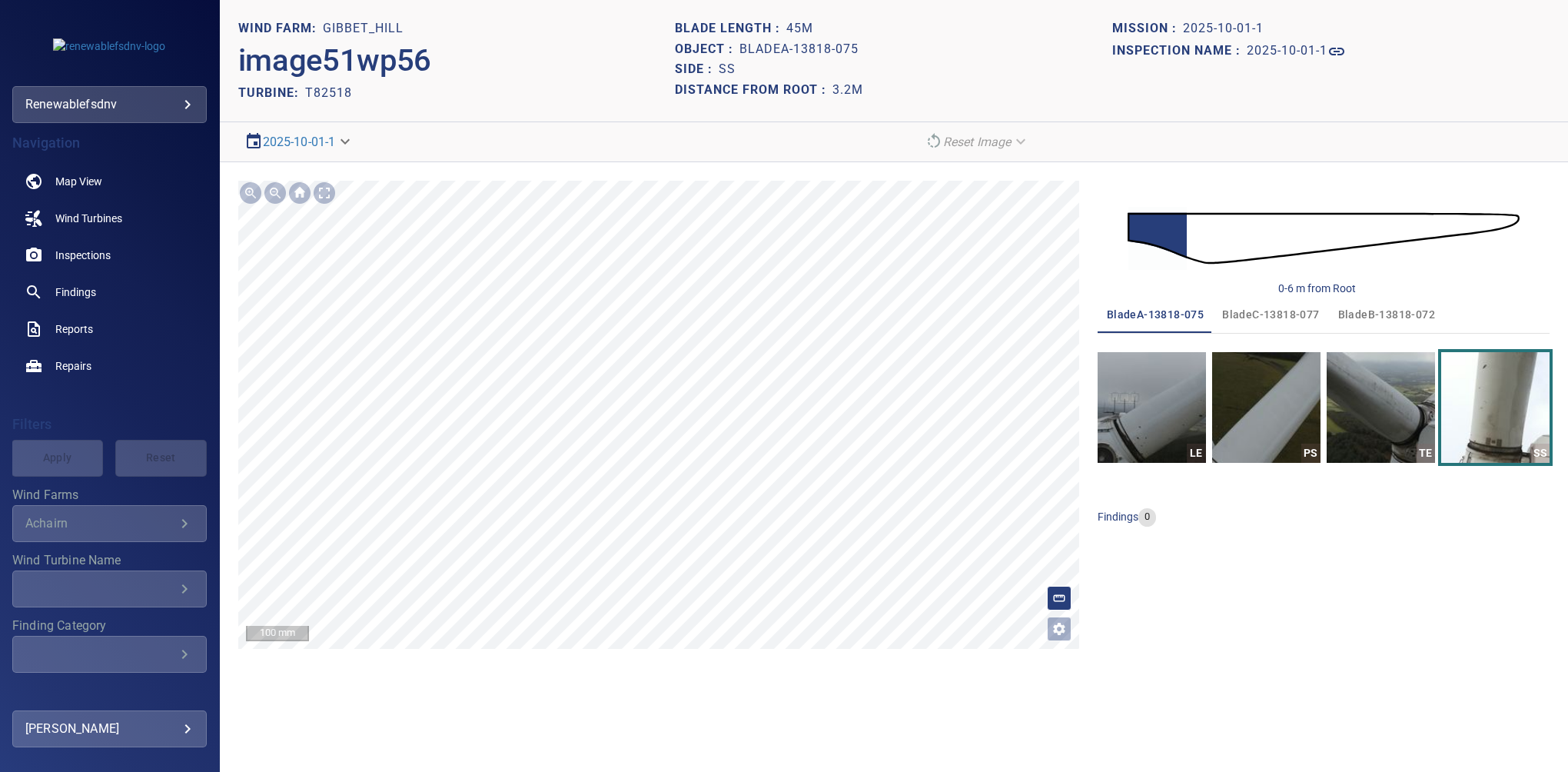
click at [1261, 316] on span "bladeC-13818-077" at bounding box center [1270, 315] width 96 height 19
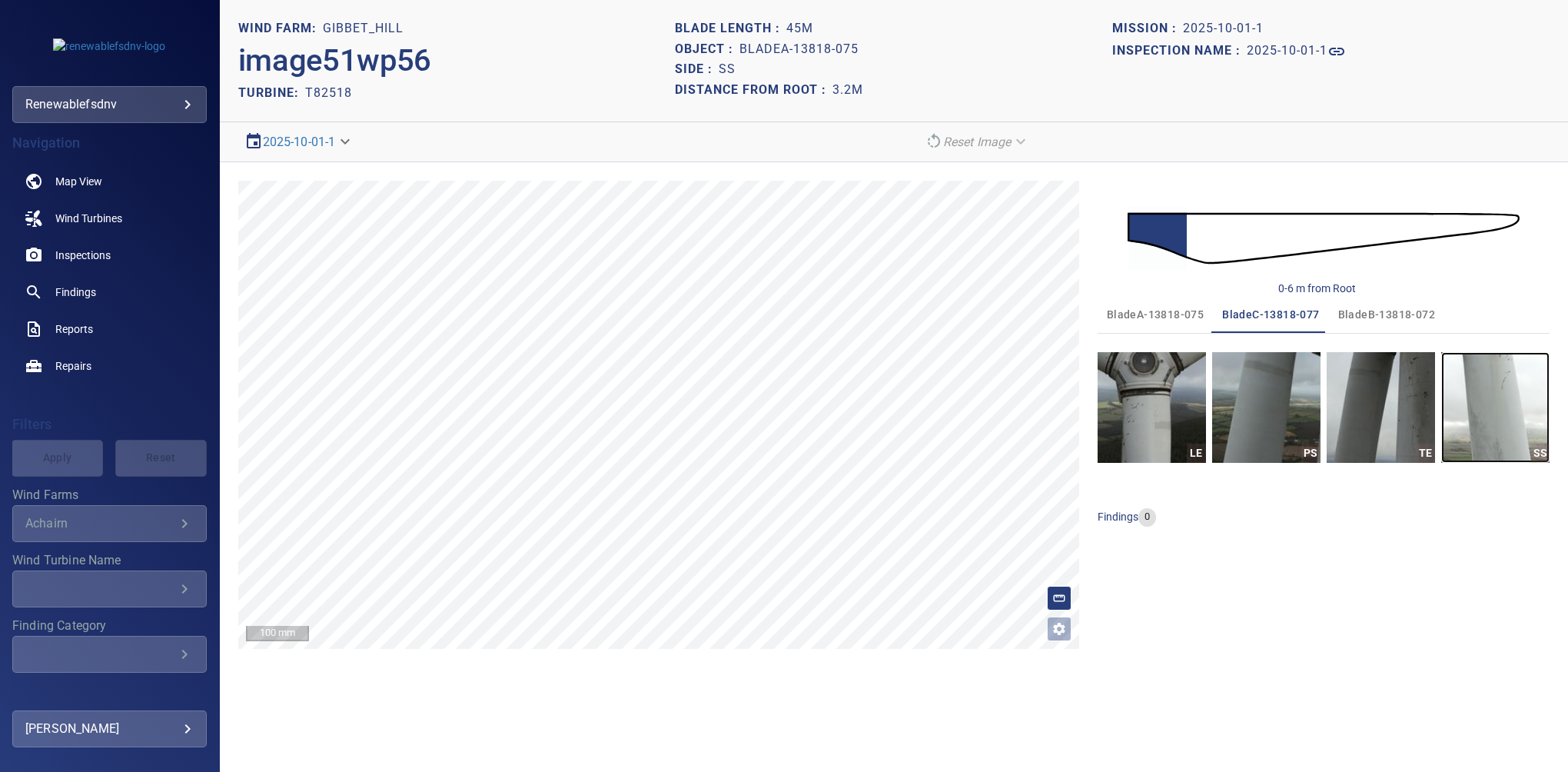
click at [1498, 412] on img "button" at bounding box center [1496, 407] width 109 height 110
click at [1390, 320] on span "bladeB-13818-072" at bounding box center [1386, 315] width 96 height 19
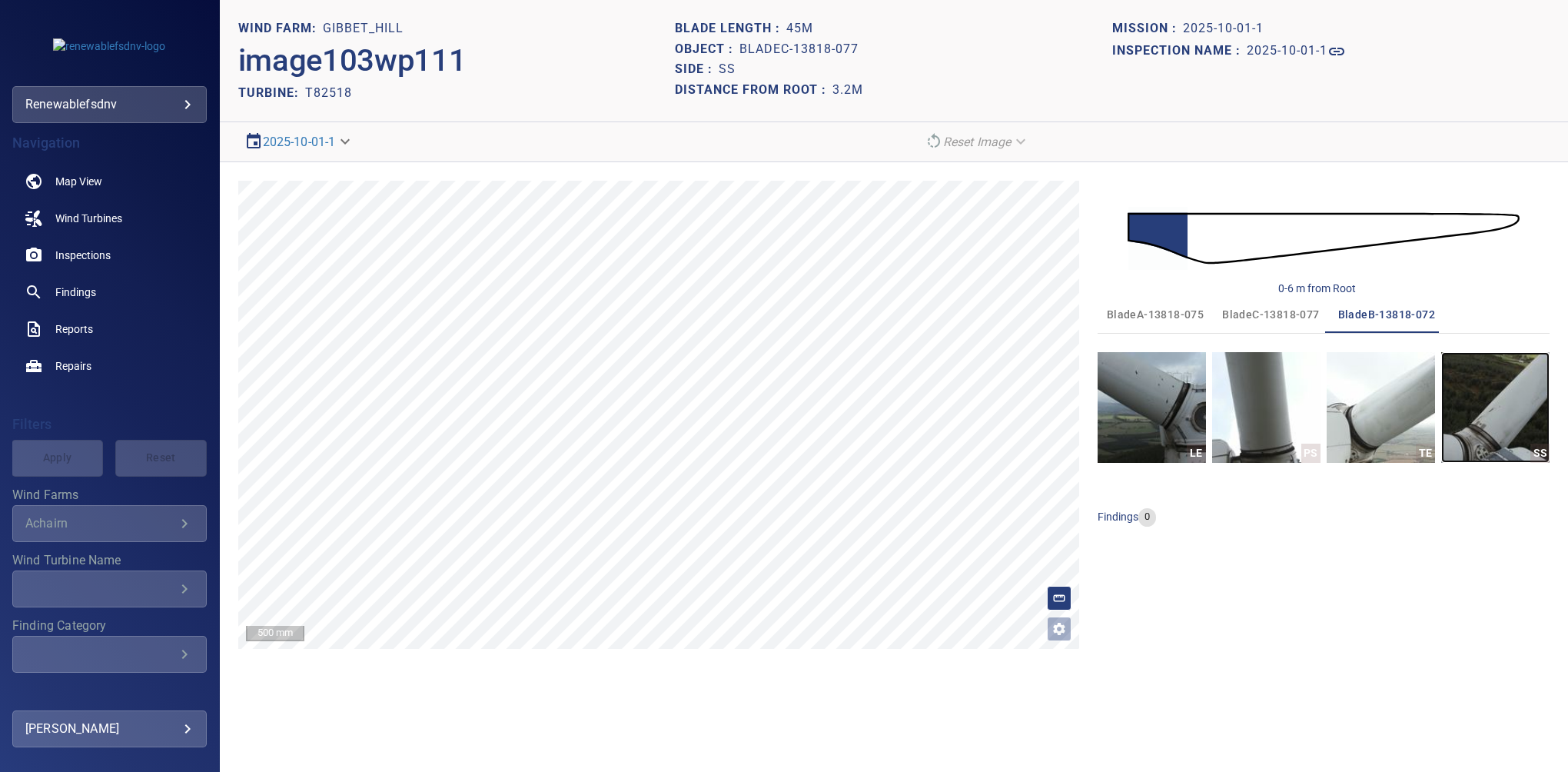
click at [1507, 412] on img "button" at bounding box center [1496, 407] width 109 height 110
click at [1345, 601] on div "0-7 m from Root bladeA-13818-075 bladeC-13818-077 bladeB-13818-072 LE PS TE SS …" at bounding box center [1324, 415] width 452 height 469
click at [1154, 302] on button "bladeA-13818-075" at bounding box center [1155, 315] width 116 height 37
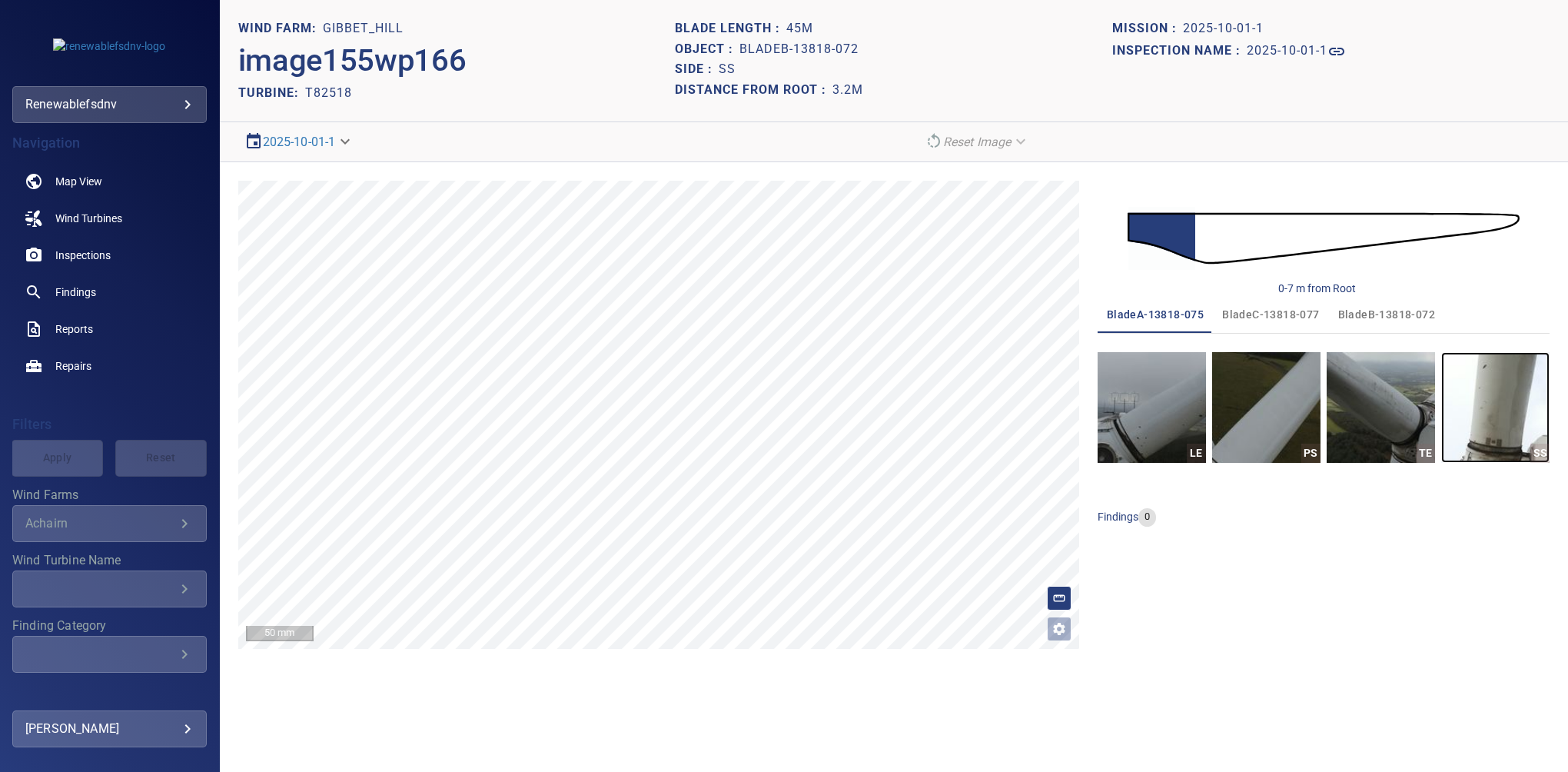
click at [1519, 439] on img "button" at bounding box center [1496, 407] width 109 height 110
drag, startPoint x: 1368, startPoint y: 506, endPoint x: 1326, endPoint y: 443, distance: 75.7
click at [1368, 506] on div "bladeA-13818-075 bladeC-13818-077 bladeB-13818-072 LE PS TE SS findings 0" at bounding box center [1324, 418] width 452 height 243
click at [1275, 316] on span "bladeC-13818-077" at bounding box center [1270, 315] width 96 height 19
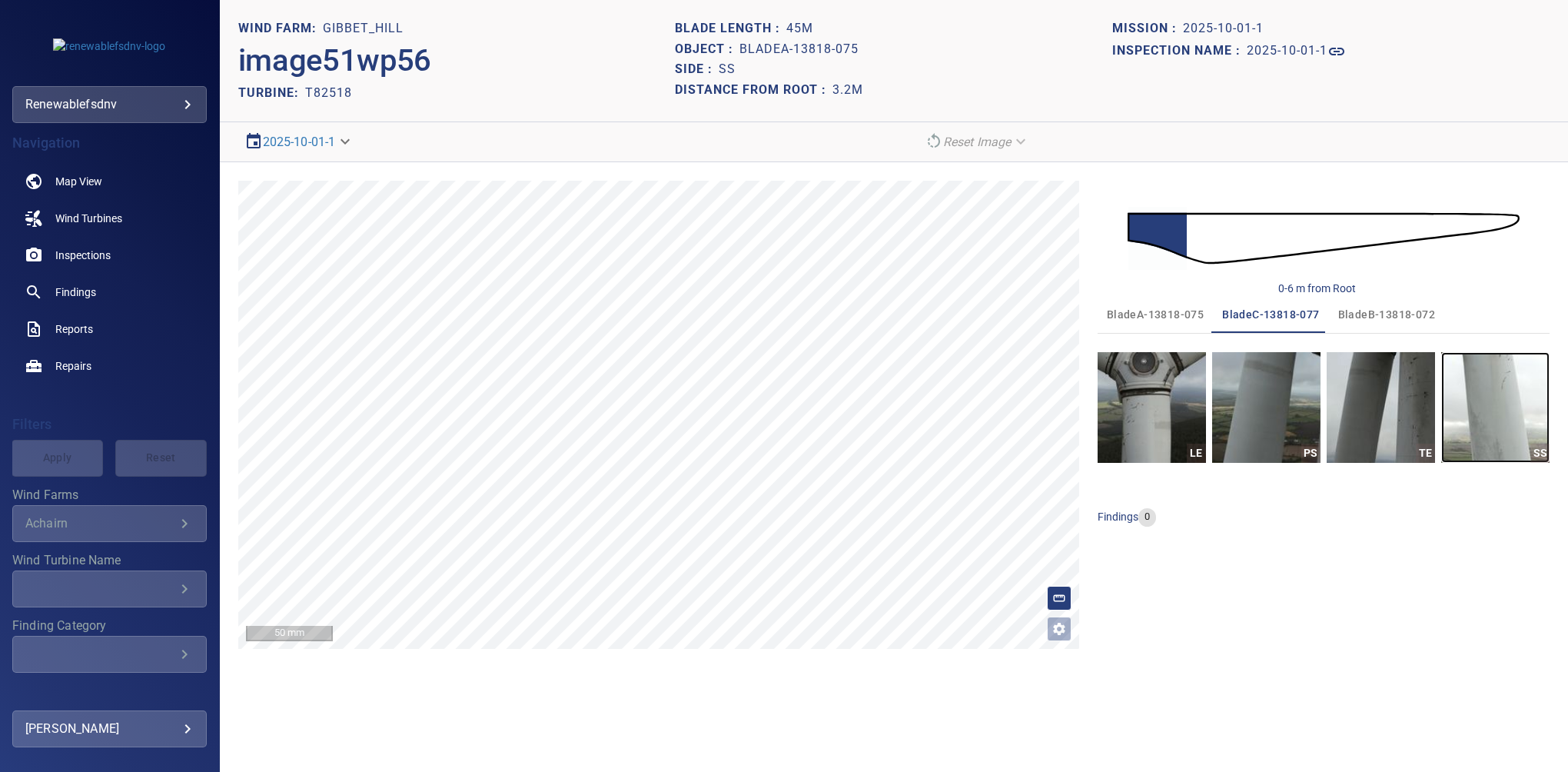
click at [1501, 420] on img "button" at bounding box center [1496, 407] width 109 height 110
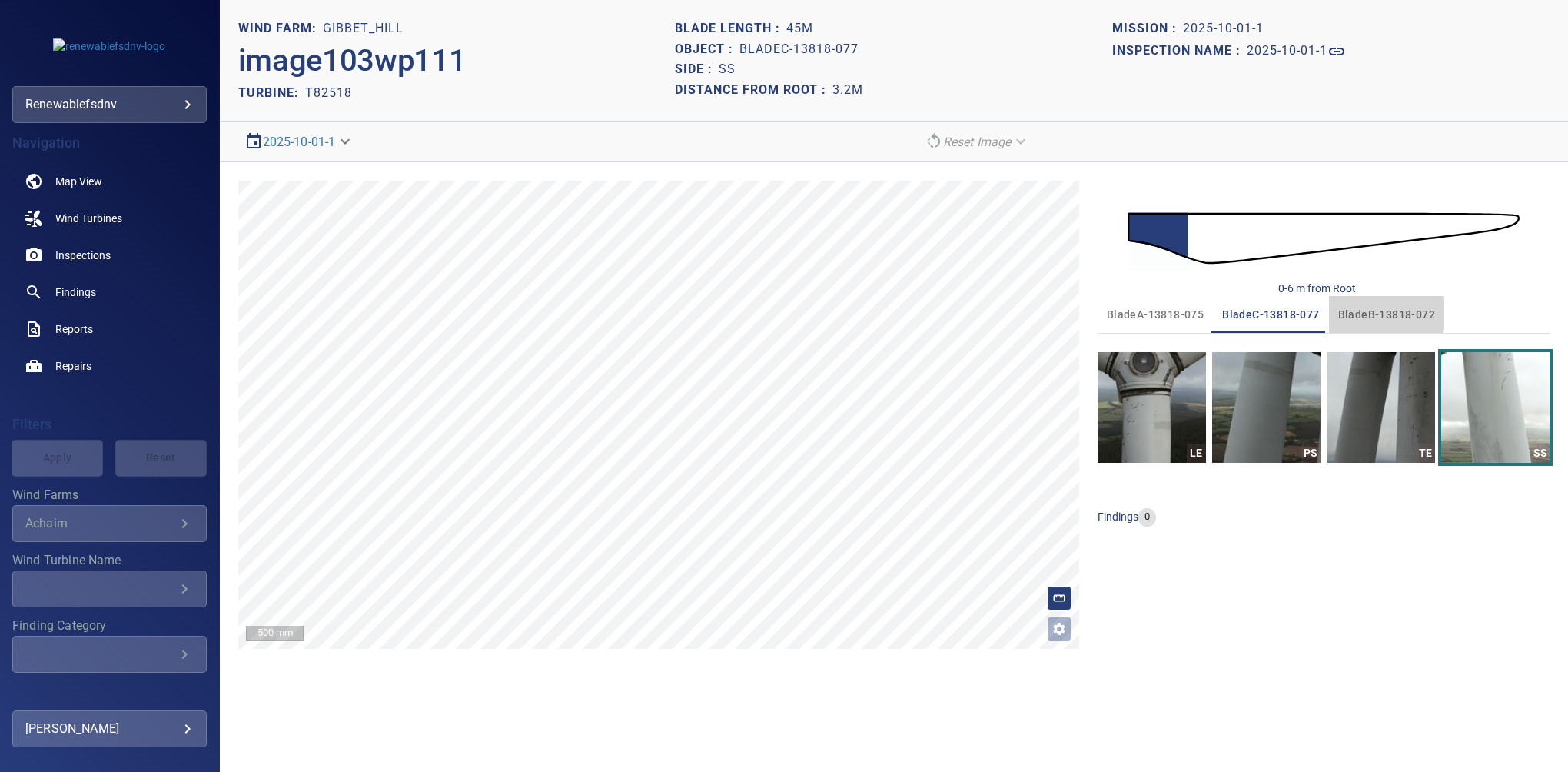
click at [1372, 313] on span "bladeB-13818-072" at bounding box center [1386, 315] width 96 height 19
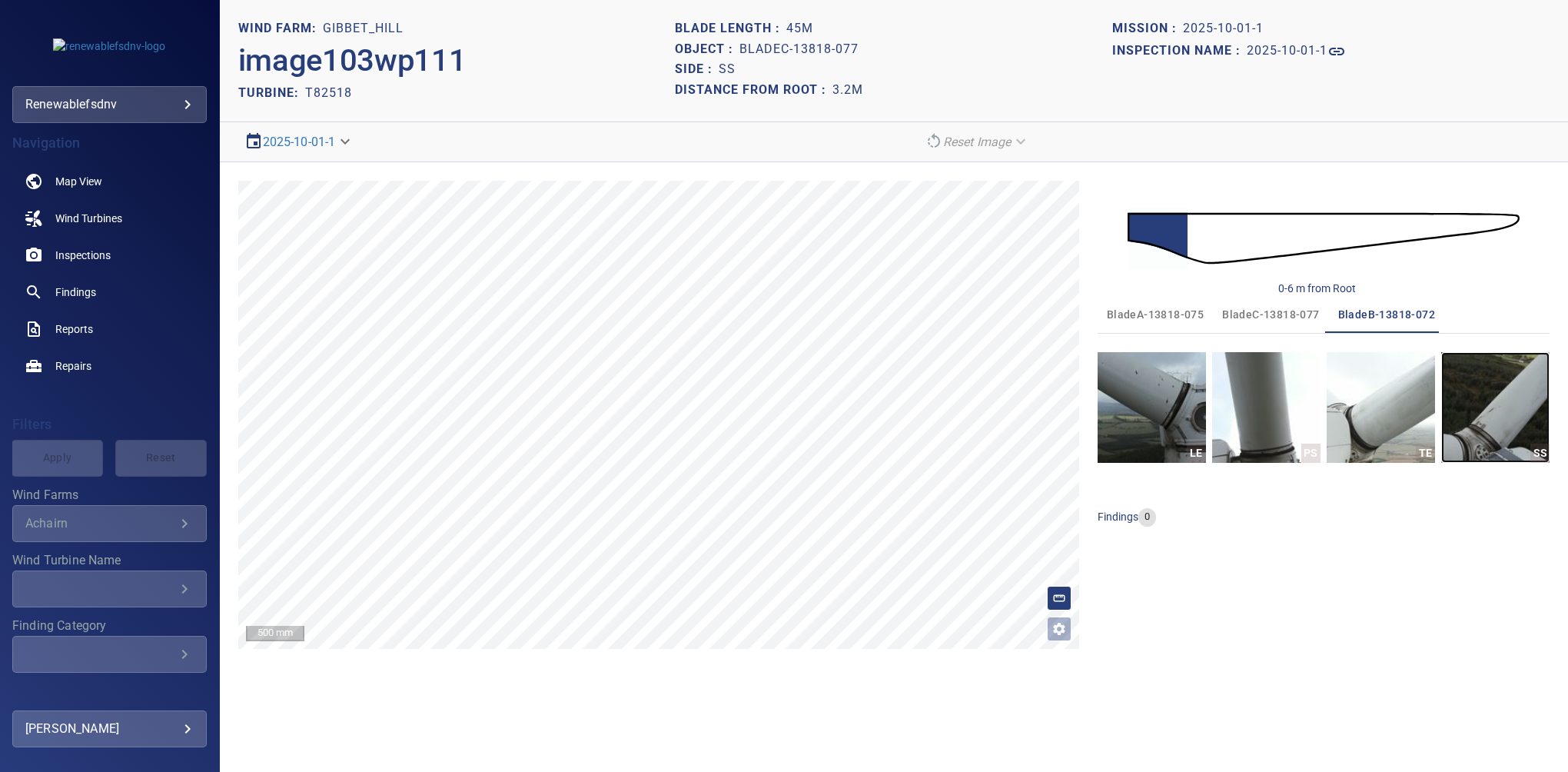
click at [1498, 416] on img "button" at bounding box center [1496, 407] width 109 height 110
click at [1380, 617] on div "0-7 m from Root bladeA-13818-075 bladeC-13818-077 bladeB-13818-072 LE PS TE SS …" at bounding box center [1324, 415] width 452 height 469
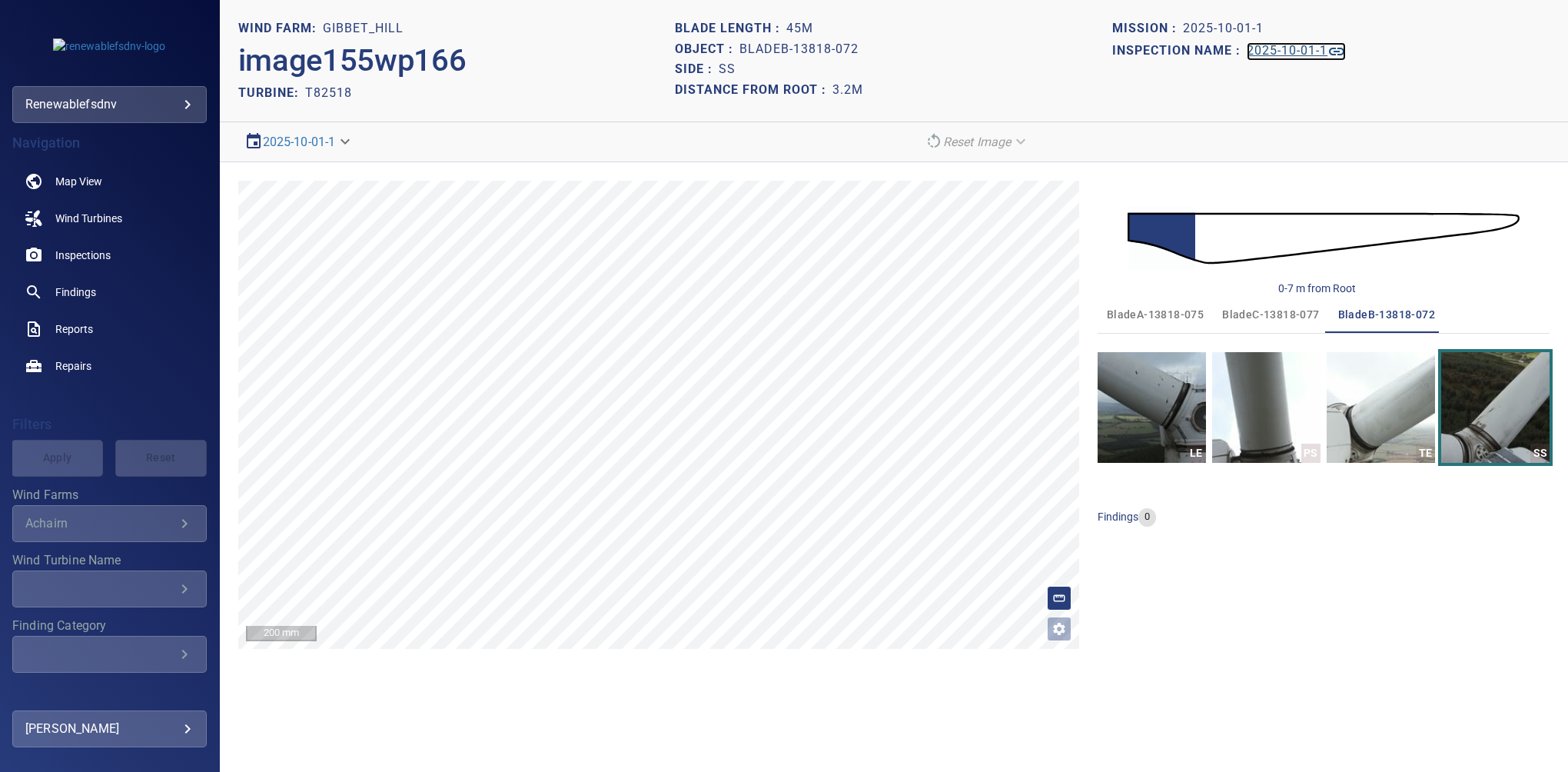
click at [1294, 56] on h1 "2025-10-01-1" at bounding box center [1287, 50] width 81 height 15
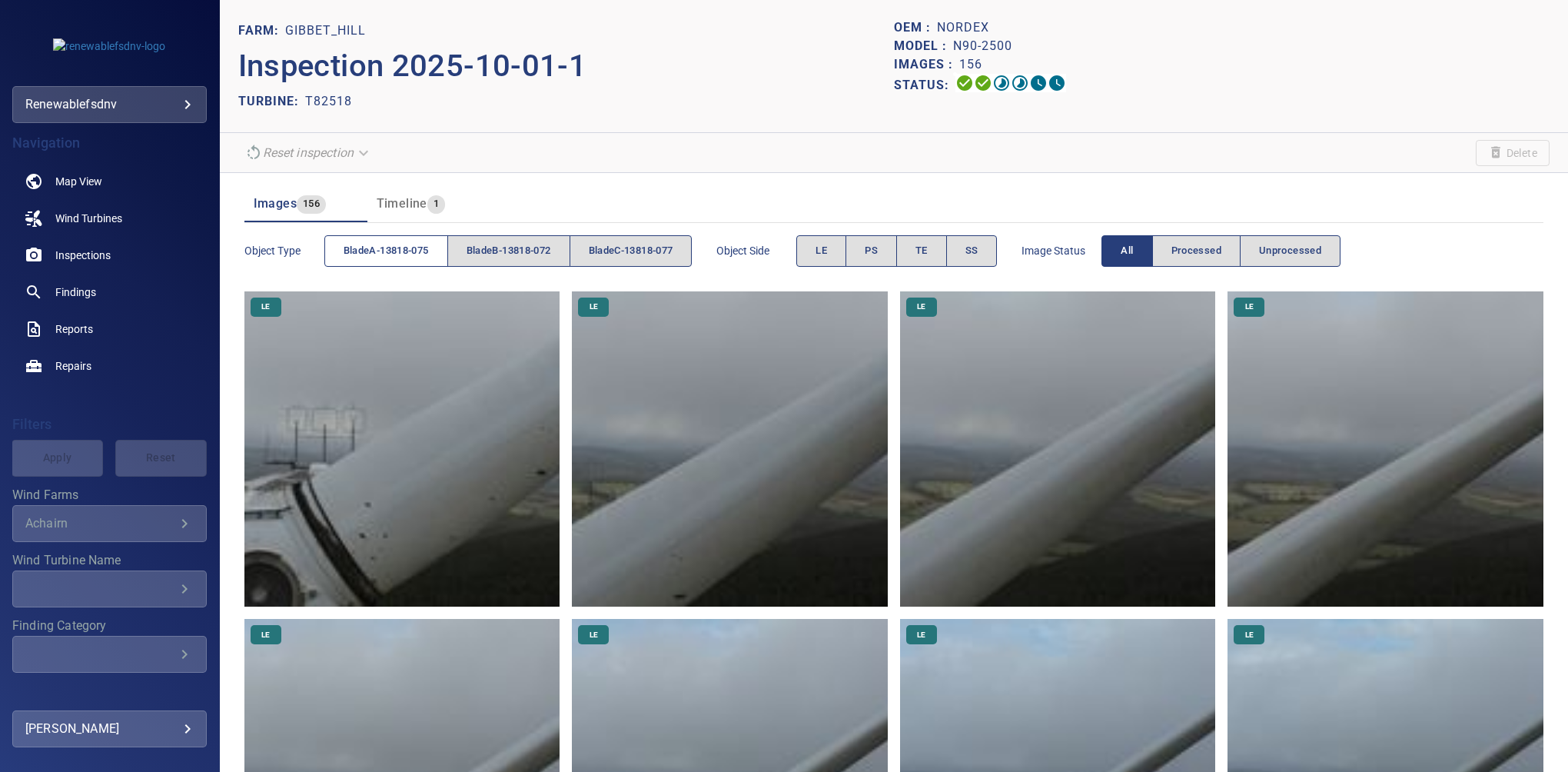
click at [384, 247] on span "bladeA-13818-075" at bounding box center [386, 251] width 85 height 17
click at [868, 243] on button "PS" at bounding box center [871, 251] width 51 height 31
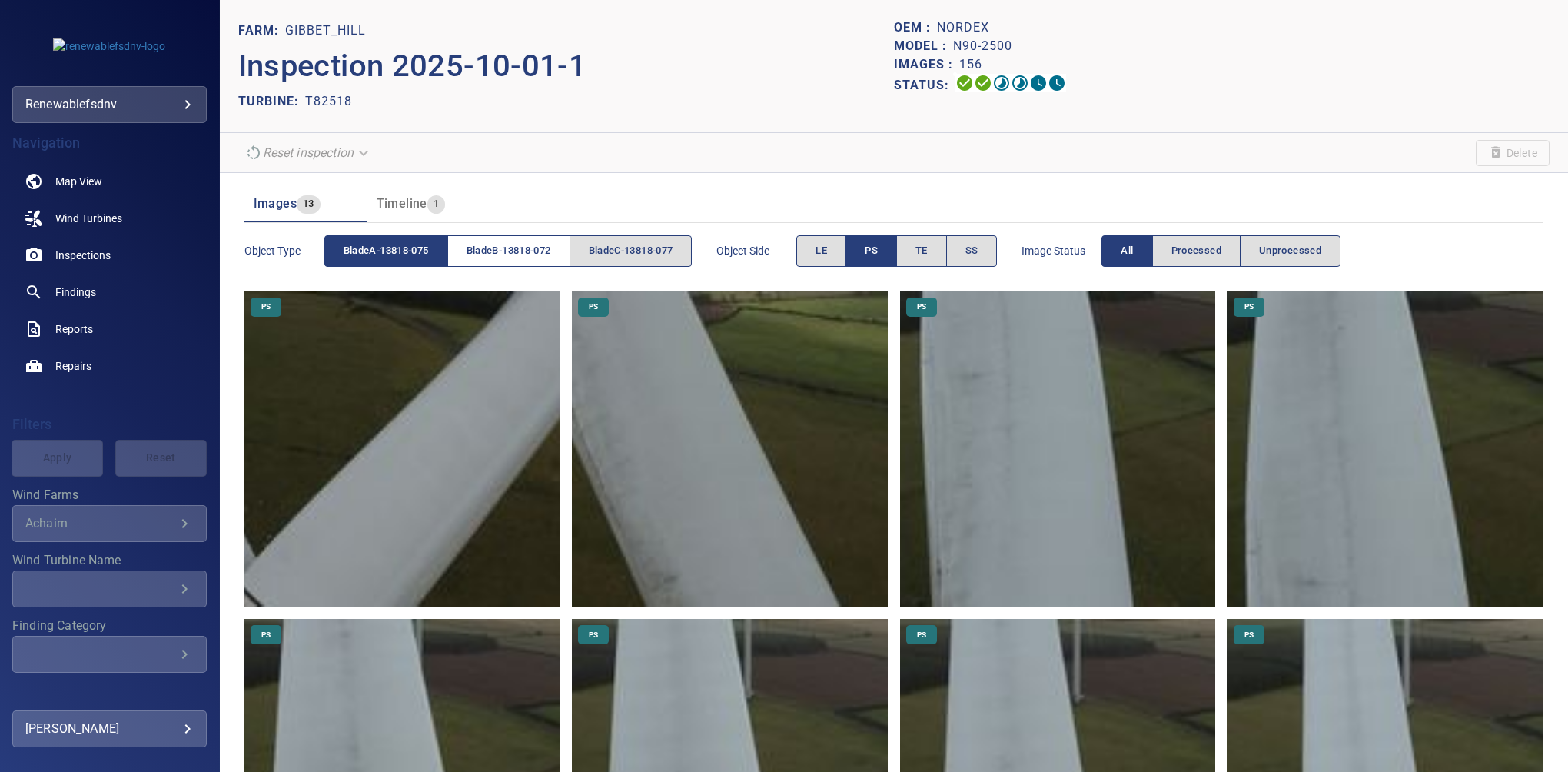
click at [486, 254] on span "bladeB-13818-072" at bounding box center [508, 251] width 84 height 17
click at [422, 249] on span "bladeA-13818-075" at bounding box center [386, 251] width 85 height 17
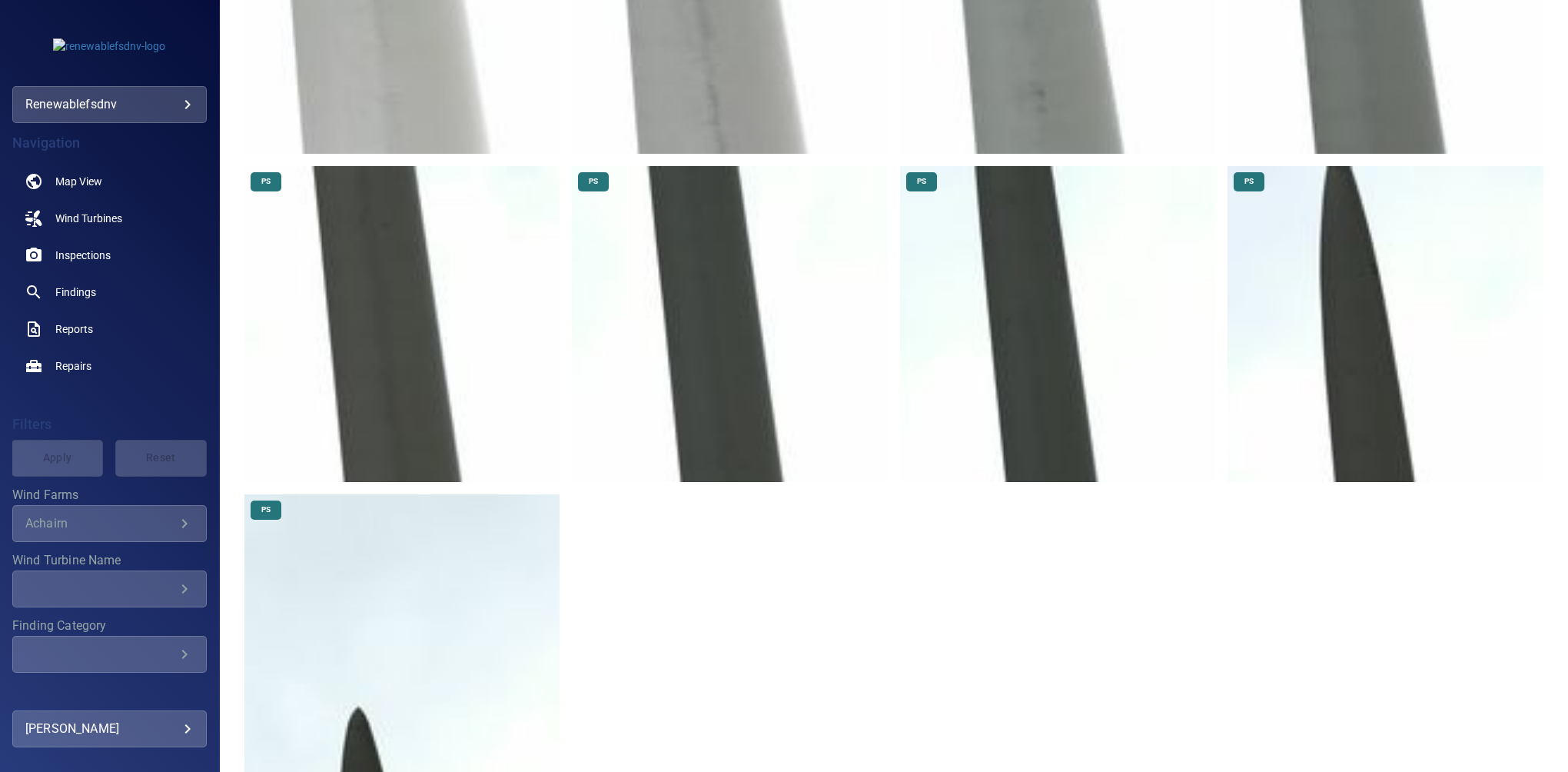
scroll to position [788, 0]
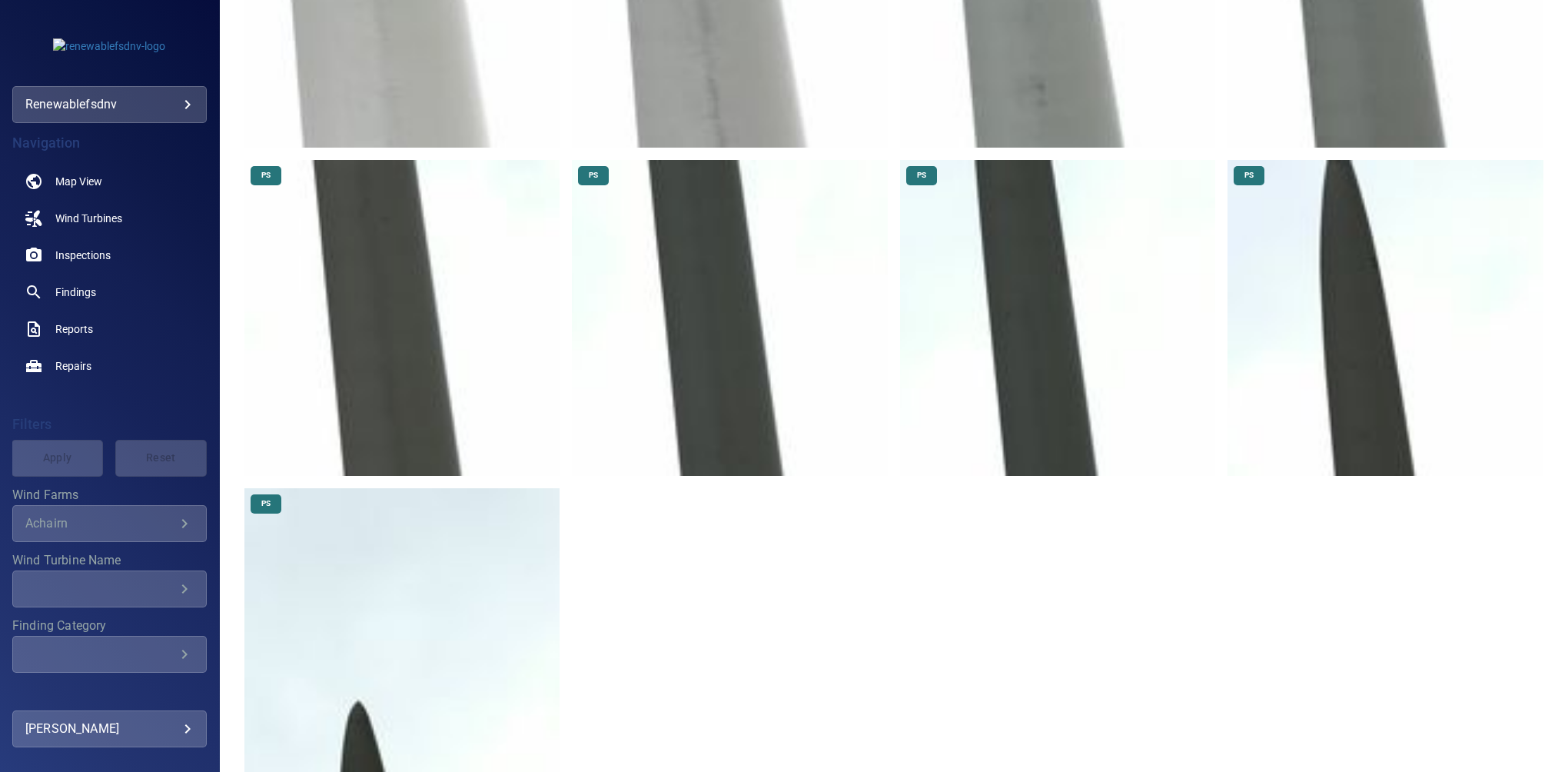
click at [1366, 642] on div "PS PS PS PS PS PS PS PS PS PS PS PS PS" at bounding box center [894, 153] width 1299 height 1300
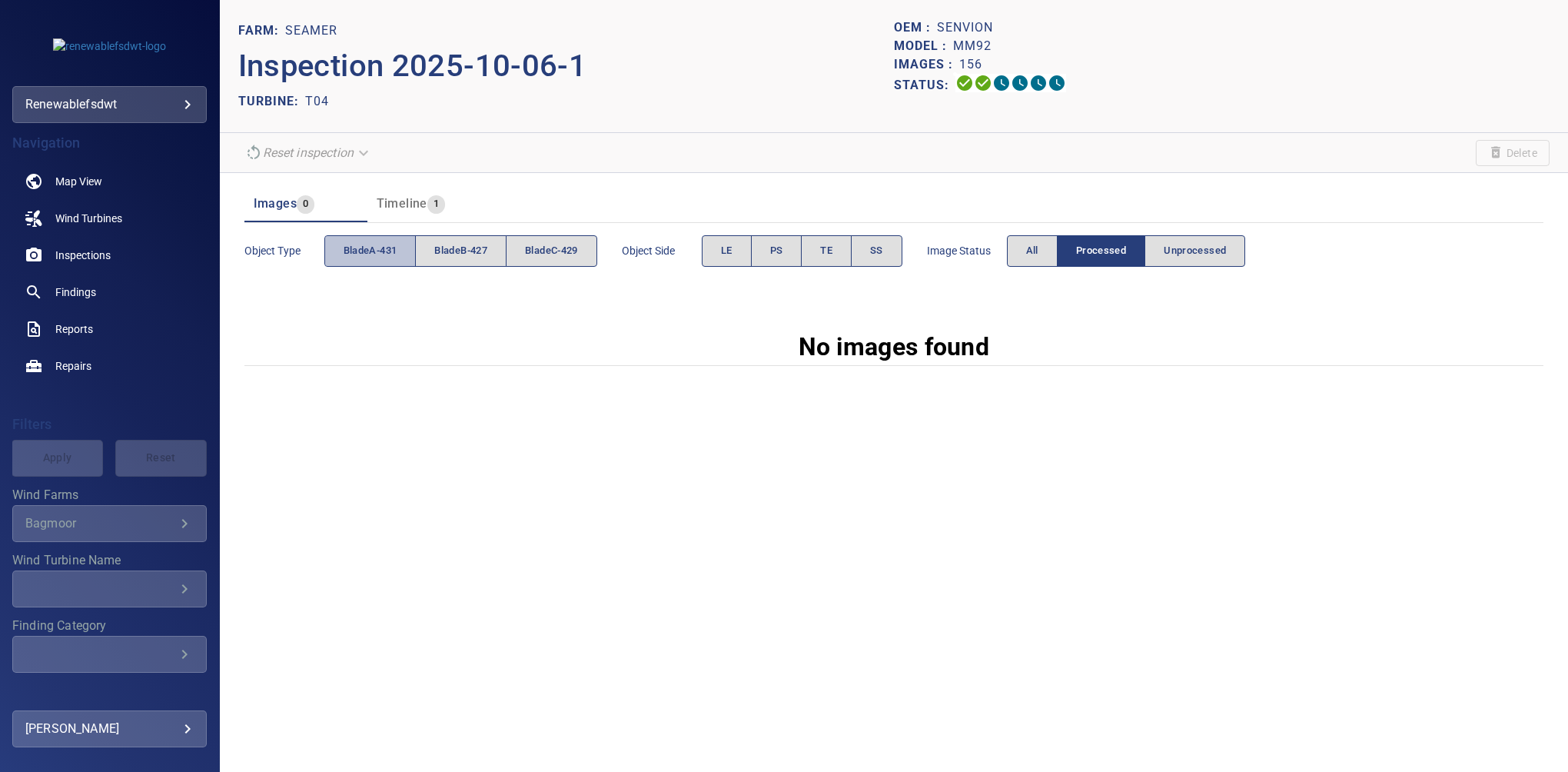
click at [378, 250] on span "bladeA-431" at bounding box center [370, 251] width 54 height 17
click at [1033, 248] on span "All" at bounding box center [1033, 251] width 12 height 17
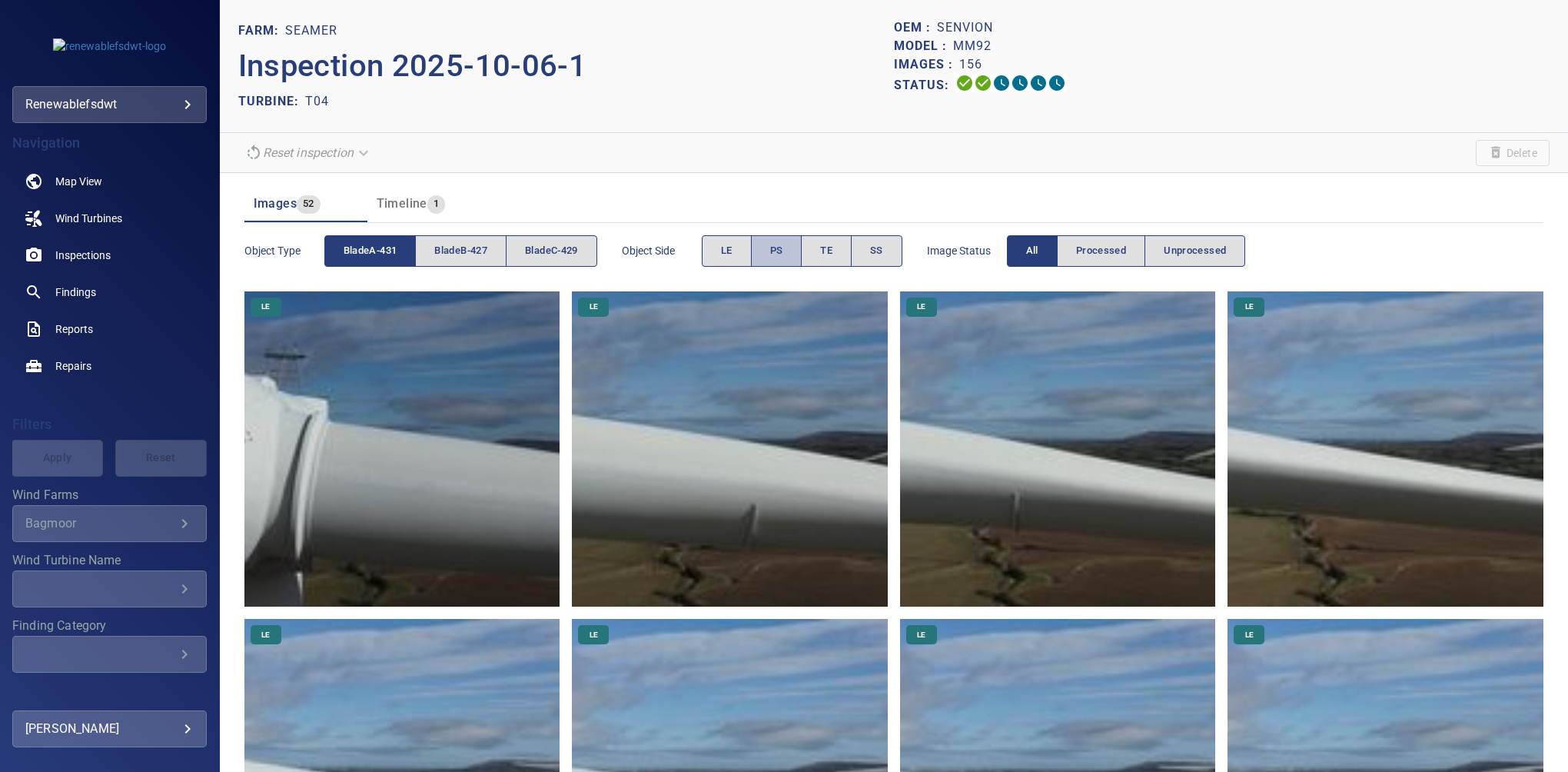
click at [770, 243] on button "PS" at bounding box center [776, 251] width 51 height 31
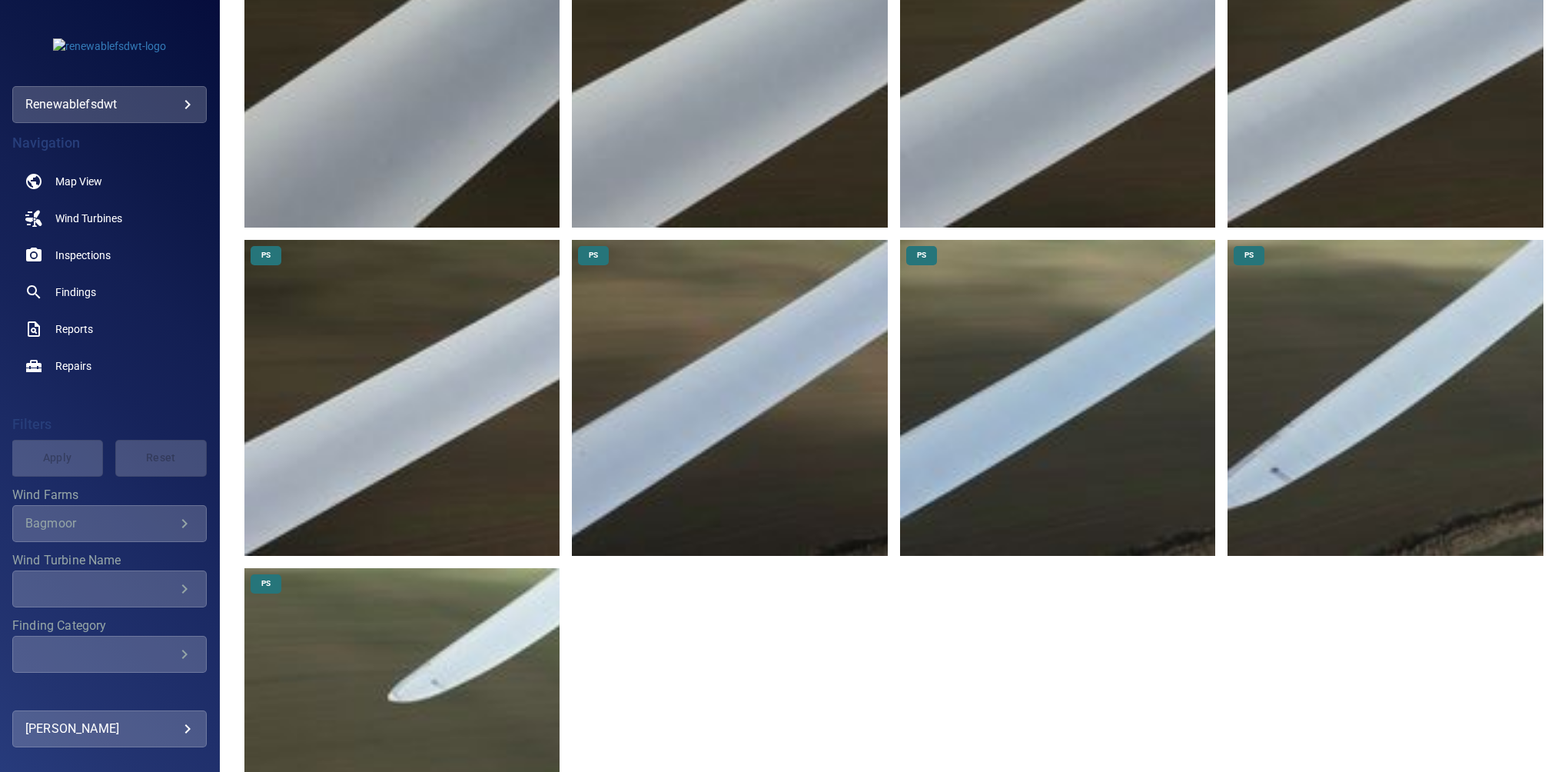
scroll to position [720, 0]
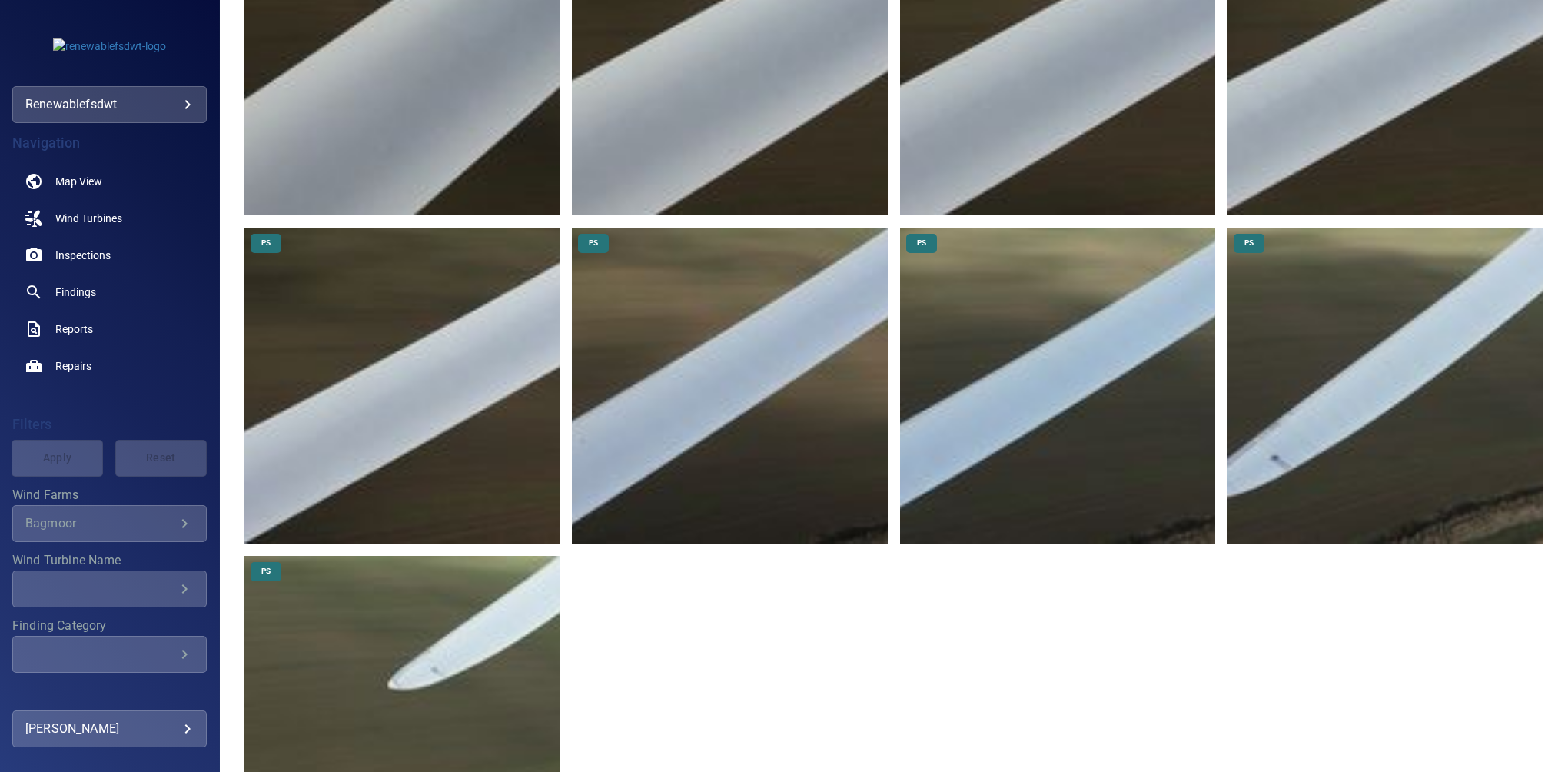
click at [428, 637] on img at bounding box center [402, 715] width 316 height 316
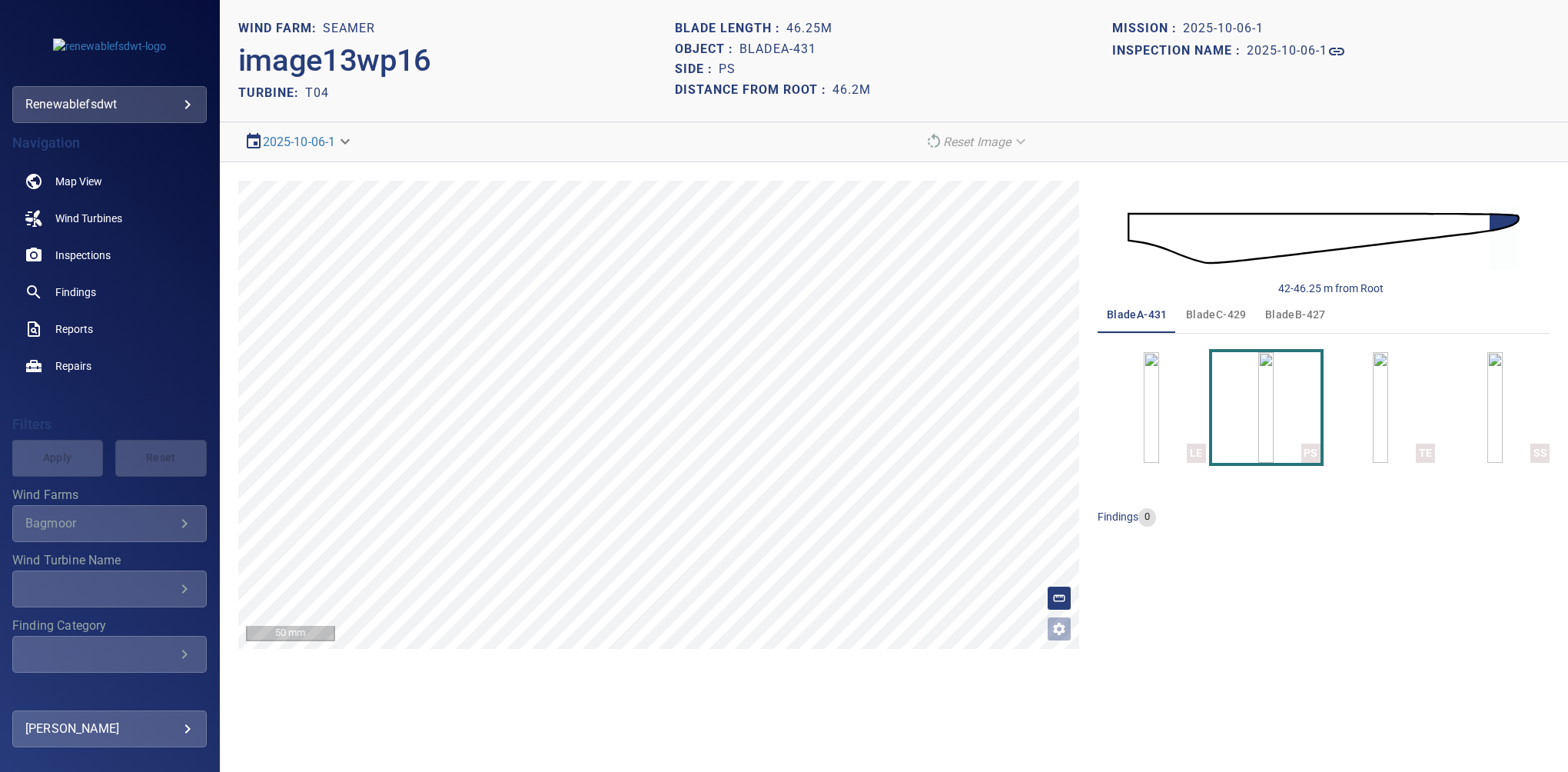
click at [1433, 609] on div "42-46.25 m from Root bladeA-431 bladeC-429 bladeB-427 LE PS TE SS findings 0" at bounding box center [1324, 415] width 452 height 469
click at [1208, 316] on span "bladeC-429" at bounding box center [1217, 315] width 61 height 19
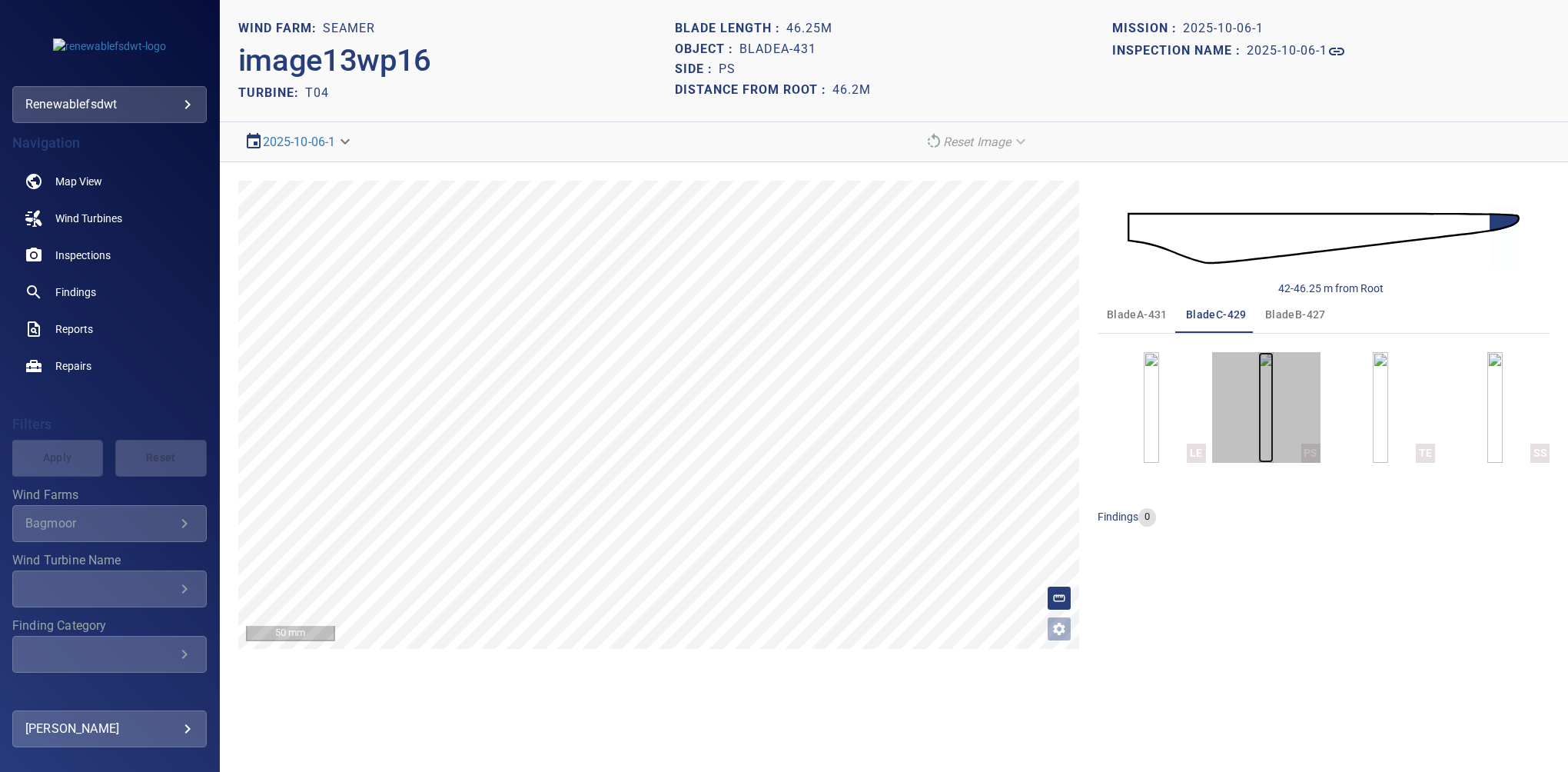
click at [1274, 369] on img "button" at bounding box center [1266, 407] width 16 height 110
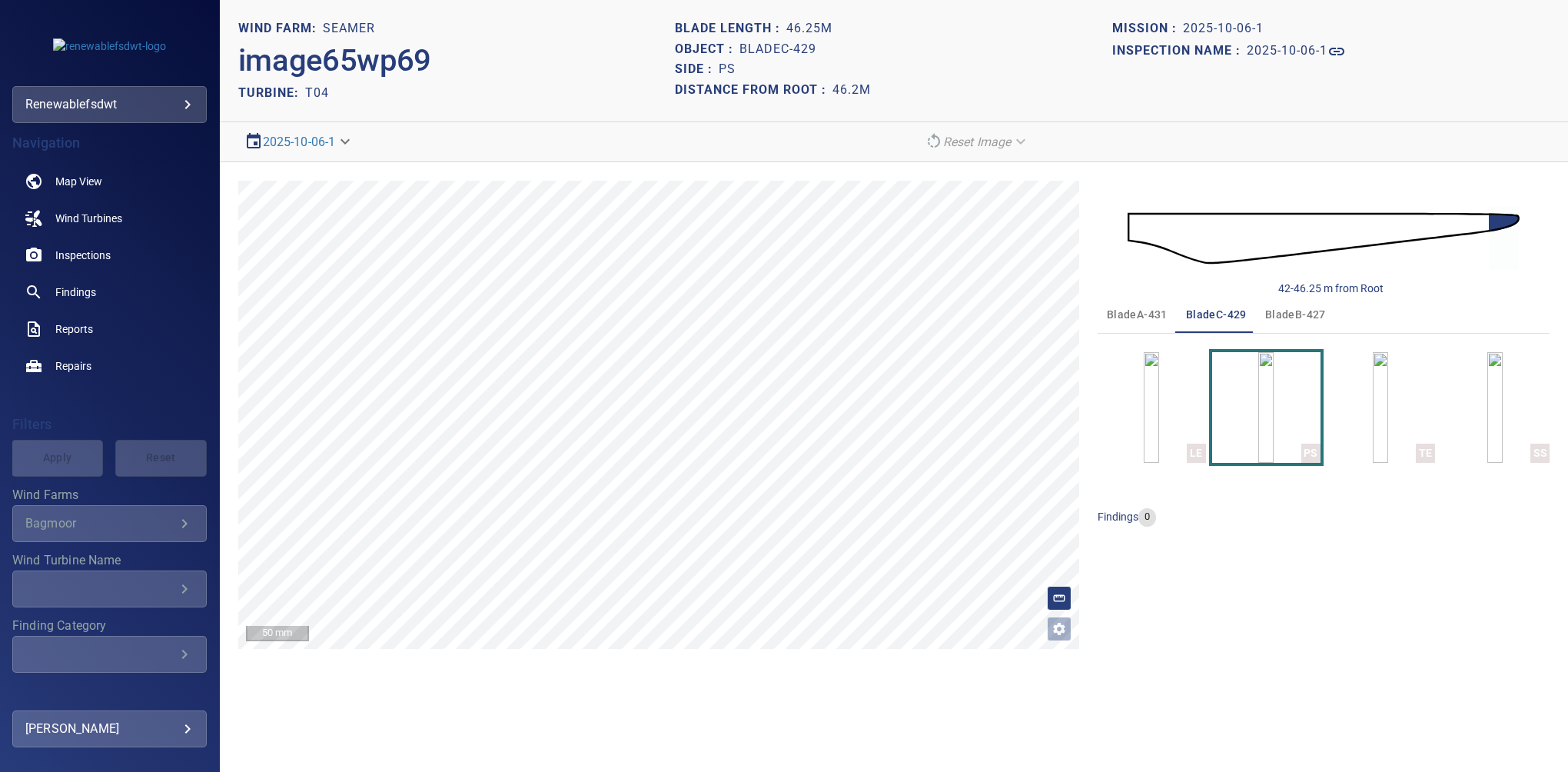
click at [1307, 331] on button "bladeB-427" at bounding box center [1295, 315] width 79 height 37
click at [1272, 398] on img "button" at bounding box center [1266, 407] width 16 height 110
click at [1304, 525] on div "findings 0" at bounding box center [1324, 517] width 452 height 18
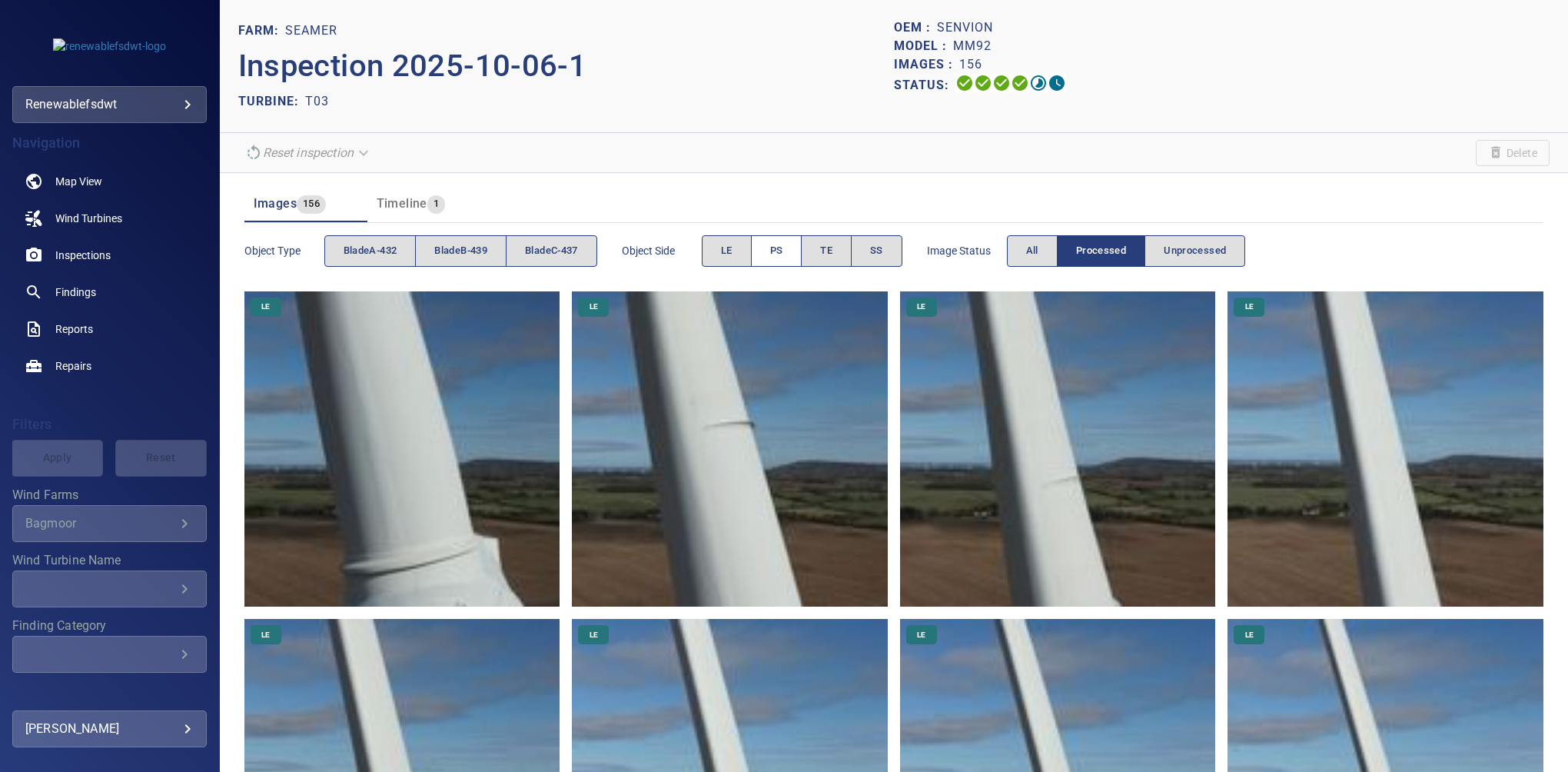
click at [782, 256] on span "PS" at bounding box center [776, 251] width 13 height 17
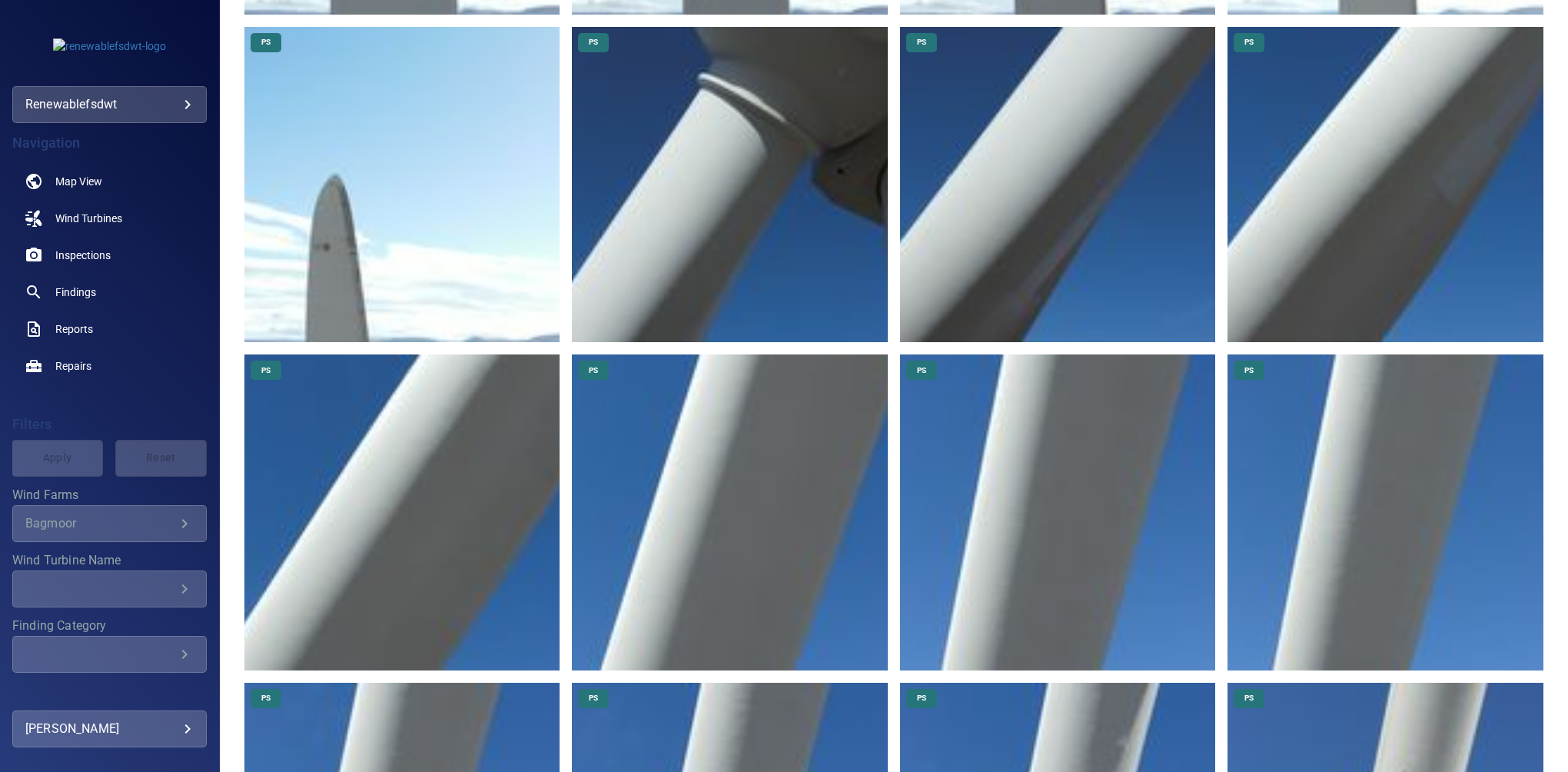
scroll to position [1162, 0]
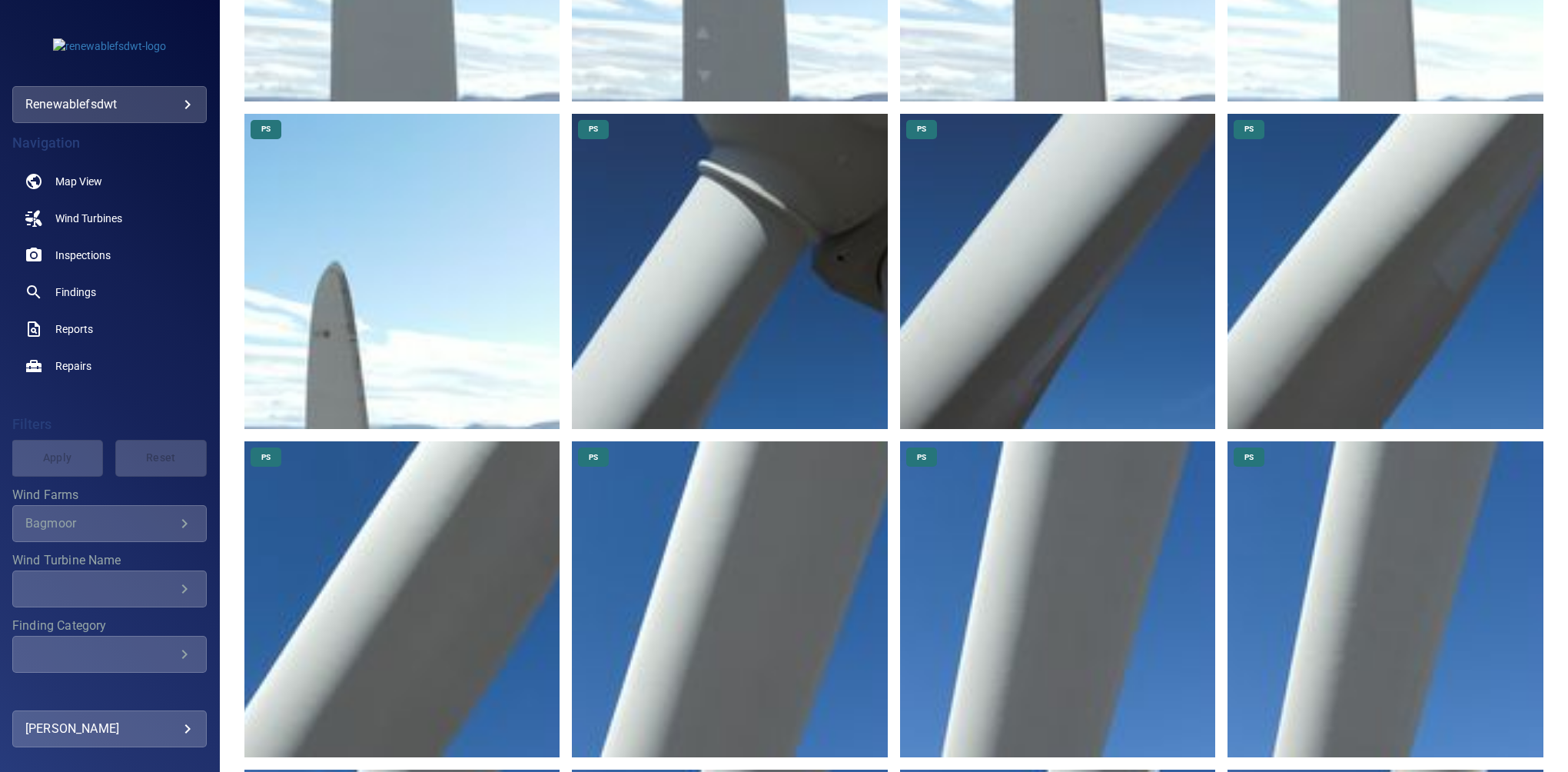
click at [270, 253] on img at bounding box center [402, 272] width 316 height 316
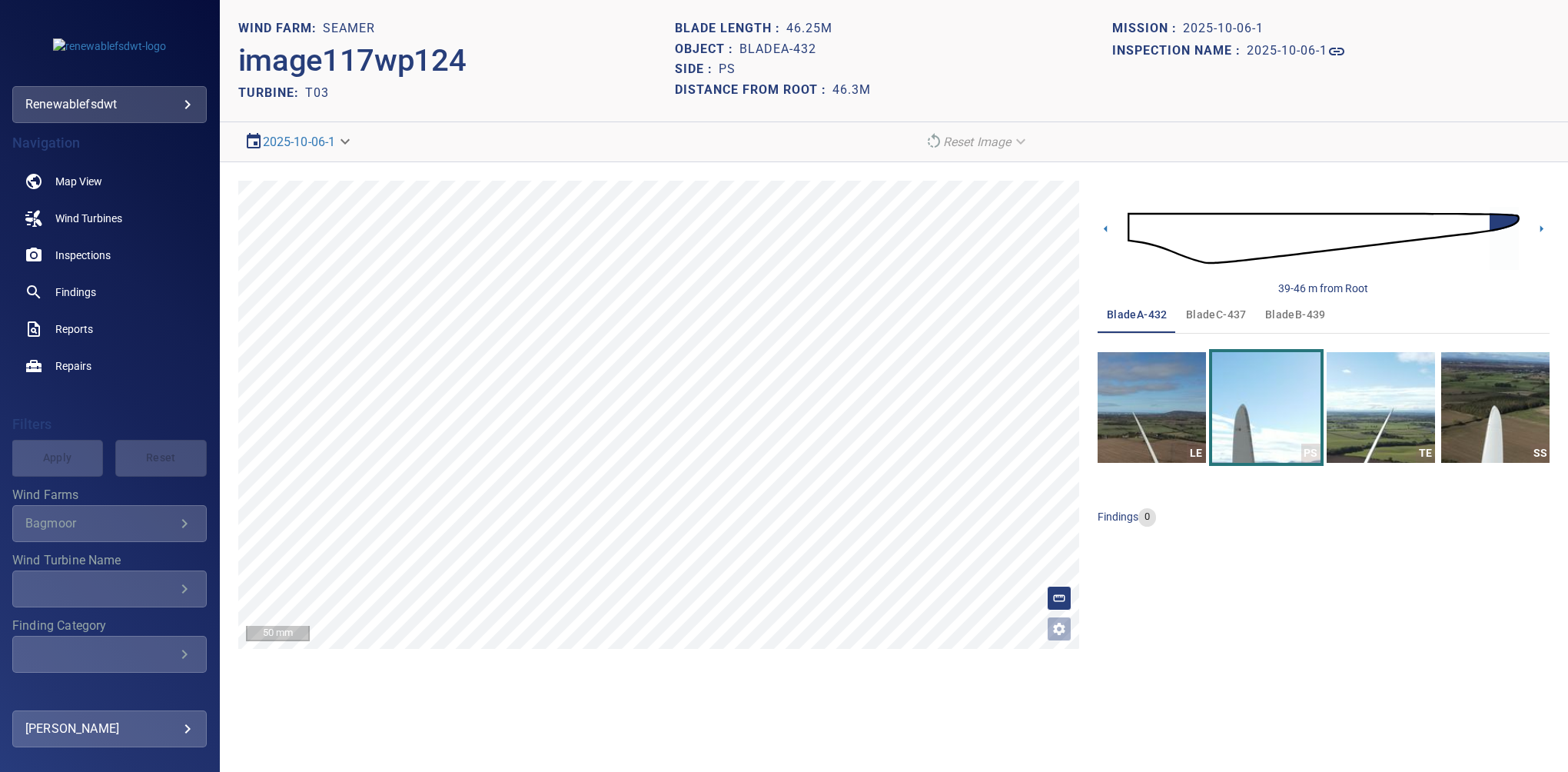
click at [1259, 492] on div "bladeA-432 bladeC-437 bladeB-439 LE PS TE SS findings 0" at bounding box center [1324, 418] width 452 height 243
click at [1205, 318] on span "bladeC-437" at bounding box center [1217, 315] width 61 height 19
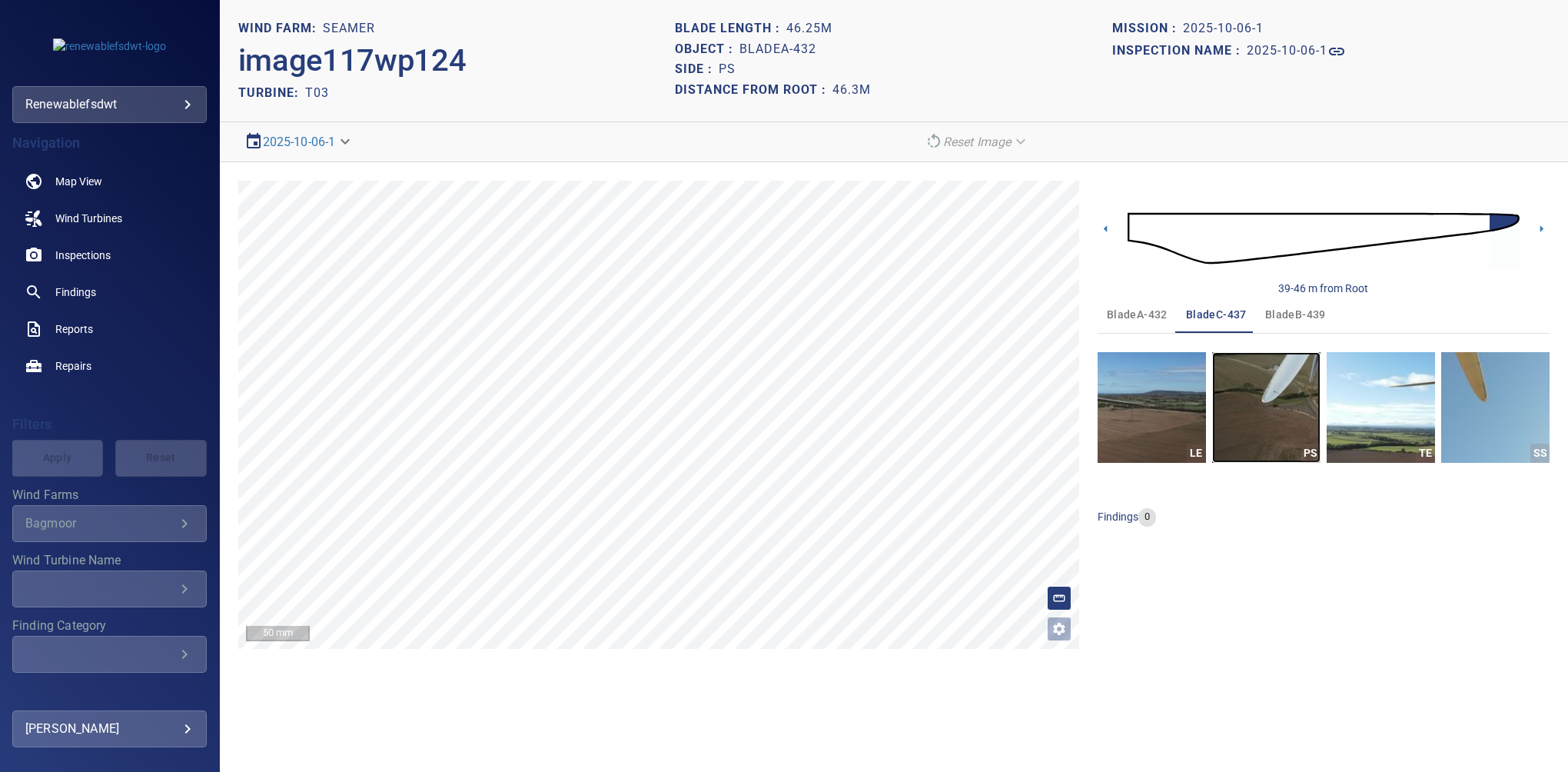
click at [1279, 394] on img "button" at bounding box center [1266, 407] width 109 height 110
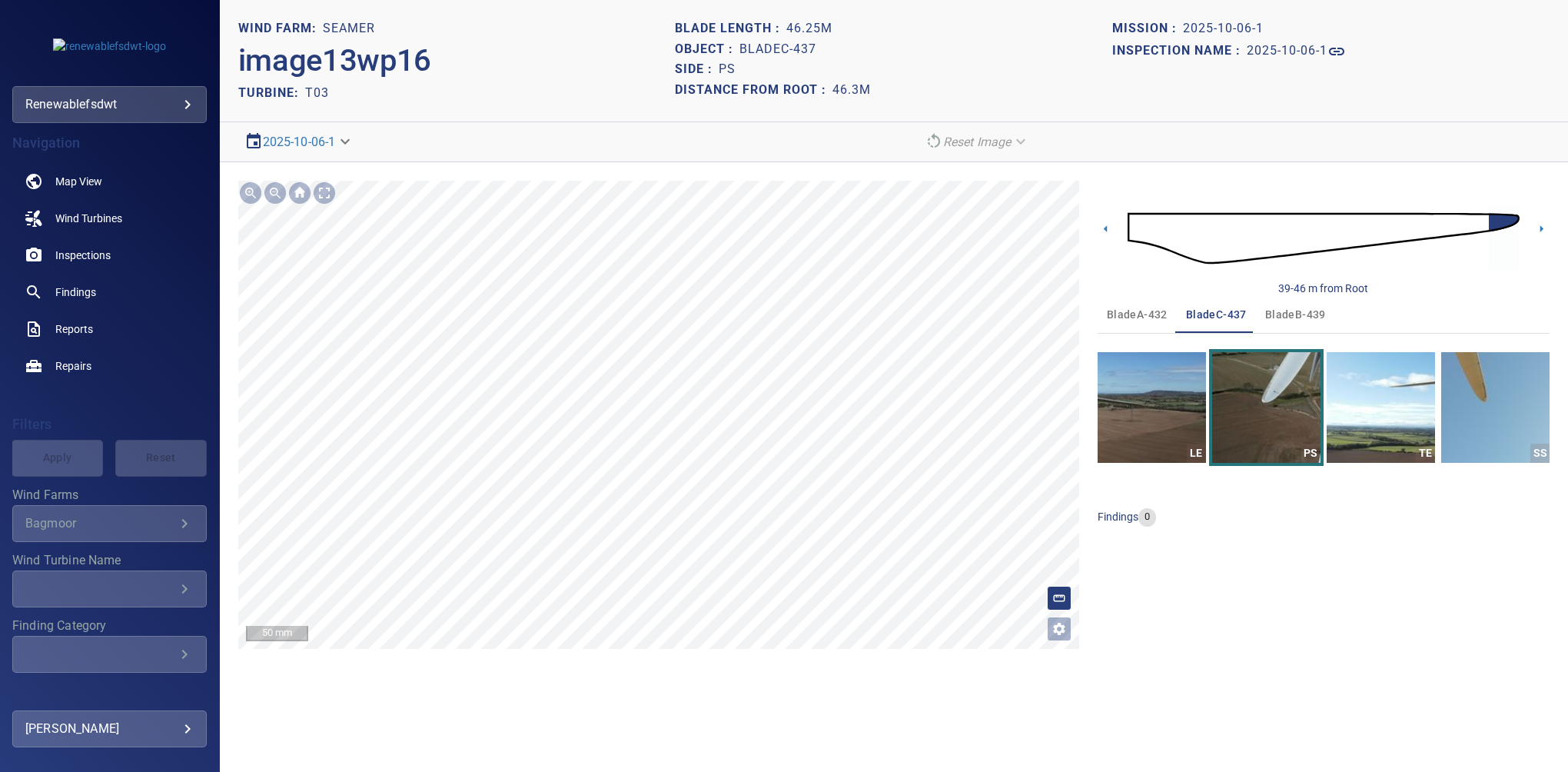
click at [1279, 536] on ul at bounding box center [1324, 533] width 452 height 12
click at [1294, 303] on button "bladeB-439" at bounding box center [1295, 315] width 79 height 37
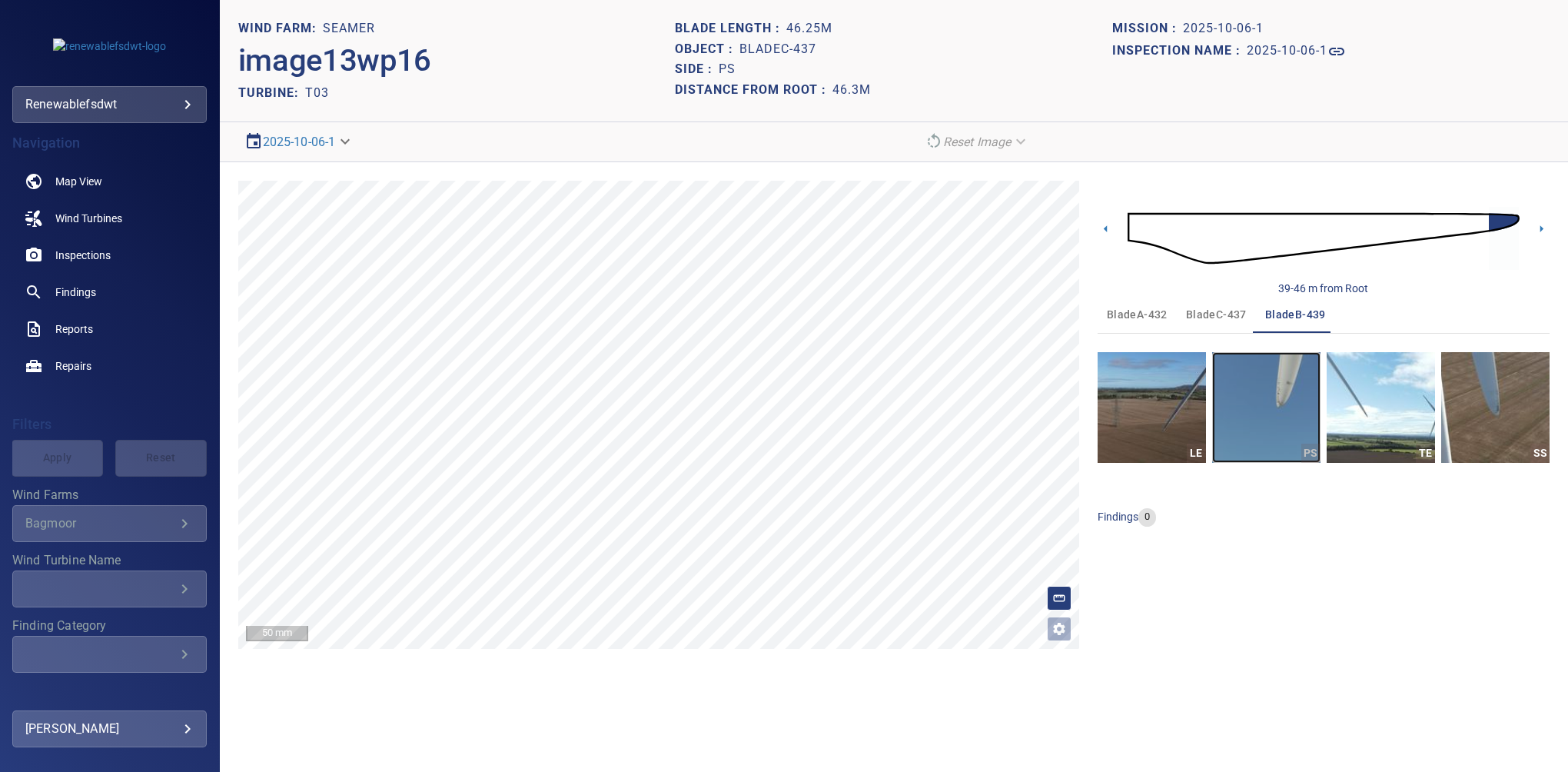
click at [1280, 389] on img "button" at bounding box center [1266, 407] width 109 height 110
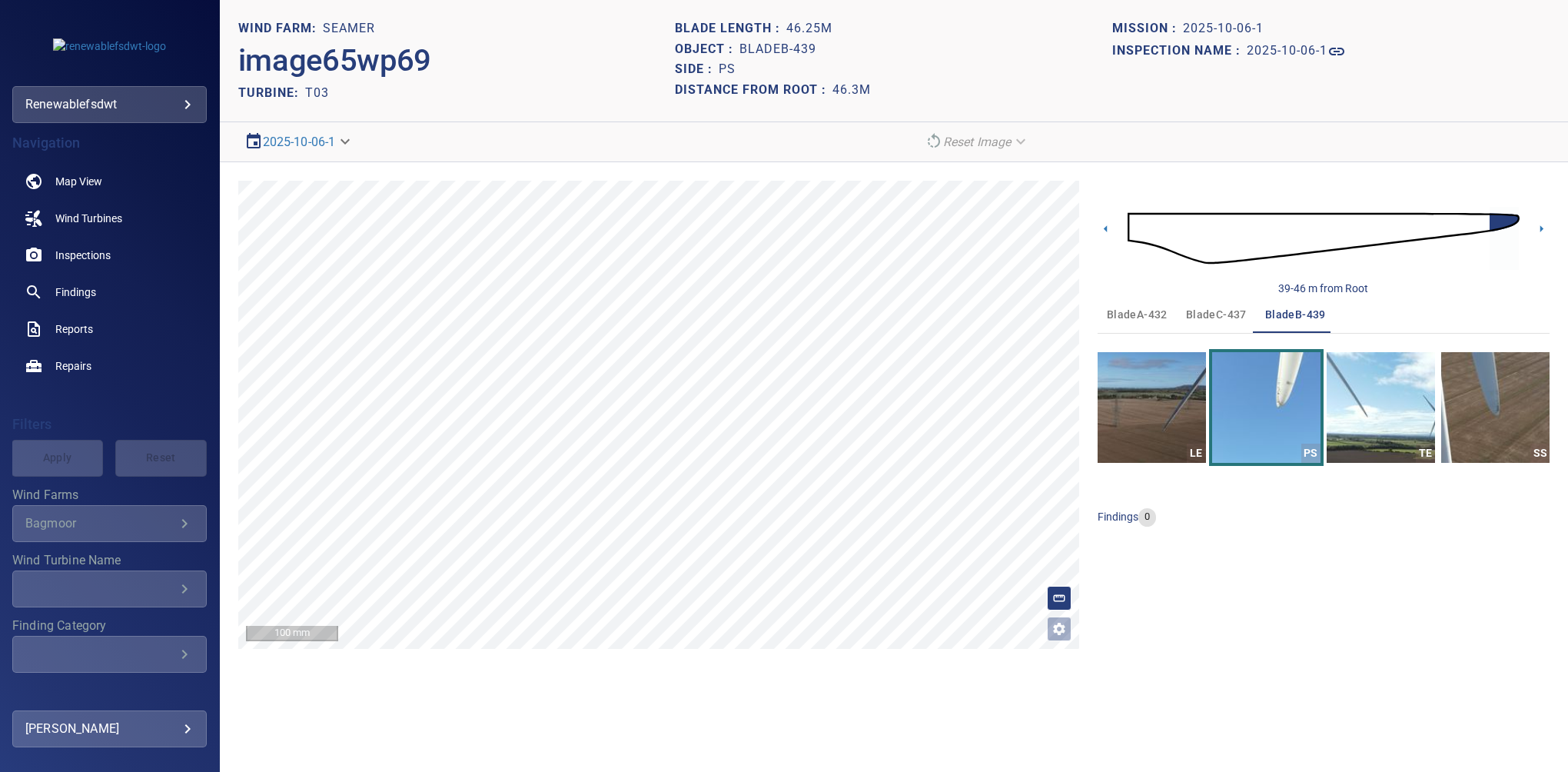
click at [1299, 588] on div "39-46 m from Root bladeA-432 bladeC-437 bladeB-439 LE PS TE SS findings 0" at bounding box center [1324, 415] width 452 height 469
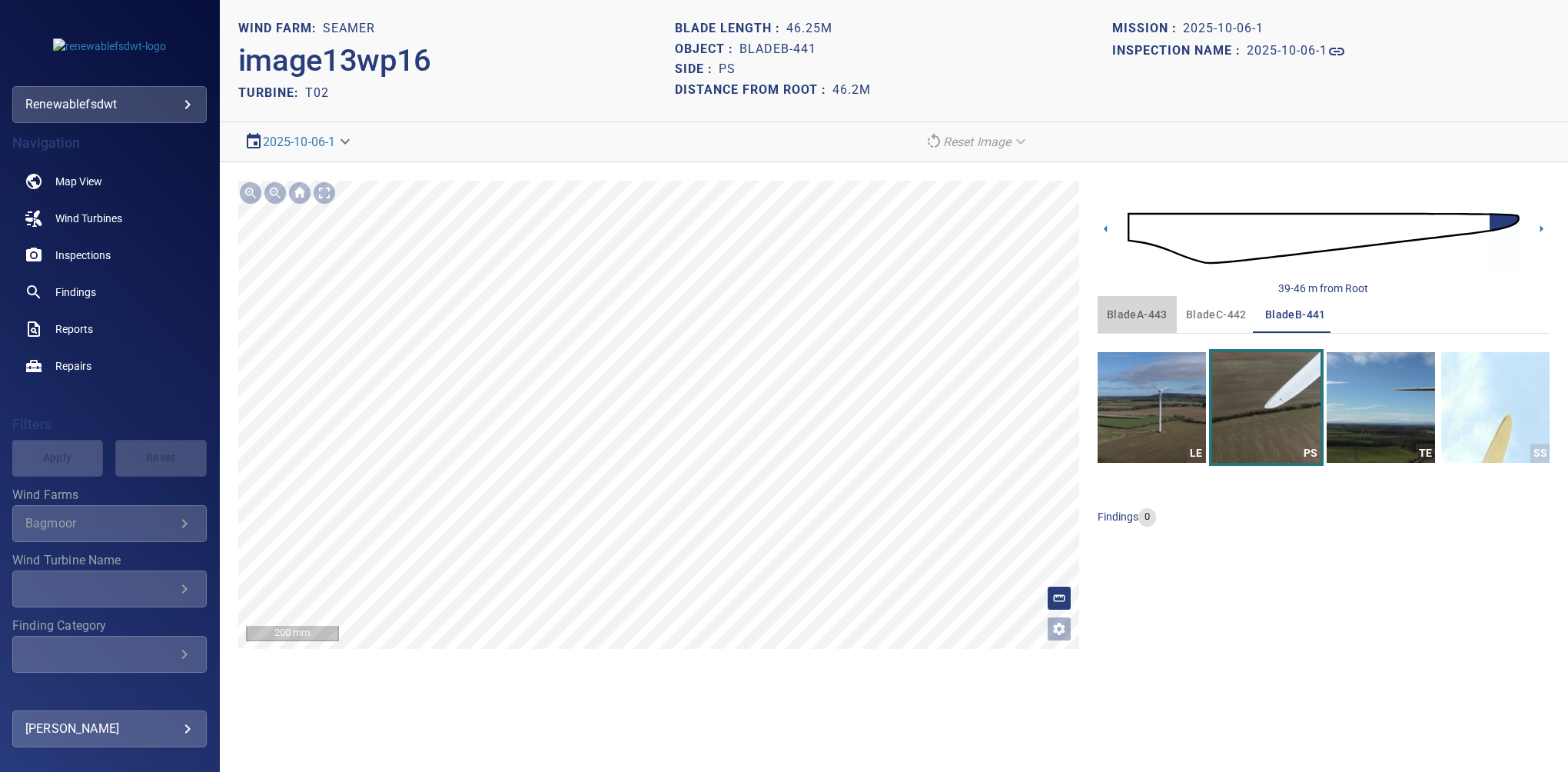
click at [1123, 310] on span "bladeA-443" at bounding box center [1138, 315] width 61 height 19
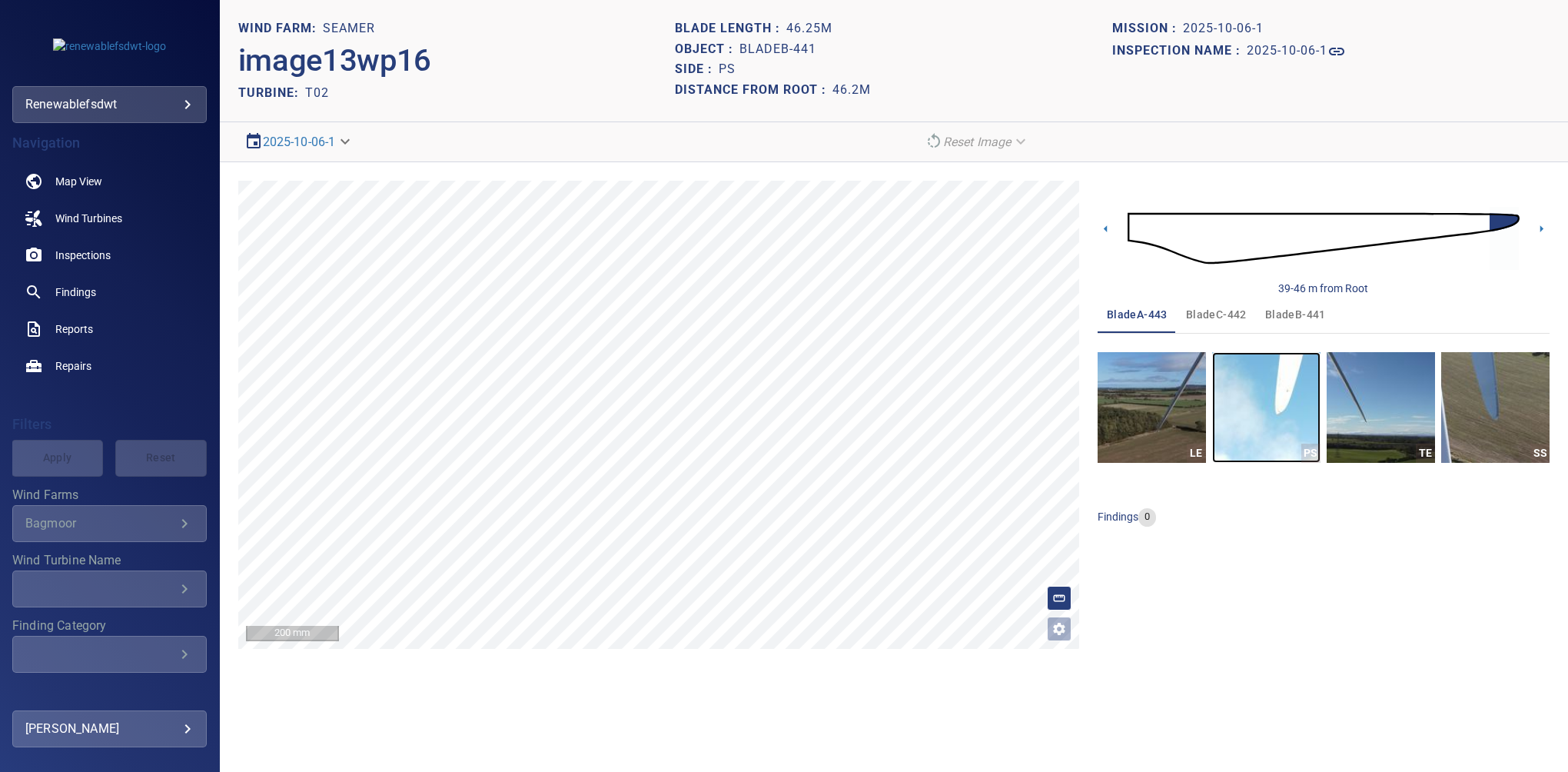
click at [1272, 378] on img "button" at bounding box center [1266, 407] width 109 height 110
click at [1399, 598] on div "39-46 m from Root bladeA-443 bladeC-442 bladeB-441 LE PS TE SS findings 0" at bounding box center [1324, 415] width 452 height 469
click at [1218, 321] on span "bladeC-442" at bounding box center [1217, 315] width 61 height 19
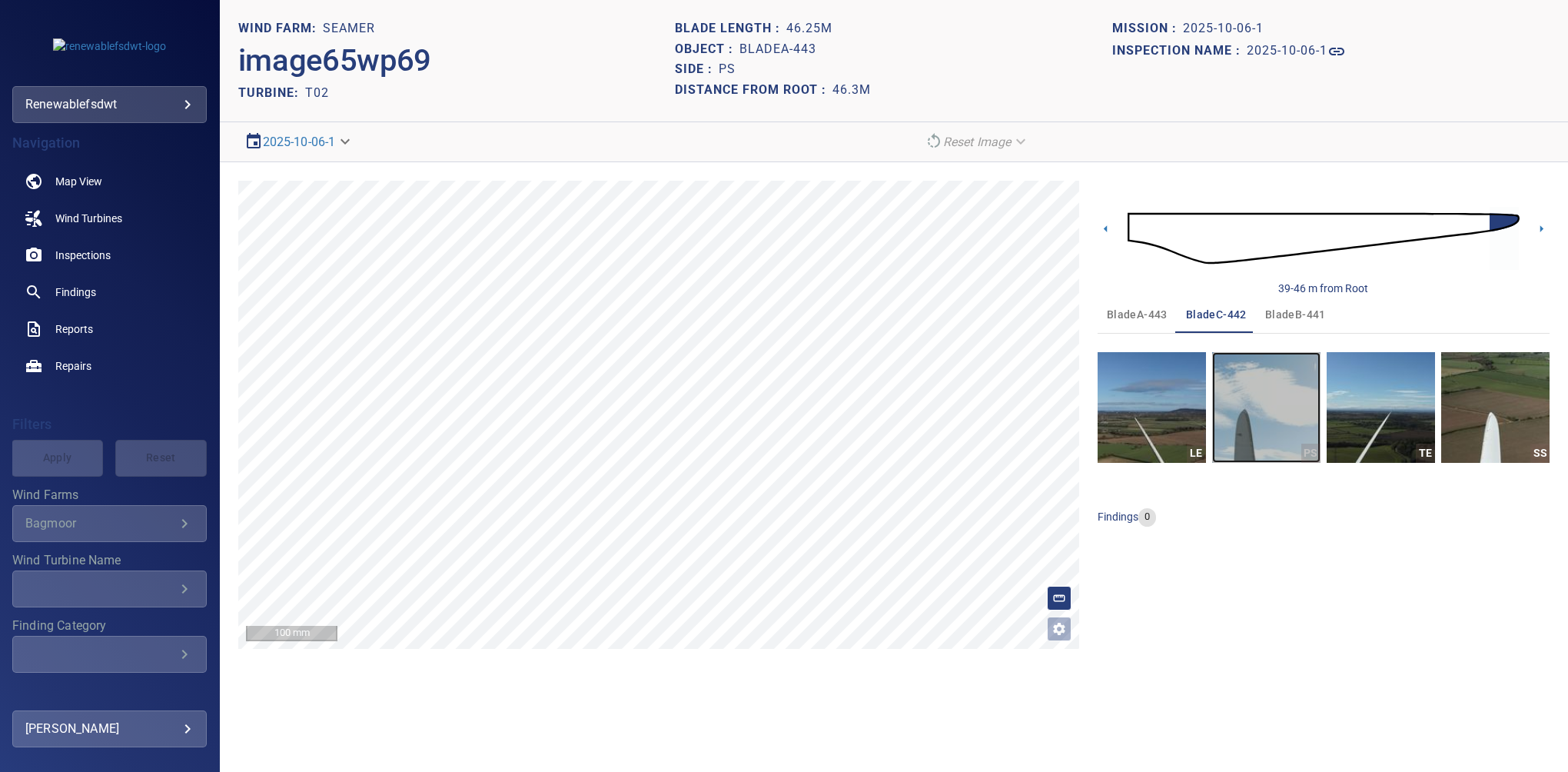
click at [1246, 421] on img "button" at bounding box center [1266, 407] width 109 height 110
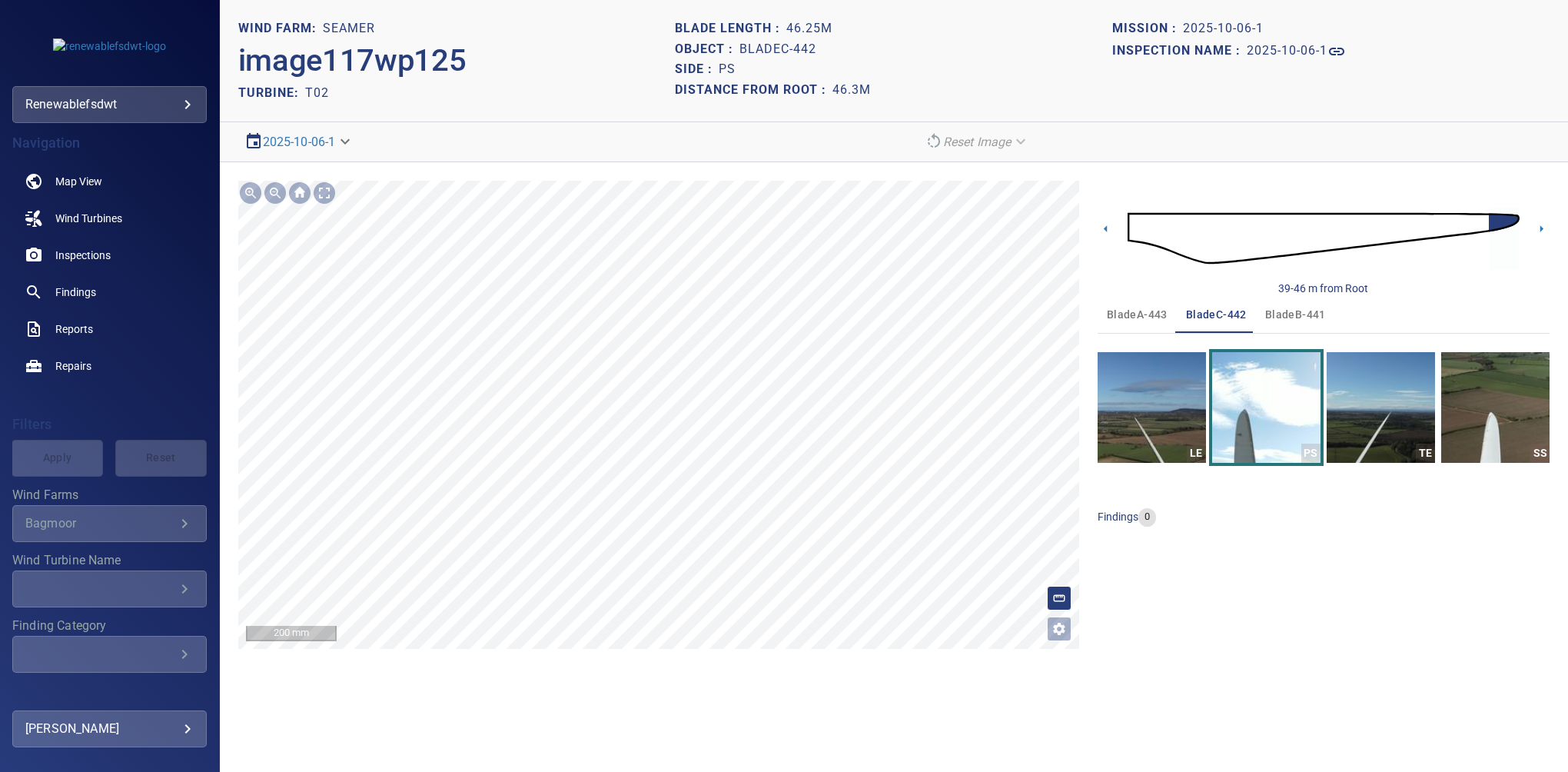
click at [601, 160] on section "**********" at bounding box center [894, 386] width 1348 height 772
click at [1215, 584] on div "39-46 m from Root bladeA-443 bladeC-442 bladeB-441 LE PS TE SS findings 0" at bounding box center [1324, 415] width 452 height 469
click at [1288, 314] on span "bladeB-441" at bounding box center [1296, 315] width 61 height 19
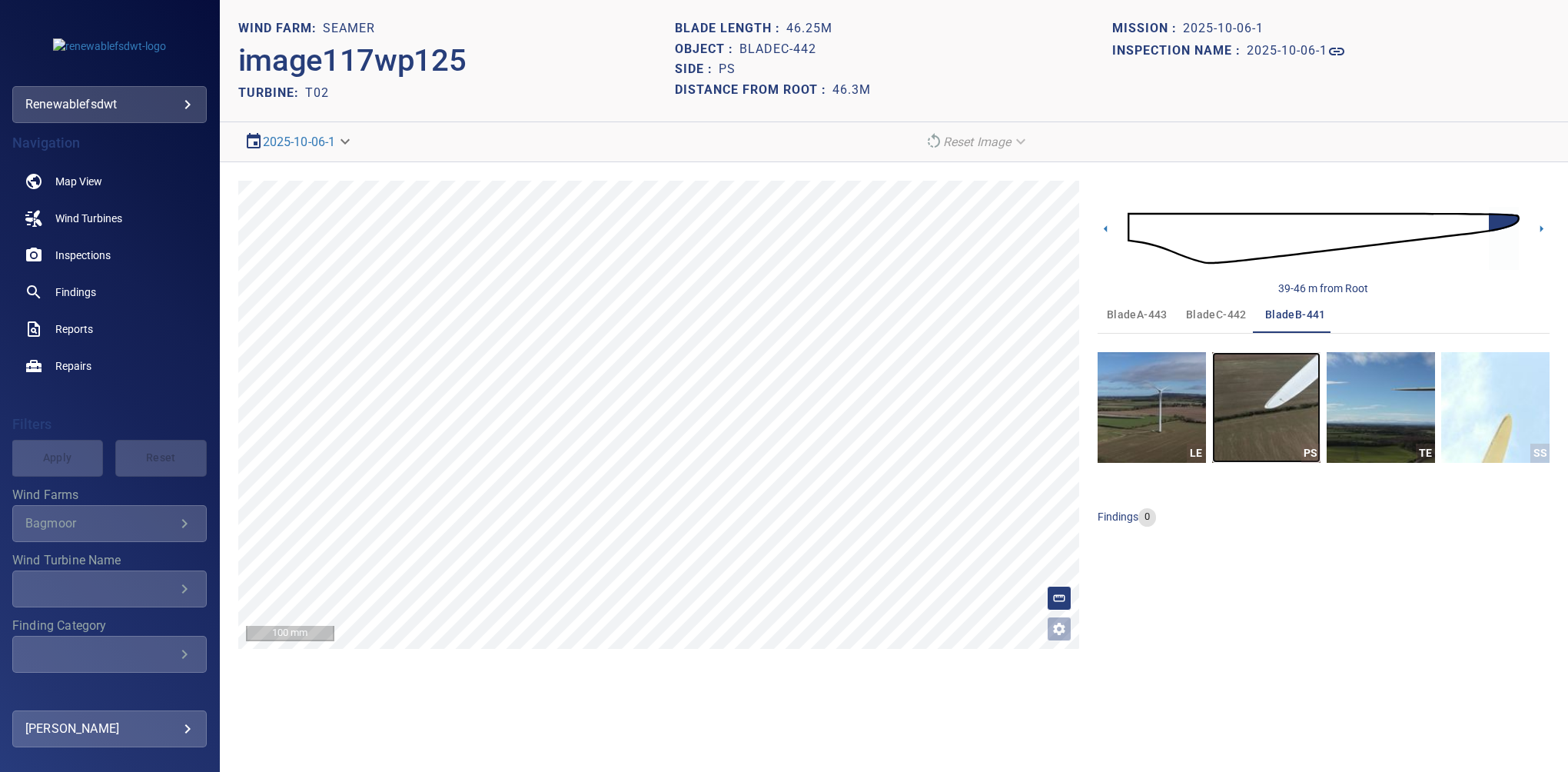
click at [1266, 396] on img "button" at bounding box center [1266, 407] width 109 height 110
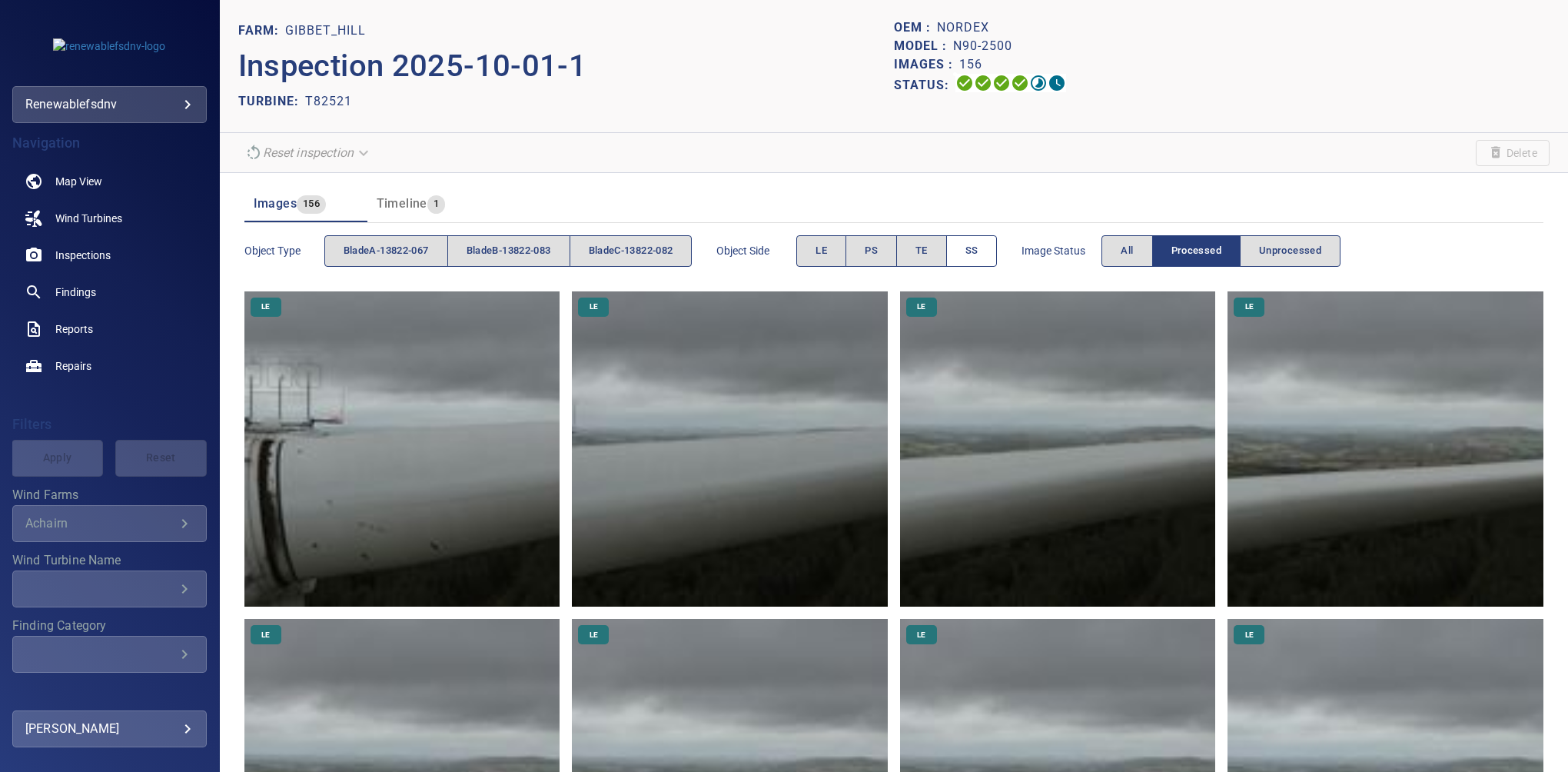
click at [965, 243] on button "SS" at bounding box center [972, 251] width 51 height 31
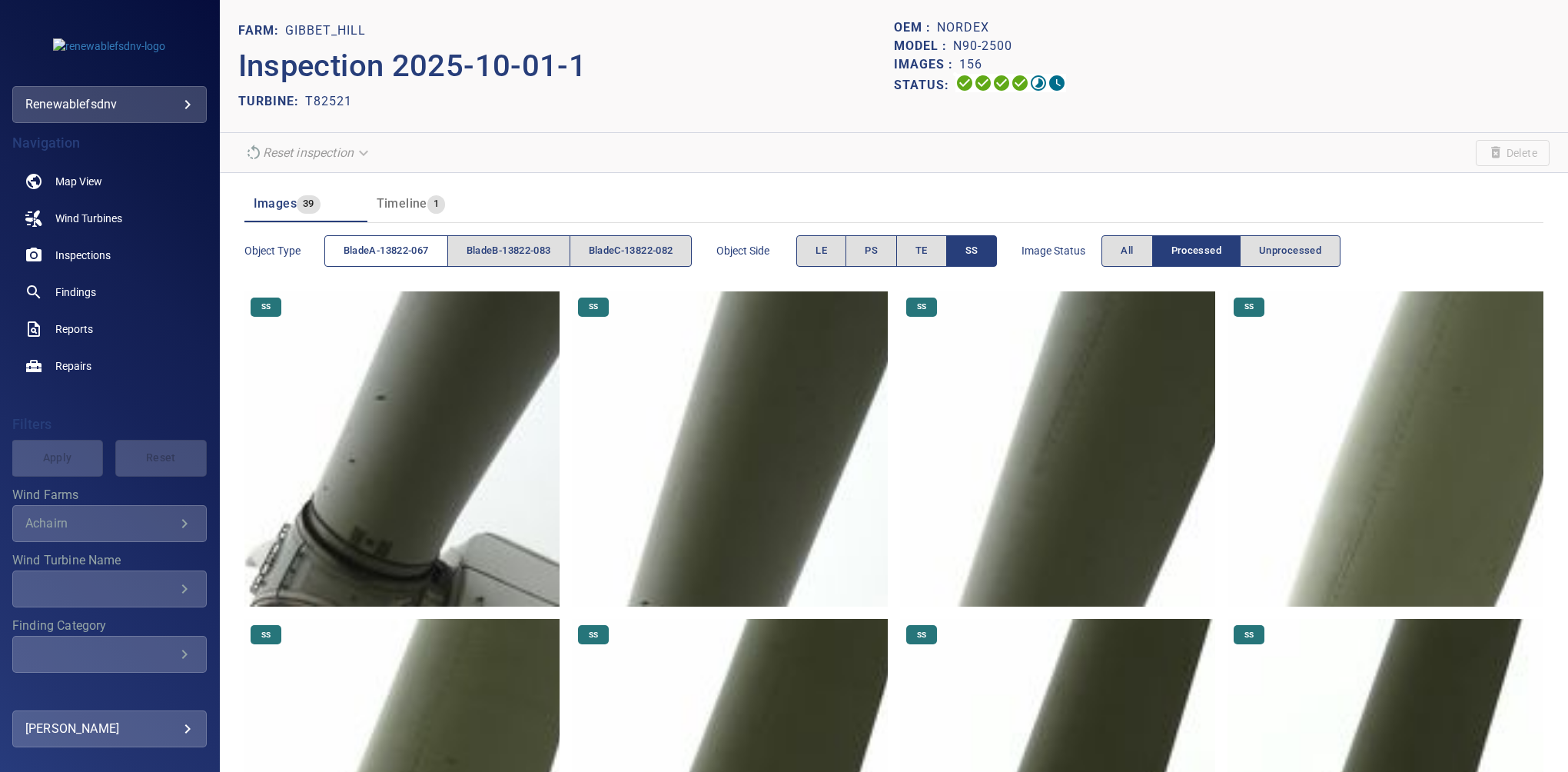
click at [422, 259] on button "bladeA-13822-067" at bounding box center [386, 251] width 123 height 31
click at [422, 517] on img at bounding box center [402, 449] width 316 height 316
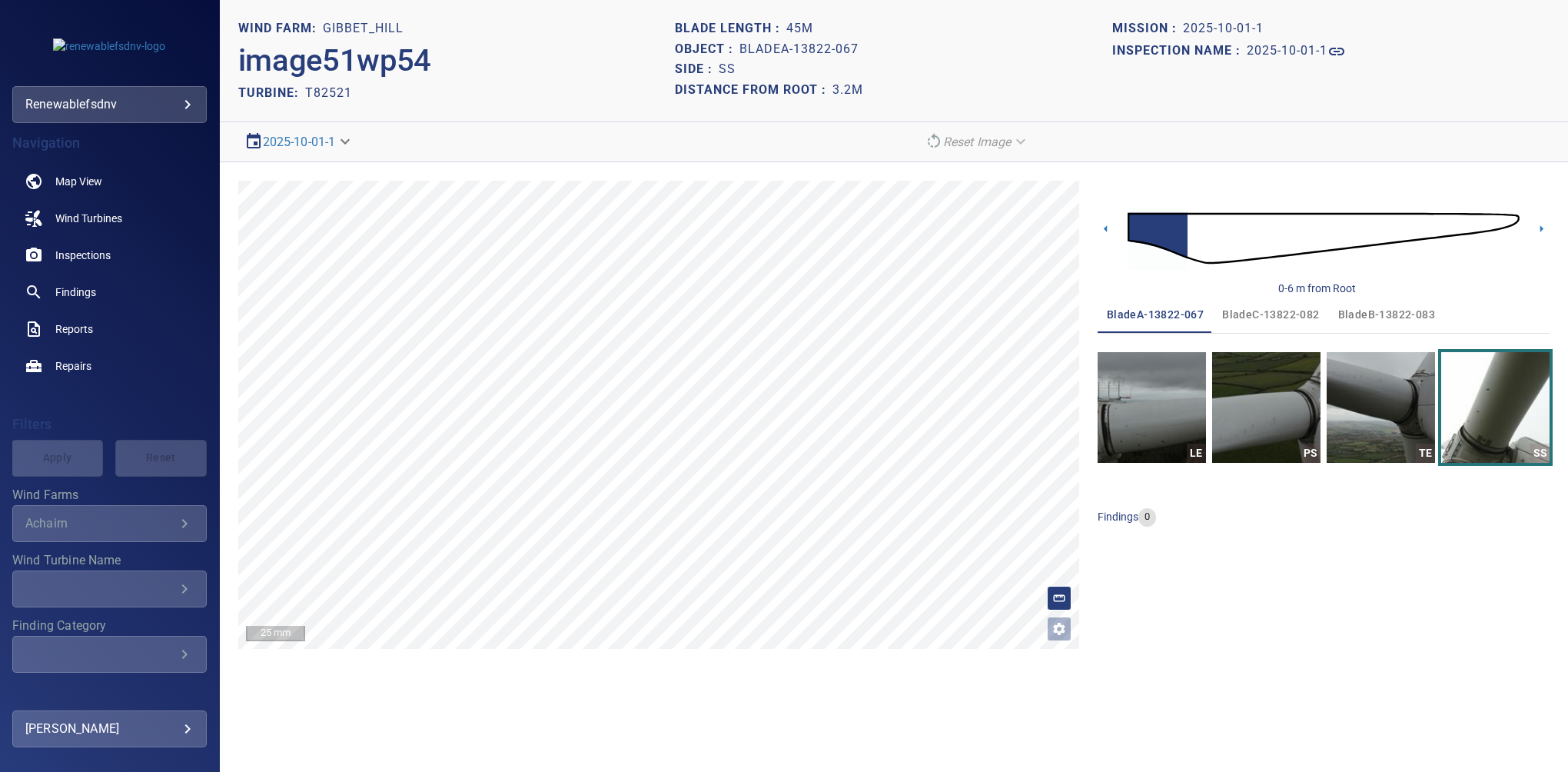
click at [1253, 312] on span "bladeC-13822-082" at bounding box center [1270, 315] width 96 height 19
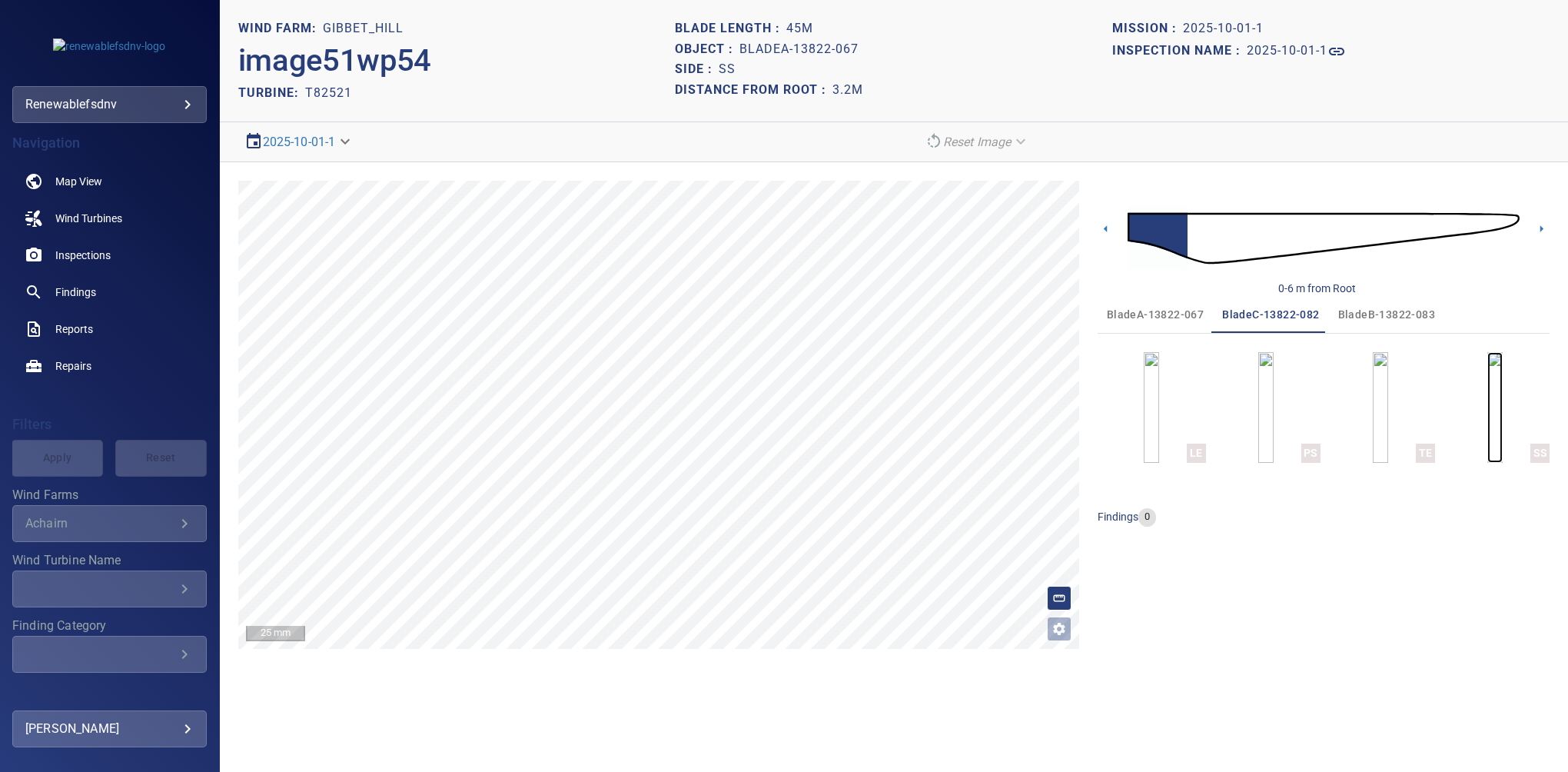
click at [1495, 416] on img "button" at bounding box center [1496, 407] width 16 height 110
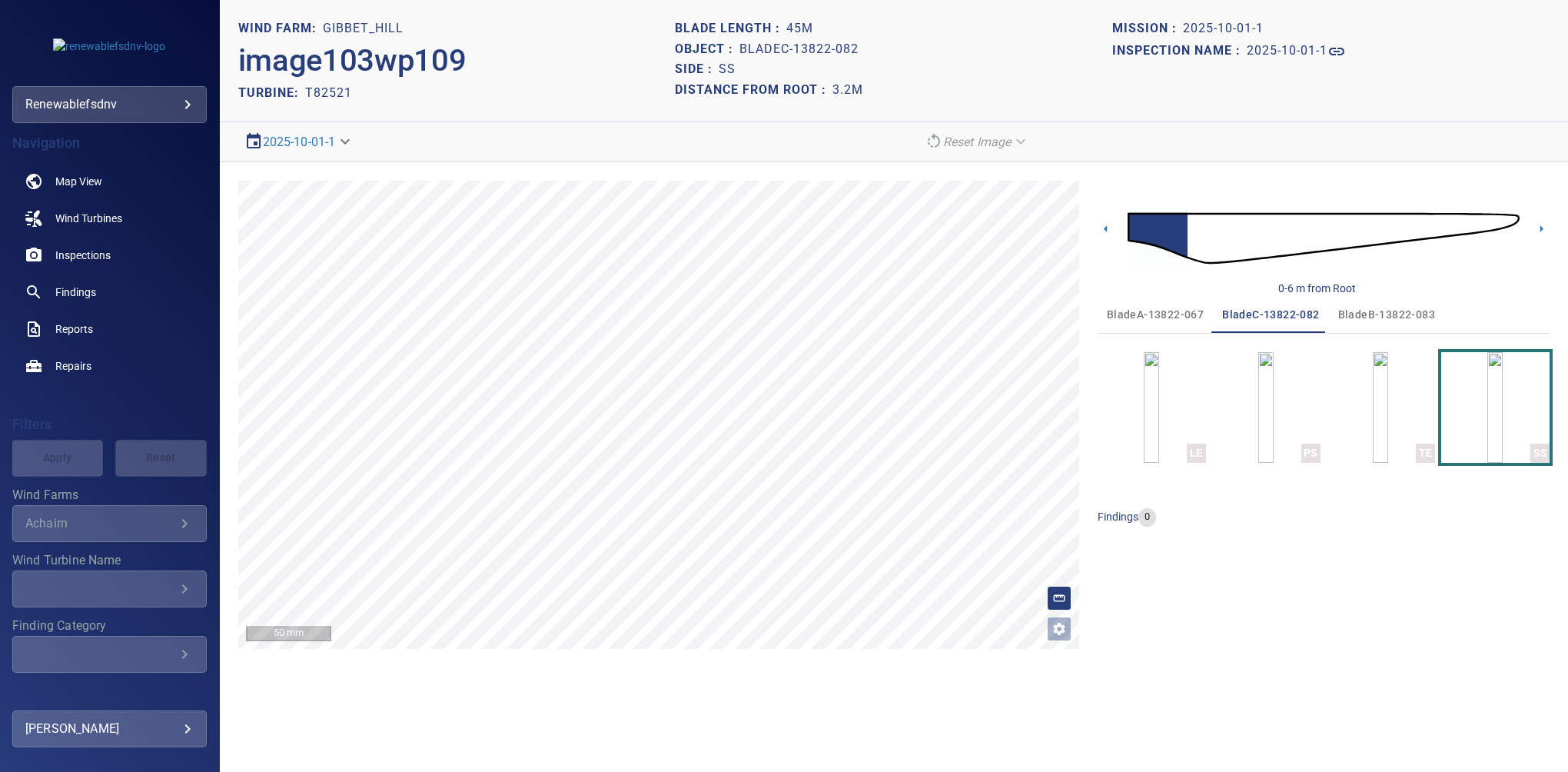
click at [1363, 313] on span "bladeB-13822-083" at bounding box center [1386, 315] width 96 height 19
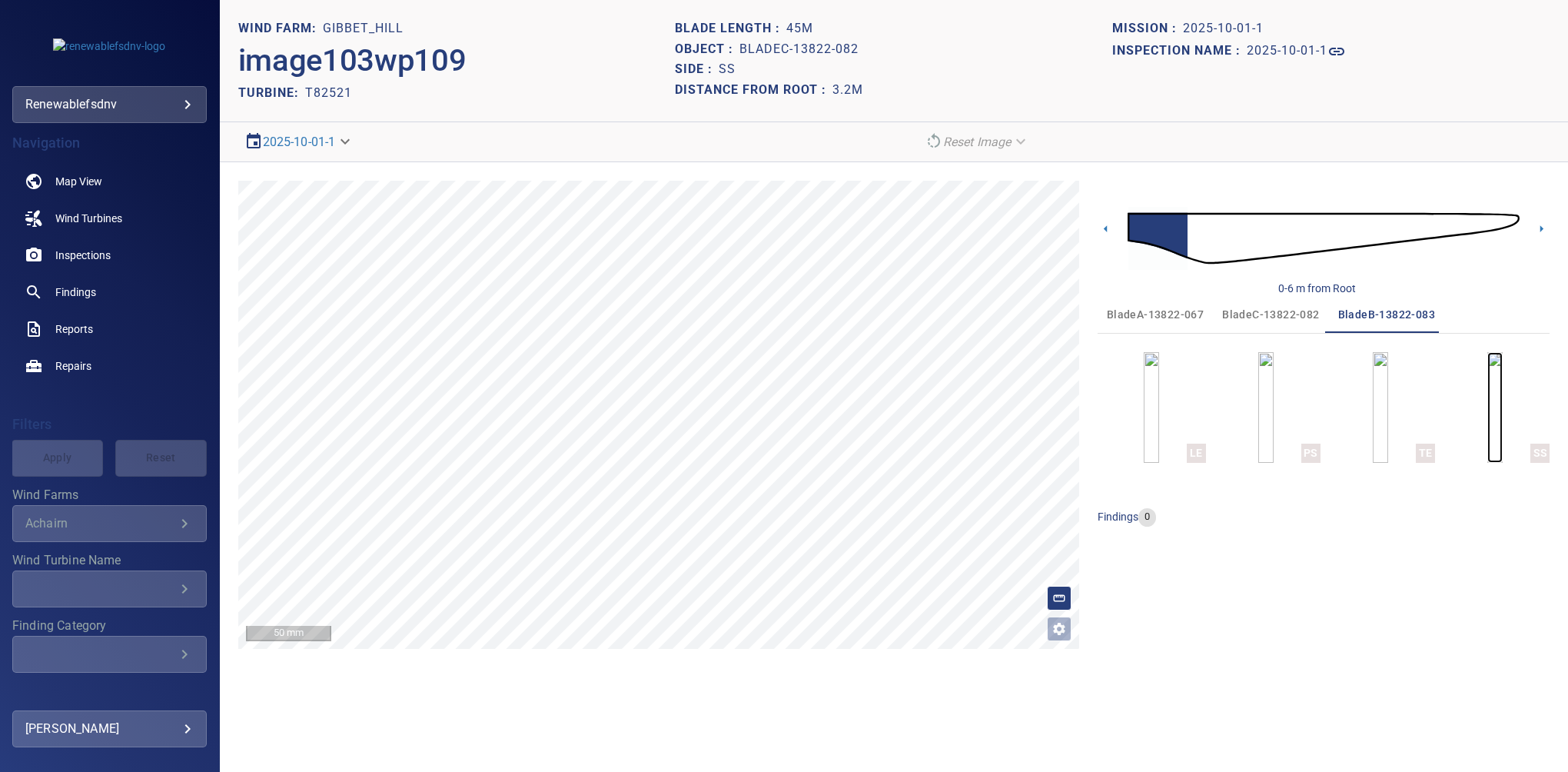
click at [1501, 412] on img "button" at bounding box center [1496, 407] width 16 height 110
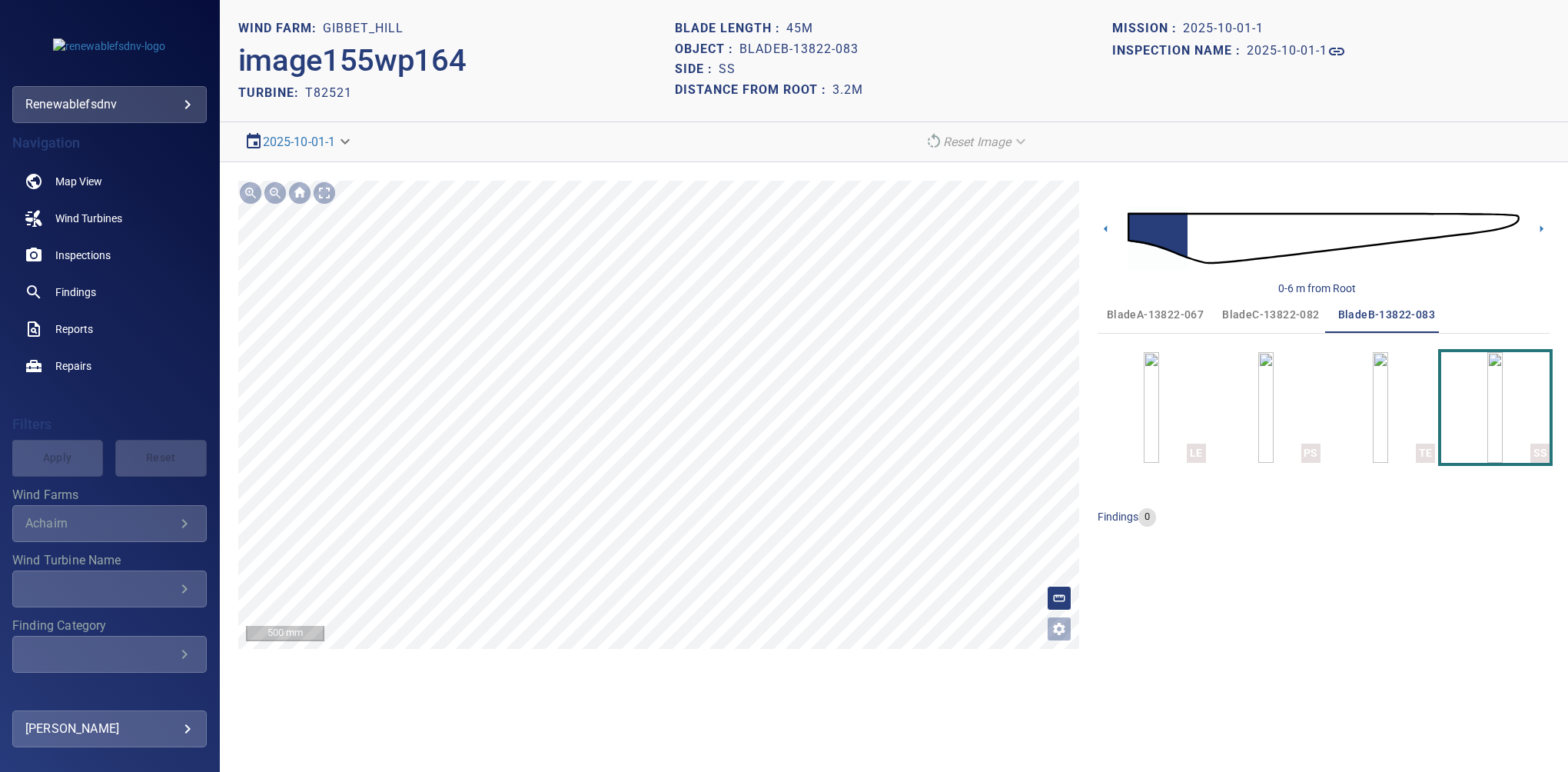
click at [726, 176] on div "**********" at bounding box center [894, 415] width 1348 height 505
click at [1144, 380] on img "button" at bounding box center [1152, 407] width 16 height 110
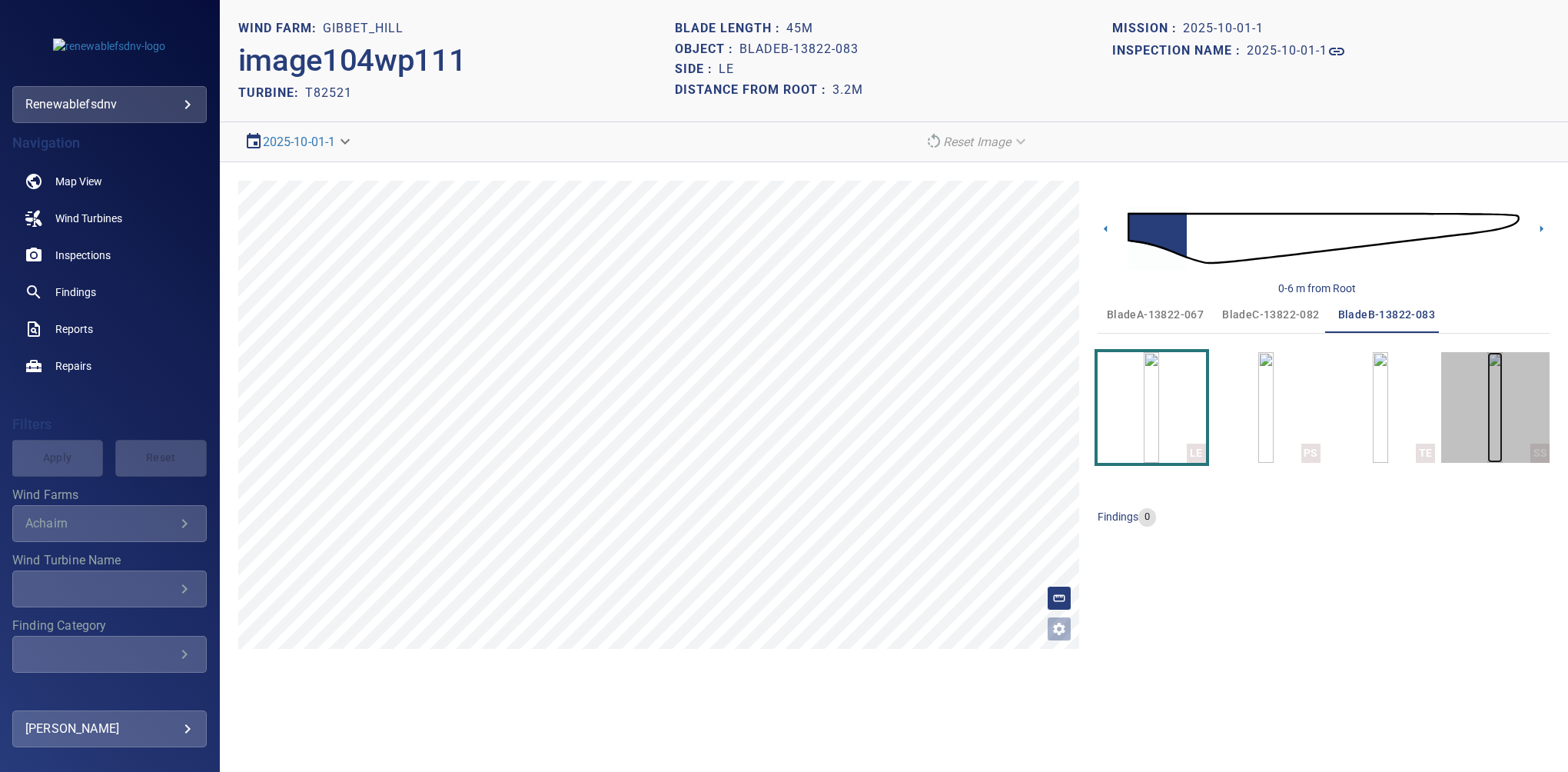
click at [1488, 412] on img "button" at bounding box center [1496, 407] width 16 height 110
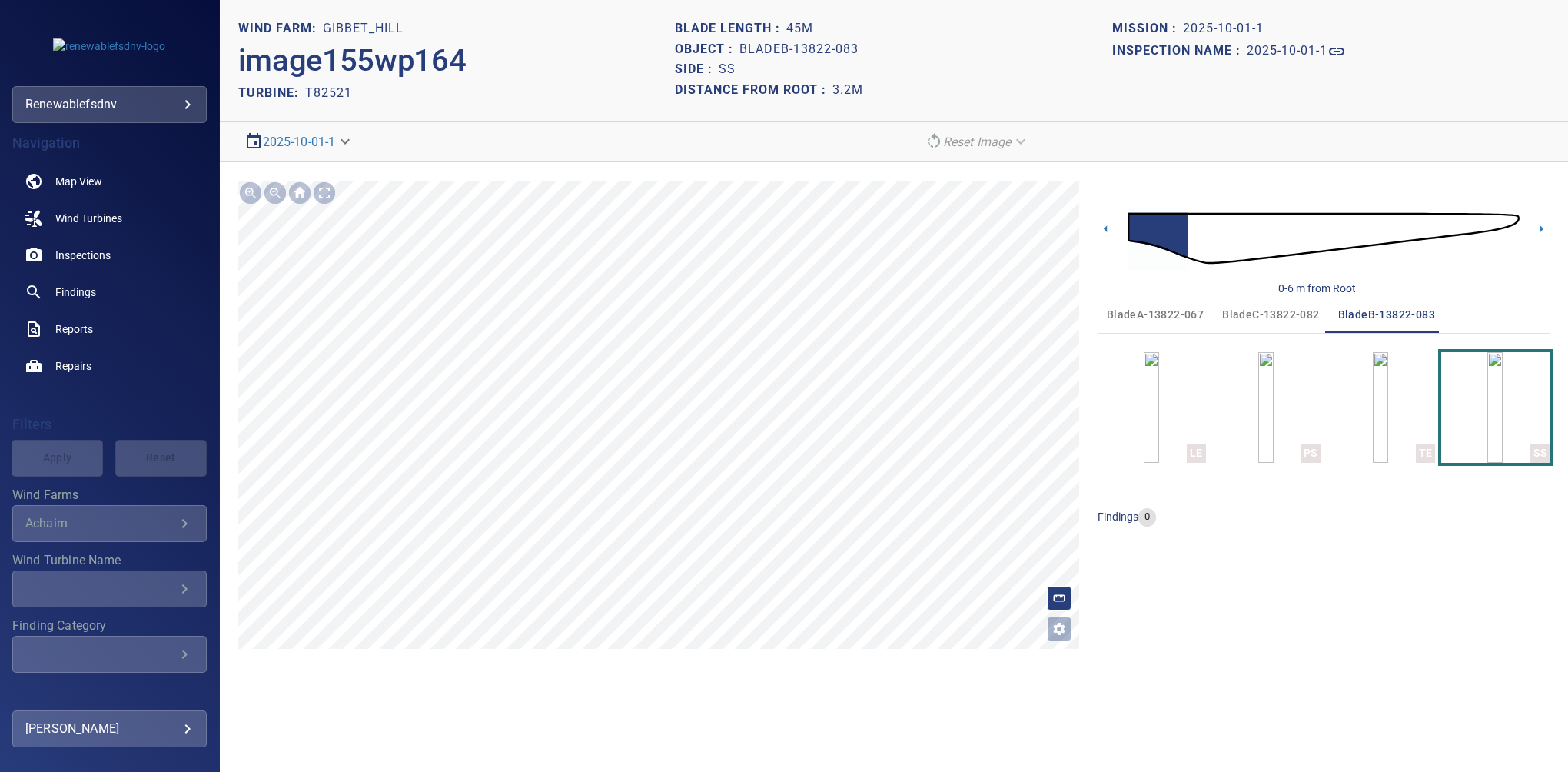
click at [1159, 313] on span "bladeA-13822-067" at bounding box center [1155, 315] width 96 height 19
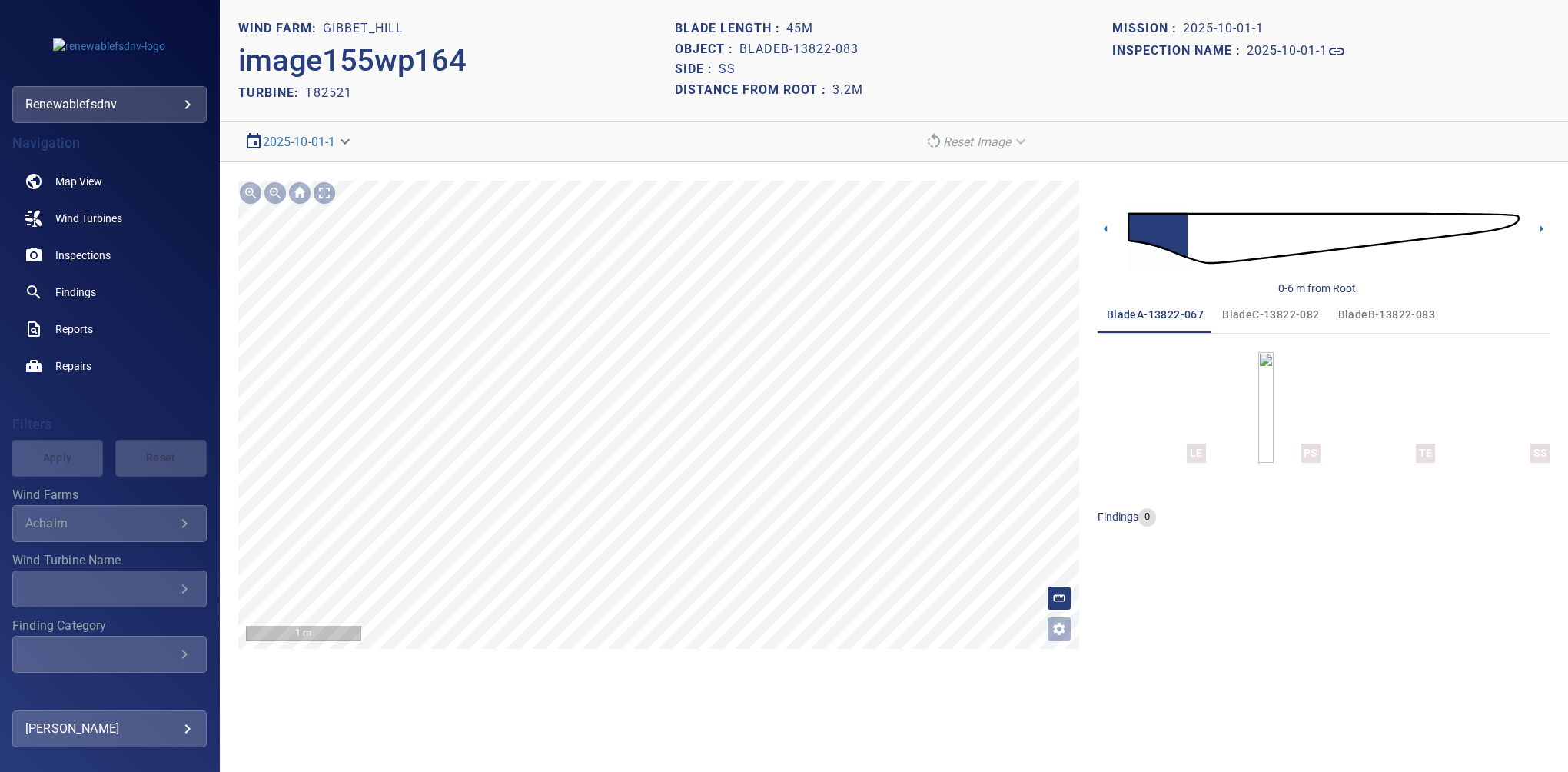
click at [708, 46] on section "**********" at bounding box center [894, 386] width 1348 height 772
click at [1304, 556] on div "0-6 m from Root bladeA-13822-067 bladeC-13822-082 bladeB-13822-083 LE PS TE SS …" at bounding box center [1324, 415] width 452 height 469
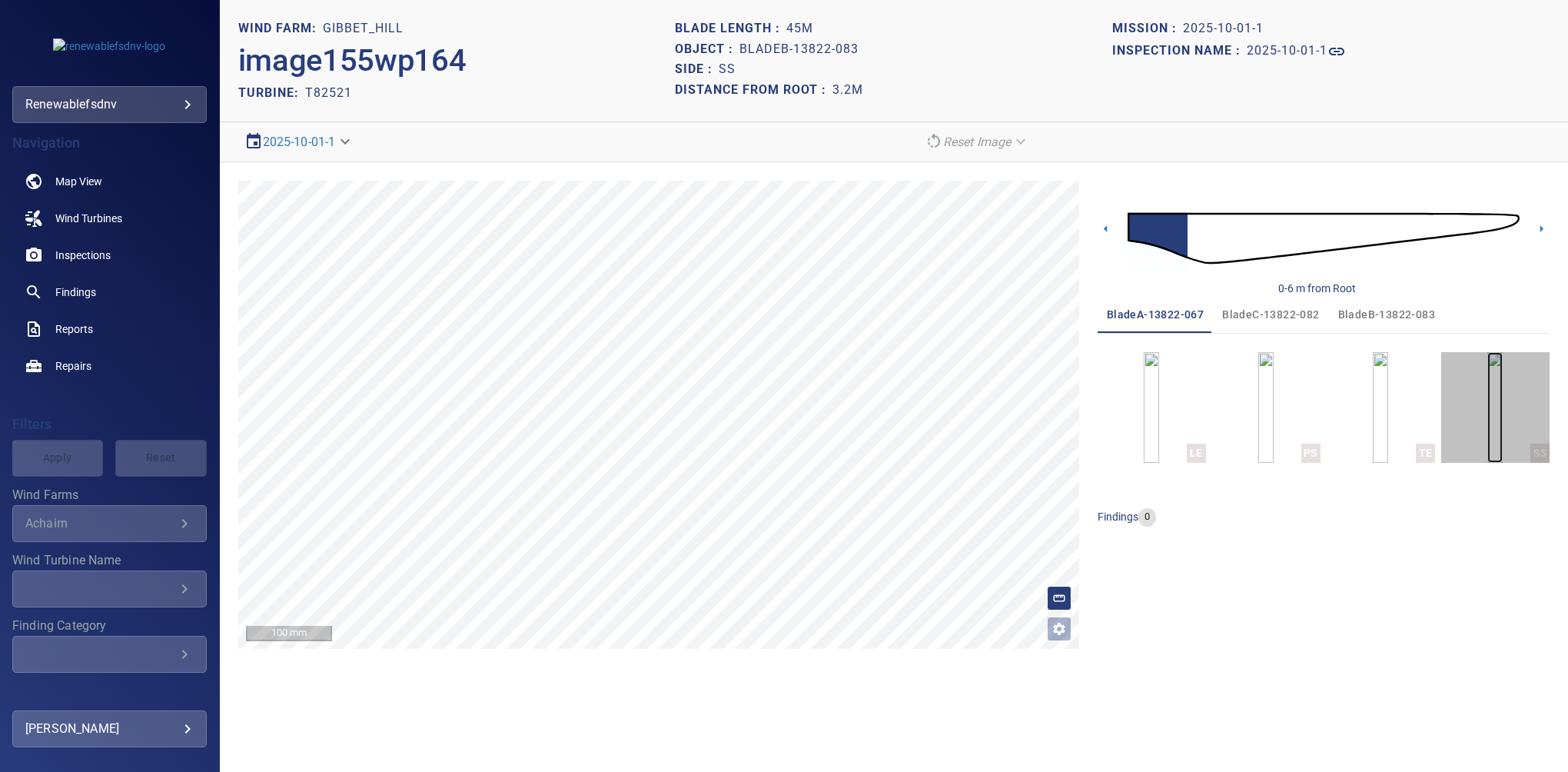
click at [1488, 409] on img "button" at bounding box center [1496, 407] width 16 height 110
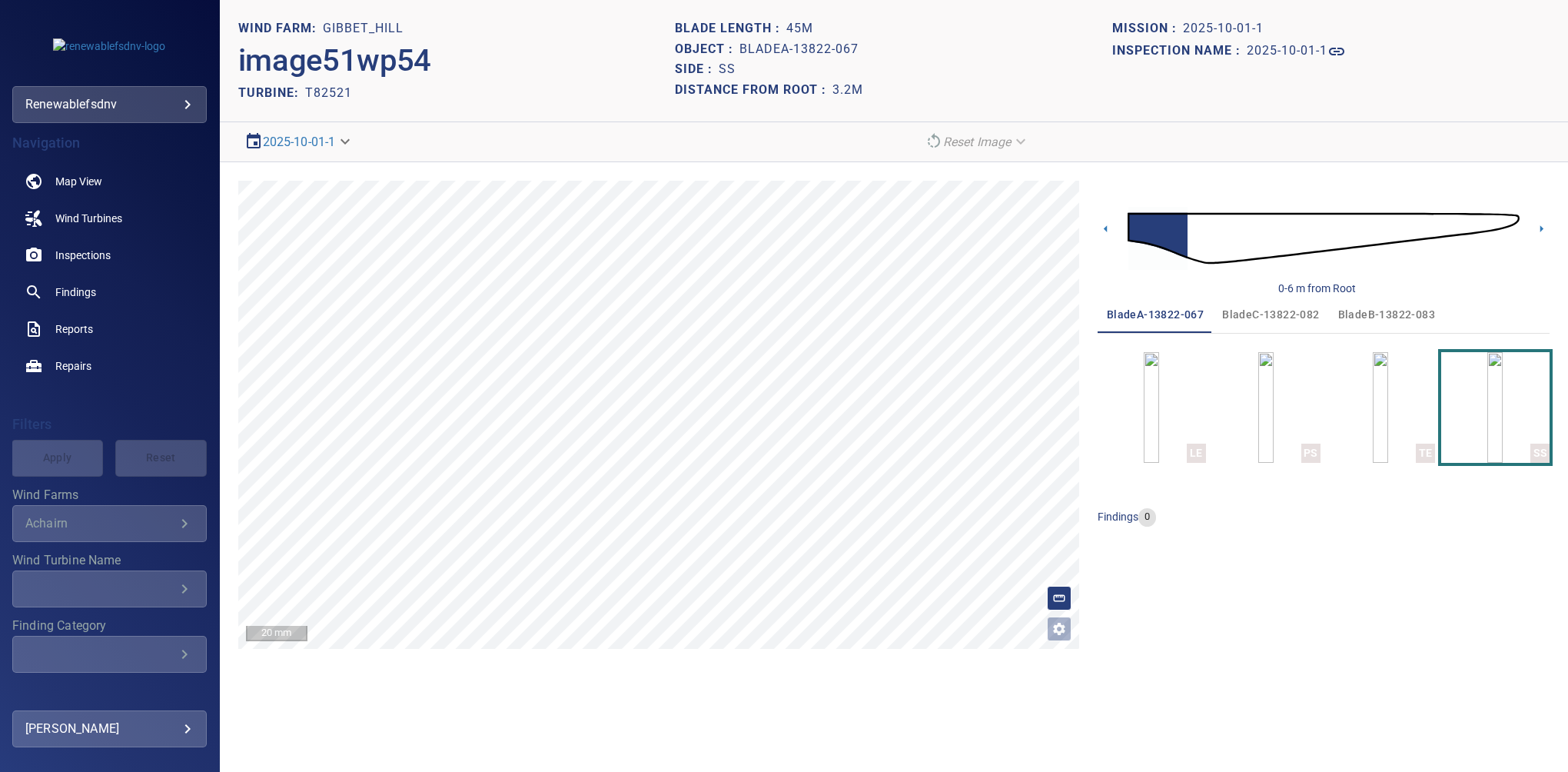
drag, startPoint x: 1382, startPoint y: 574, endPoint x: 1375, endPoint y: 569, distance: 8.6
click at [1382, 574] on div "0-6 m from Root bladeA-13822-067 bladeC-13822-082 bladeB-13822-083 LE PS TE SS …" at bounding box center [1324, 415] width 452 height 469
click at [1363, 582] on div "0-6 m from Root bladeA-13822-067 bladeC-13822-082 bladeB-13822-083 LE PS TE SS …" at bounding box center [1324, 415] width 452 height 469
click at [1255, 313] on span "bladeC-13822-082" at bounding box center [1270, 315] width 96 height 19
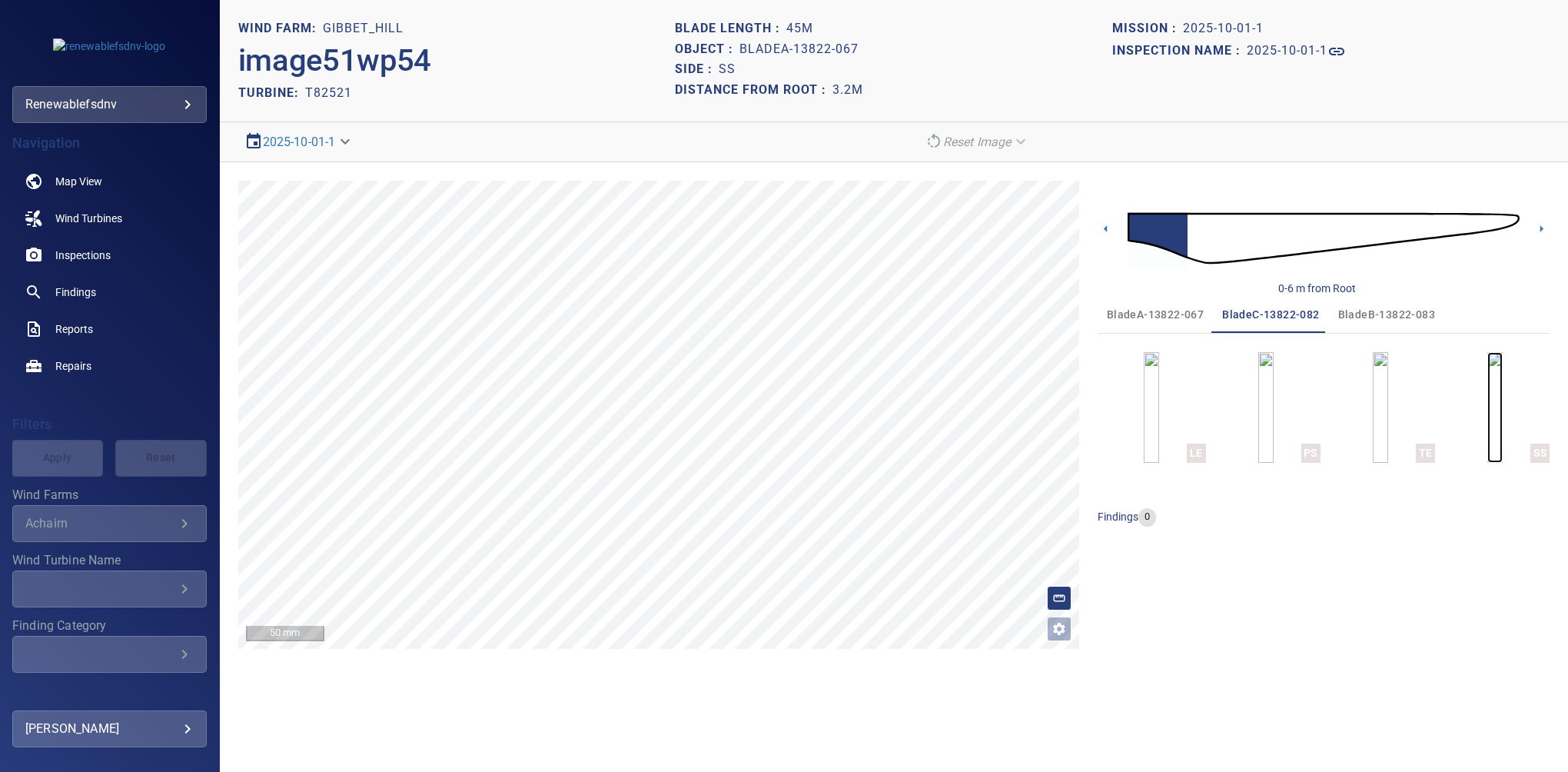
click at [1488, 396] on img "button" at bounding box center [1496, 407] width 16 height 110
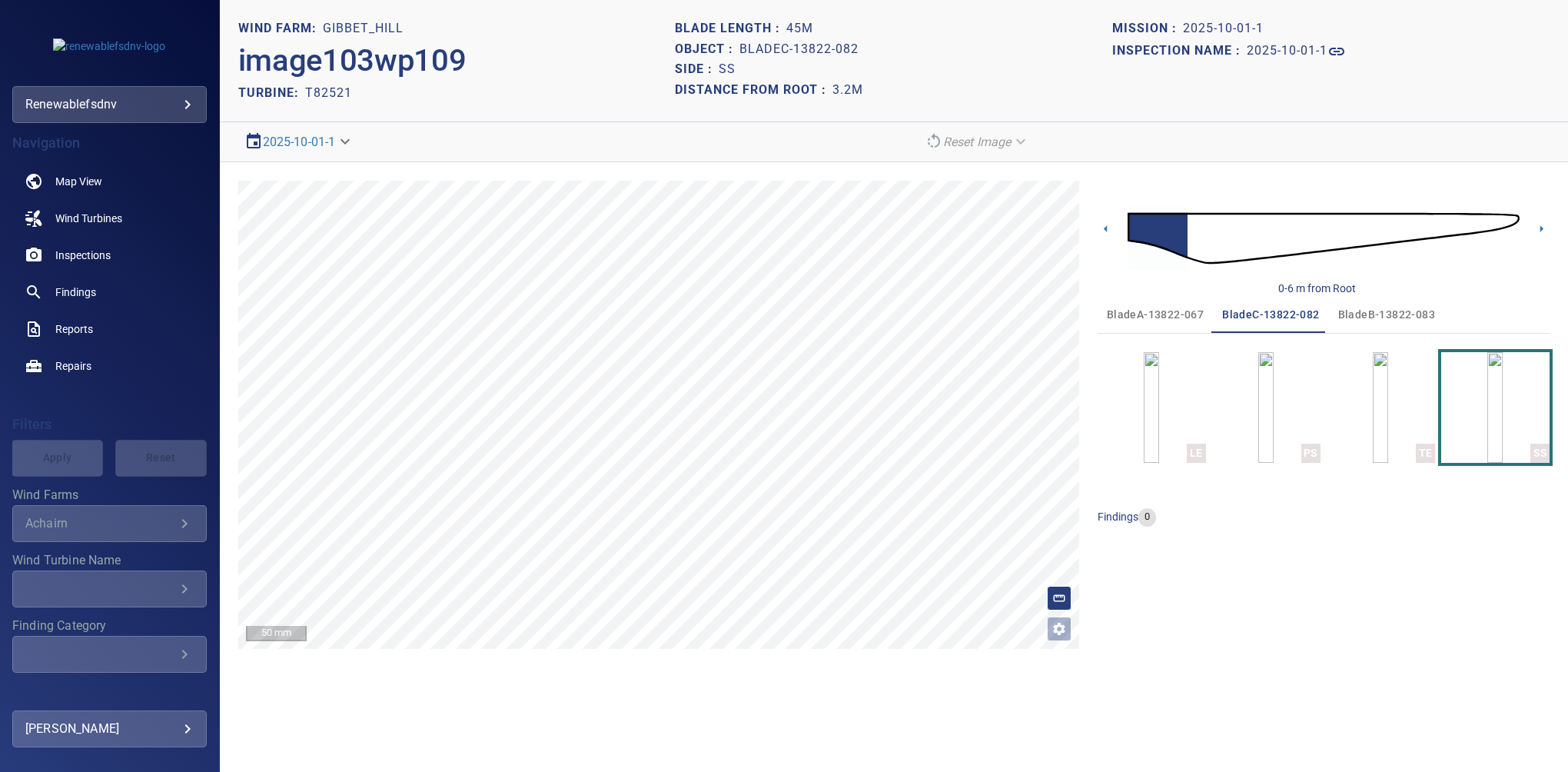
click at [1406, 628] on div "0-6 m from Root bladeA-13822-067 bladeC-13822-082 bladeB-13822-083 LE PS TE SS …" at bounding box center [1324, 415] width 452 height 469
click at [1393, 307] on span "bladeB-13822-083" at bounding box center [1386, 315] width 96 height 19
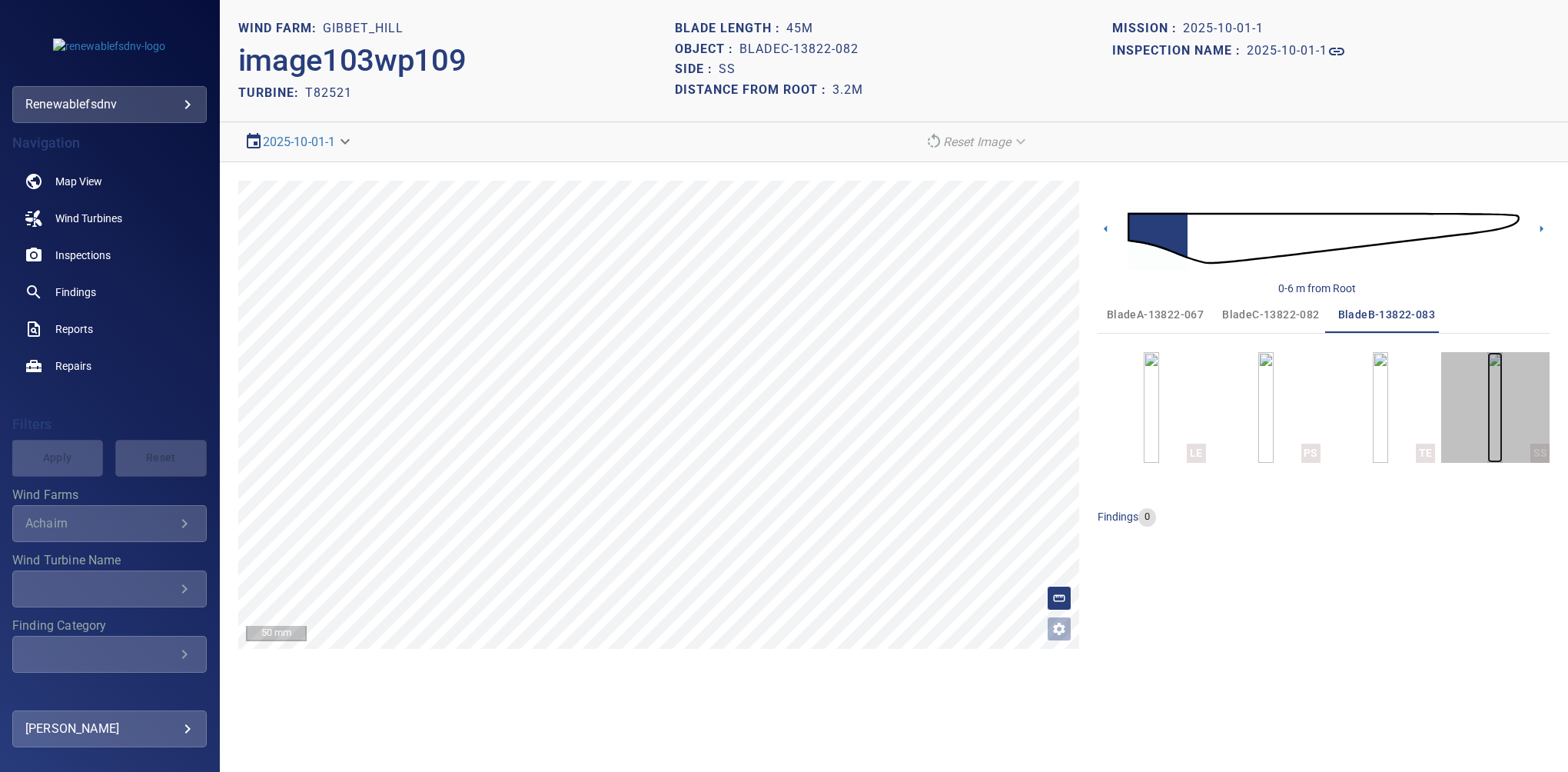
click at [1503, 412] on img "button" at bounding box center [1496, 407] width 16 height 110
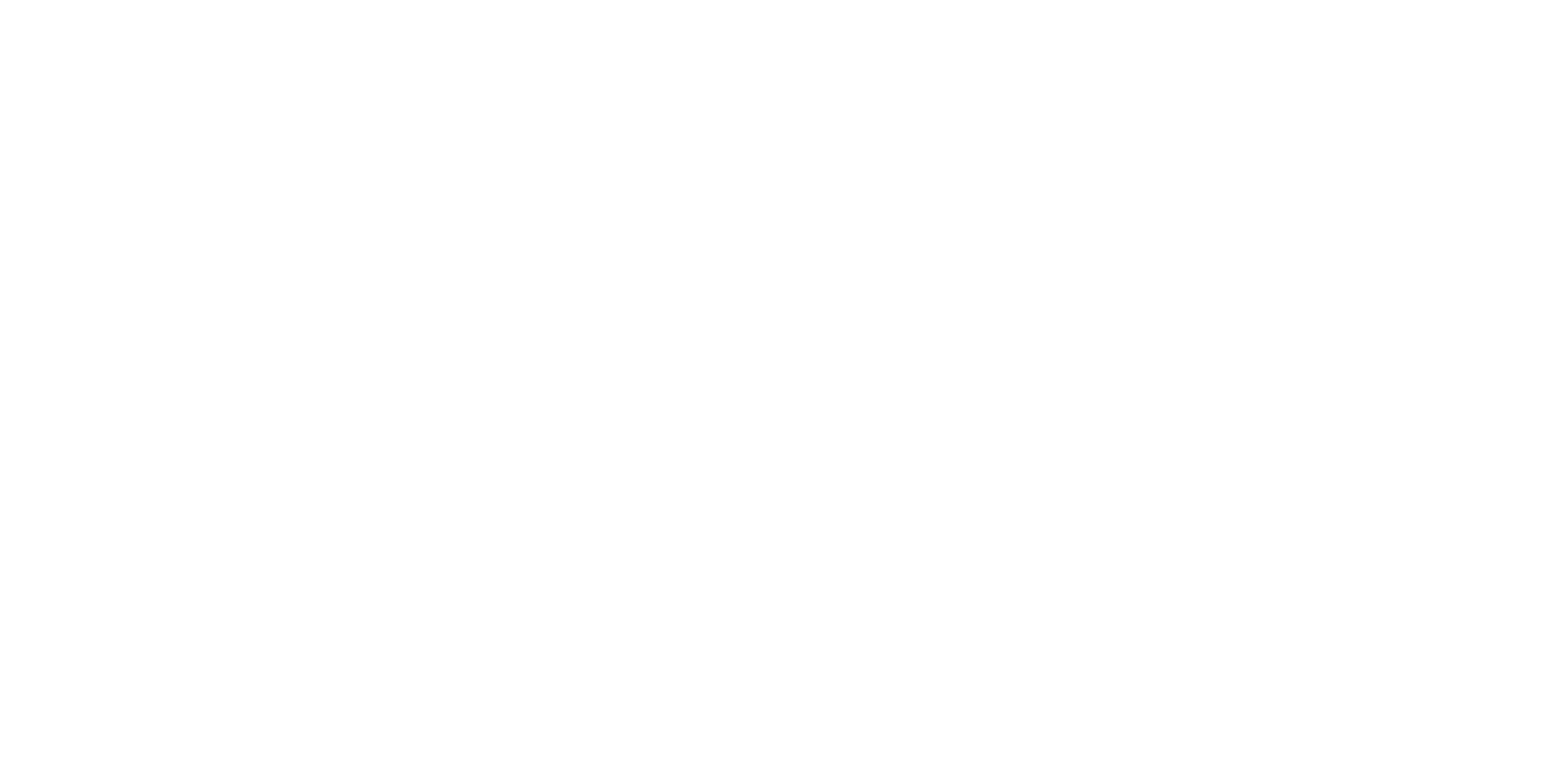
drag, startPoint x: 1331, startPoint y: 167, endPoint x: 1142, endPoint y: 154, distance: 189.4
click at [1331, 0] on html at bounding box center [784, 0] width 1568 height 0
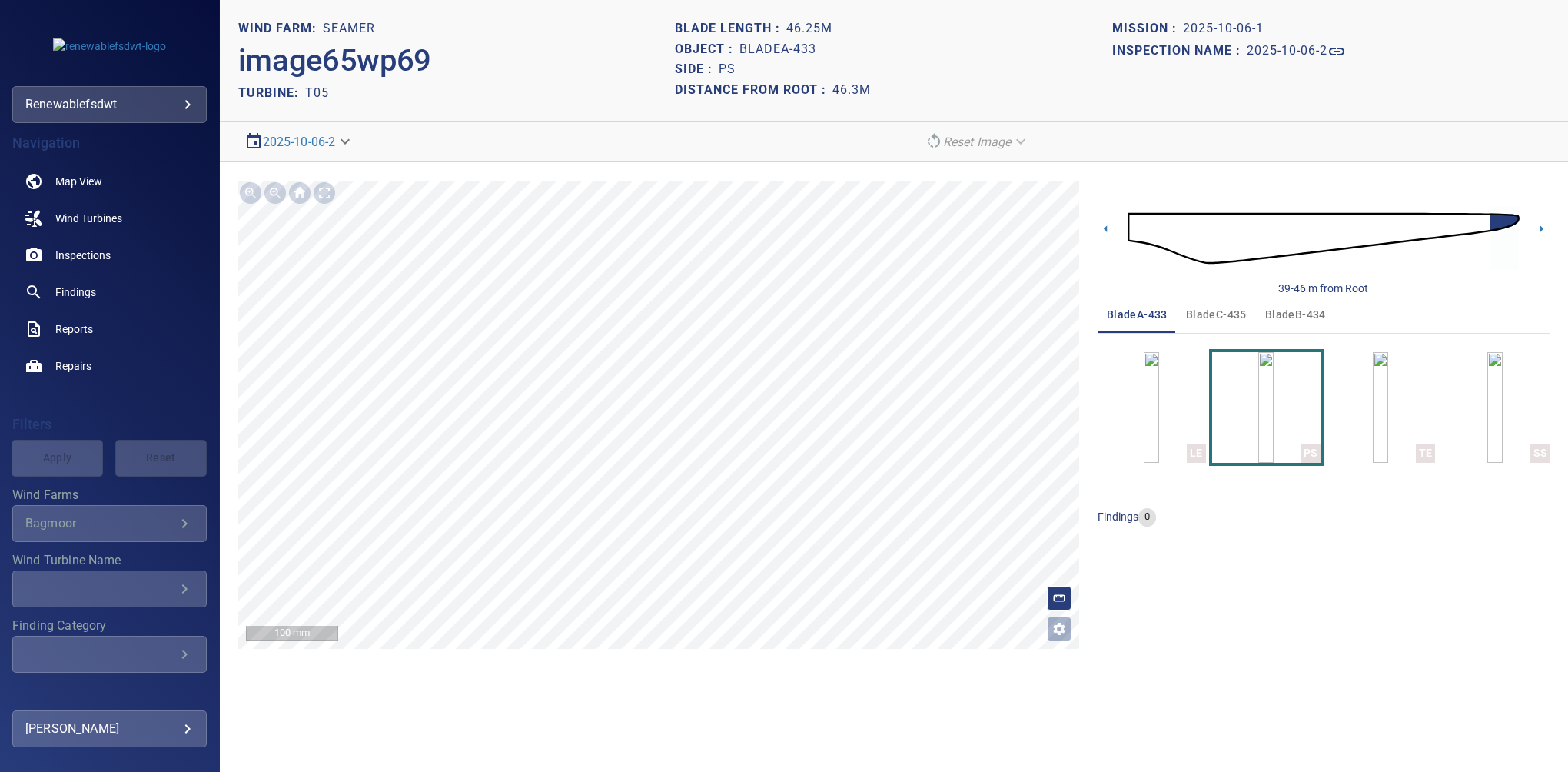
click at [1204, 309] on span "bladeC-435" at bounding box center [1217, 315] width 61 height 19
click at [1261, 393] on img "button" at bounding box center [1266, 407] width 16 height 110
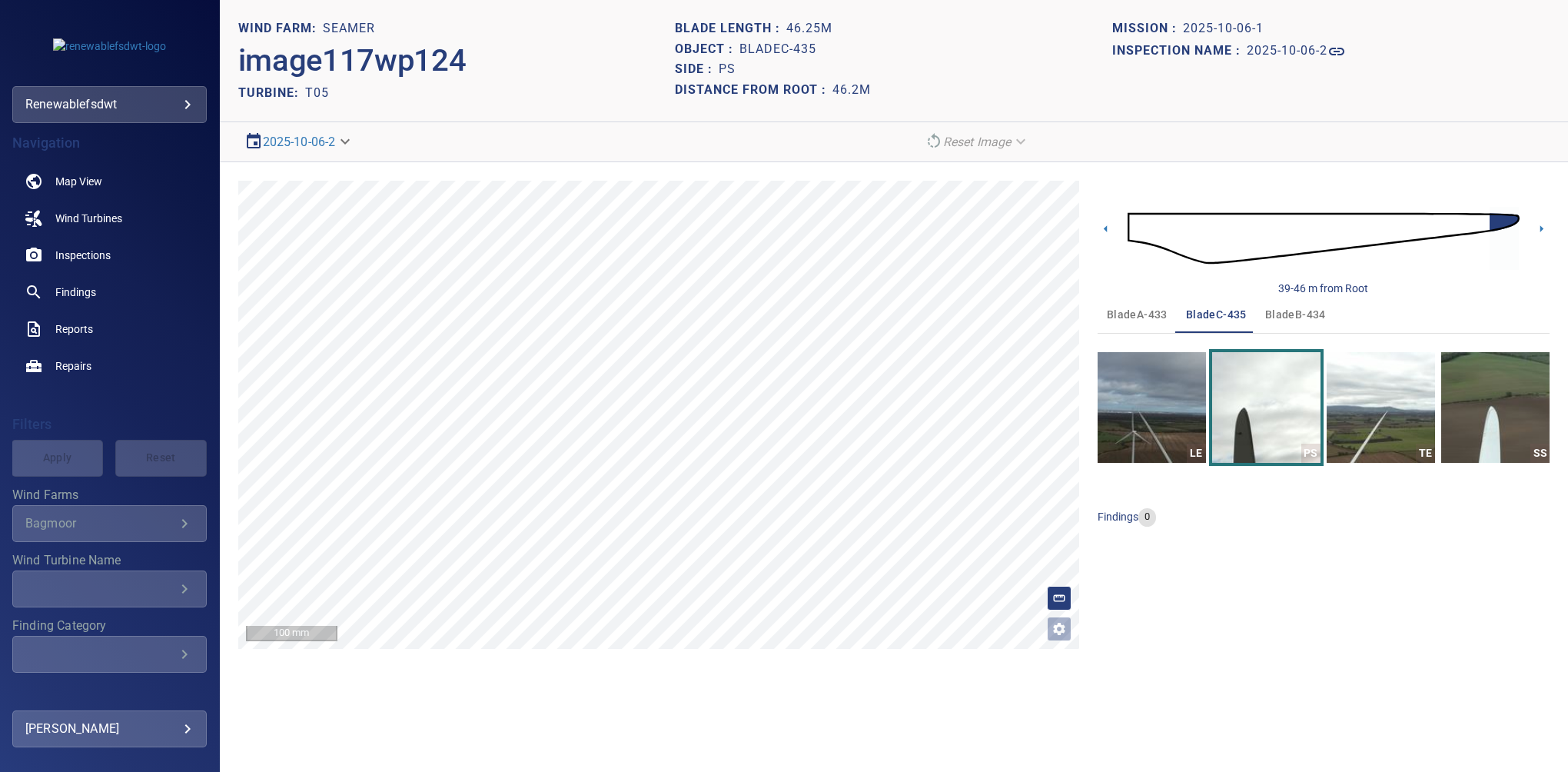
drag, startPoint x: 1323, startPoint y: 313, endPoint x: 1355, endPoint y: 313, distance: 32.0
click at [1355, 313] on div "bladeA-433 bladeC-435 bladeB-434" at bounding box center [1324, 315] width 452 height 37
click at [1325, 622] on div "39-46 m from Root bladeA-433 bladeC-435 bladeB-434 LE PS TE SS findings 0" at bounding box center [1324, 415] width 452 height 469
click at [1132, 388] on img "button" at bounding box center [1152, 407] width 109 height 110
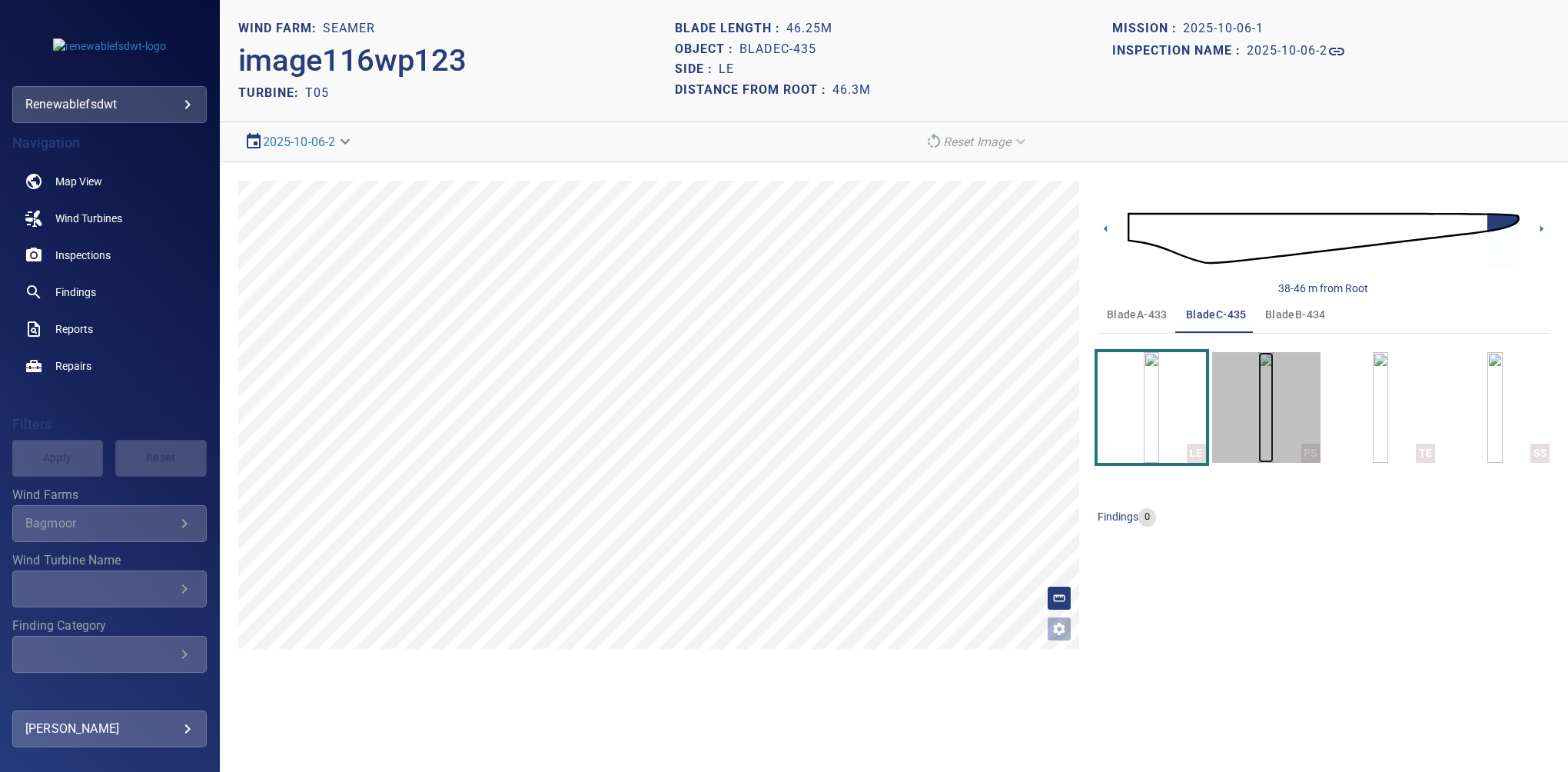
click at [1274, 403] on img "button" at bounding box center [1266, 407] width 16 height 110
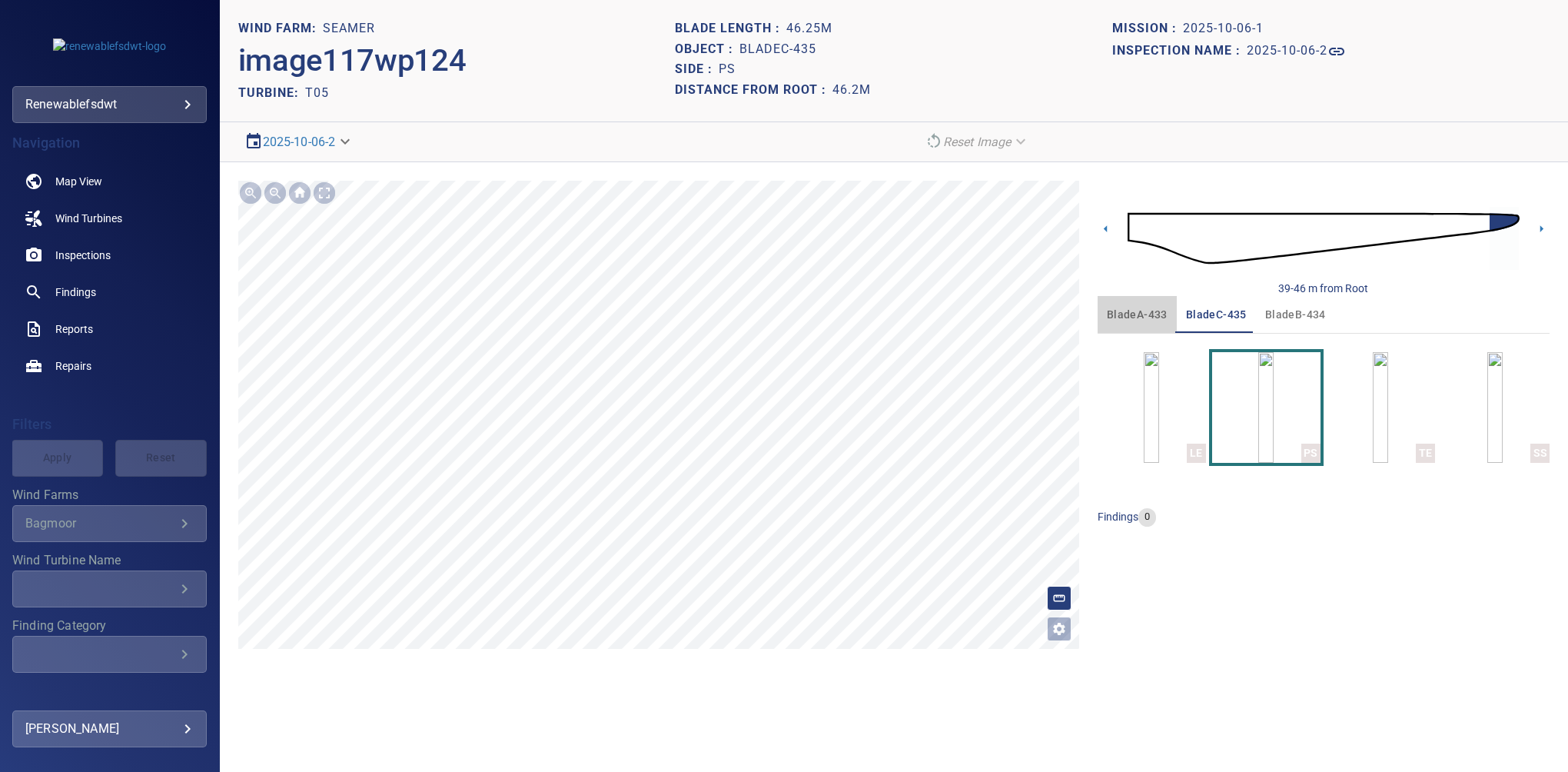
click at [1134, 308] on span "bladeA-433" at bounding box center [1138, 315] width 61 height 19
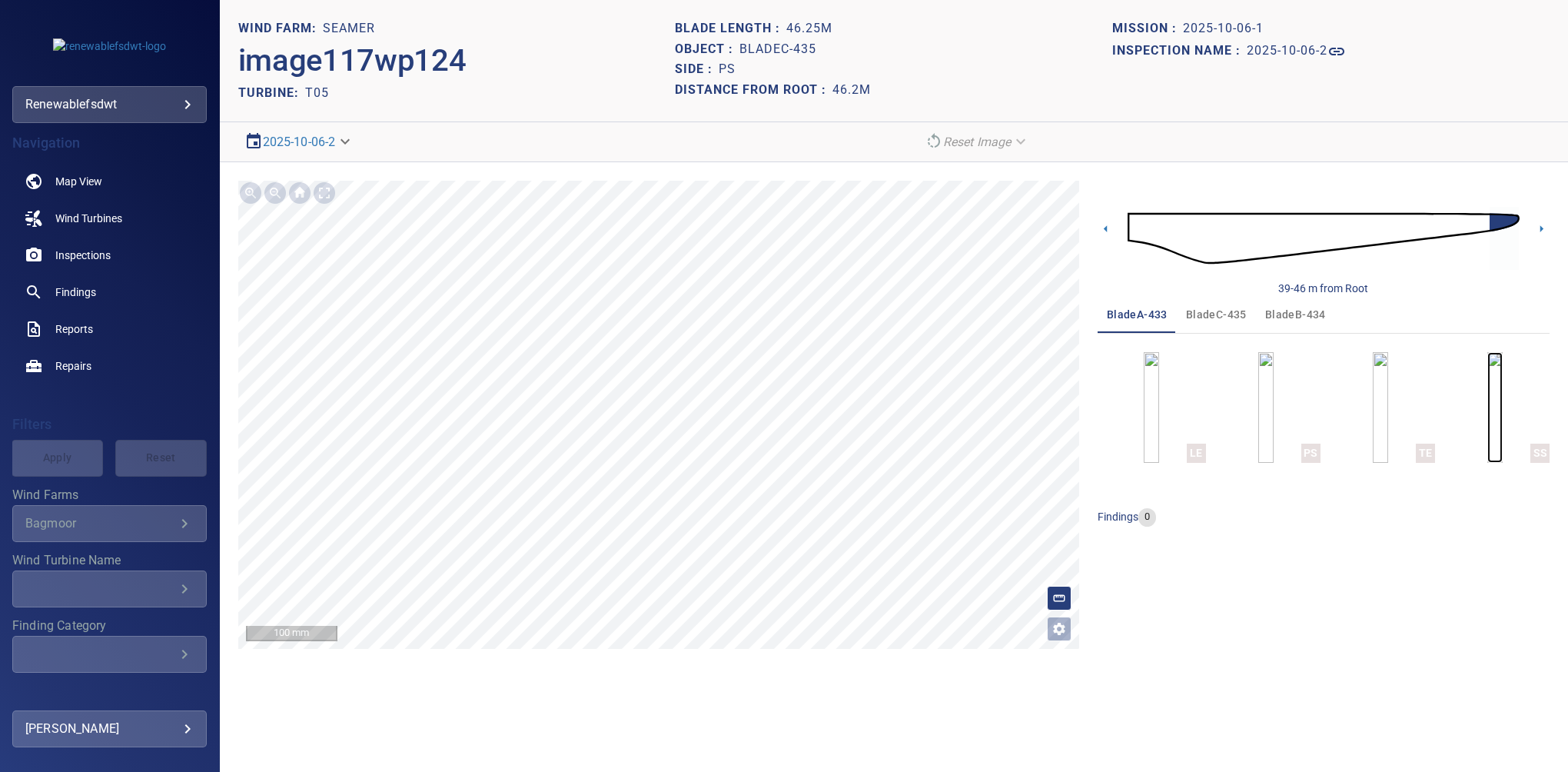
click at [1492, 396] on img "button" at bounding box center [1496, 407] width 16 height 110
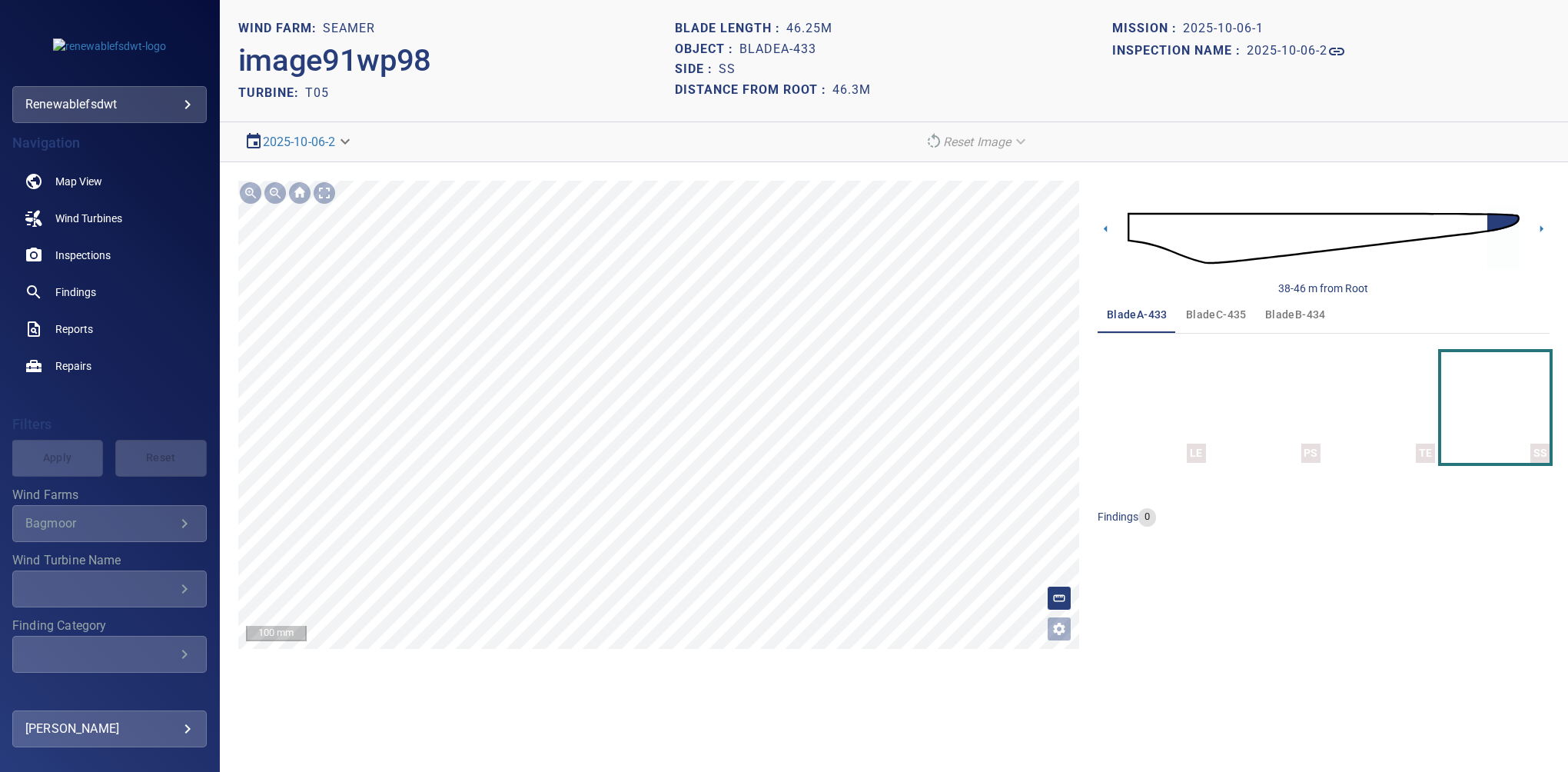
click at [690, 697] on section "**********" at bounding box center [894, 386] width 1348 height 772
click at [1274, 380] on img "button" at bounding box center [1266, 407] width 16 height 110
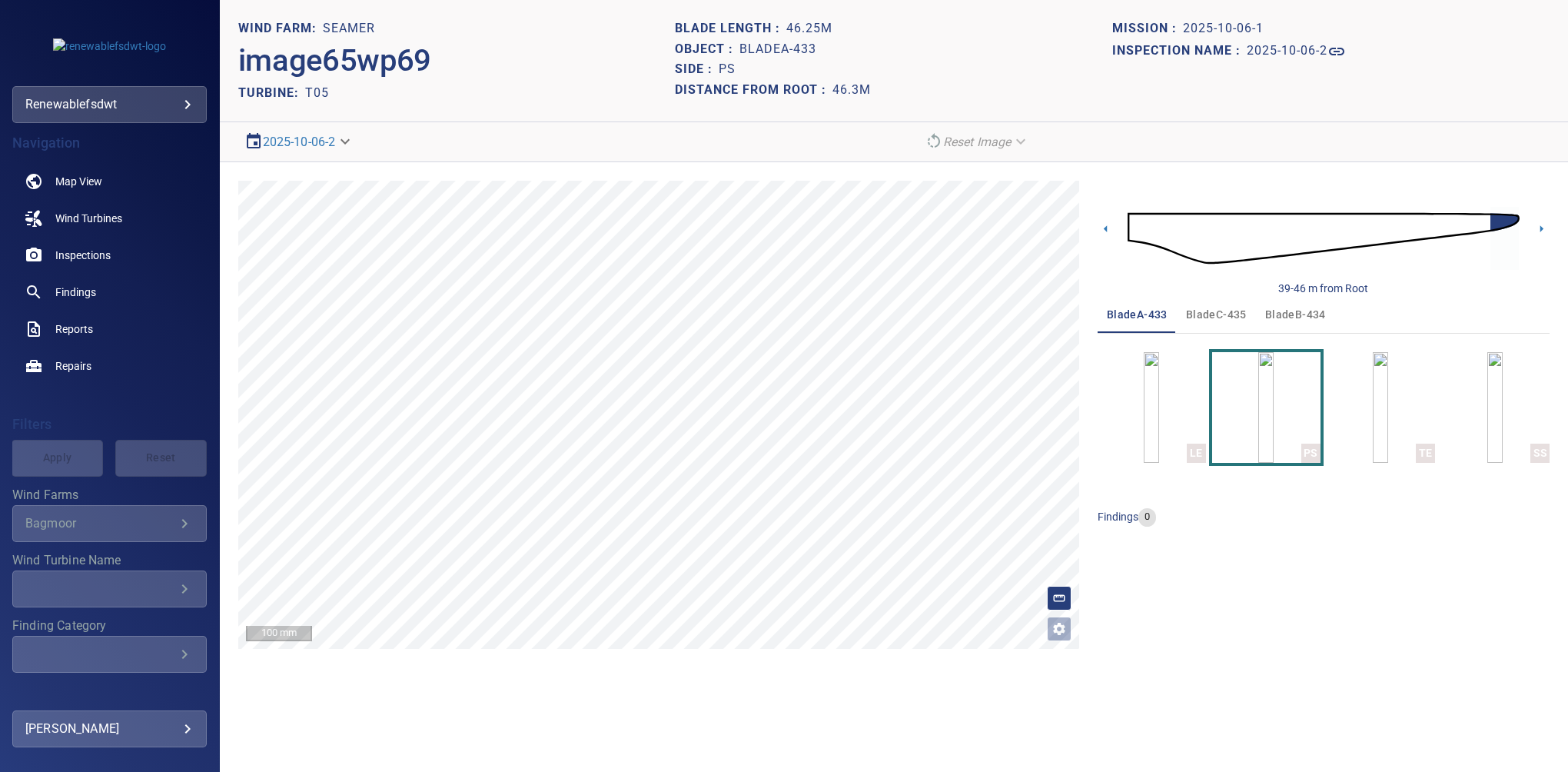
click at [1358, 549] on div "39-46 m from Root bladeA-433 bladeC-435 bladeB-434 LE PS TE SS findings 0" at bounding box center [1324, 415] width 452 height 469
drag, startPoint x: 815, startPoint y: 49, endPoint x: 794, endPoint y: 54, distance: 21.6
click at [794, 54] on h1 "bladeA-433" at bounding box center [778, 50] width 76 height 15
copy h1 "433"
click at [1355, 611] on div "39-46 m from Root bladeA-433 bladeC-435 bladeB-434 LE PS TE SS findings 0" at bounding box center [1324, 415] width 452 height 469
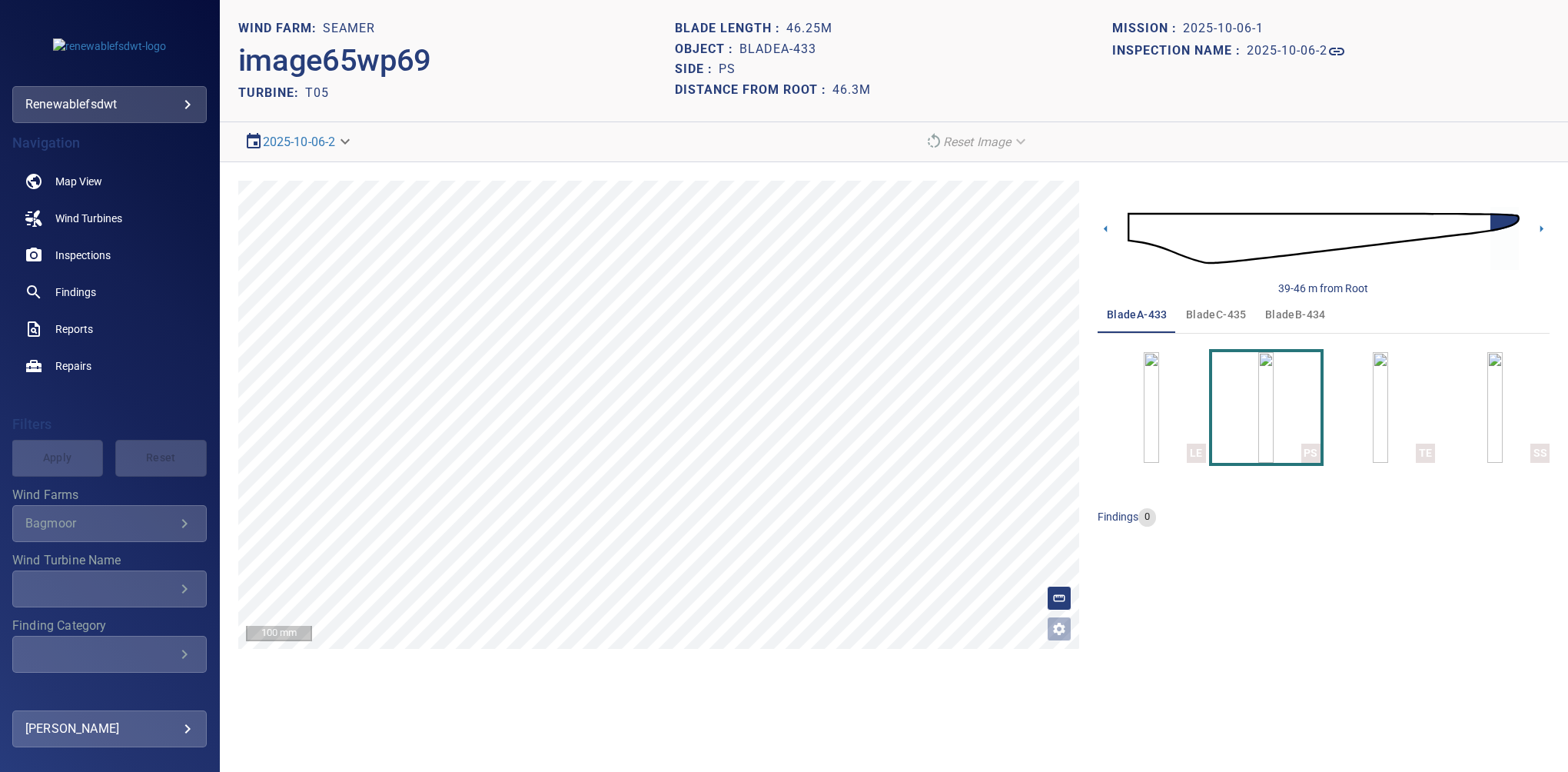
click at [1290, 316] on span "bladeB-434" at bounding box center [1296, 315] width 61 height 19
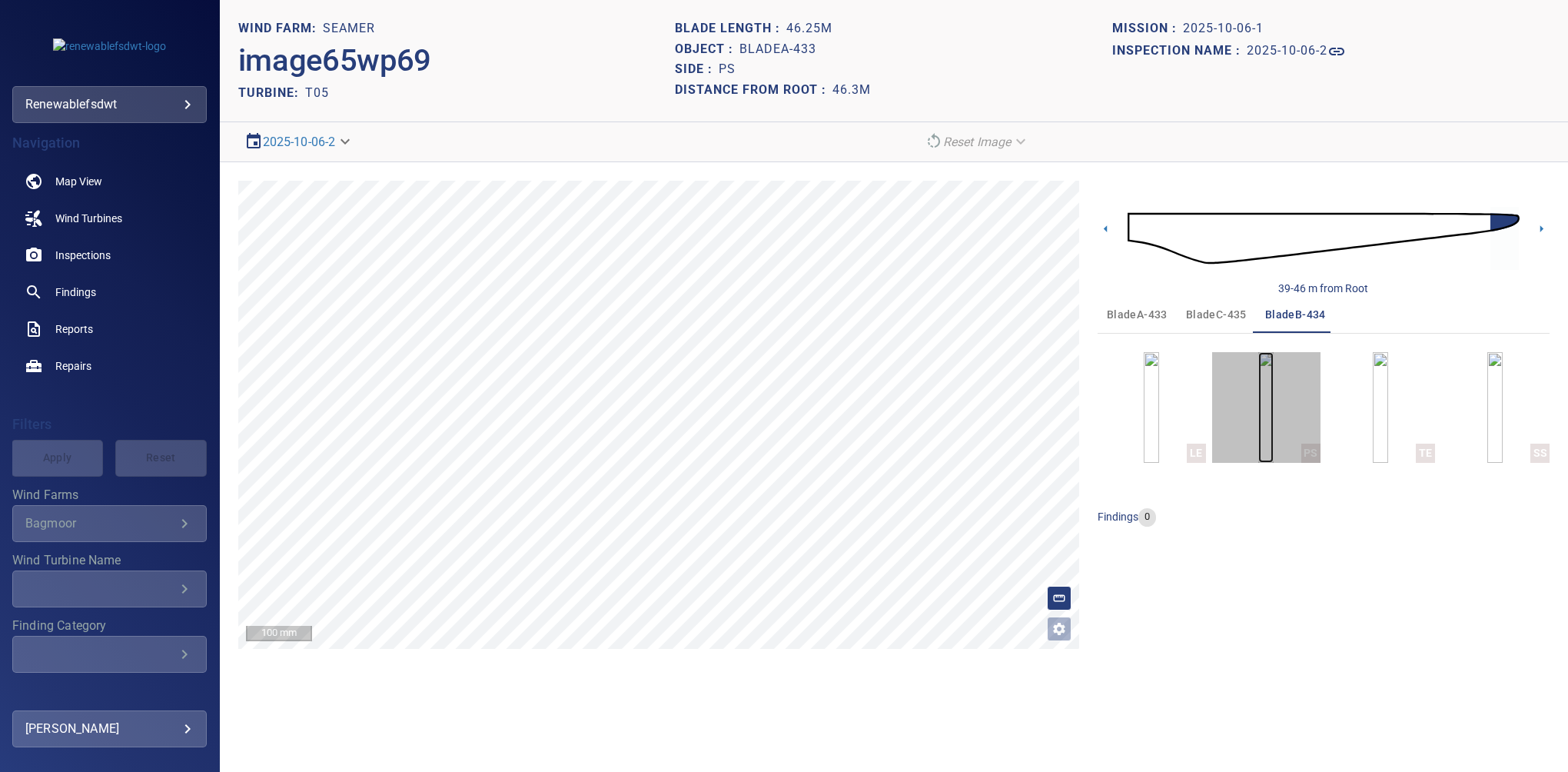
click at [1274, 385] on img "button" at bounding box center [1266, 407] width 16 height 110
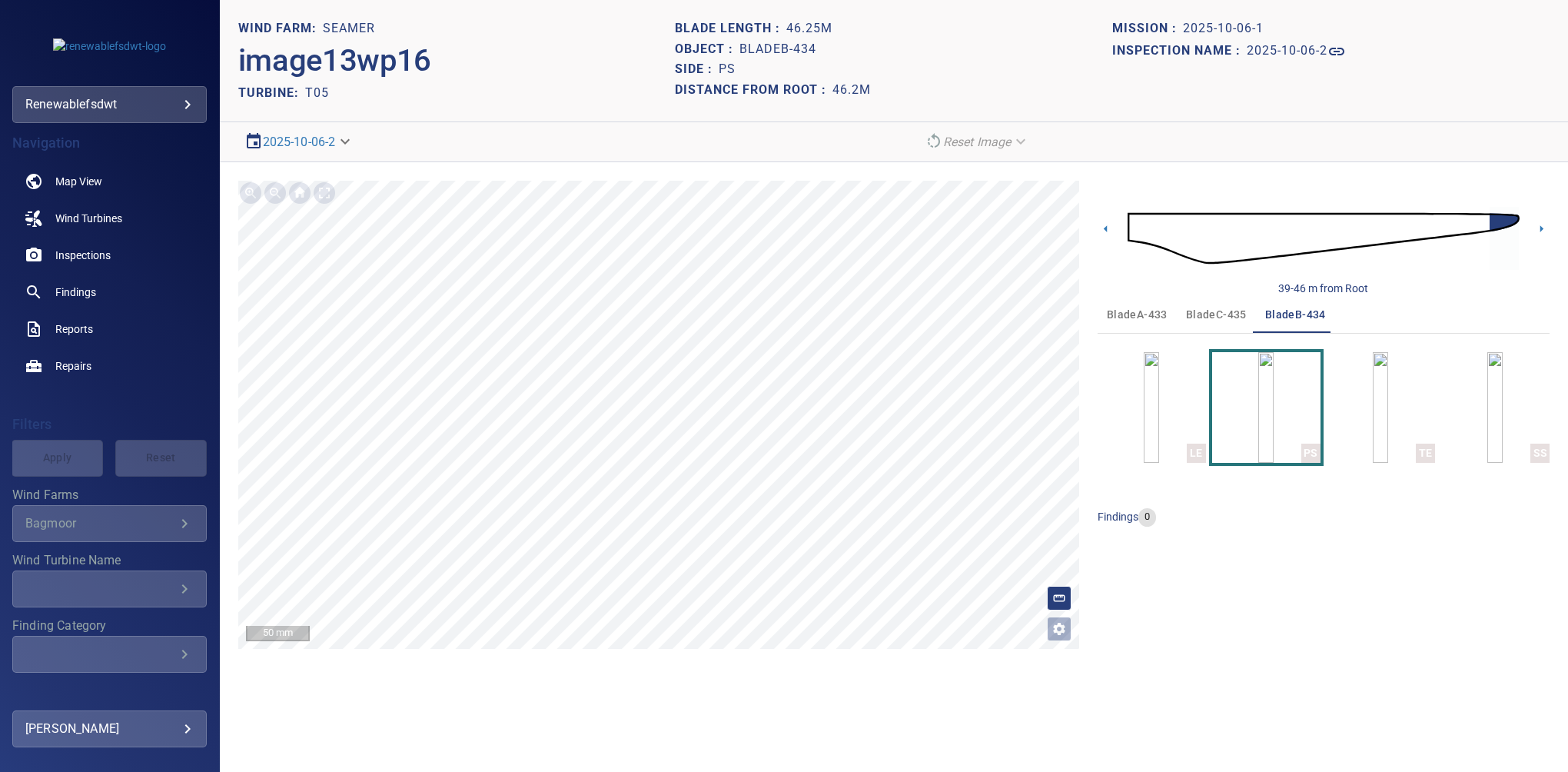
click at [785, 43] on h1 "bladeB-434" at bounding box center [778, 50] width 76 height 15
click at [766, 51] on h1 "bladeB-434" at bounding box center [778, 50] width 76 height 15
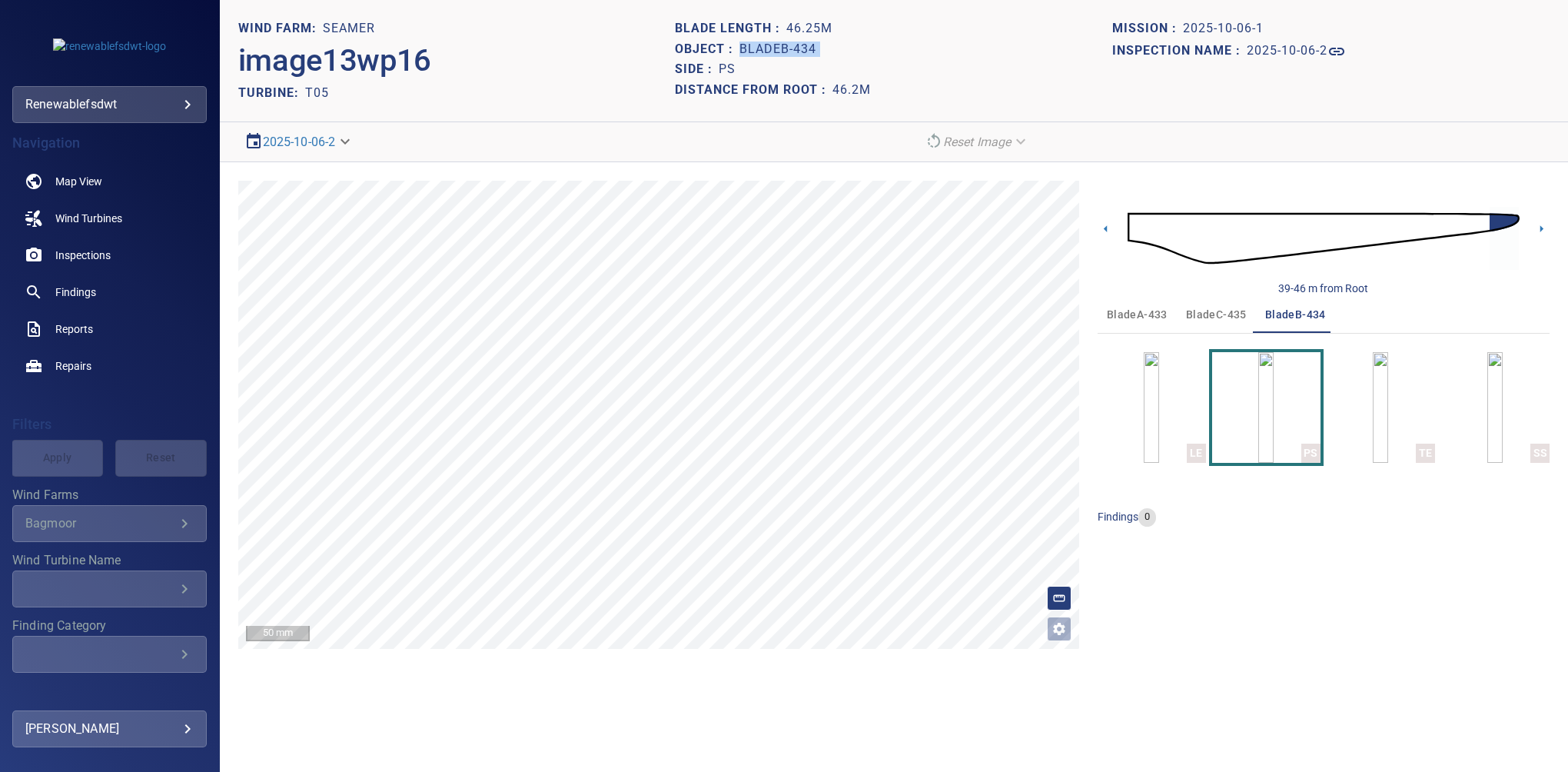
copy h1 "bladeB-434"
click at [1349, 544] on div "39-46 m from Root bladeA-433 bladeC-435 bladeB-434 LE PS TE SS findings 0" at bounding box center [1324, 415] width 452 height 469
click at [1221, 313] on span "bladeC-435" at bounding box center [1217, 315] width 61 height 19
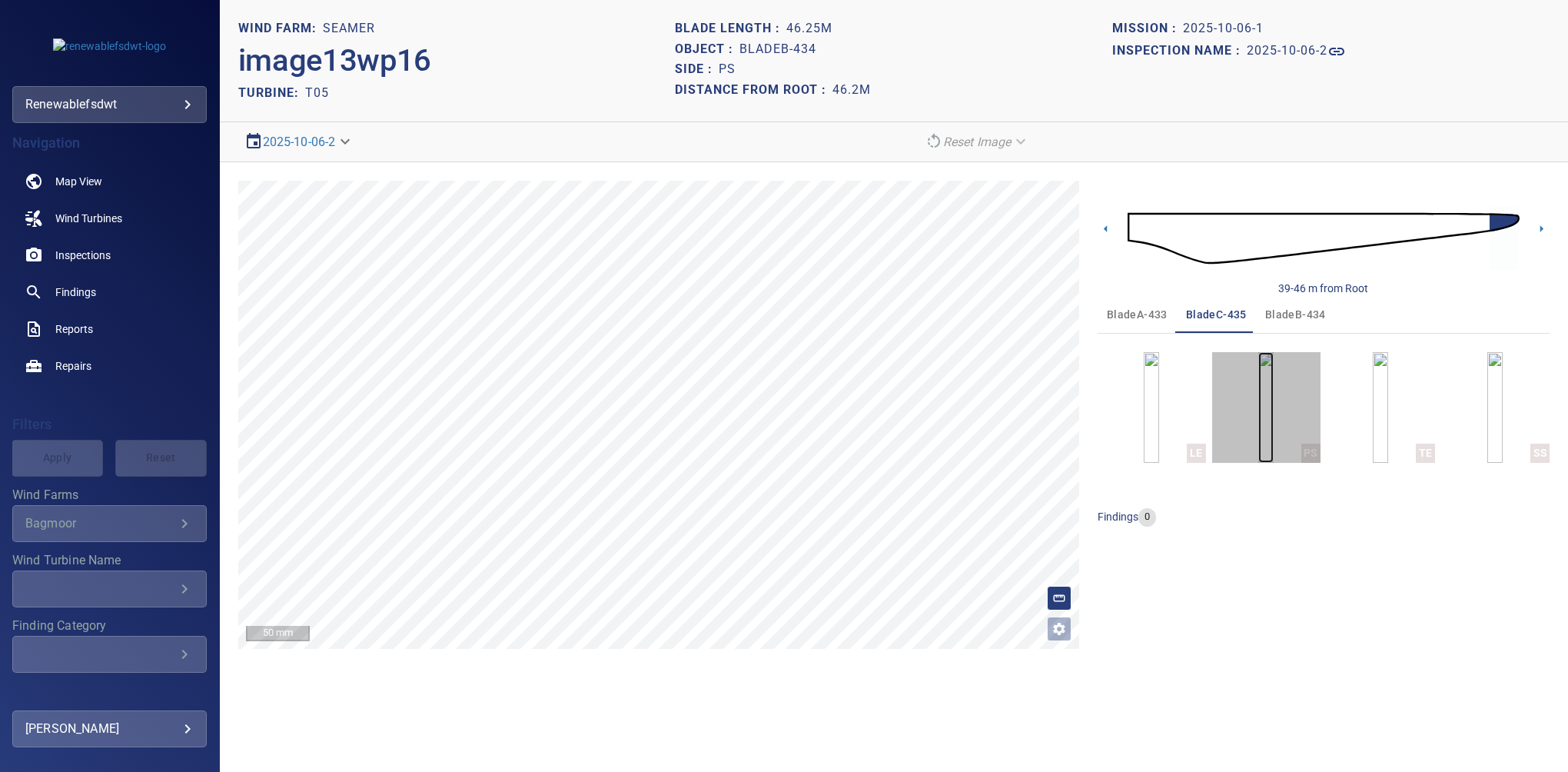
click at [1269, 425] on img "button" at bounding box center [1266, 407] width 16 height 110
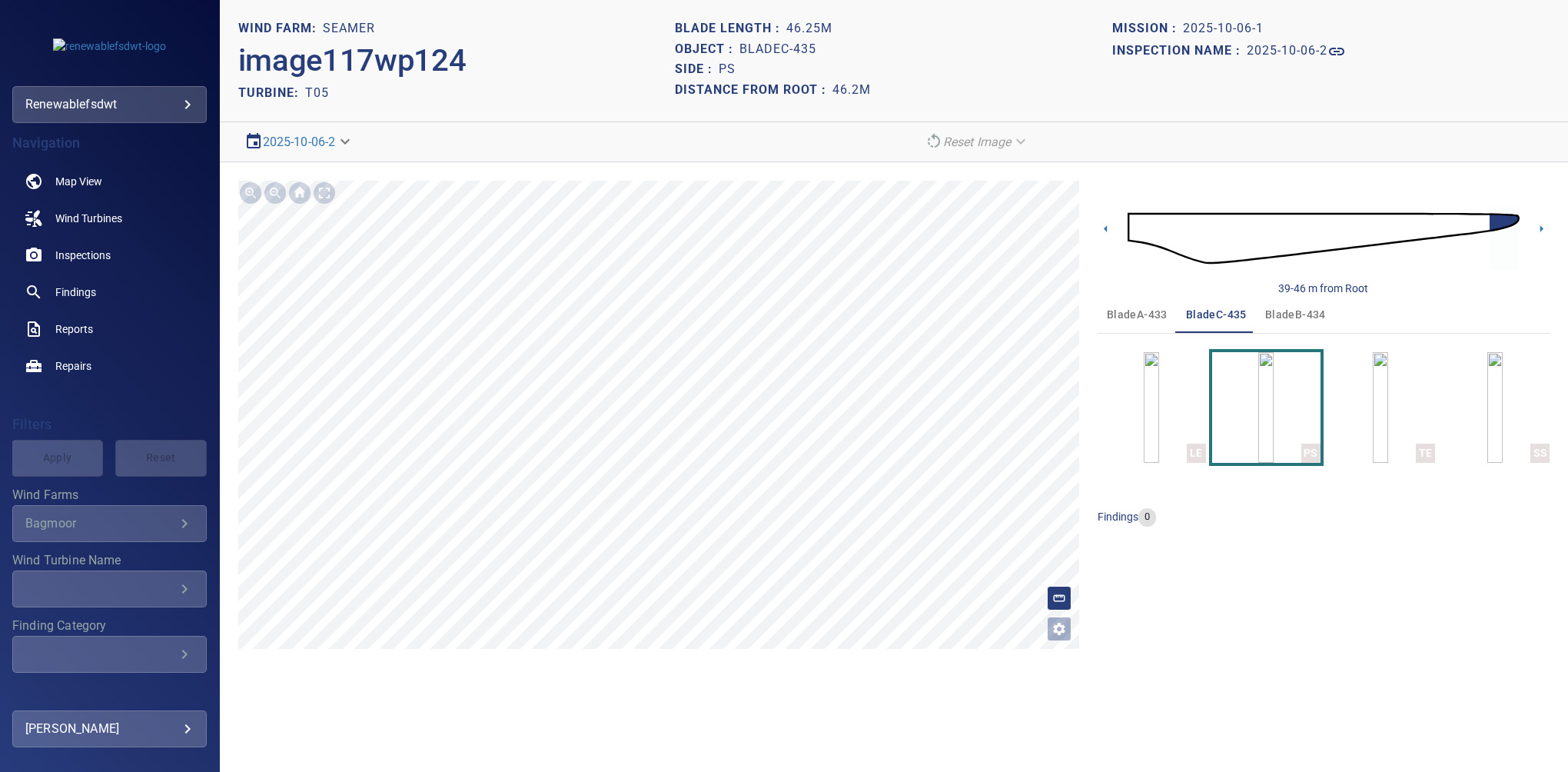
click at [776, 50] on h1 "bladeC-435" at bounding box center [778, 50] width 76 height 15
copy h1 "bladeC-435"
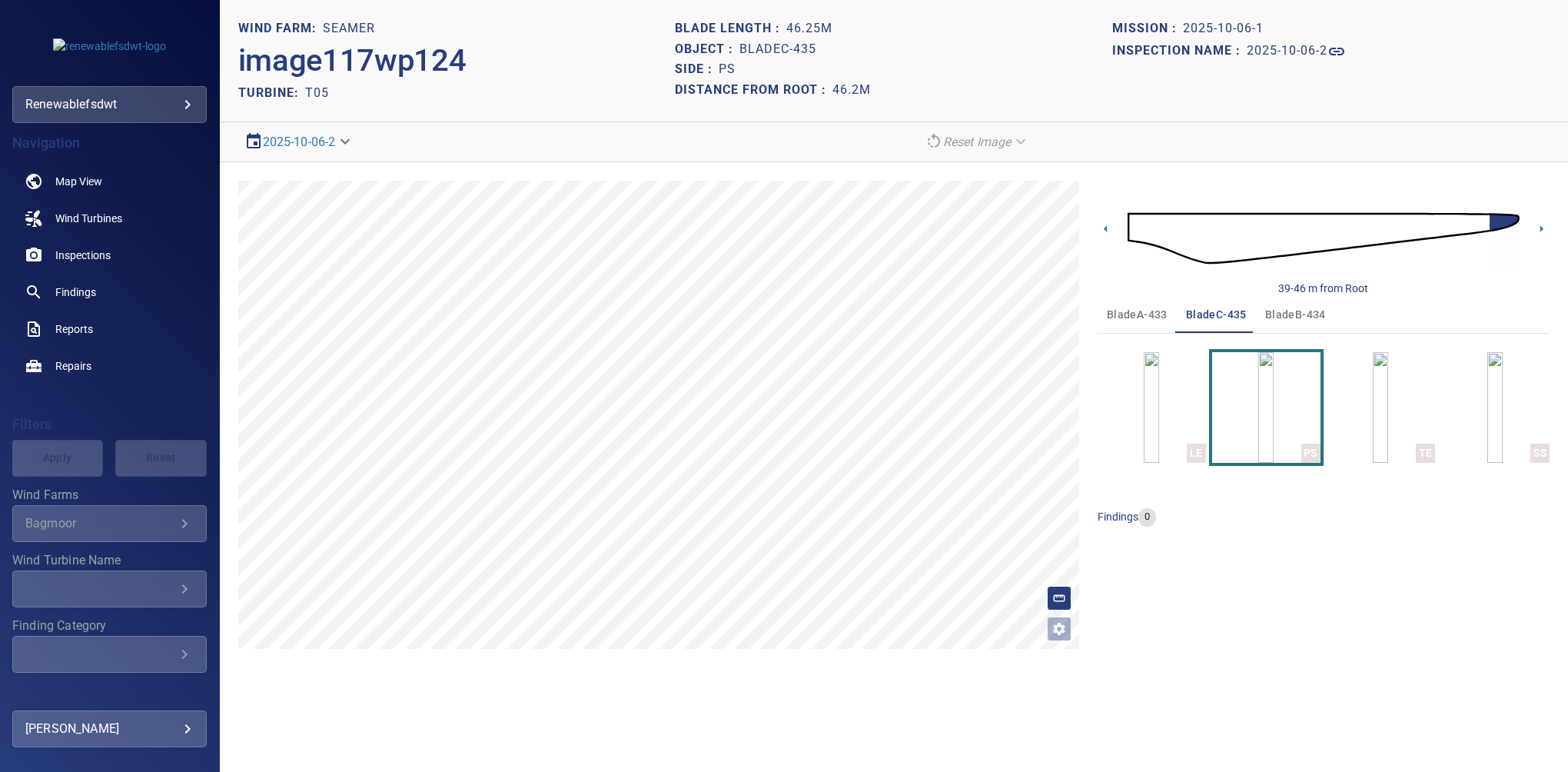
click at [1387, 562] on div "39-46 m from Root bladeA-433 bladeC-435 bladeB-434 LE PS TE SS findings 0" at bounding box center [1324, 415] width 452 height 469
click at [1331, 628] on div "39-46 m from Root bladeA-433 bladeC-435 bladeB-434 LE PS TE SS findings 0" at bounding box center [1324, 415] width 452 height 469
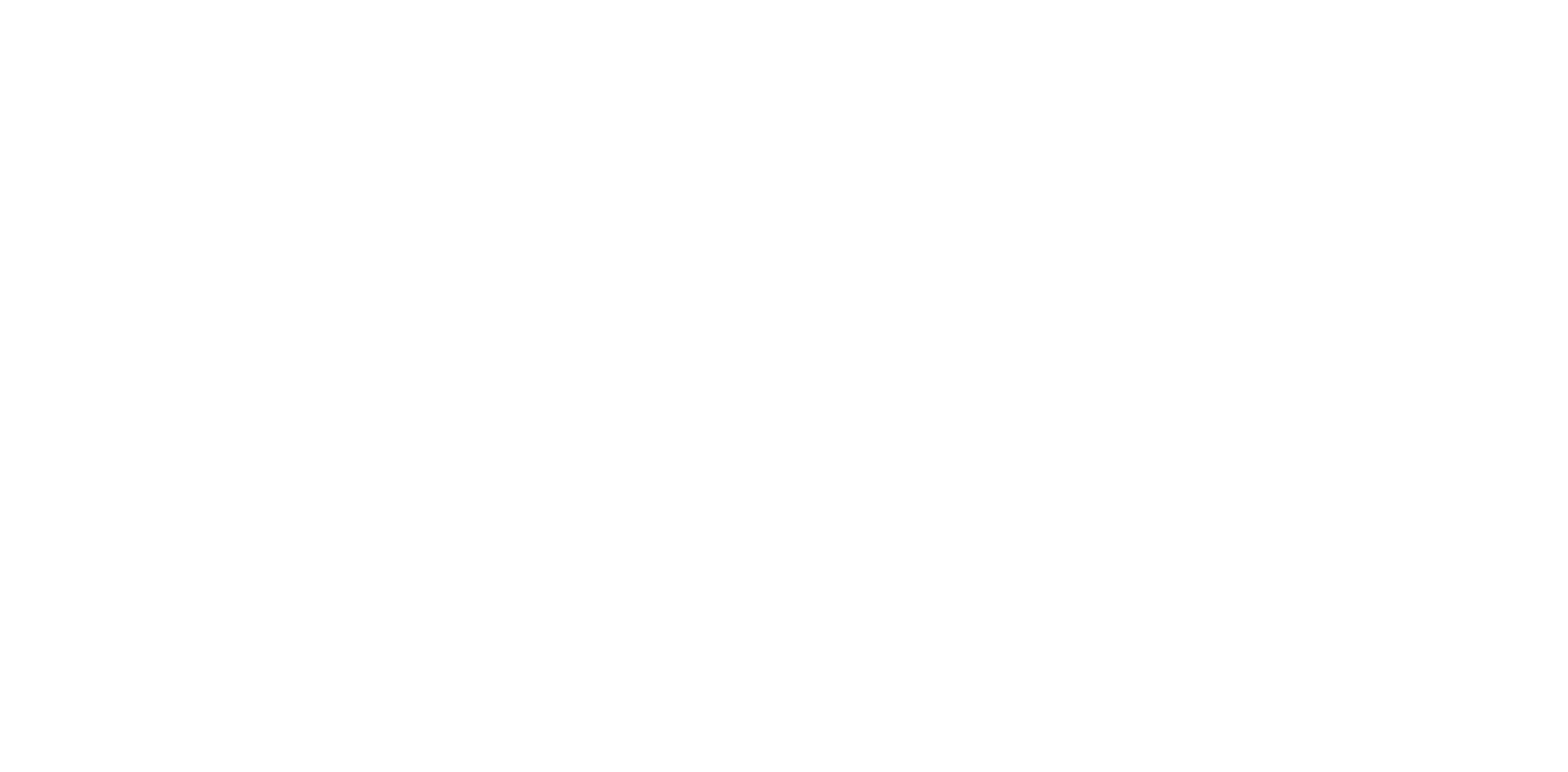
click at [1328, 0] on html at bounding box center [784, 0] width 1568 height 0
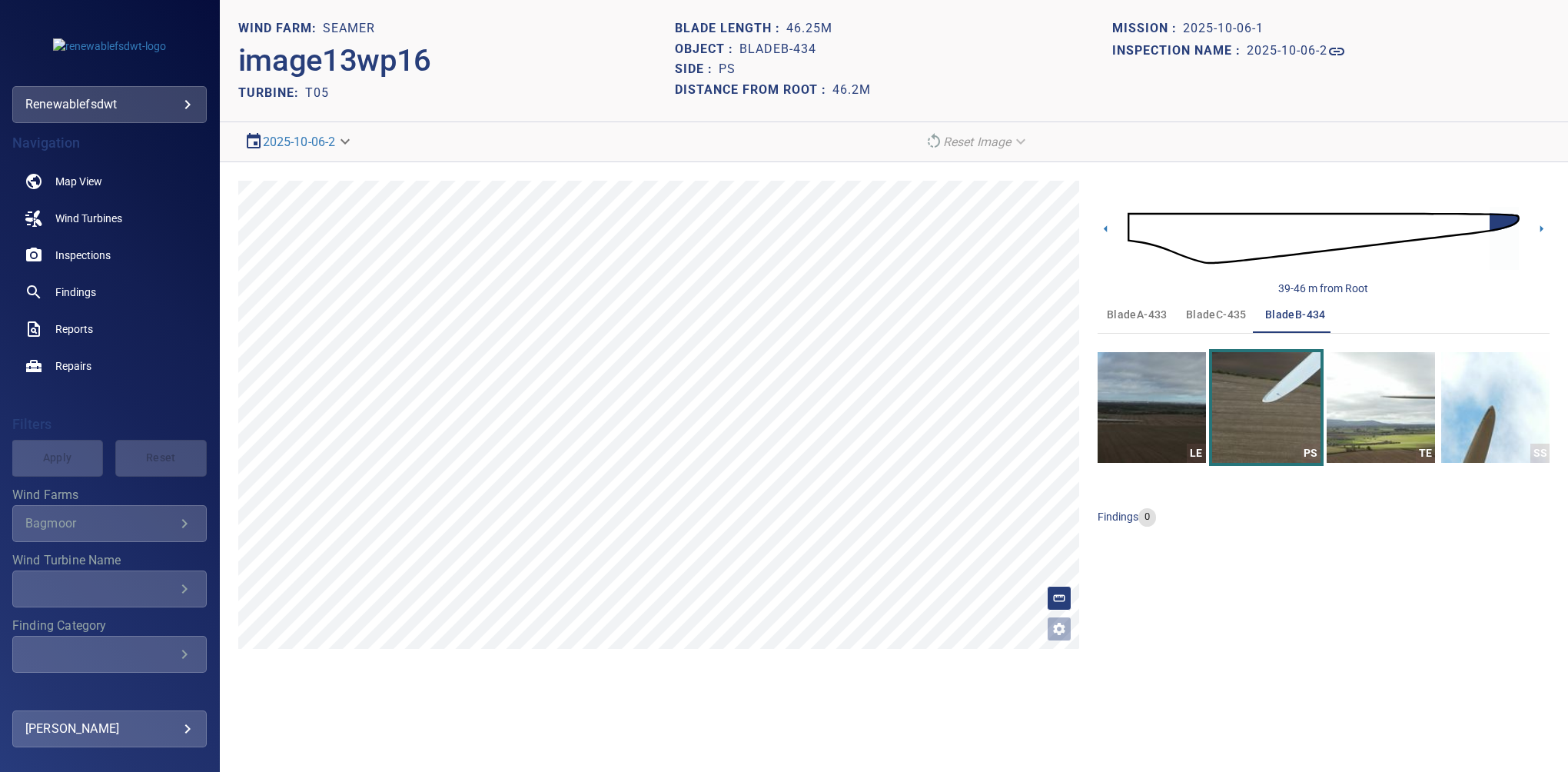
click at [1379, 636] on div "39-46 m from Root bladeA-433 bladeC-435 bladeB-434 LE PS TE SS findings 0" at bounding box center [1324, 415] width 452 height 469
